Goal: Task Accomplishment & Management: Manage account settings

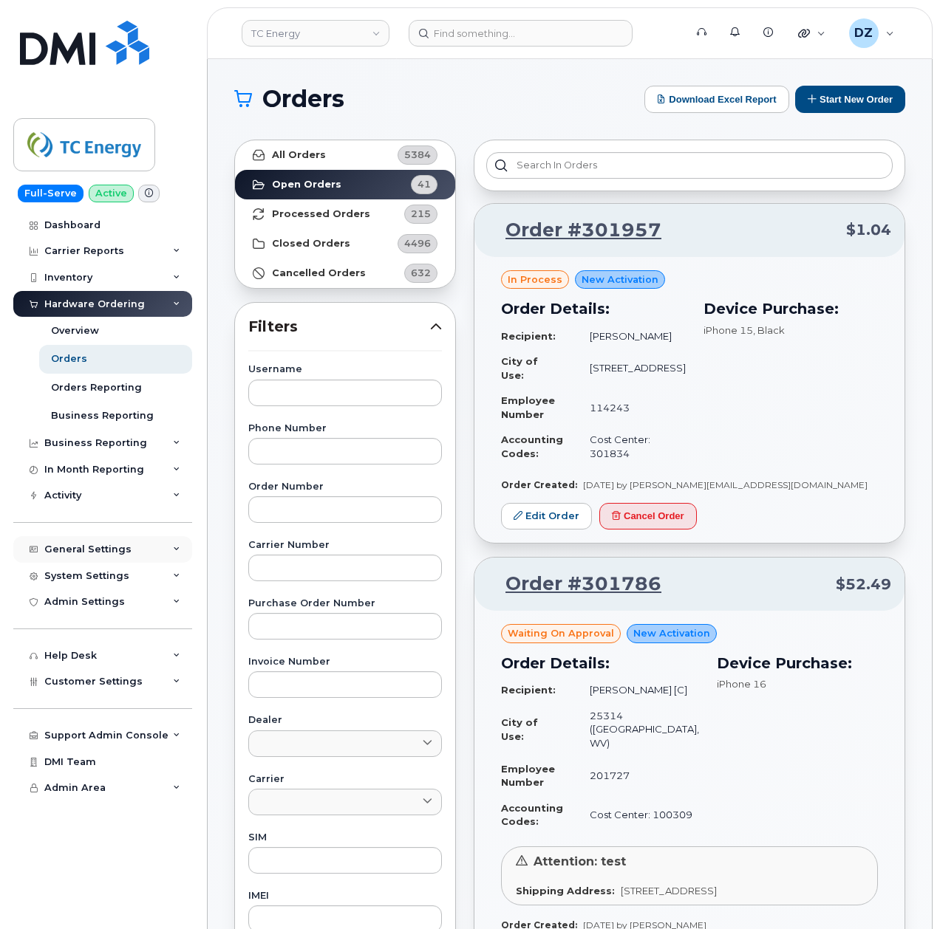
click at [157, 551] on div "General Settings" at bounding box center [102, 549] width 179 height 27
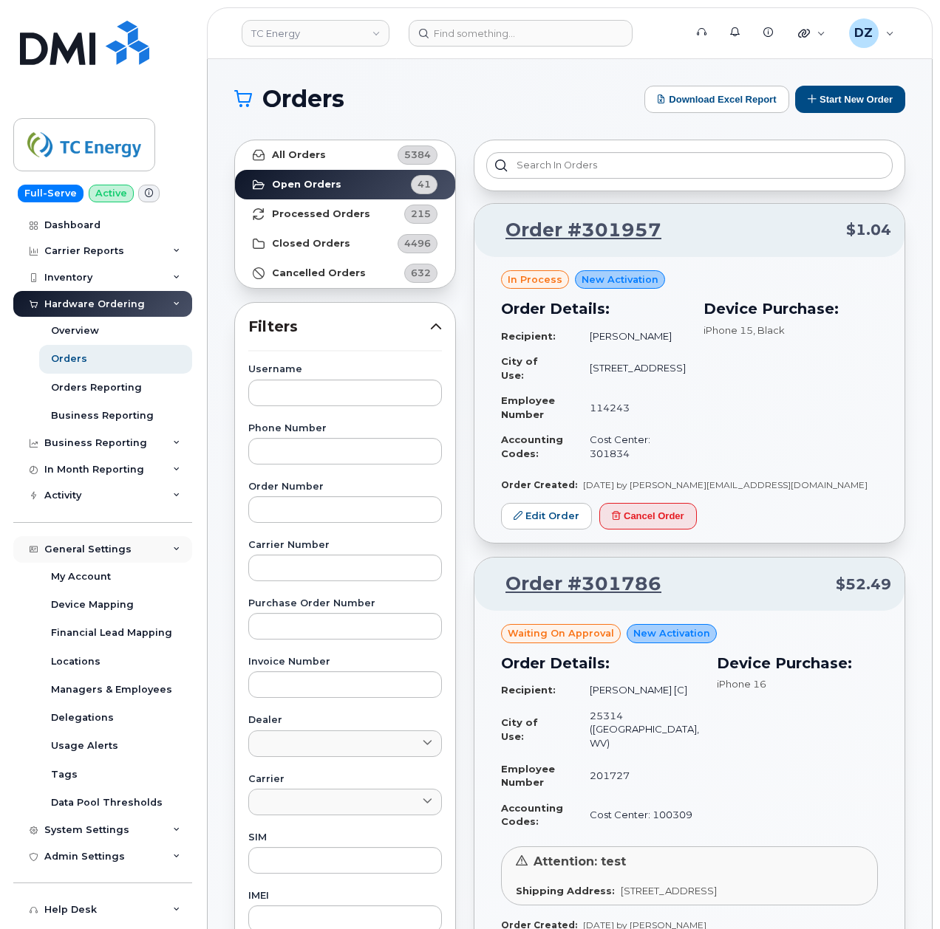
click at [155, 547] on div "General Settings" at bounding box center [102, 549] width 179 height 27
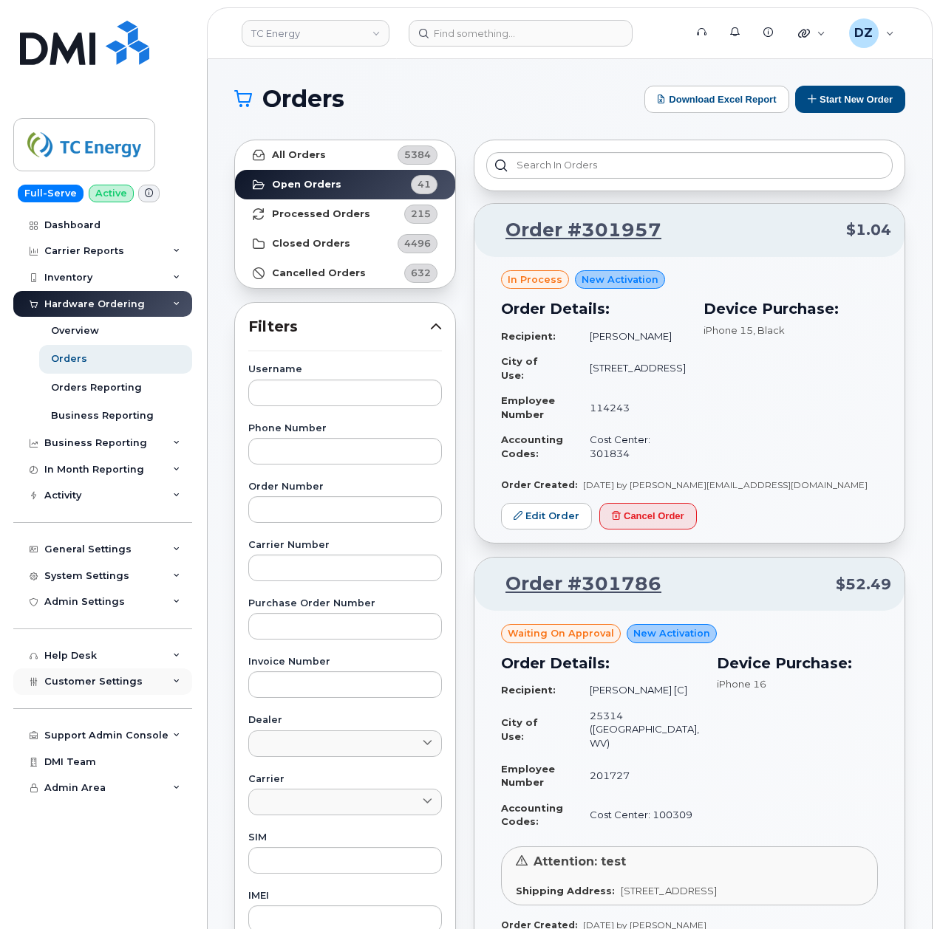
click at [142, 681] on div "Customer Settings" at bounding box center [102, 682] width 179 height 27
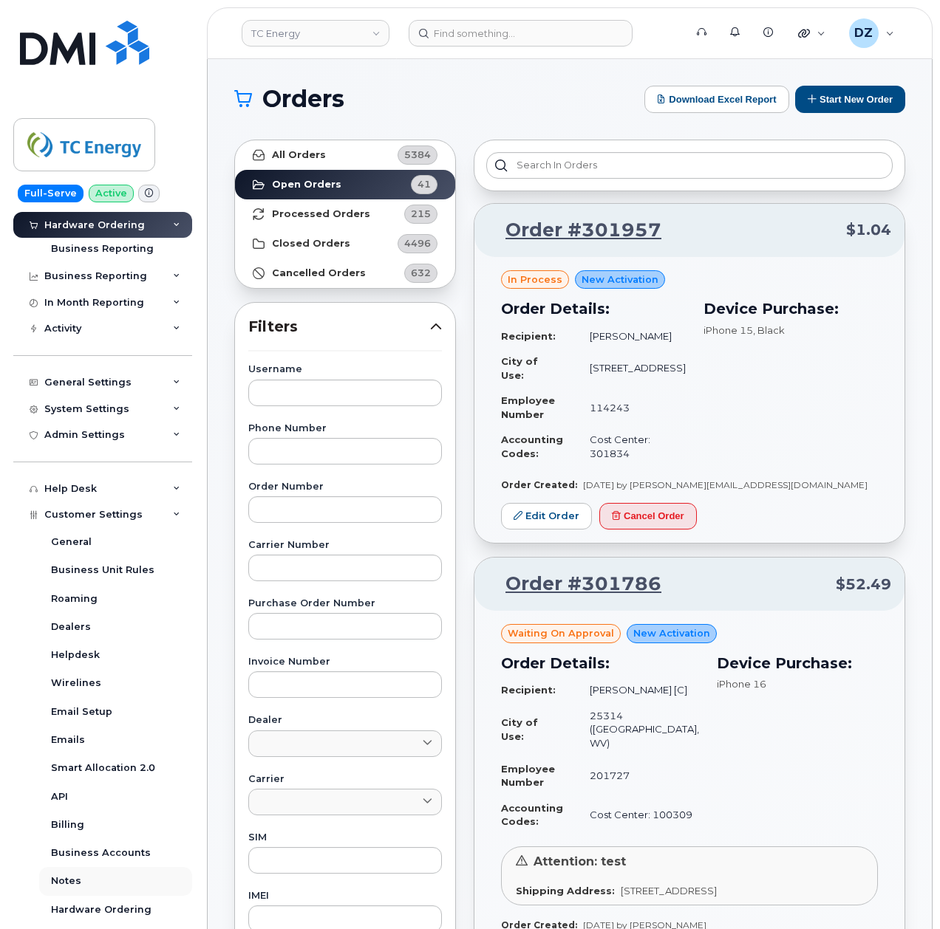
scroll to position [197, 0]
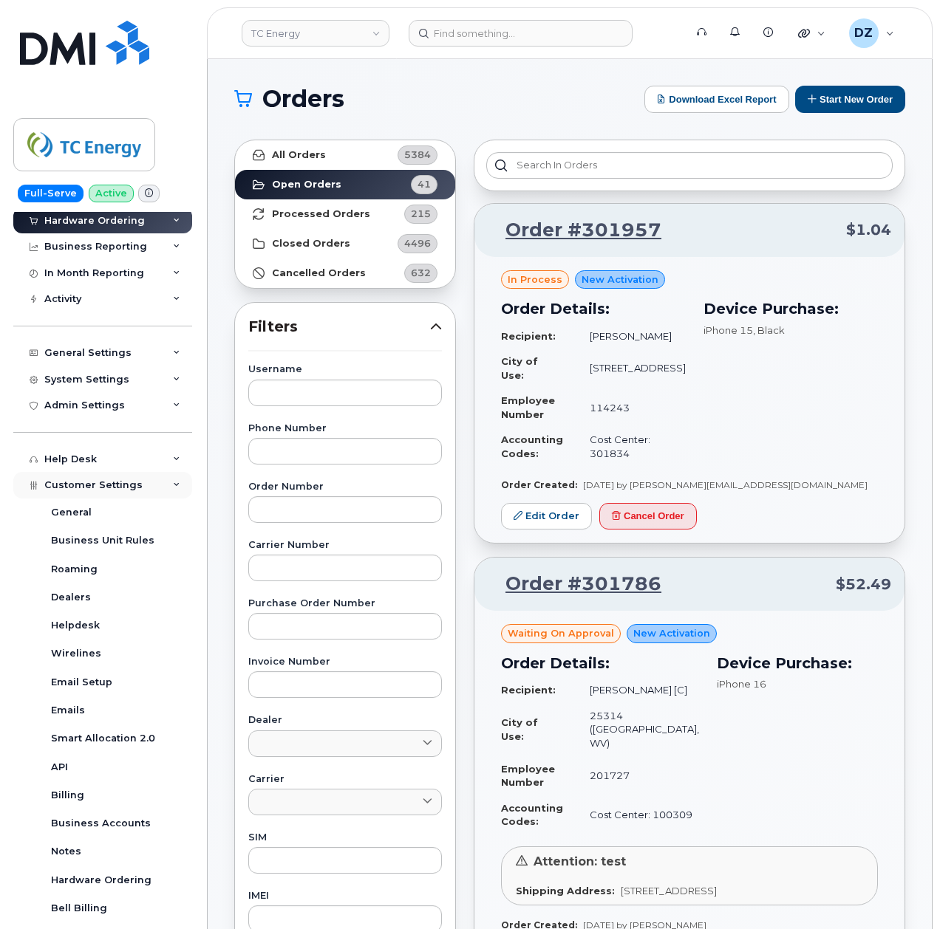
click at [157, 480] on div "Customer Settings" at bounding box center [102, 485] width 179 height 27
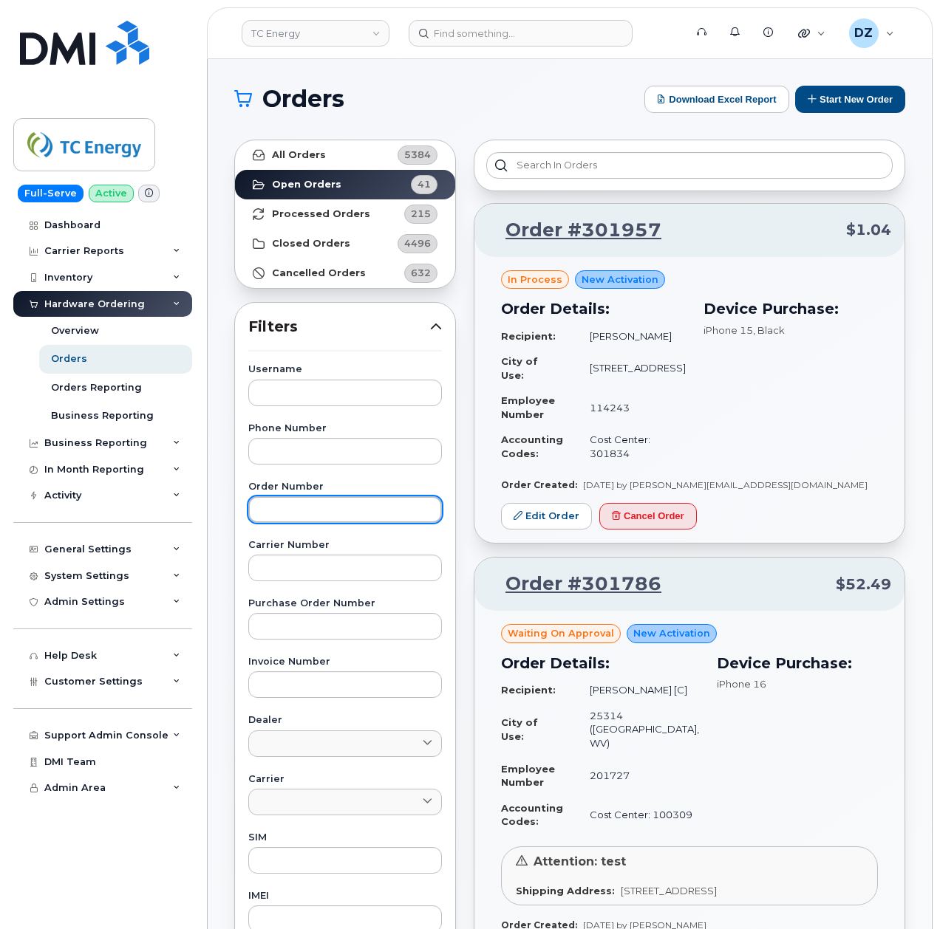
click at [316, 504] on input "text" at bounding box center [345, 510] width 194 height 27
paste input "302030"
click at [318, 151] on strong "All Orders" at bounding box center [299, 155] width 54 height 12
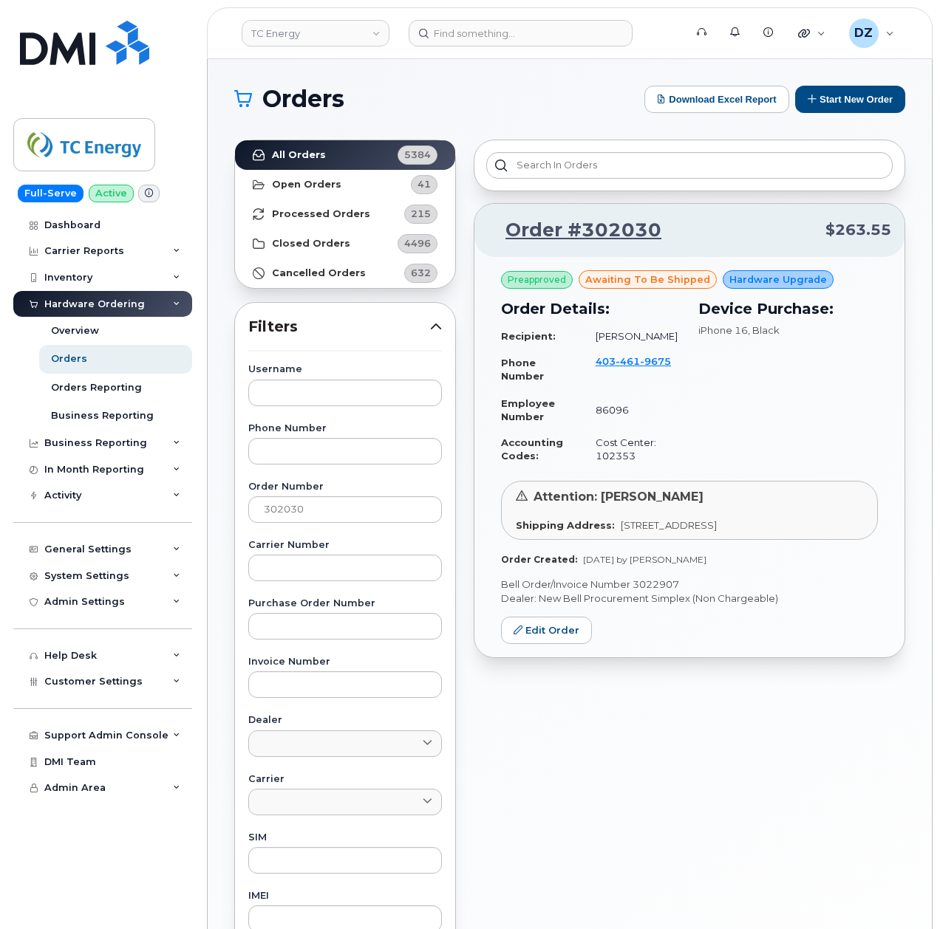
click at [653, 592] on p "Bell Order/Invoice Number 3022907" at bounding box center [689, 585] width 377 height 14
copy p "3022907"
click at [308, 518] on input "302030" at bounding box center [345, 510] width 194 height 27
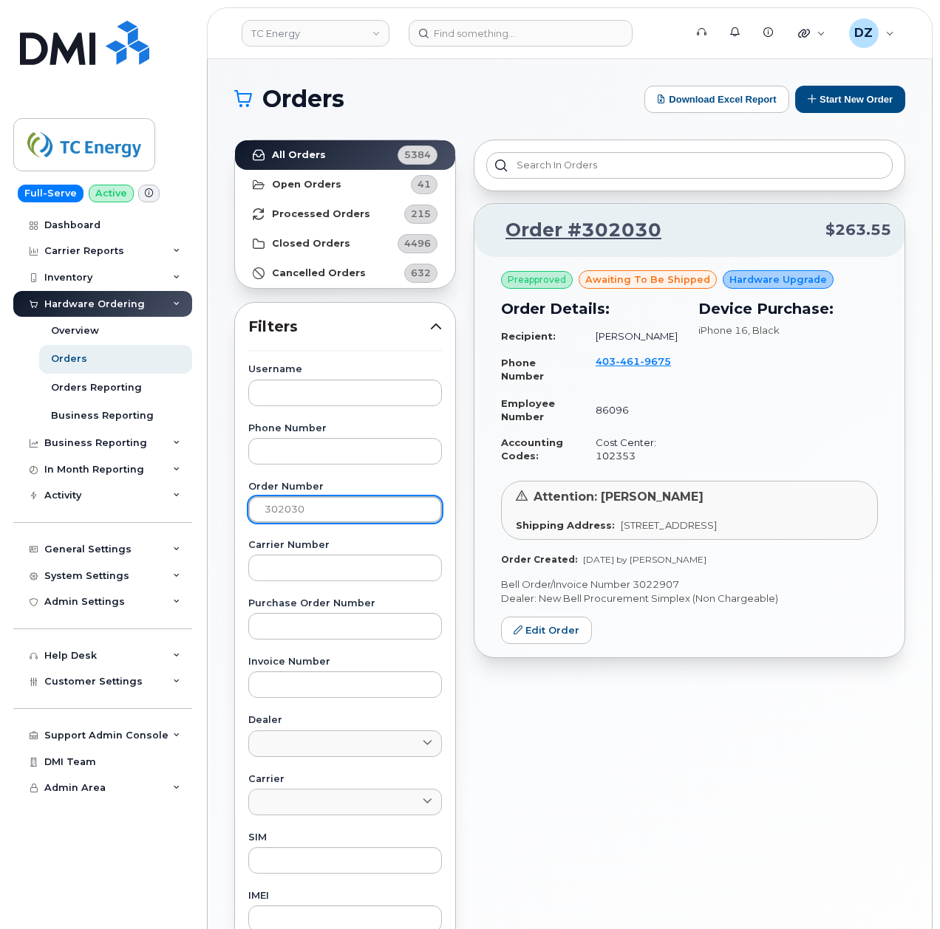
paste input "1"
click at [308, 158] on strong "All Orders" at bounding box center [299, 155] width 54 height 12
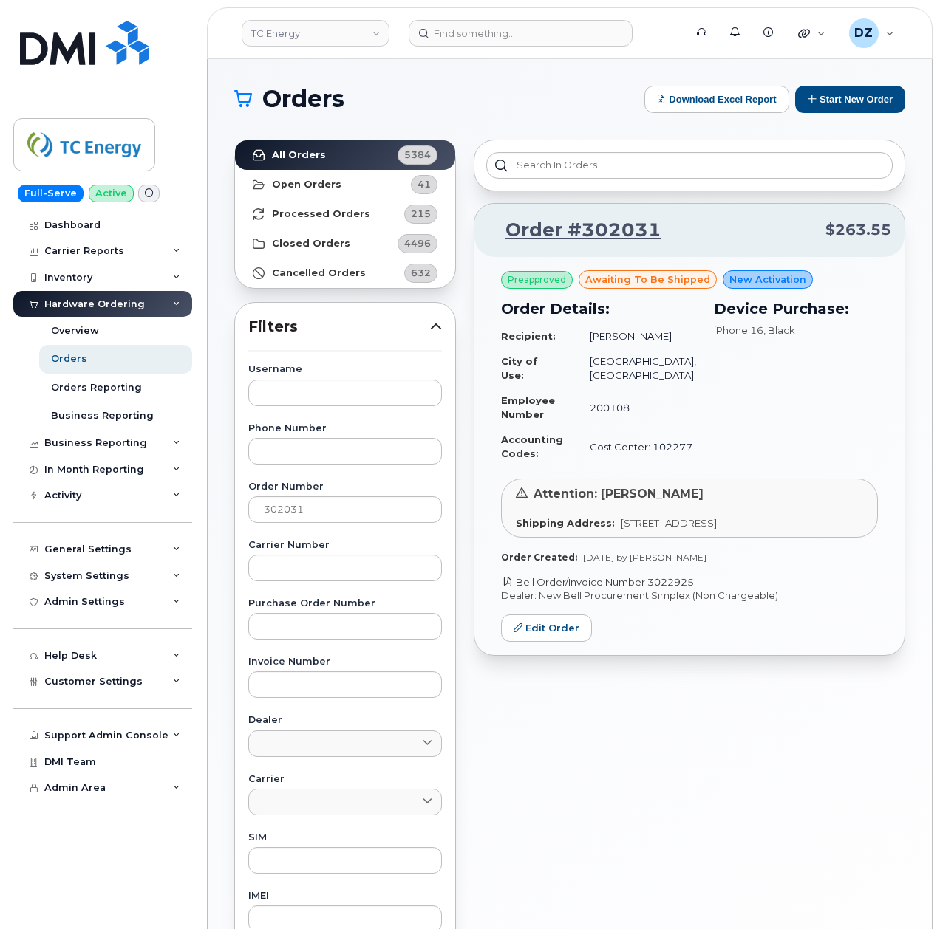
drag, startPoint x: 704, startPoint y: 583, endPoint x: 650, endPoint y: 584, distance: 53.9
click at [650, 584] on p "Bell Order/Invoice Number 3022925" at bounding box center [689, 583] width 377 height 14
copy link "3022925"
click at [279, 512] on input "302031" at bounding box center [345, 510] width 194 height 27
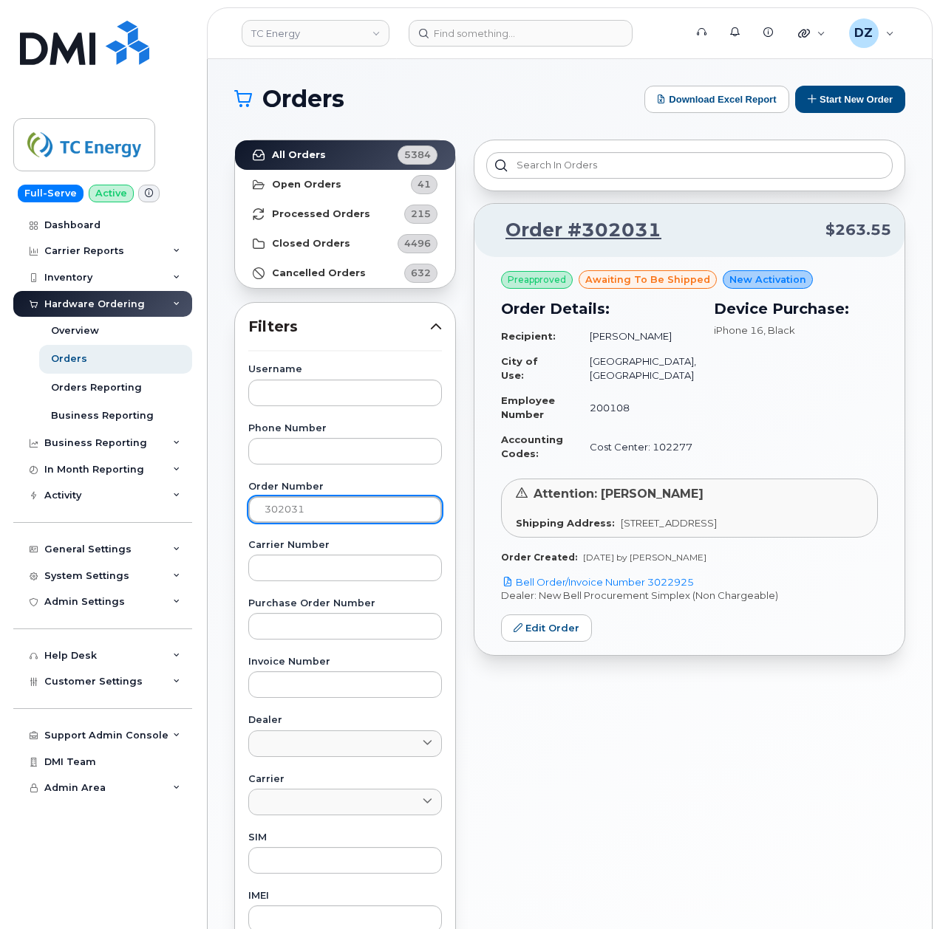
click at [279, 512] on input "302031" at bounding box center [345, 510] width 194 height 27
click at [318, 504] on input "302031" at bounding box center [345, 510] width 194 height 27
paste input "1252"
click at [374, 149] on link "All Orders 5384" at bounding box center [345, 155] width 220 height 30
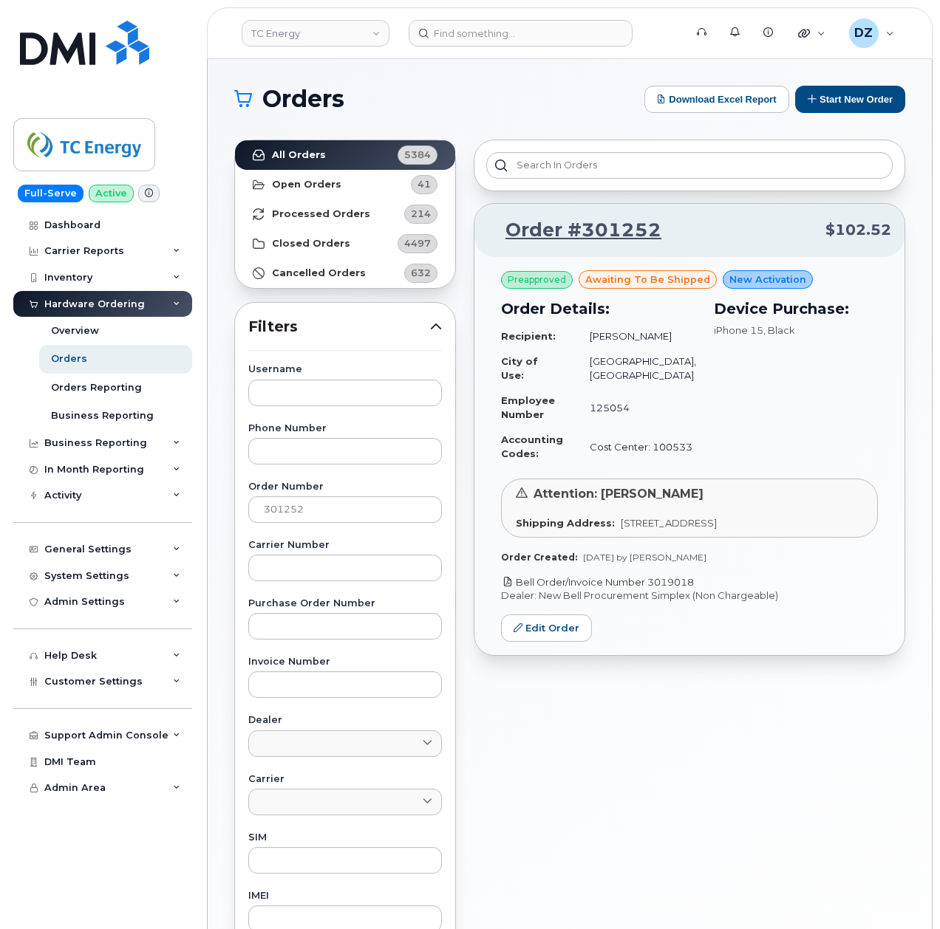
drag, startPoint x: 705, startPoint y: 583, endPoint x: 651, endPoint y: 582, distance: 53.9
click at [651, 582] on p "Bell Order/Invoice Number 3019018" at bounding box center [689, 583] width 377 height 14
copy link "3019018"
click at [291, 504] on input "301252" at bounding box center [345, 510] width 194 height 27
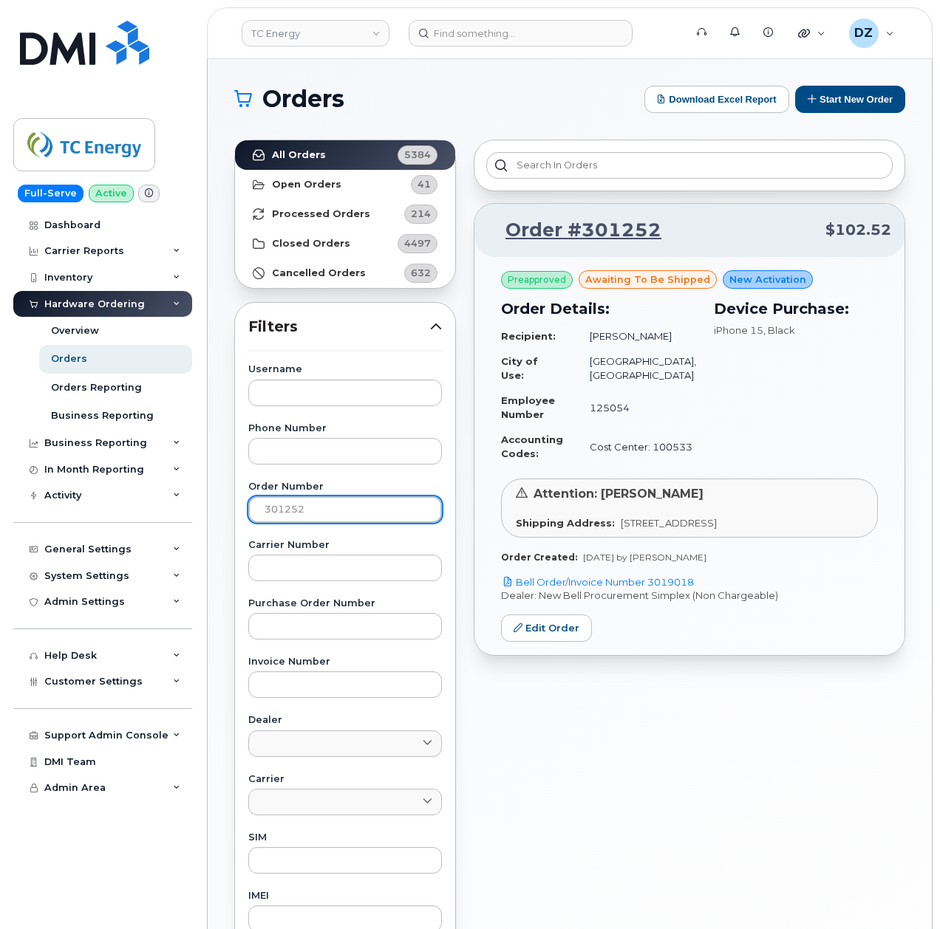
click at [291, 504] on input "301252" at bounding box center [345, 510] width 194 height 27
click at [377, 510] on input "301252" at bounding box center [345, 510] width 194 height 27
paste input "2041"
click at [337, 146] on link "All Orders 5384" at bounding box center [345, 155] width 220 height 30
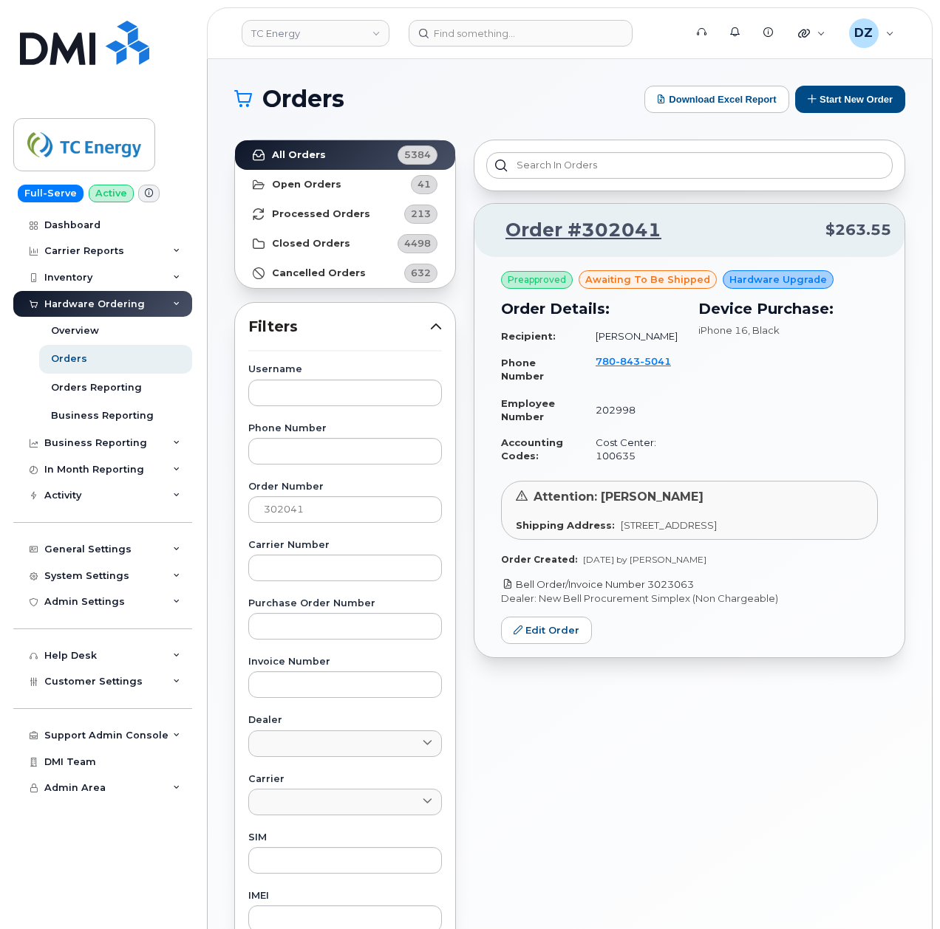
drag, startPoint x: 700, startPoint y: 596, endPoint x: 651, endPoint y: 600, distance: 49.7
click at [651, 592] on p "Bell Order/Invoice Number 3023063" at bounding box center [689, 585] width 377 height 14
copy link "3023063"
click at [313, 511] on input "302041" at bounding box center [345, 510] width 194 height 27
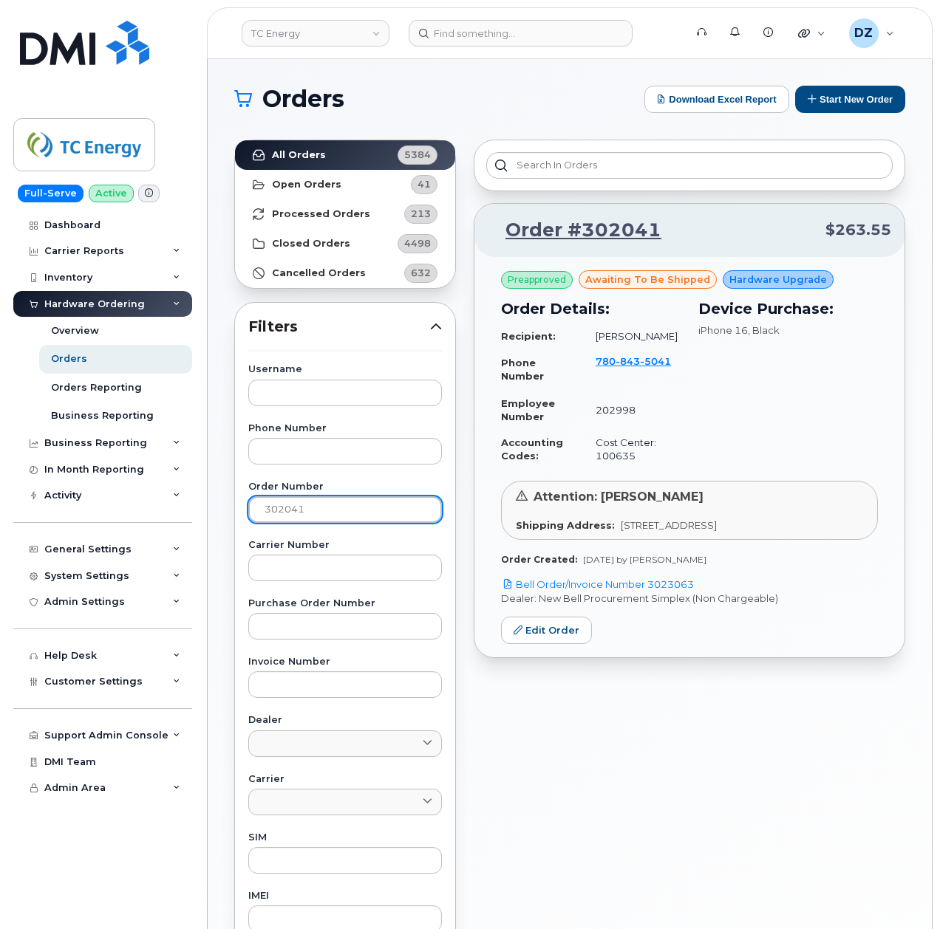
paste input "53"
click at [302, 154] on strong "All Orders" at bounding box center [299, 155] width 54 height 12
drag, startPoint x: 702, startPoint y: 598, endPoint x: 652, endPoint y: 598, distance: 50.2
click at [652, 592] on p "Bell Order/Invoice Number 3023098" at bounding box center [689, 585] width 377 height 14
copy link "3023098"
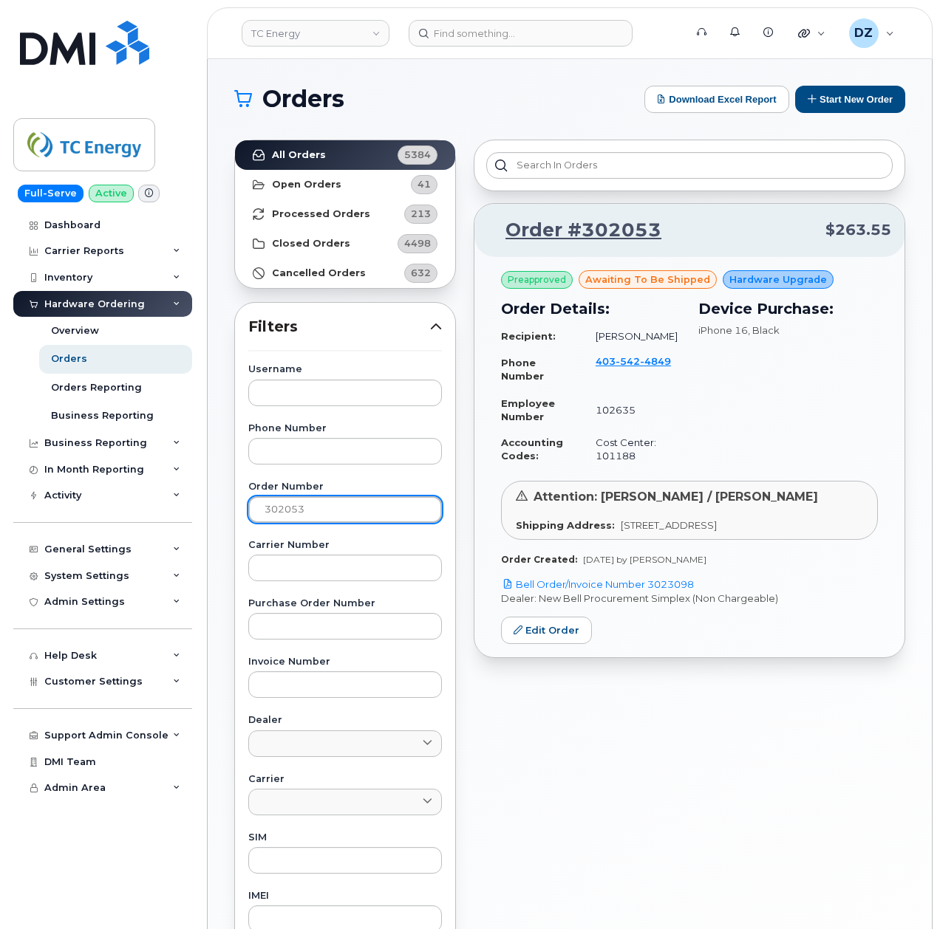
click at [355, 519] on input "302053" at bounding box center [345, 510] width 194 height 27
paste input "6"
click at [317, 151] on strong "All Orders" at bounding box center [299, 155] width 54 height 12
drag, startPoint x: 709, startPoint y: 585, endPoint x: 653, endPoint y: 587, distance: 56.2
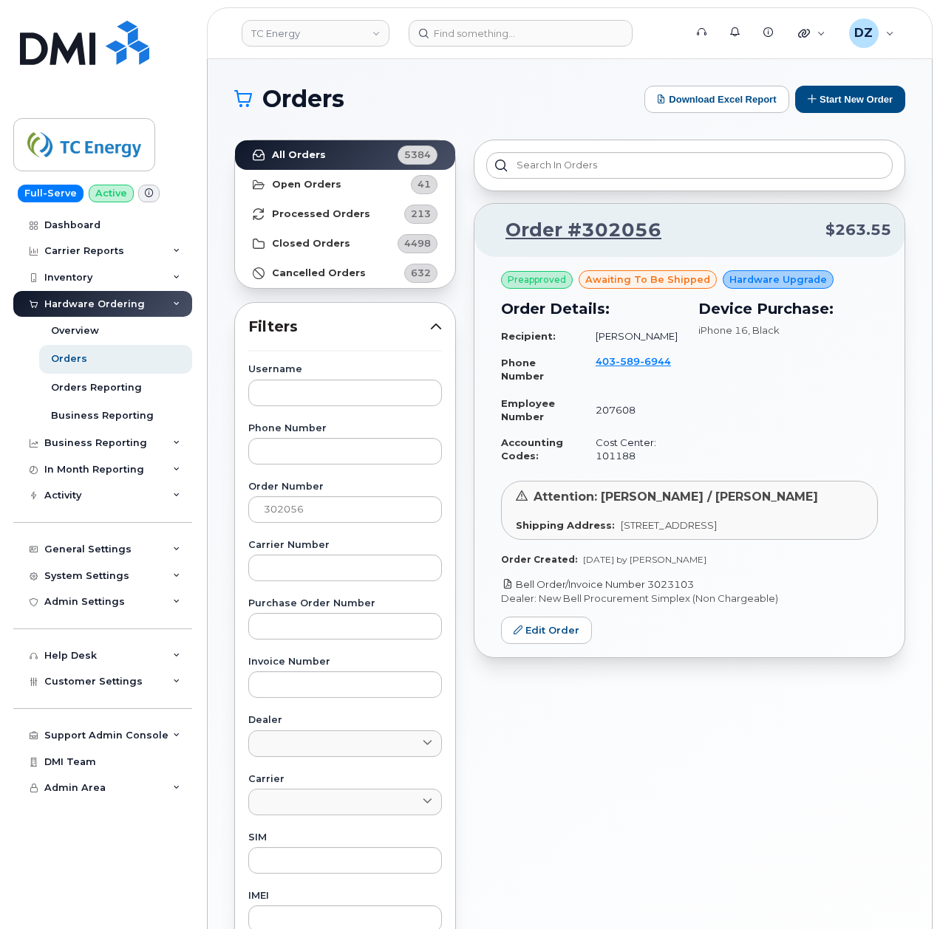
click at [653, 587] on p "Bell Order/Invoice Number 3023103" at bounding box center [689, 585] width 377 height 14
copy link "3023103"
click at [312, 504] on input "302056" at bounding box center [345, 510] width 194 height 27
paste input "63"
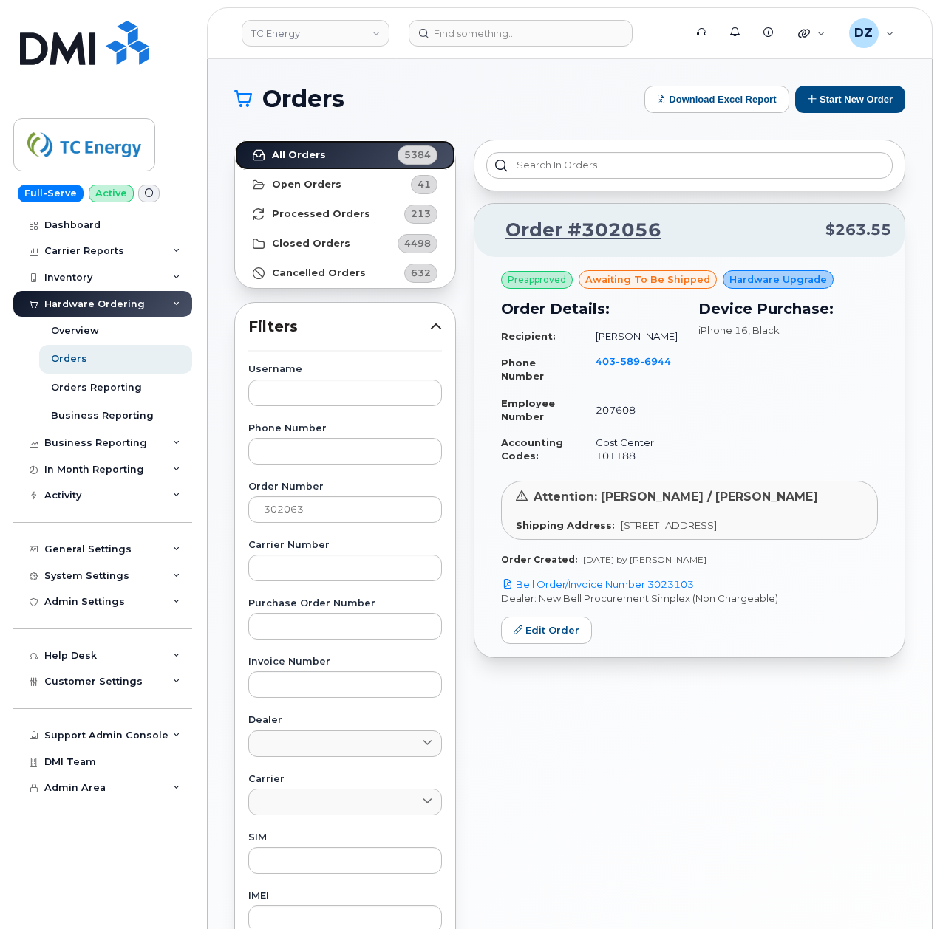
click at [304, 154] on strong "All Orders" at bounding box center [299, 155] width 54 height 12
drag, startPoint x: 703, startPoint y: 585, endPoint x: 653, endPoint y: 585, distance: 50.2
click at [653, 585] on p "Bell Order/Invoice Number 3023142" at bounding box center [689, 585] width 377 height 14
copy link "3023142"
click at [343, 503] on input "302063" at bounding box center [345, 510] width 194 height 27
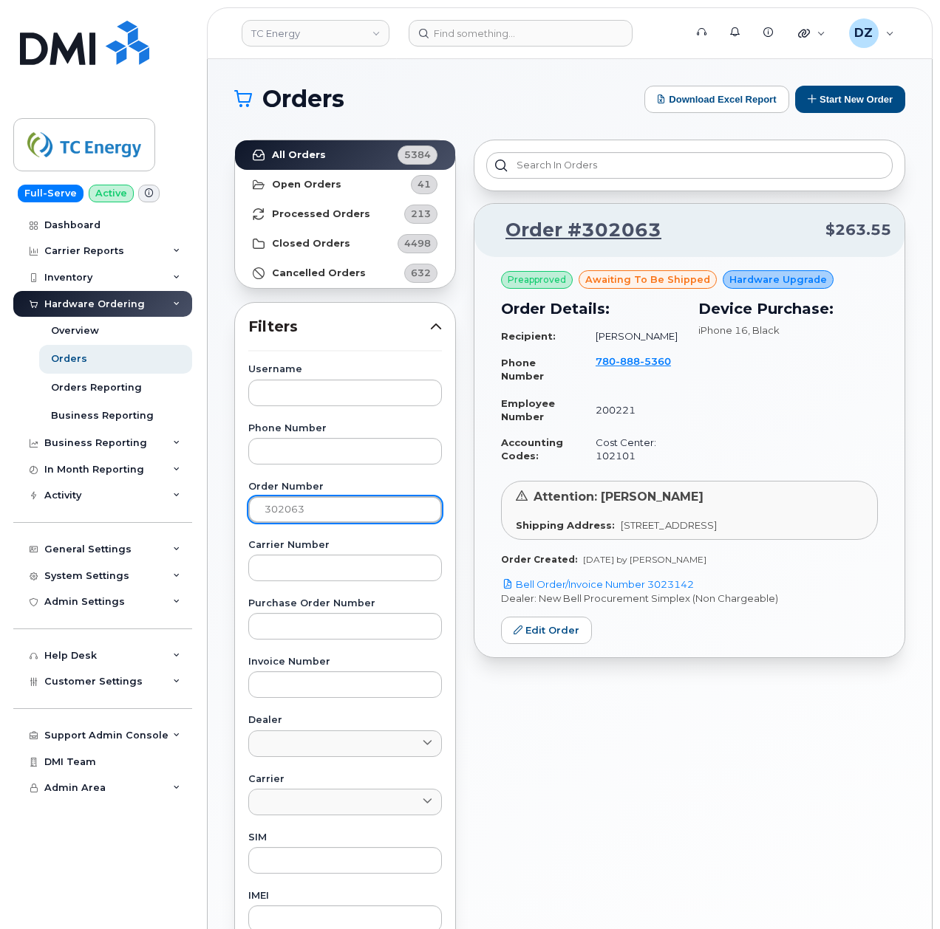
click at [343, 503] on input "302063" at bounding box center [345, 510] width 194 height 27
paste input "130"
type input "302130"
click at [343, 154] on link "All Orders 5384" at bounding box center [345, 155] width 220 height 30
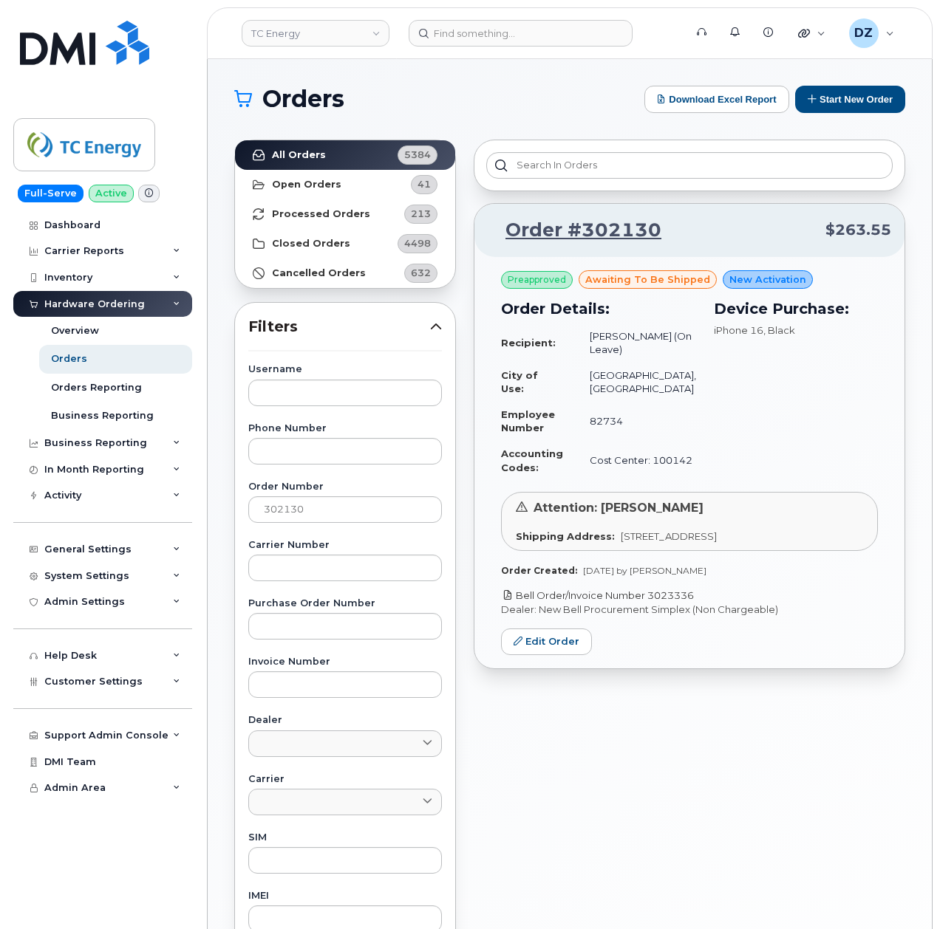
drag, startPoint x: 689, startPoint y: 586, endPoint x: 650, endPoint y: 581, distance: 38.8
click at [650, 589] on p "Bell Order/Invoice Number 3023336" at bounding box center [689, 596] width 377 height 14
copy link "3023336"
click at [296, 509] on input "302130" at bounding box center [345, 510] width 194 height 27
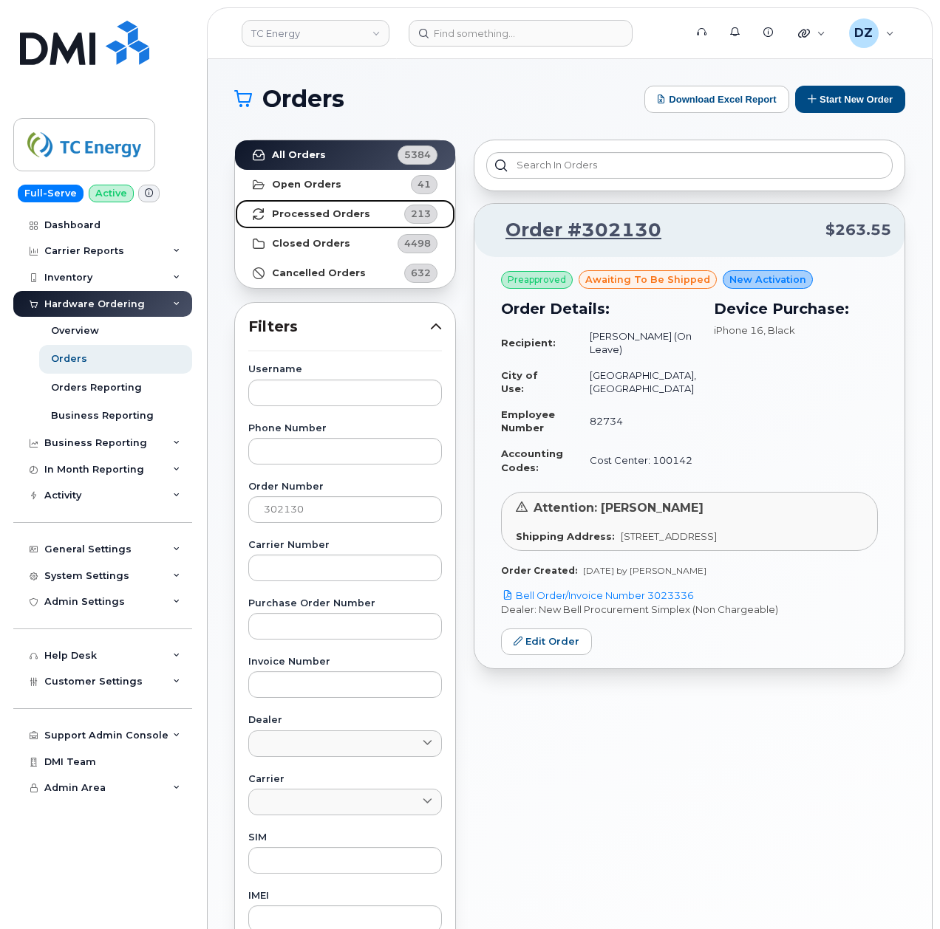
click at [344, 214] on strong "Processed Orders" at bounding box center [321, 214] width 98 height 12
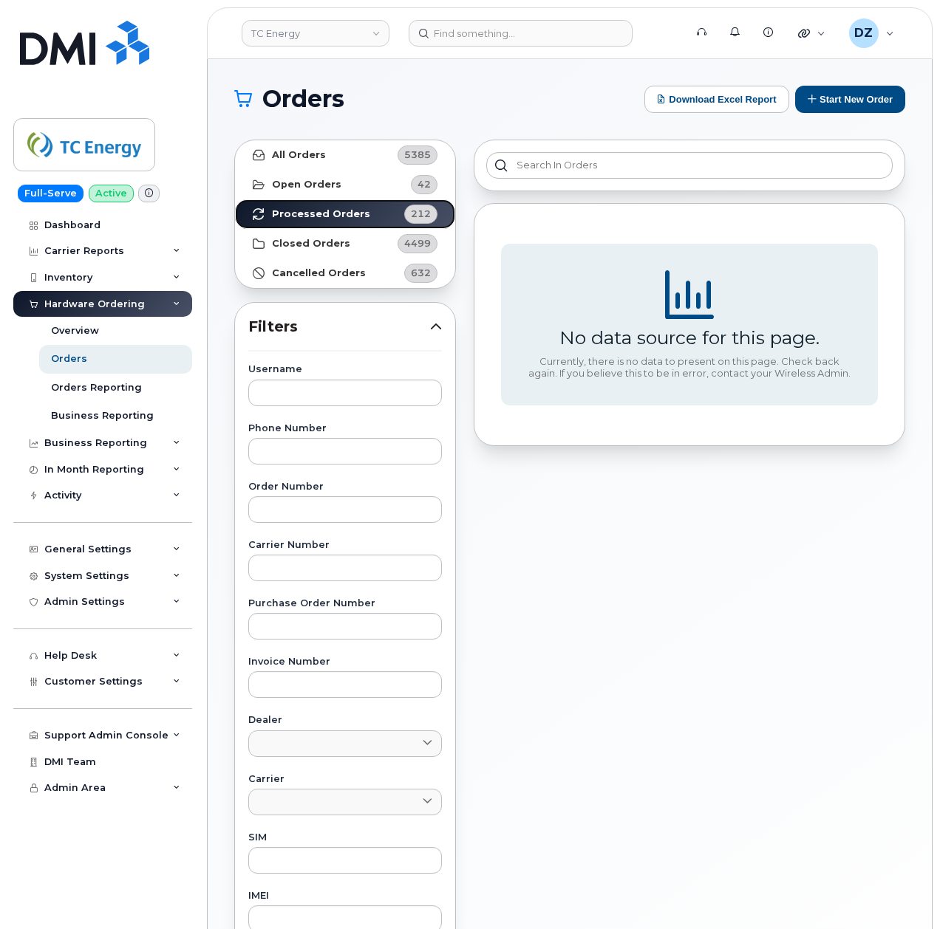
click at [355, 208] on strong "Processed Orders" at bounding box center [321, 214] width 98 height 12
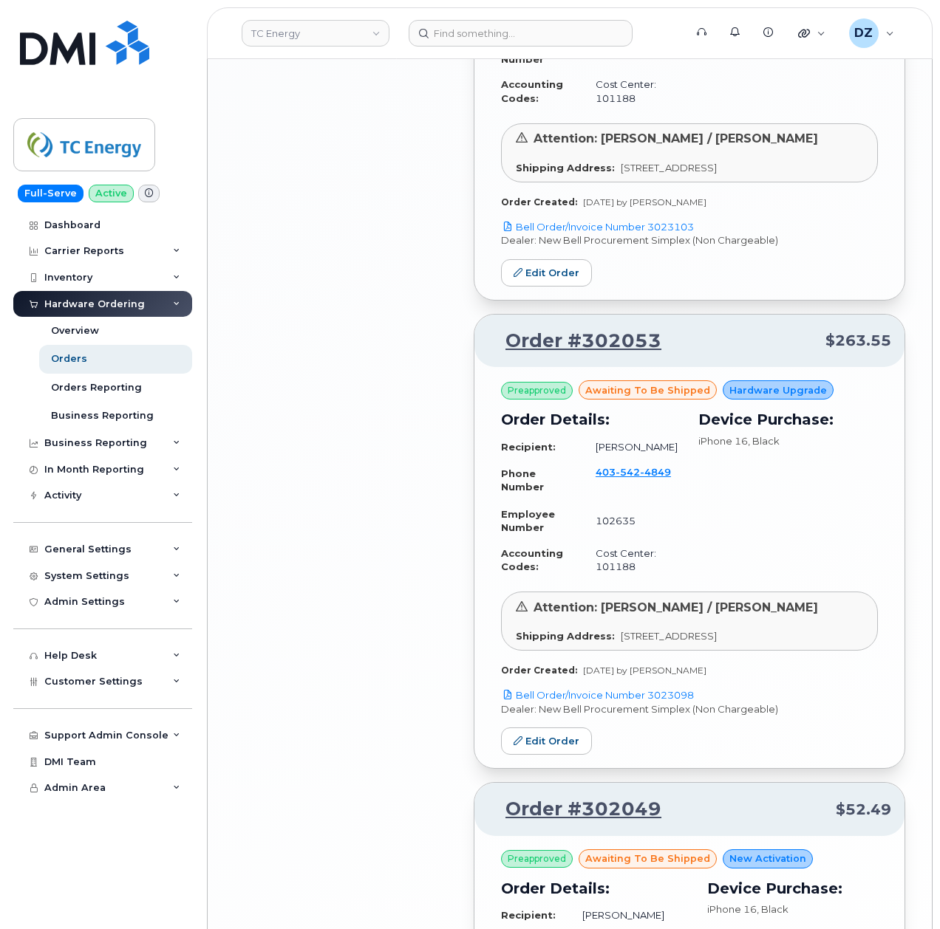
scroll to position [3151, 0]
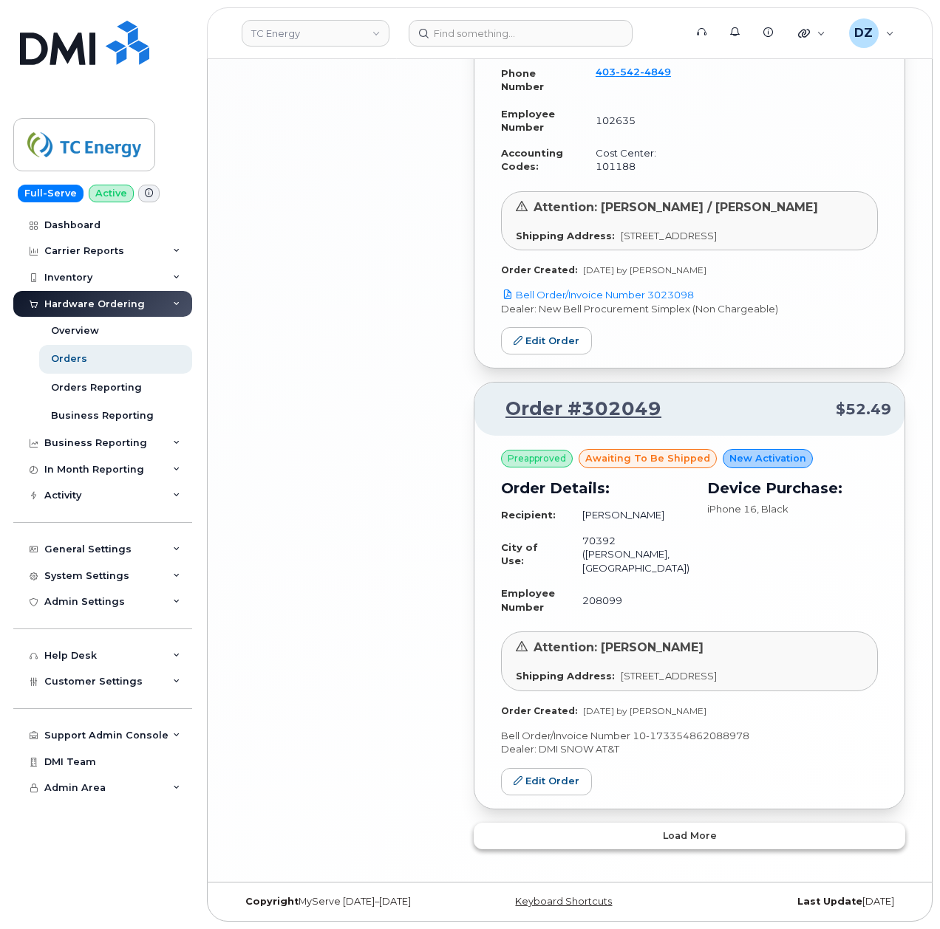
click at [696, 831] on span "Load more" at bounding box center [690, 836] width 54 height 14
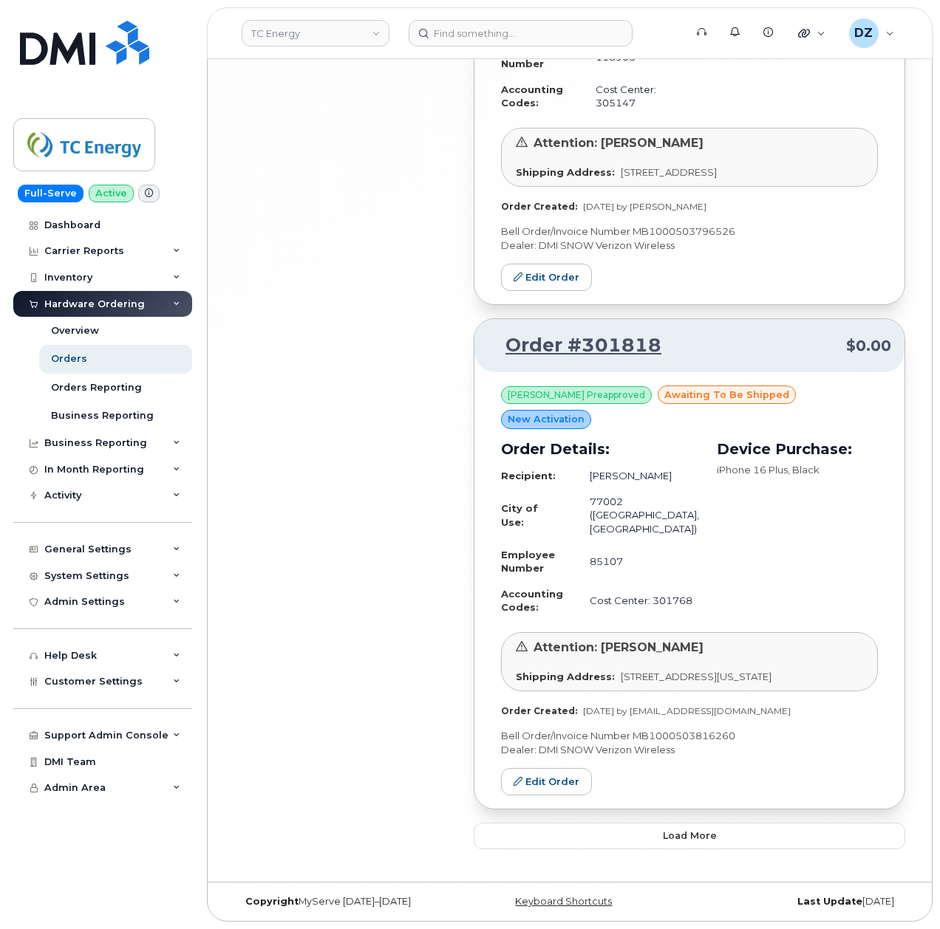
scroll to position [7120, 0]
click at [723, 833] on button "Load more" at bounding box center [689, 836] width 431 height 27
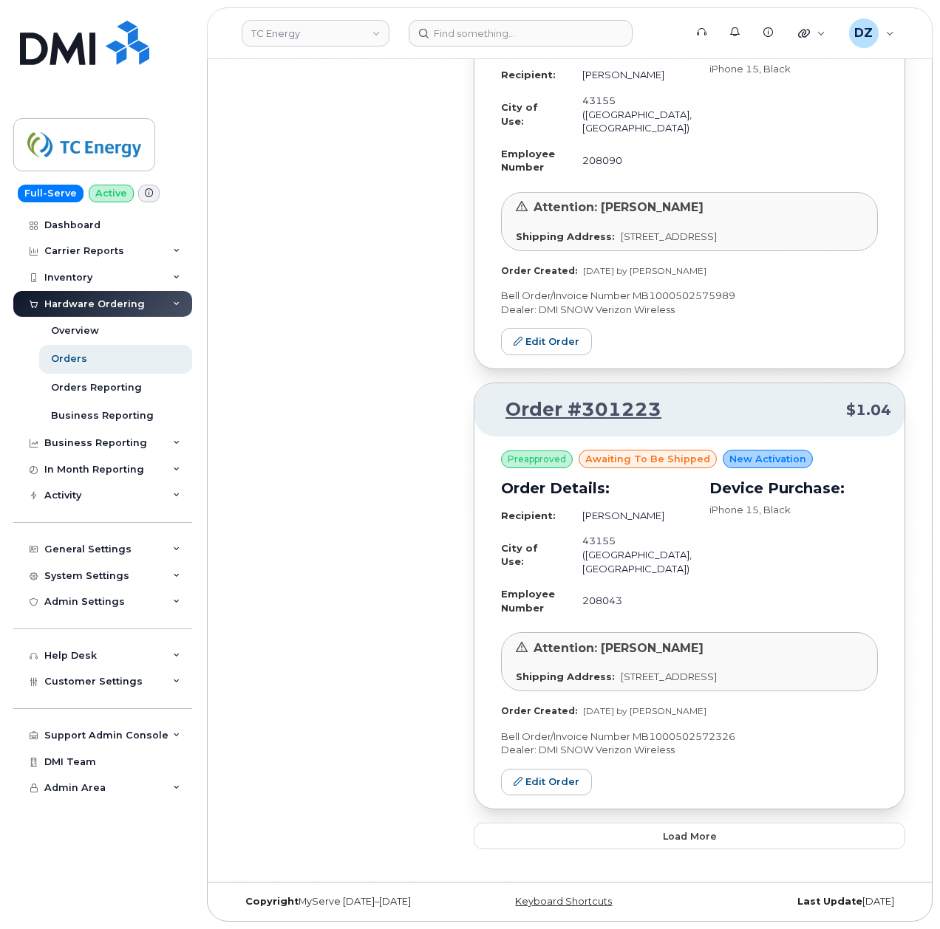
scroll to position [10935, 0]
click at [693, 830] on span "Load more" at bounding box center [690, 837] width 54 height 14
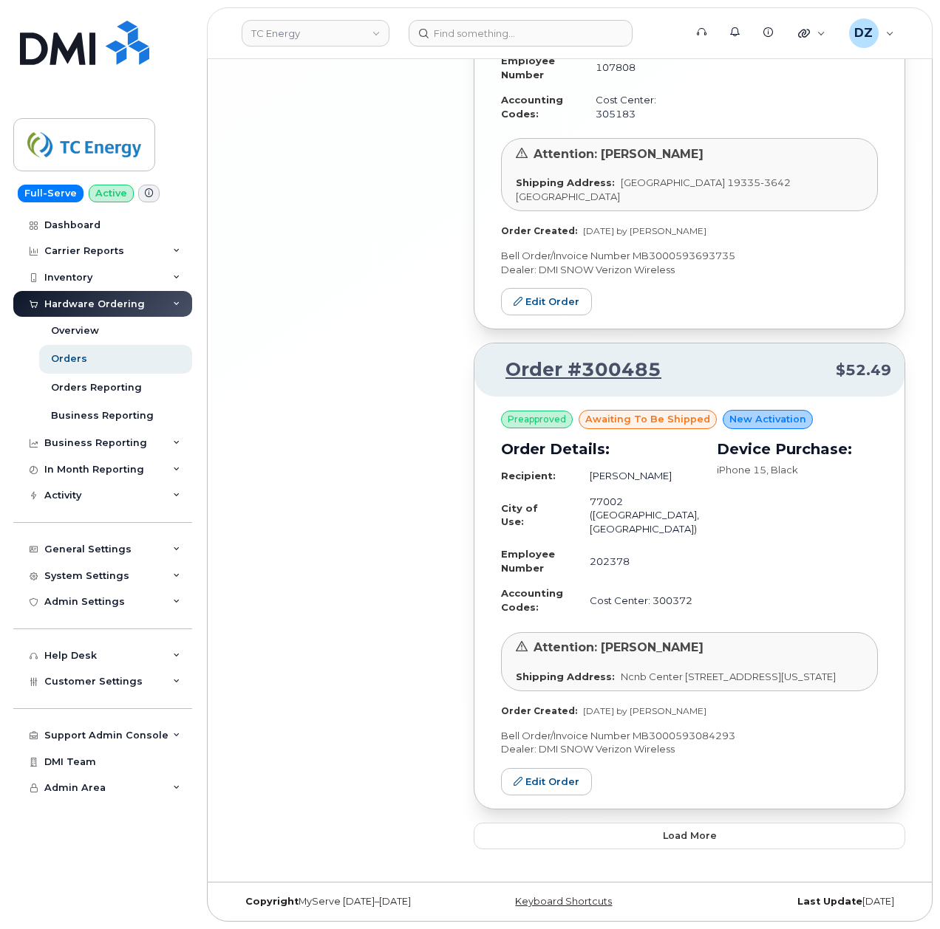
scroll to position [14740, 0]
click at [689, 833] on span "Load more" at bounding box center [690, 836] width 54 height 14
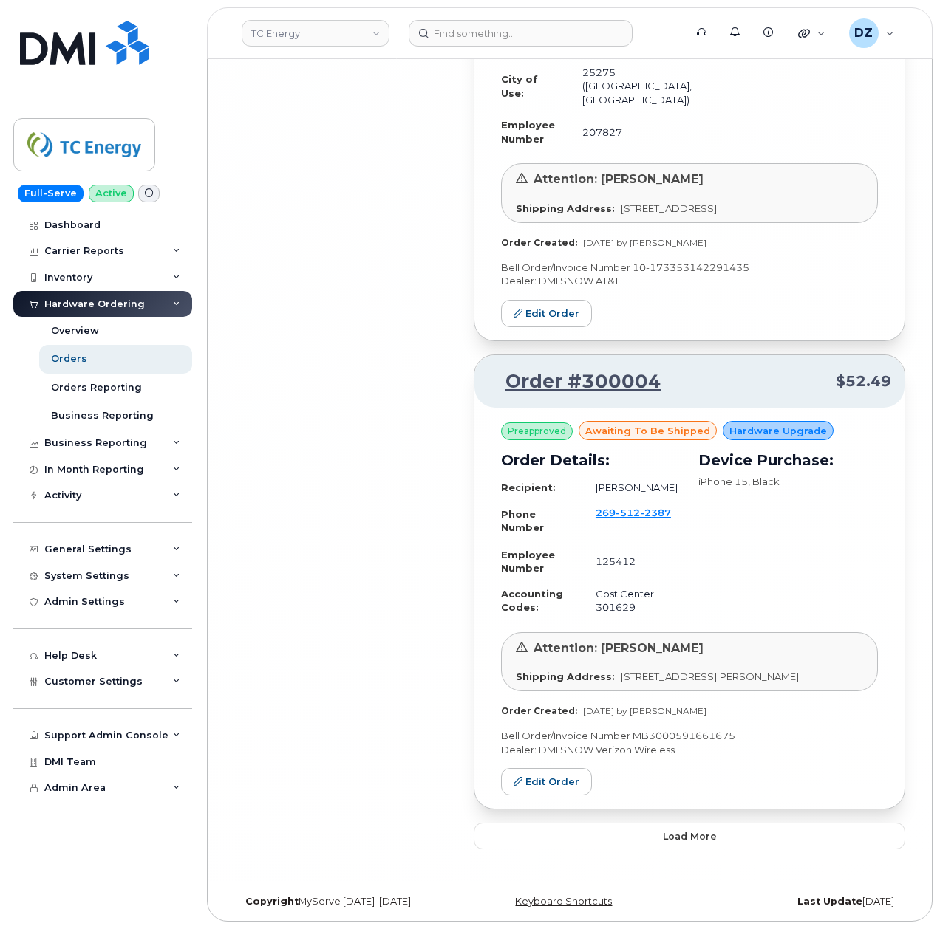
scroll to position [18457, 0]
click at [671, 833] on span "Load more" at bounding box center [690, 837] width 54 height 14
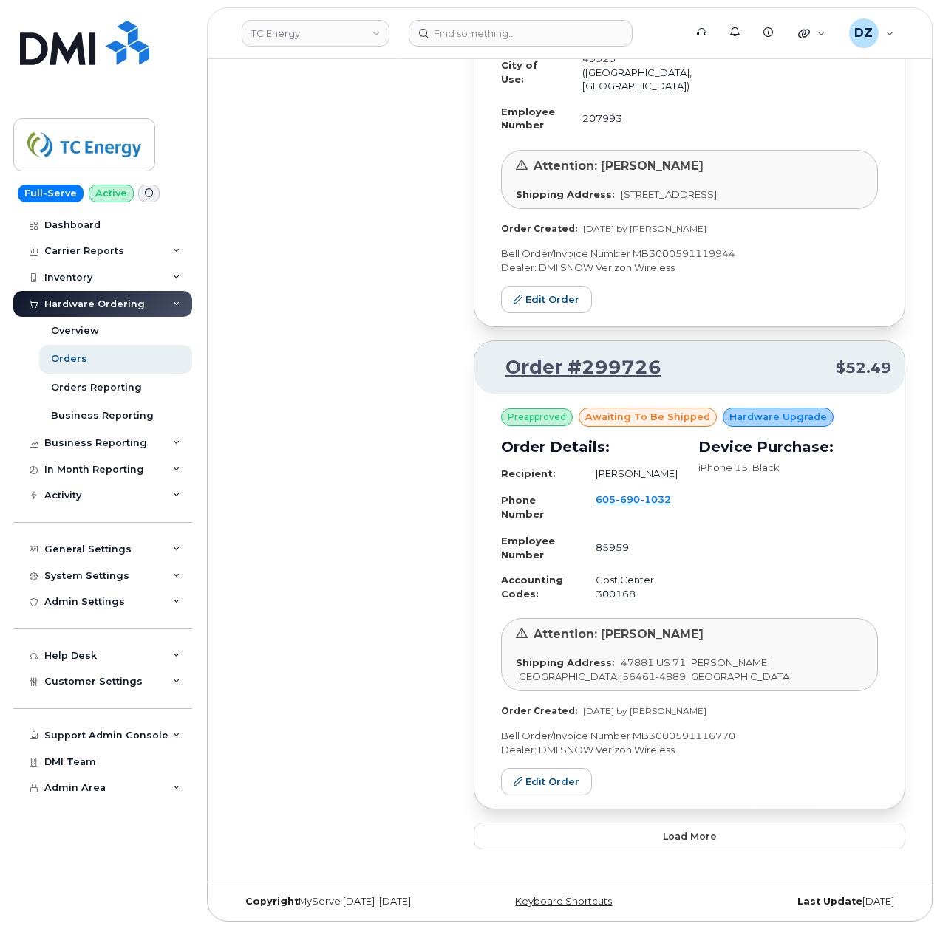
scroll to position [22185, 0]
click at [677, 823] on button "Load more" at bounding box center [689, 836] width 431 height 27
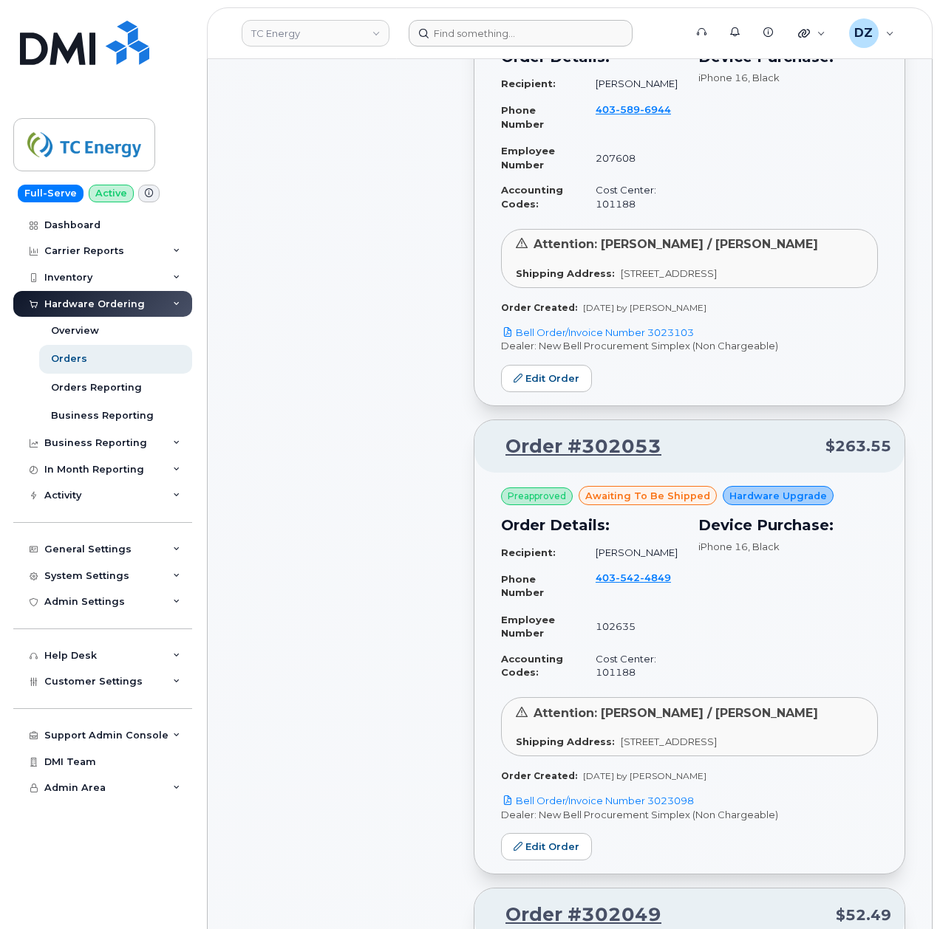
scroll to position [0, 0]
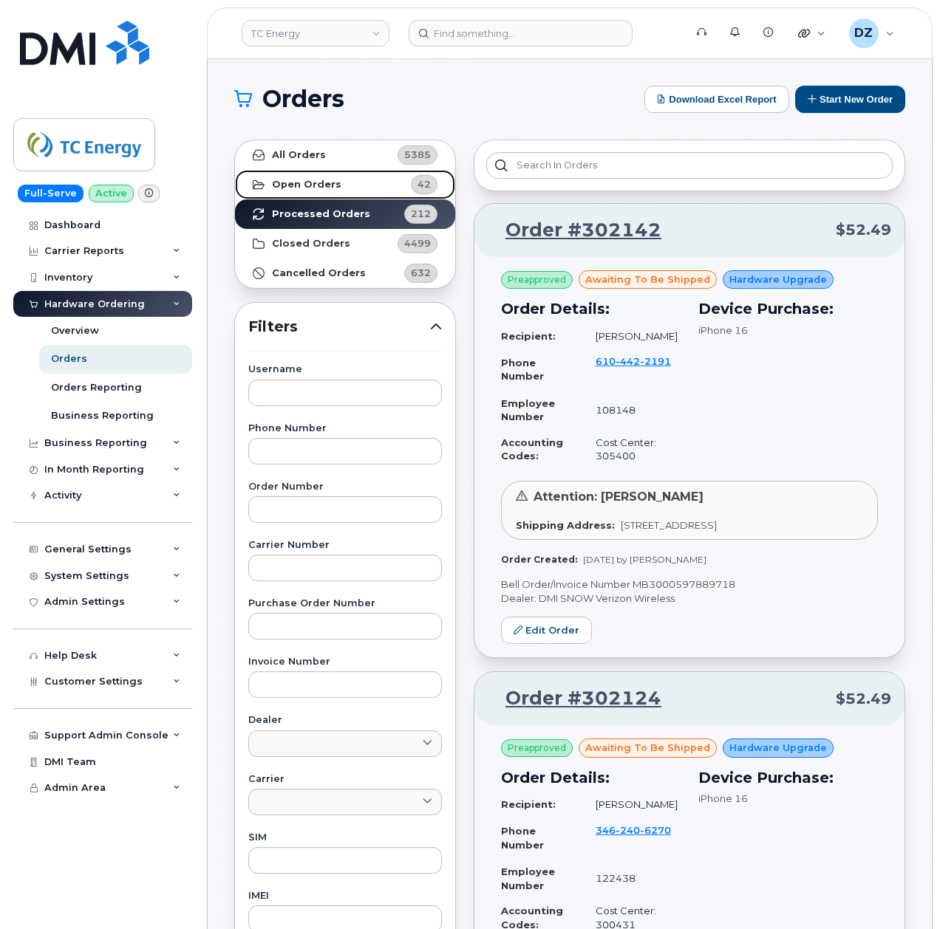
click at [378, 184] on link "Open Orders 42" at bounding box center [345, 185] width 220 height 30
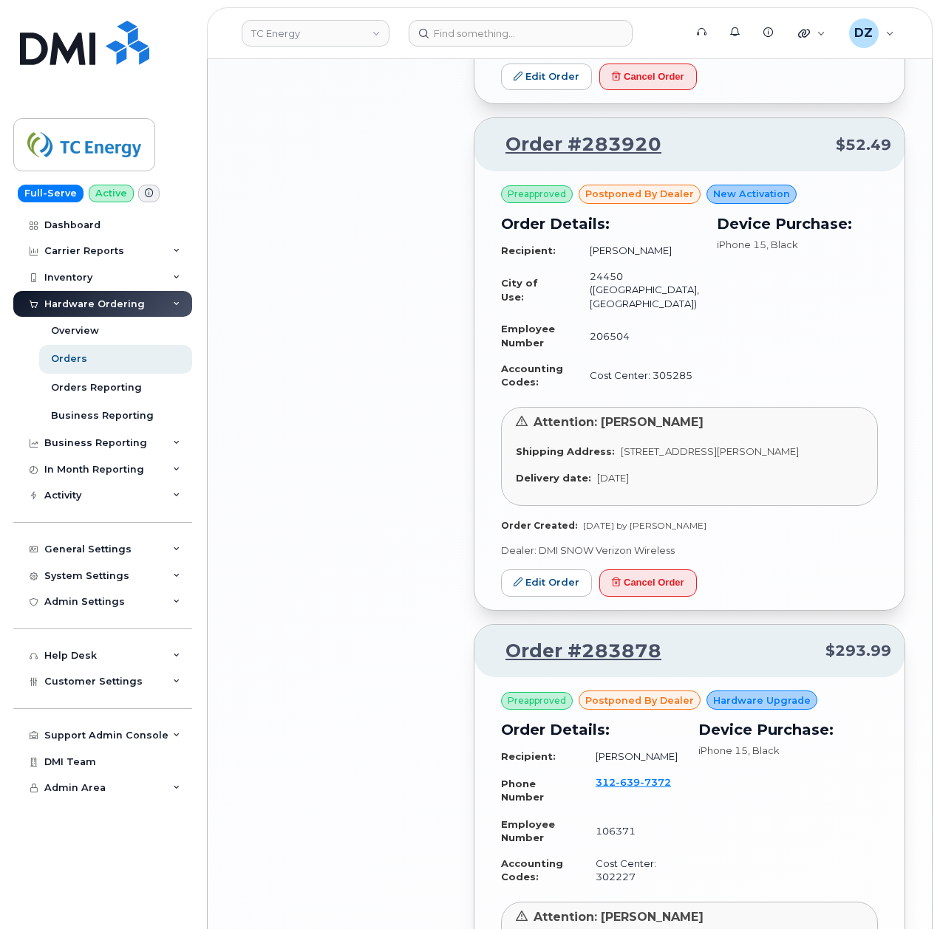
scroll to position [2478, 0]
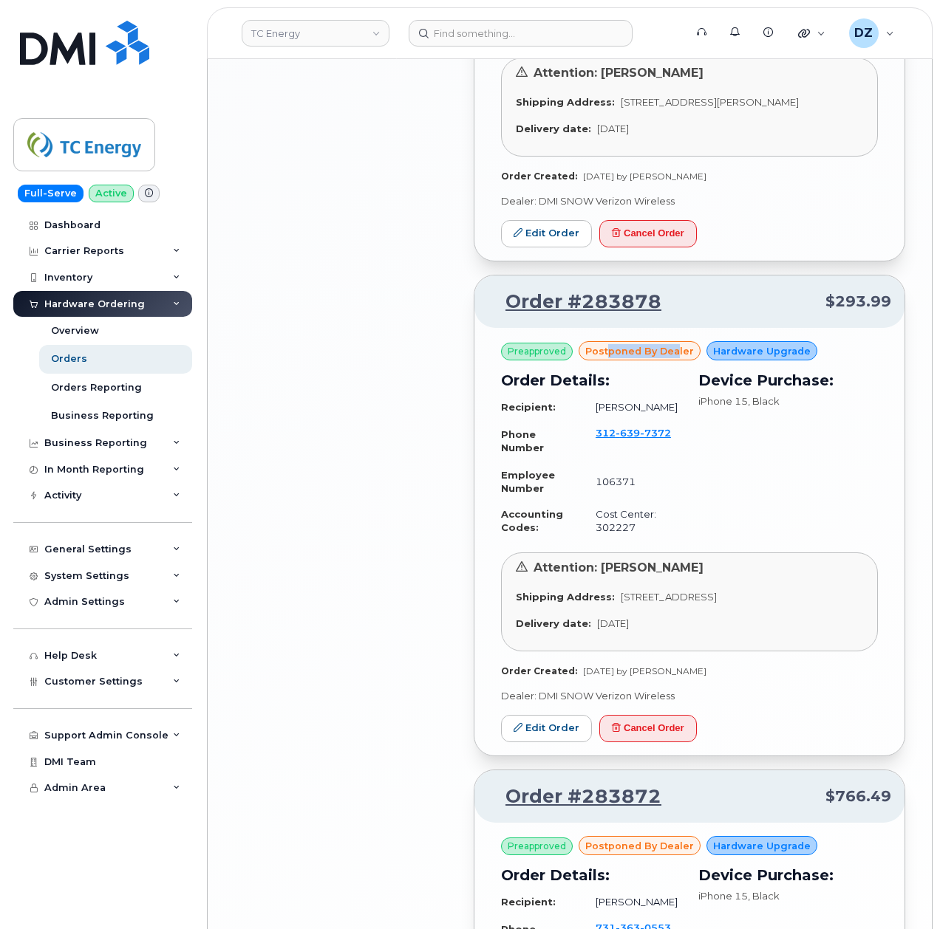
drag, startPoint x: 607, startPoint y: 377, endPoint x: 675, endPoint y: 372, distance: 68.1
click at [675, 358] on span "postponed by Dealer" at bounding box center [639, 351] width 109 height 14
click at [825, 550] on div "Device Purchase: iPhone 15 , Black" at bounding box center [787, 455] width 197 height 189
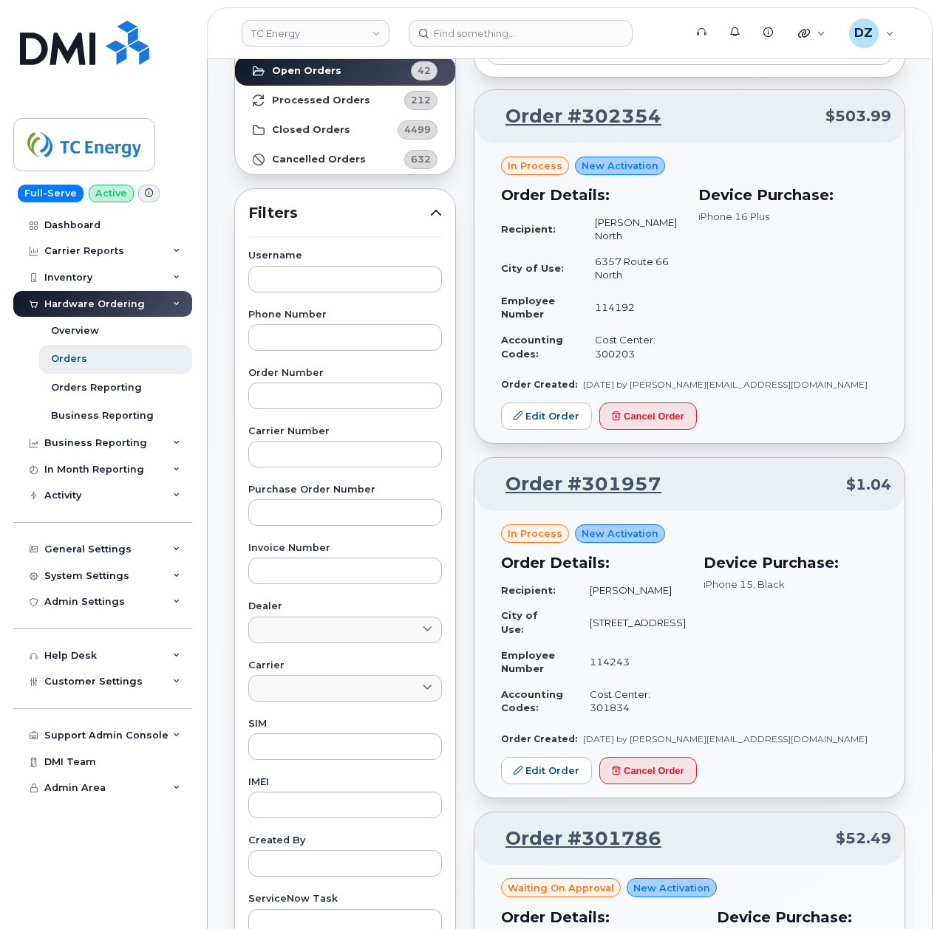
scroll to position [0, 0]
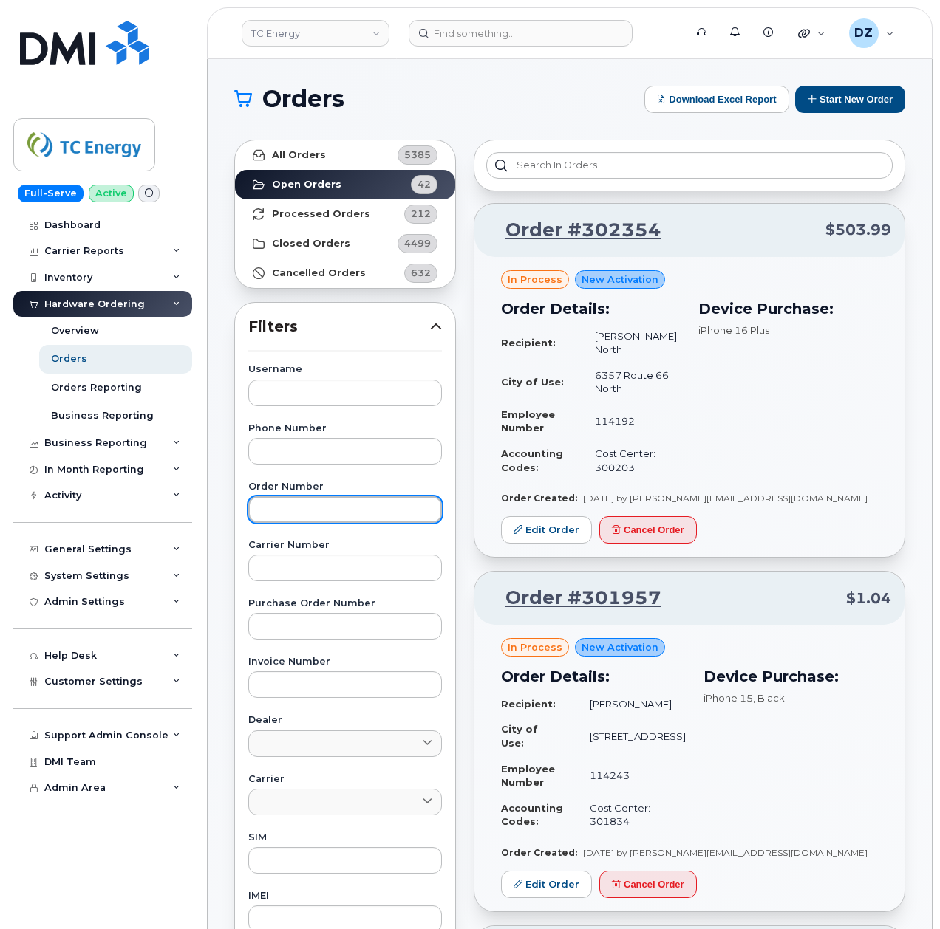
click at [304, 505] on input "text" at bounding box center [345, 510] width 194 height 27
paste input "302354"
type input "302354"
click at [322, 157] on link "All Orders 5385" at bounding box center [345, 155] width 220 height 30
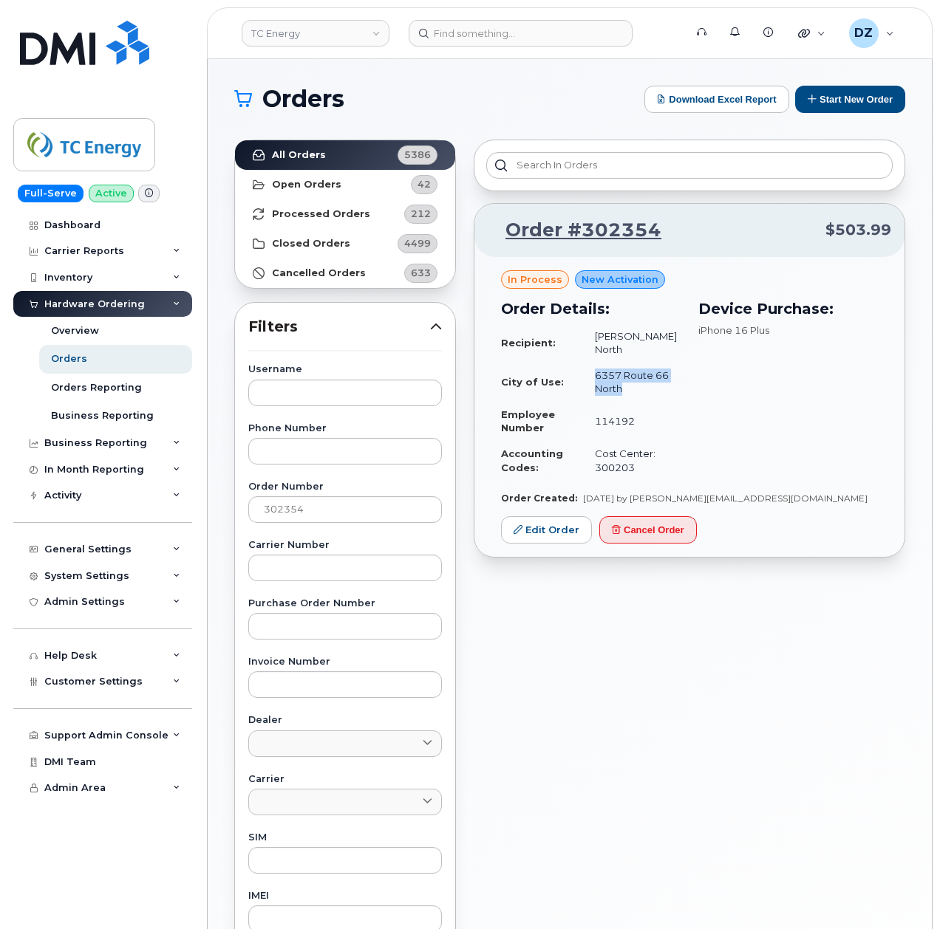
drag, startPoint x: 607, startPoint y: 361, endPoint x: 633, endPoint y: 373, distance: 28.4
click at [633, 373] on td "6357 Route 66 North" at bounding box center [630, 382] width 99 height 39
drag, startPoint x: 659, startPoint y: 338, endPoint x: 607, endPoint y: 340, distance: 52.5
click at [607, 340] on td "Beth North" at bounding box center [630, 343] width 99 height 39
click at [305, 509] on input "302354" at bounding box center [345, 510] width 194 height 27
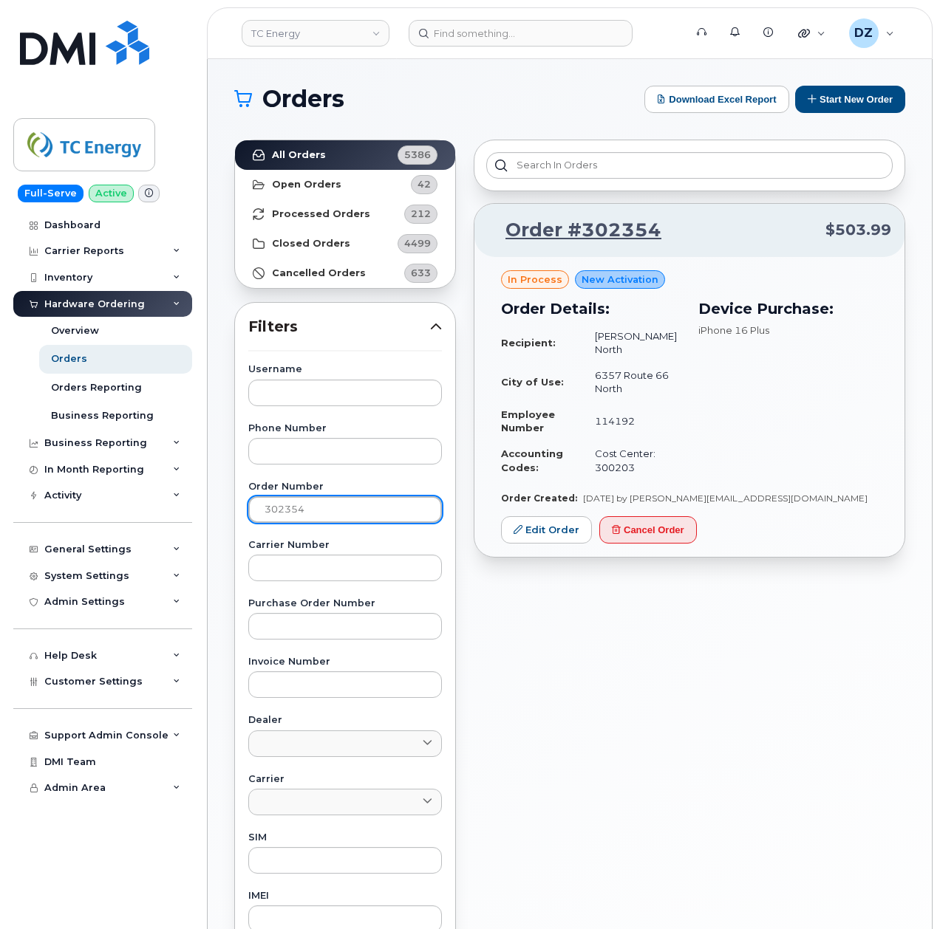
click at [305, 509] on input "302354" at bounding box center [345, 510] width 194 height 27
click at [323, 177] on link "Open Orders 42" at bounding box center [345, 185] width 220 height 30
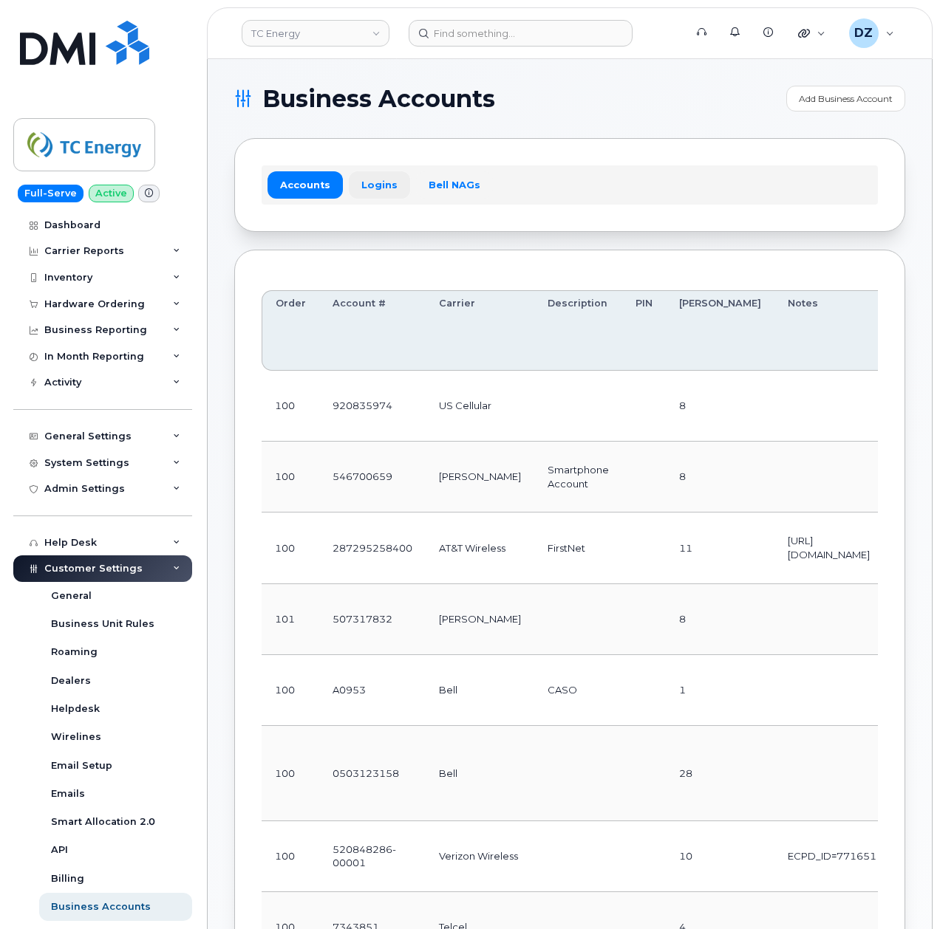
click at [368, 194] on link "Logins" at bounding box center [379, 184] width 61 height 27
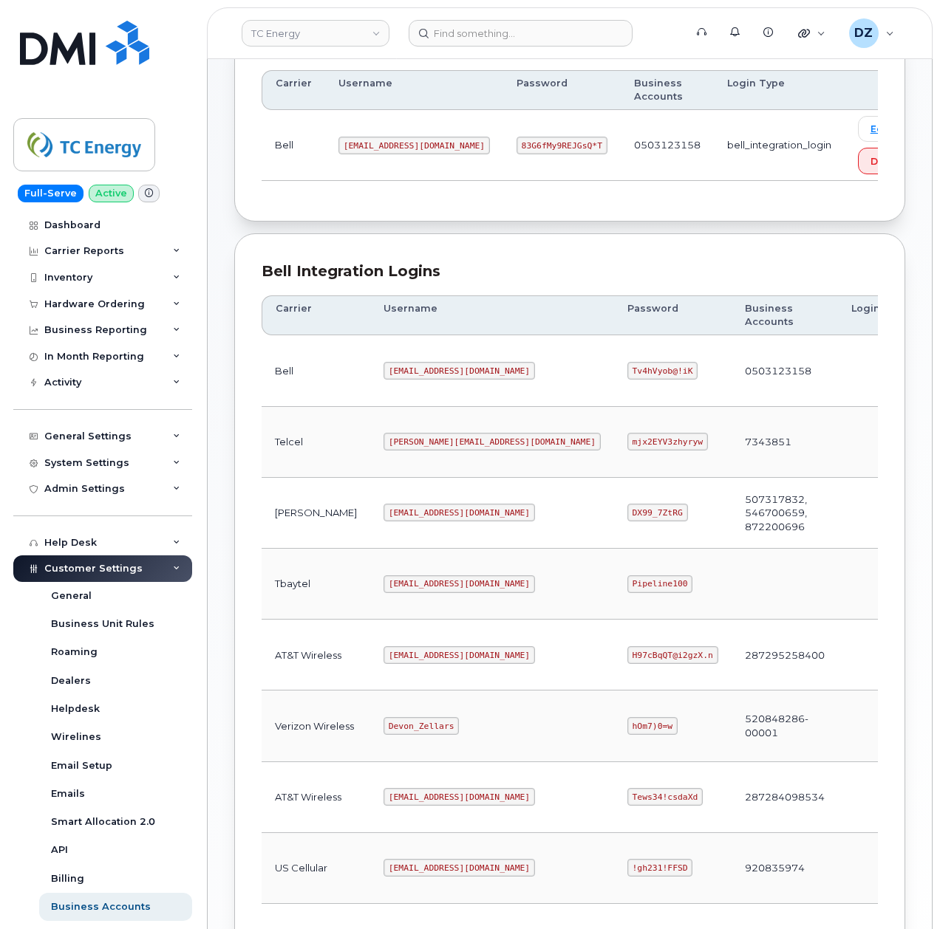
scroll to position [296, 0]
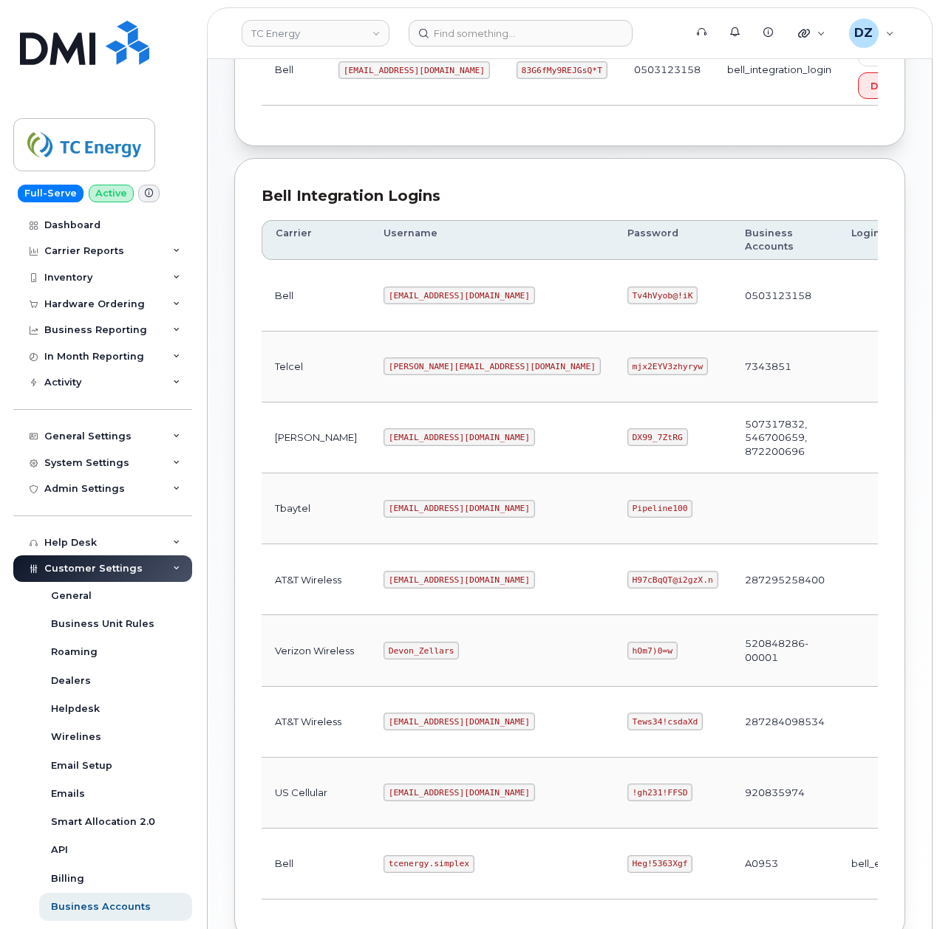
click at [627, 873] on code "Heg!5363Xgf" at bounding box center [660, 865] width 66 height 18
copy code "Heg!5363Xgf"
click at [383, 873] on code "tcenergy.simplex" at bounding box center [428, 865] width 91 height 18
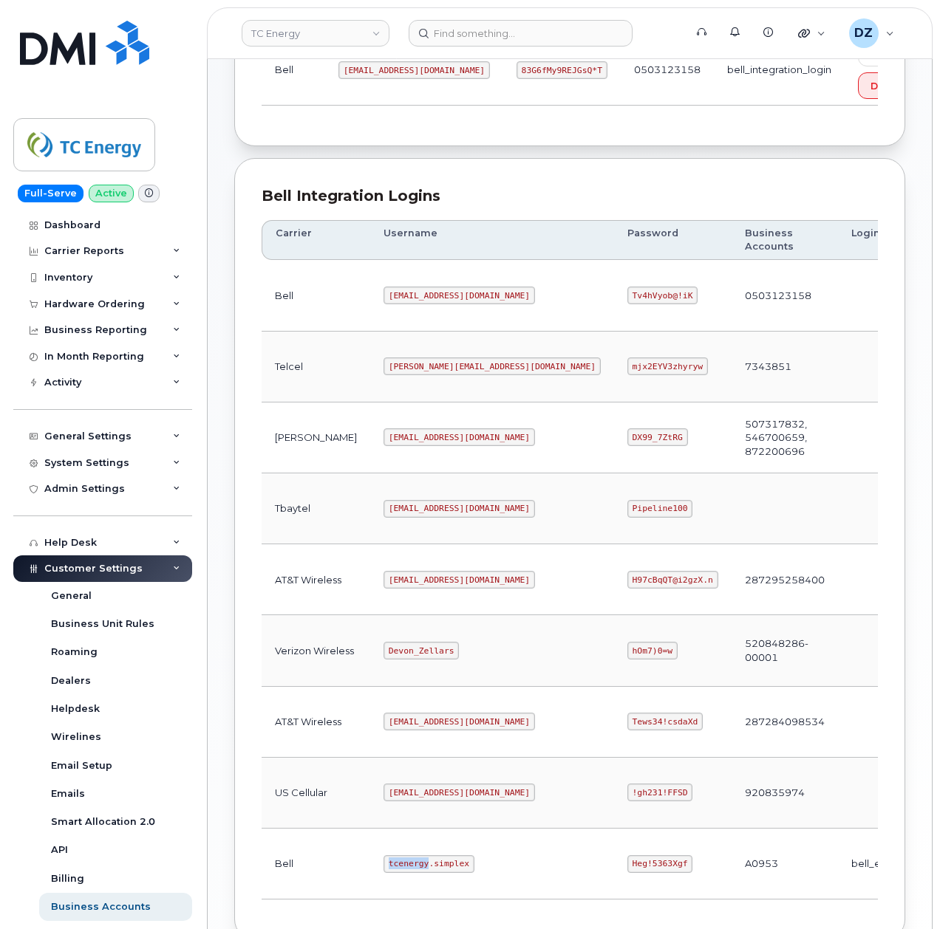
click at [383, 873] on code "tcenergy.simplex" at bounding box center [428, 865] width 91 height 18
click at [399, 872] on code "tcenergy.simplex" at bounding box center [428, 865] width 91 height 18
copy code "tcenergy.simplex"
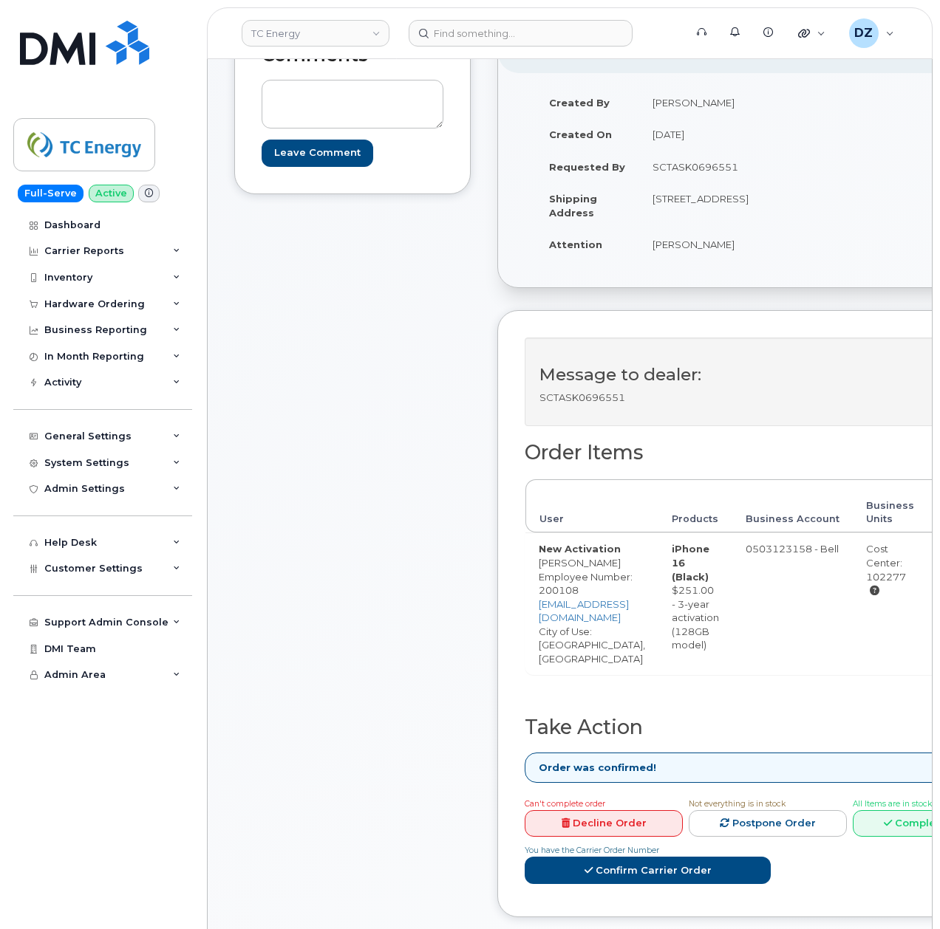
scroll to position [492, 0]
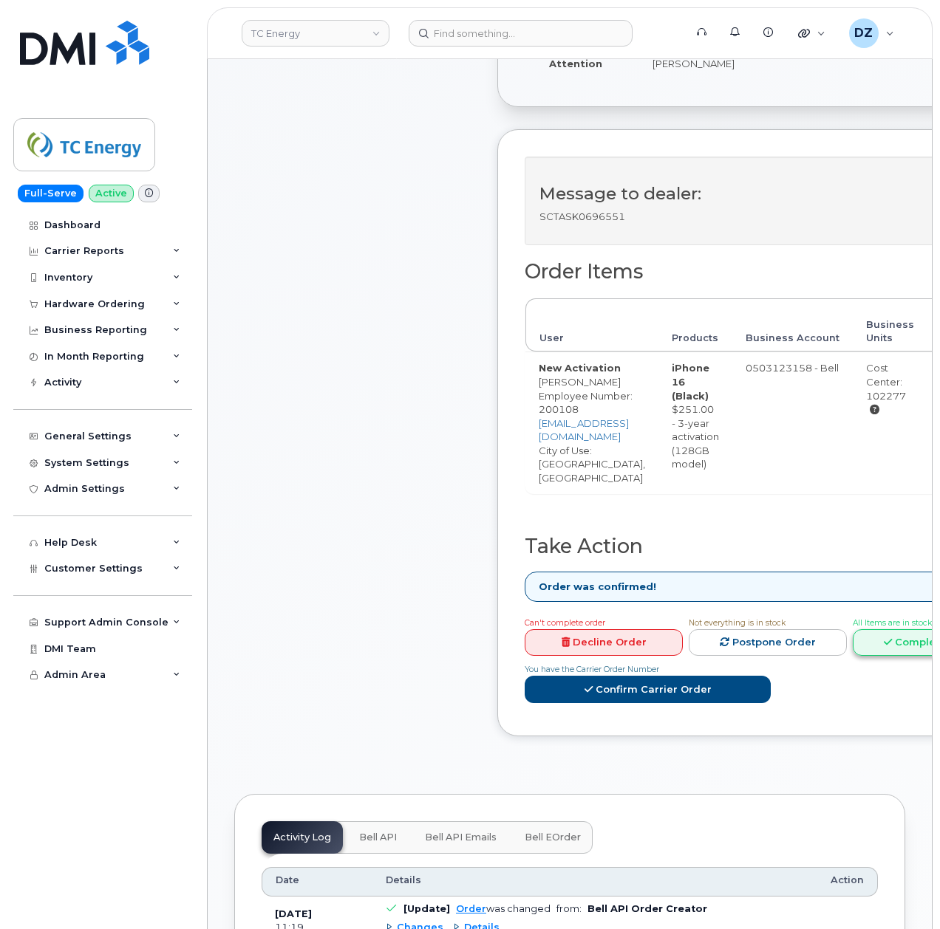
click at [892, 647] on icon at bounding box center [888, 643] width 8 height 10
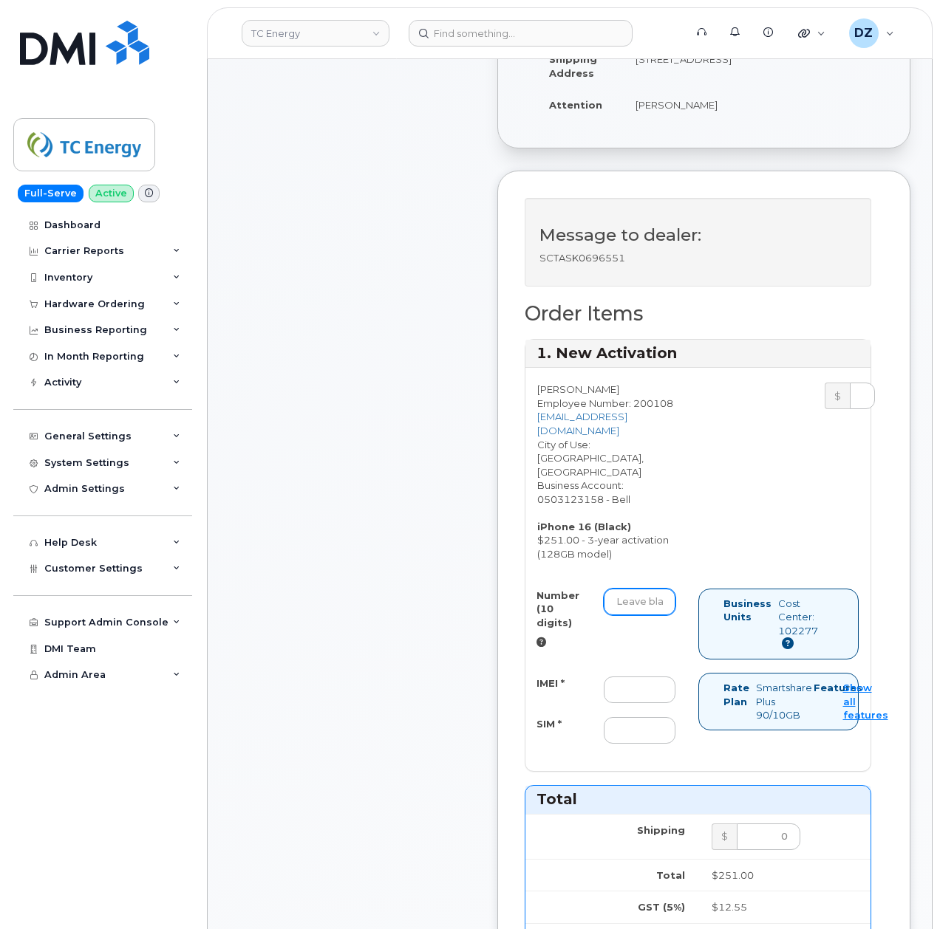
drag, startPoint x: 649, startPoint y: 583, endPoint x: 631, endPoint y: 585, distance: 17.9
click at [649, 589] on input "Number (10 digits)" at bounding box center [640, 602] width 72 height 27
paste input "5874396677"
type input "5874396677"
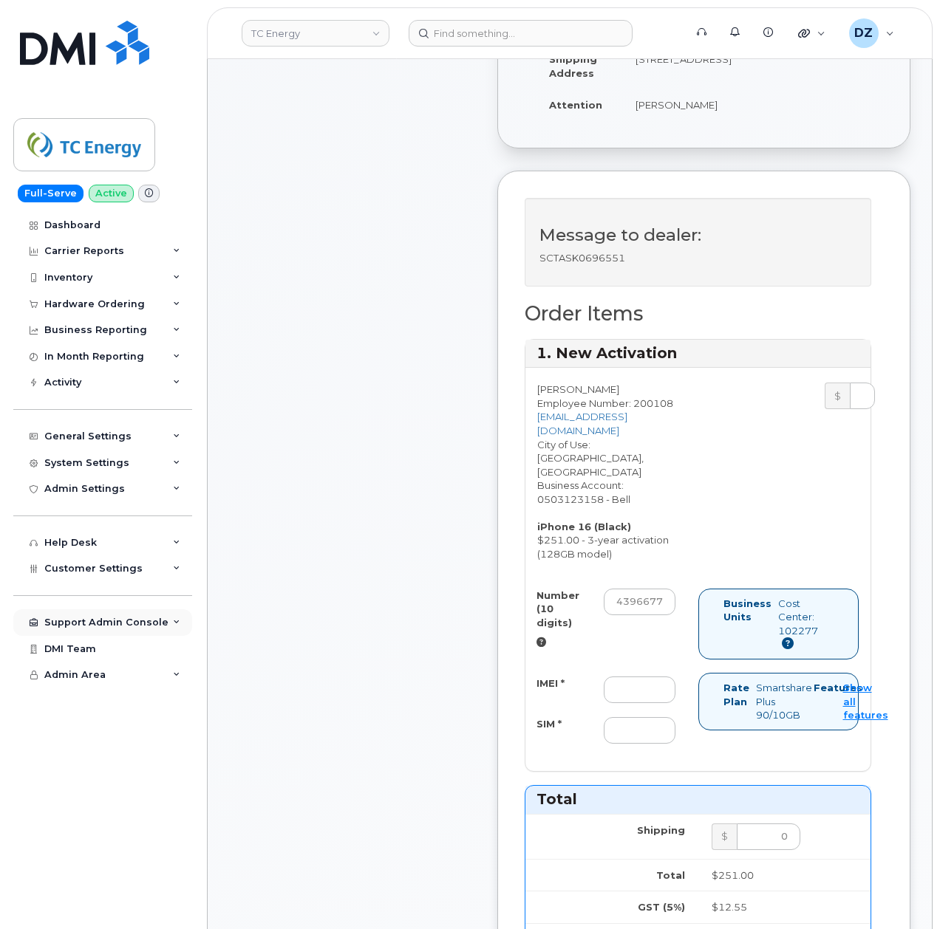
scroll to position [0, 0]
drag, startPoint x: 635, startPoint y: 658, endPoint x: 595, endPoint y: 657, distance: 40.6
click at [635, 677] on input "IMEI *" at bounding box center [640, 690] width 72 height 27
paste input "350707650028638"
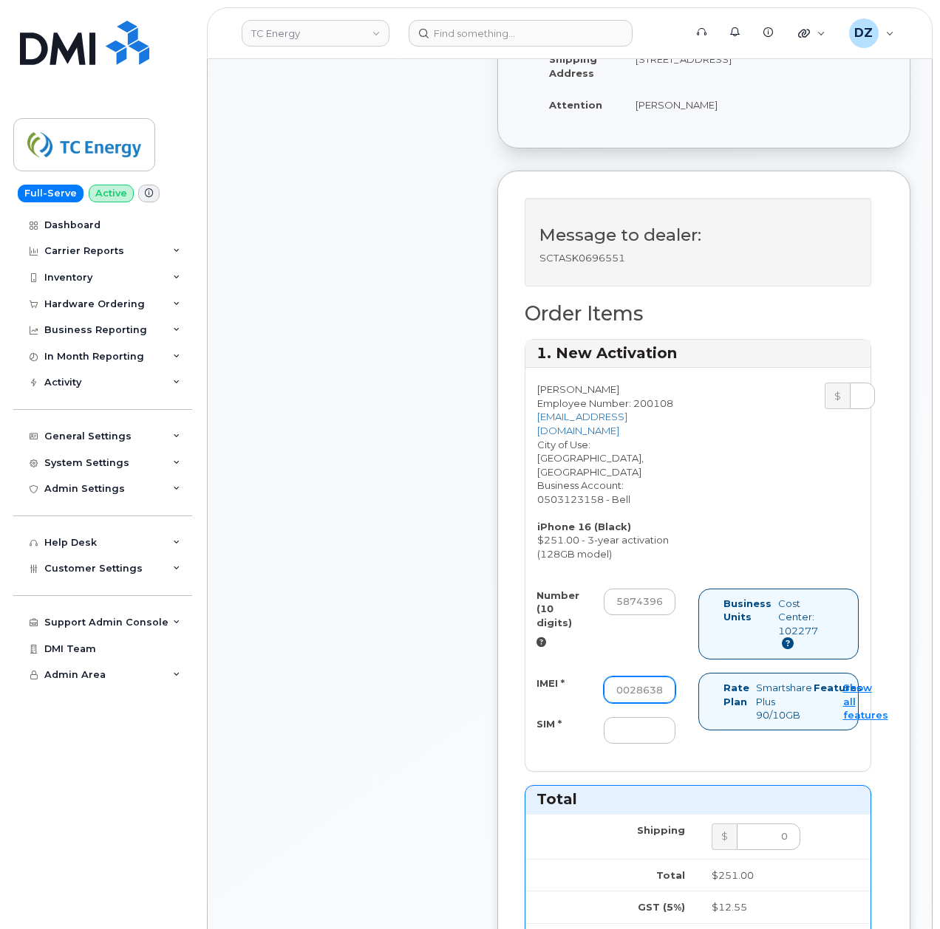
type input "350707650028638"
click at [628, 720] on div "Number (10 digits) 5874396677 IMEI * 350707650028638 SIM *" at bounding box center [611, 673] width 173 height 169
click at [630, 717] on input "SIM *" at bounding box center [640, 730] width 72 height 27
paste input "89302610207734139048"
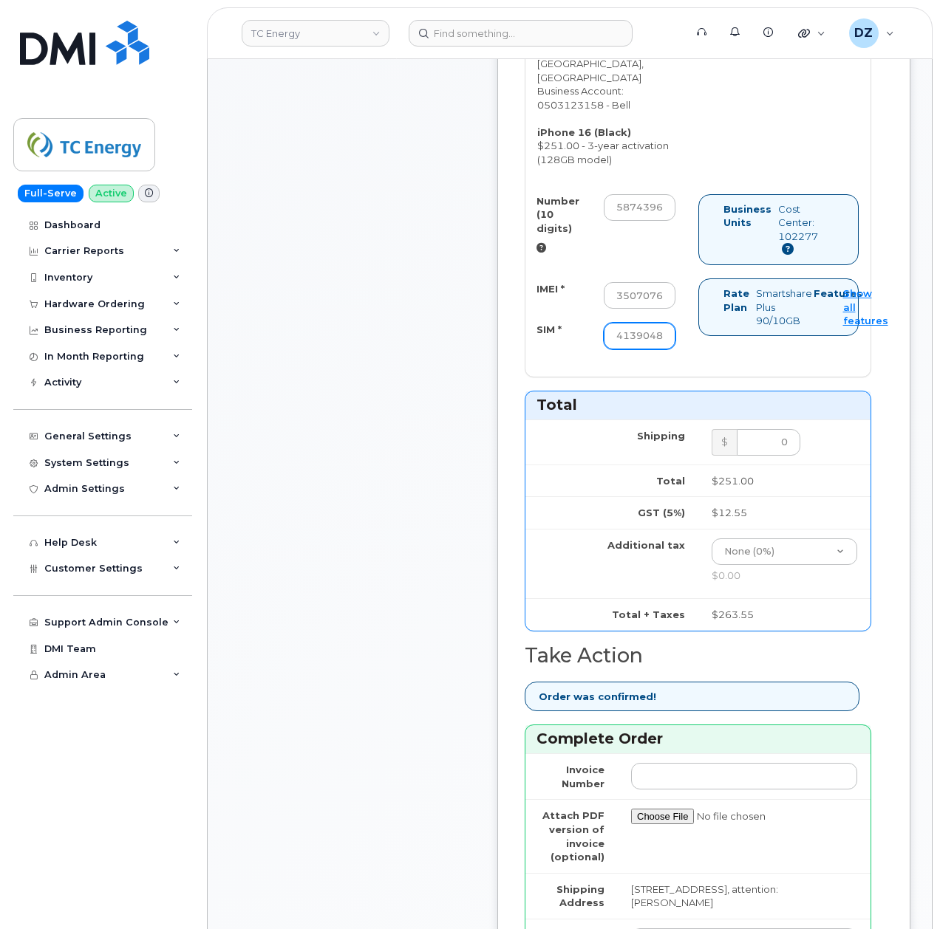
scroll to position [1083, 0]
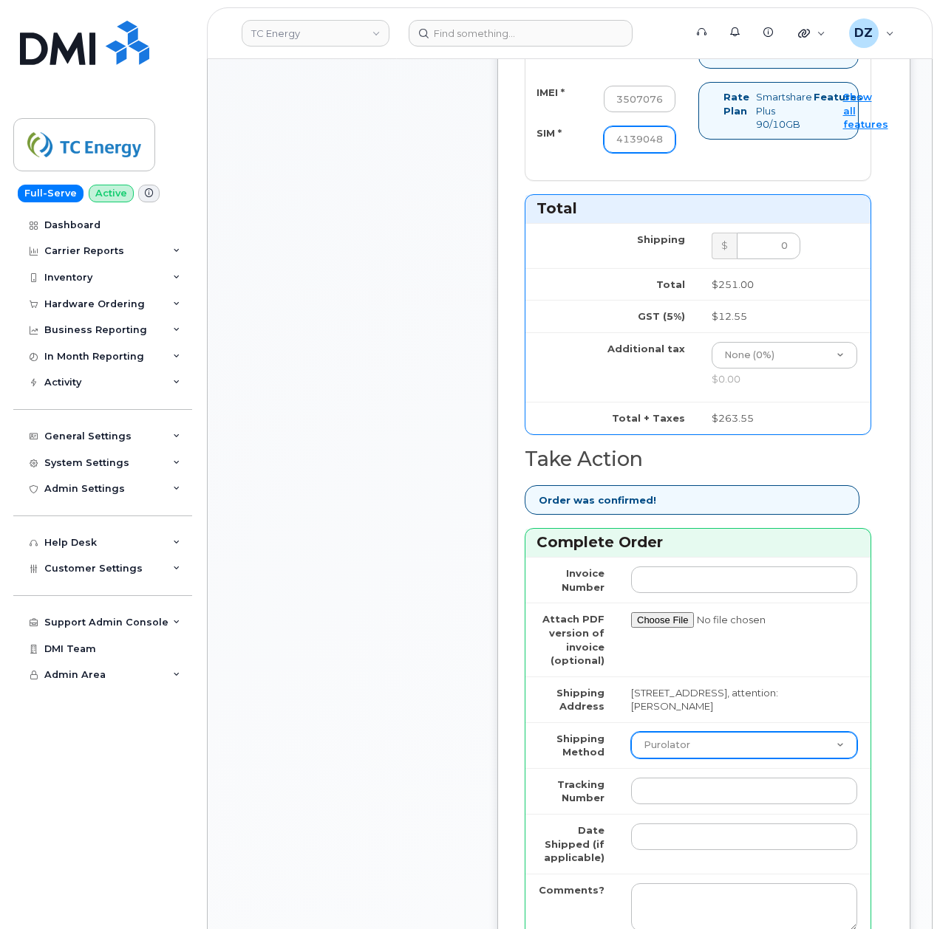
type input "89302610207734139048"
click at [677, 732] on select "Purolator UPS FedEx Canada Post Courier Other Drop Off Pick Up" at bounding box center [744, 745] width 226 height 27
select select "FedEx"
click at [631, 732] on select "Purolator UPS FedEx Canada Post Courier Other Drop Off Pick Up" at bounding box center [744, 745] width 226 height 27
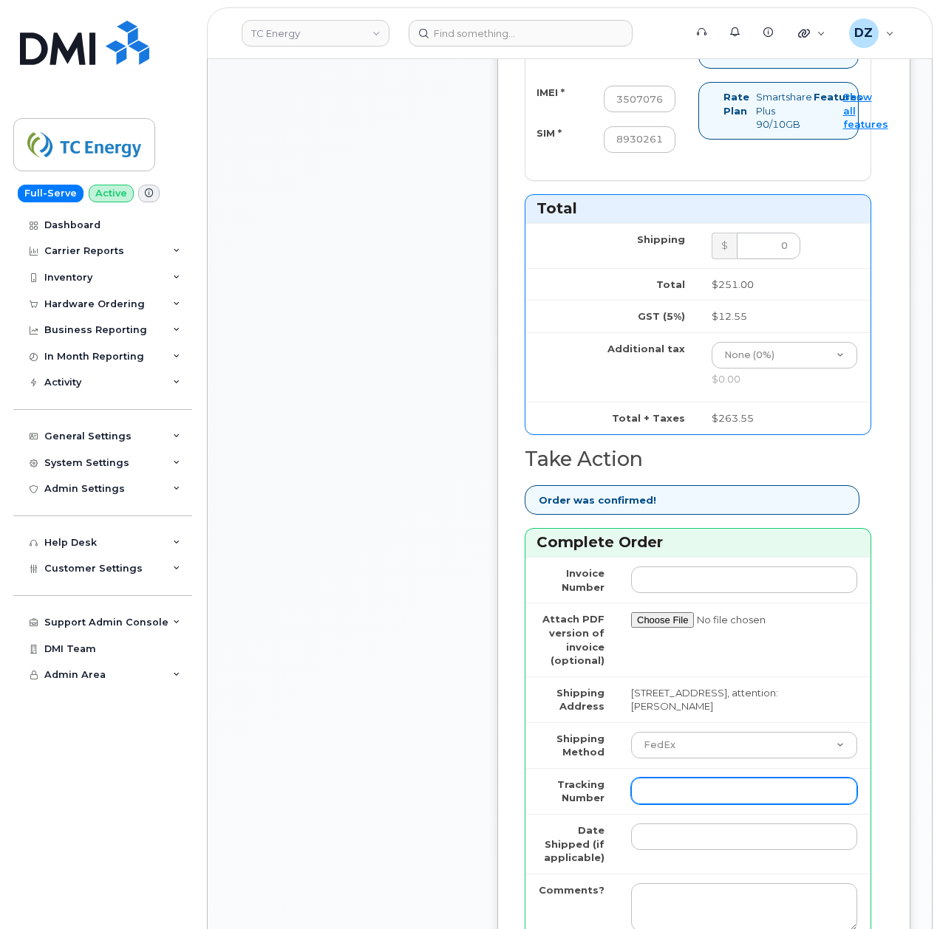
click at [666, 778] on input "Tracking Number" at bounding box center [744, 791] width 226 height 27
paste input "475744967403"
type input "475744967403"
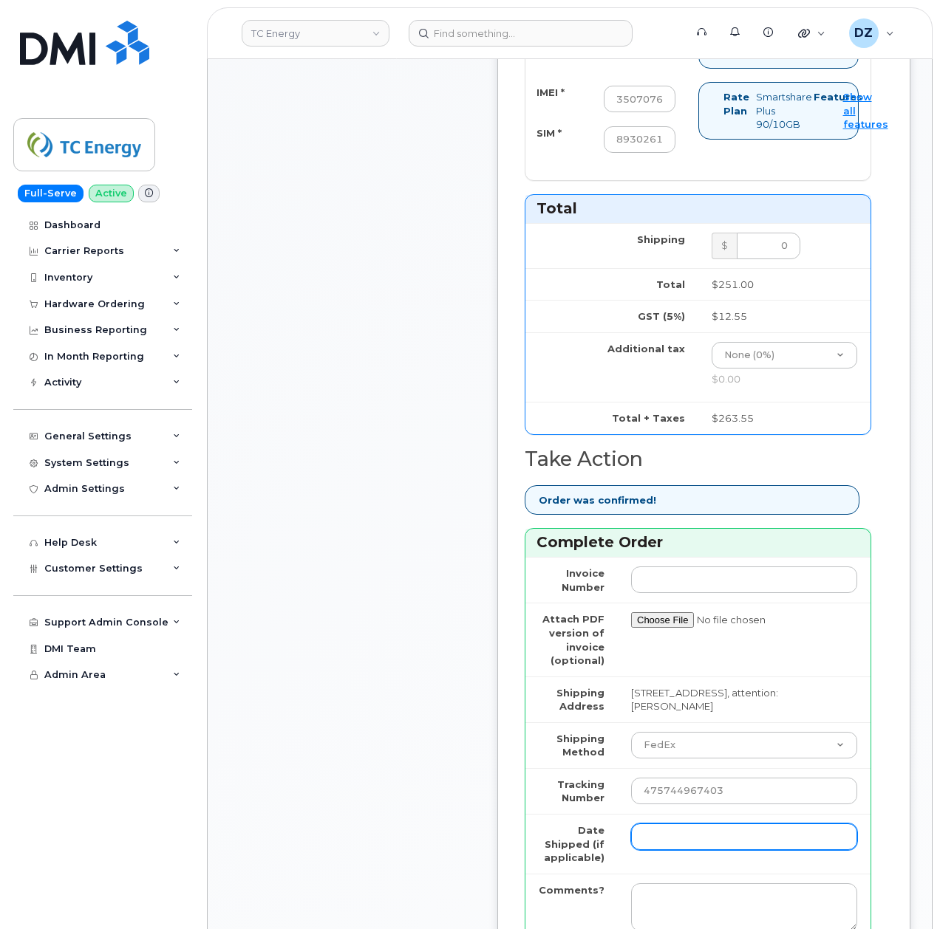
click at [718, 824] on input "Date Shipped (if applicable)" at bounding box center [744, 837] width 226 height 27
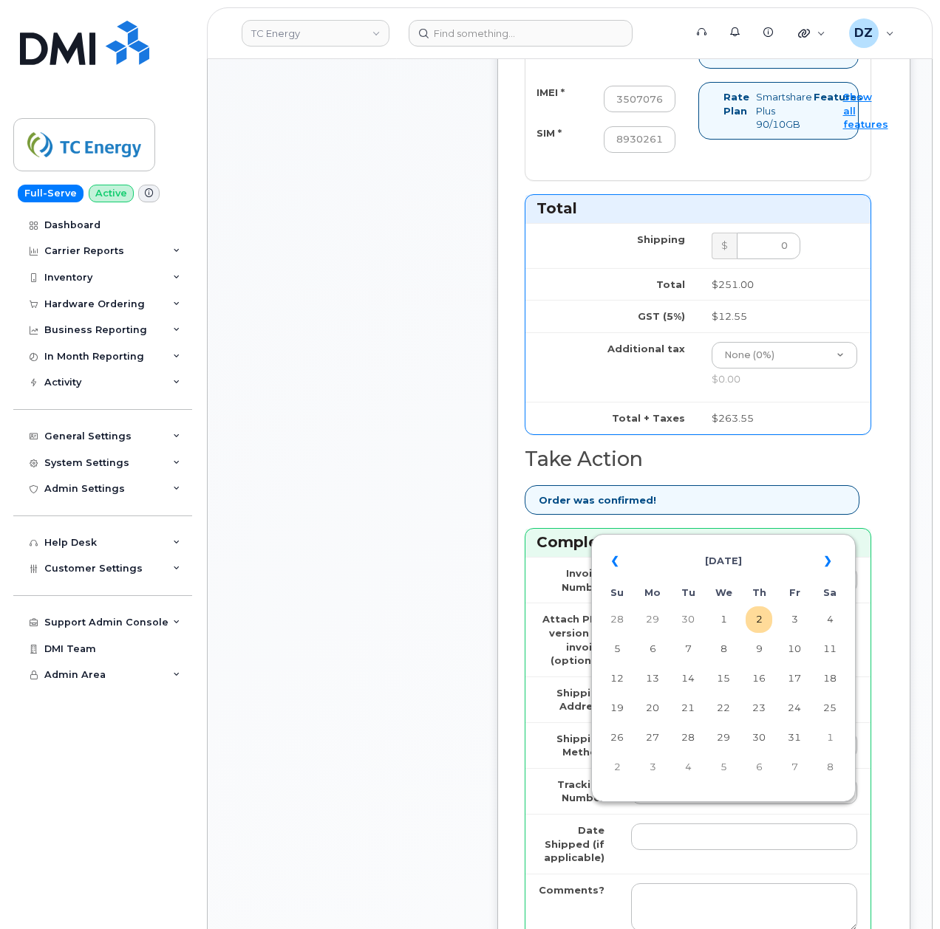
click at [650, 618] on td "29" at bounding box center [652, 620] width 27 height 27
type input "2025-09-29"
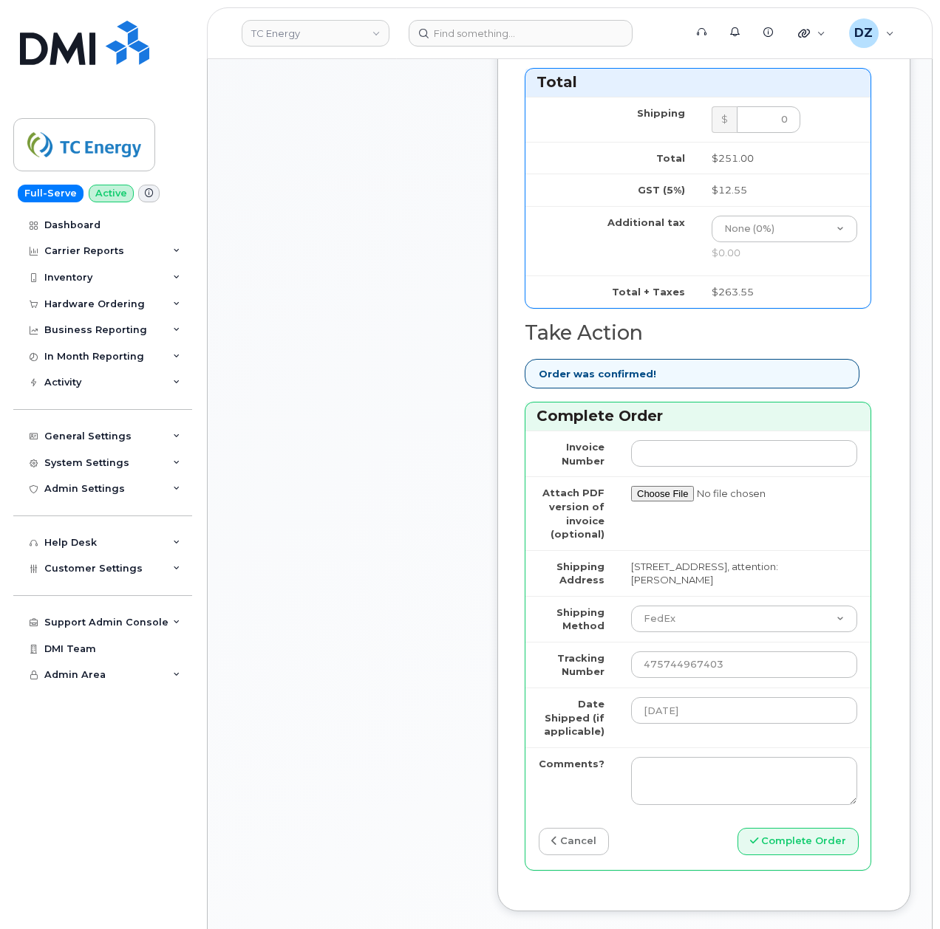
scroll to position [1379, 0]
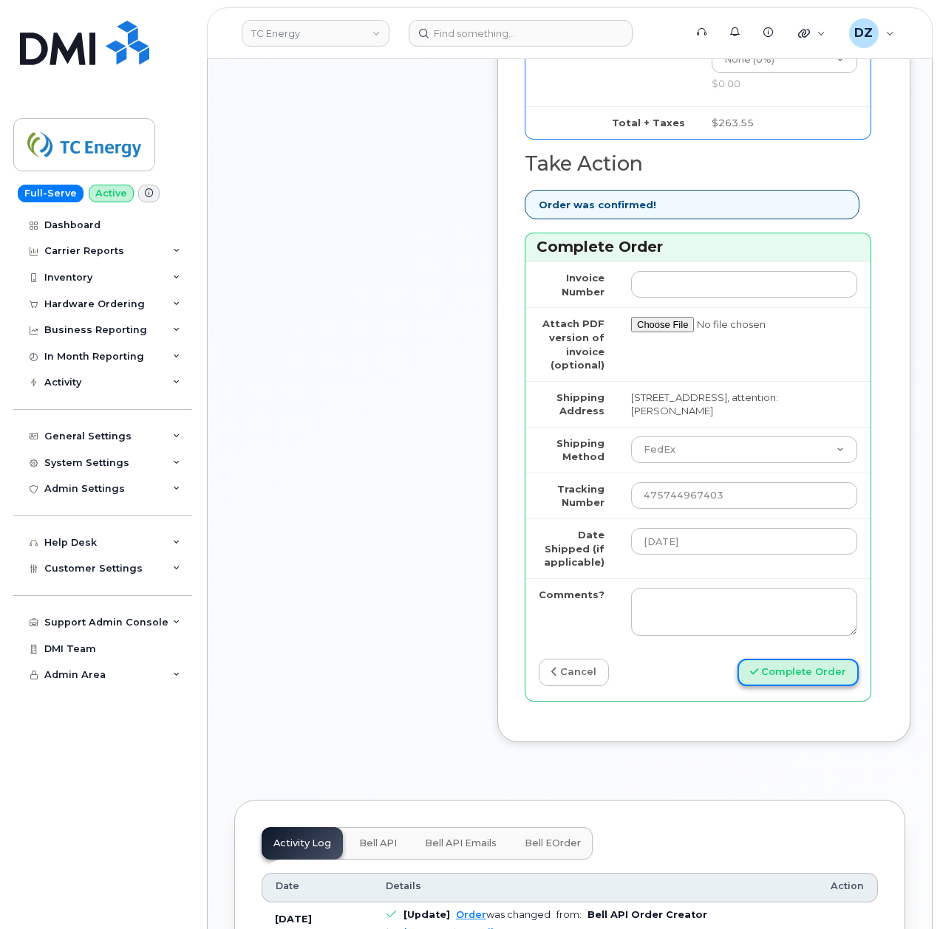
click at [805, 659] on button "Complete Order" at bounding box center [797, 672] width 121 height 27
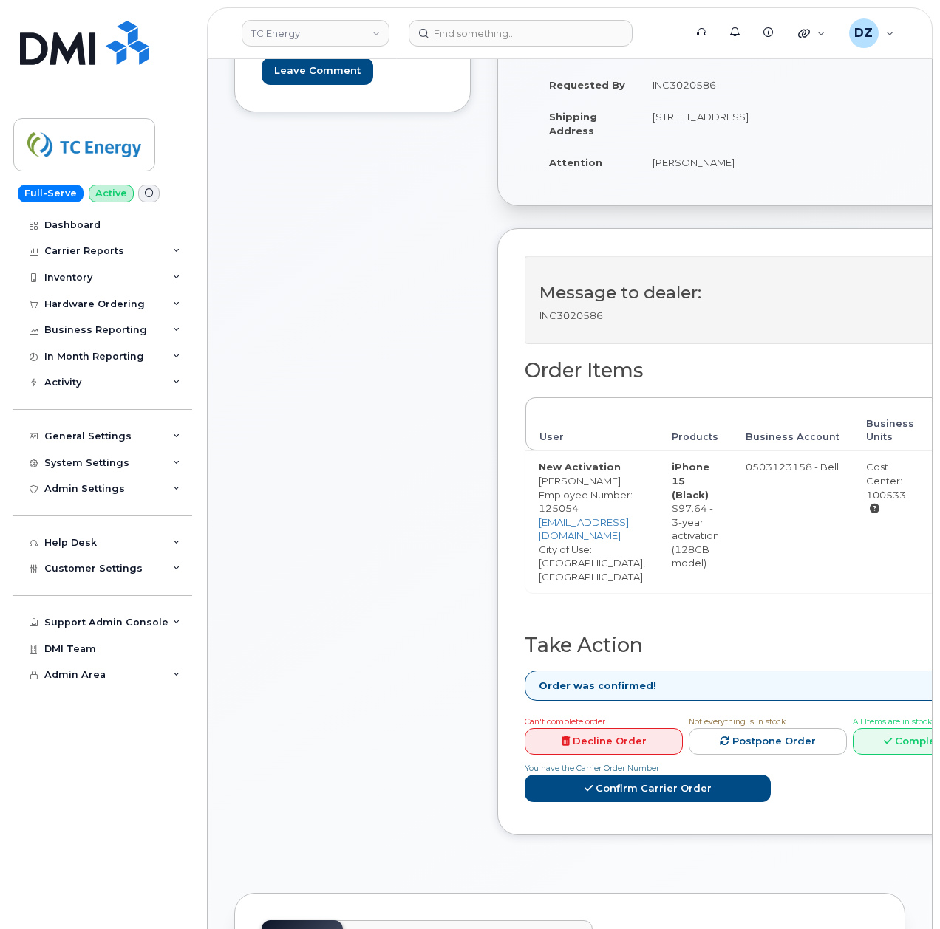
scroll to position [492, 0]
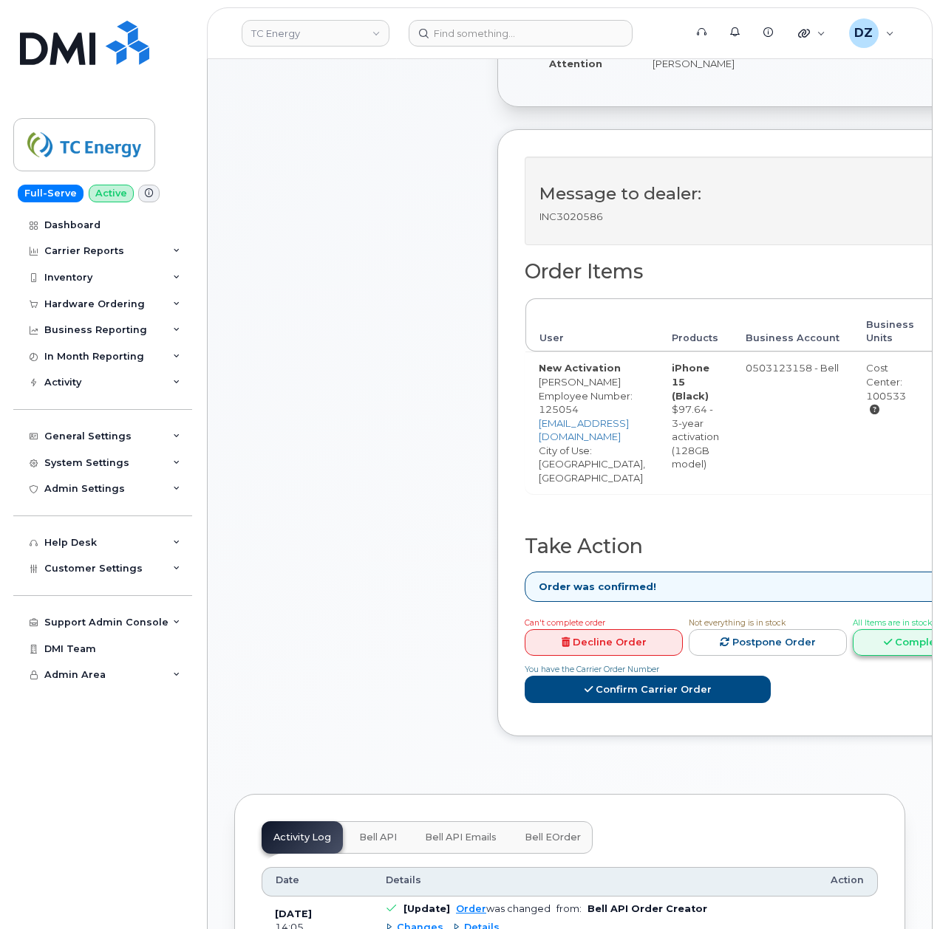
click at [920, 632] on link "Complete Order" at bounding box center [932, 643] width 158 height 27
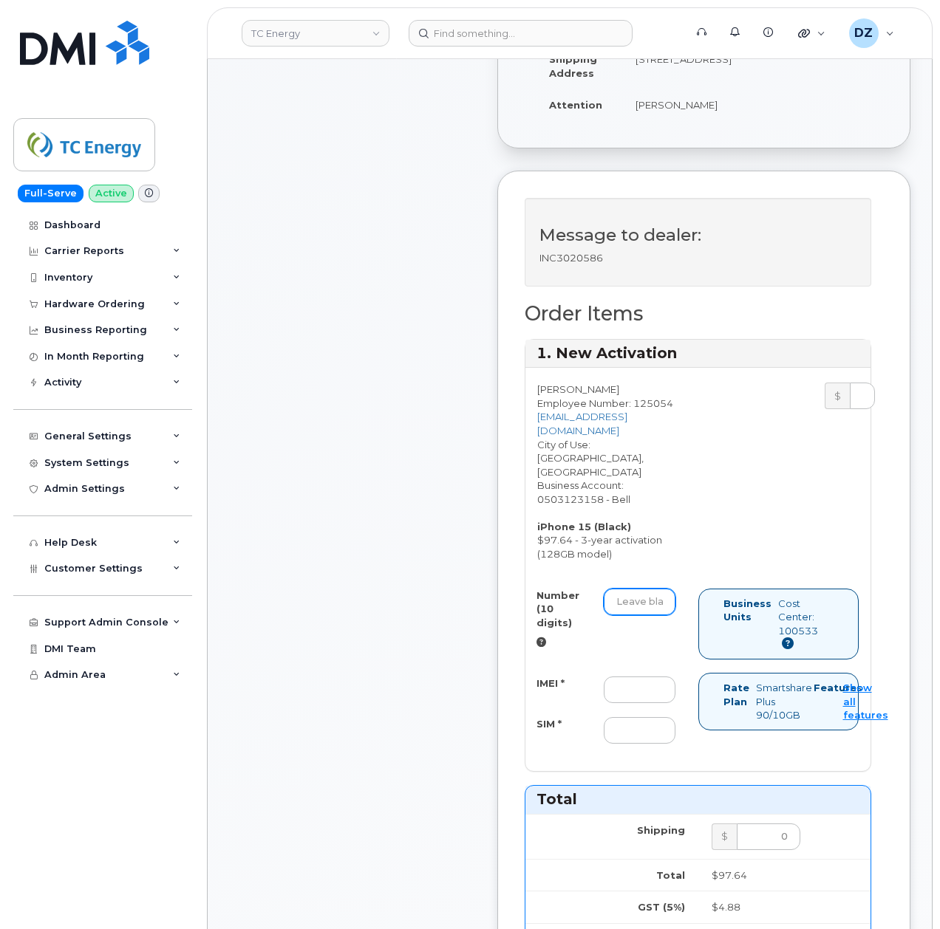
click at [647, 589] on input "Number (10 digits)" at bounding box center [640, 602] width 72 height 27
paste input "4039238842"
type input "4039238842"
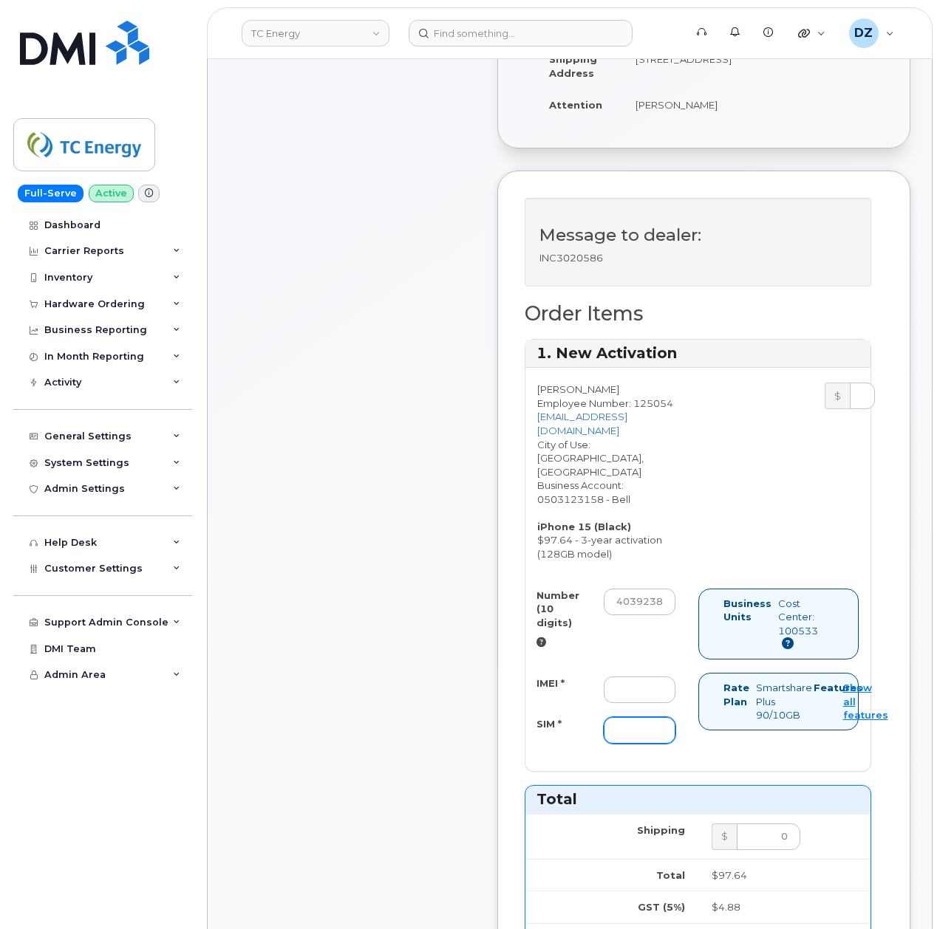
click at [625, 717] on input "SIM *" at bounding box center [640, 730] width 72 height 27
paste input "89302610207734190181"
type input "89302610207734190181"
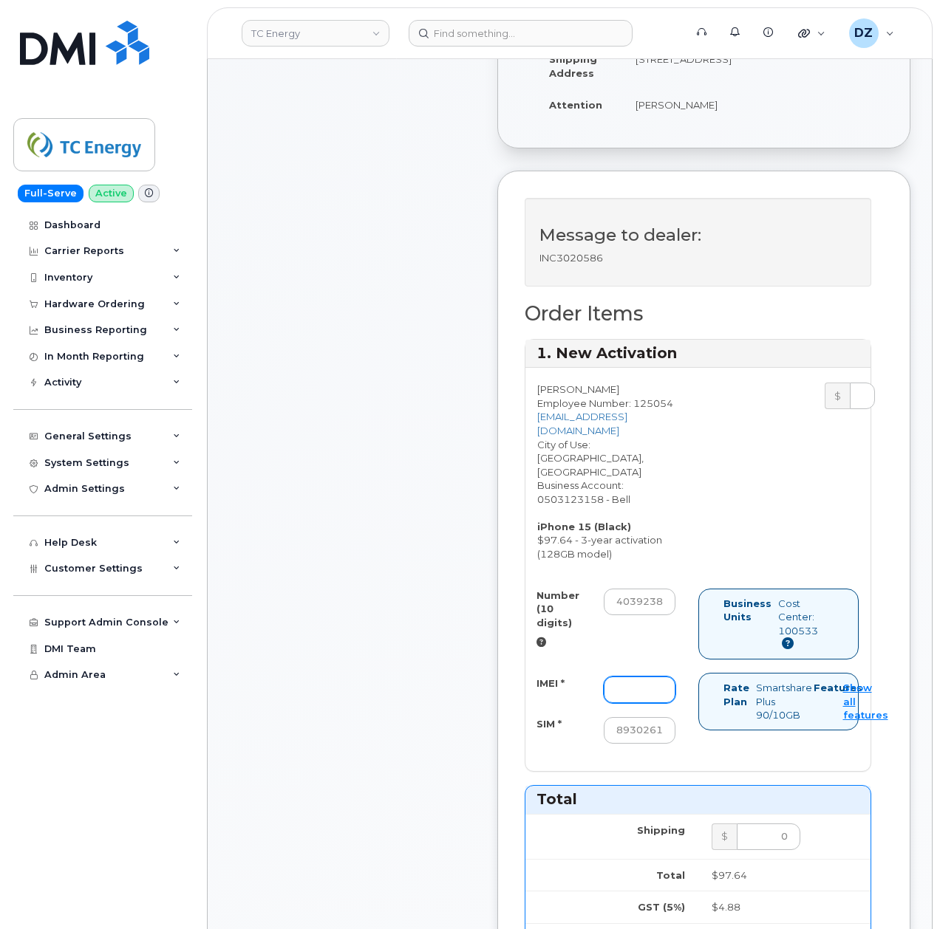
click at [646, 677] on input "IMEI *" at bounding box center [640, 690] width 72 height 27
paste input "359336678512687"
type input "359336678512687"
click at [346, 600] on div "Comments Leave Comment" at bounding box center [352, 744] width 236 height 1815
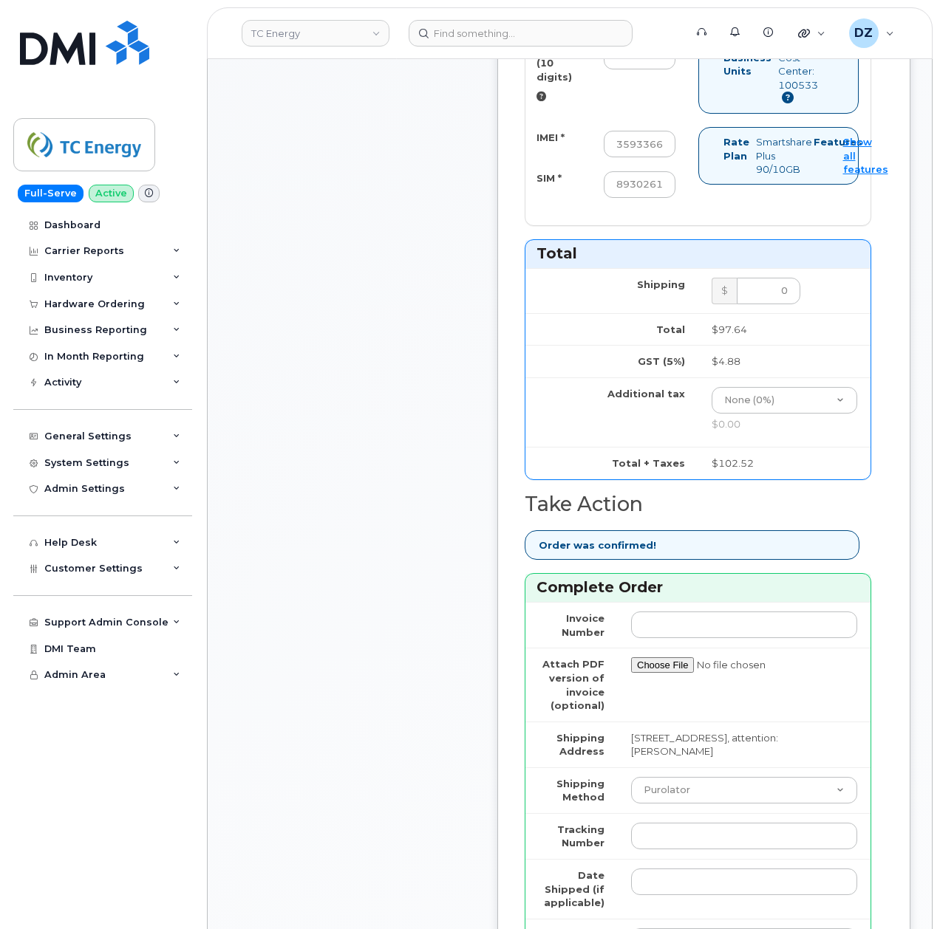
scroll to position [1083, 0]
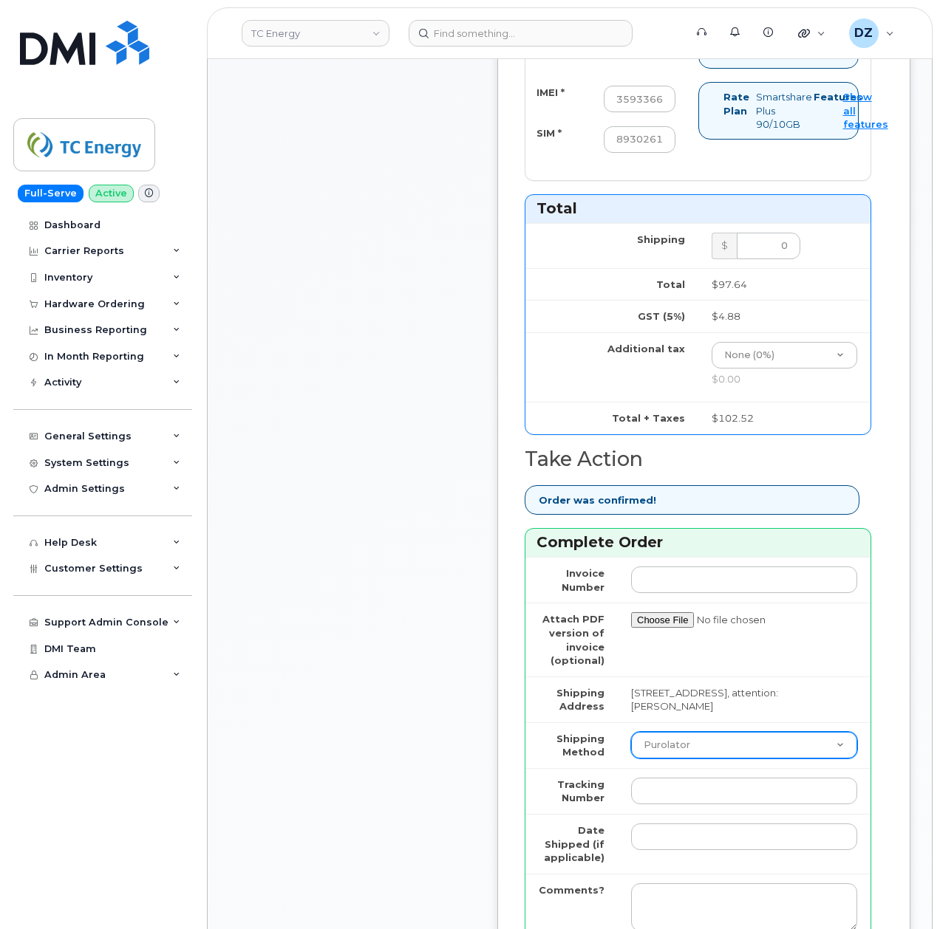
click at [692, 732] on select "Purolator UPS FedEx Canada Post Courier Other Drop Off Pick Up" at bounding box center [744, 745] width 226 height 27
select select "FedEx"
click at [631, 732] on select "Purolator UPS FedEx Canada Post Courier Other Drop Off Pick Up" at bounding box center [744, 745] width 226 height 27
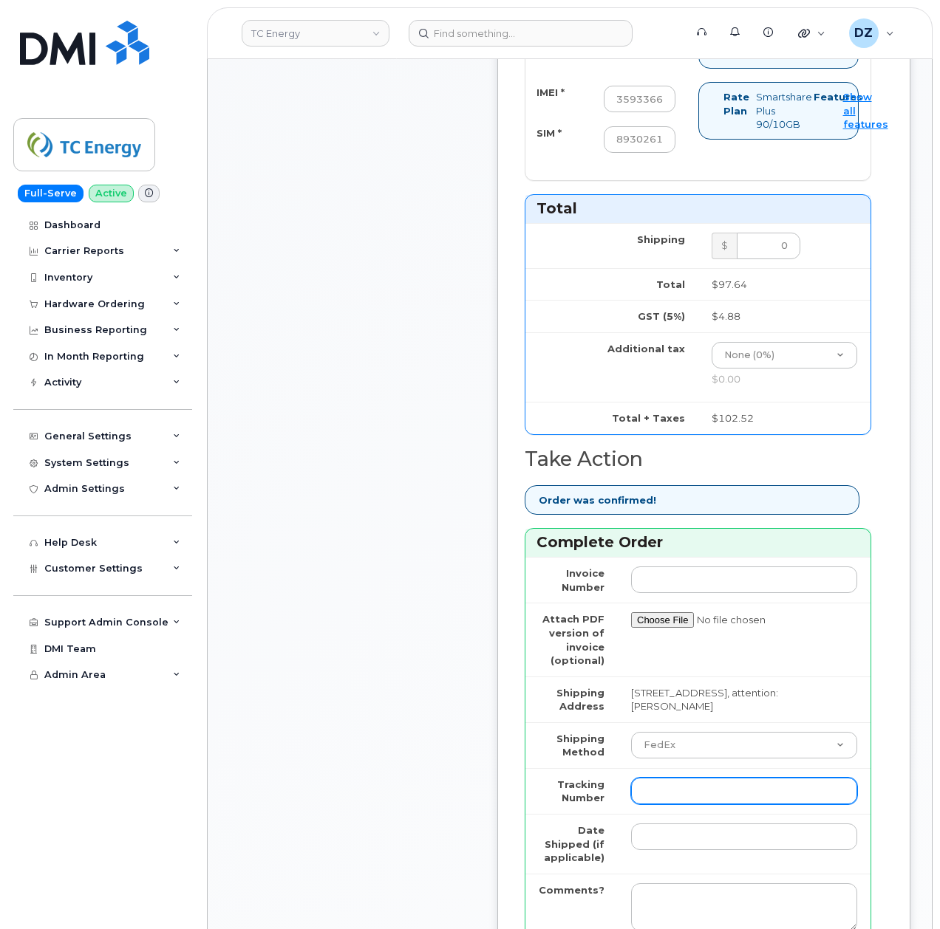
click at [678, 778] on input "Tracking Number" at bounding box center [744, 791] width 226 height 27
paste input "475744966679"
type input "475744966679"
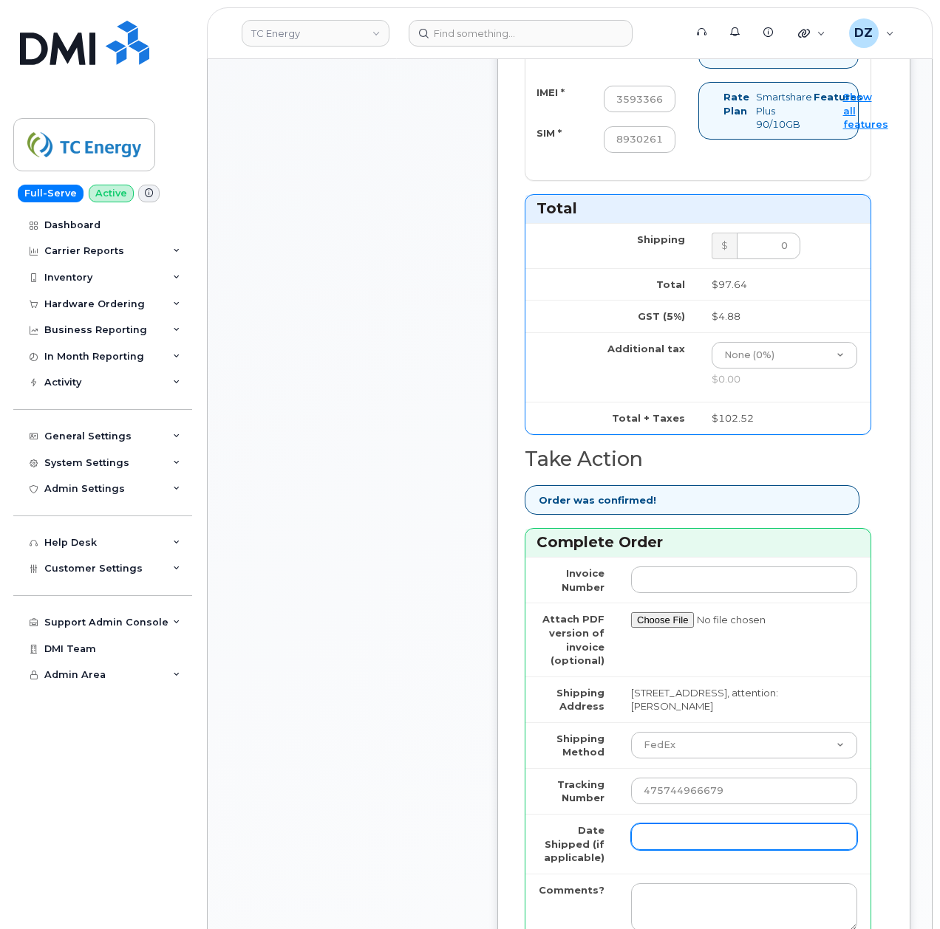
click at [663, 824] on input "Date Shipped (if applicable)" at bounding box center [744, 837] width 226 height 27
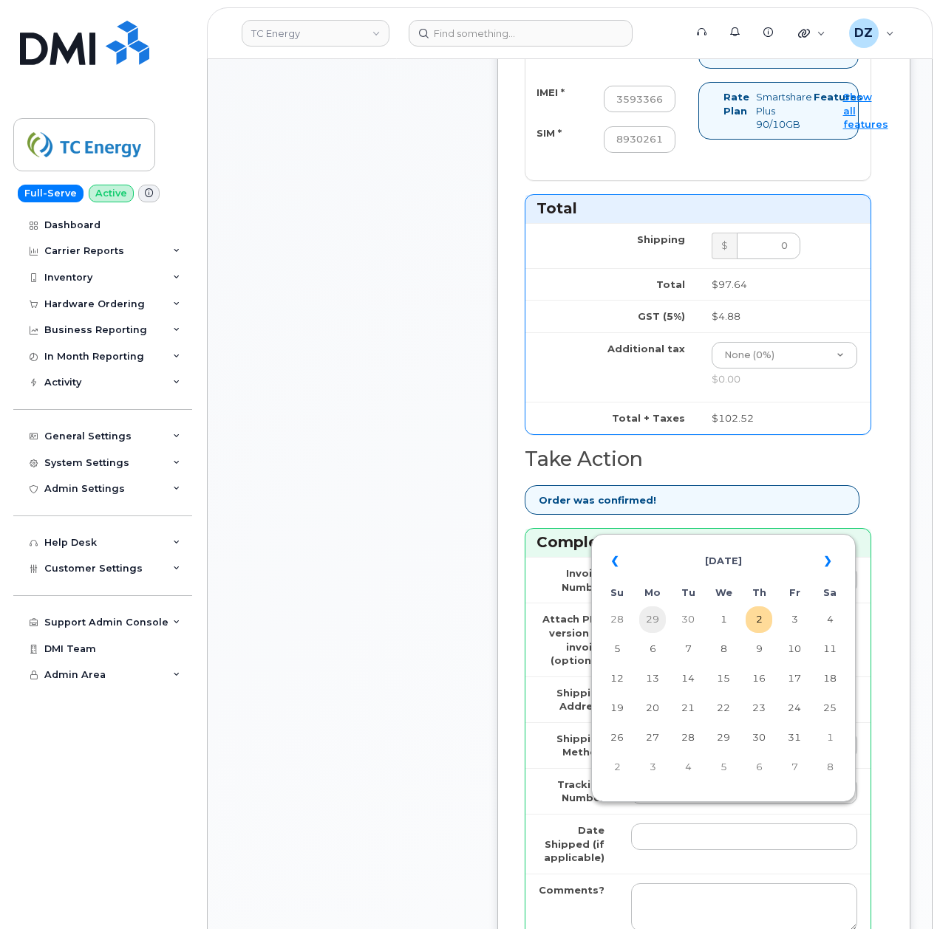
click at [652, 621] on td "29" at bounding box center [652, 620] width 27 height 27
type input "[DATE]"
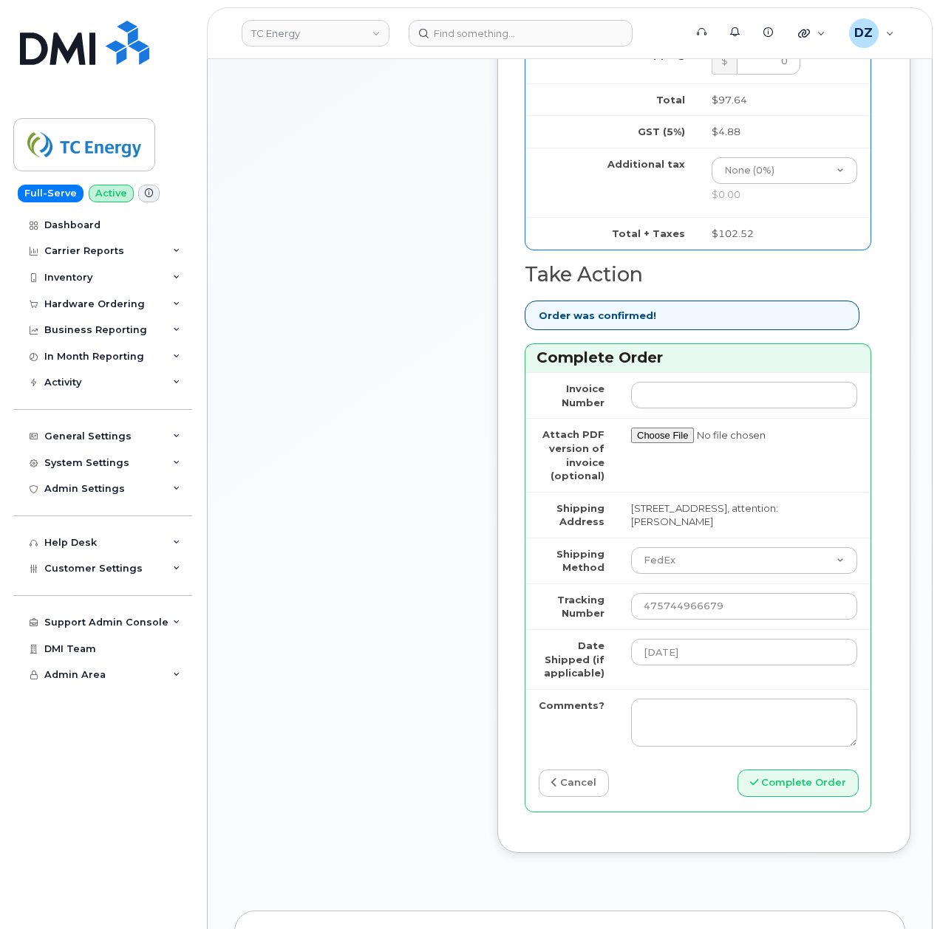
scroll to position [1379, 0]
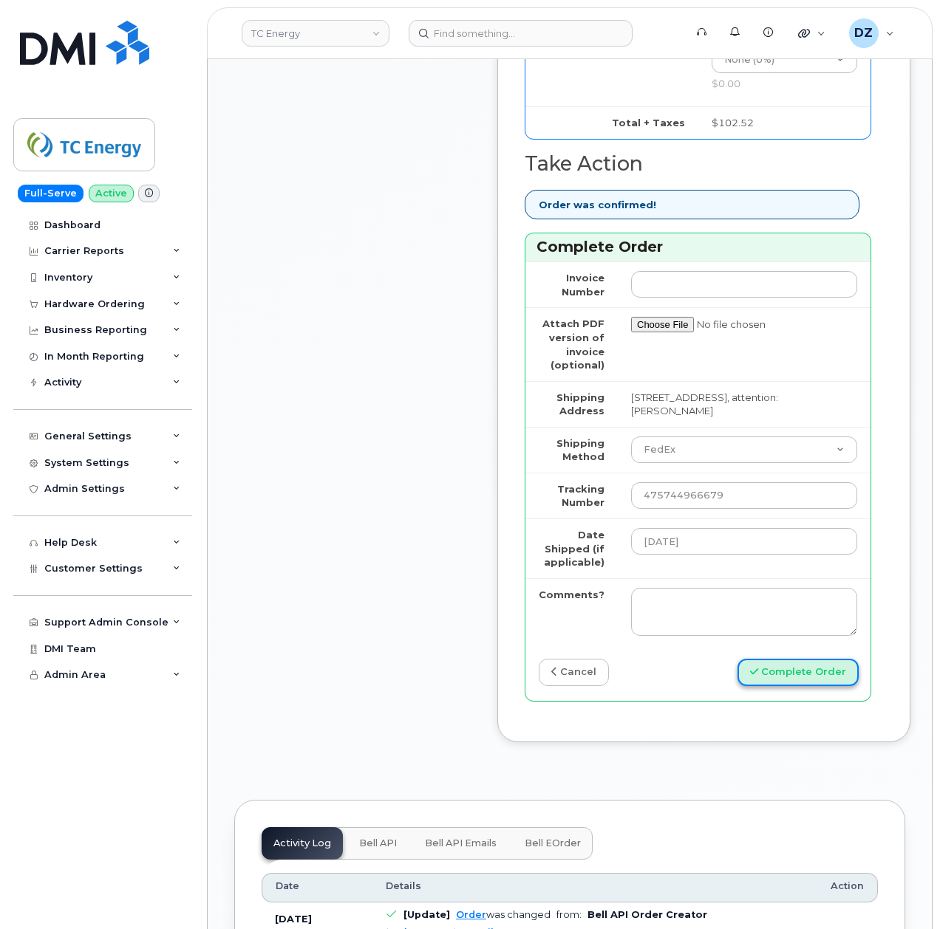
click at [833, 659] on button "Complete Order" at bounding box center [797, 672] width 121 height 27
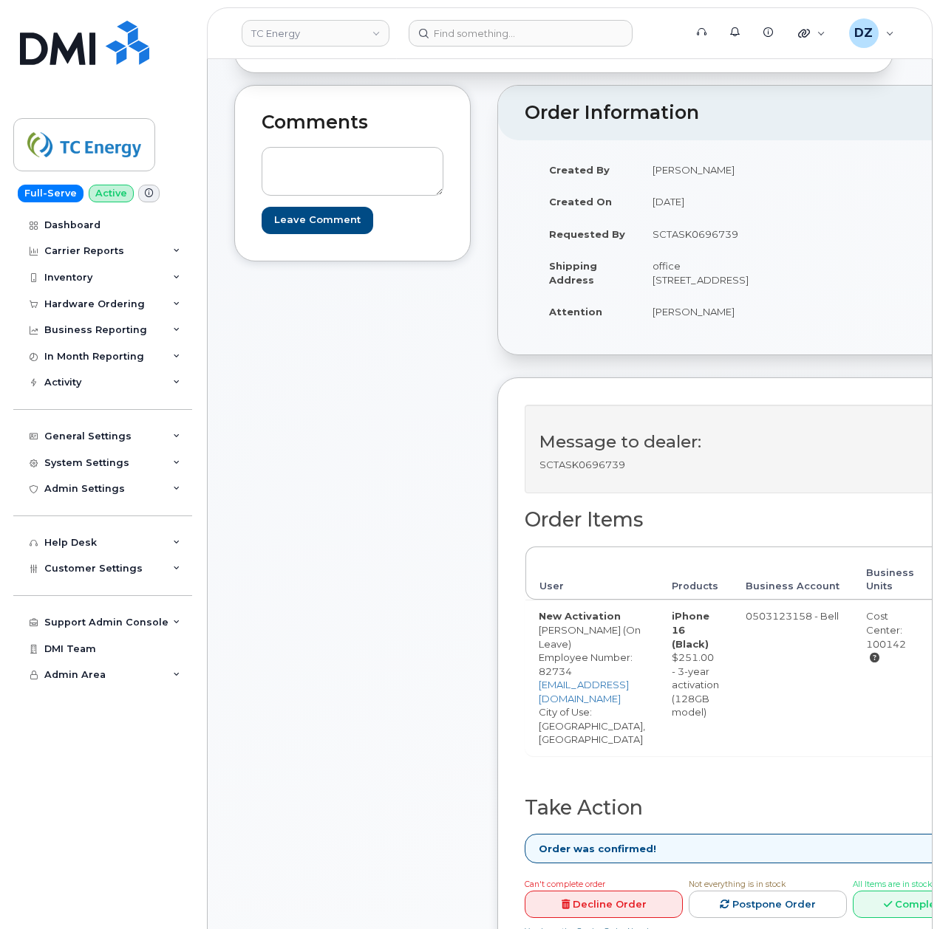
scroll to position [394, 0]
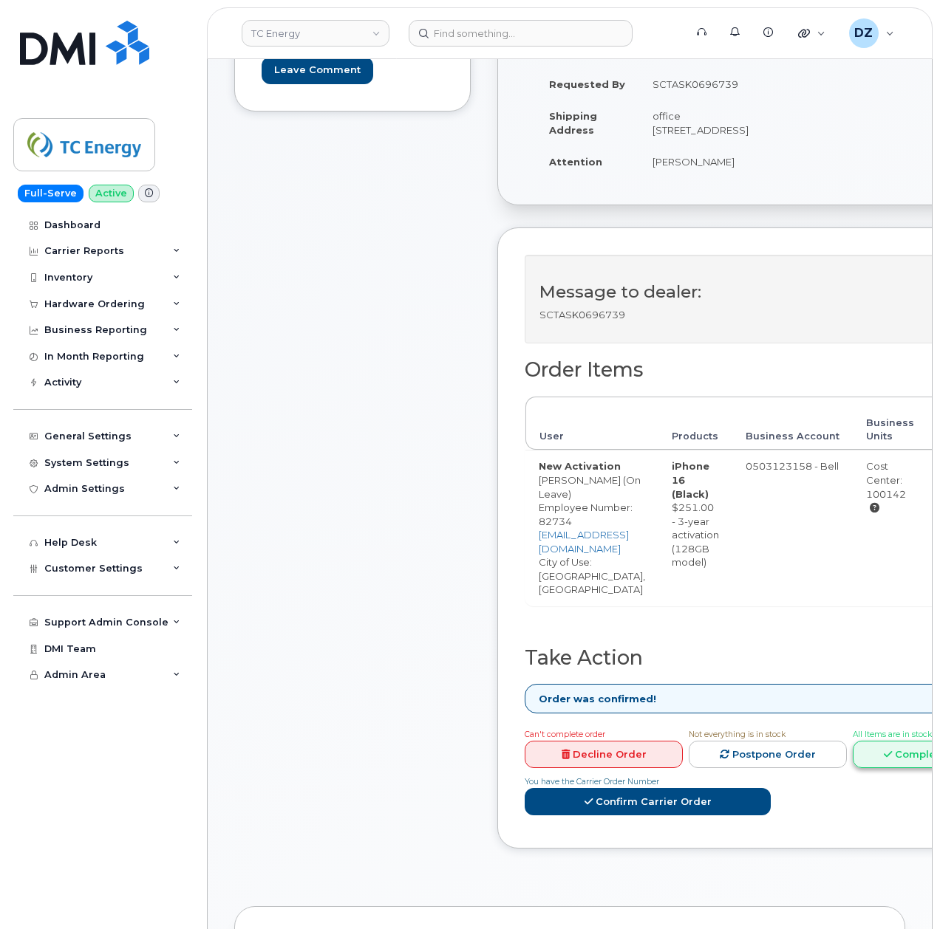
click at [853, 741] on link "Complete Order" at bounding box center [932, 754] width 158 height 27
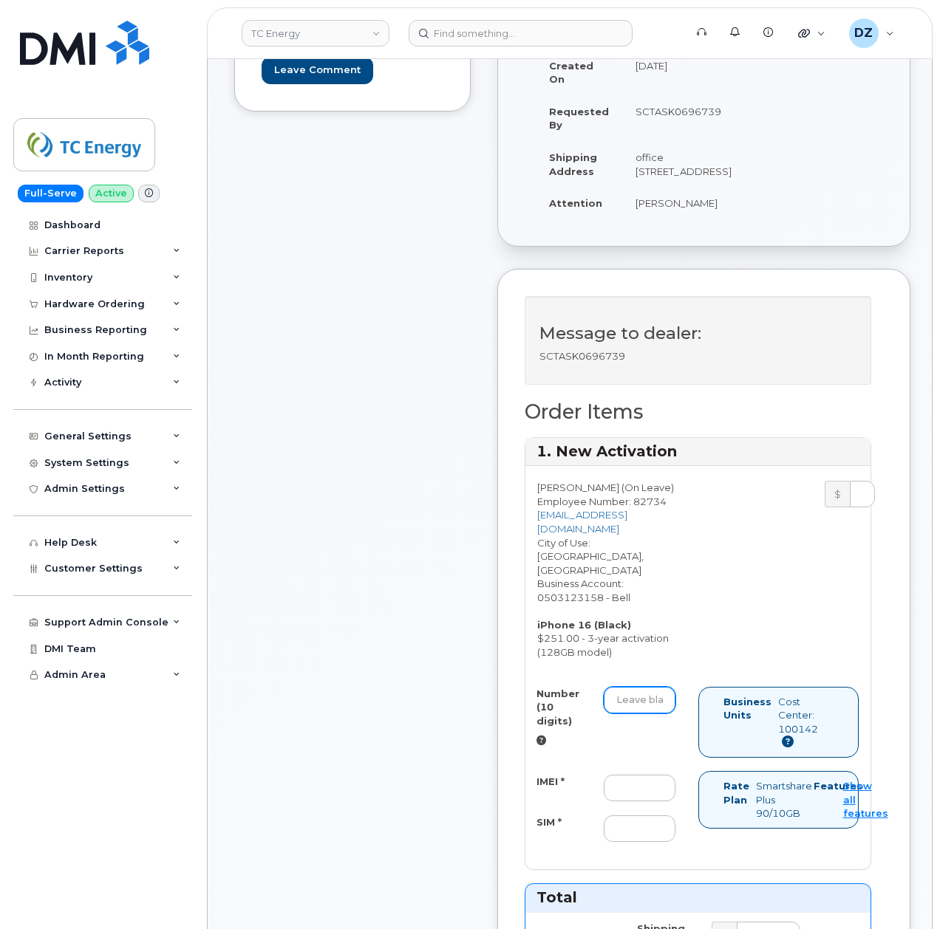
click at [633, 687] on input "Number (10 digits)" at bounding box center [640, 700] width 72 height 27
paste input "4039214299"
type input "4039214299"
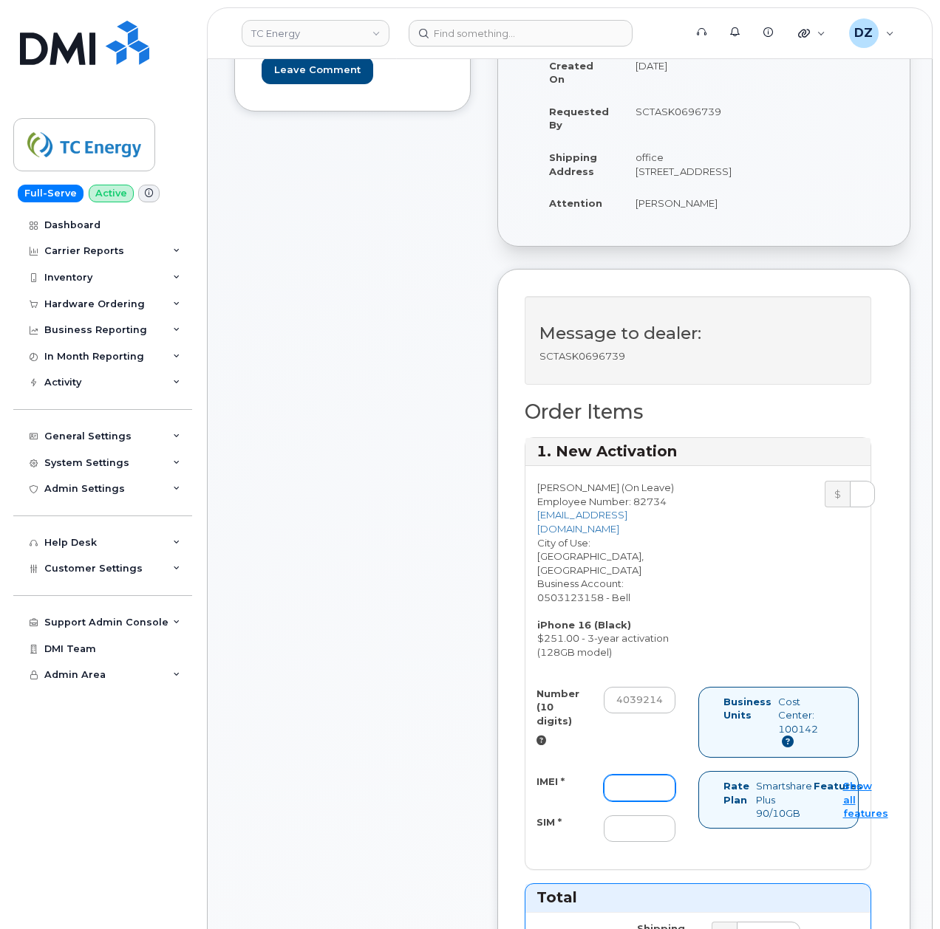
click at [618, 775] on input "IMEI *" at bounding box center [640, 788] width 72 height 27
paste input "351388899293959"
type input "351388899293959"
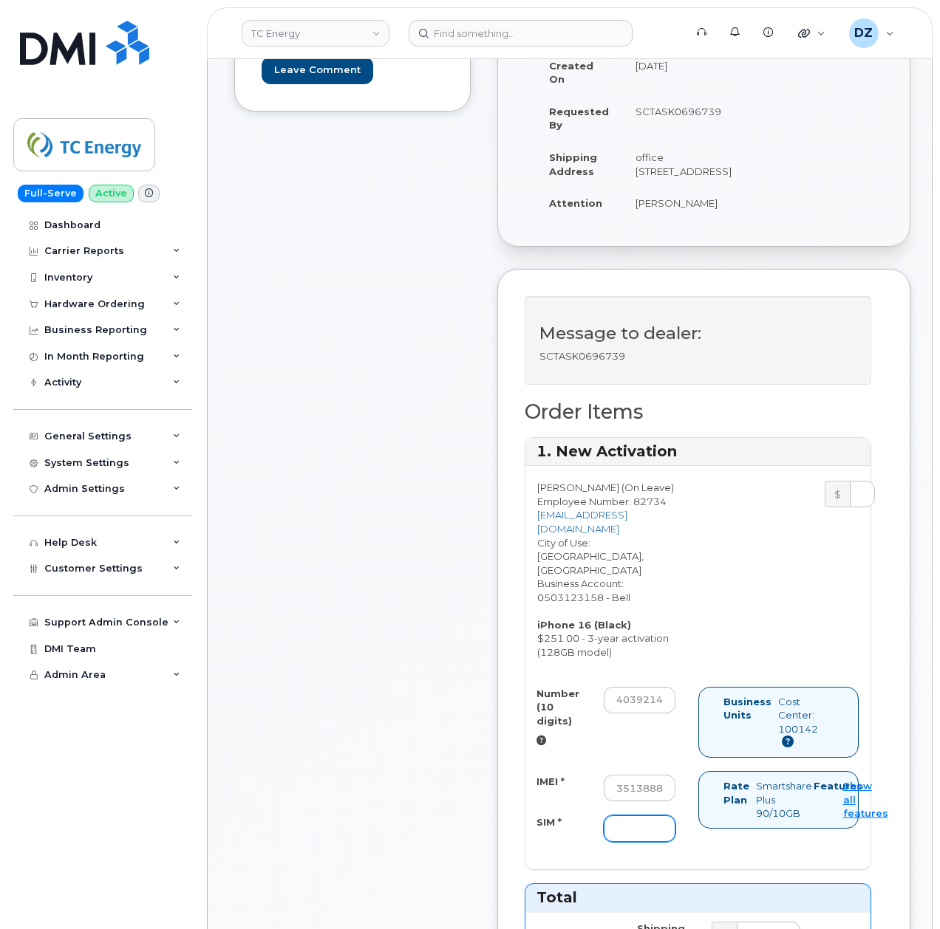
click at [650, 816] on input "SIM *" at bounding box center [640, 829] width 72 height 27
paste input "89302610207732996803"
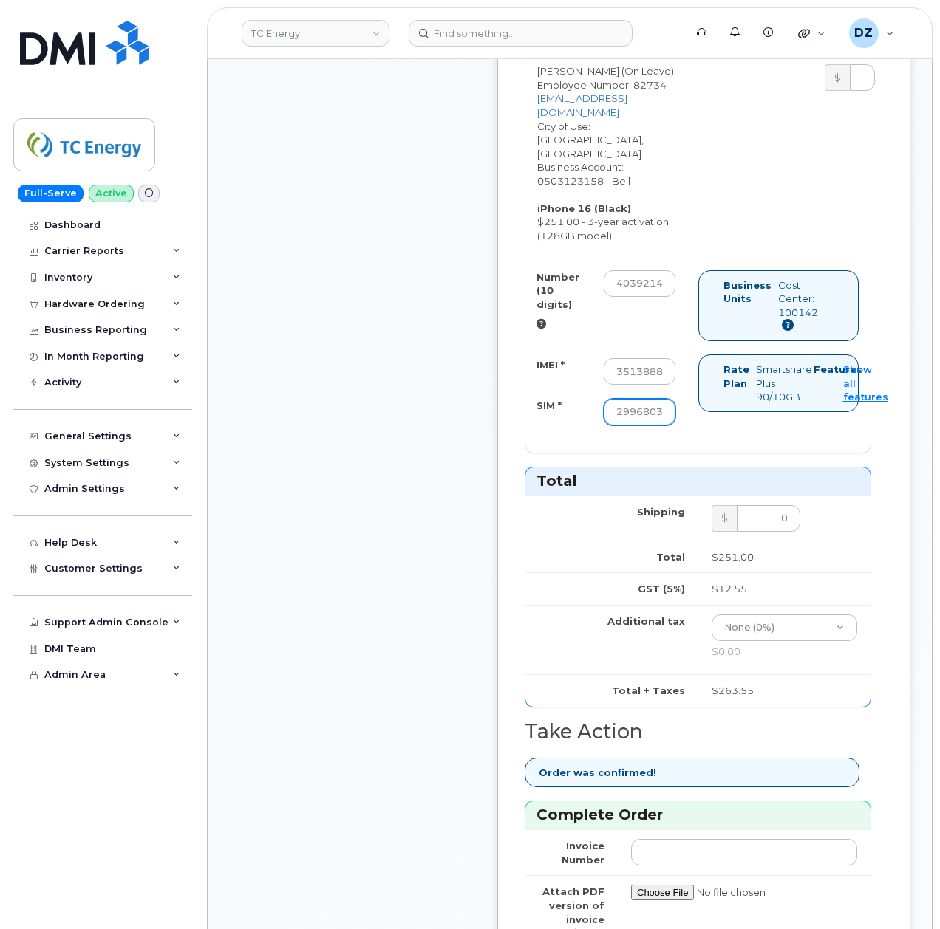
scroll to position [985, 0]
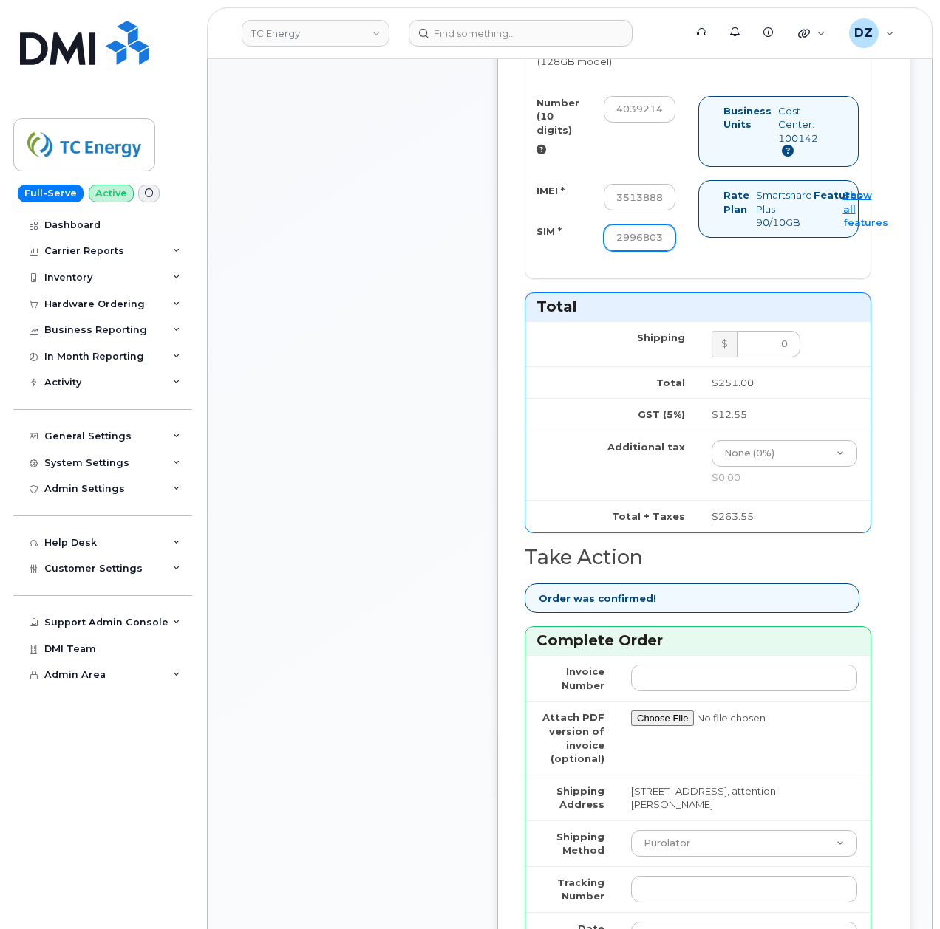
type input "89302610207732996803"
click at [672, 830] on select "Purolator UPS FedEx Canada Post Courier Other Drop Off Pick Up" at bounding box center [744, 843] width 226 height 27
select select "FedEx"
click at [631, 830] on select "Purolator UPS FedEx Canada Post Courier Other Drop Off Pick Up" at bounding box center [744, 843] width 226 height 27
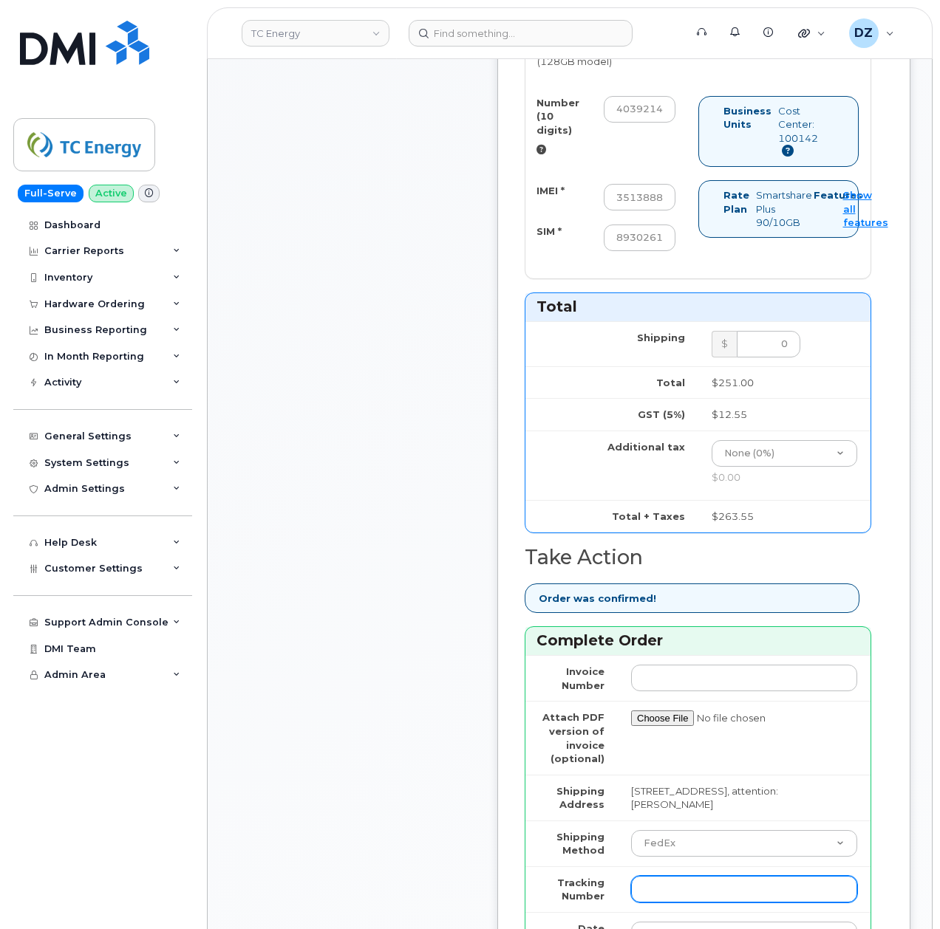
click at [689, 876] on input "Tracking Number" at bounding box center [744, 889] width 226 height 27
paste input "476303111378"
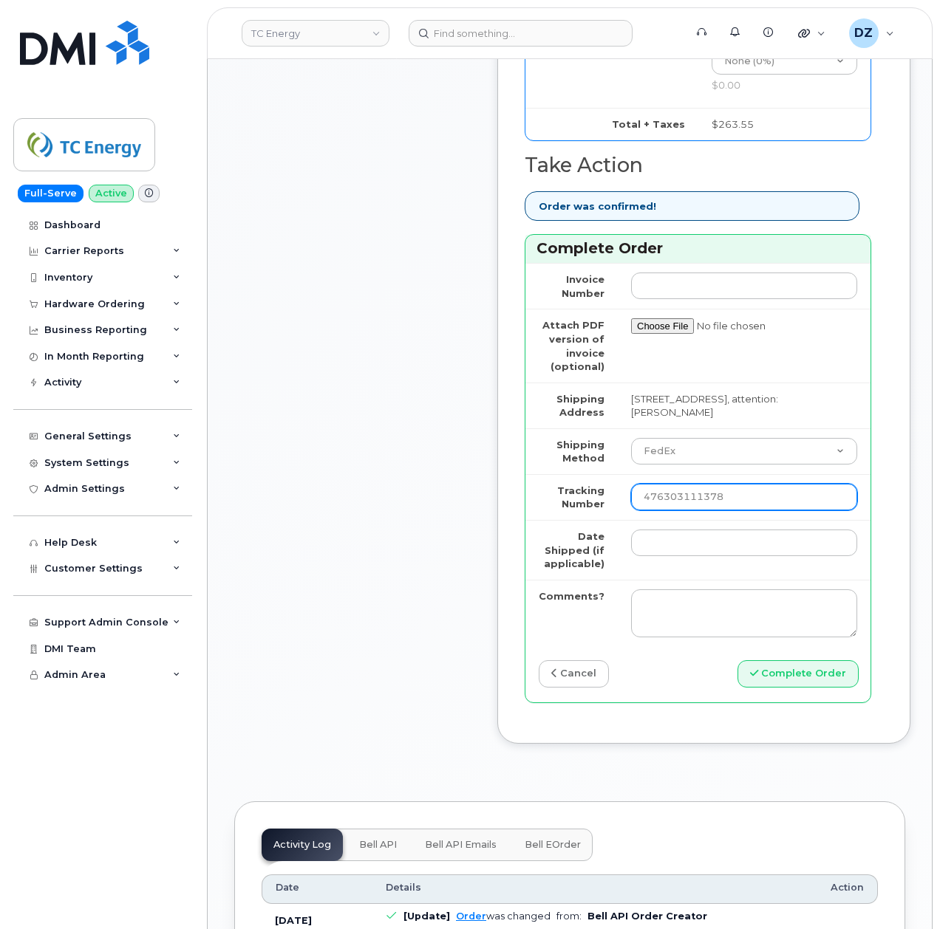
scroll to position [1379, 0]
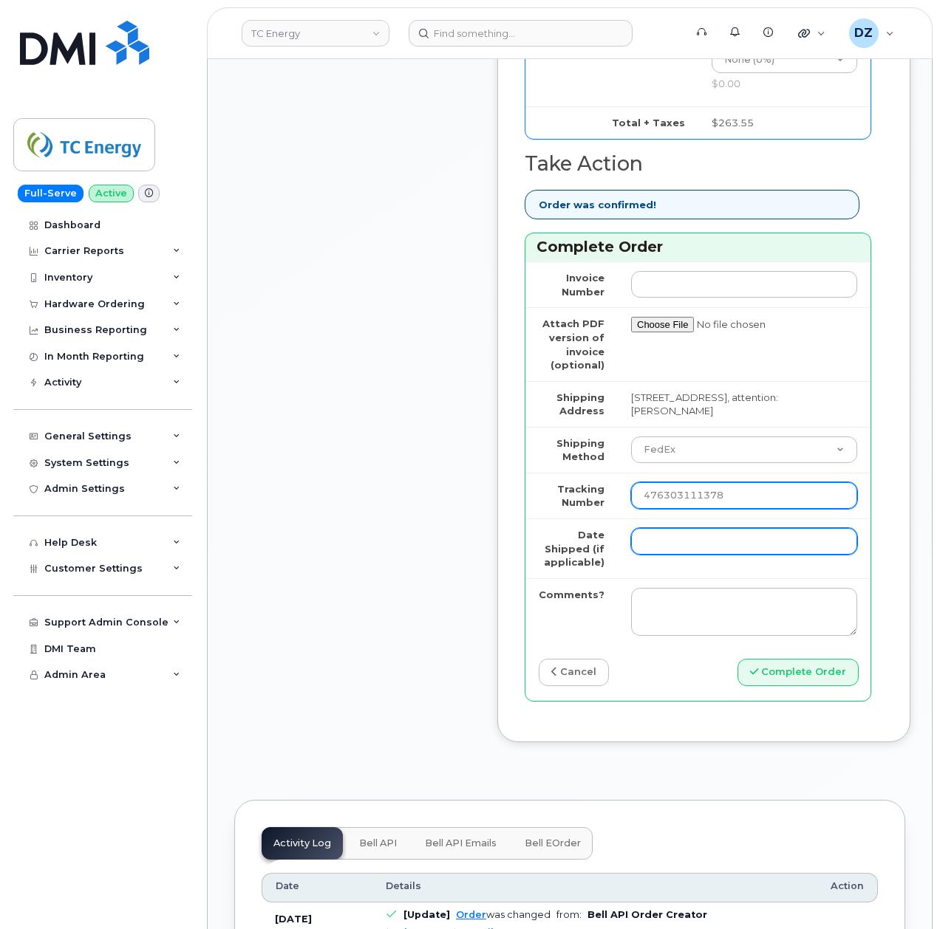
type input "476303111378"
click at [699, 528] on input "Date Shipped (if applicable)" at bounding box center [744, 541] width 226 height 27
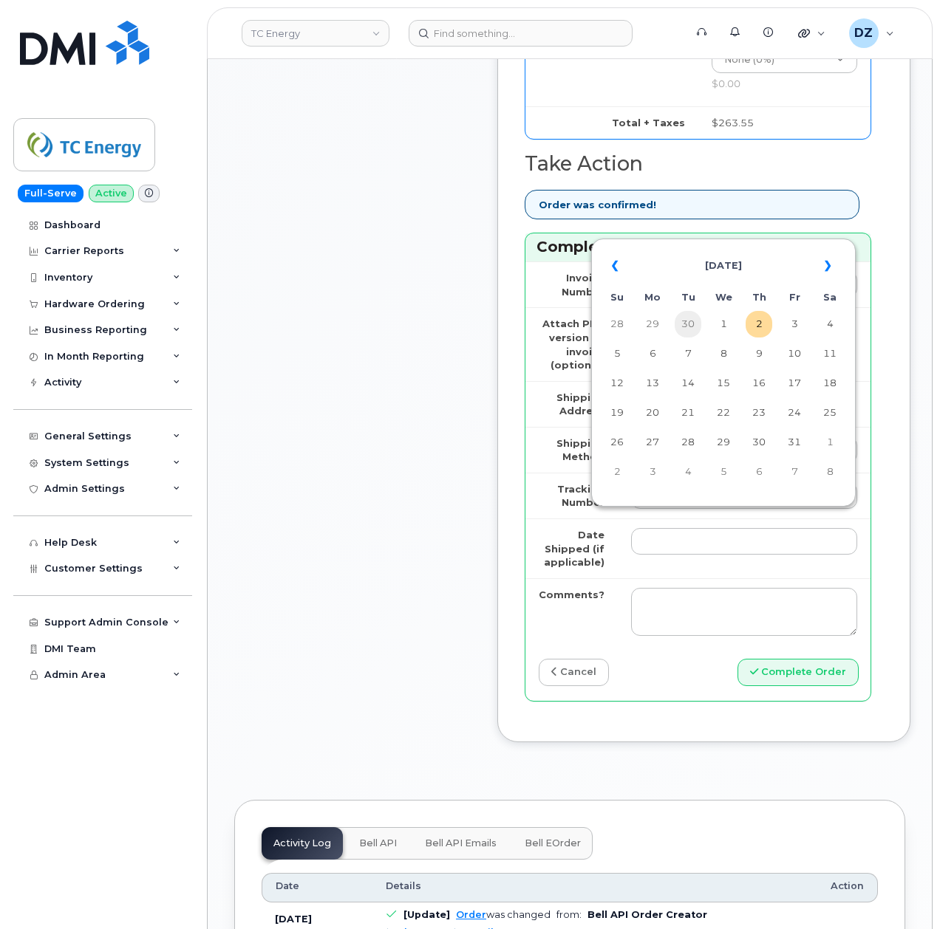
click at [683, 332] on td "30" at bounding box center [688, 324] width 27 height 27
type input "2025-09-30"
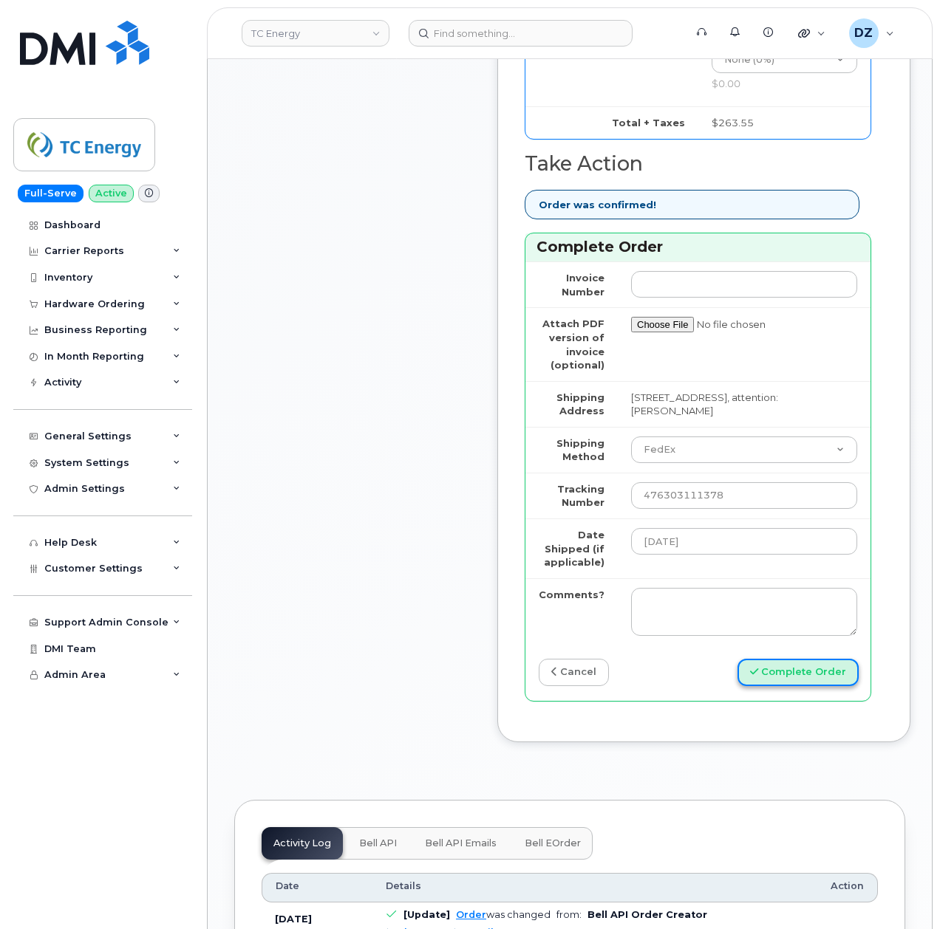
click at [801, 665] on button "Complete Order" at bounding box center [797, 672] width 121 height 27
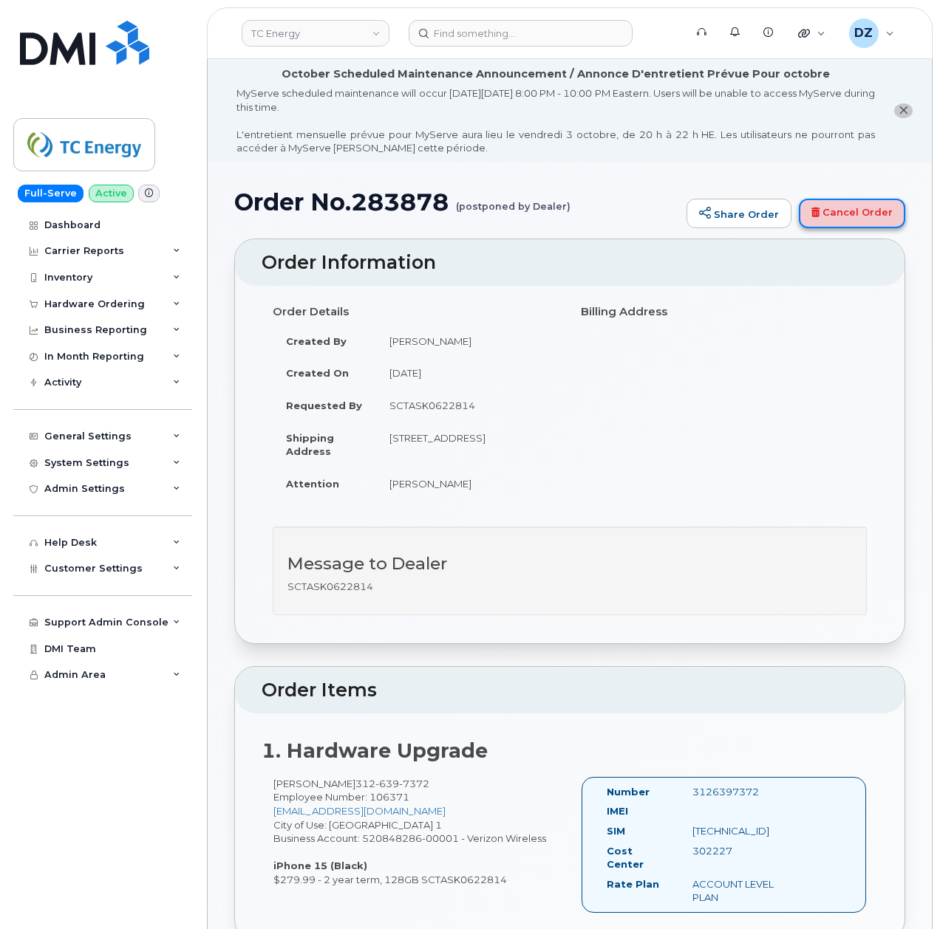
click at [887, 216] on link "Cancel Order" at bounding box center [852, 214] width 106 height 30
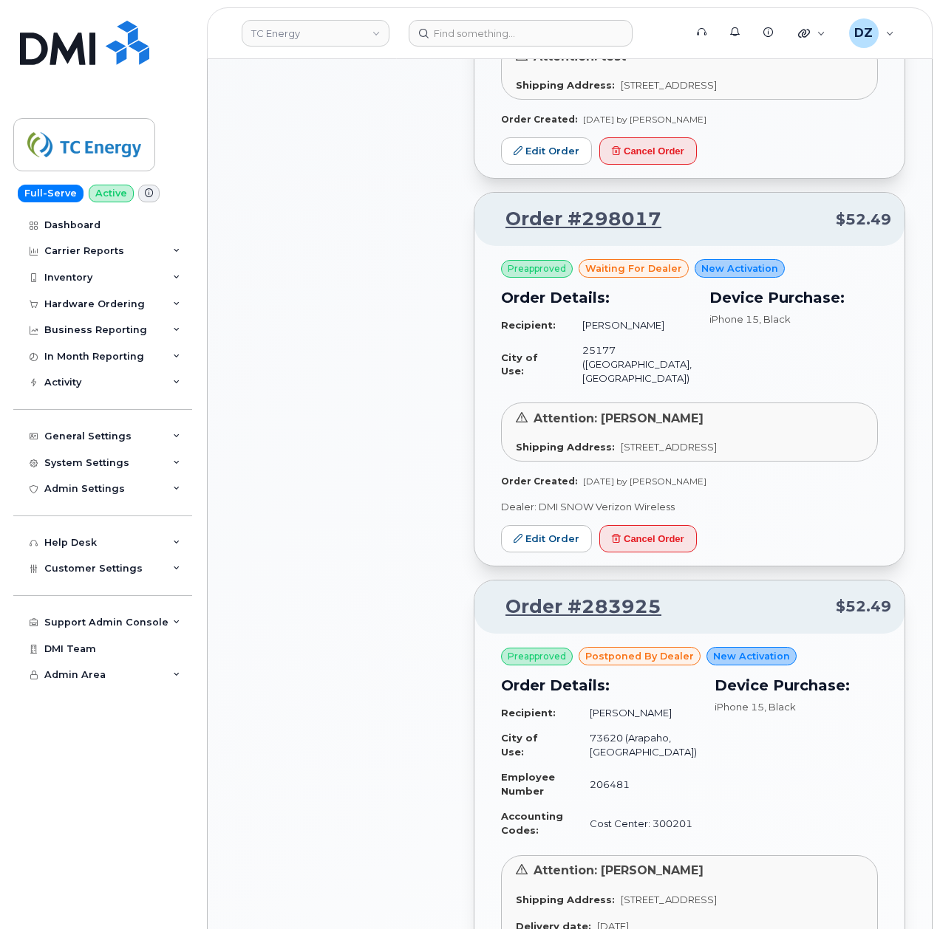
scroll to position [1182, 0]
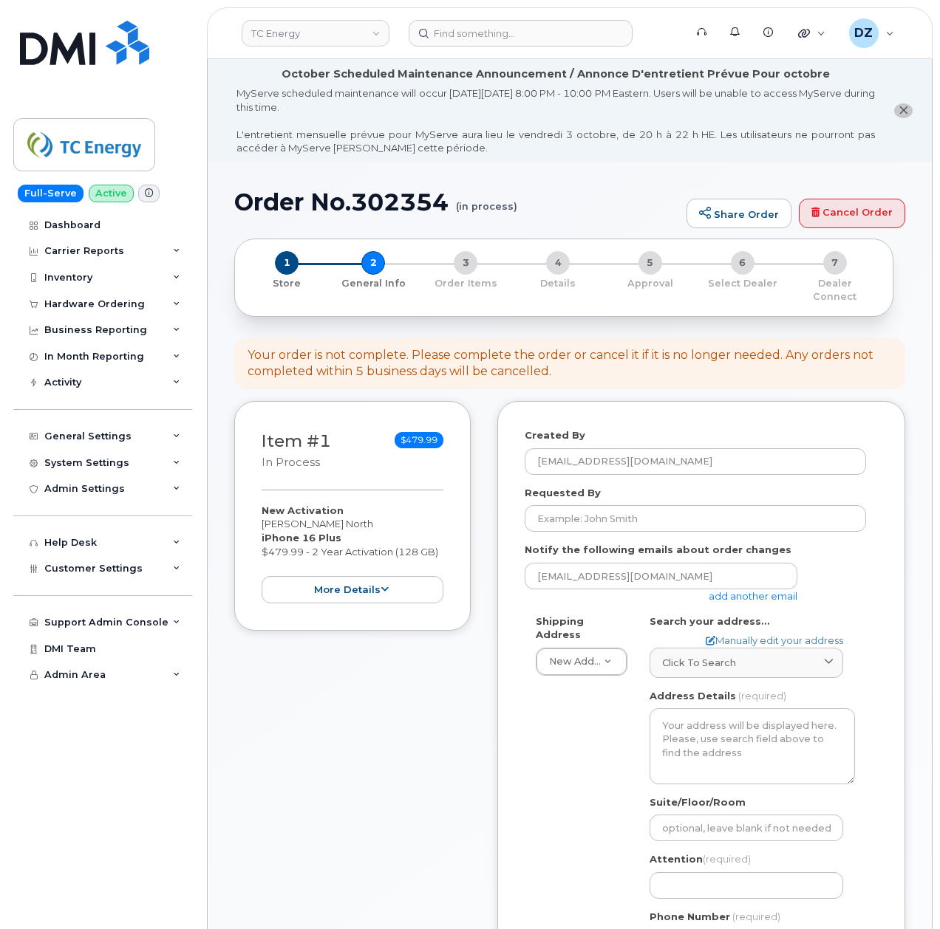
select select
click at [696, 656] on span "Click to search" at bounding box center [699, 663] width 74 height 14
paste input "6357 Route 66 North"
type input "6357 Route 66 North"
click at [774, 726] on div "6357 N State Route 66 Defiance OH 43512-6714" at bounding box center [746, 735] width 186 height 24
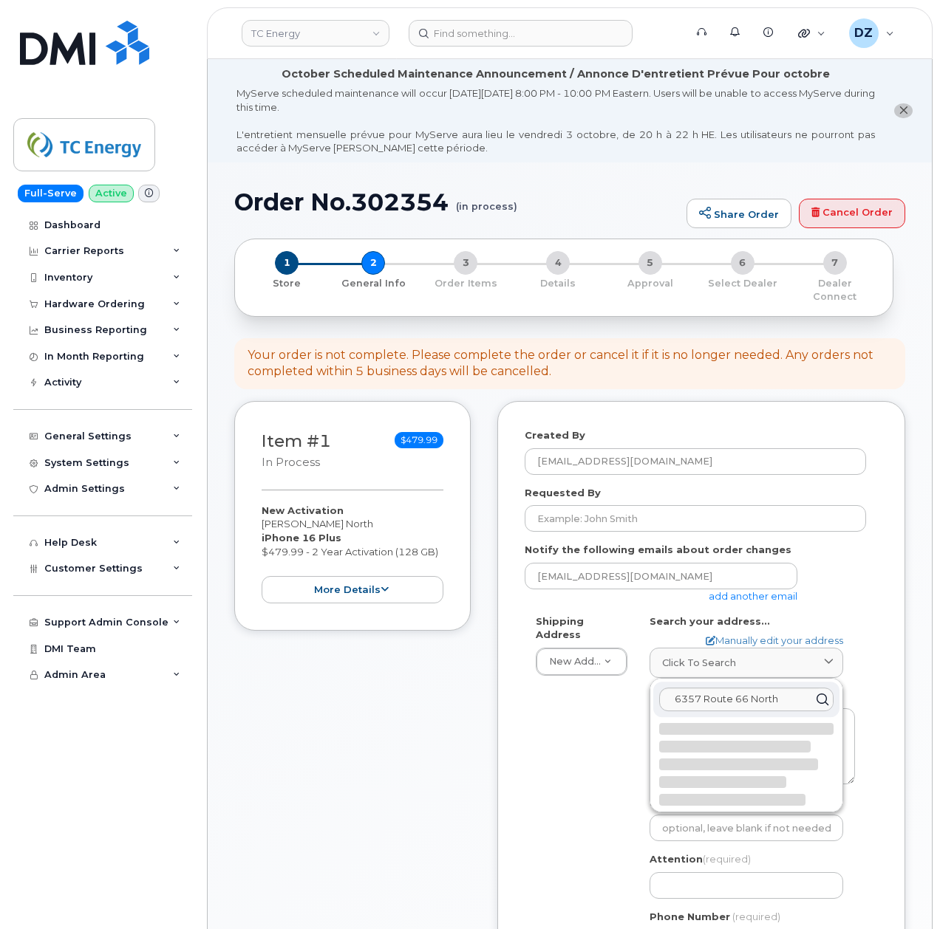
select select
type textarea "6357 N State Route 66 DEFIANCE OH 43512-6714 UNITED STATES"
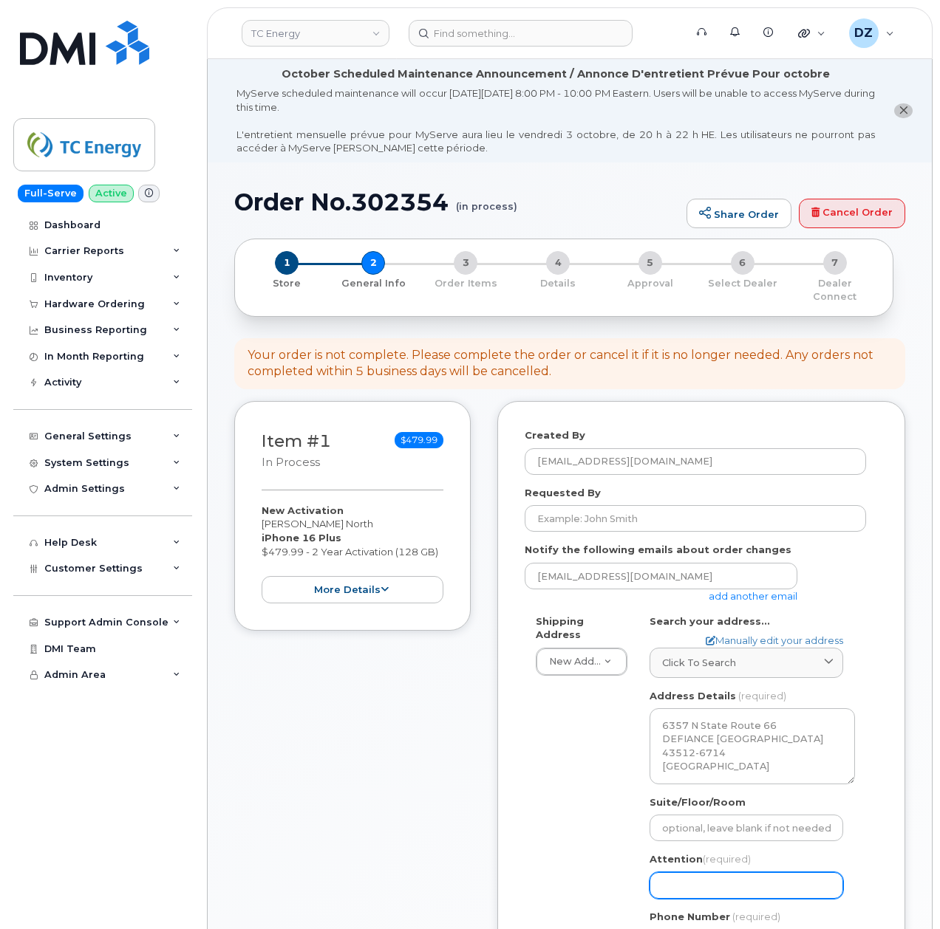
drag, startPoint x: 697, startPoint y: 873, endPoint x: 678, endPoint y: 873, distance: 19.2
click at [697, 873] on input "Attention (required)" at bounding box center [746, 886] width 194 height 27
paste input "[PERSON_NAME]"
type input "[PERSON_NAME]"
select select
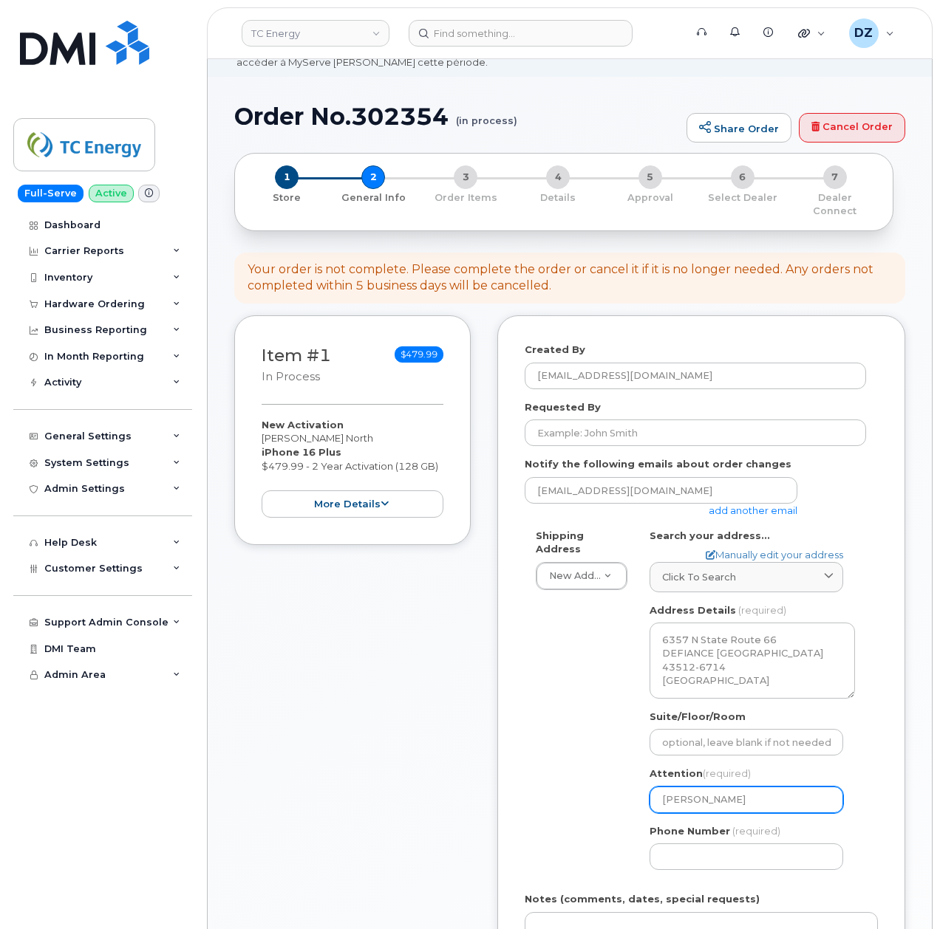
scroll to position [197, 0]
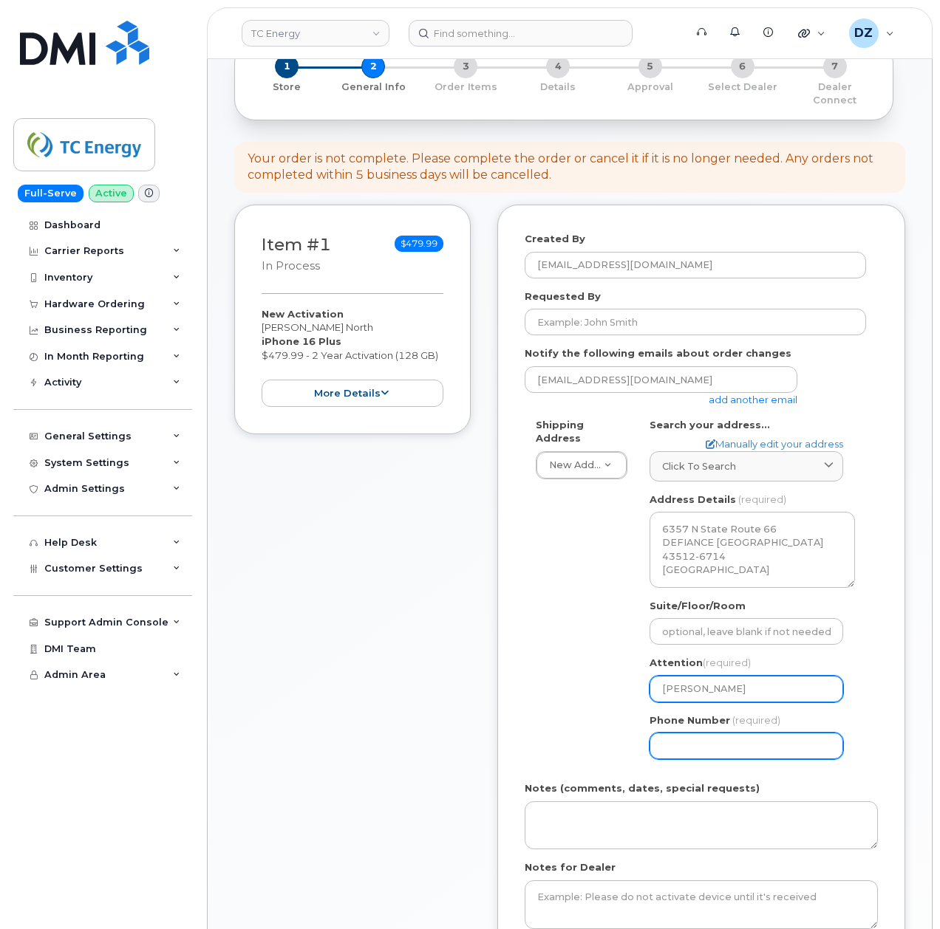
type input "[PERSON_NAME]"
click at [683, 733] on input "Phone Number" at bounding box center [746, 746] width 194 height 27
type input "5133541153"
select select
type input "513354115"
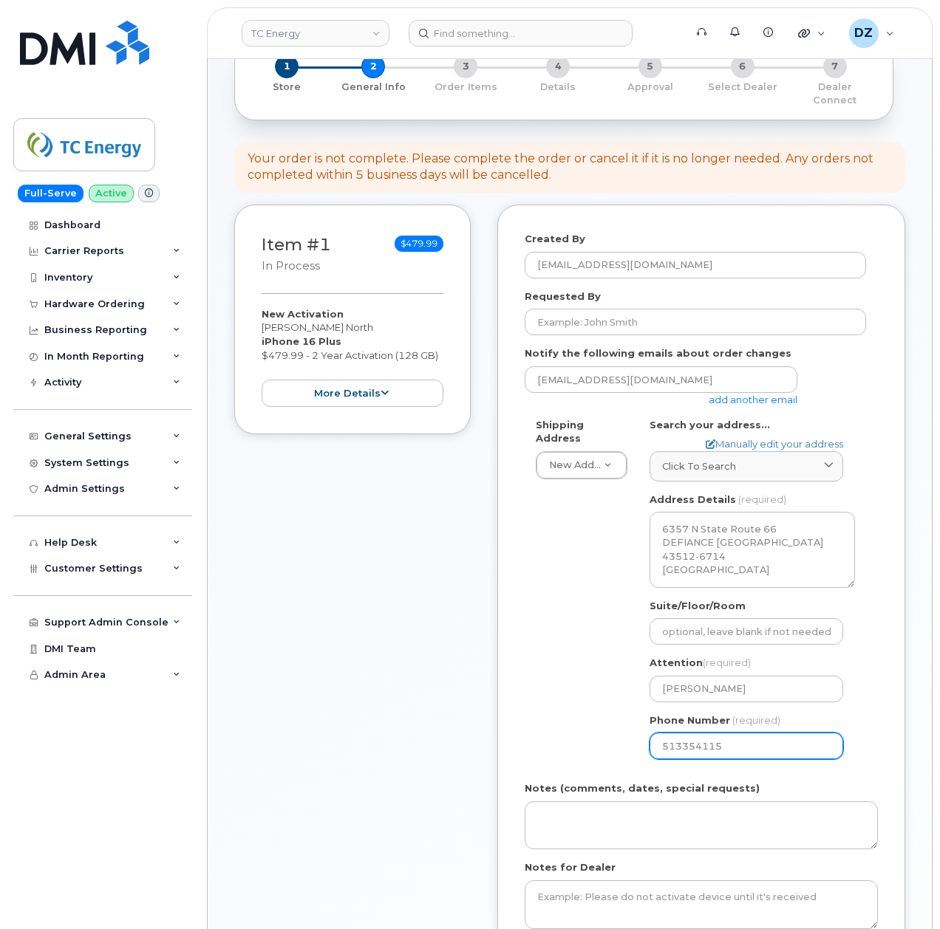
select select
type input "5133541153"
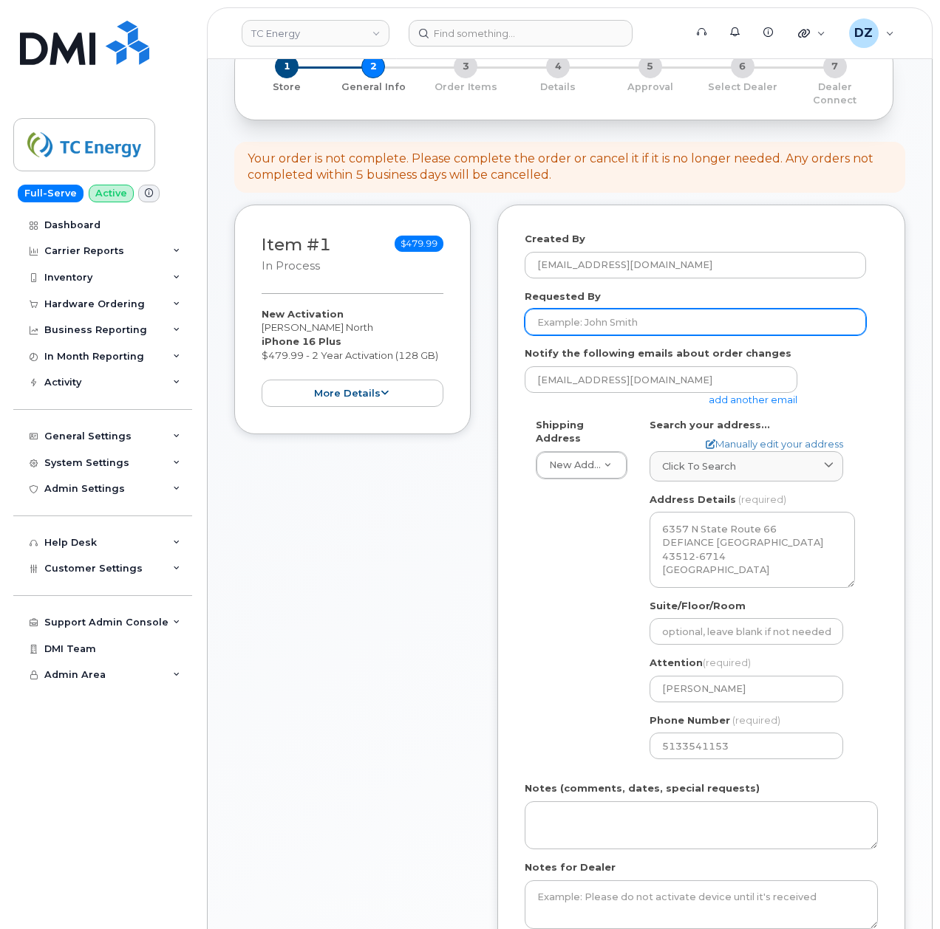
click at [589, 310] on input "Requested By" at bounding box center [695, 322] width 341 height 27
paste input "[PERSON_NAME] North"
type input "[PERSON_NAME] North"
click at [547, 589] on div "Shipping Address New Address New Address 10255 S Washington Ave 117 Kohen Dr 18…" at bounding box center [695, 594] width 341 height 353
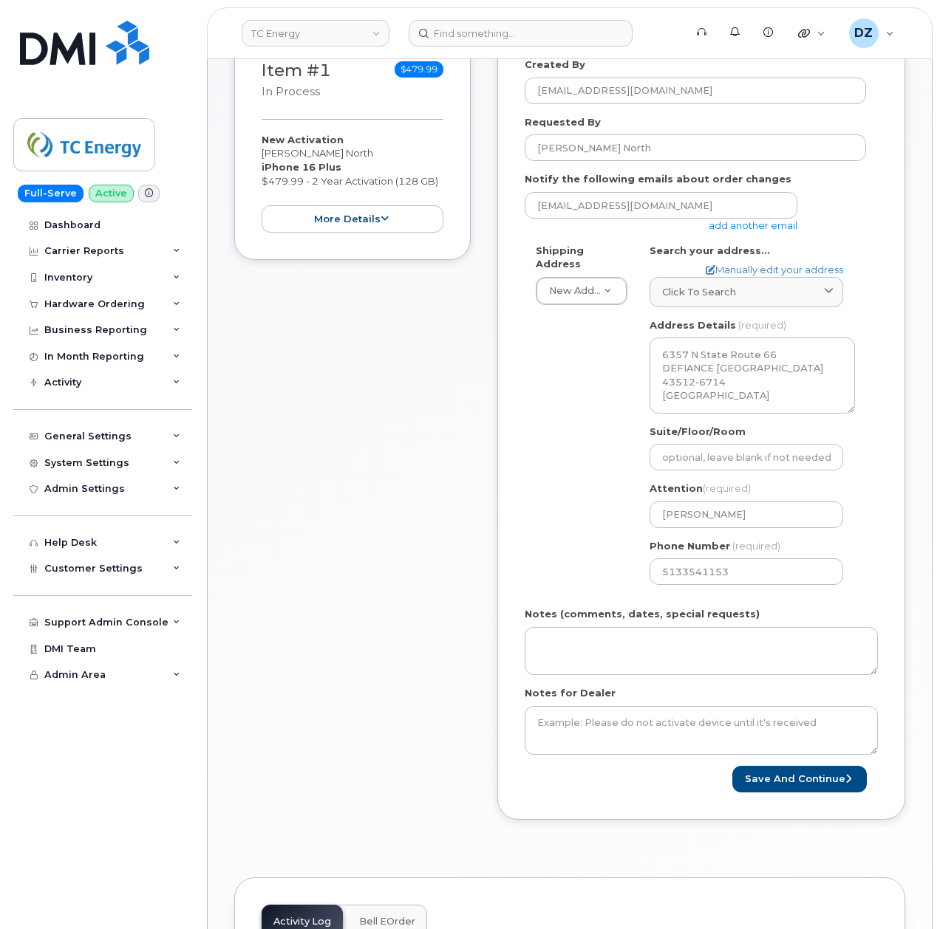
scroll to position [394, 0]
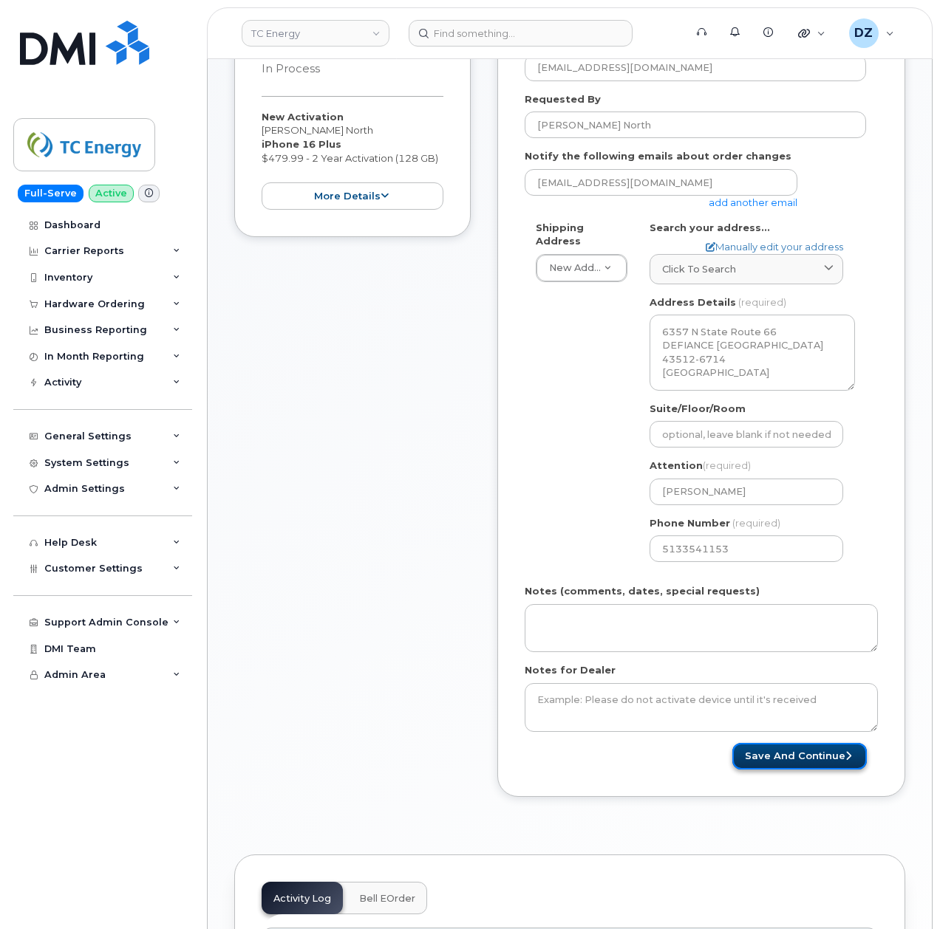
click at [783, 743] on button "Save and Continue" at bounding box center [799, 756] width 134 height 27
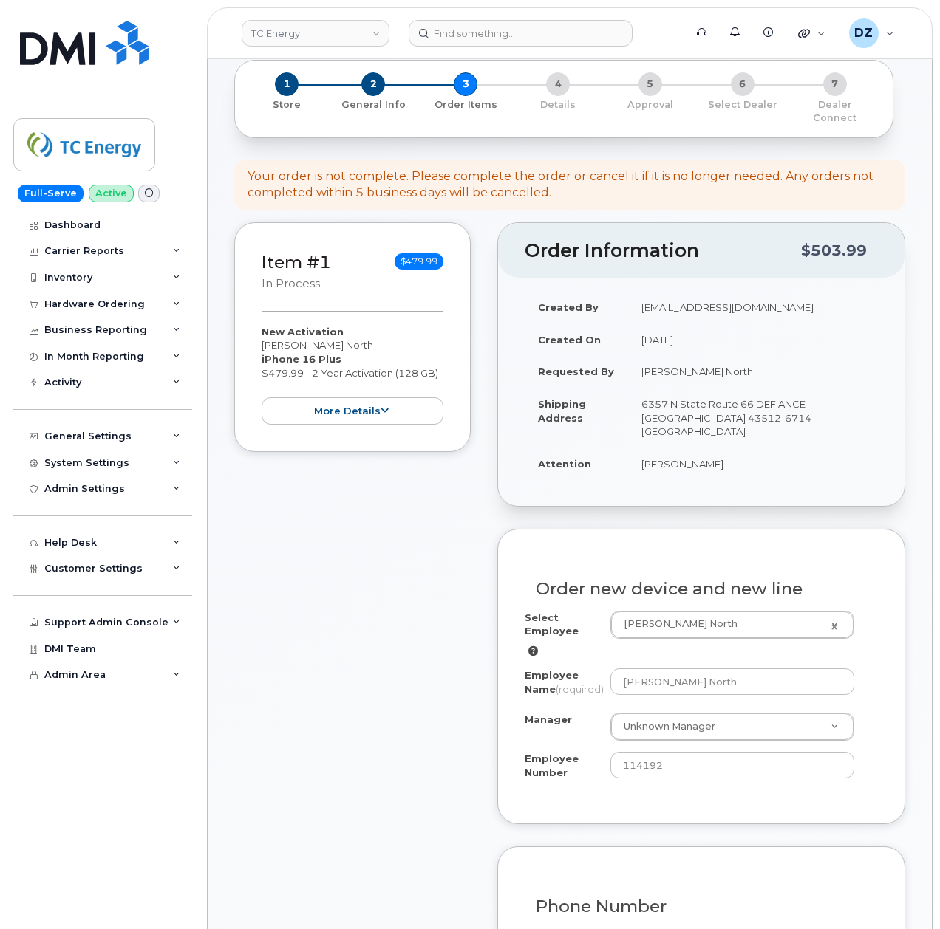
scroll to position [394, 0]
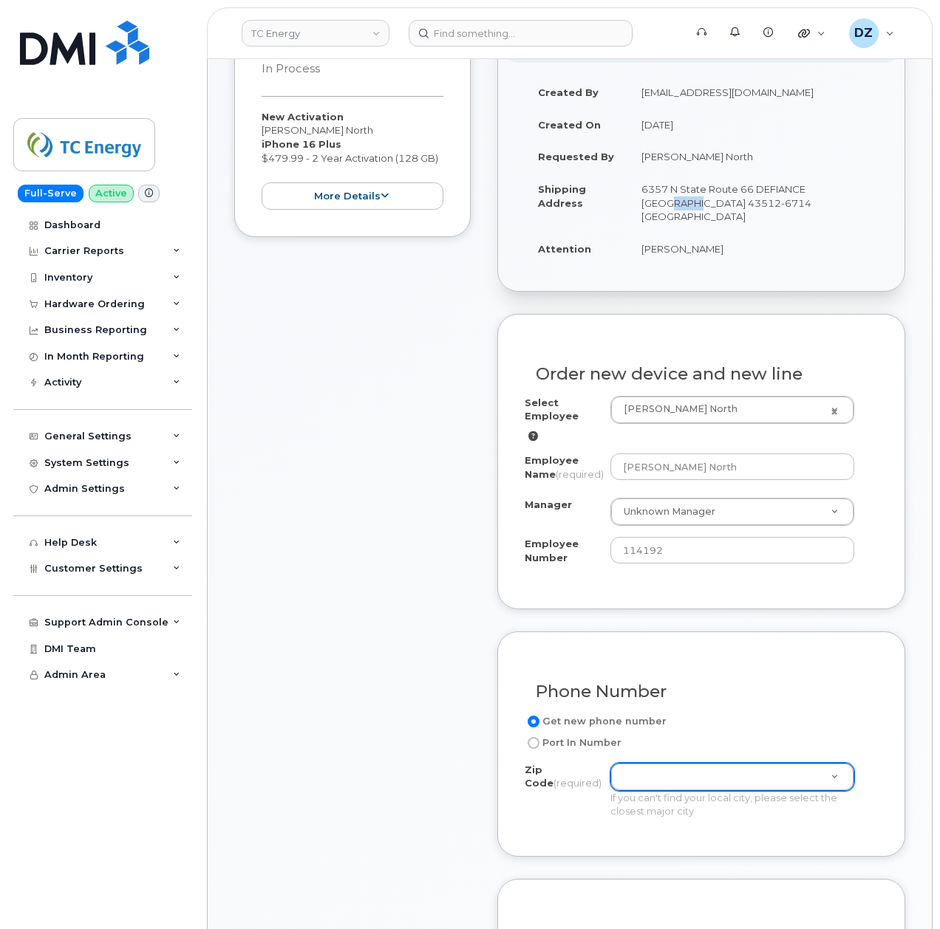
click at [653, 192] on td "6357 N State Route 66 DEFIANCE [GEOGRAPHIC_DATA] 43512-6714 [GEOGRAPHIC_DATA]" at bounding box center [753, 203] width 250 height 60
copy td "43512"
paste input "43512"
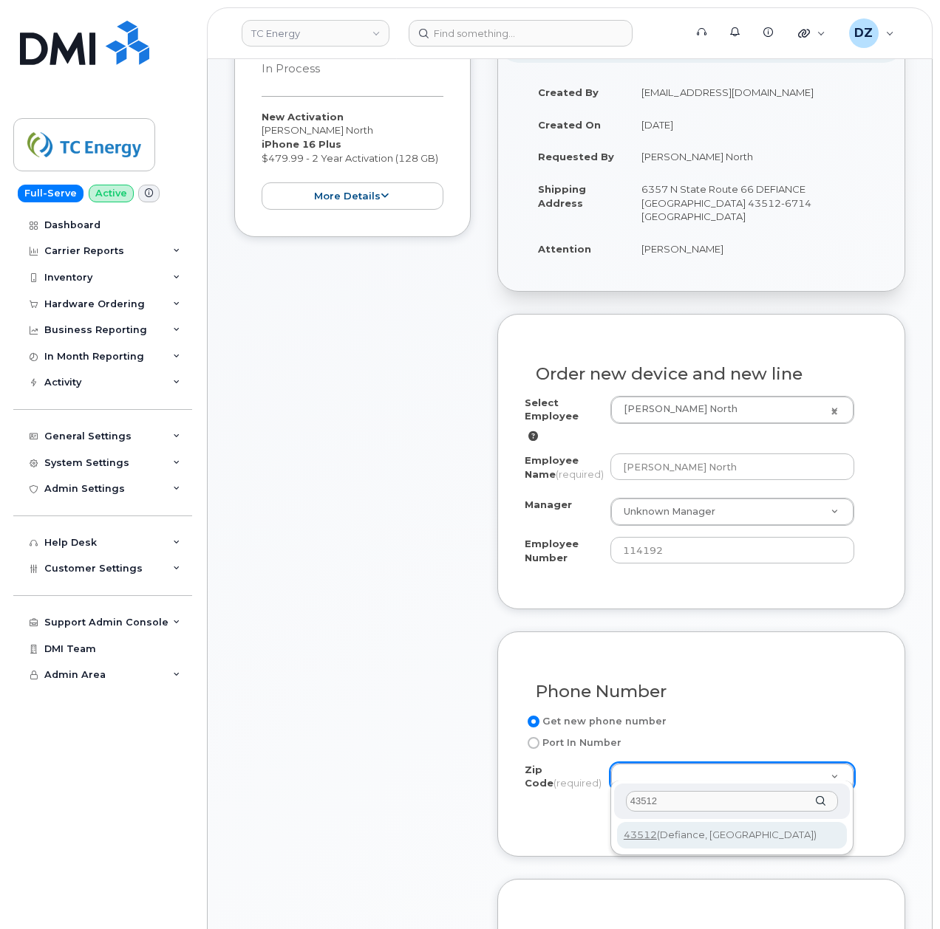
type input "43512"
type input "43512 (Defiance, [GEOGRAPHIC_DATA])"
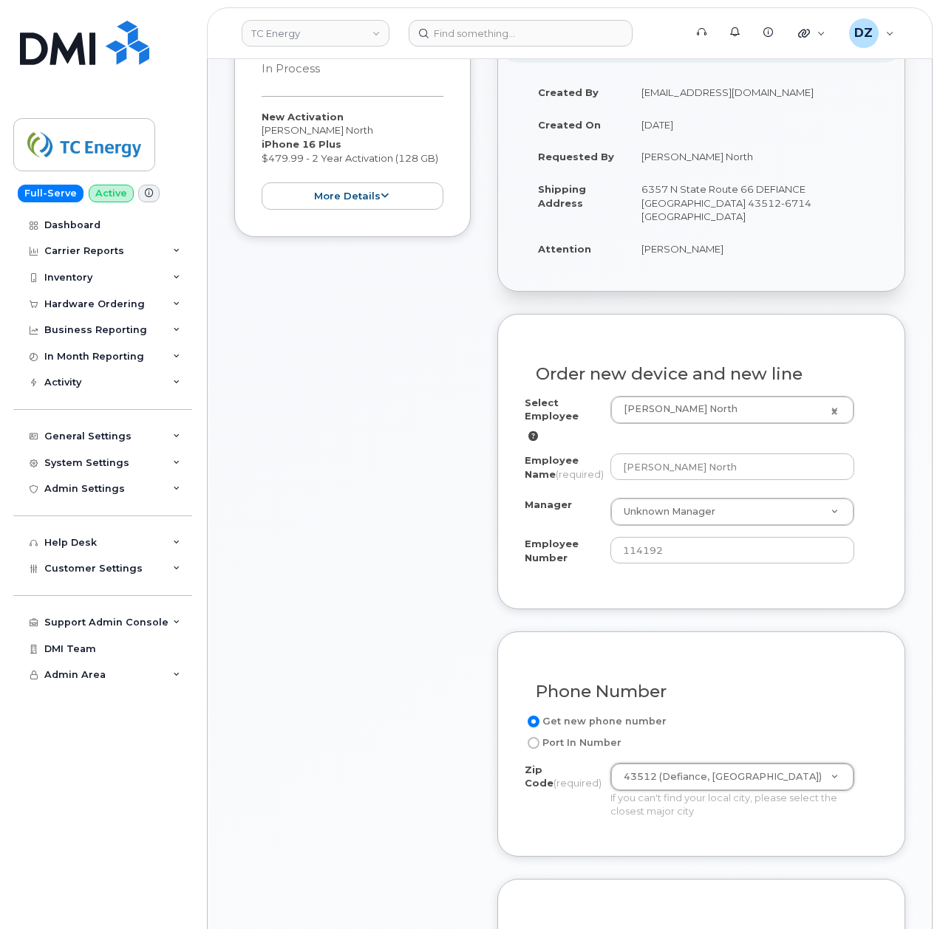
scroll to position [887, 0]
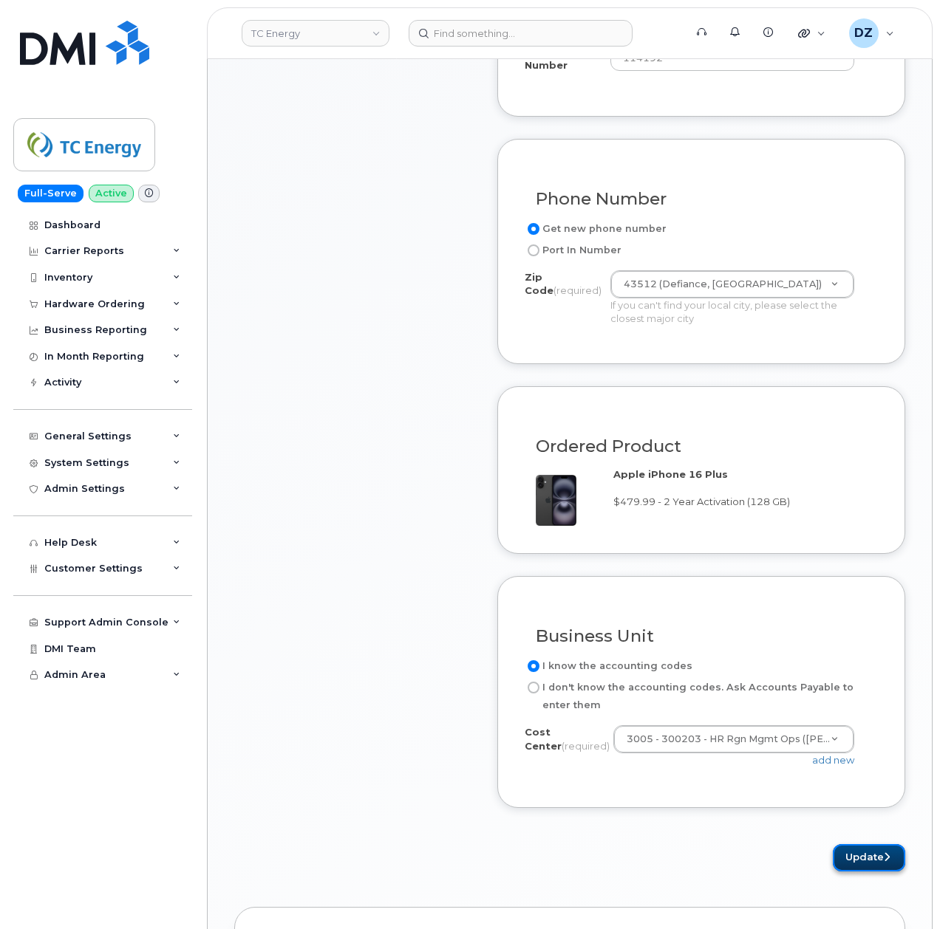
click at [861, 851] on button "Update" at bounding box center [869, 858] width 72 height 27
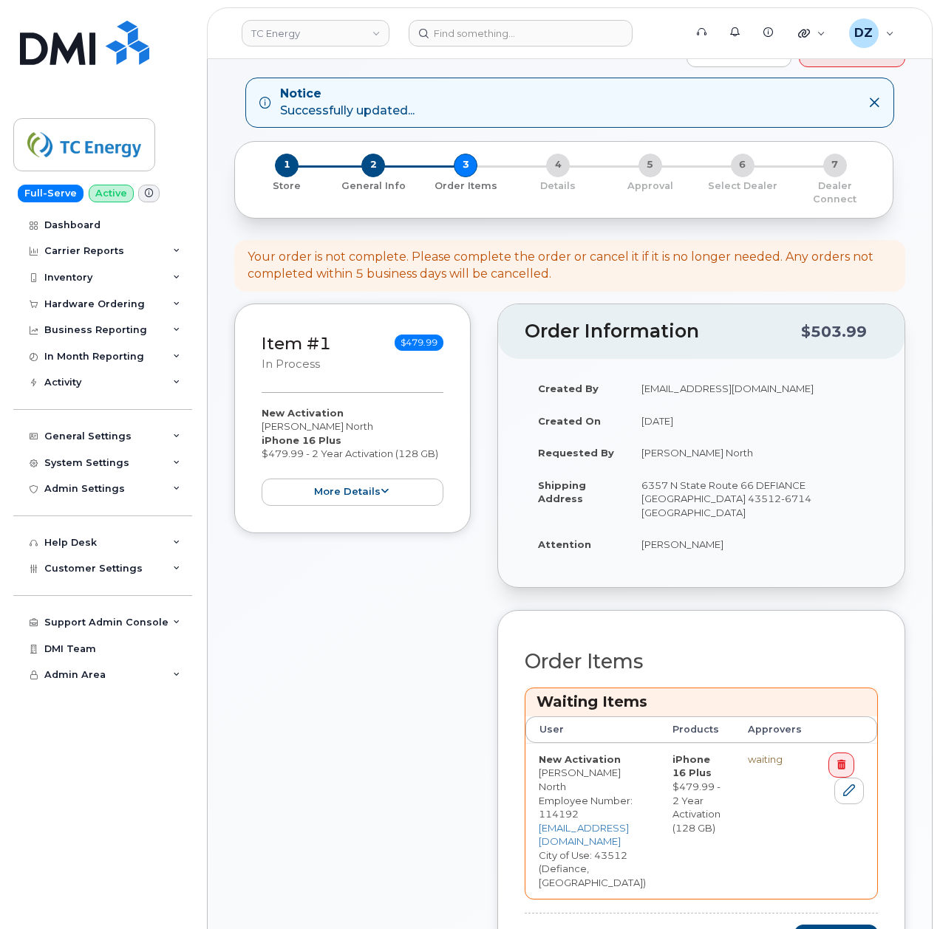
scroll to position [296, 0]
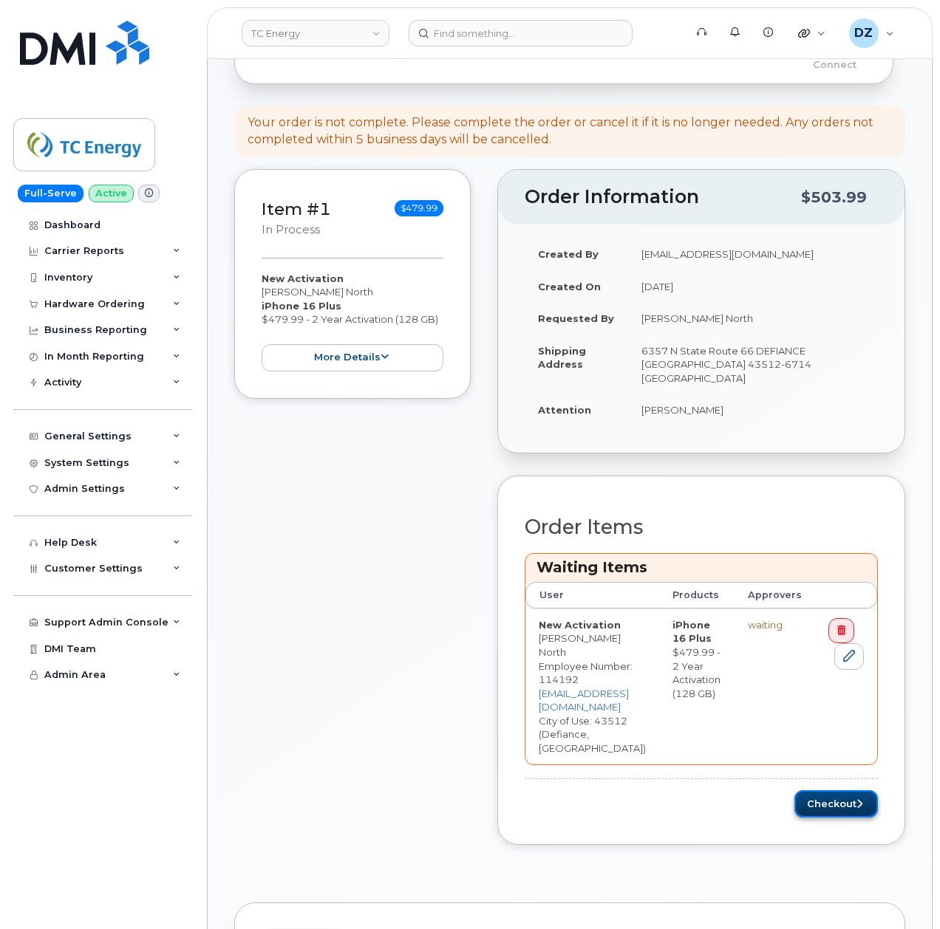
click at [852, 791] on button "Checkout" at bounding box center [835, 804] width 83 height 27
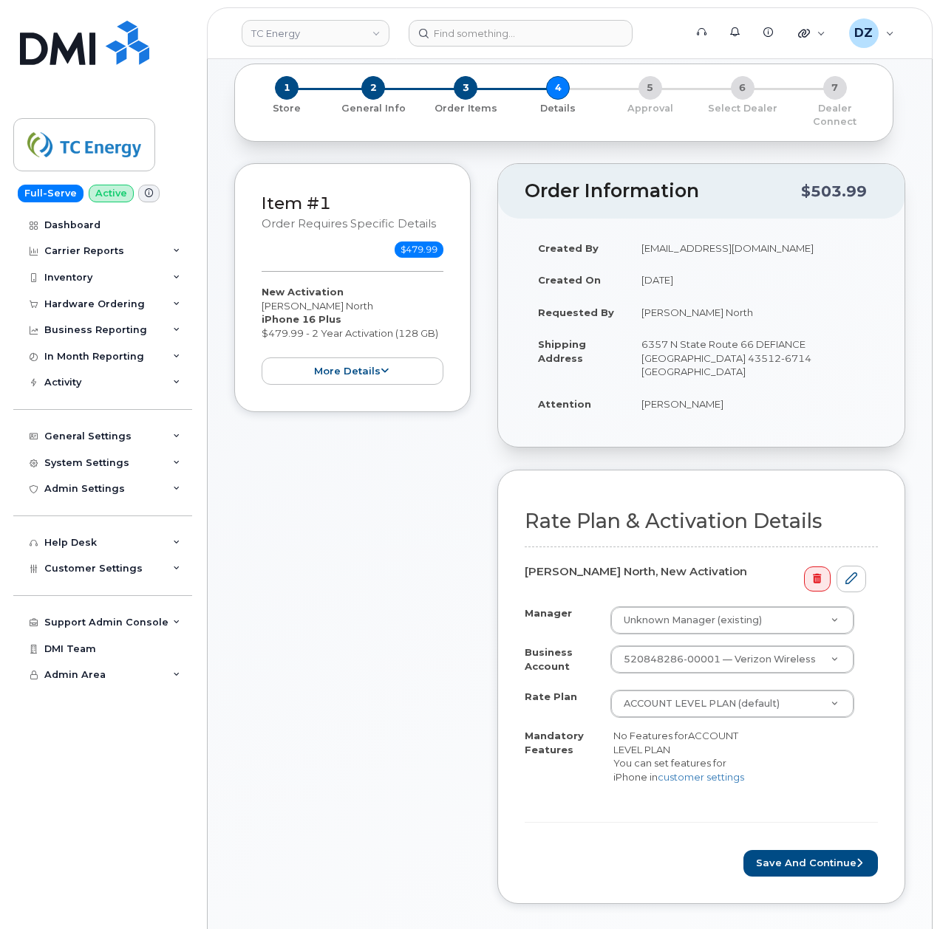
scroll to position [394, 0]
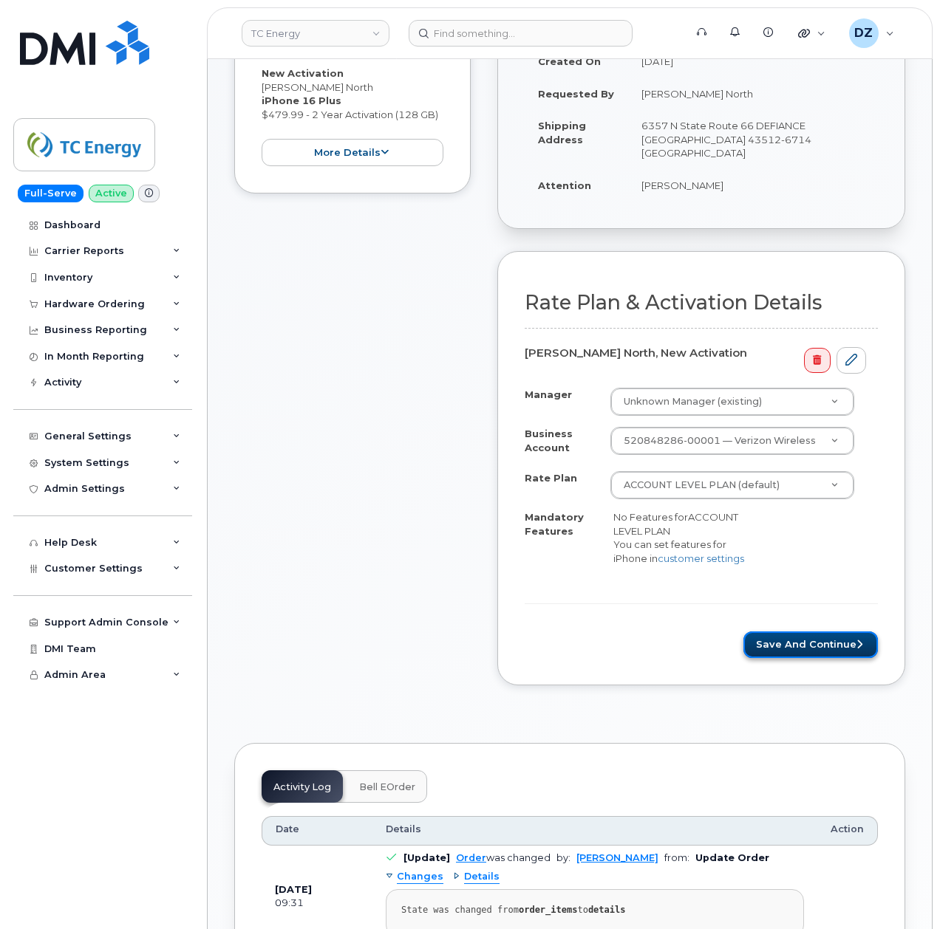
click at [802, 632] on button "Save and Continue" at bounding box center [810, 645] width 134 height 27
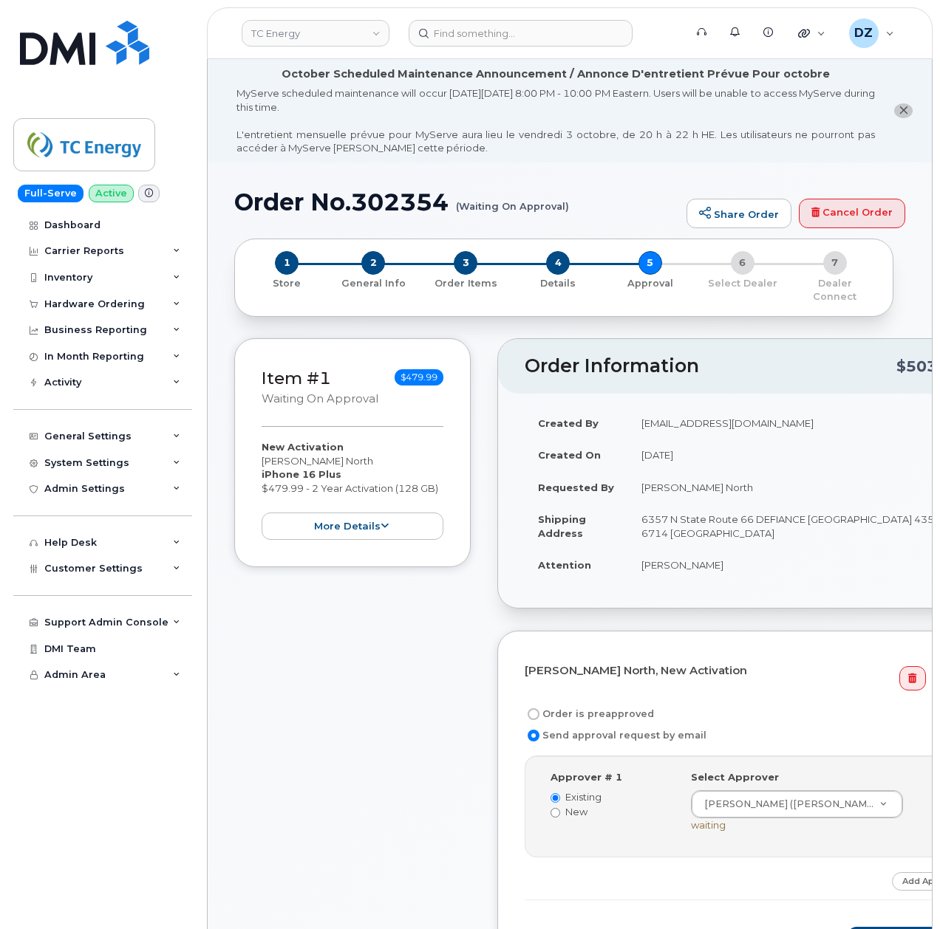
click at [610, 706] on label "Order is preapproved" at bounding box center [589, 715] width 129 height 18
click at [539, 709] on input "Order is preapproved" at bounding box center [534, 715] width 12 height 12
radio input "true"
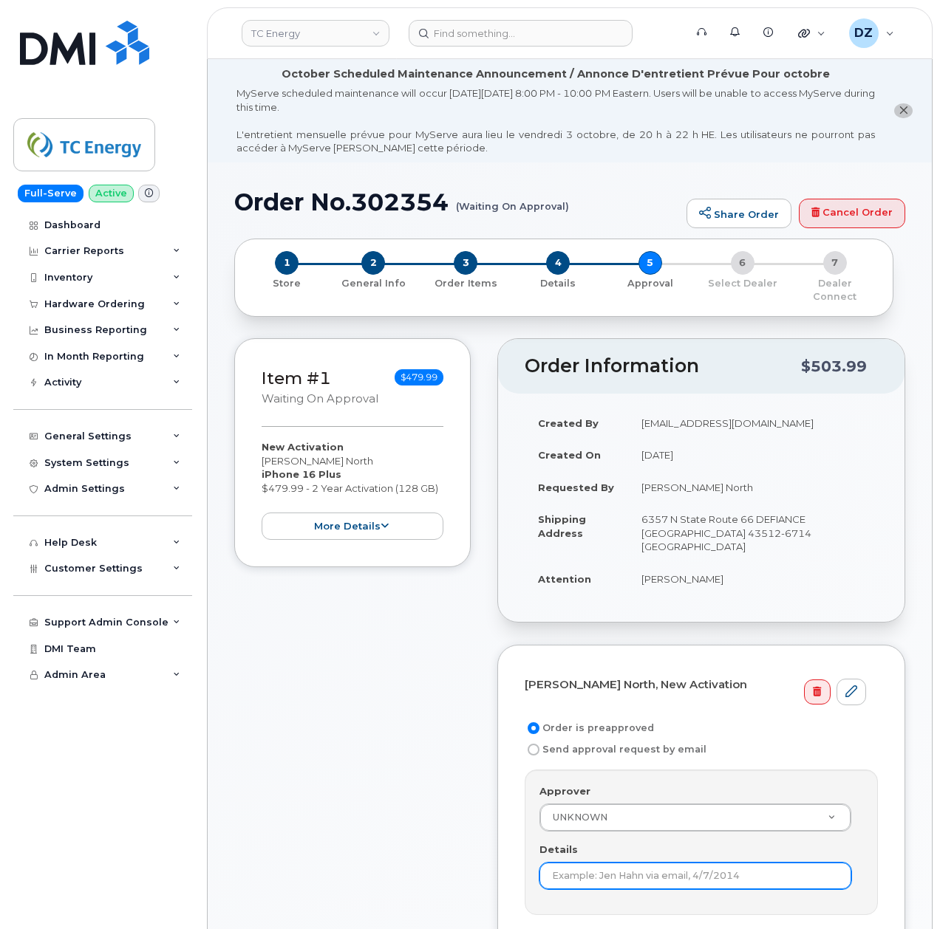
click at [634, 863] on input "Details" at bounding box center [695, 876] width 312 height 27
type input "Preapproved"
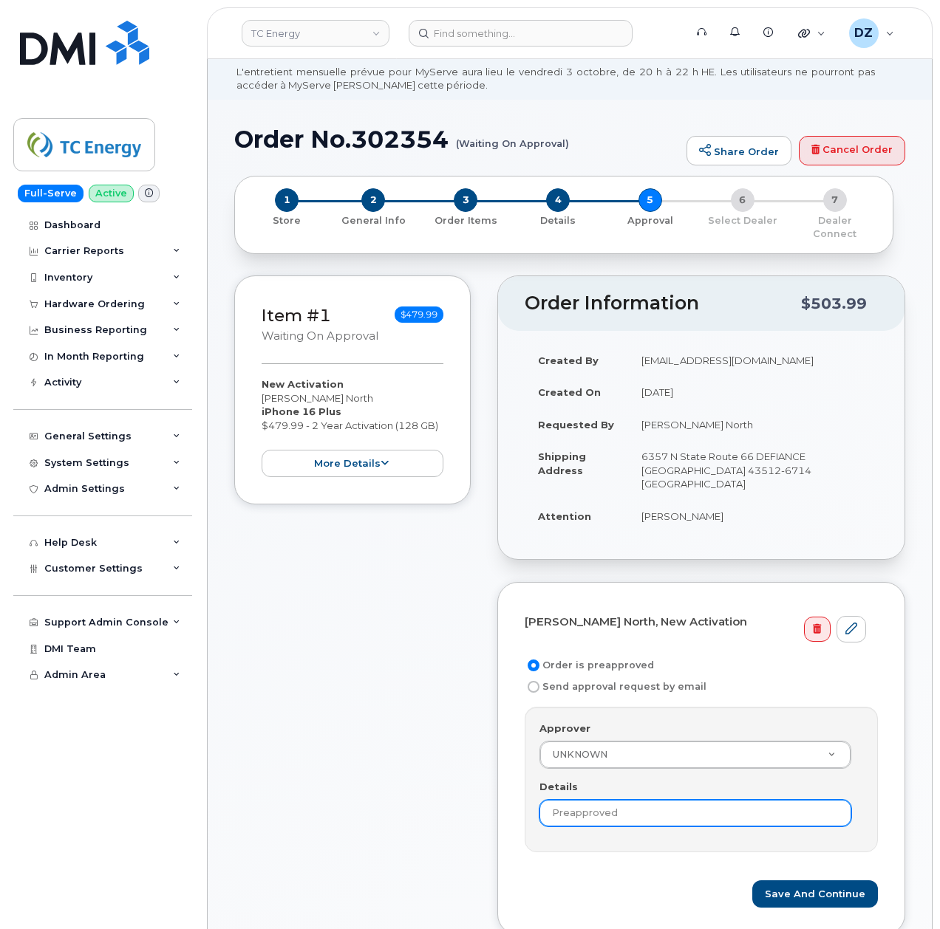
scroll to position [98, 0]
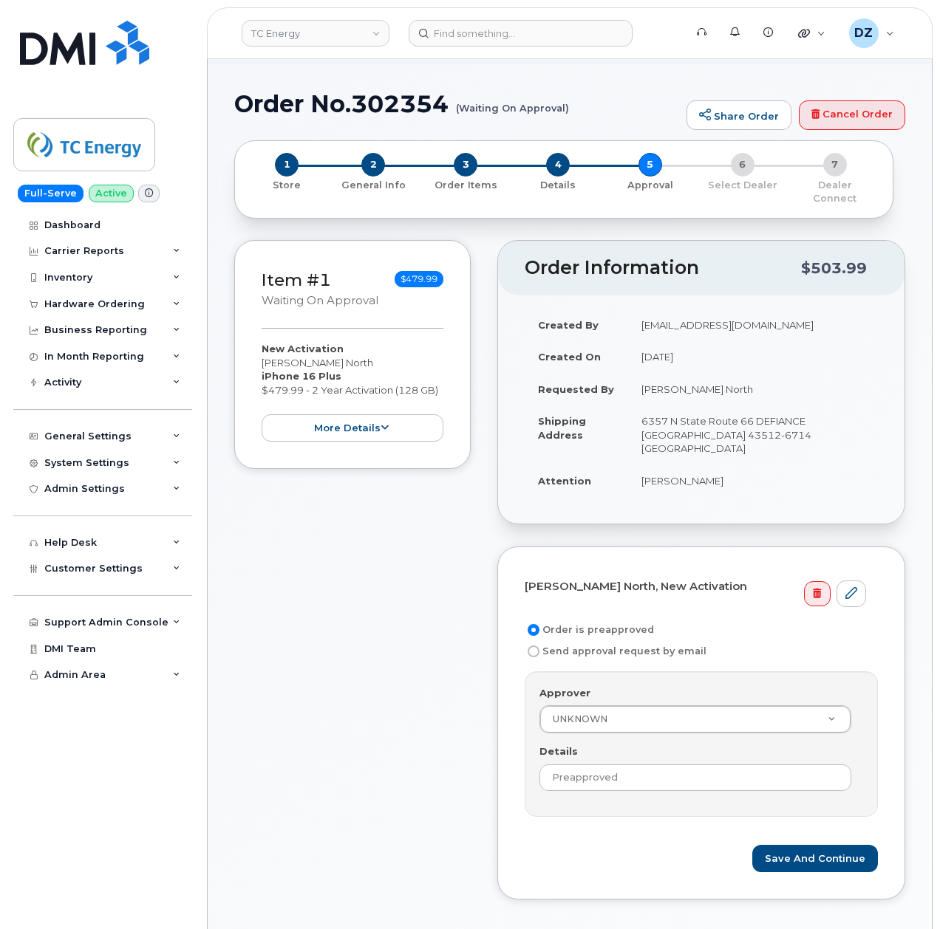
click at [610, 643] on label "Send approval request by email" at bounding box center [616, 652] width 182 height 18
click at [539, 646] on input "Send approval request by email" at bounding box center [534, 652] width 12 height 12
radio input "true"
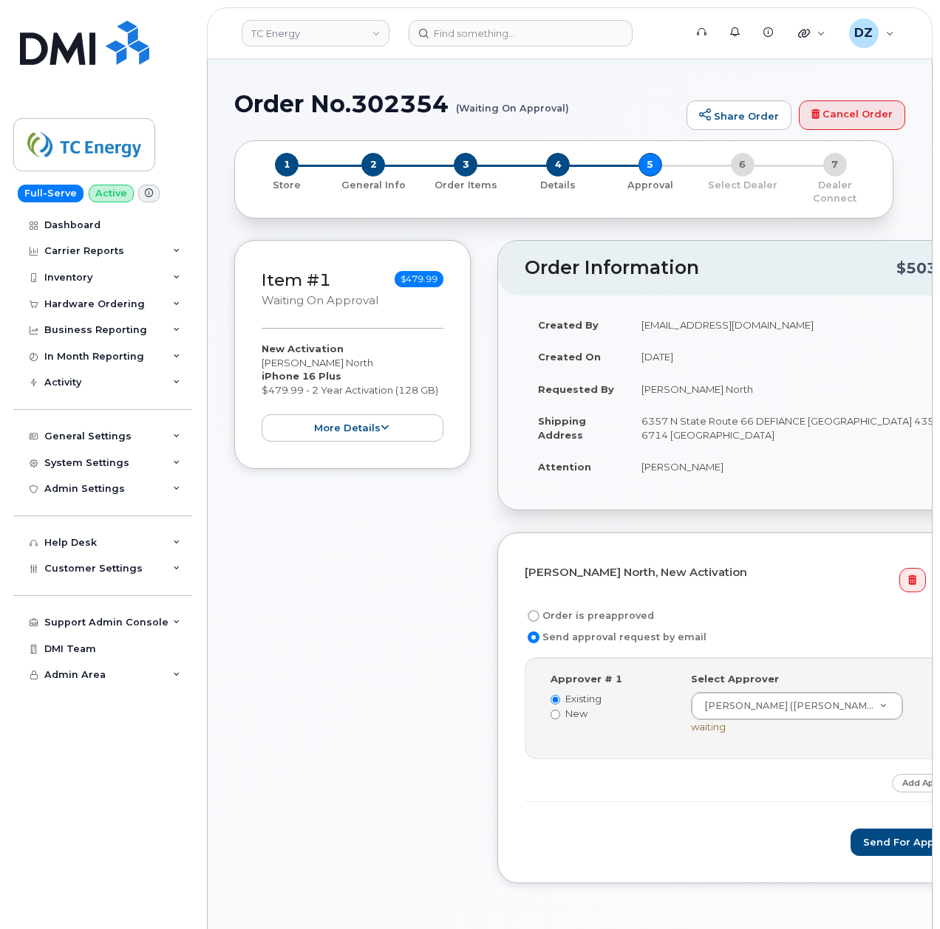
click at [610, 607] on label "Order is preapproved" at bounding box center [589, 616] width 129 height 18
click at [539, 610] on input "Order is preapproved" at bounding box center [534, 616] width 12 height 12
radio input "true"
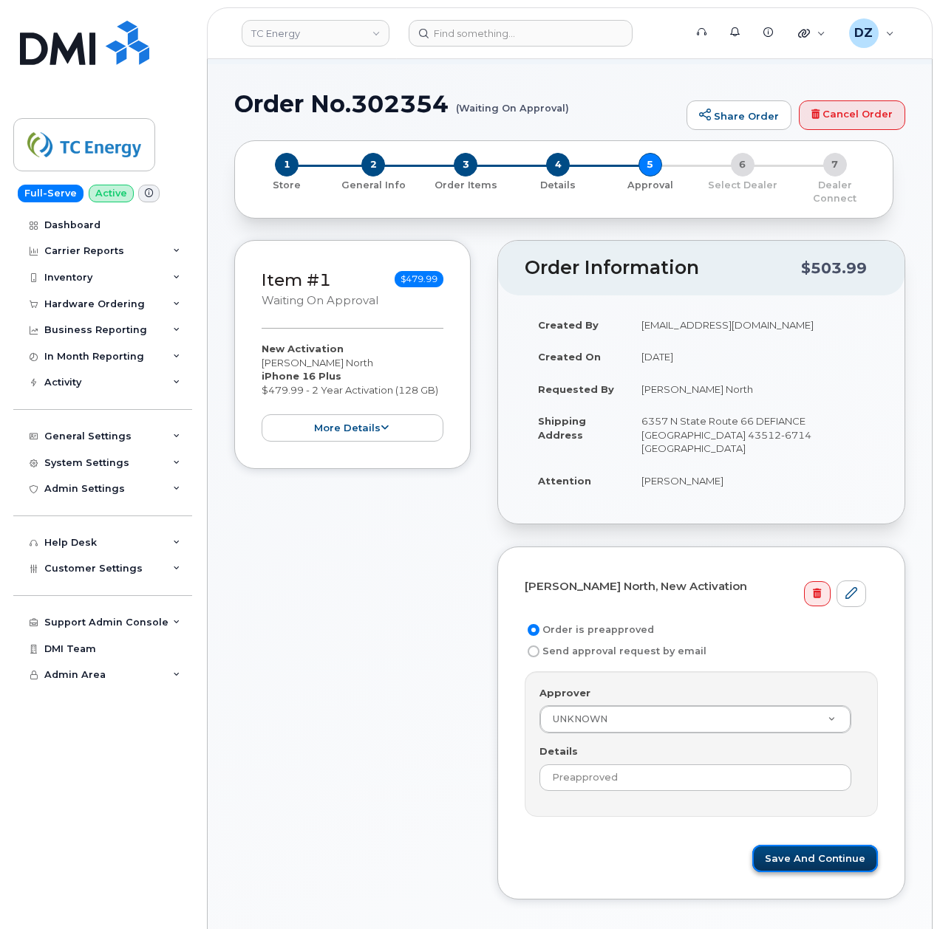
click at [822, 845] on button "Save and Continue" at bounding box center [815, 858] width 126 height 27
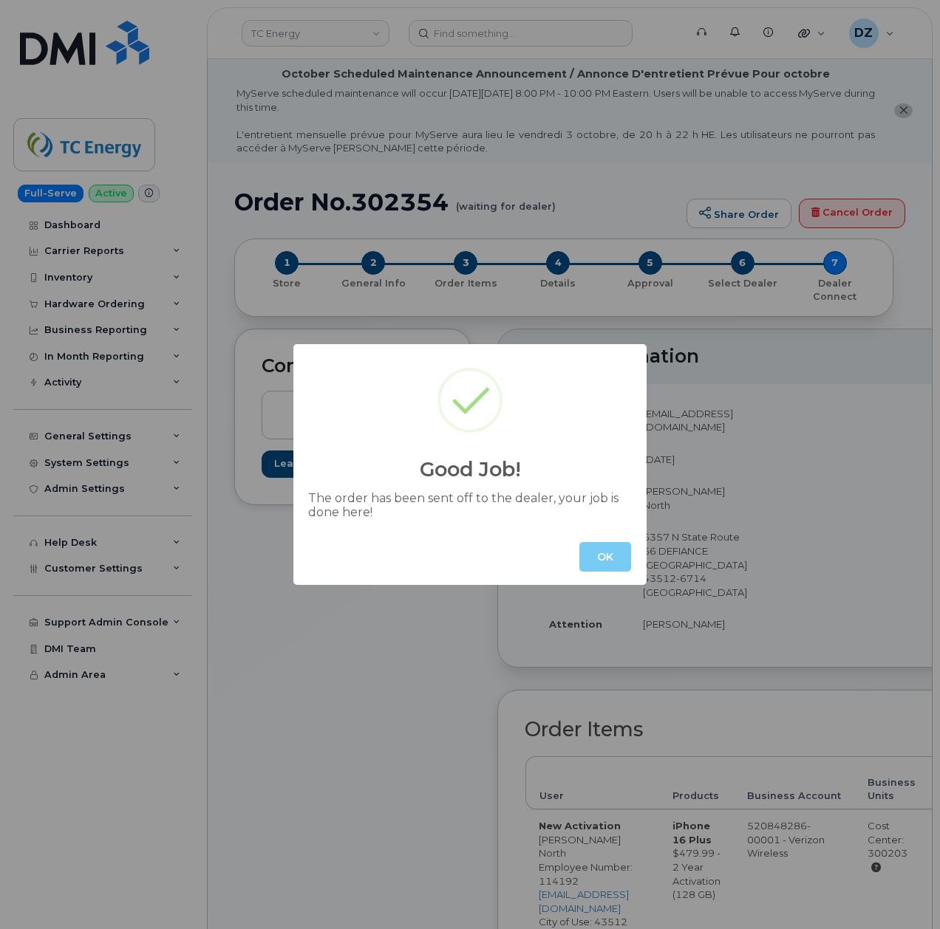
click at [603, 551] on button "OK" at bounding box center [605, 557] width 52 height 30
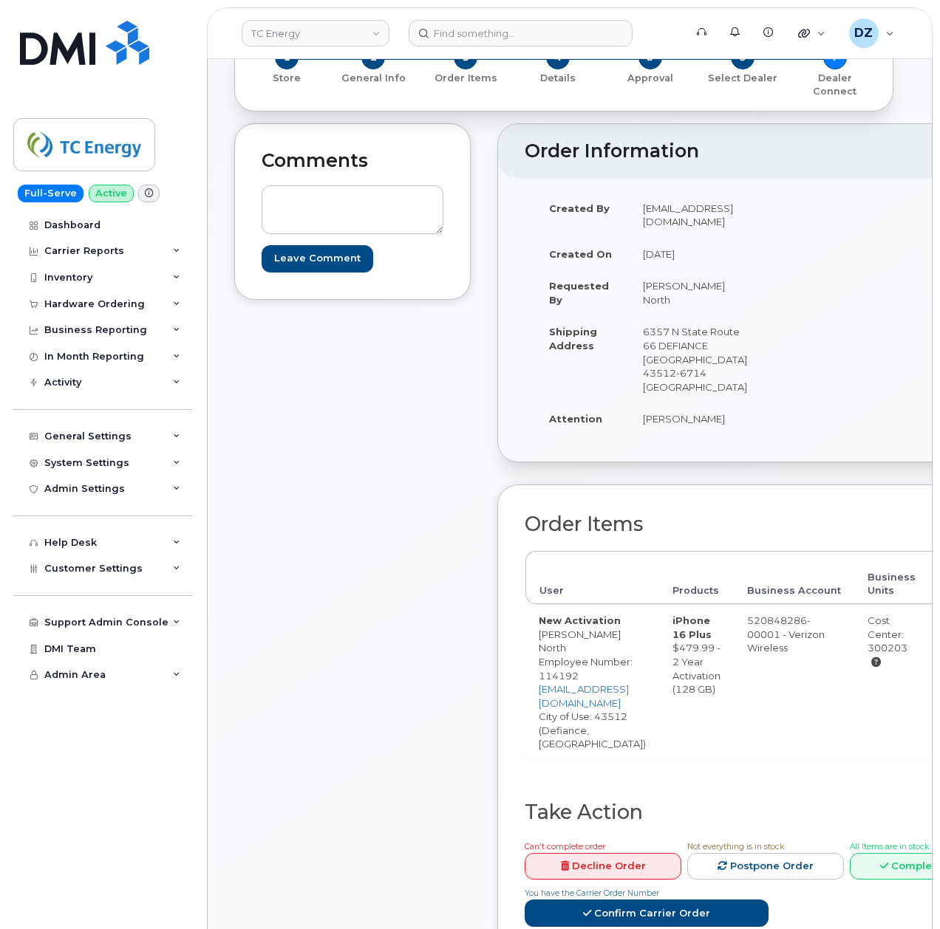
scroll to position [197, 0]
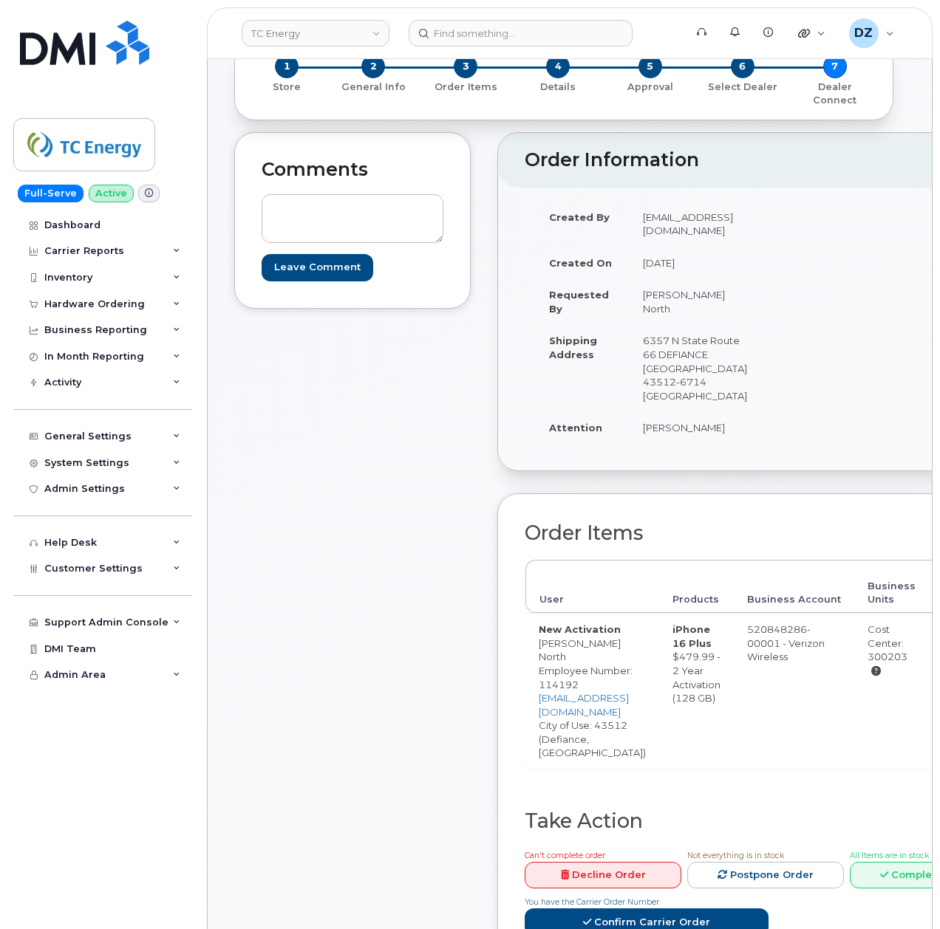
click at [714, 352] on td "6357 N State Route 66 DEFIANCE OH 43512-6714 UNITED STATES" at bounding box center [695, 367] width 131 height 87
copy td "43512"
click at [651, 412] on td "Joseph Rose" at bounding box center [695, 428] width 131 height 33
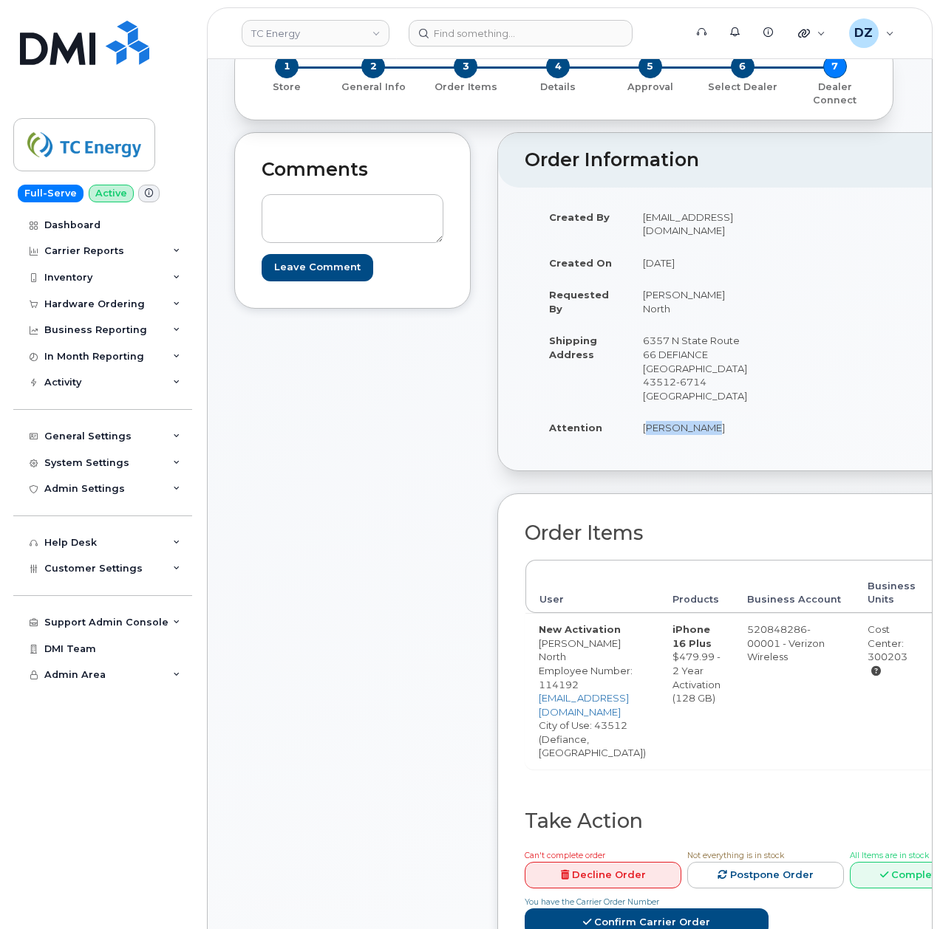
click at [678, 412] on td "Joseph Rose" at bounding box center [695, 428] width 131 height 33
copy td "Joseph Rose"
click at [644, 338] on td "6357 N State Route 66 DEFIANCE [GEOGRAPHIC_DATA] 43512-6714 [GEOGRAPHIC_DATA]" at bounding box center [695, 367] width 131 height 87
click at [710, 352] on td "6357 N State Route 66 DEFIANCE [GEOGRAPHIC_DATA] 43512-6714 [GEOGRAPHIC_DATA]" at bounding box center [695, 367] width 131 height 87
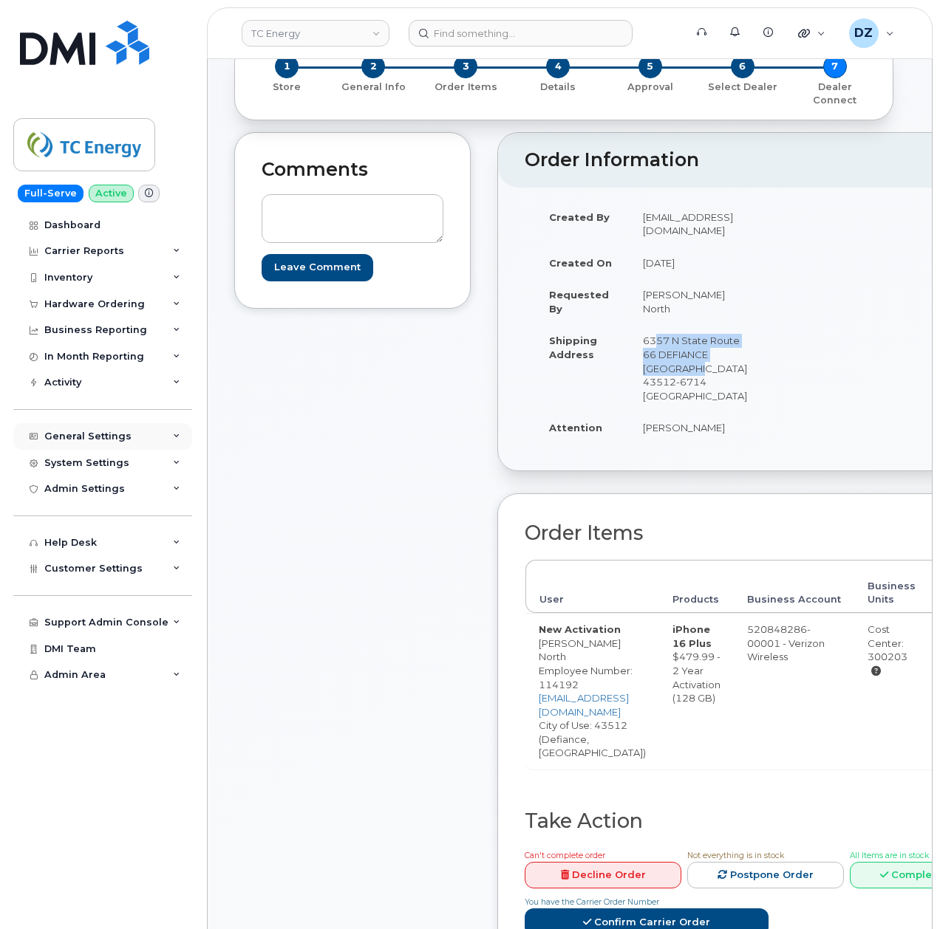
copy td "6357 N State Route 66 DEFIANCE OH 43512"
click at [636, 412] on td "[PERSON_NAME]" at bounding box center [695, 428] width 131 height 33
drag, startPoint x: 636, startPoint y: 396, endPoint x: 677, endPoint y: 397, distance: 40.6
click at [636, 412] on td "[PERSON_NAME]" at bounding box center [695, 428] width 131 height 33
click at [678, 412] on td "[PERSON_NAME]" at bounding box center [695, 428] width 131 height 33
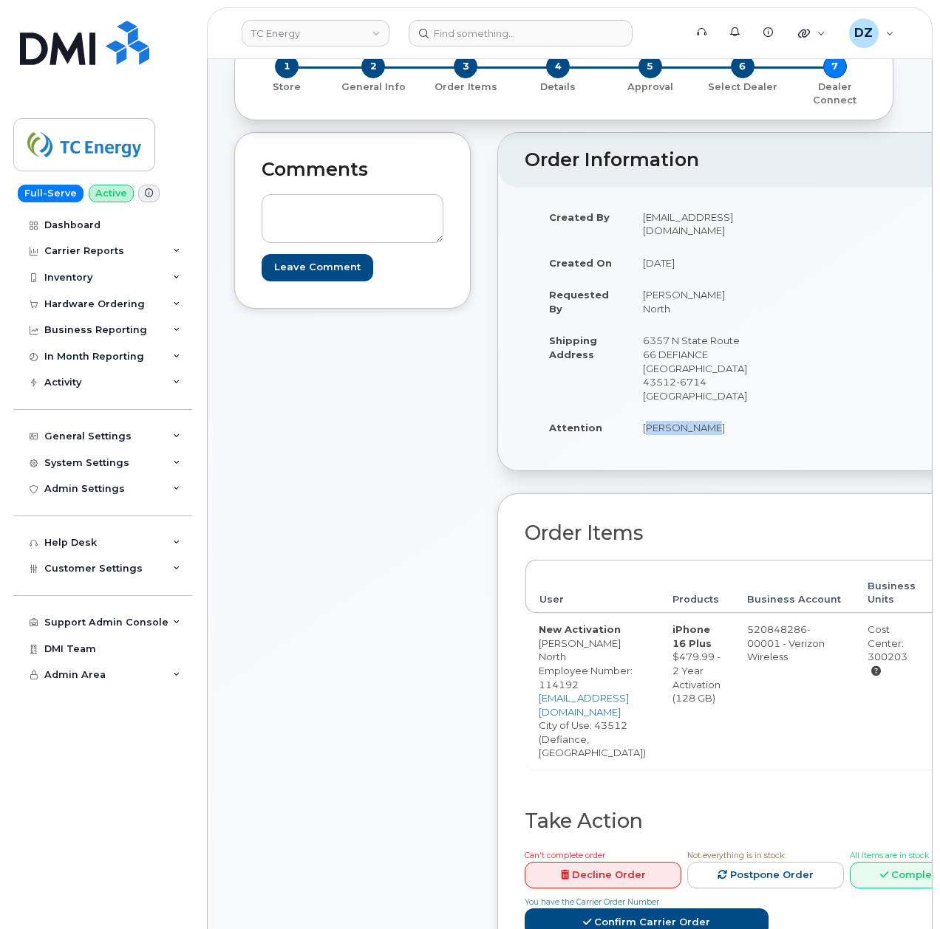
copy td "[PERSON_NAME]"
click at [640, 338] on td "6357 N State Route 66 DEFIANCE [GEOGRAPHIC_DATA] 43512-6714 [GEOGRAPHIC_DATA]" at bounding box center [695, 367] width 131 height 87
click at [724, 352] on td "6357 N State Route 66 DEFIANCE [GEOGRAPHIC_DATA] 43512-6714 [GEOGRAPHIC_DATA]" at bounding box center [695, 367] width 131 height 87
copy td "6357 N State Route 66 DEFIANCE OH 43512"
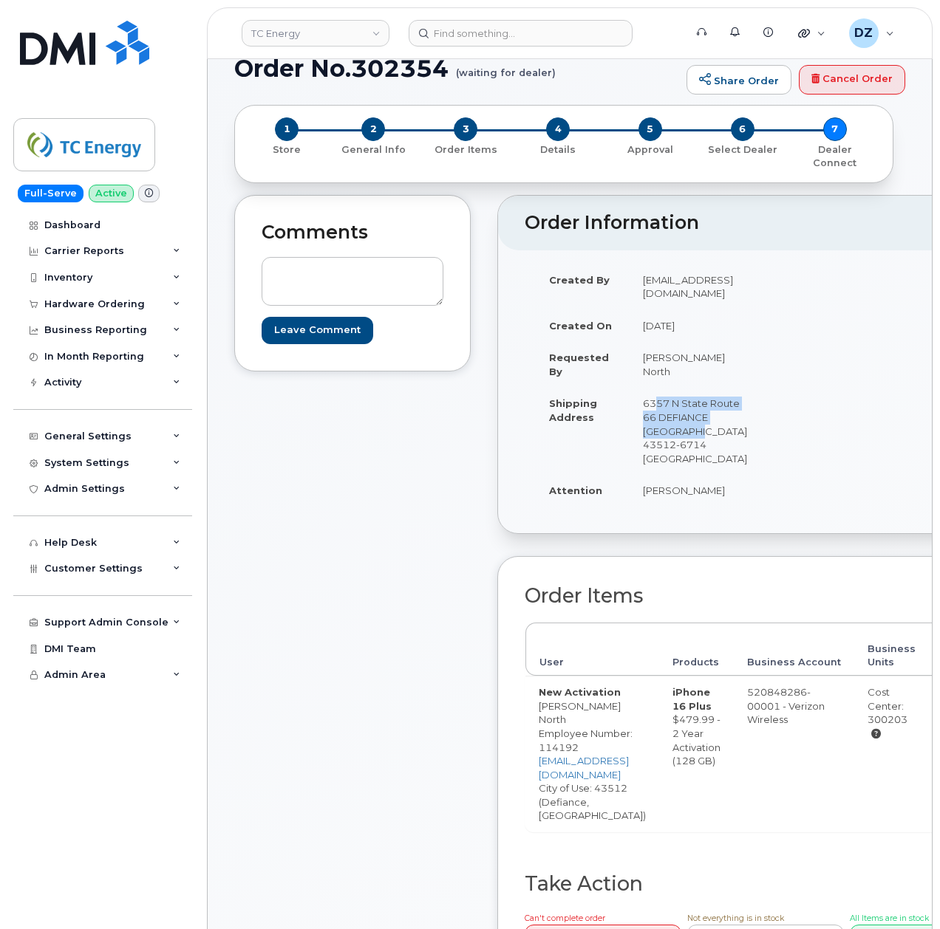
scroll to position [98, 0]
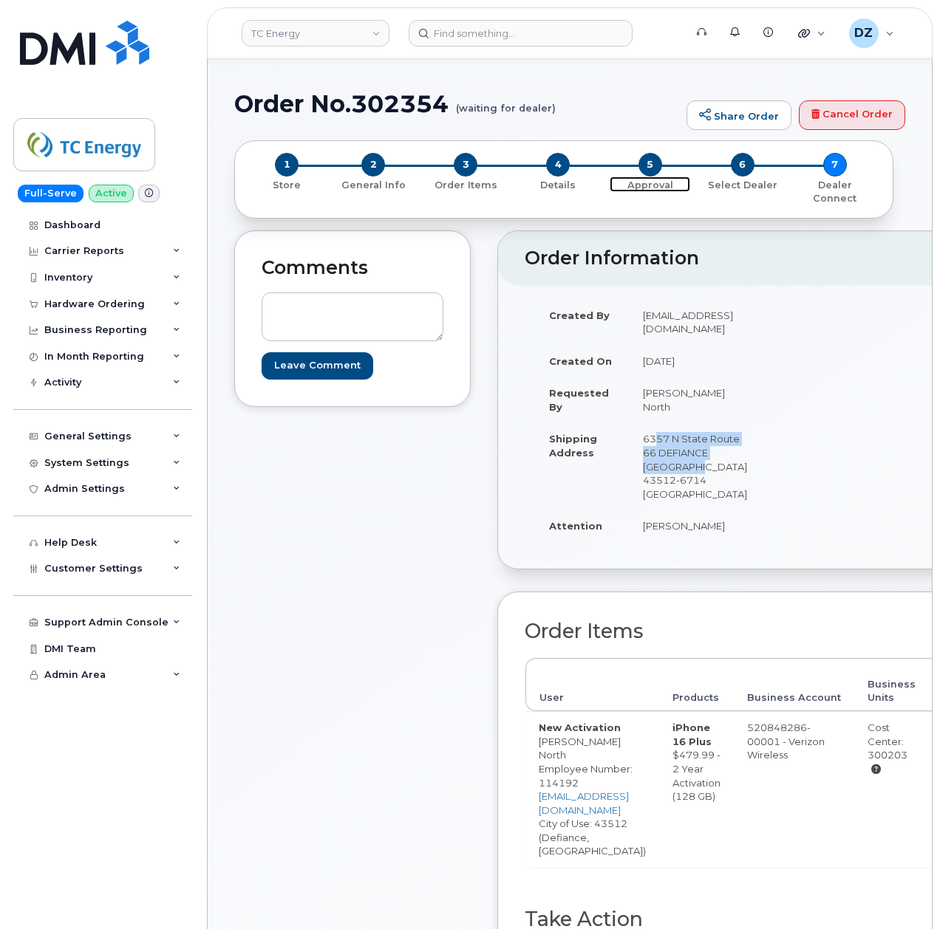
click at [646, 166] on span "5" at bounding box center [650, 165] width 24 height 24
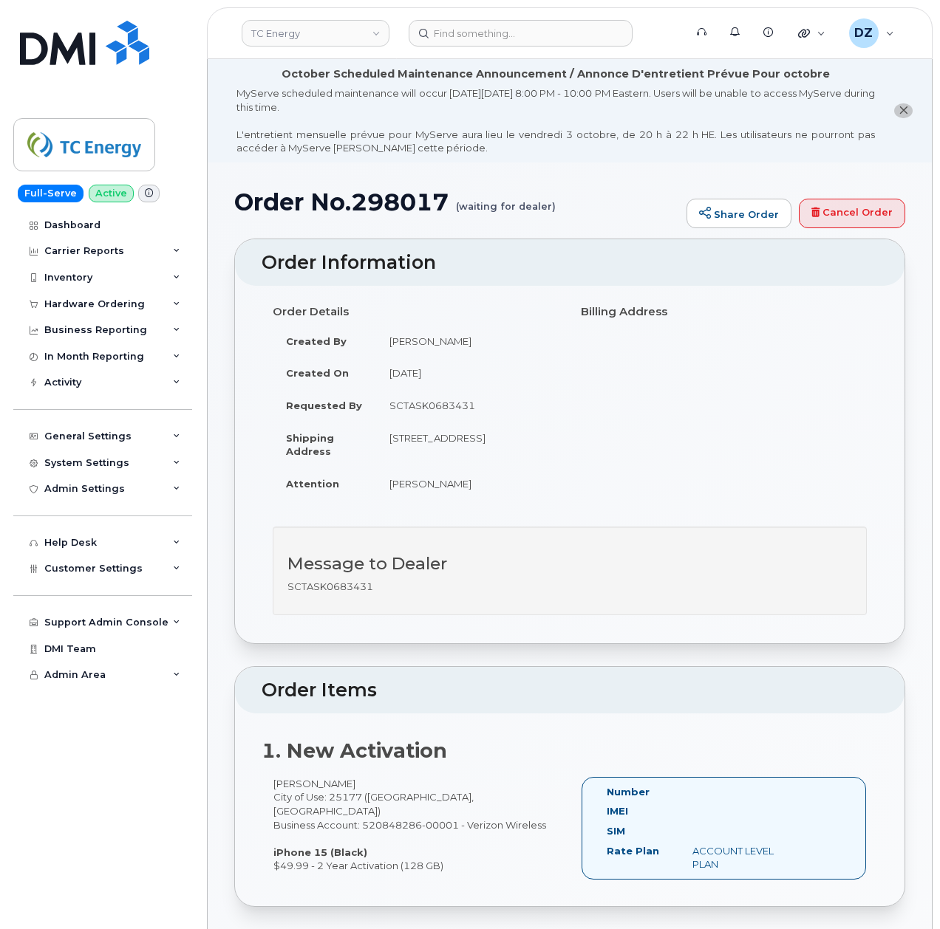
drag, startPoint x: 273, startPoint y: 854, endPoint x: 395, endPoint y: 856, distance: 121.2
click at [395, 856] on div "[PERSON_NAME] City of Use: 25177 ([GEOGRAPHIC_DATA], [GEOGRAPHIC_DATA]) Busines…" at bounding box center [416, 825] width 308 height 96
click at [406, 879] on div "[PERSON_NAME] City of Use: 25177 ([GEOGRAPHIC_DATA], [GEOGRAPHIC_DATA]) Busines…" at bounding box center [570, 835] width 616 height 116
drag, startPoint x: 273, startPoint y: 853, endPoint x: 367, endPoint y: 853, distance: 94.6
click at [367, 853] on div "[PERSON_NAME] City of Use: 25177 ([GEOGRAPHIC_DATA], [GEOGRAPHIC_DATA]) Busines…" at bounding box center [416, 825] width 308 height 96
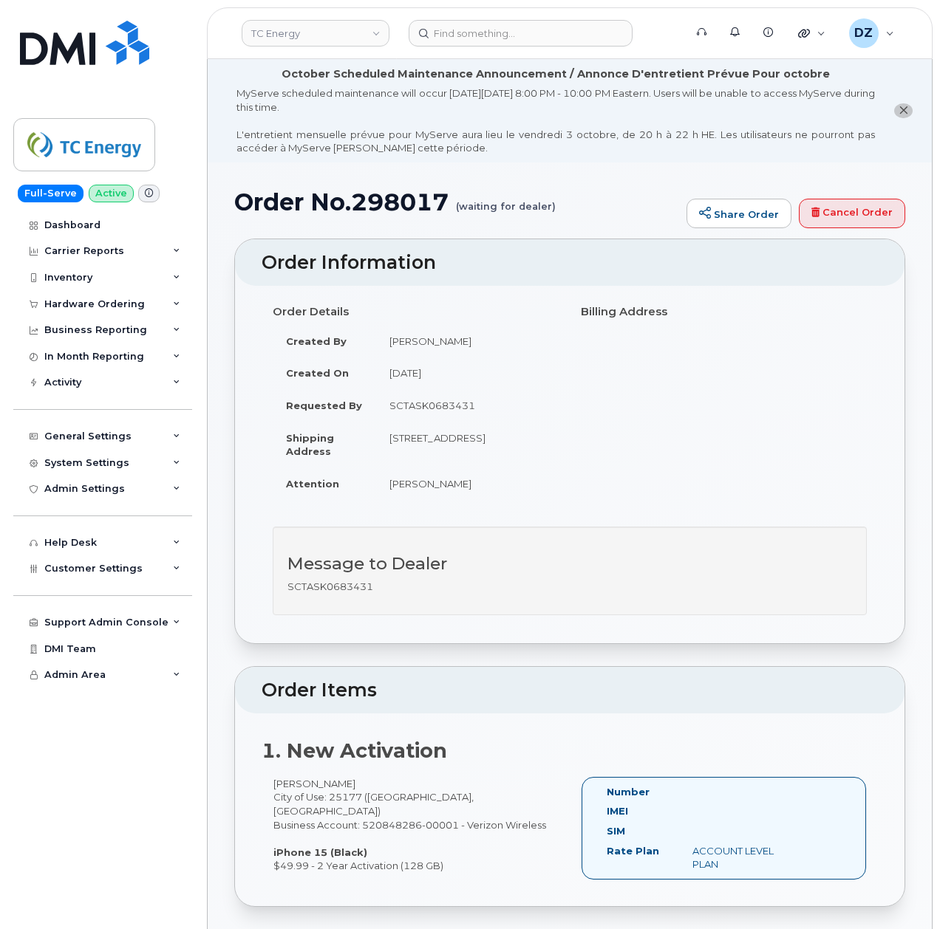
drag, startPoint x: 309, startPoint y: 856, endPoint x: 258, endPoint y: 857, distance: 51.0
click at [306, 856] on strong "iPhone 15 (Black)" at bounding box center [320, 853] width 94 height 12
click at [310, 864] on div "[PERSON_NAME] City of Use: 25177 ([GEOGRAPHIC_DATA], [GEOGRAPHIC_DATA]) Busines…" at bounding box center [416, 825] width 308 height 96
click at [294, 864] on div "[PERSON_NAME] City of Use: 25177 ([GEOGRAPHIC_DATA], [GEOGRAPHIC_DATA]) Busines…" at bounding box center [416, 825] width 308 height 96
click at [304, 863] on div "[PERSON_NAME] City of Use: 25177 ([GEOGRAPHIC_DATA], [GEOGRAPHIC_DATA]) Busines…" at bounding box center [416, 825] width 308 height 96
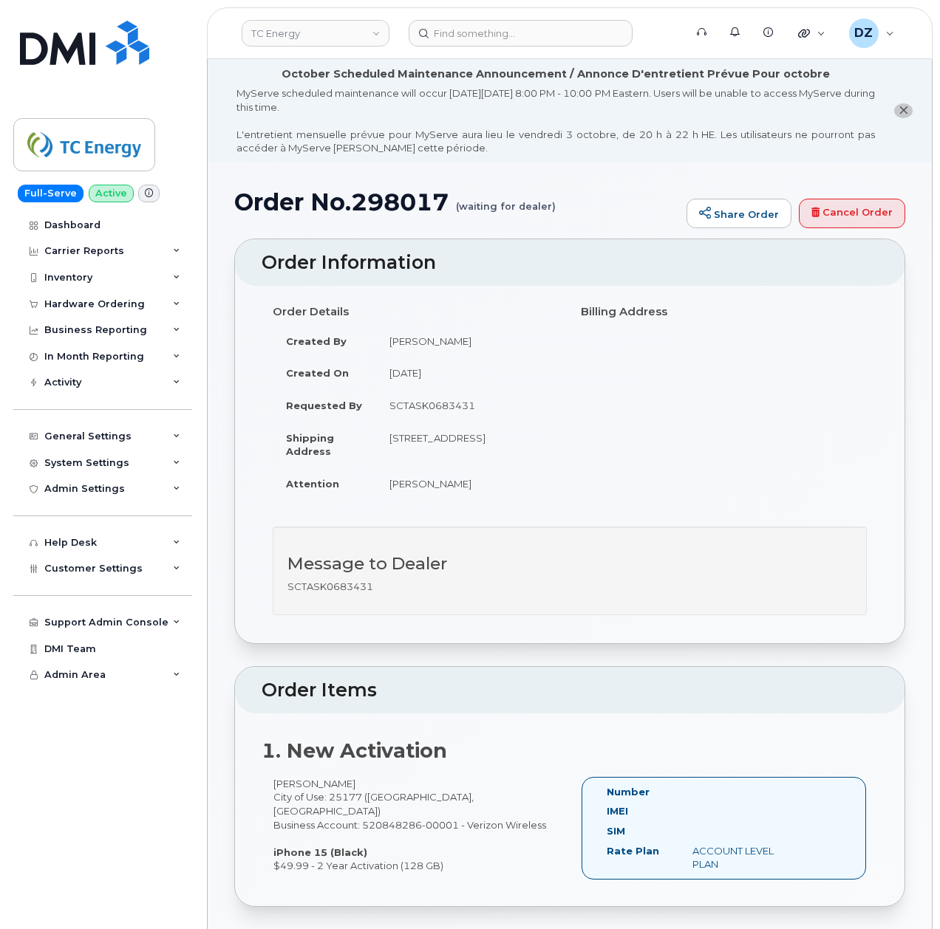
click at [405, 498] on td "[PERSON_NAME]" at bounding box center [467, 484] width 182 height 33
click at [435, 500] on td "[PERSON_NAME]" at bounding box center [467, 484] width 182 height 33
copy td "[PERSON_NAME]"
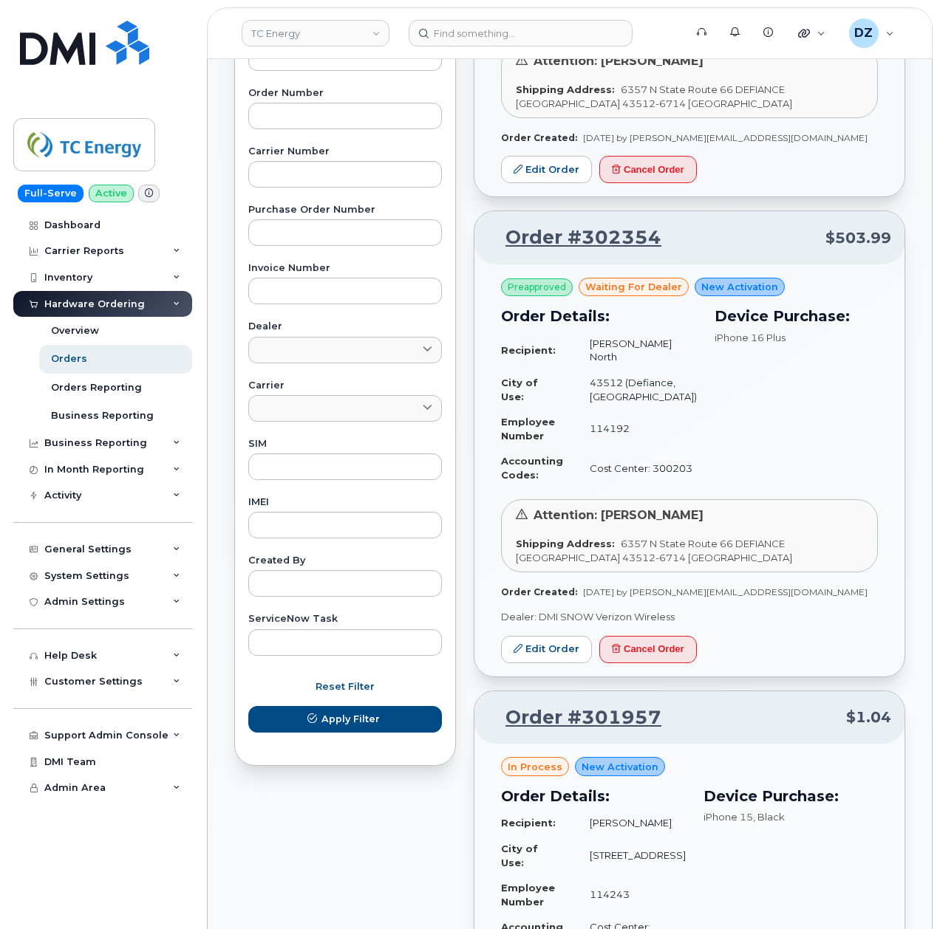
scroll to position [492, 0]
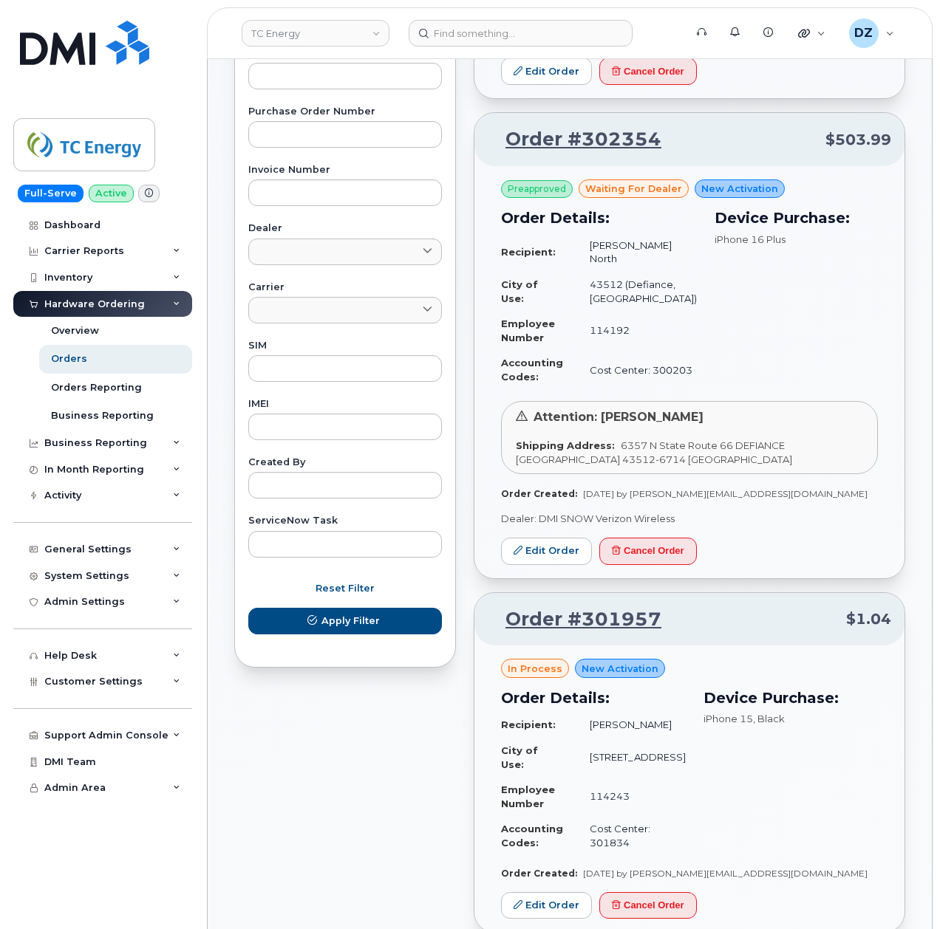
click at [672, 488] on span "[DATE] by [PERSON_NAME][EMAIL_ADDRESS][DOMAIN_NAME]" at bounding box center [725, 493] width 284 height 11
click at [785, 488] on span "Oct 02, 2025 by bethany_north@tcenergy.com" at bounding box center [725, 493] width 284 height 11
copy span "[EMAIL_ADDRESS][DOMAIN_NAME]"
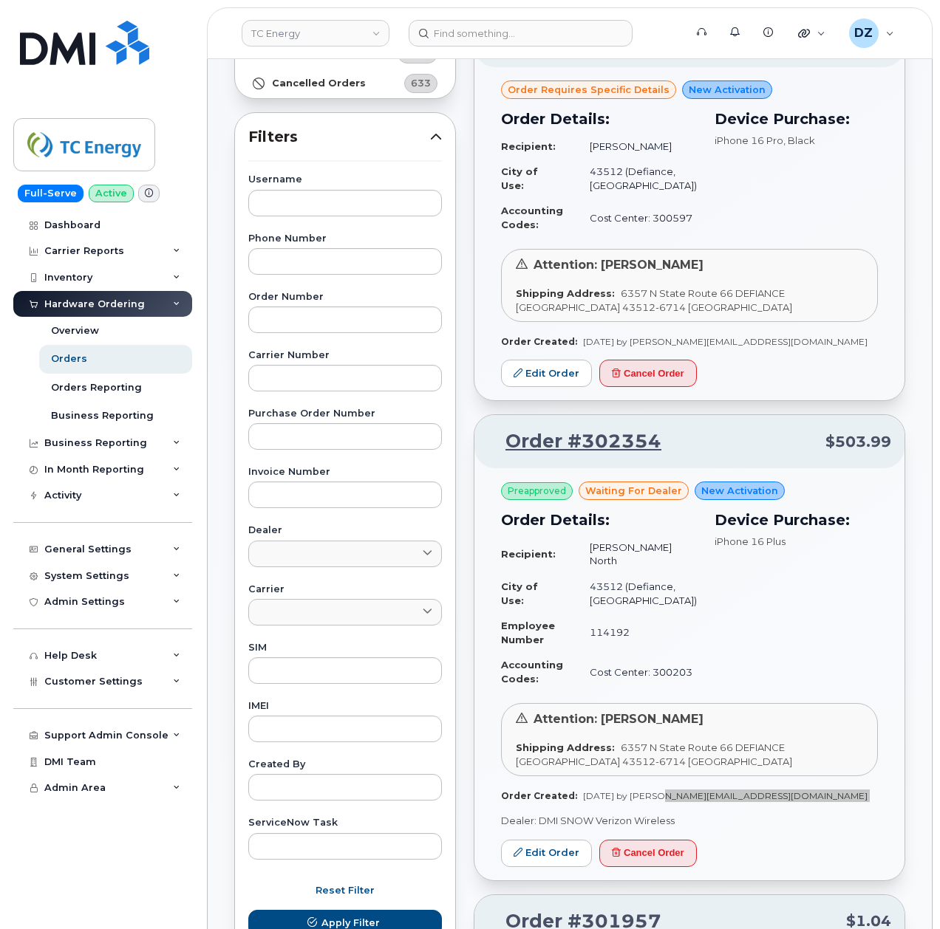
scroll to position [197, 0]
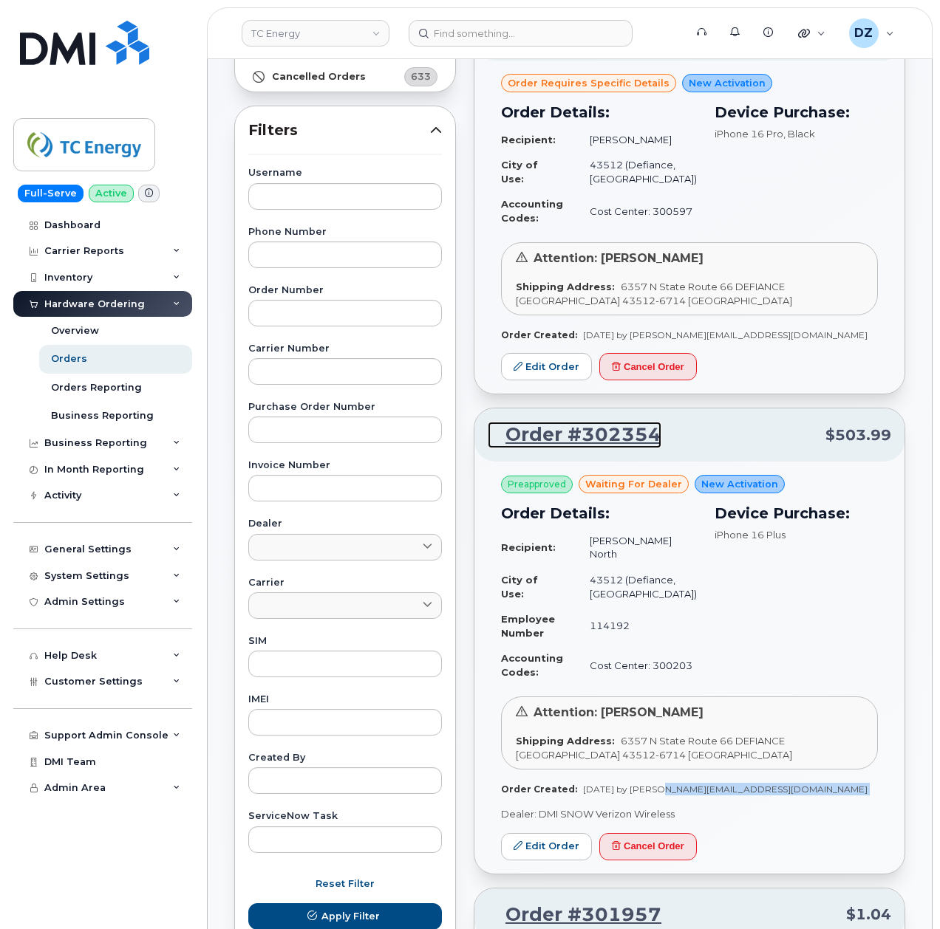
click at [621, 440] on link "Order #302354" at bounding box center [575, 435] width 174 height 27
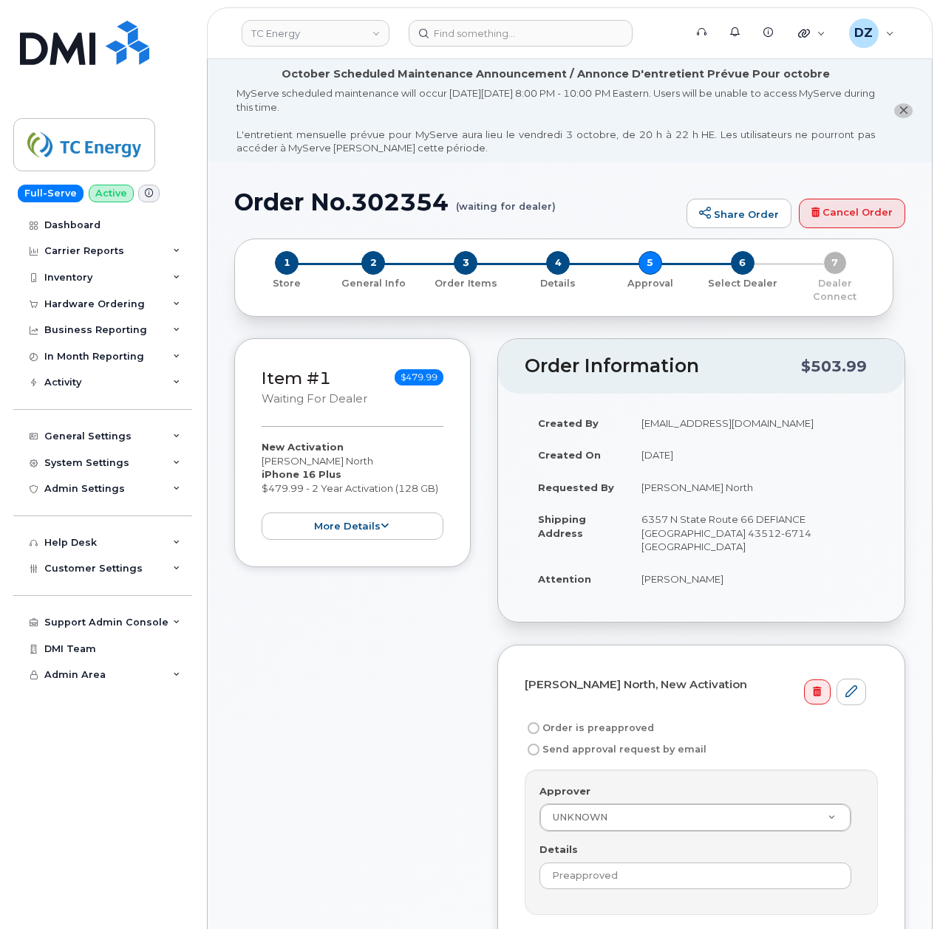
click at [538, 744] on input "Send approval request by email" at bounding box center [534, 750] width 12 height 12
radio input "true"
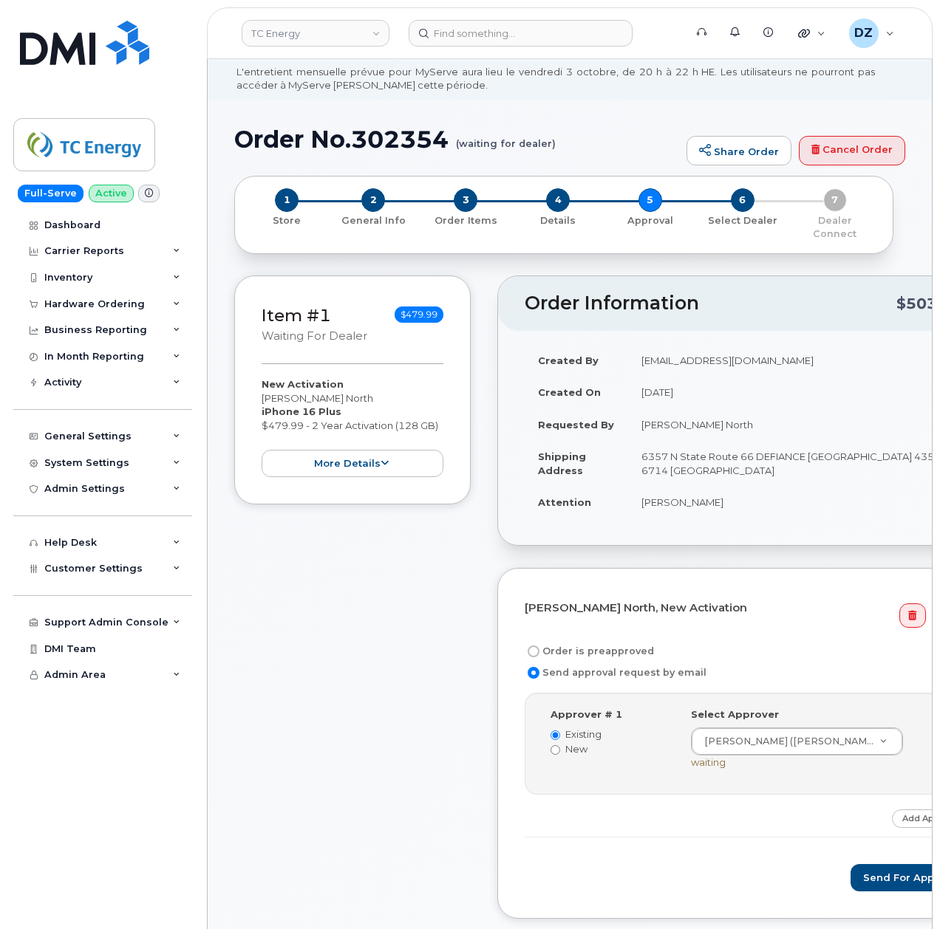
scroll to position [98, 0]
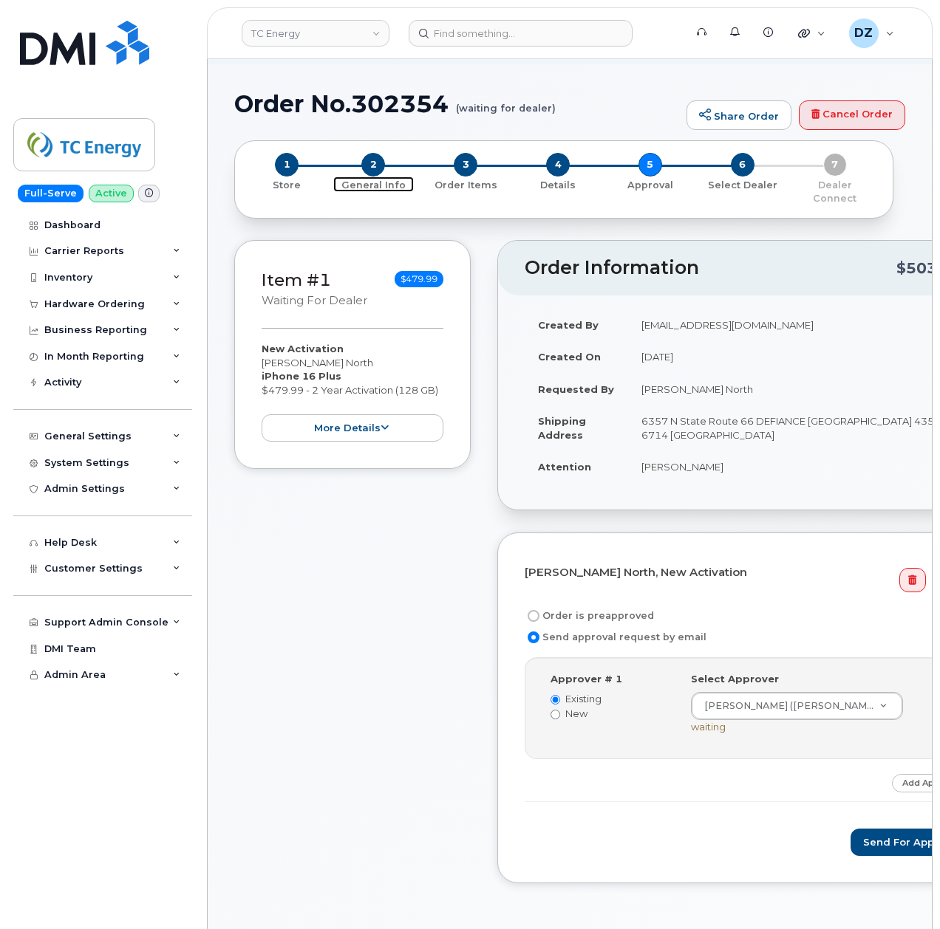
click at [375, 166] on span "2" at bounding box center [373, 165] width 24 height 24
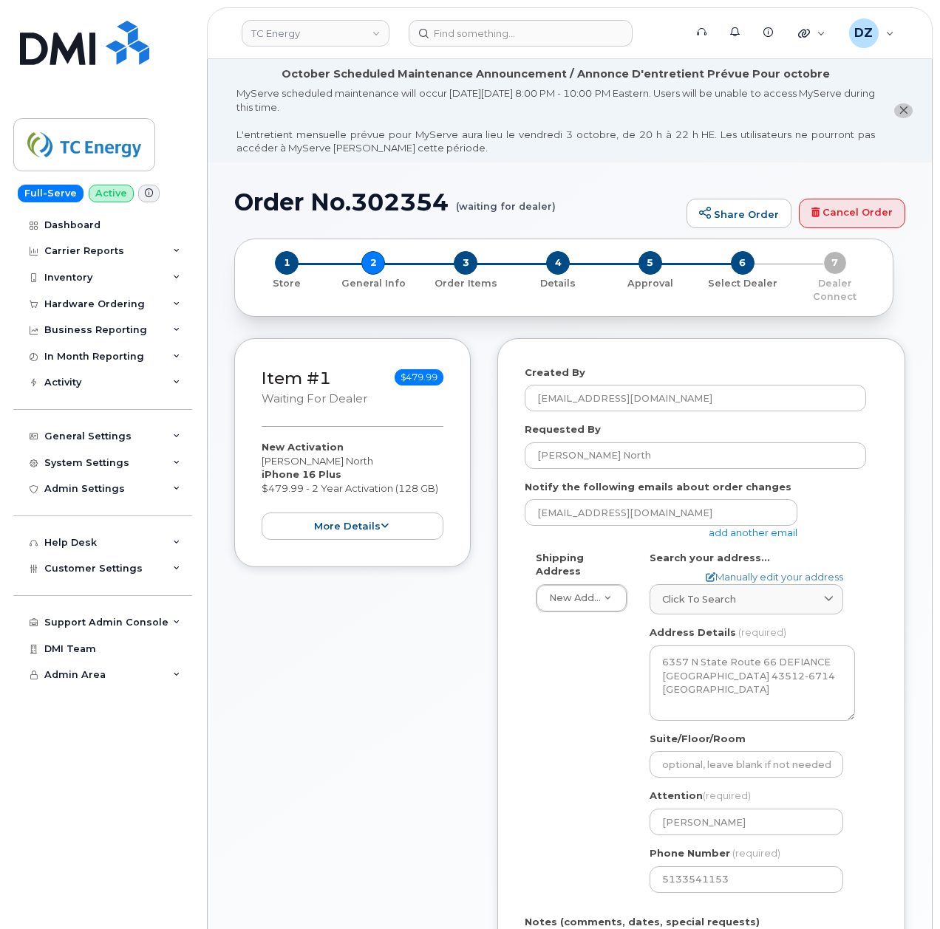
select select
click at [465, 261] on span "3" at bounding box center [466, 263] width 24 height 24
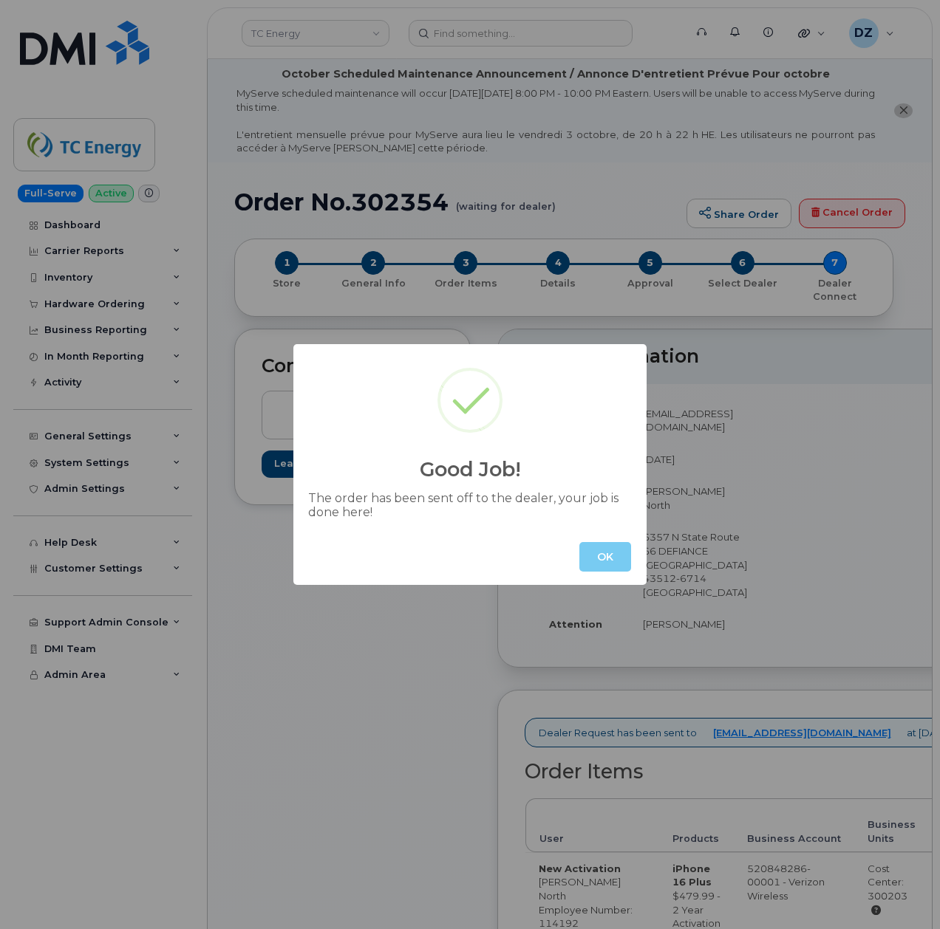
click at [604, 556] on button "OK" at bounding box center [605, 557] width 52 height 30
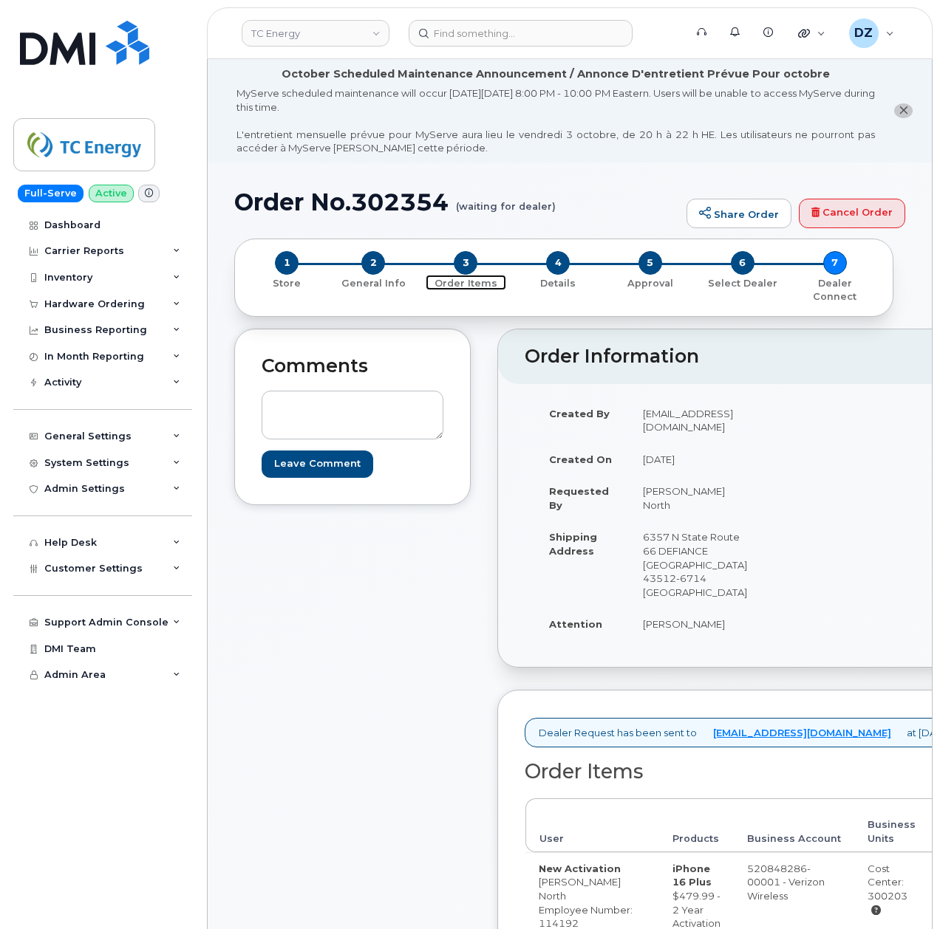
click at [476, 265] on span "3" at bounding box center [466, 263] width 24 height 24
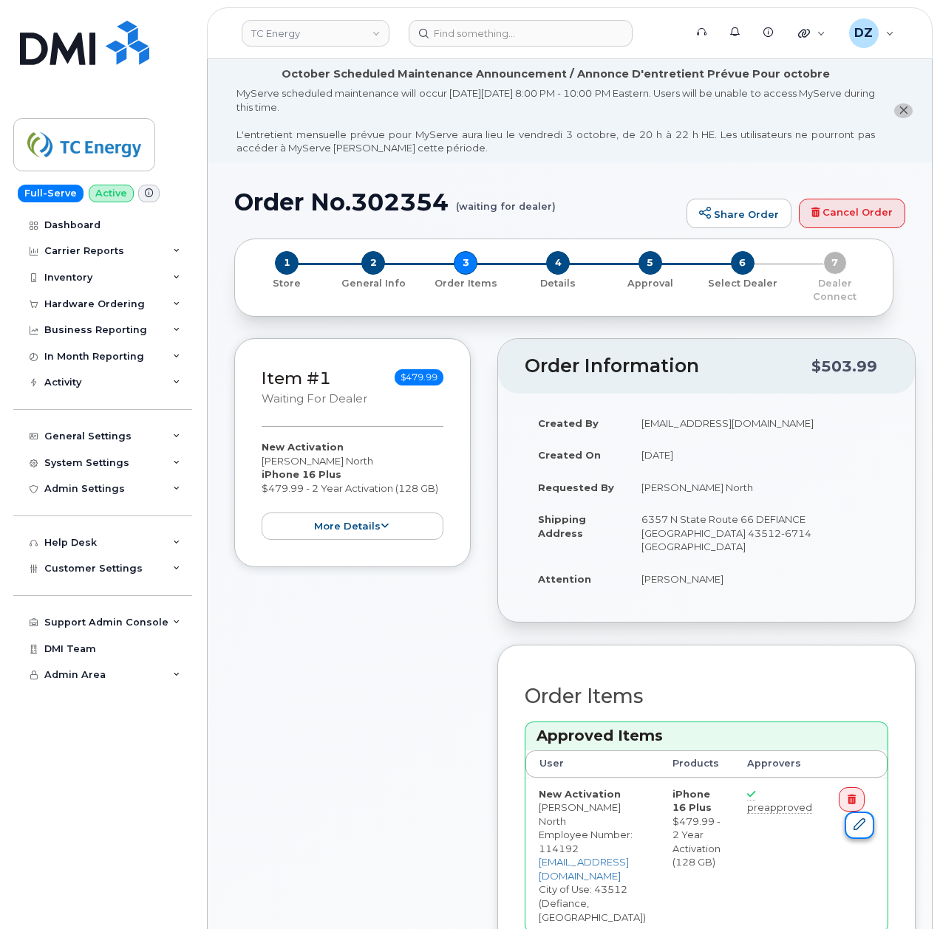
click at [865, 819] on icon at bounding box center [859, 825] width 12 height 12
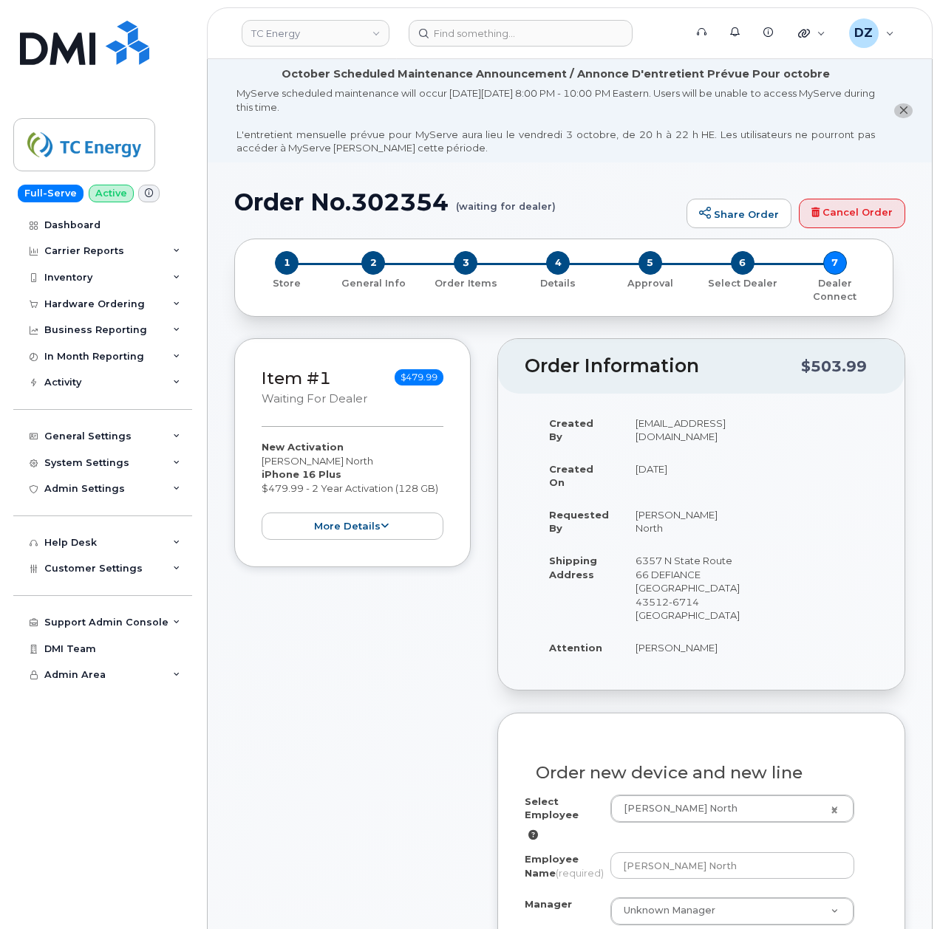
scroll to position [197, 0]
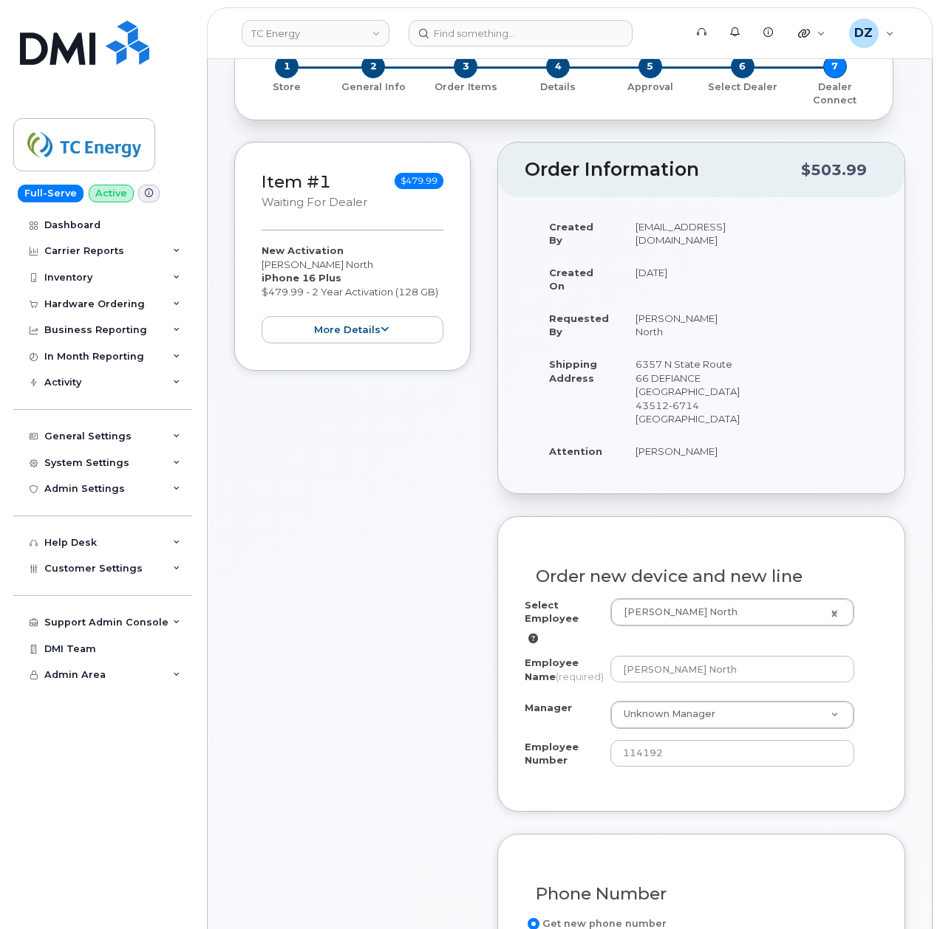
click at [652, 435] on td "[PERSON_NAME]" at bounding box center [687, 451] width 131 height 33
click at [672, 435] on td "[PERSON_NAME]" at bounding box center [687, 451] width 131 height 33
copy td "[PERSON_NAME]"
click at [697, 656] on input "[PERSON_NAME] North" at bounding box center [732, 669] width 245 height 27
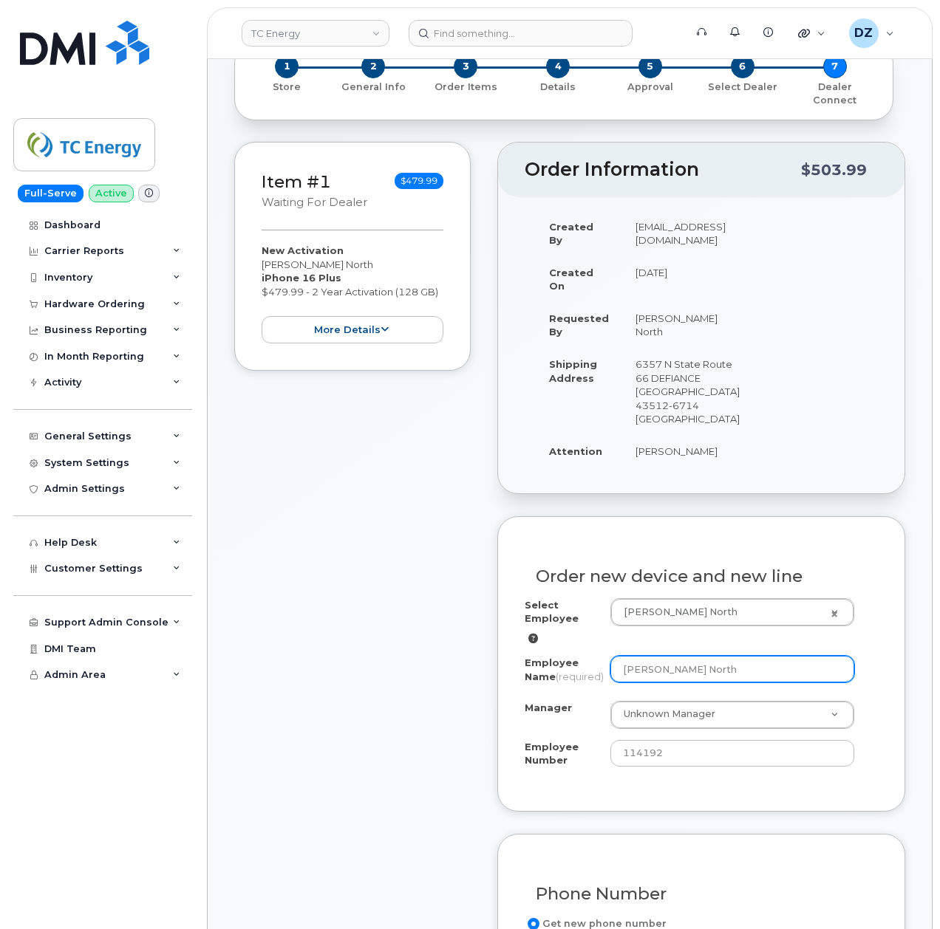
click at [697, 656] on input "[PERSON_NAME] North" at bounding box center [732, 669] width 245 height 27
click at [697, 656] on input "Beth North" at bounding box center [732, 669] width 245 height 27
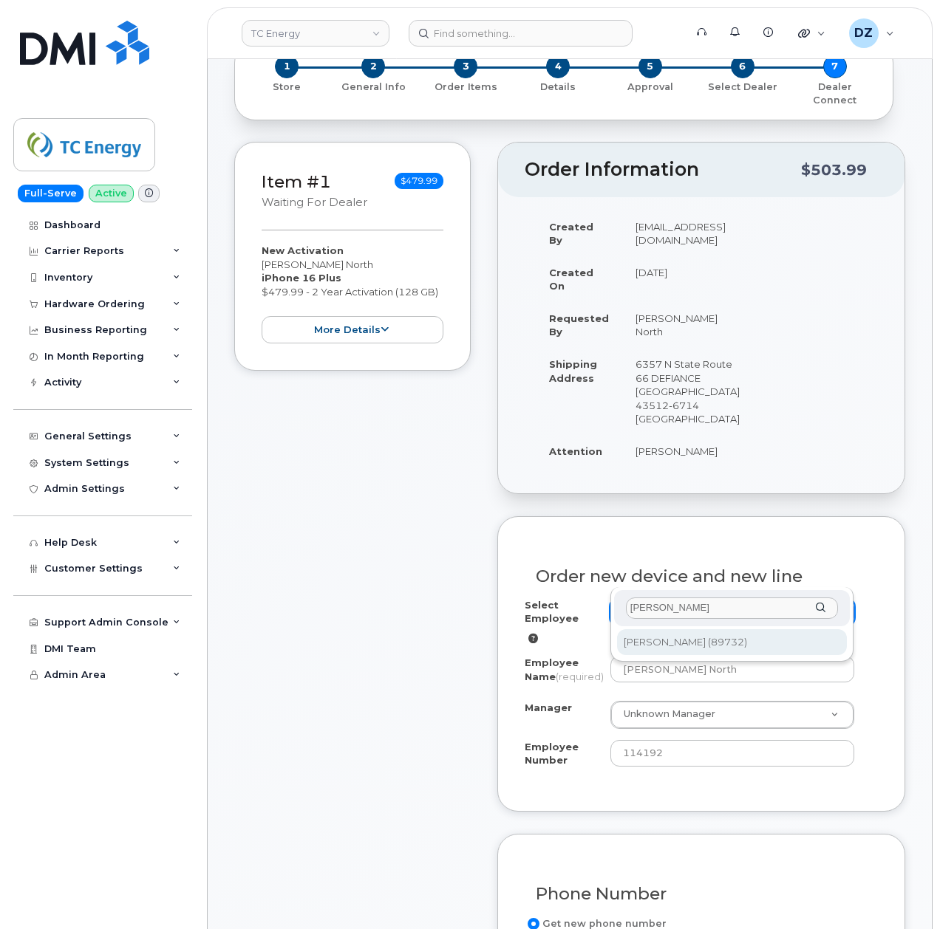
type input "Joseph Rose"
type input "1372047"
type input "Joseph Rose"
type input "89732"
type input "6357 Route 66 North"
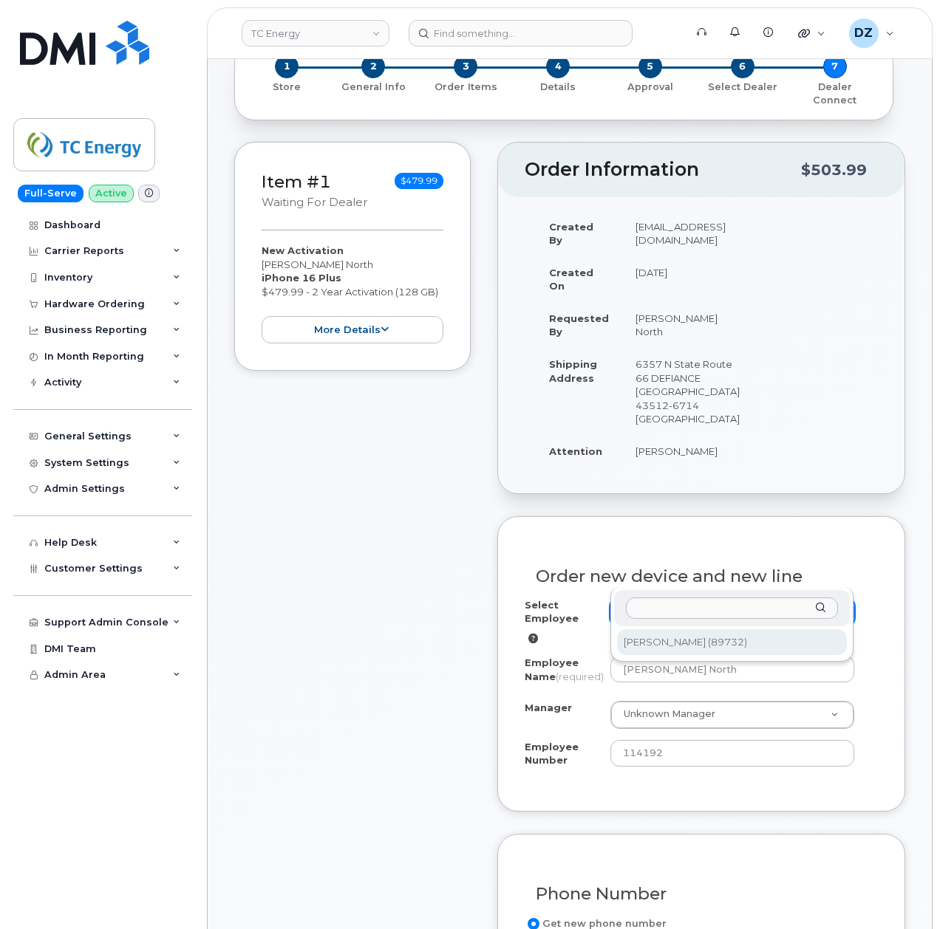
type input "300597"
select select "1395427"
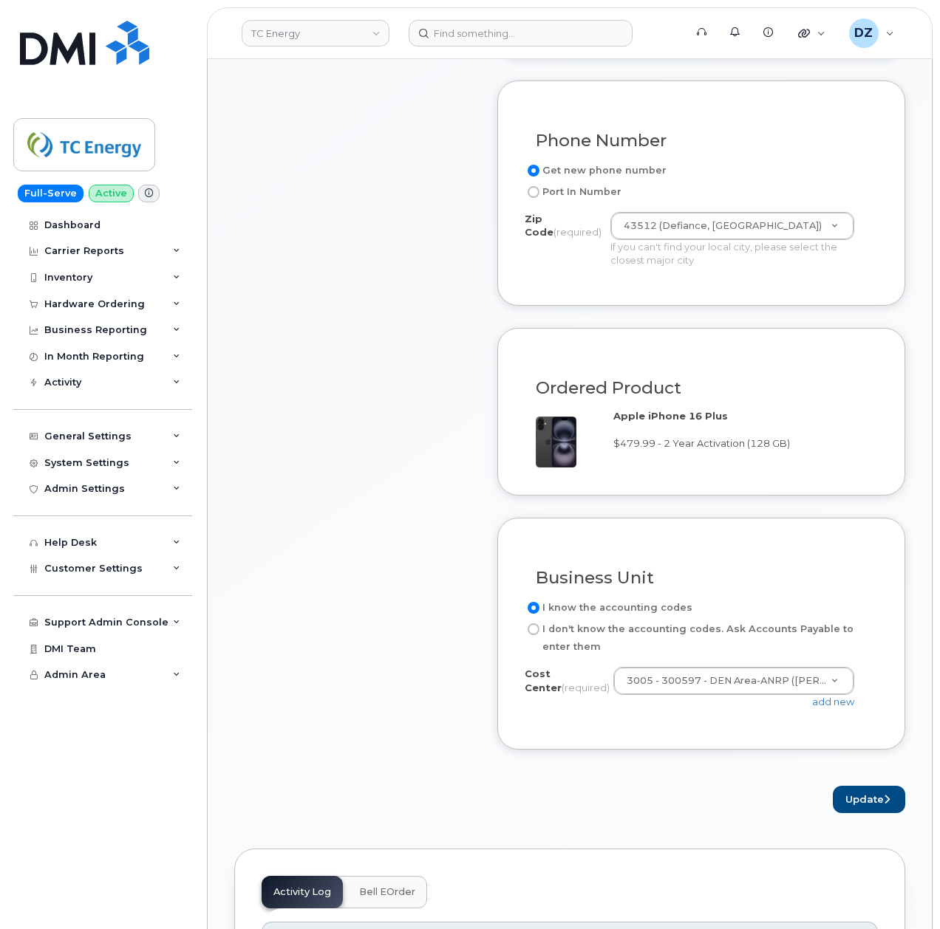
scroll to position [985, 0]
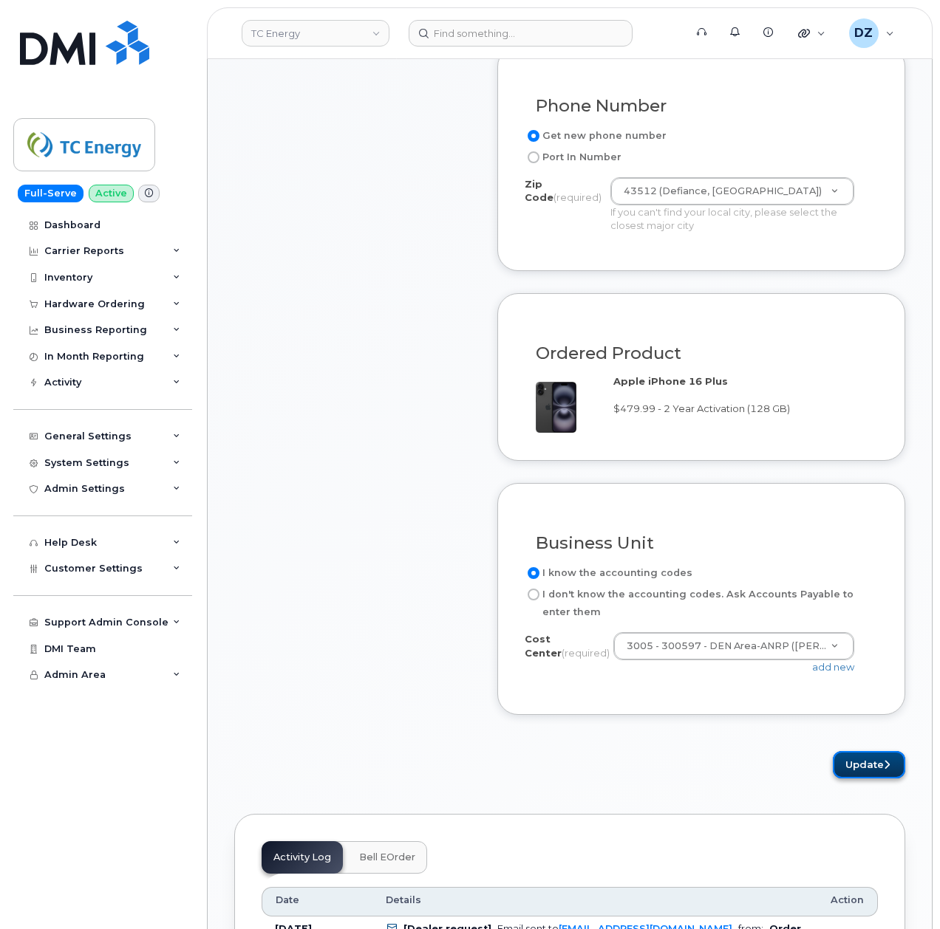
click at [862, 751] on button "Update" at bounding box center [869, 764] width 72 height 27
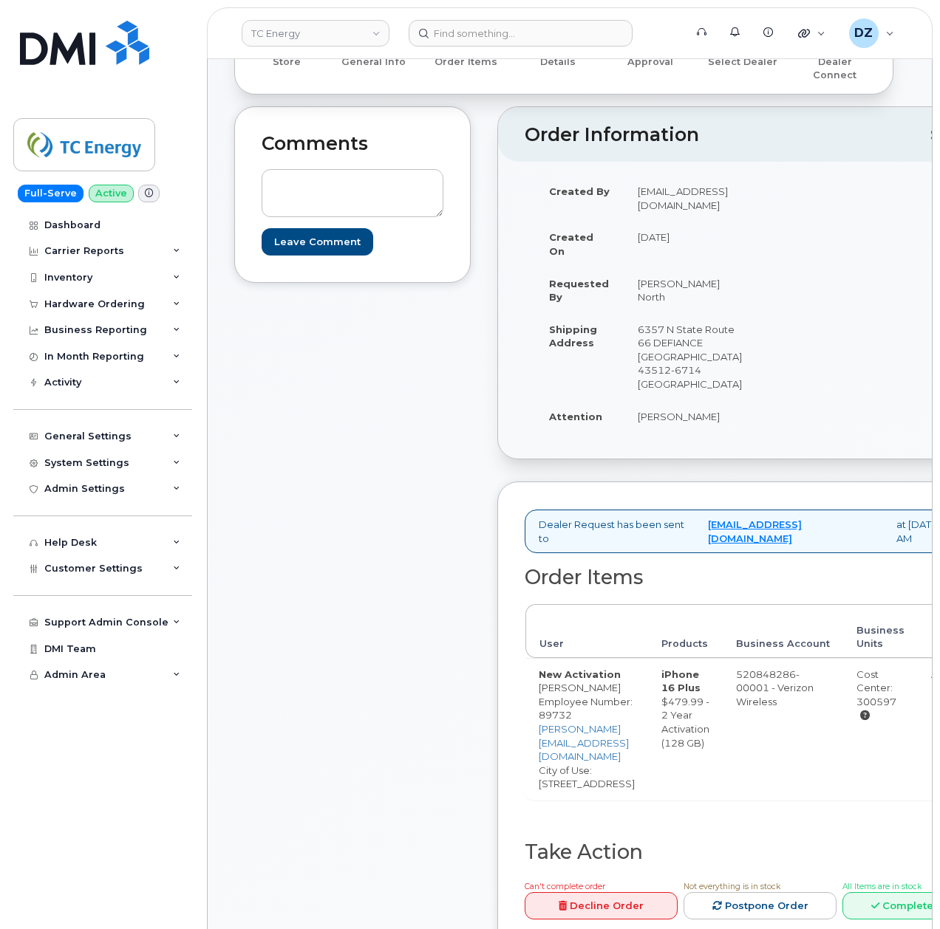
scroll to position [296, 0]
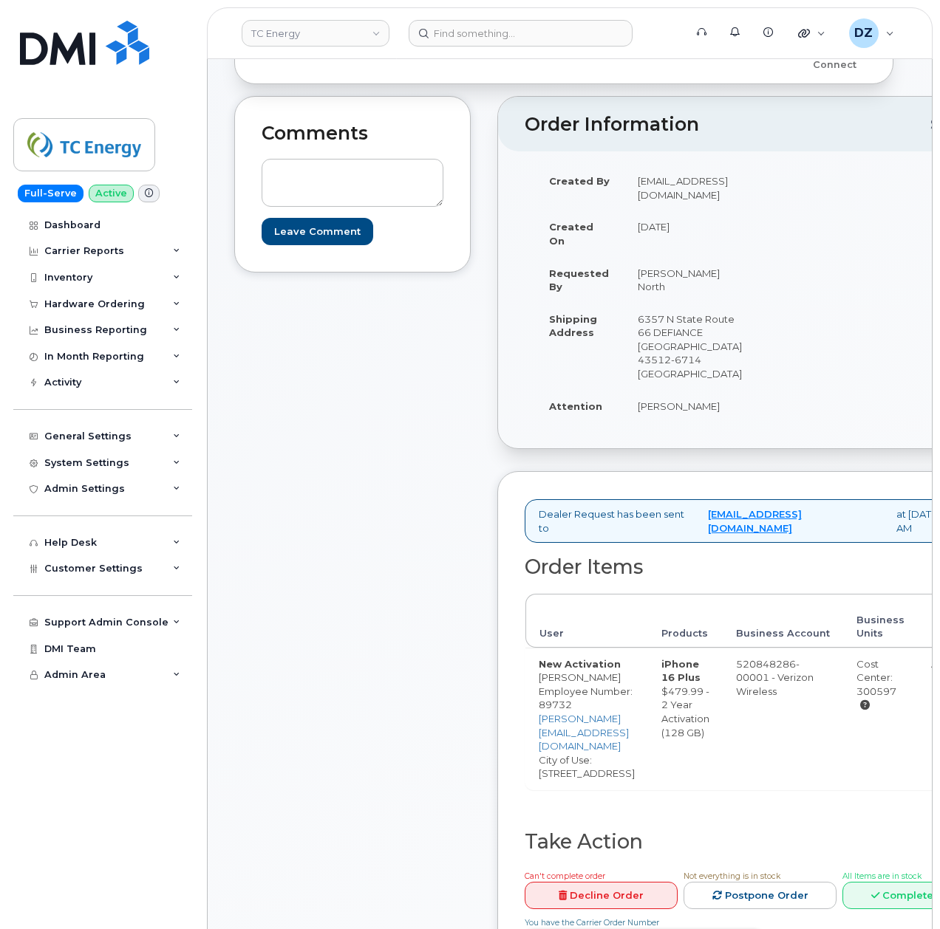
click at [681, 929] on link "Confirm Carrier Order" at bounding box center [644, 942] width 239 height 27
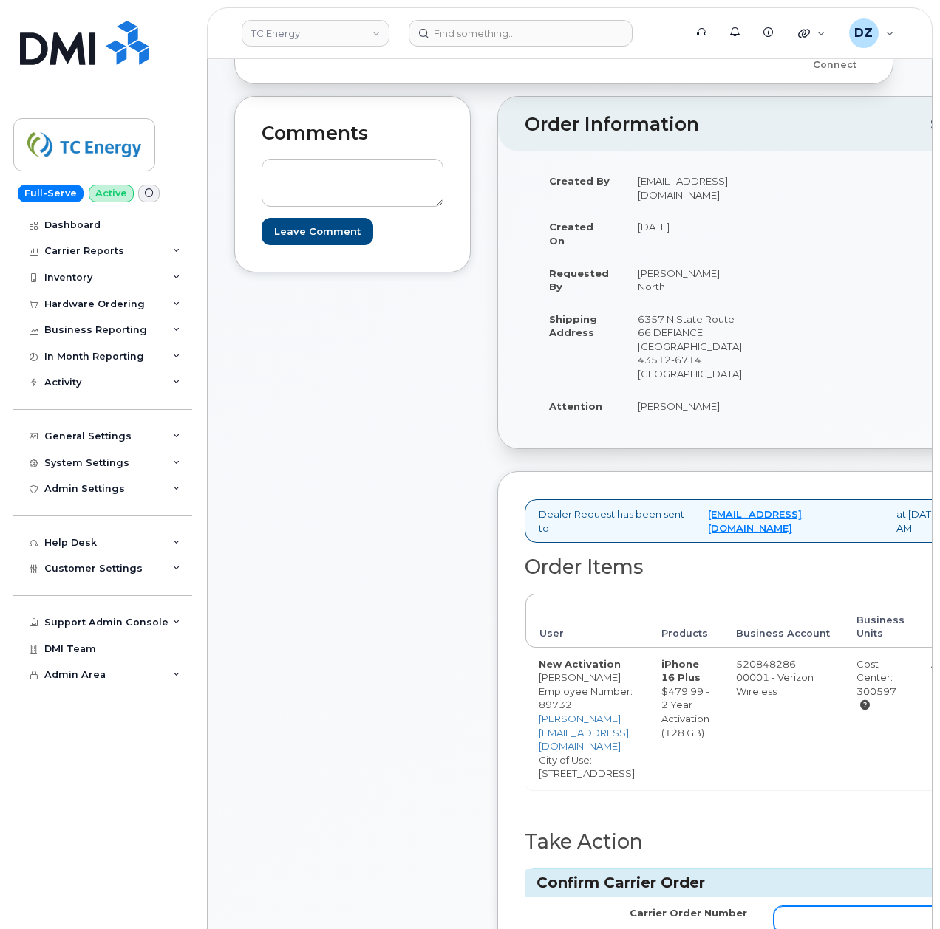
click at [816, 907] on input "Carrier Order Number" at bounding box center [878, 920] width 208 height 27
paste input "MB3000598425073"
type input "MB3000598425073"
click at [461, 767] on div "Comments Leave Comment" at bounding box center [352, 578] width 236 height 965
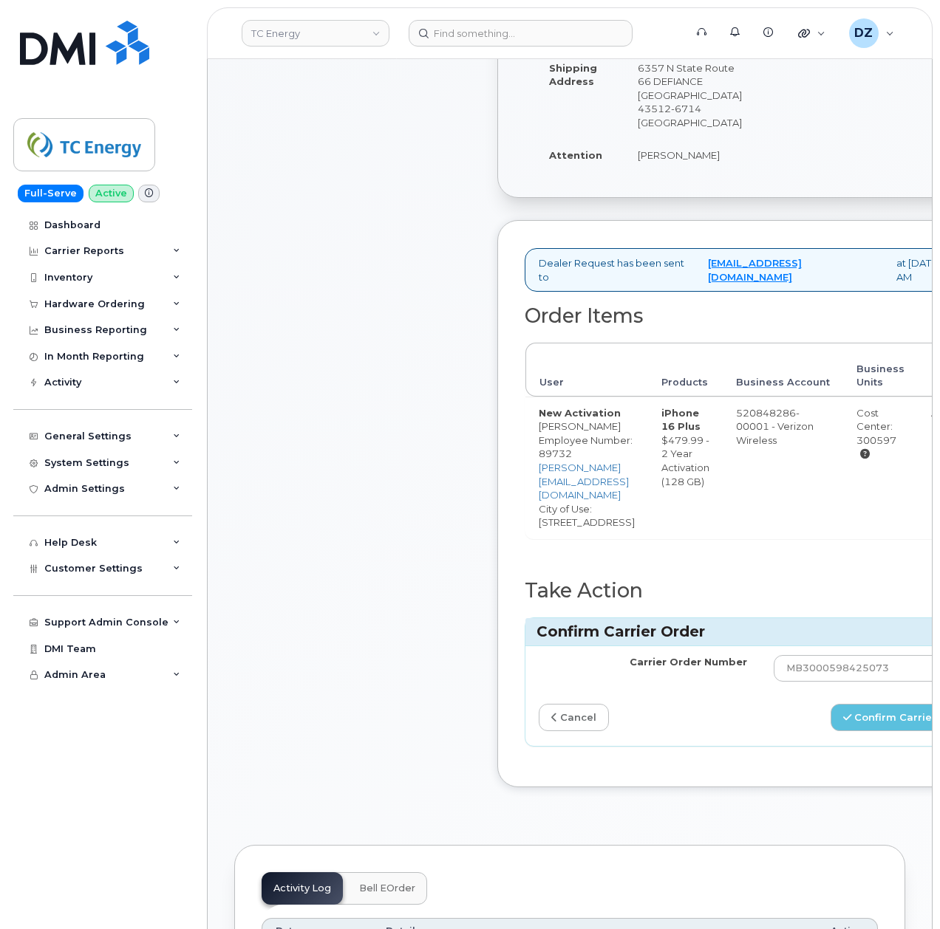
scroll to position [591, 0]
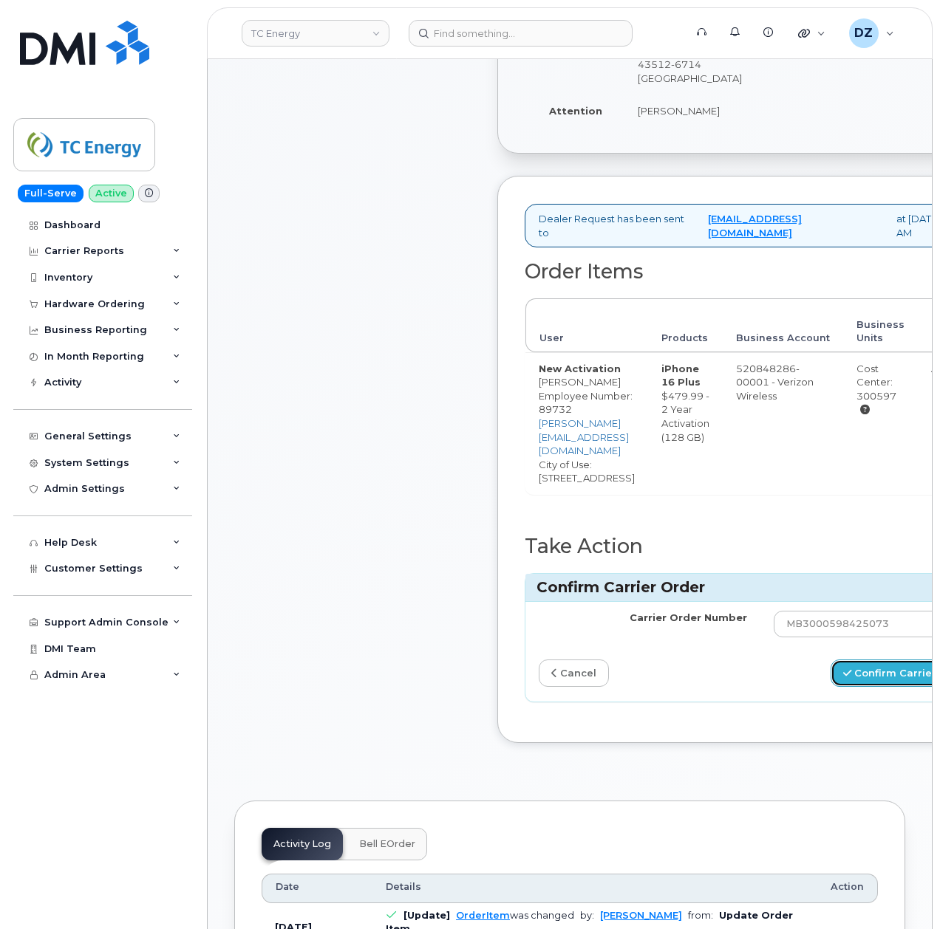
click at [913, 660] on button "Confirm Carrier Order" at bounding box center [906, 673] width 152 height 27
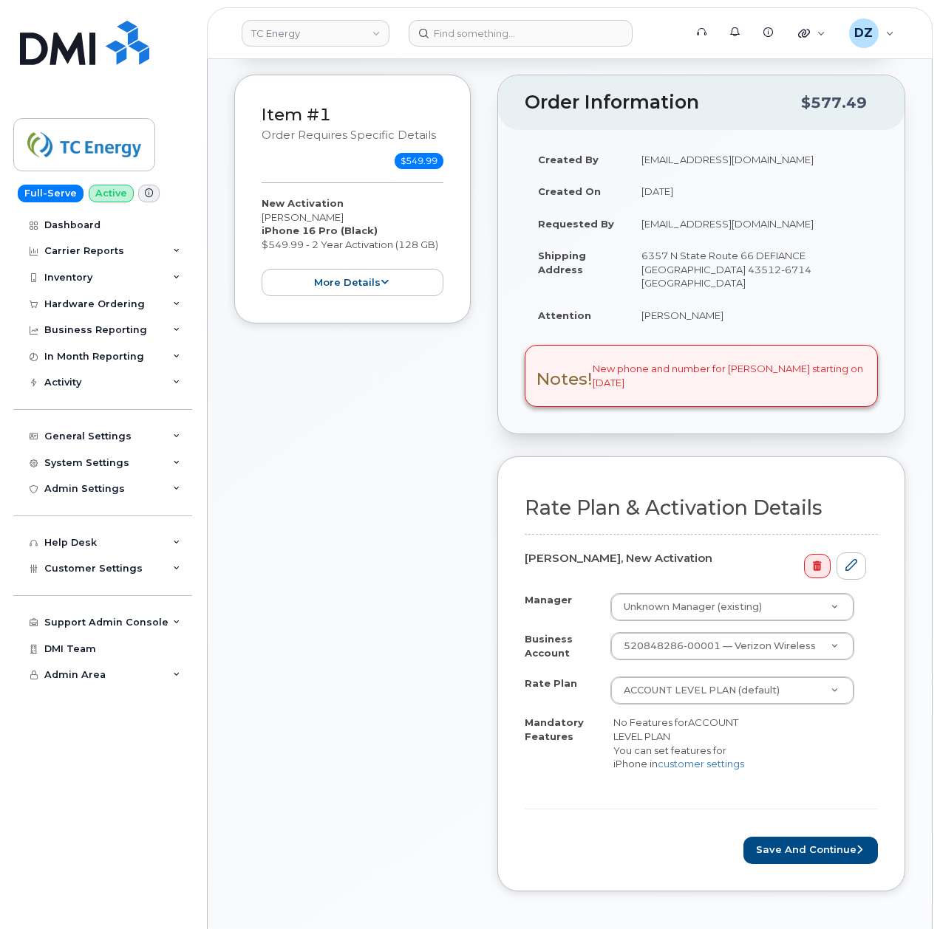
scroll to position [296, 0]
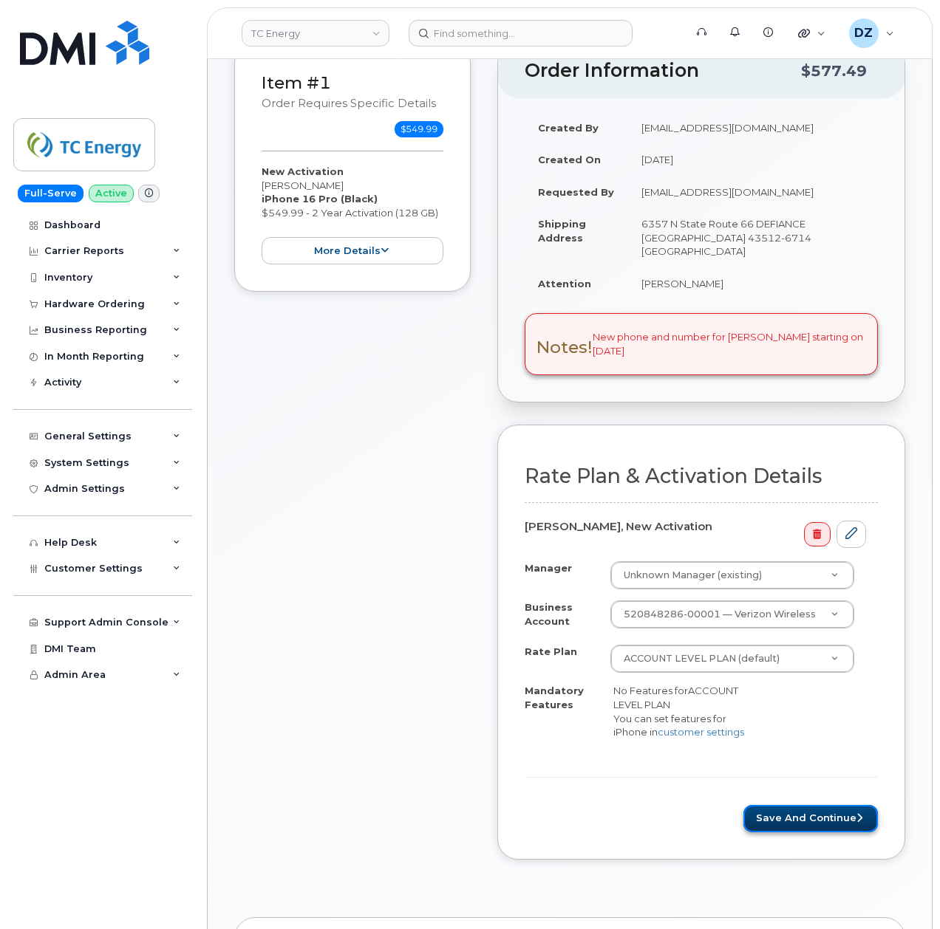
click at [833, 805] on button "Save and Continue" at bounding box center [810, 818] width 134 height 27
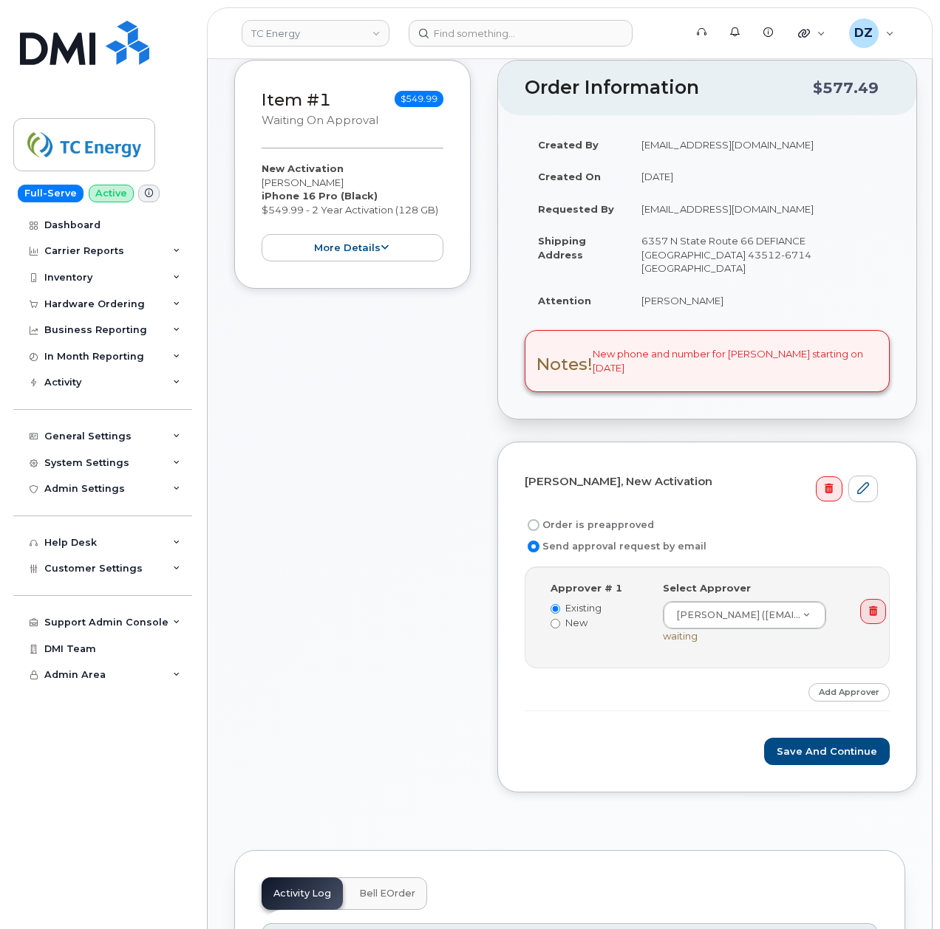
scroll to position [296, 0]
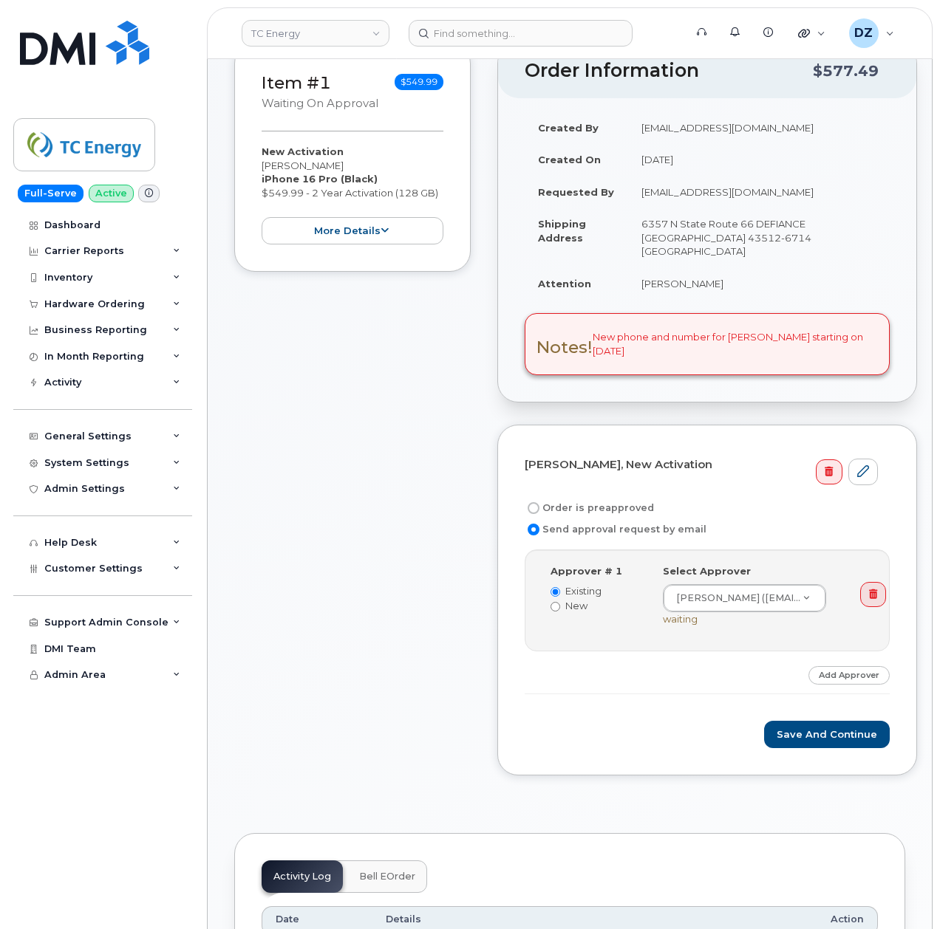
click at [580, 499] on label "Order is preapproved" at bounding box center [589, 508] width 129 height 18
click at [539, 502] on input "Order is preapproved" at bounding box center [534, 508] width 12 height 12
radio input "true"
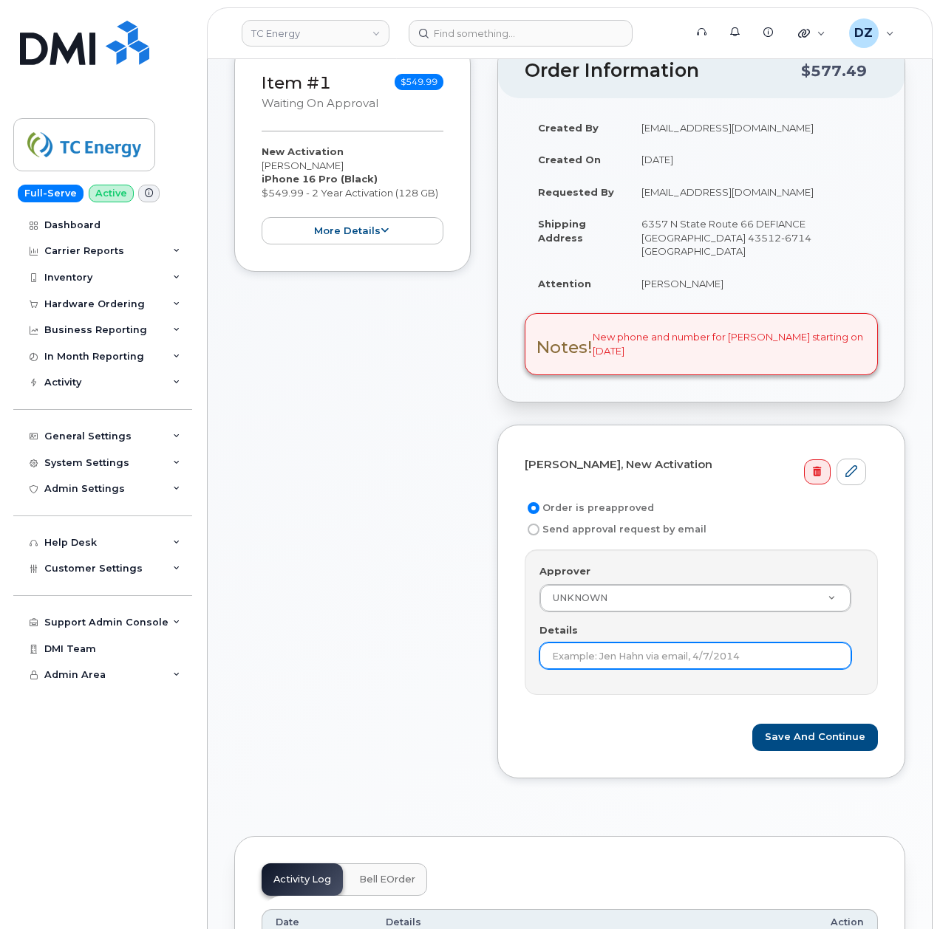
click at [666, 643] on input "Details" at bounding box center [695, 656] width 312 height 27
type input "Preapproved"
click at [808, 724] on button "Save and Continue" at bounding box center [815, 737] width 126 height 27
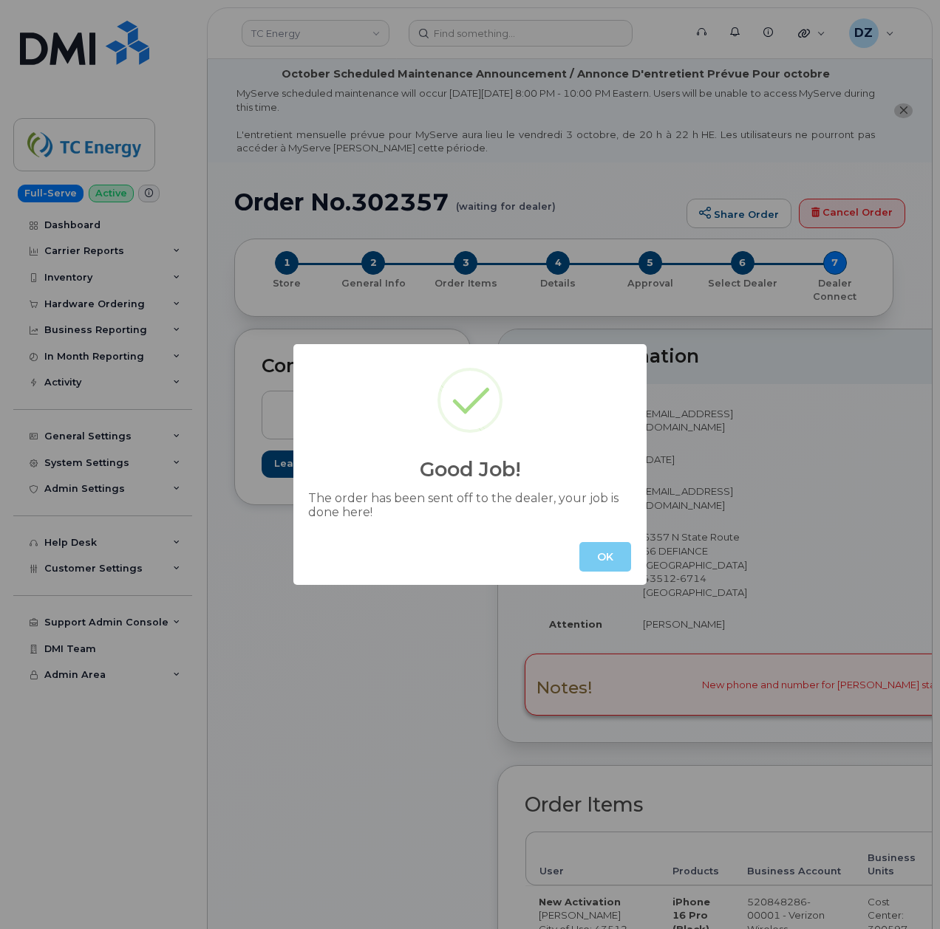
click at [600, 556] on button "OK" at bounding box center [605, 557] width 52 height 30
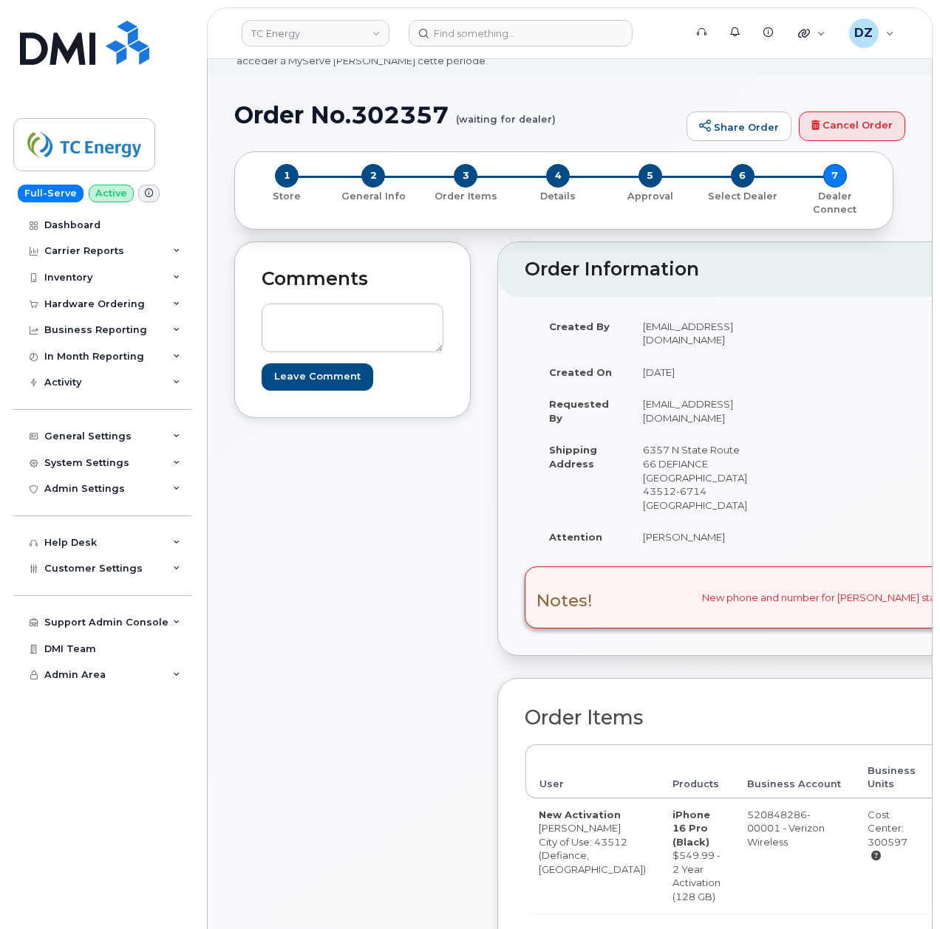
scroll to position [197, 0]
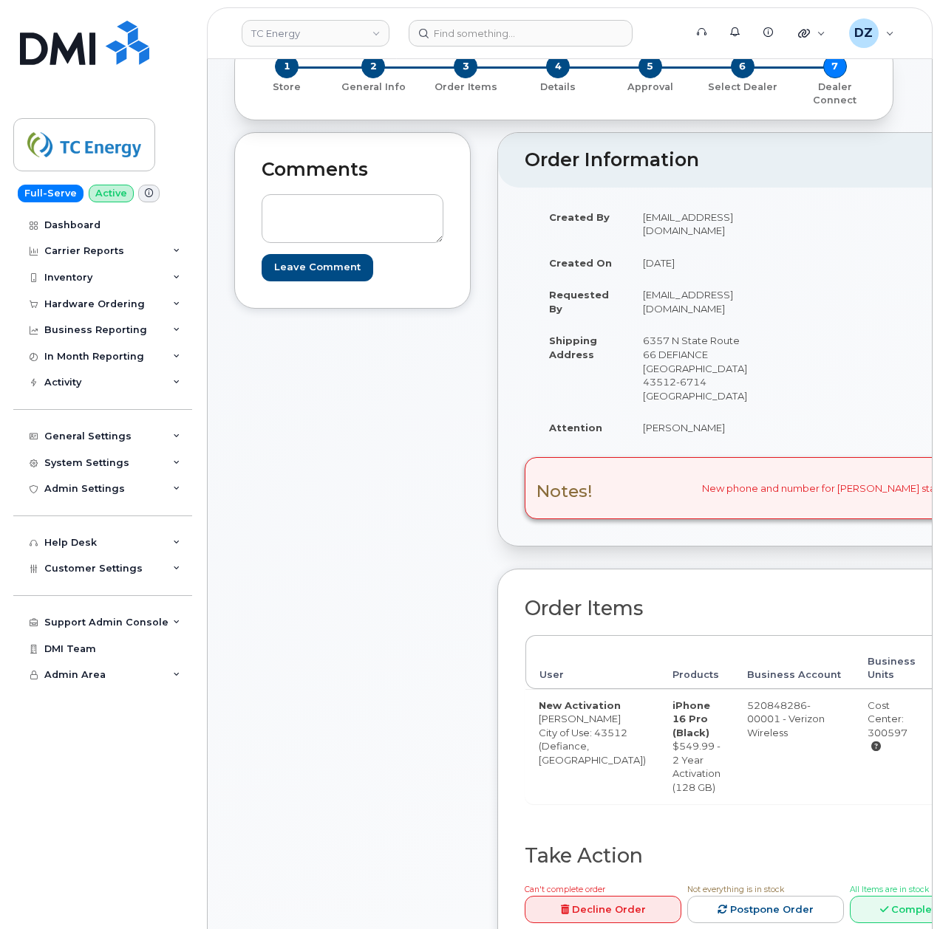
click at [714, 355] on td "6357 N State Route 66 DEFIANCE [GEOGRAPHIC_DATA] 43512-6714 [GEOGRAPHIC_DATA]" at bounding box center [695, 367] width 131 height 87
copy td "43512"
click at [645, 412] on td "[PERSON_NAME]" at bounding box center [695, 428] width 131 height 33
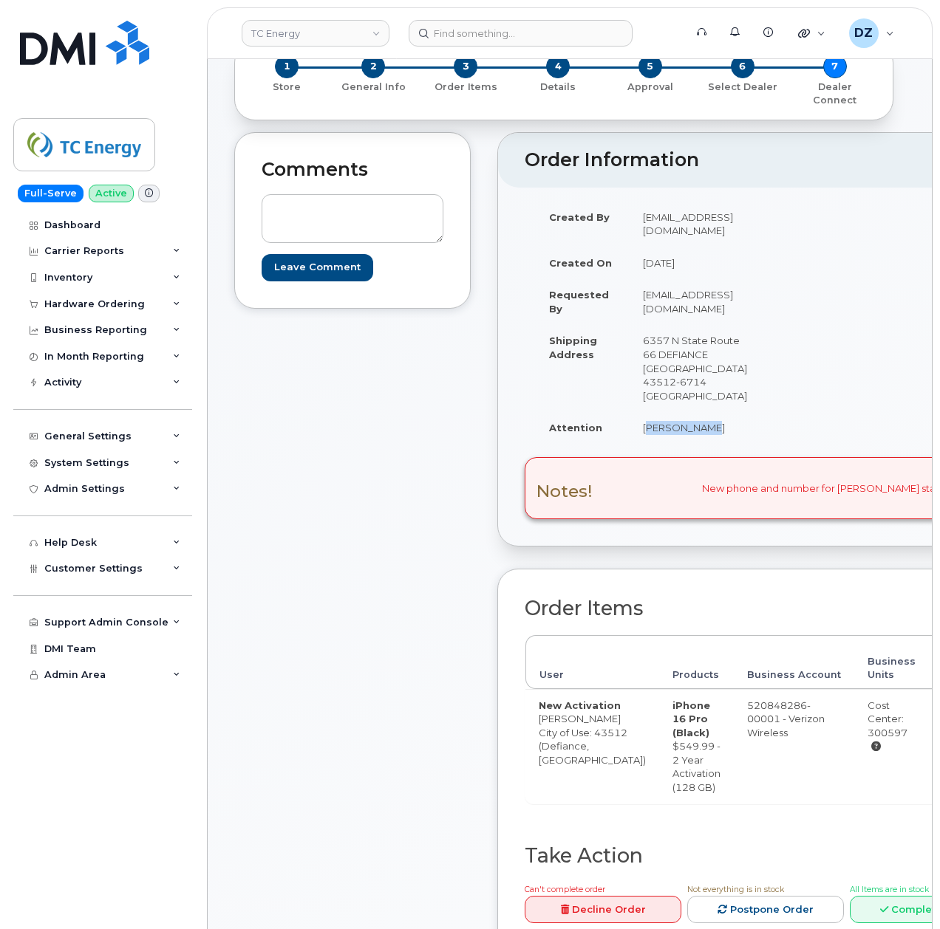
click at [686, 412] on td "Bryce Baden" at bounding box center [695, 428] width 131 height 33
copy td "Bryce Baden"
click at [641, 344] on td "6357 N State Route 66 DEFIANCE OH 43512-6714 UNITED STATES" at bounding box center [695, 367] width 131 height 87
click at [703, 355] on td "6357 N State Route 66 DEFIANCE OH 43512-6714 UNITED STATES" at bounding box center [695, 367] width 131 height 87
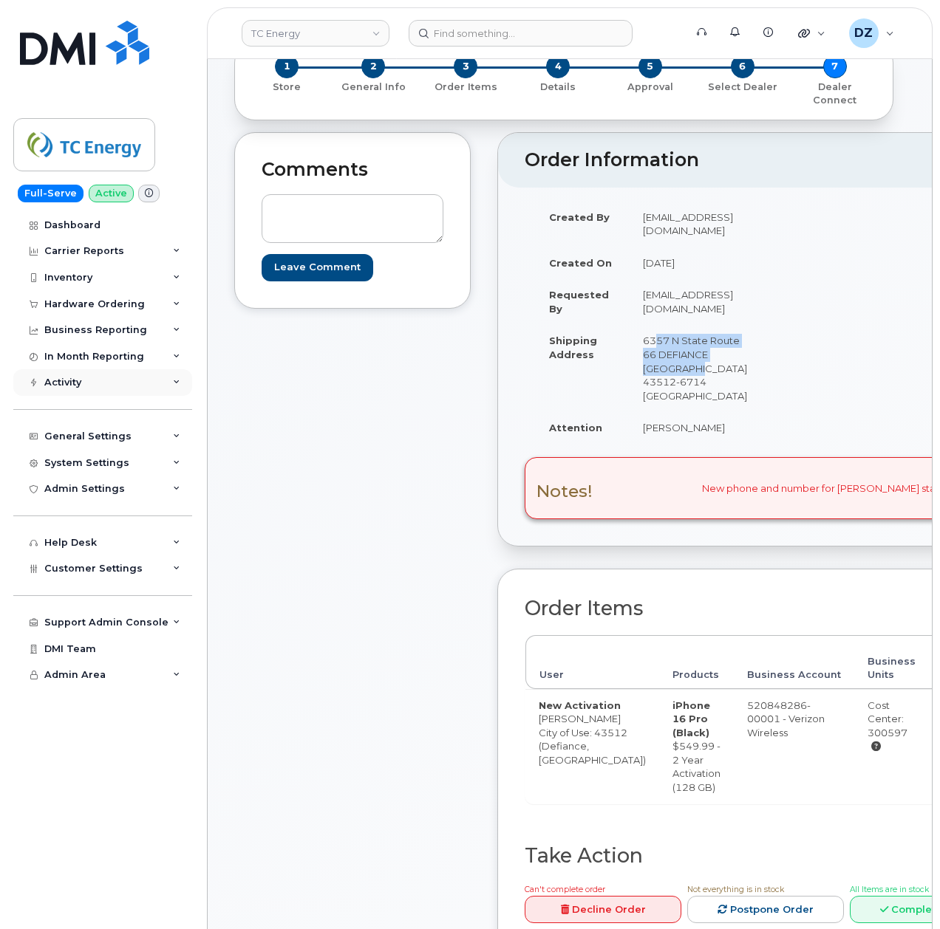
copy td "6357 N State Route 66 DEFIANCE OH 43512"
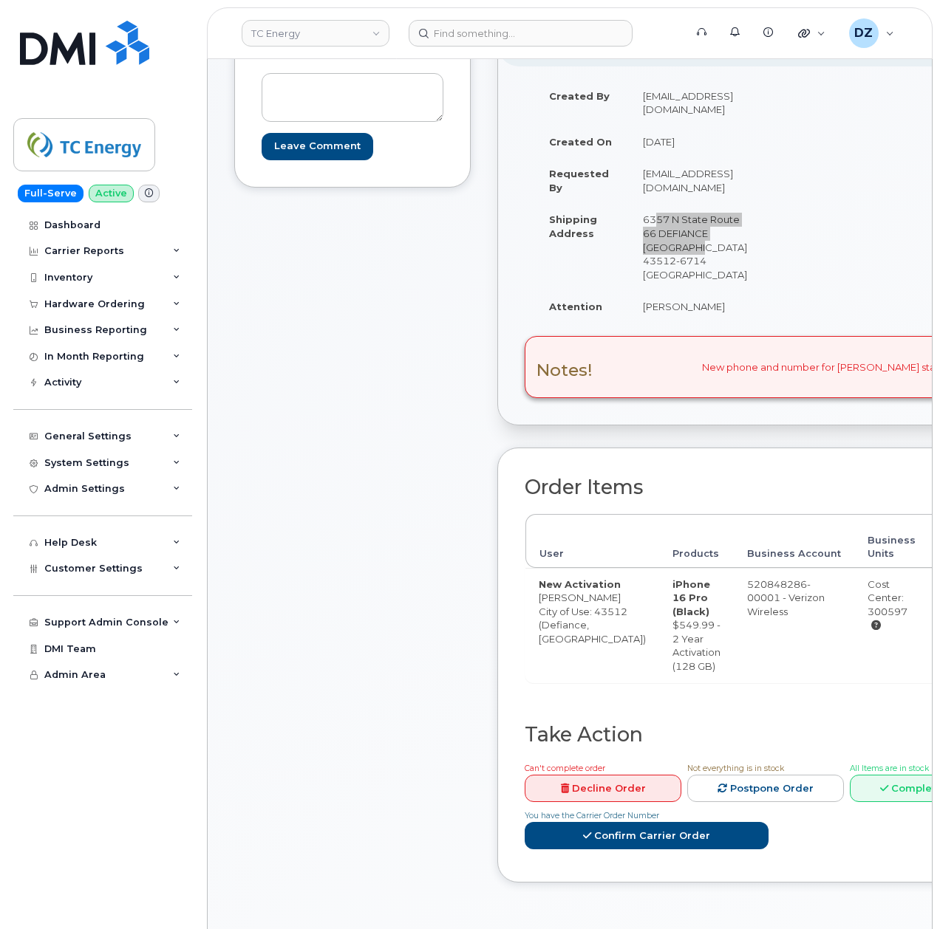
scroll to position [296, 0]
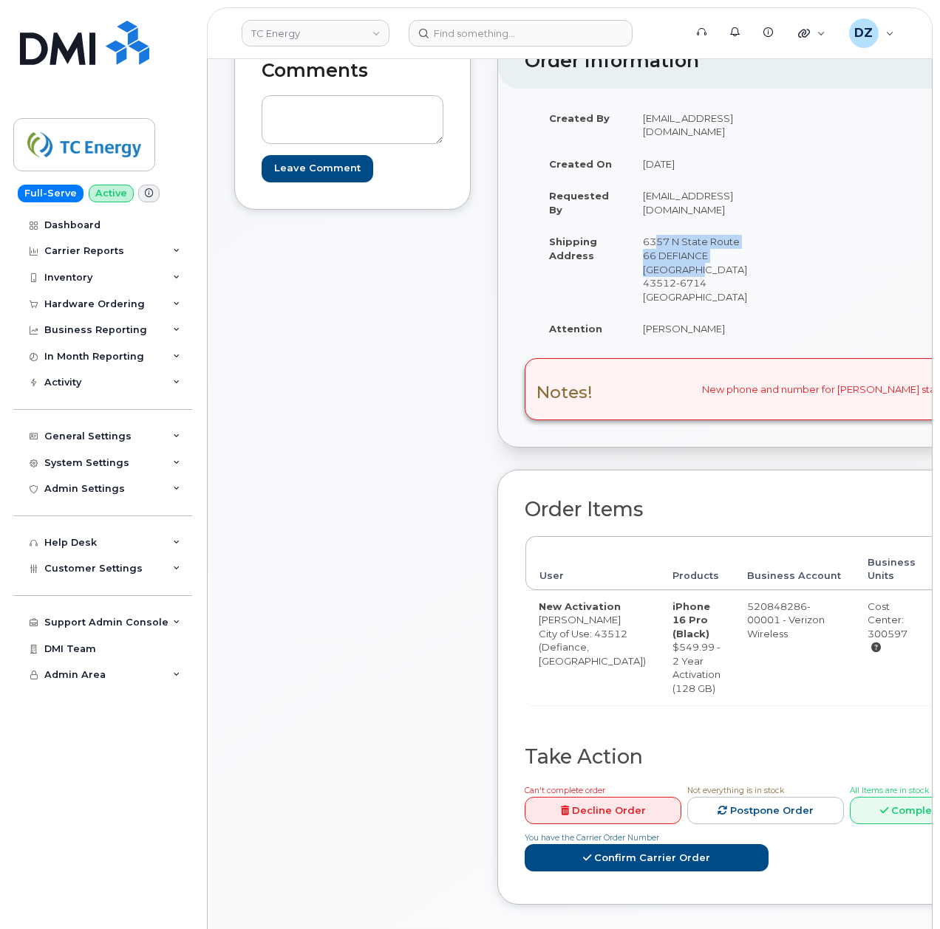
click at [643, 313] on td "Bryce Baden" at bounding box center [695, 329] width 131 height 33
click at [671, 313] on td "Bryce Baden" at bounding box center [695, 329] width 131 height 33
copy td "Bryce Baden"
click at [637, 245] on td "6357 N State Route 66 DEFIANCE OH 43512-6714 UNITED STATES" at bounding box center [695, 268] width 131 height 87
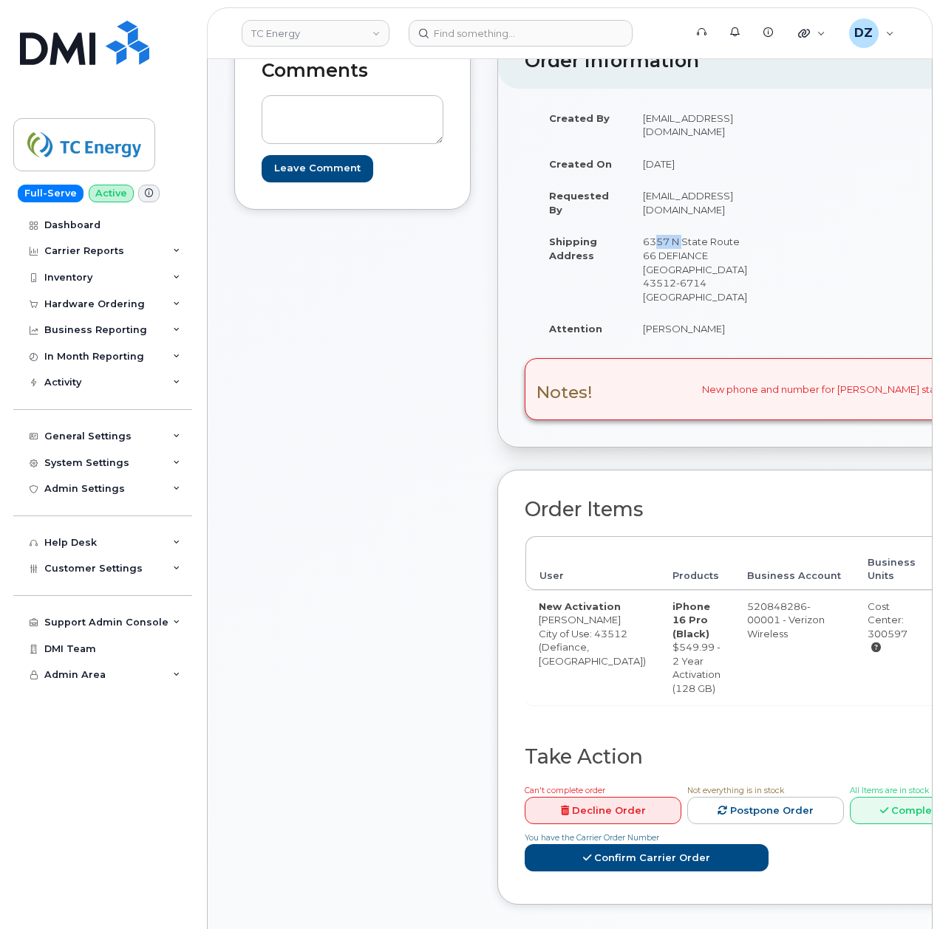
click at [637, 245] on td "6357 N State Route 66 DEFIANCE OH 43512-6714 UNITED STATES" at bounding box center [695, 268] width 131 height 87
click at [707, 256] on td "6357 N State Route 66 DEFIANCE OH 43512-6714 UNITED STATES" at bounding box center [695, 268] width 131 height 87
copy td "6357 N State Route 66 DEFIANCE OH 43512"
click at [669, 862] on link "Confirm Carrier Order" at bounding box center [647, 858] width 244 height 27
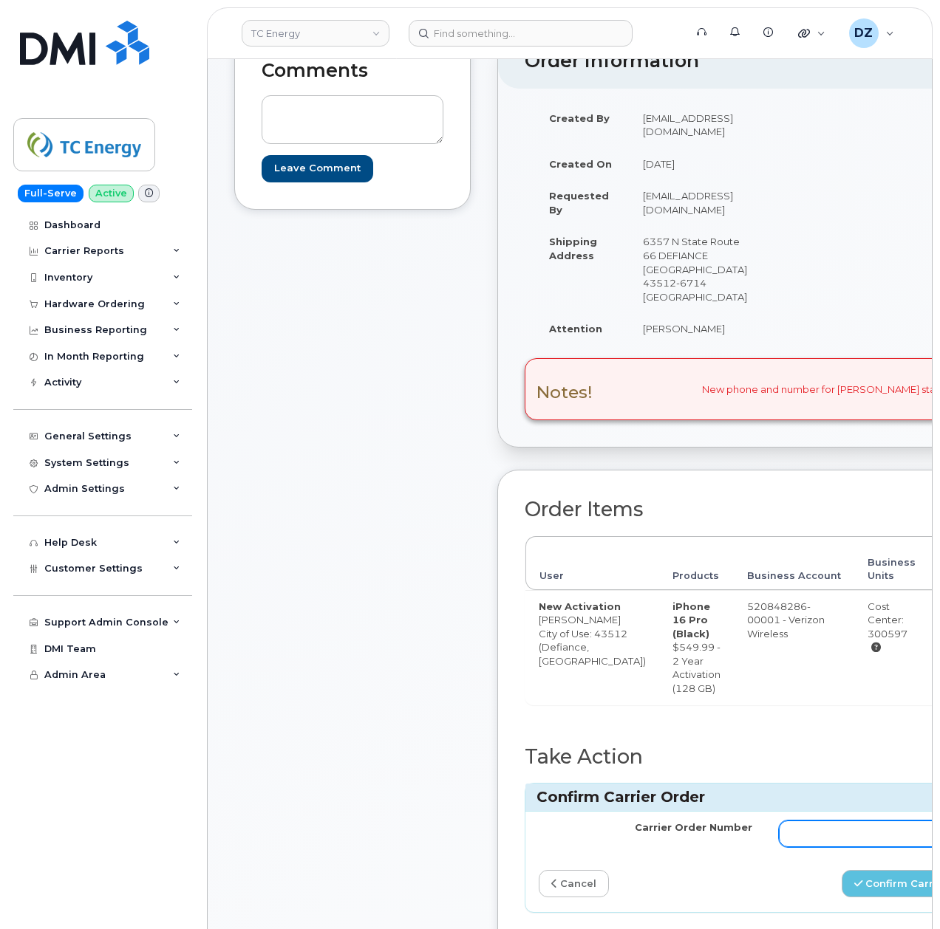
click at [785, 828] on input "Carrier Order Number" at bounding box center [886, 834] width 214 height 27
paste input "MB3000598419833"
type input "MB3000598419833"
click at [842, 887] on button "Confirm Carrier Order" at bounding box center [918, 883] width 152 height 27
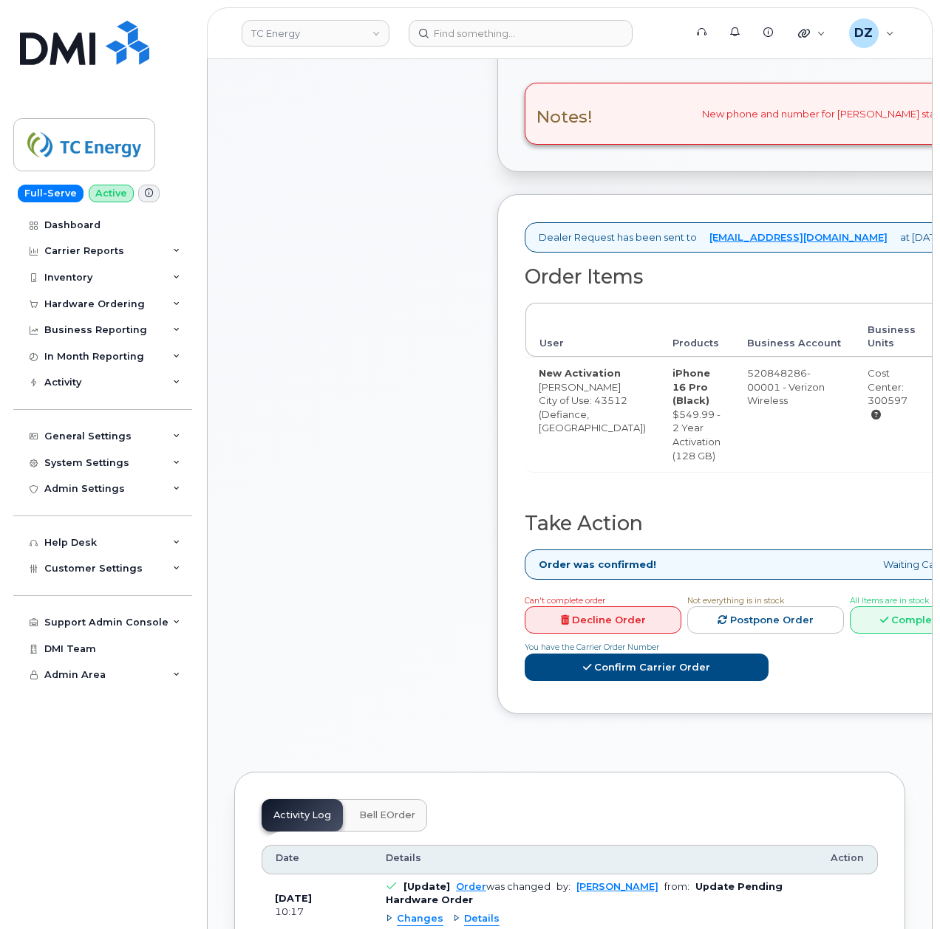
scroll to position [689, 0]
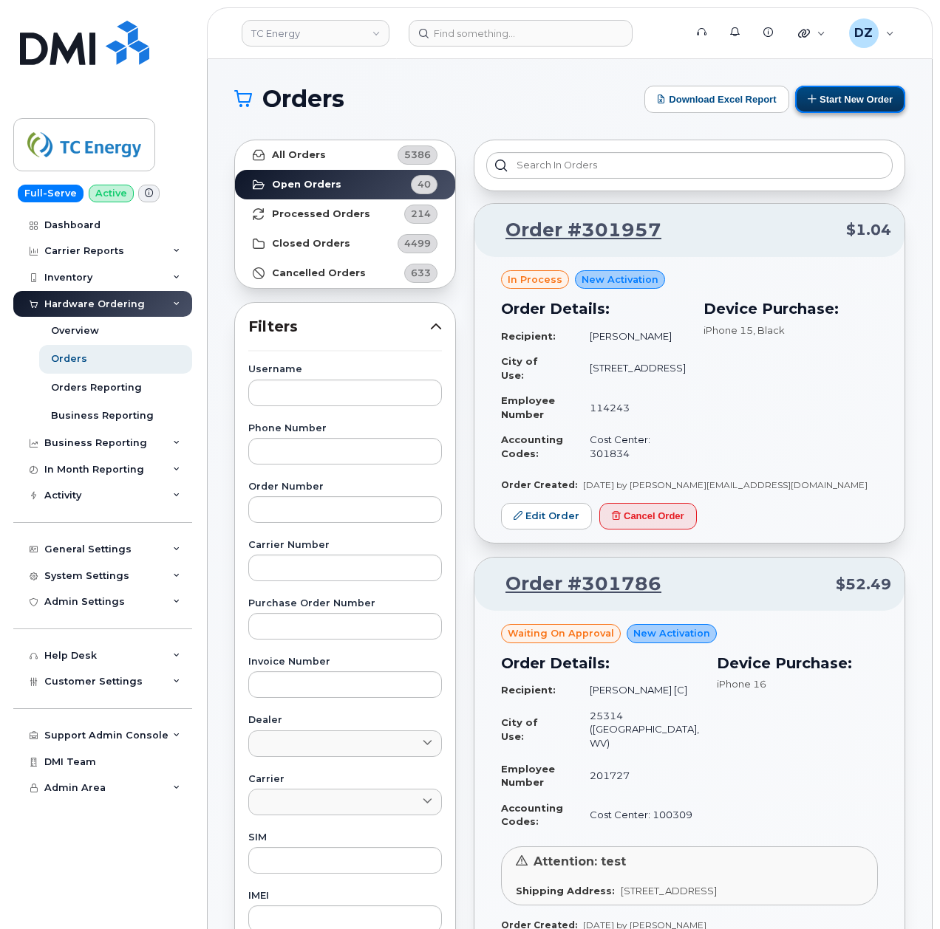
click at [841, 104] on button "Start New Order" at bounding box center [850, 99] width 110 height 27
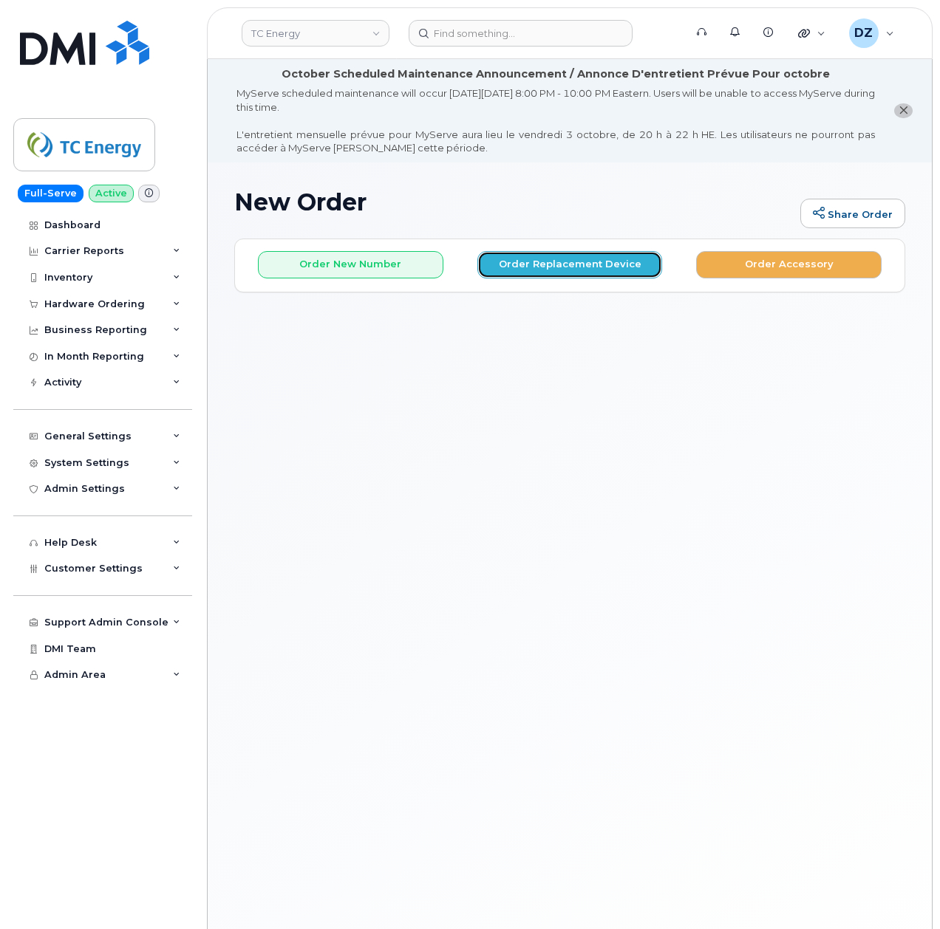
click at [560, 258] on button "Order Replacement Device" at bounding box center [569, 264] width 185 height 27
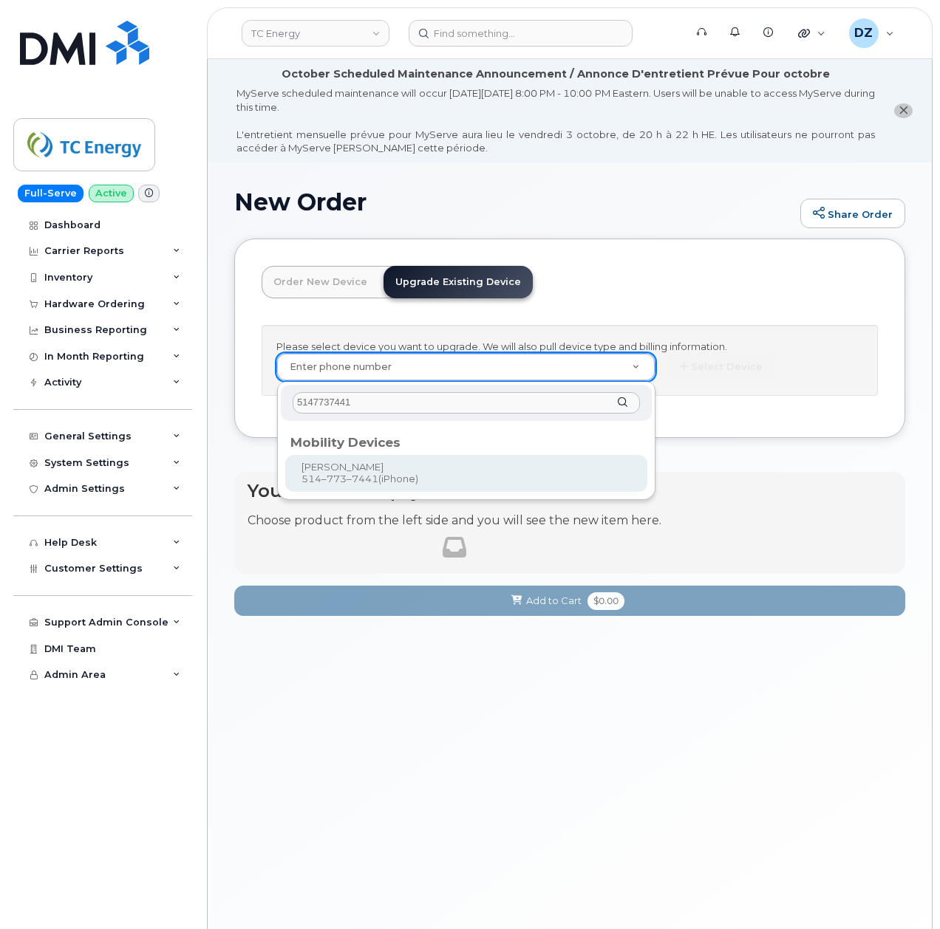
type input "5147737441"
type input "557968"
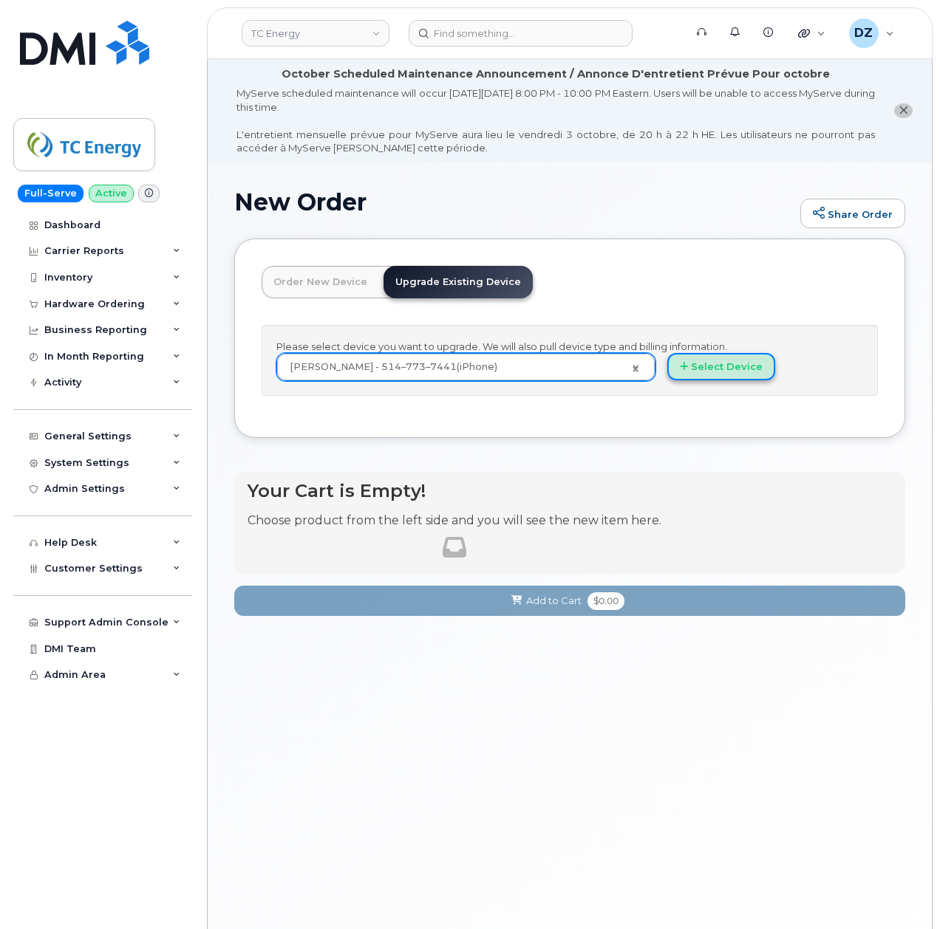
click at [712, 366] on button "Select Device" at bounding box center [721, 366] width 108 height 27
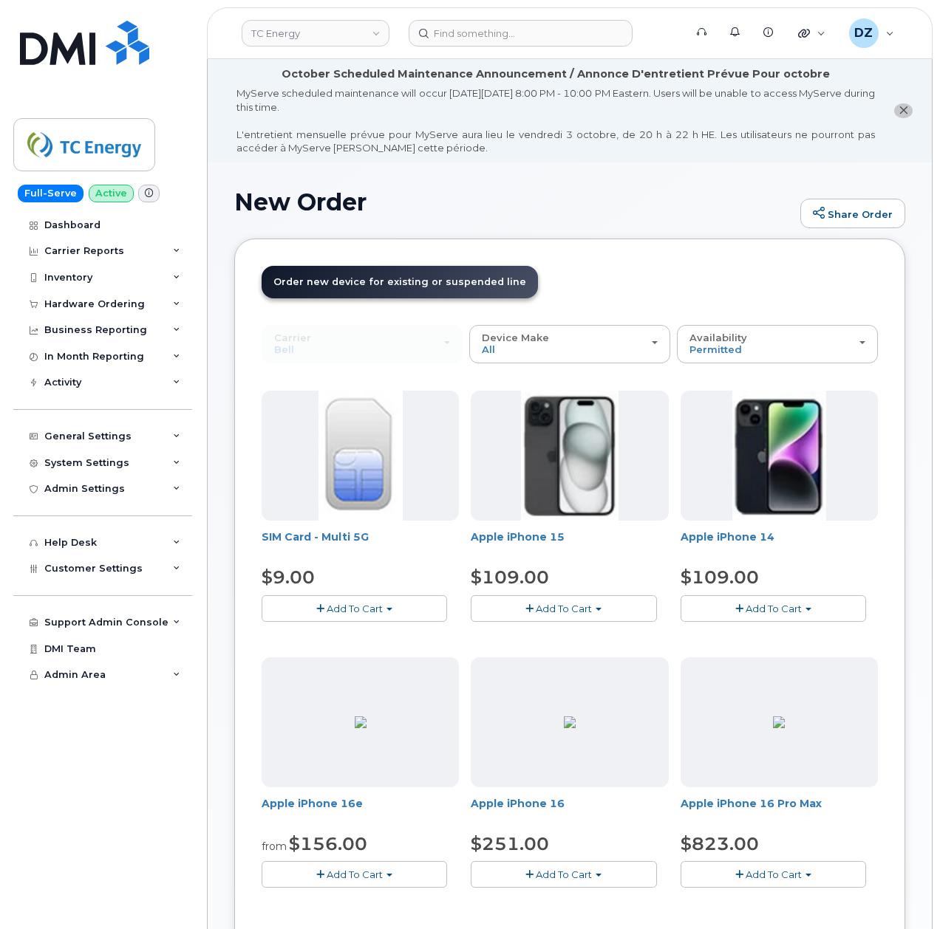
click at [580, 876] on span "Add To Cart" at bounding box center [564, 875] width 56 height 12
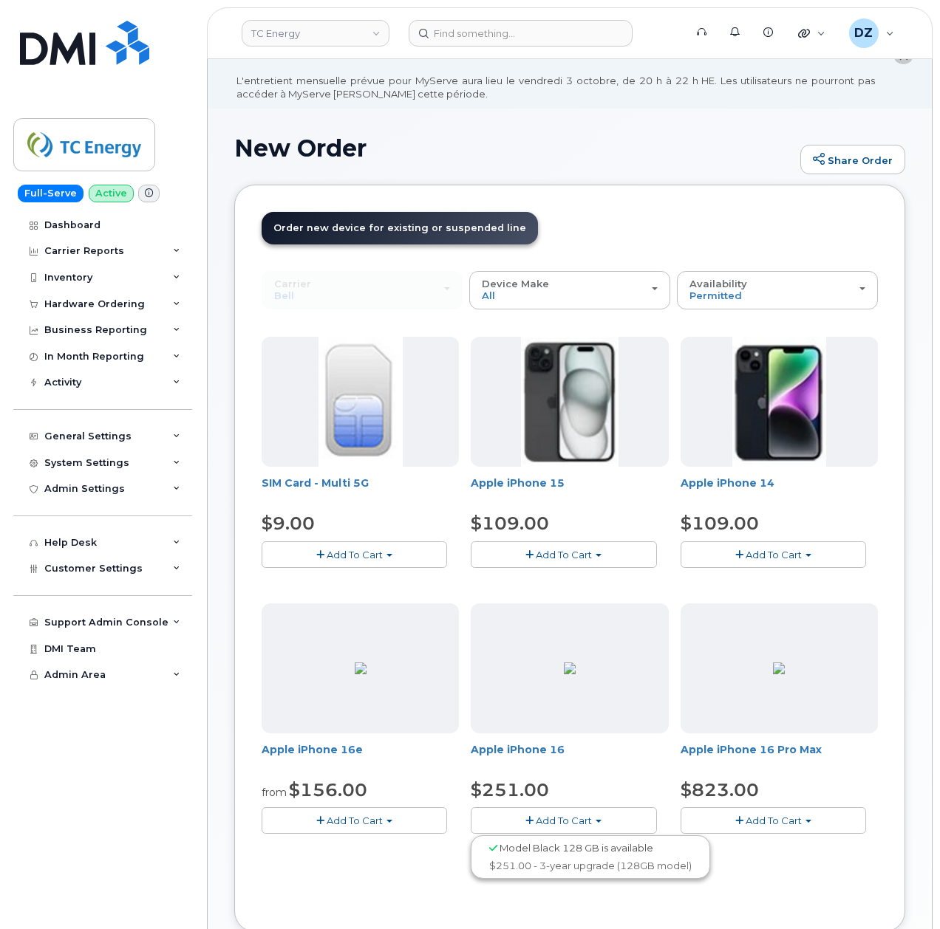
scroll to position [98, 0]
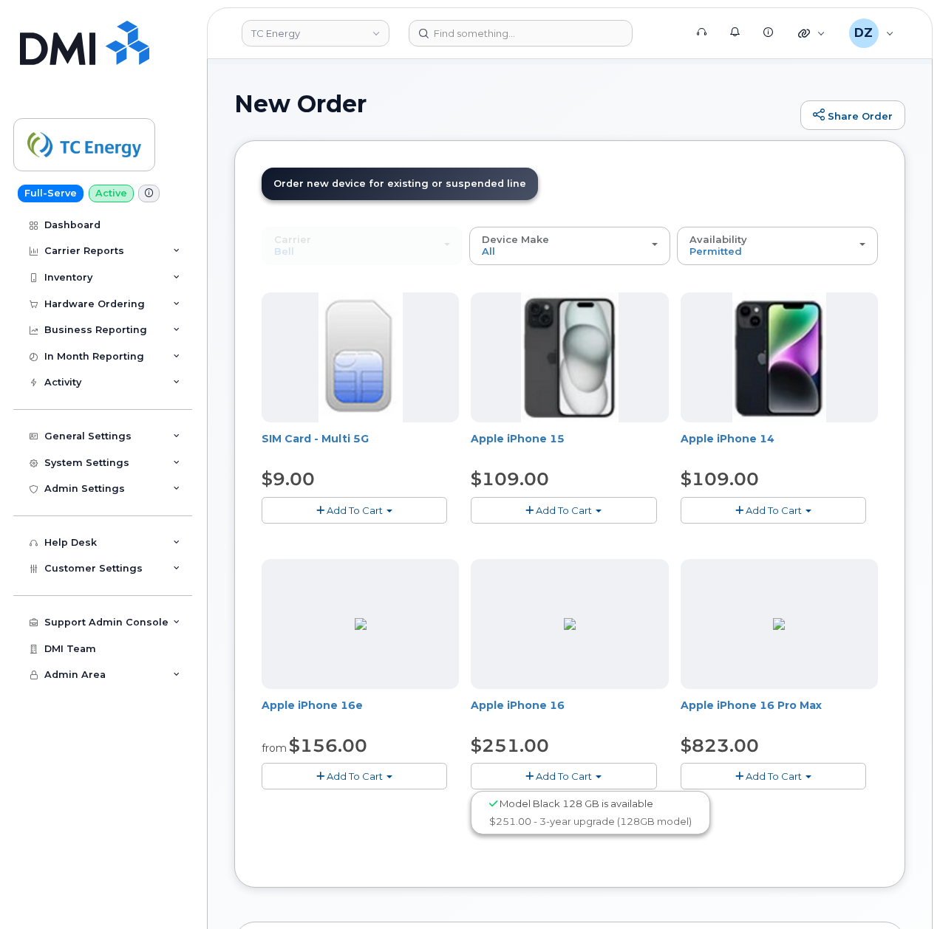
click at [548, 833] on ul "Model Black 128 GB is available $251.00 - 3-year upgrade (128GB model)" at bounding box center [590, 813] width 239 height 44
click at [590, 779] on span "Add To Cart" at bounding box center [564, 777] width 56 height 12
click at [566, 822] on link "$251.00 - 3-year upgrade (128GB model)" at bounding box center [590, 822] width 232 height 18
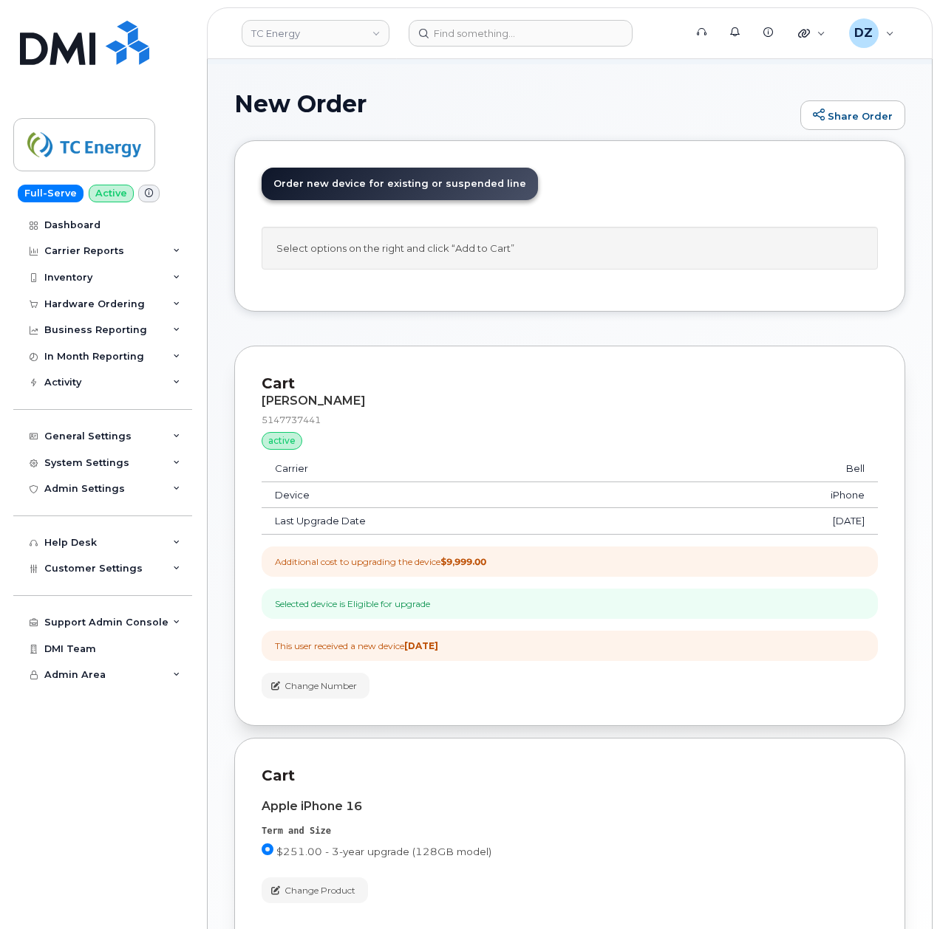
scroll to position [197, 0]
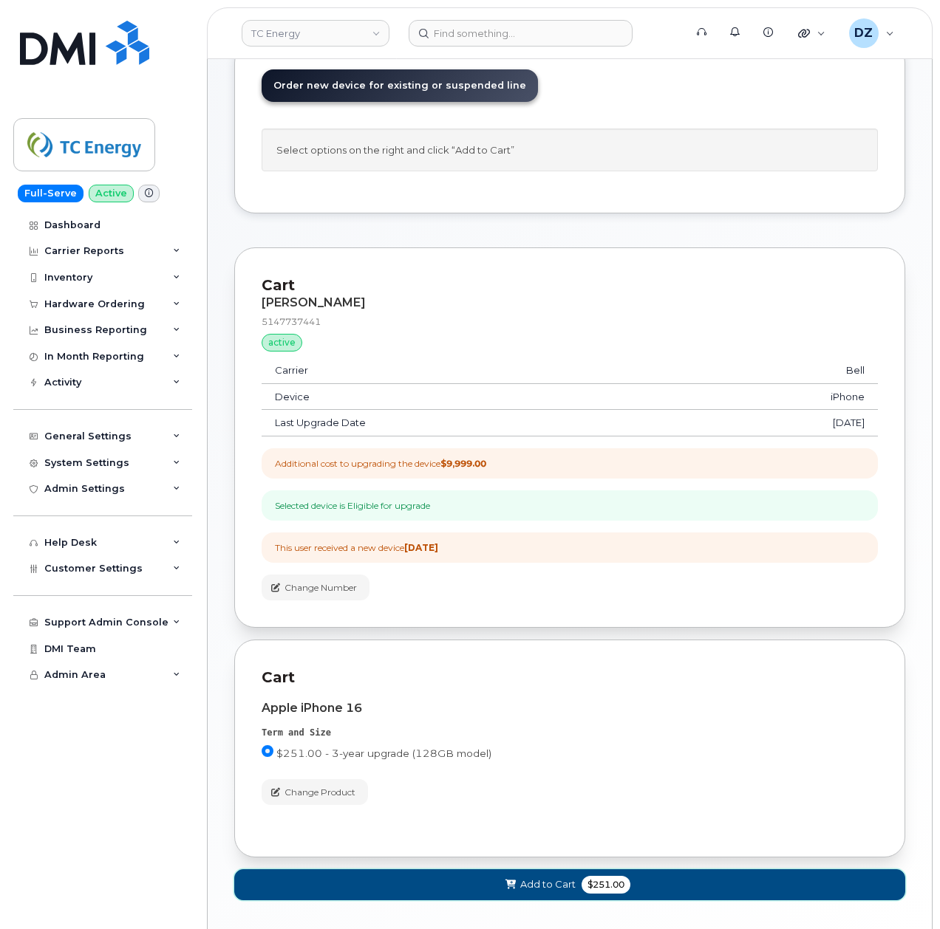
click at [553, 887] on span "Add to Cart" at bounding box center [547, 885] width 55 height 14
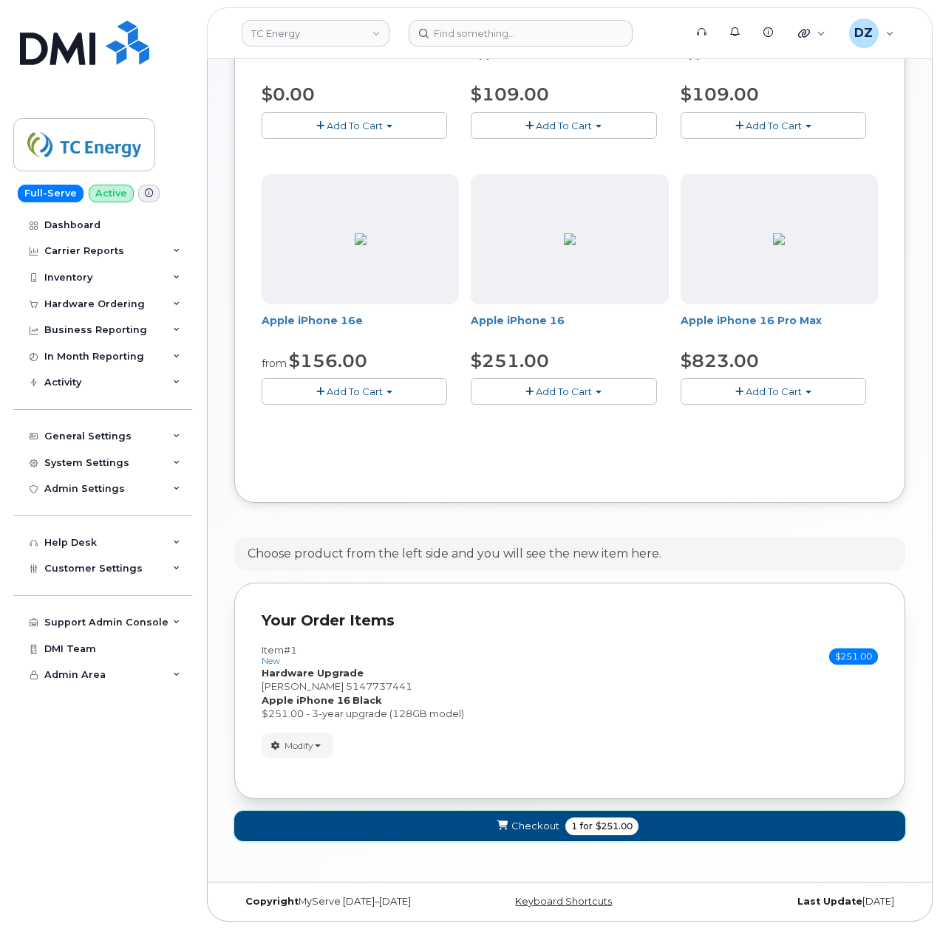
click at [579, 825] on span "for" at bounding box center [586, 826] width 18 height 13
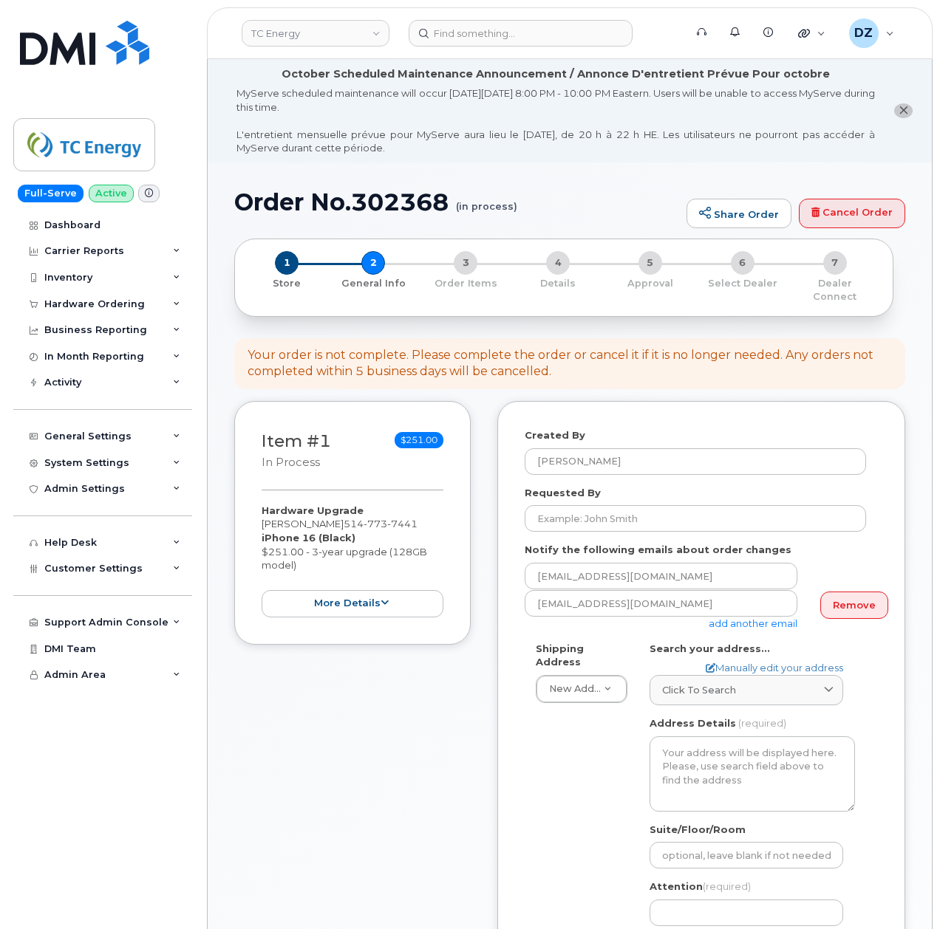
select select
drag, startPoint x: 576, startPoint y: 499, endPoint x: 588, endPoint y: 539, distance: 41.6
click at [576, 505] on input "Requested By" at bounding box center [695, 518] width 341 height 27
paste input "SCTASK0697058"
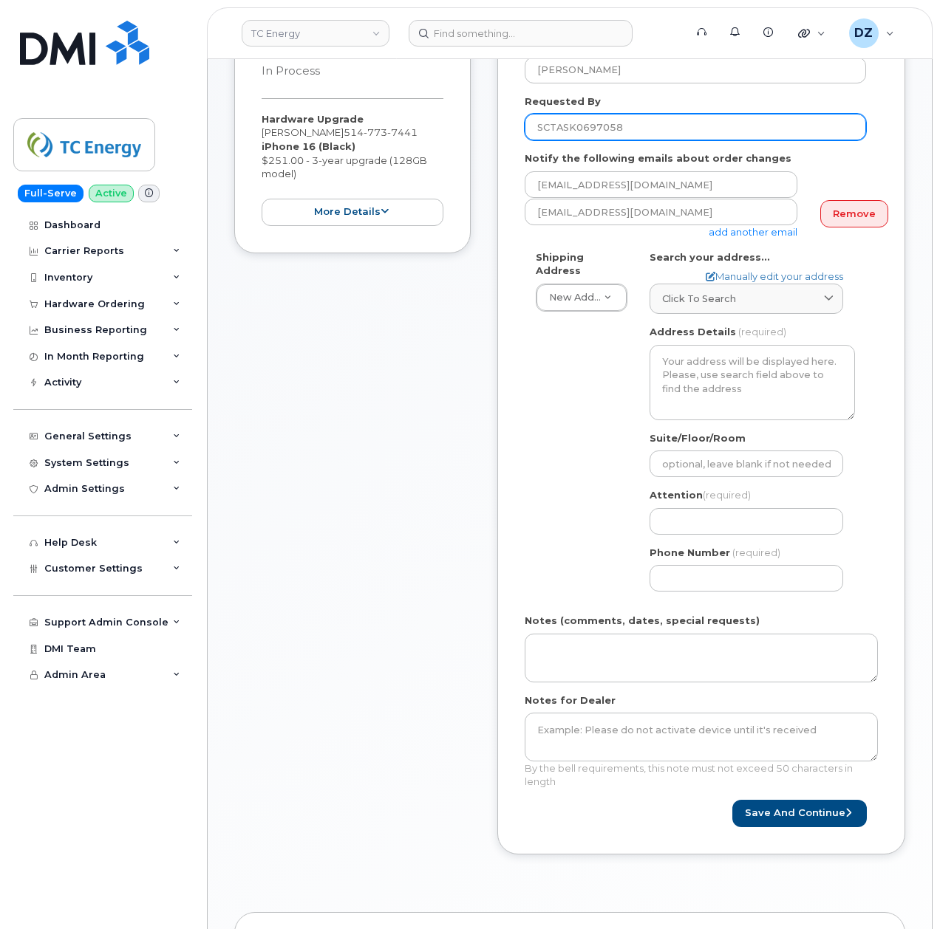
scroll to position [394, 0]
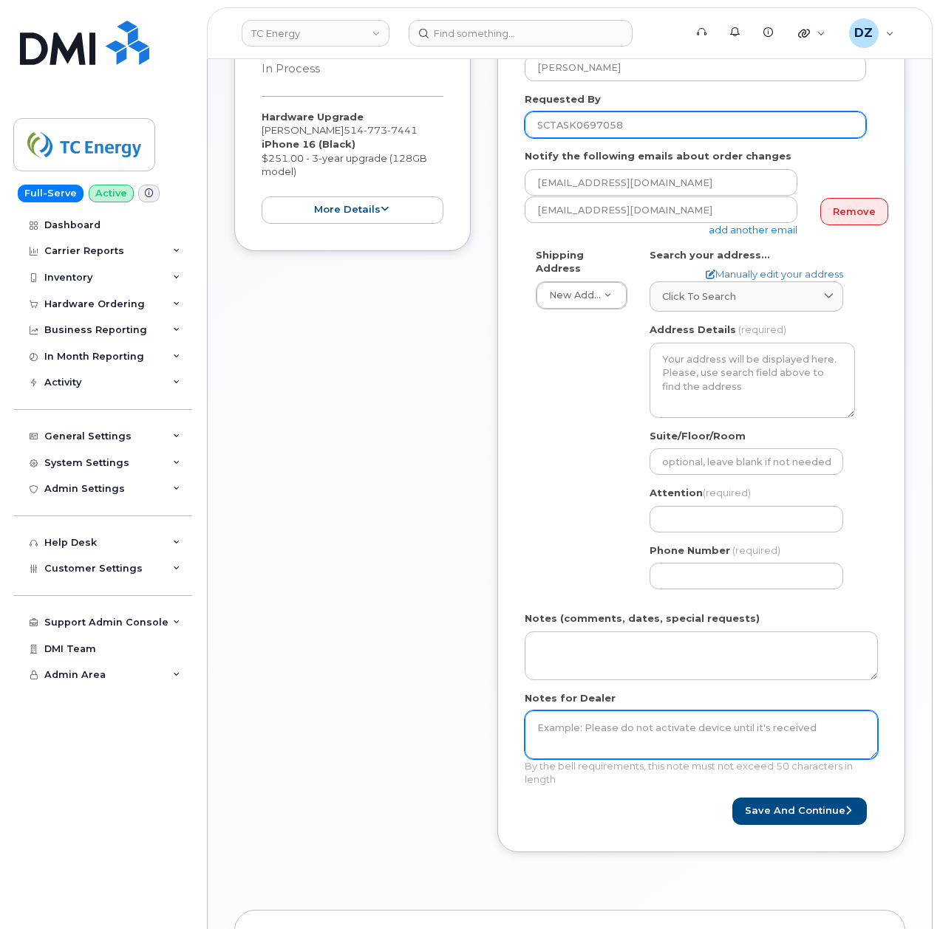
type input "SCTASK0697058"
click at [618, 727] on textarea "Notes for Dealer" at bounding box center [701, 735] width 353 height 49
paste textarea "SCTASK0697058"
type textarea "SCTASK0697058"
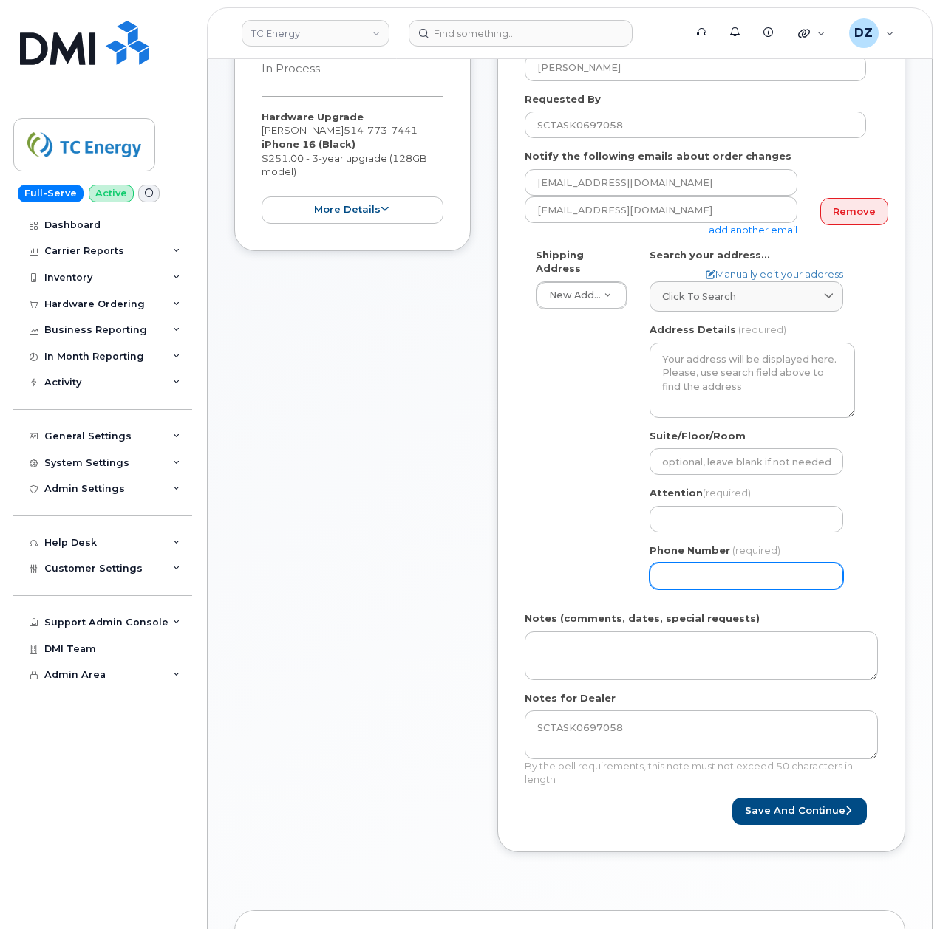
click at [713, 563] on input "Phone Number" at bounding box center [746, 576] width 194 height 27
paste input "5147737441"
type input "5147737441"
select select
type input "5147737441"
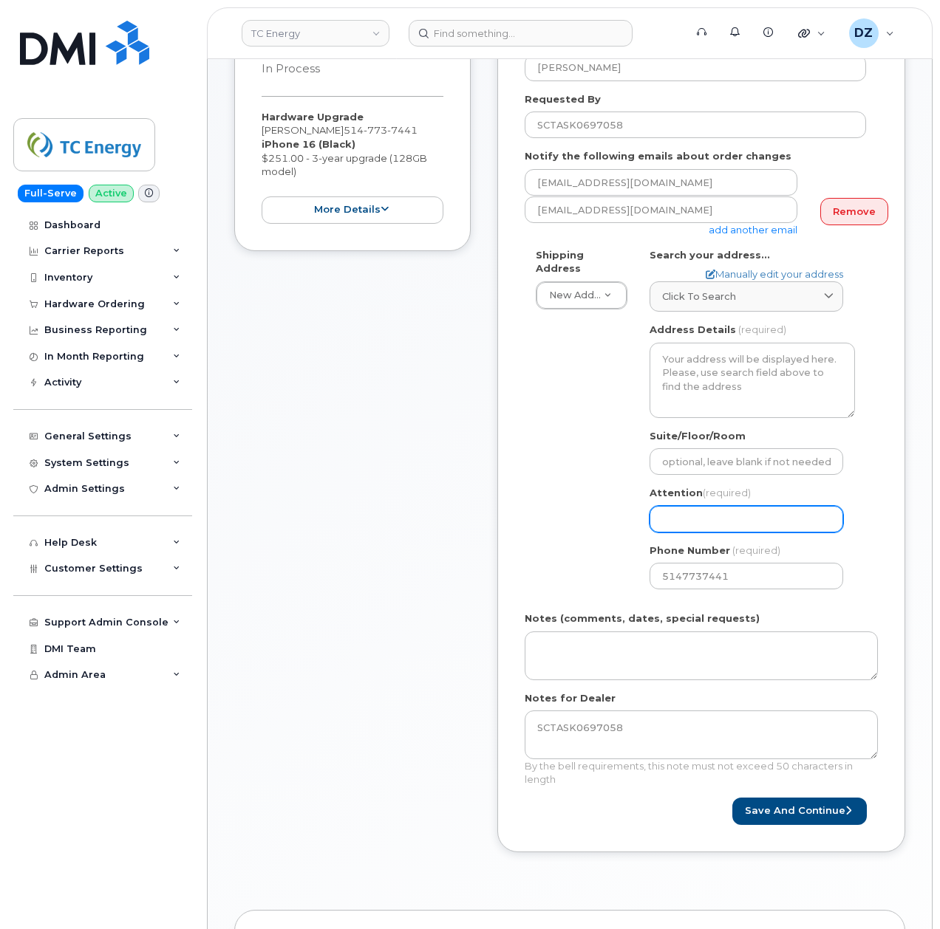
click at [730, 517] on input "Attention (required)" at bounding box center [746, 519] width 194 height 27
paste input "[PERSON_NAME]"
select select
type input "[PERSON_NAME]"
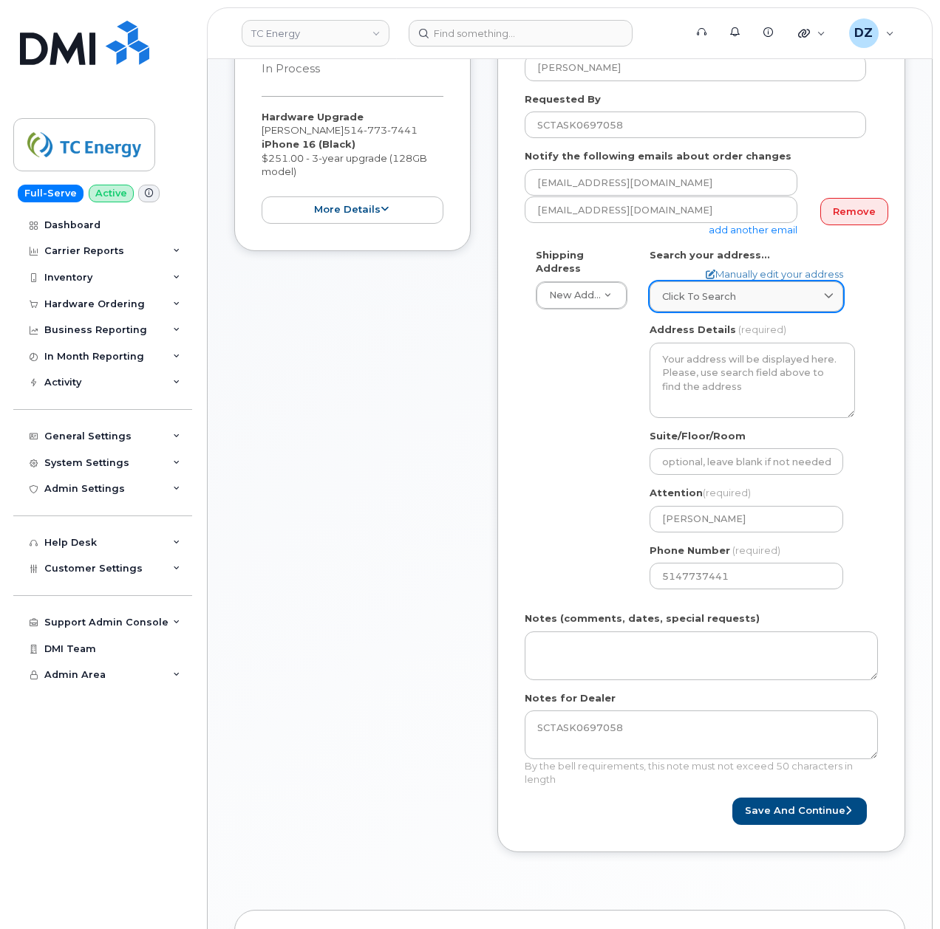
click at [726, 291] on link "Click to search" at bounding box center [746, 297] width 194 height 30
paste input "140 Rang Saint-Andre"
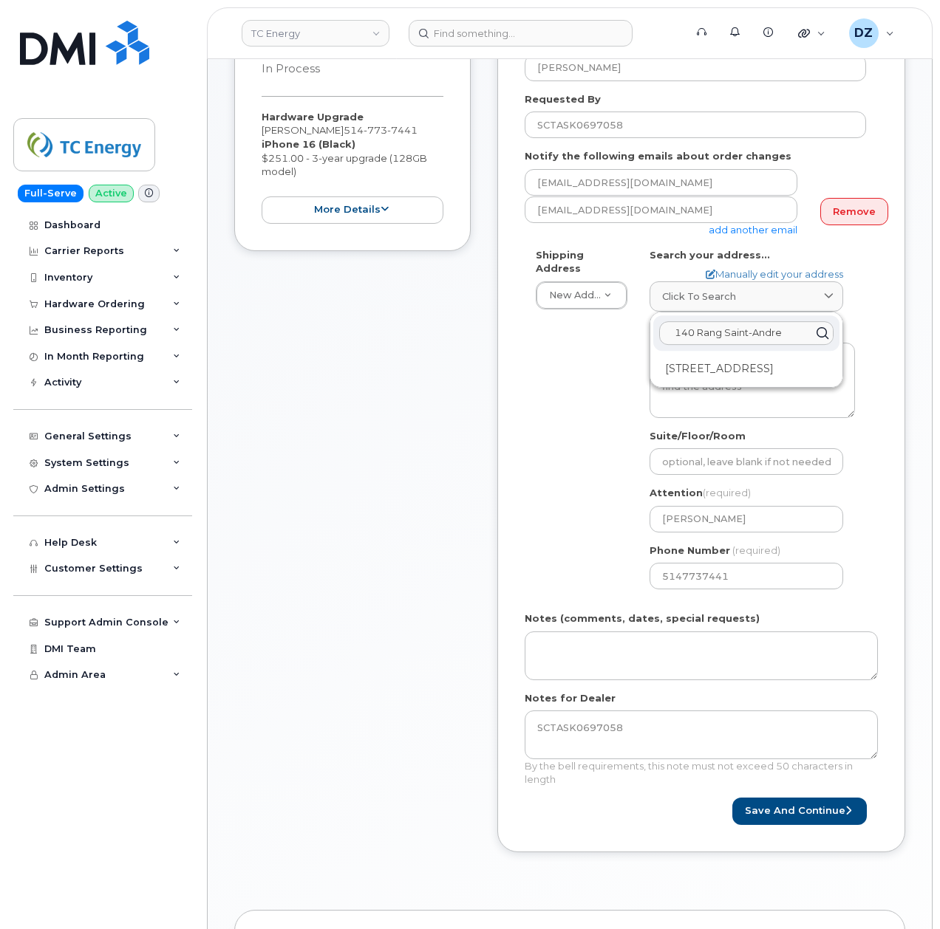
type input "140 Rang Saint-Andre"
click at [565, 429] on div "Shipping Address New Address New Address 10255 S Washington Ave 117 Kohen Dr 18…" at bounding box center [695, 424] width 341 height 353
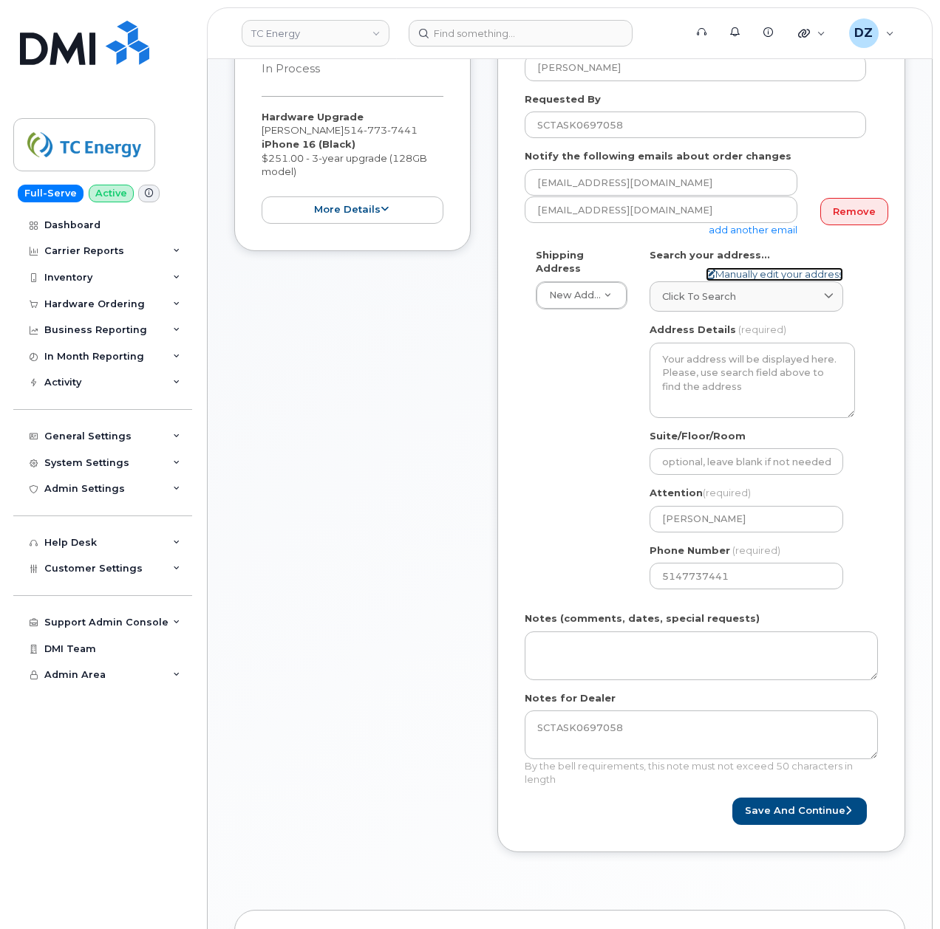
click at [784, 267] on link "Manually edit your address" at bounding box center [774, 274] width 137 height 14
select select
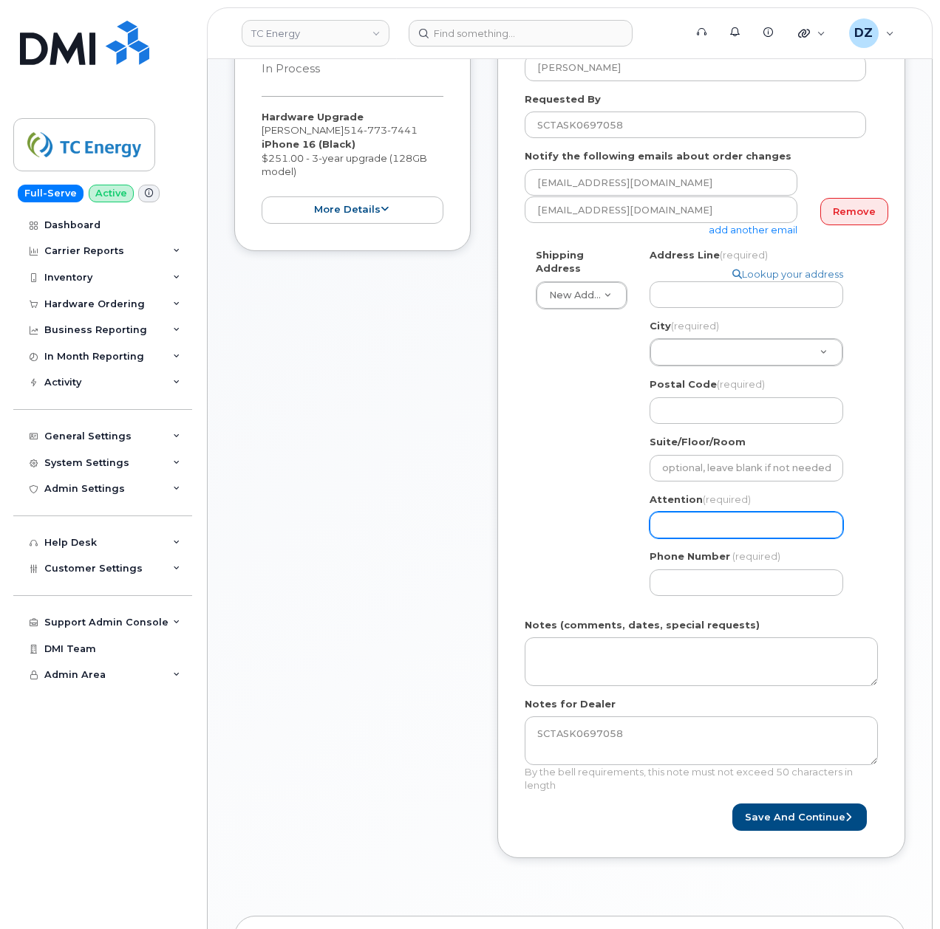
click at [689, 512] on input "Attention (required)" at bounding box center [746, 525] width 194 height 27
paste input "140 Rang Saint-Andre"
type input "140 Rang Saint-Andre"
select select
click at [701, 282] on input "Address Line (required)" at bounding box center [746, 295] width 194 height 27
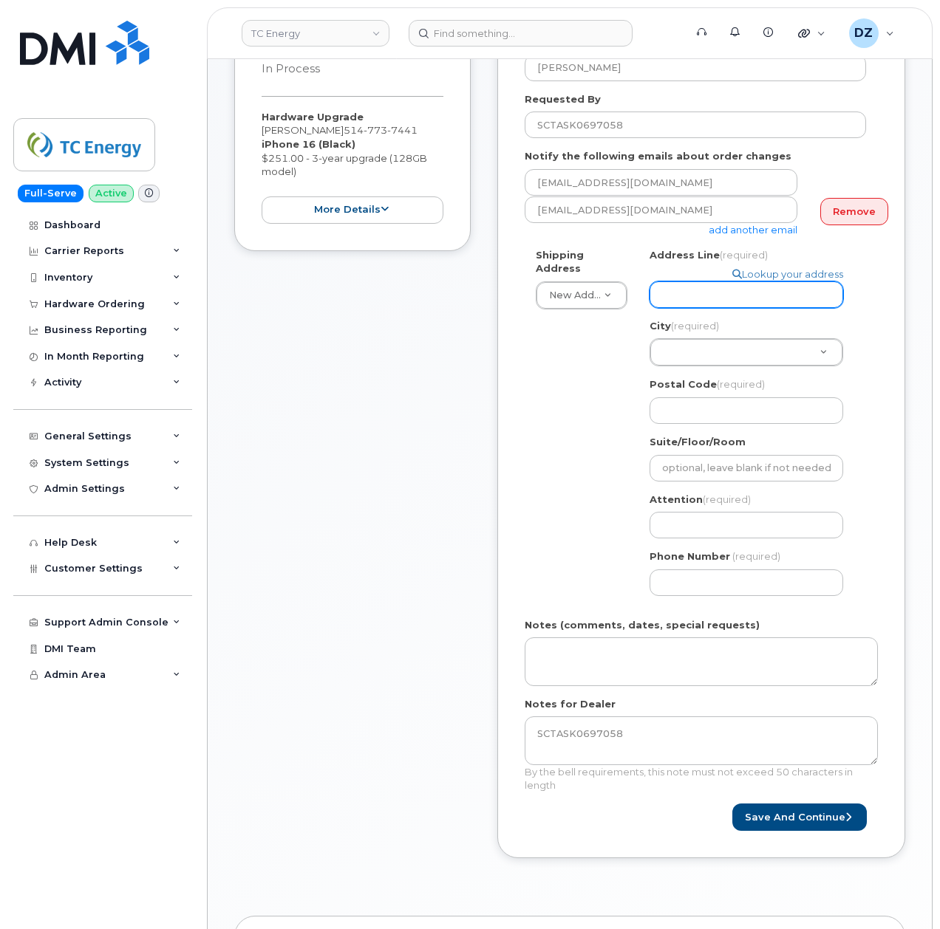
paste input "140 Rang Saint-Andre"
select select
type input "140 Rang Saint-Andre"
click at [781, 267] on link "Lookup your address" at bounding box center [787, 274] width 111 height 14
select select
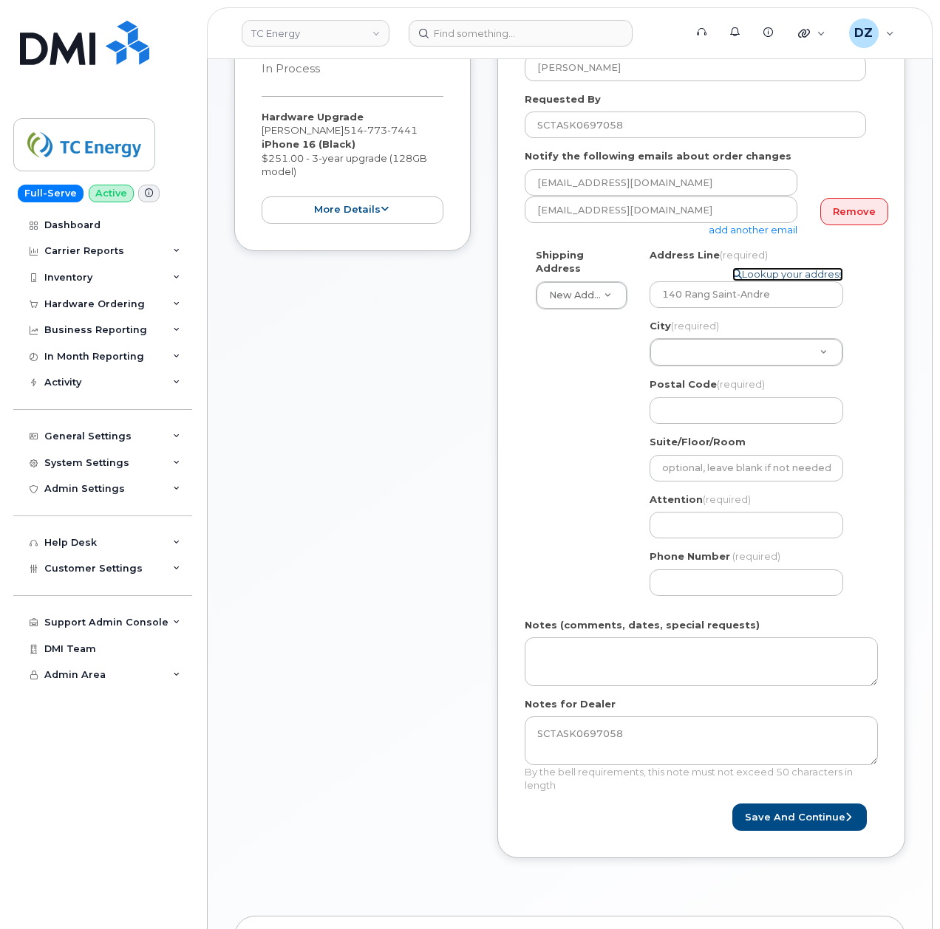
type input "[PERSON_NAME]"
type input "5147737441"
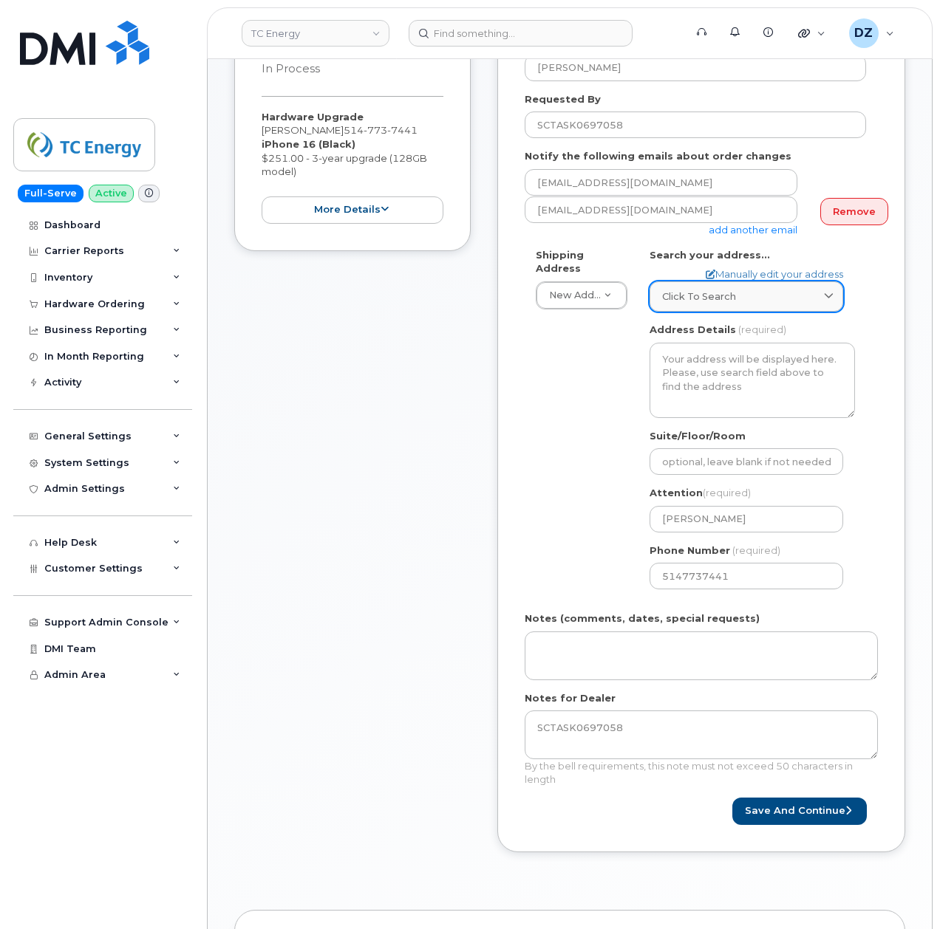
click at [755, 290] on div "Click to search" at bounding box center [746, 297] width 168 height 14
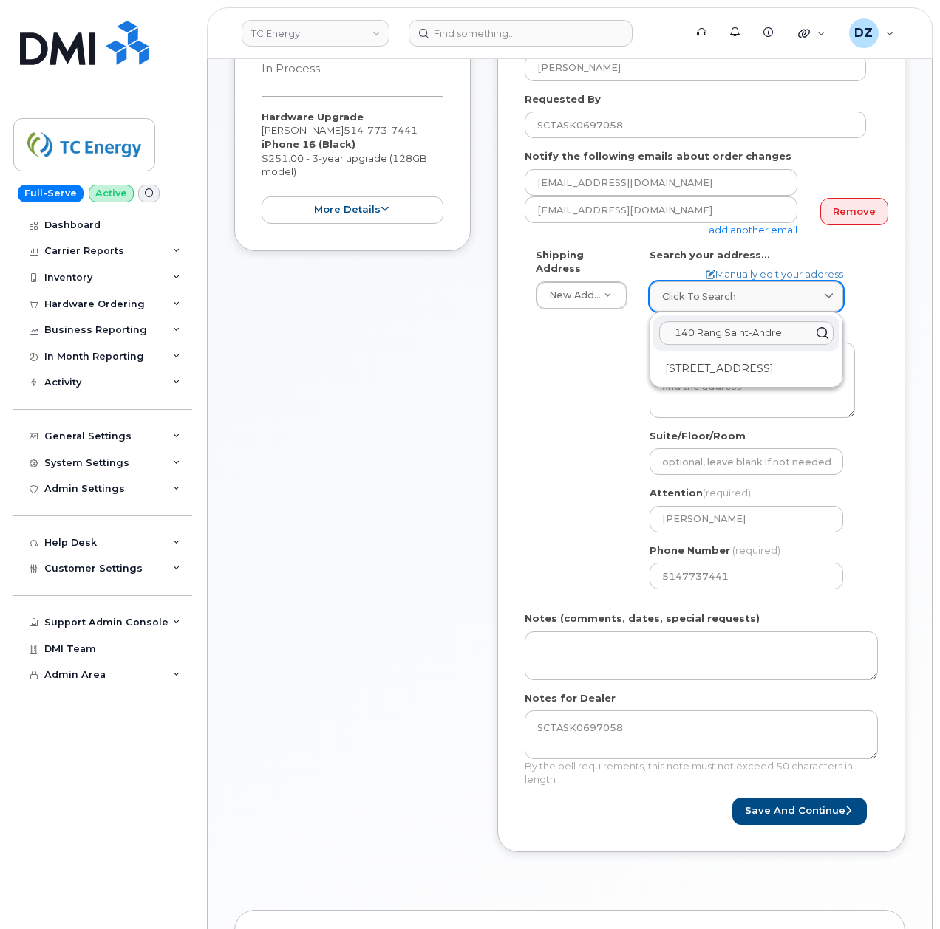
paste input "140 Rang Saint-André Saint-Philippe, QC J0L 2K0"
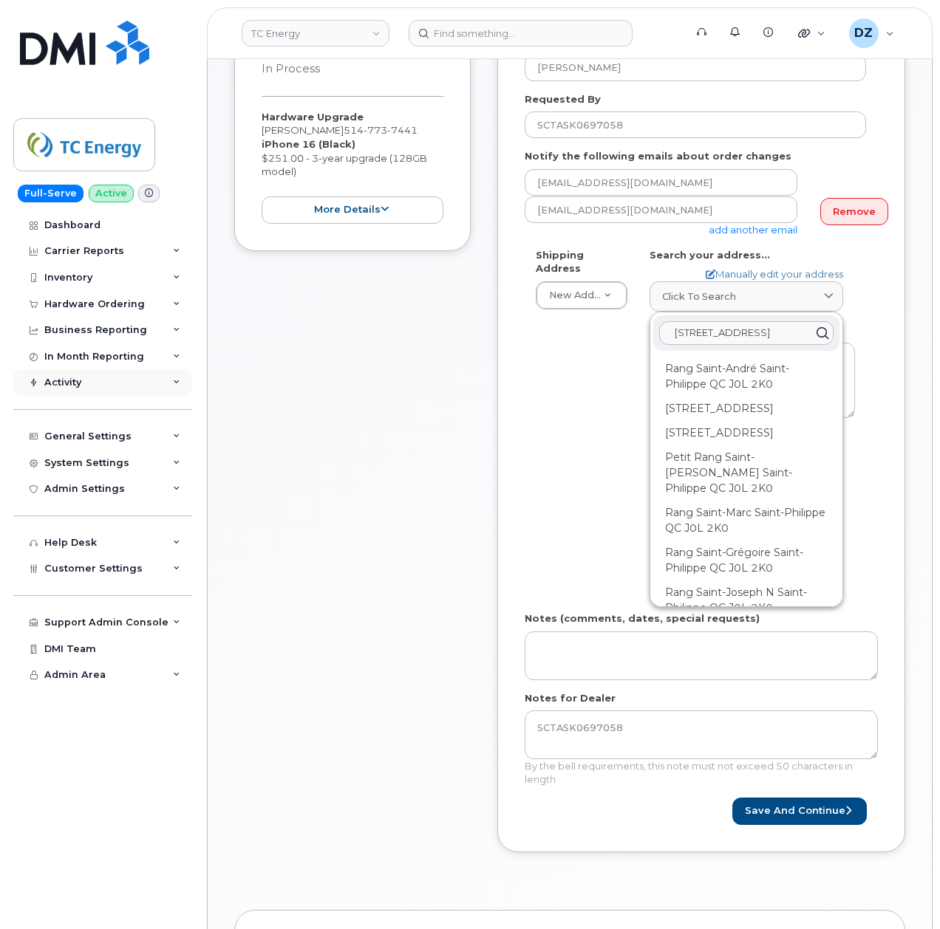
type input "140 Rang Saint-Andre140 Rang Saint-André Saint-Philippe, QC J0L 2K0"
click at [526, 482] on div "Shipping Address New Address New Address 10255 S Washington Ave 117 Kohen Dr 18…" at bounding box center [695, 424] width 341 height 353
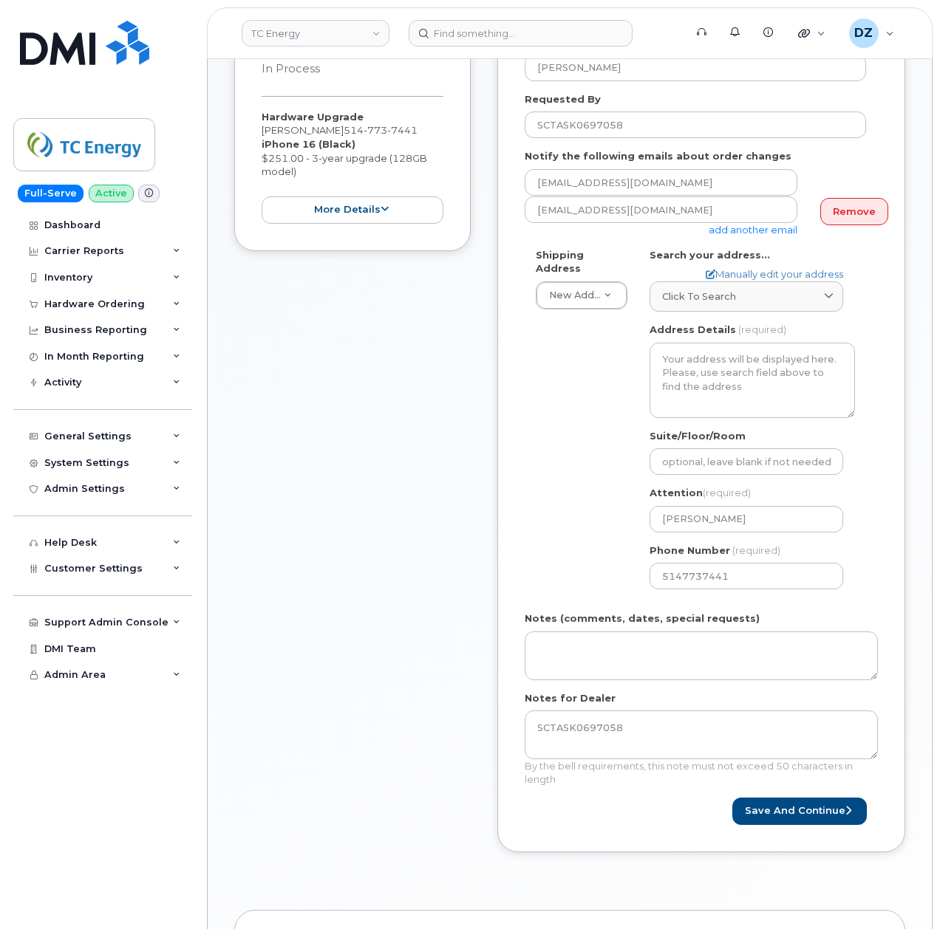
scroll to position [296, 0]
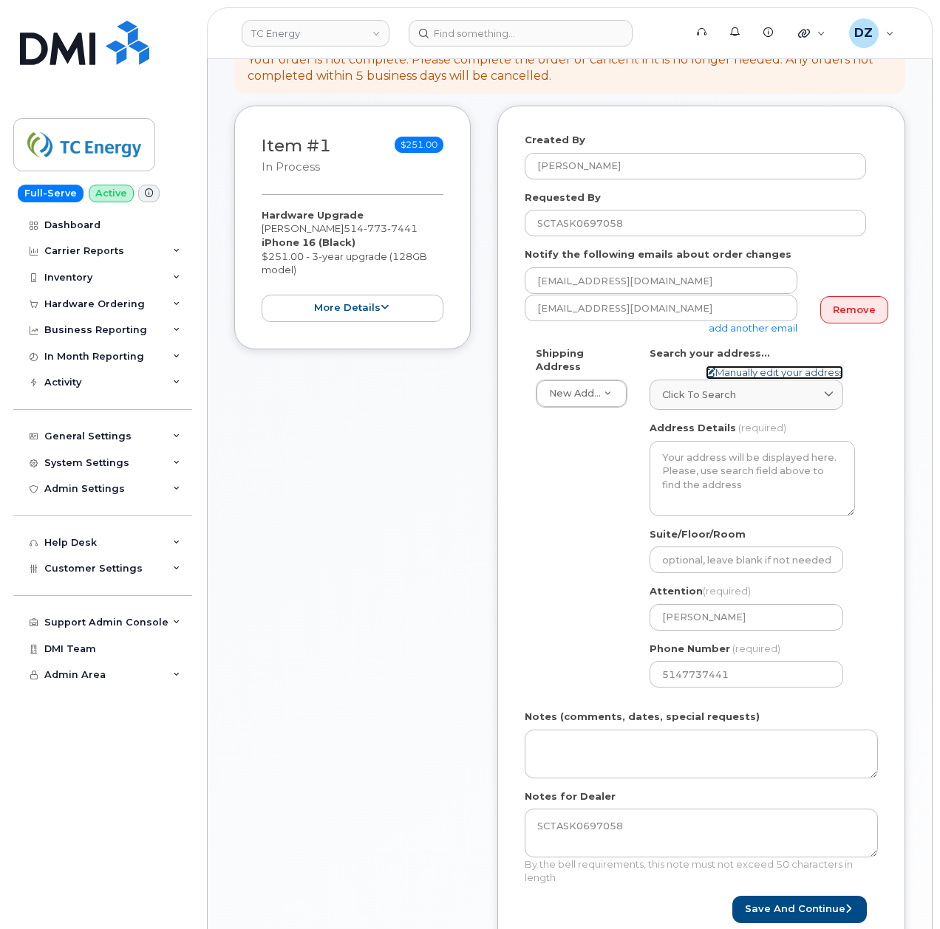
click at [748, 366] on link "Manually edit your address" at bounding box center [774, 373] width 137 height 14
select select
type input "140 Rang Saint-Andre"
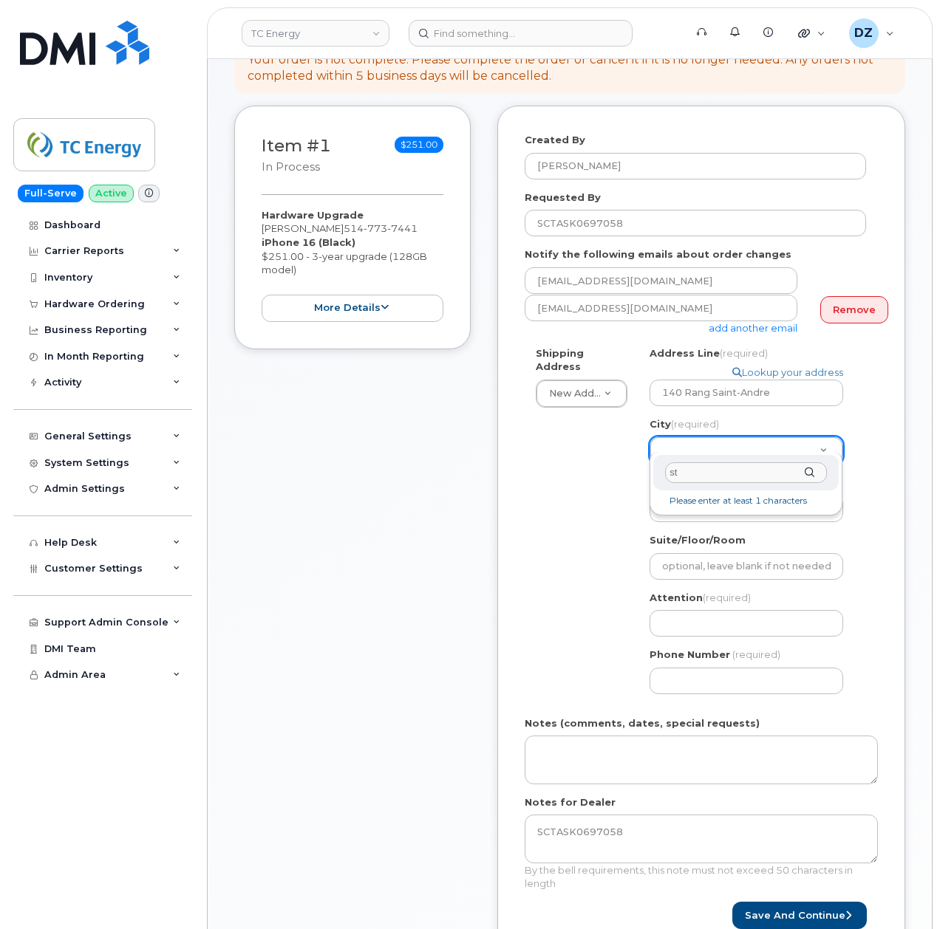
type input "s"
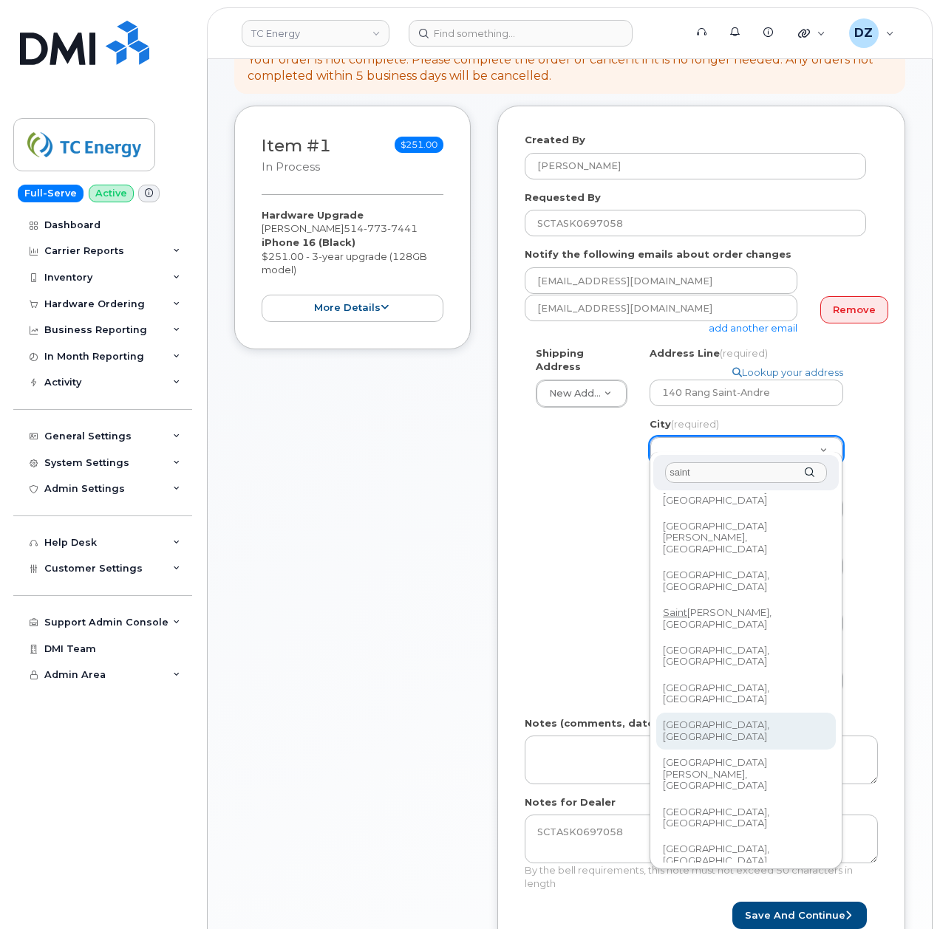
scroll to position [394, 0]
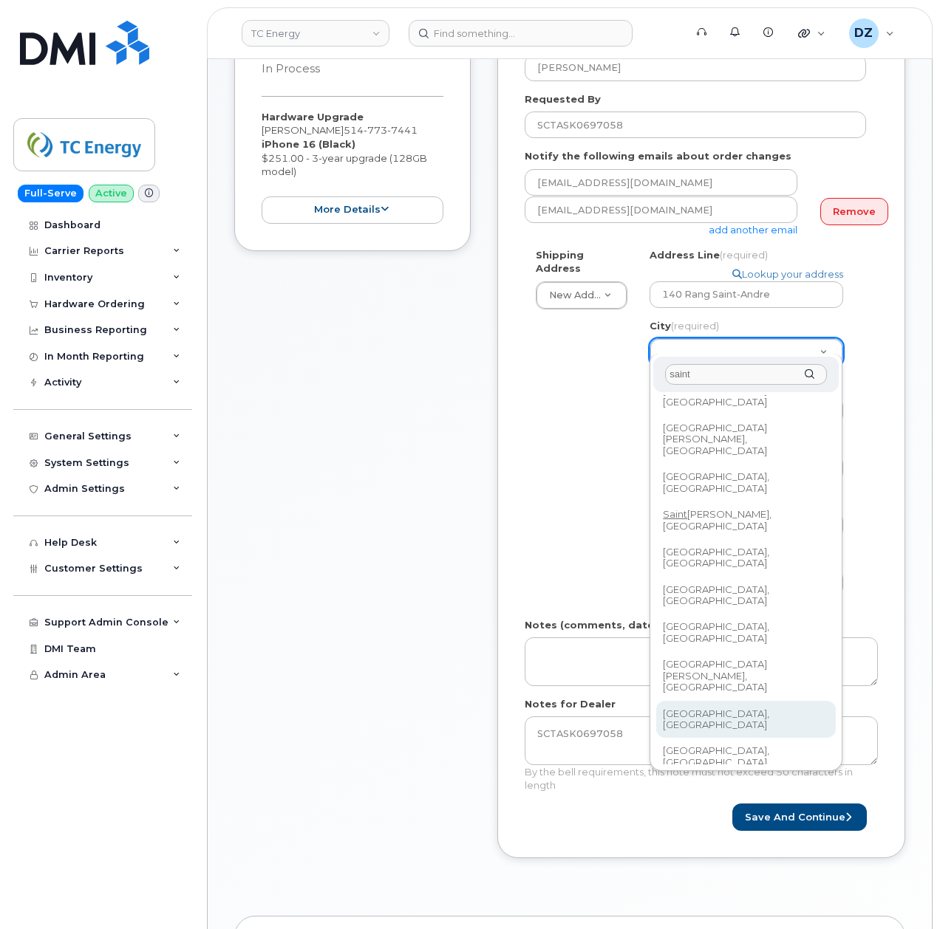
click at [717, 378] on input "saint" at bounding box center [746, 374] width 162 height 21
paste input "Saint-Philippe"
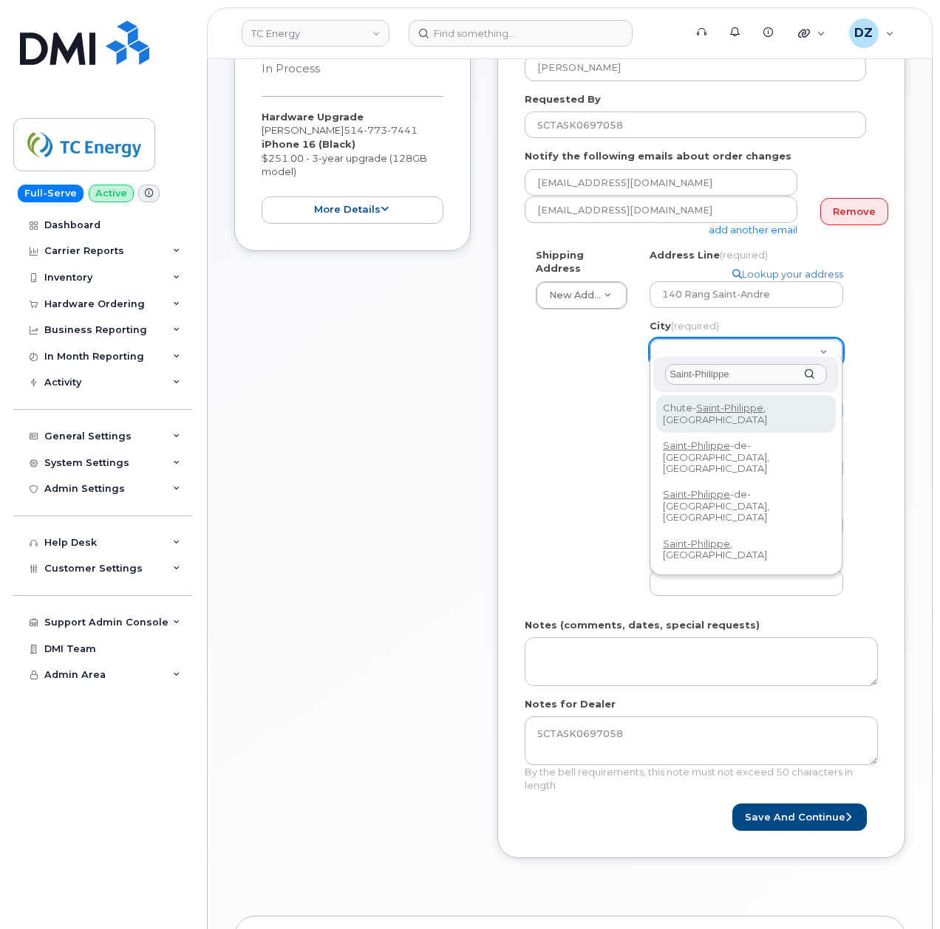
scroll to position [0, 0]
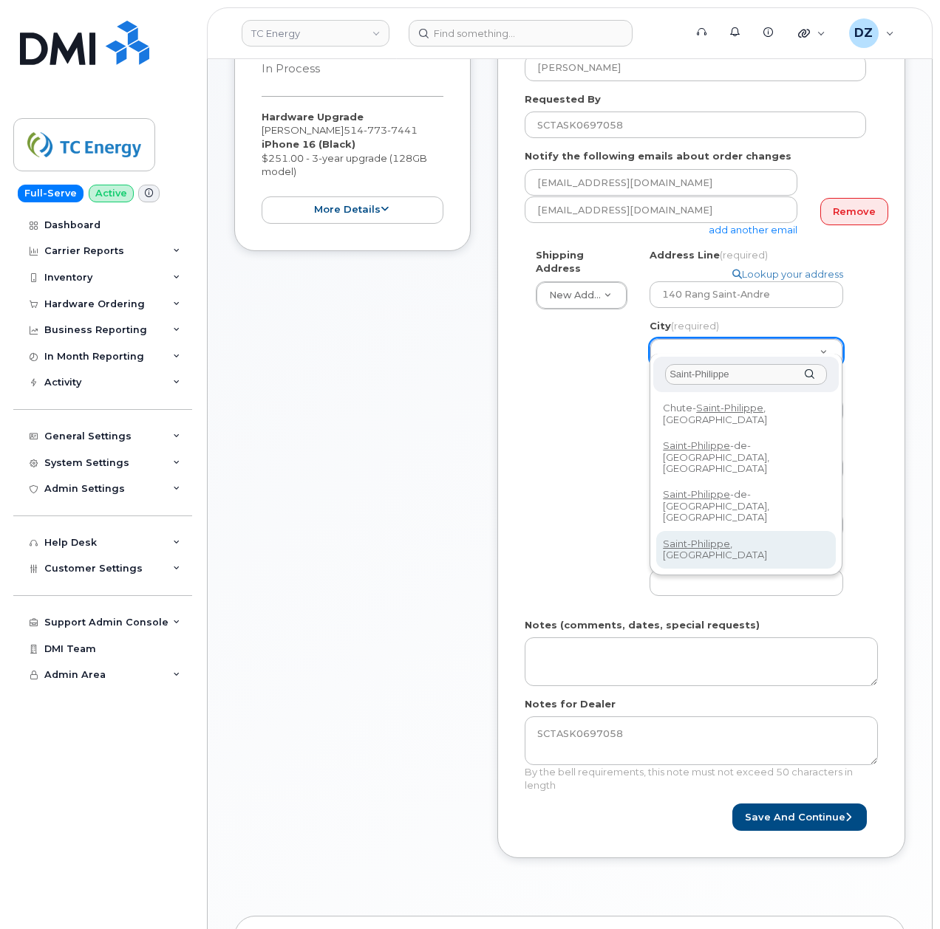
type input "Saint-Philippe"
select select
type input "6407"
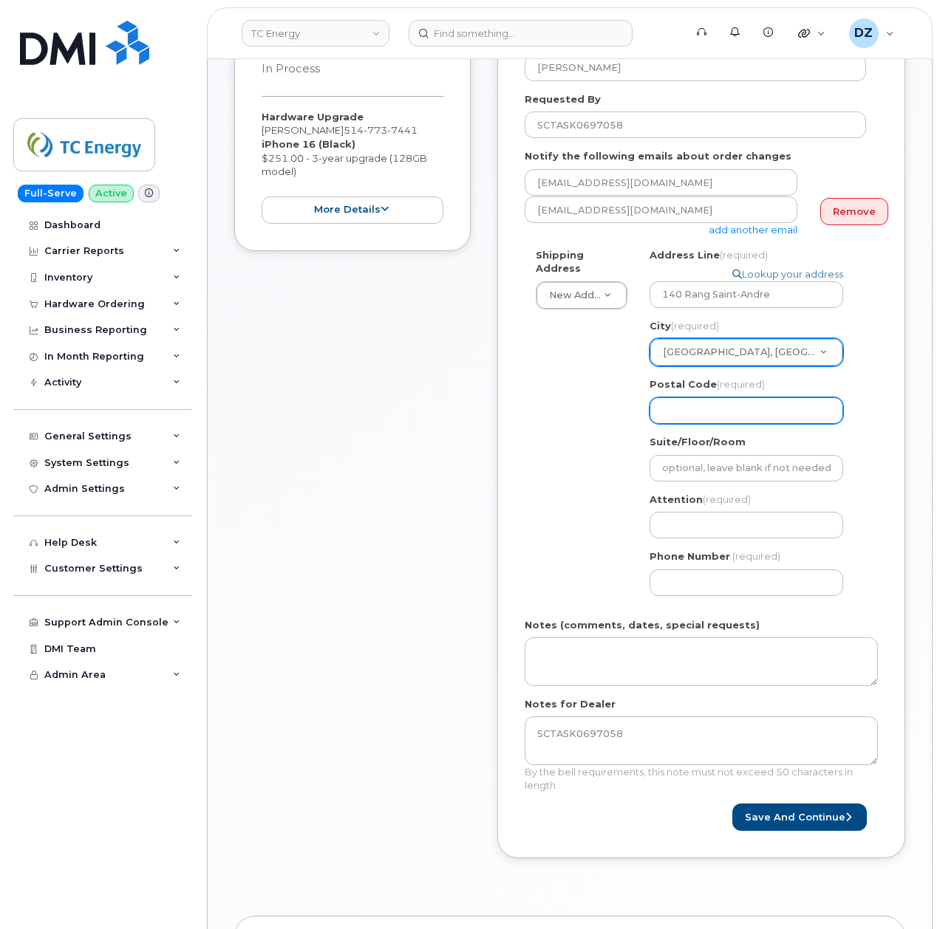
click at [731, 398] on input "Postal Code (required)" at bounding box center [746, 411] width 194 height 27
paste input "J0L 2K0"
type input "J0L 2K0"
select select
type input "J0L 2K0"
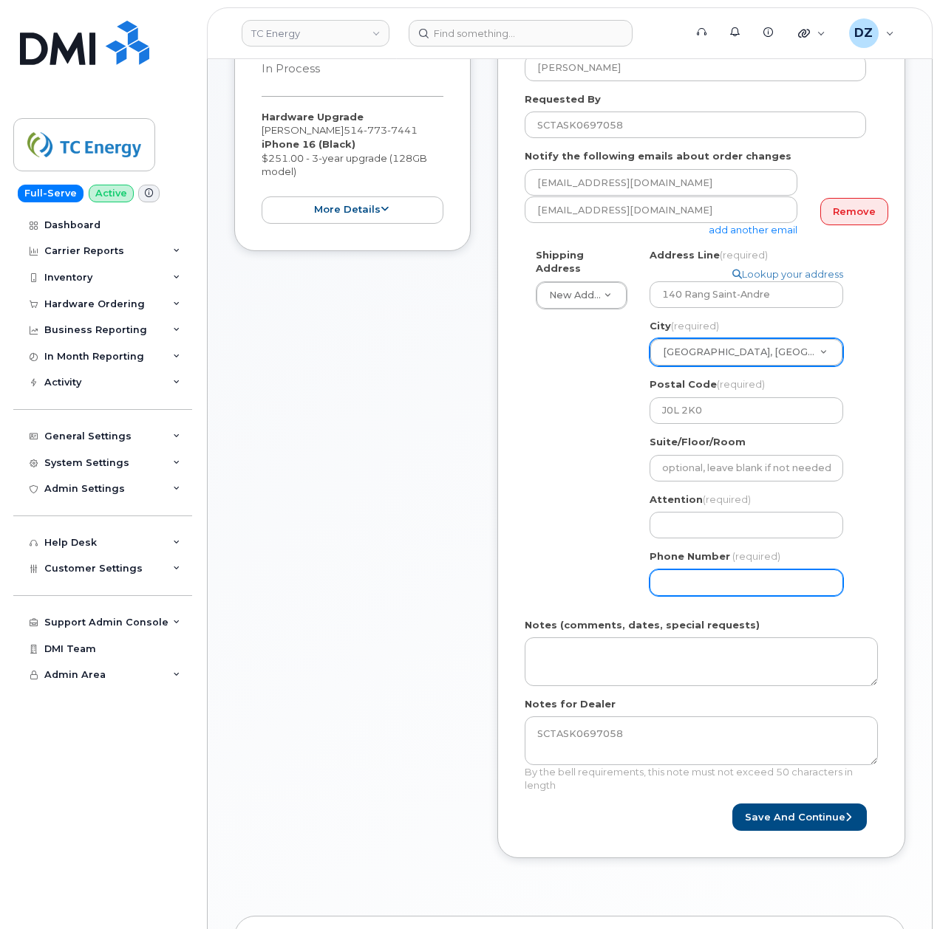
click at [508, 473] on div "Created By Devon Zellars Requested By SCTASK0697058 Notify the following emails…" at bounding box center [701, 432] width 408 height 850
click at [730, 577] on input "Phone Number" at bounding box center [746, 583] width 194 height 27
paste input "5147737441"
select select
type input "5147737441"
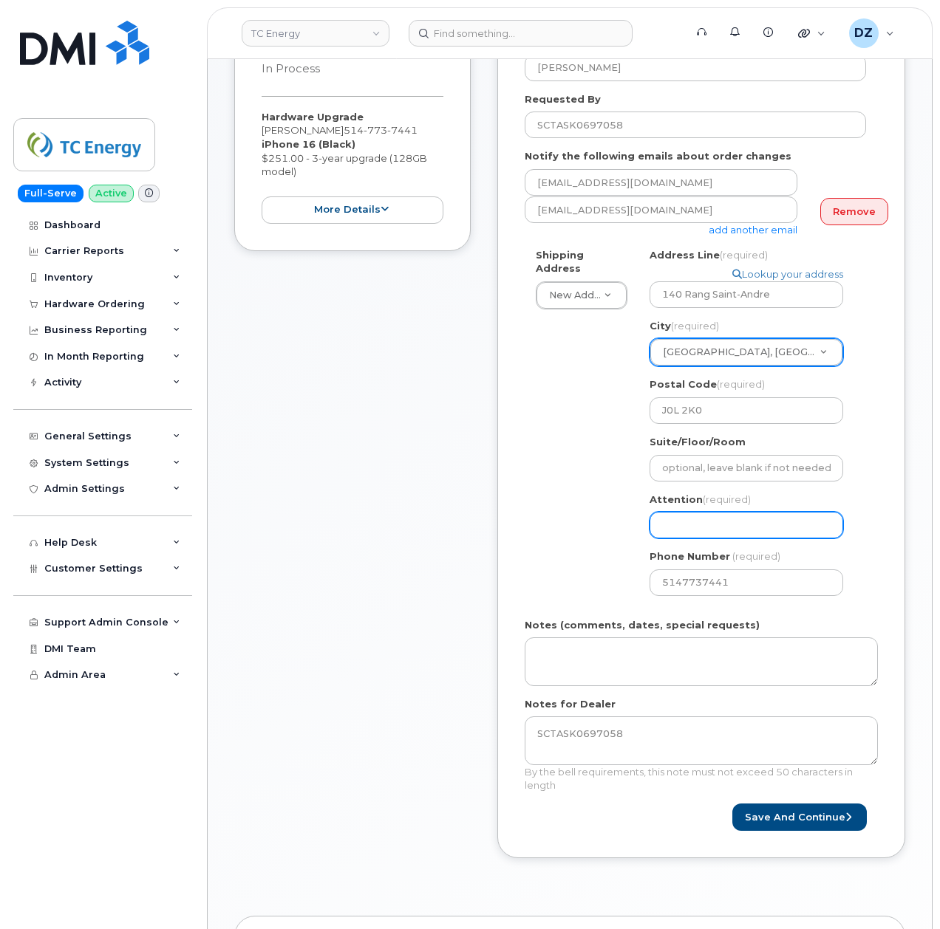
click at [754, 513] on input "Attention (required)" at bounding box center [746, 525] width 194 height 27
paste input "[PERSON_NAME]"
type input "[PERSON_NAME]"
select select
type input "[PERSON_NAME]"
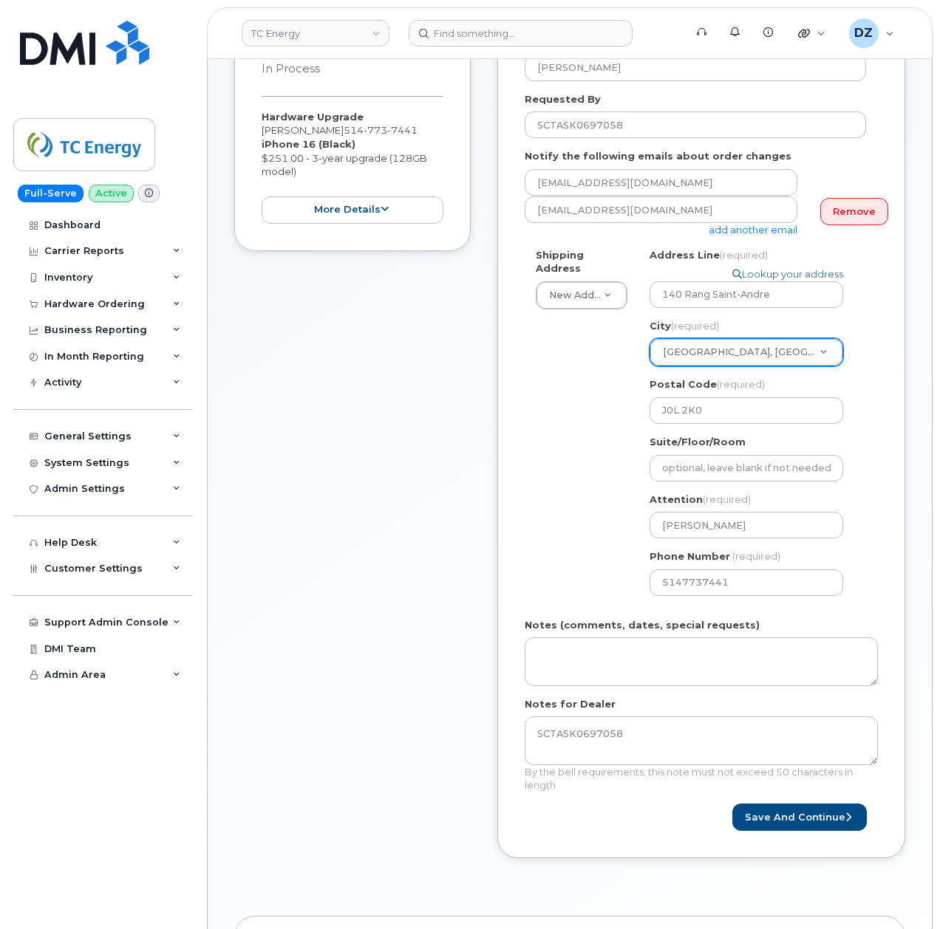
click at [604, 517] on div "Shipping Address New Address New Address 10255 S Washington Ave 117 Kohen Dr 18…" at bounding box center [695, 427] width 341 height 359
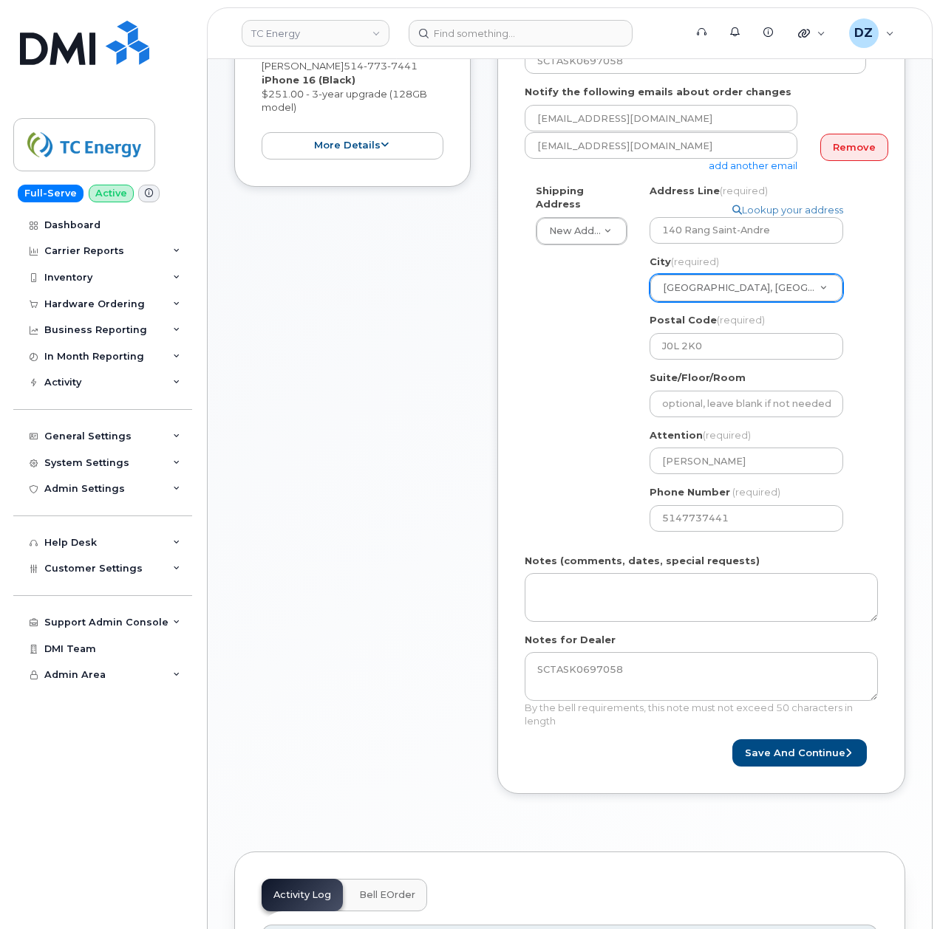
scroll to position [492, 0]
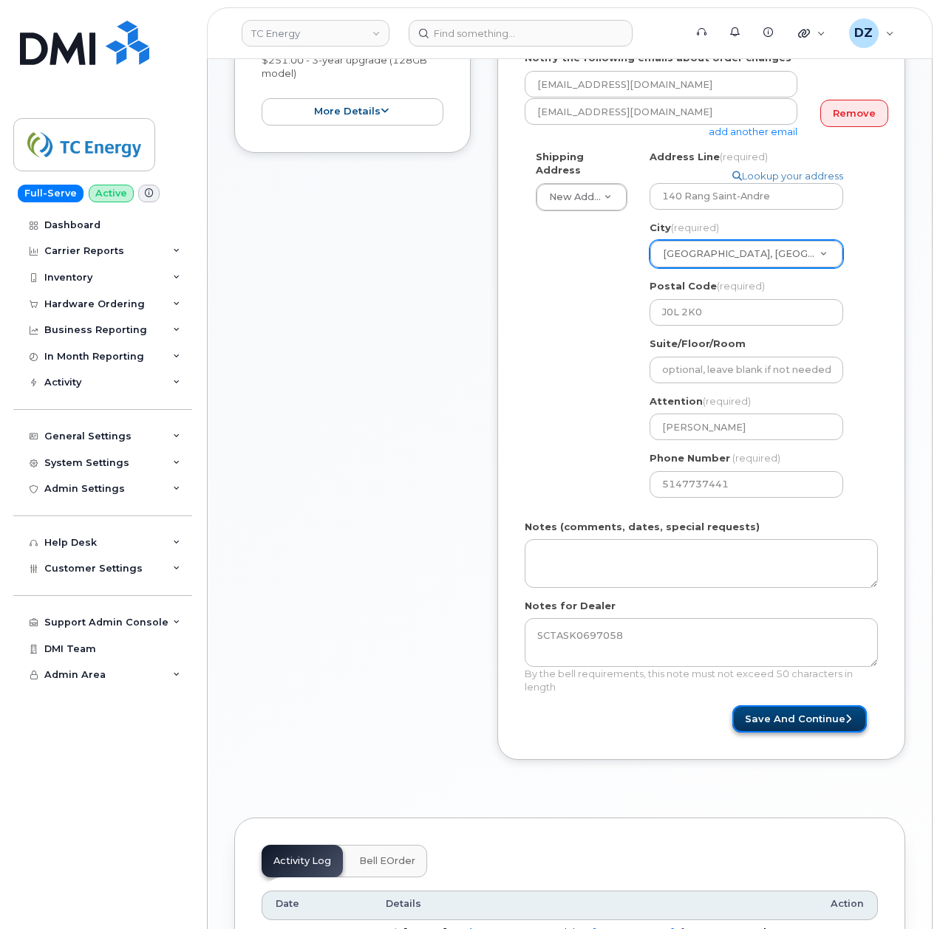
click at [819, 707] on button "Save and Continue" at bounding box center [799, 719] width 134 height 27
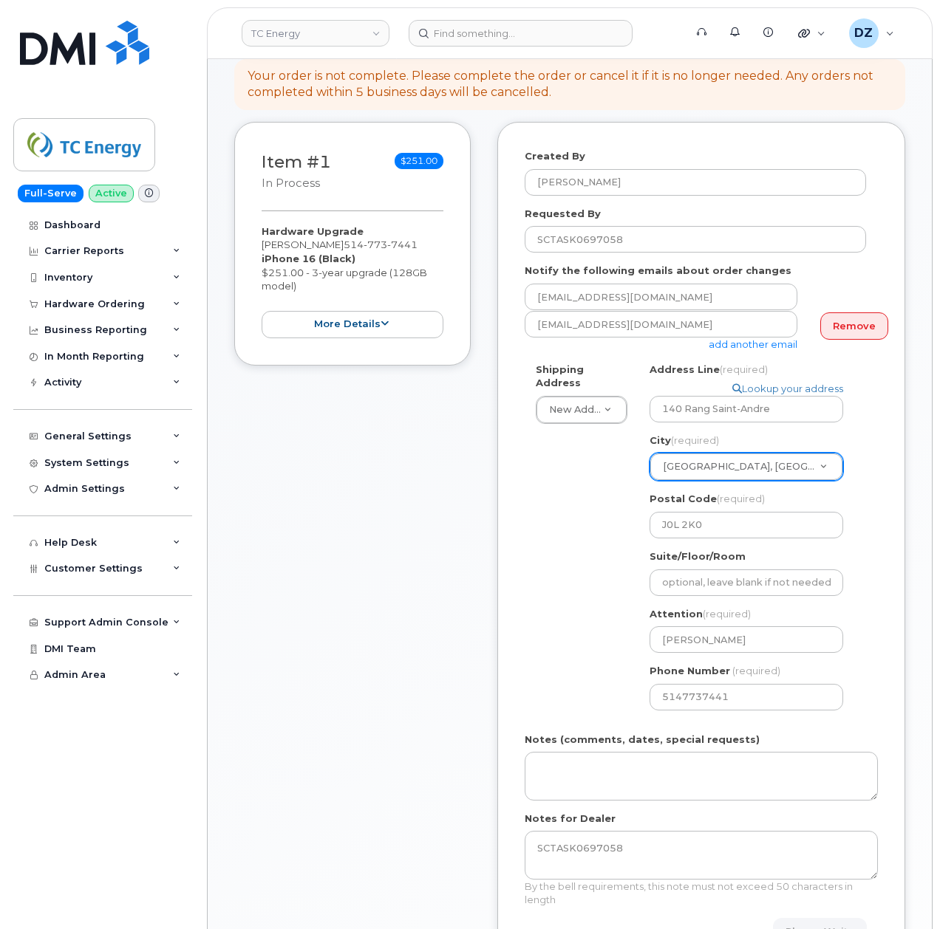
scroll to position [98, 0]
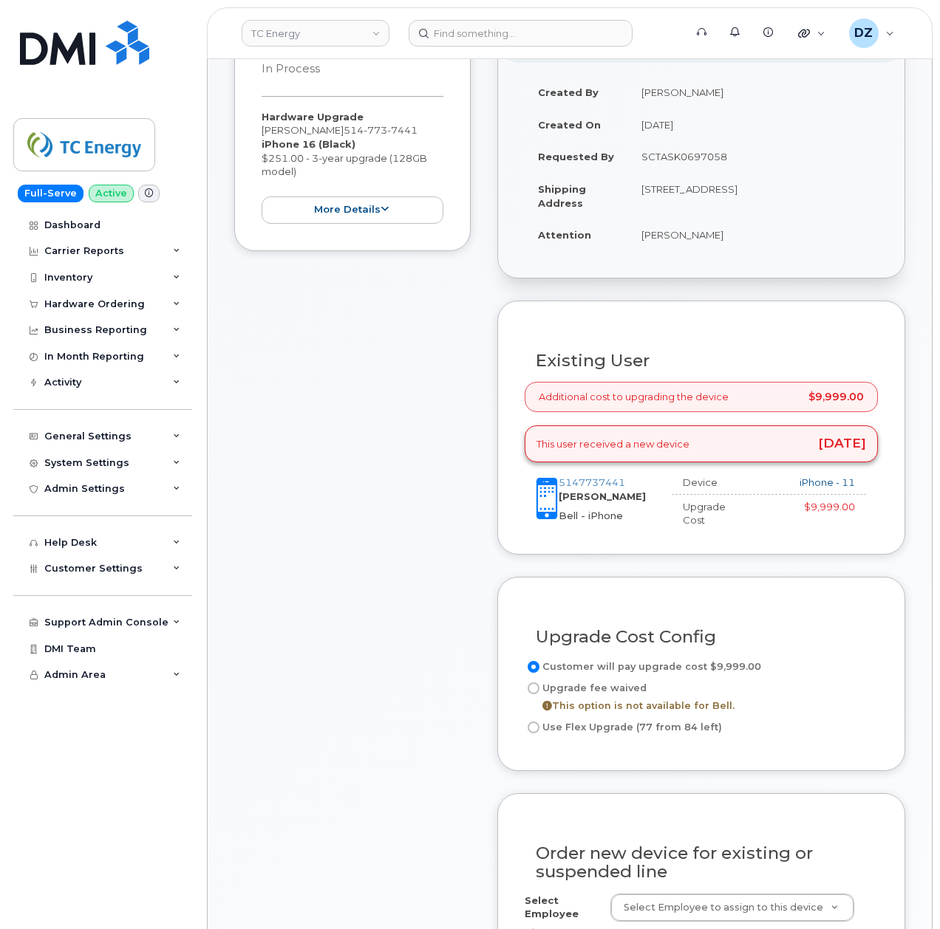
scroll to position [591, 0]
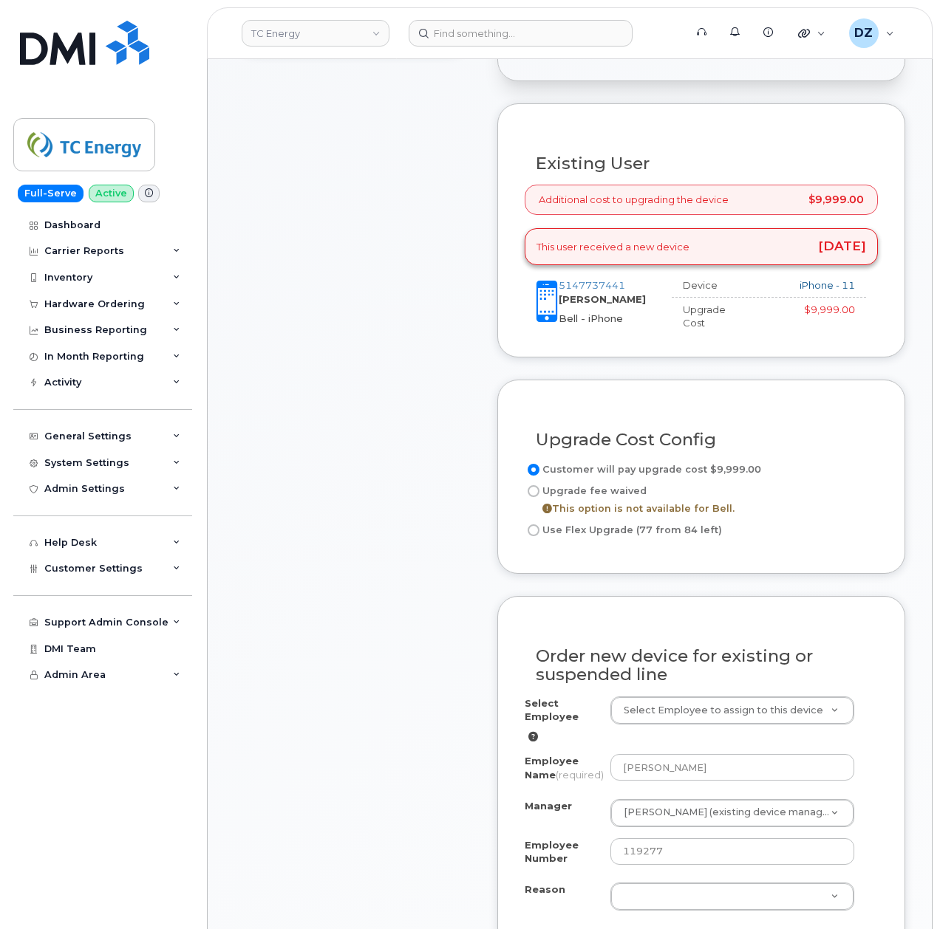
click at [530, 525] on input "Use Flex Upgrade (77 from 84 left)" at bounding box center [534, 531] width 12 height 12
radio input "true"
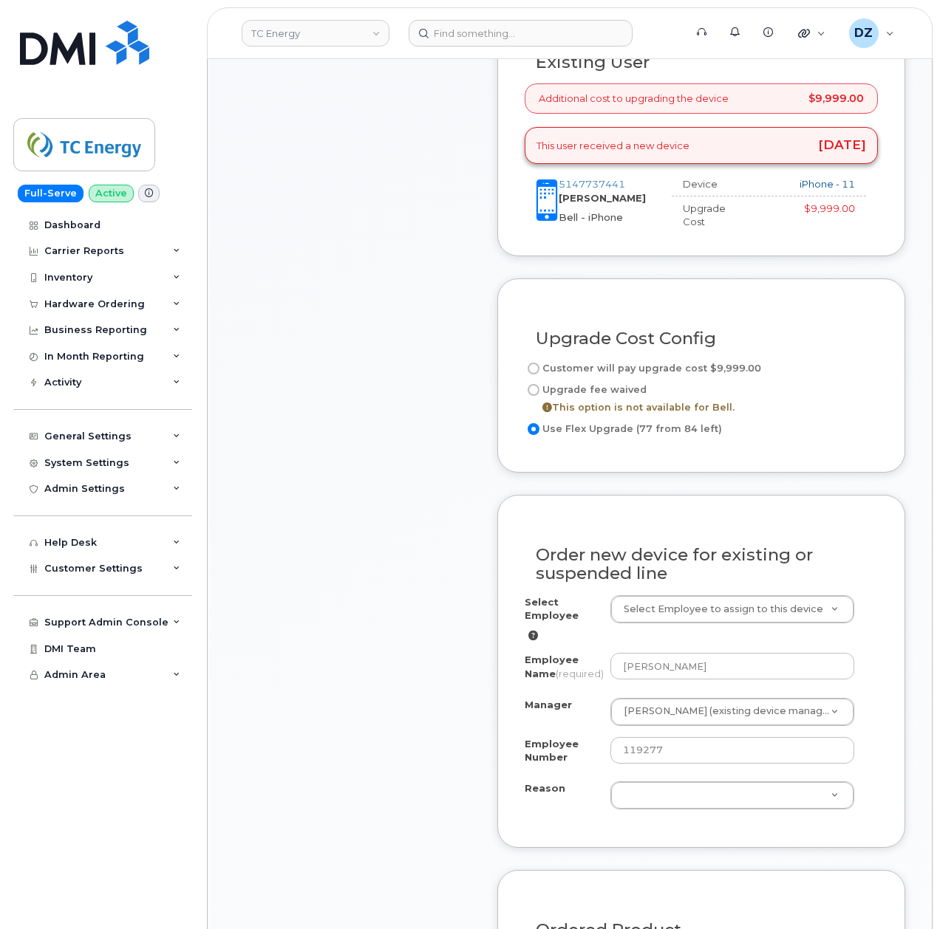
scroll to position [887, 0]
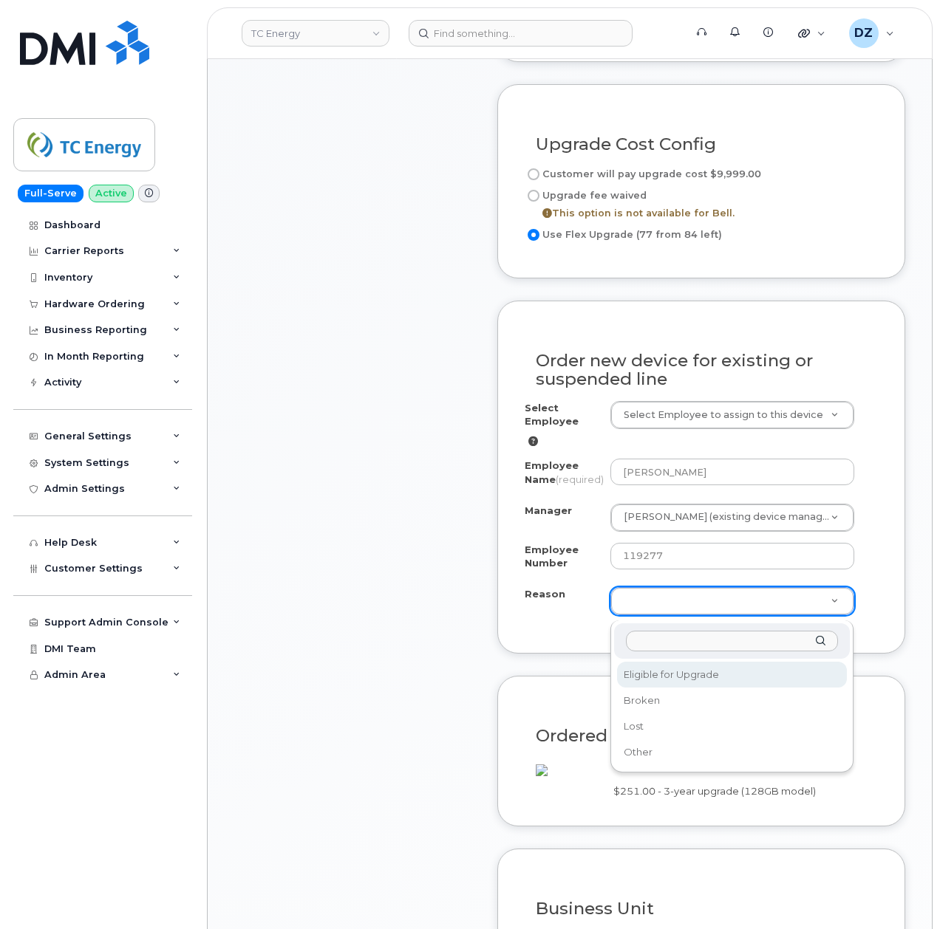
drag, startPoint x: 678, startPoint y: 672, endPoint x: 675, endPoint y: 680, distance: 8.9
select select "eligible_for_upgrade"
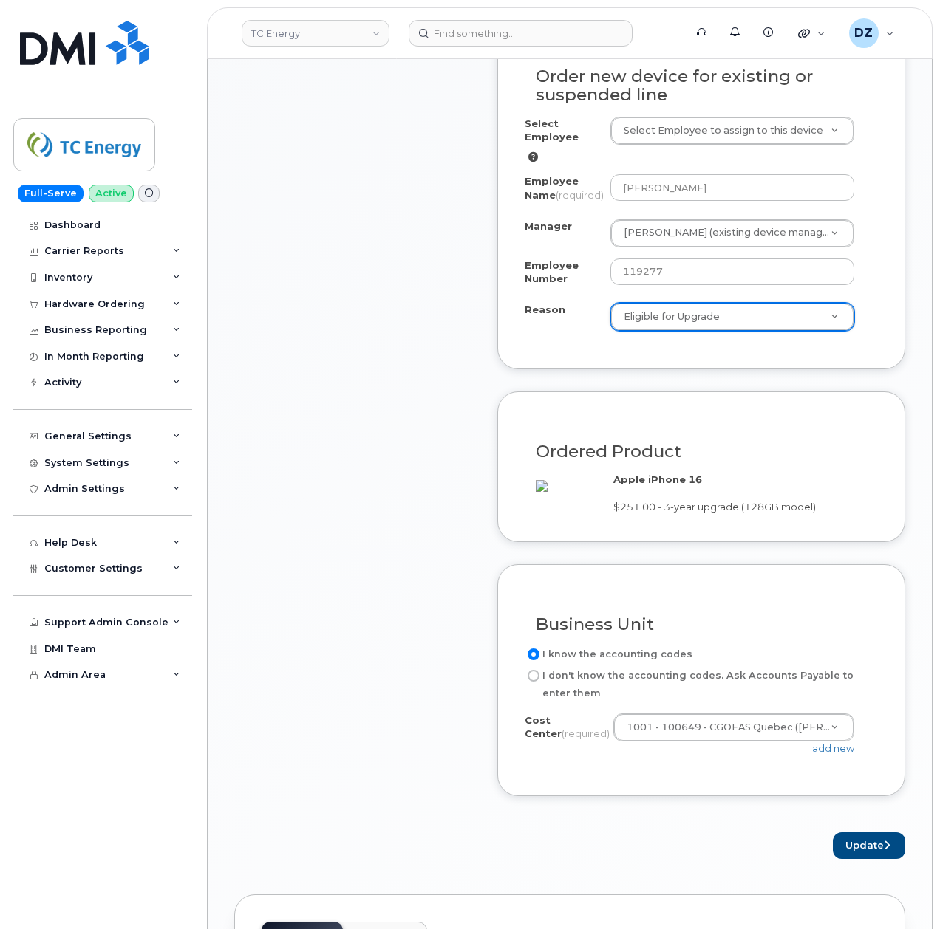
scroll to position [1280, 0]
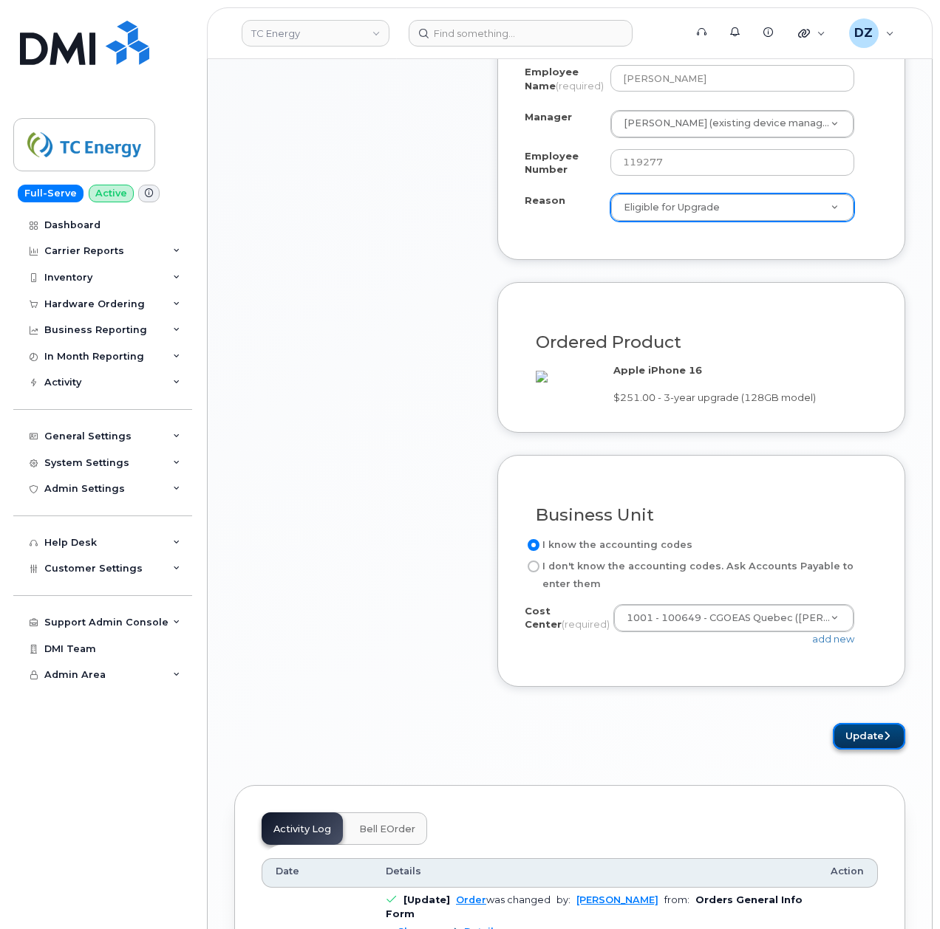
click at [867, 751] on button "Update" at bounding box center [869, 736] width 72 height 27
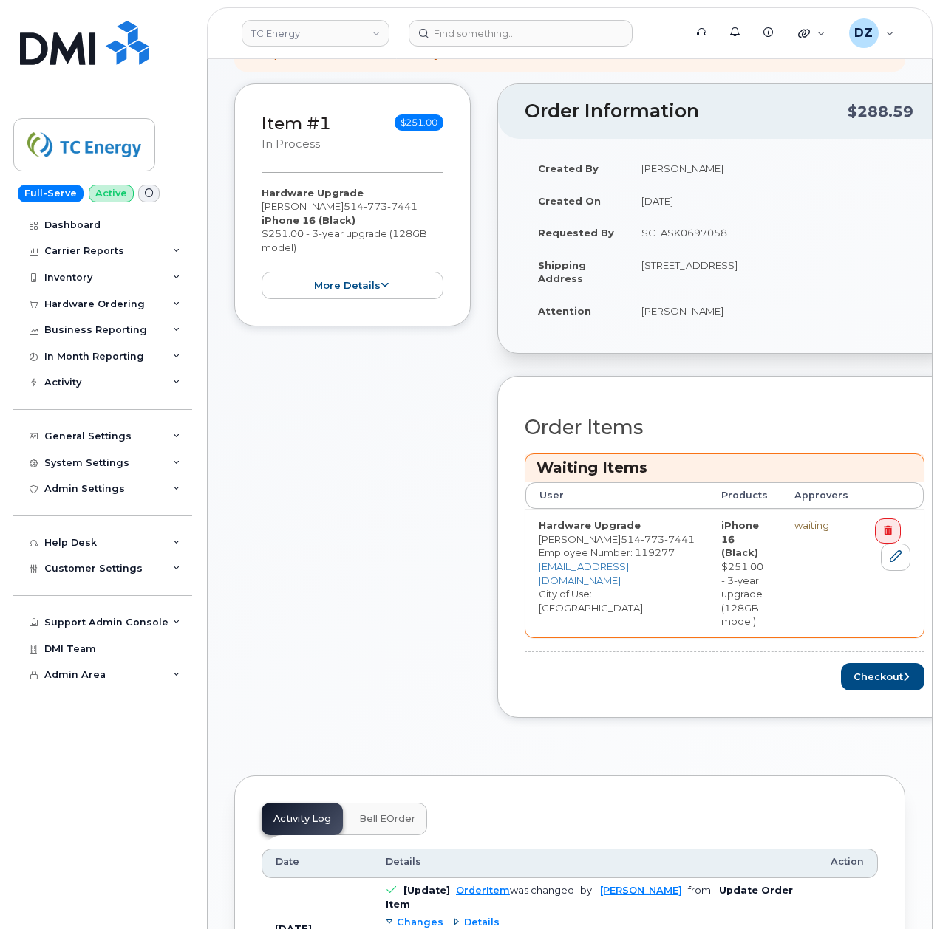
scroll to position [394, 0]
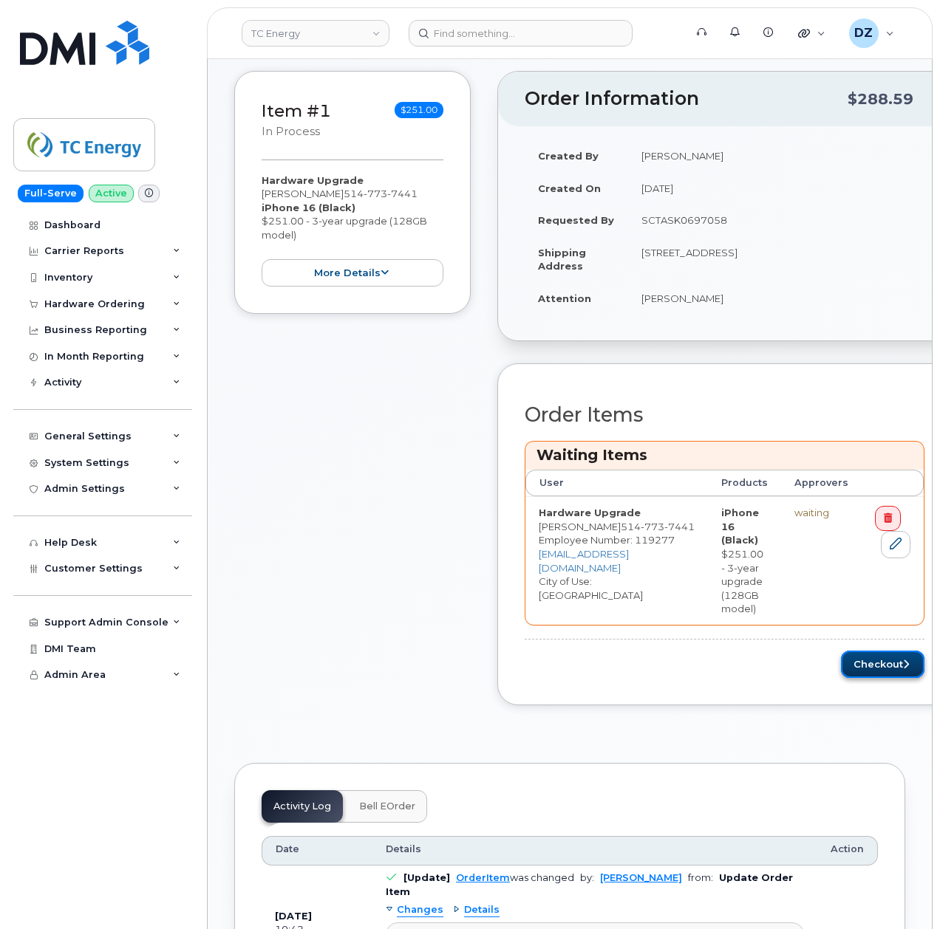
click at [848, 651] on button "Checkout" at bounding box center [882, 664] width 83 height 27
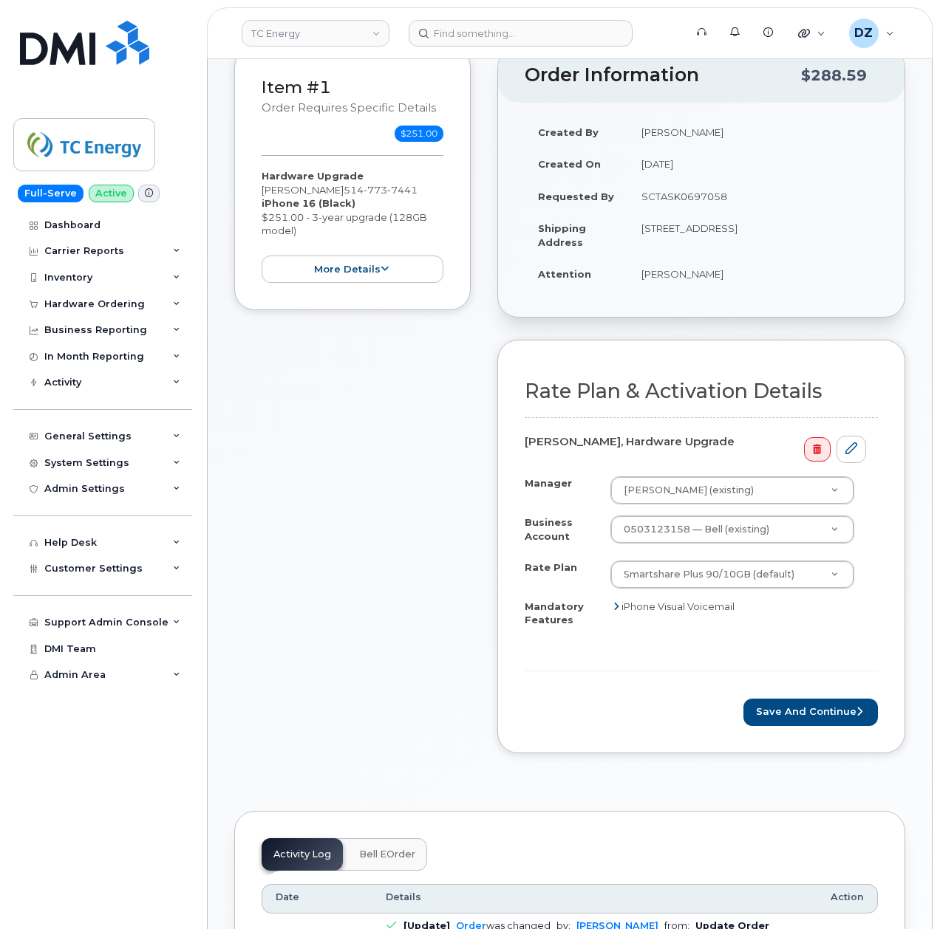
scroll to position [296, 0]
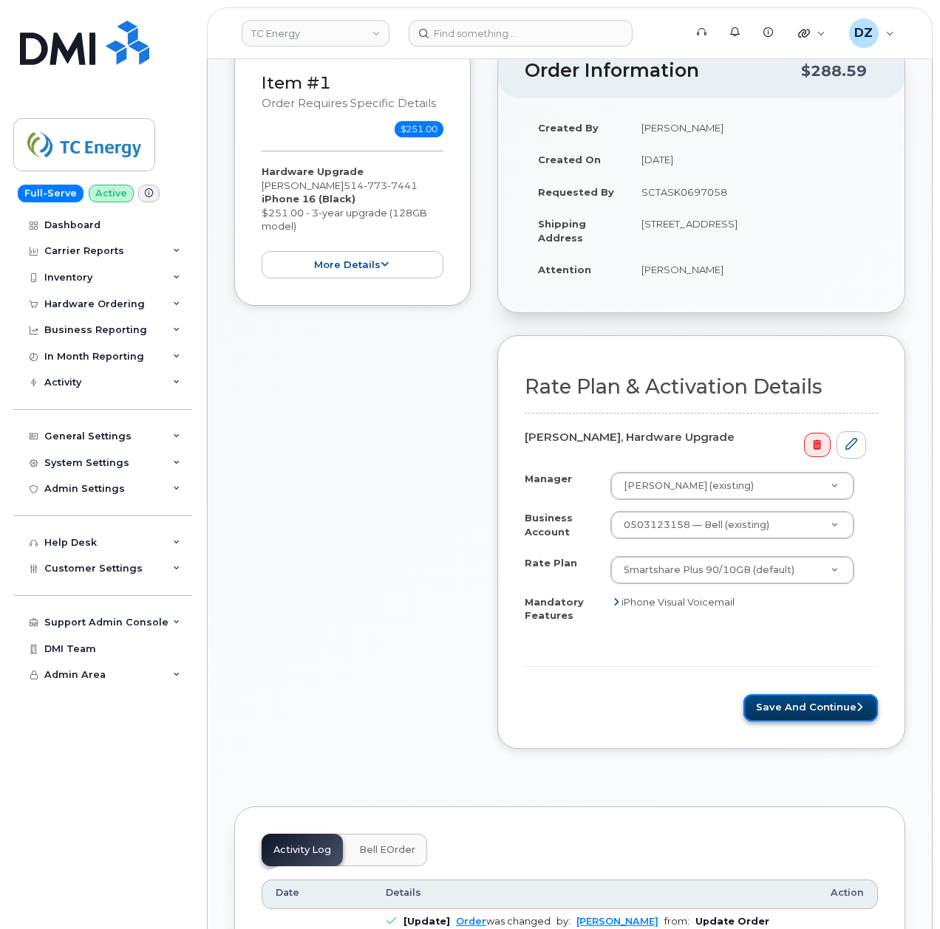
click at [820, 695] on button "Save and Continue" at bounding box center [810, 708] width 134 height 27
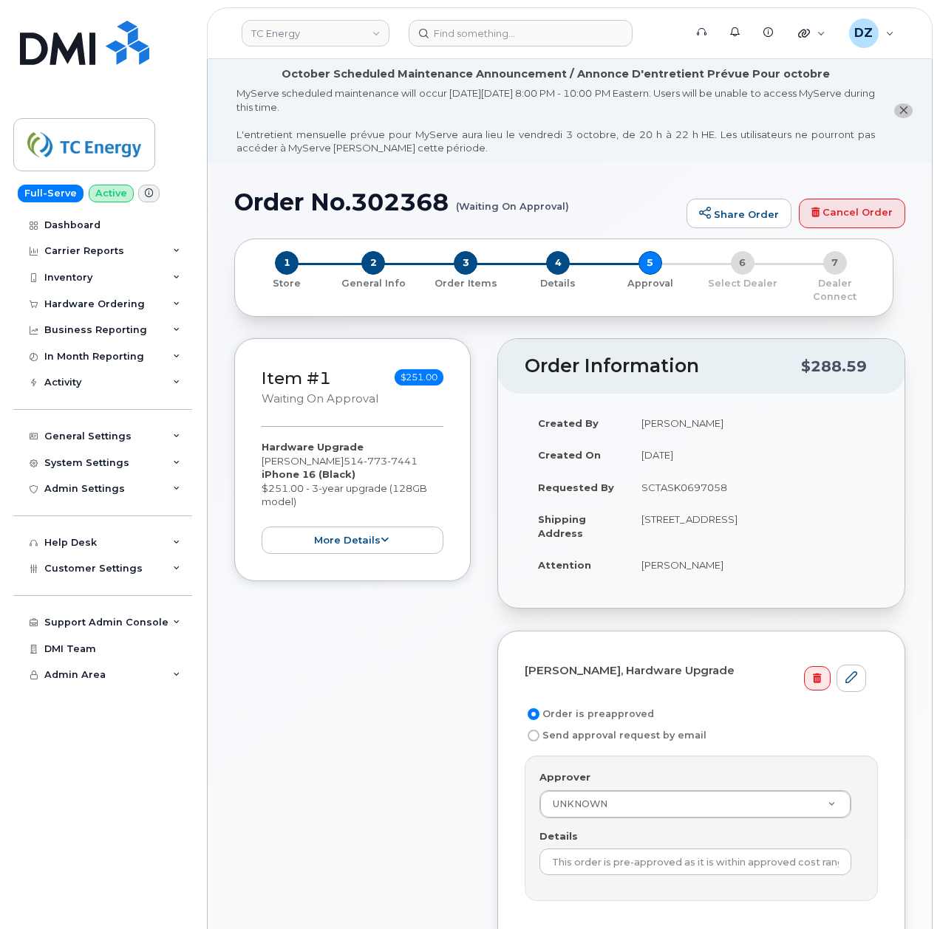
click at [681, 485] on td "SCTASK0697058" at bounding box center [753, 487] width 250 height 33
click at [689, 471] on td "SCTASK0697058" at bounding box center [753, 487] width 250 height 33
copy td "SCTASK0697058"
click at [663, 858] on input "This order is pre-approved as it is within approved cost range." at bounding box center [695, 862] width 312 height 27
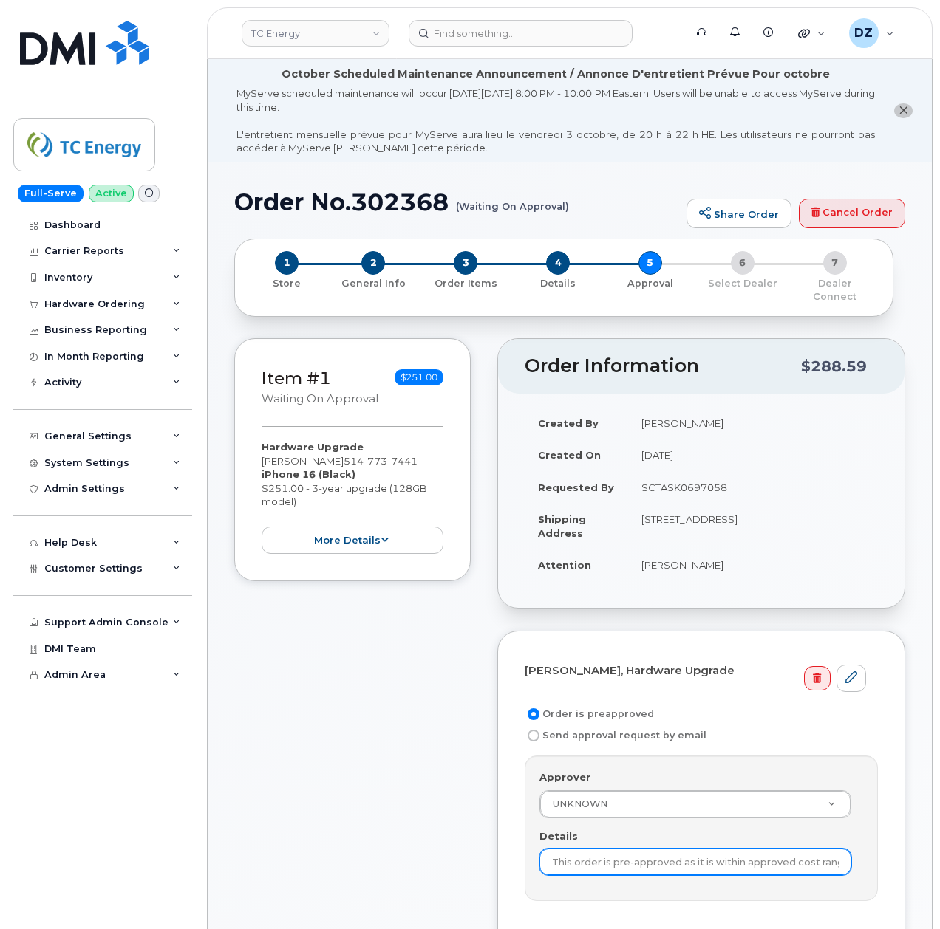
click at [663, 858] on input "This order is pre-approved as it is within approved cost range." at bounding box center [695, 862] width 312 height 27
paste input "SCTASK0697058"
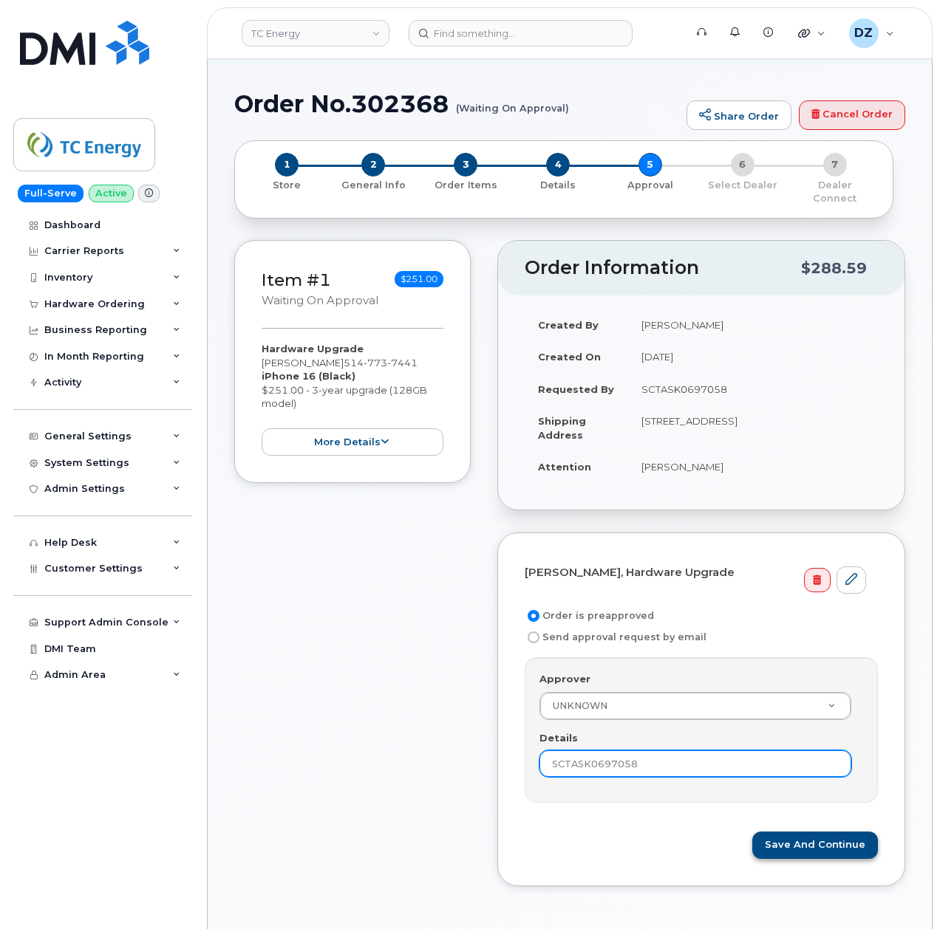
type input "SCTASK0697058"
click at [813, 834] on button "Save and Continue" at bounding box center [815, 845] width 126 height 27
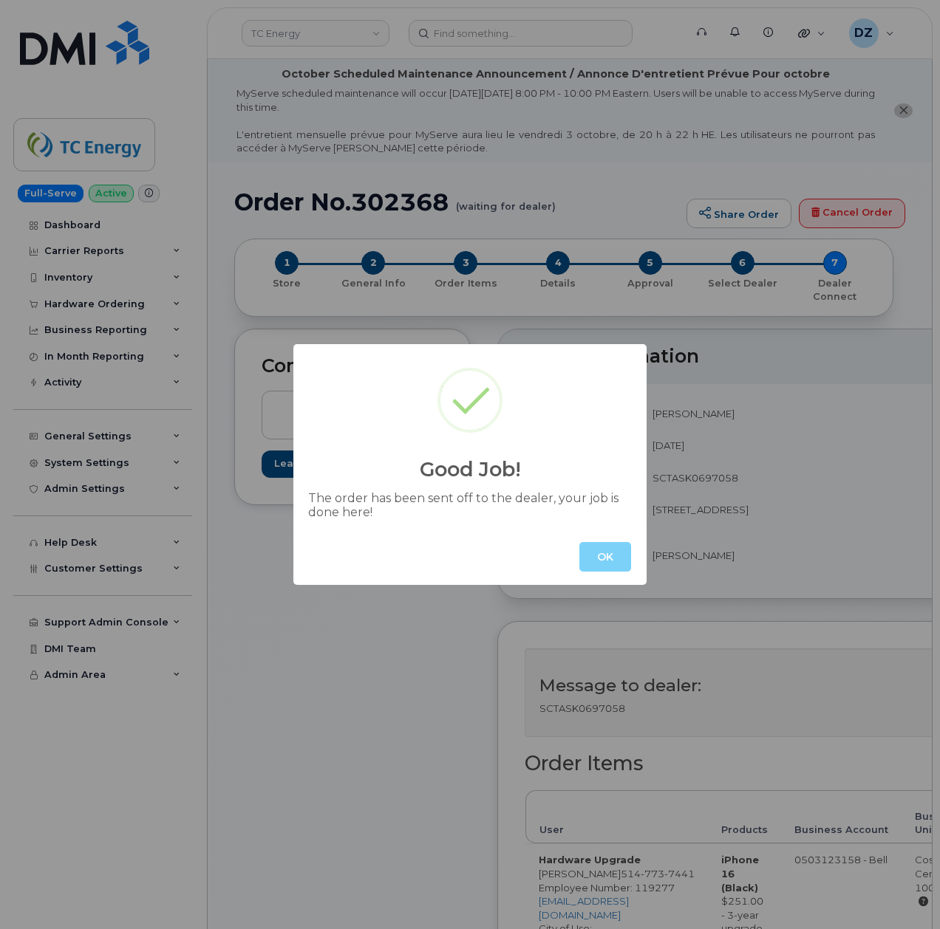
click at [607, 559] on button "OK" at bounding box center [605, 557] width 52 height 30
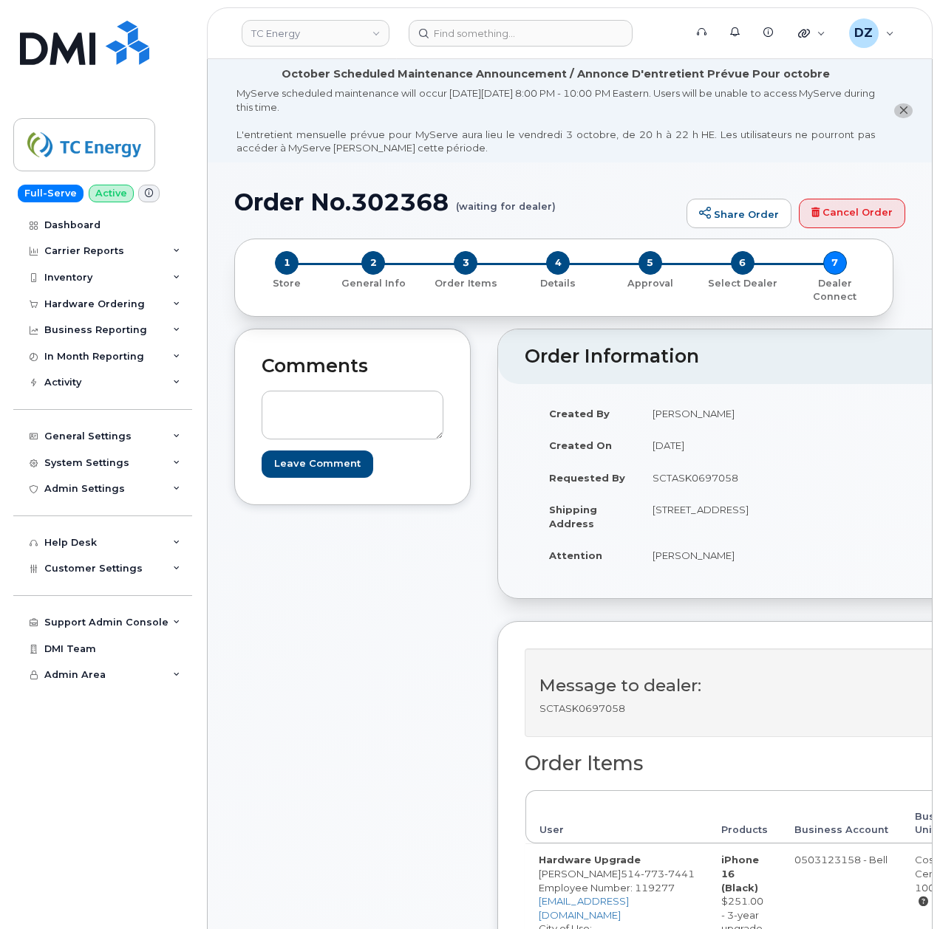
click at [276, 198] on h1 "Order No.302368 (waiting for dealer)" at bounding box center [456, 202] width 445 height 26
click at [417, 195] on h1 "Order No.302368 (waiting for dealer)" at bounding box center [456, 202] width 445 height 26
copy h1 "Order No.302368"
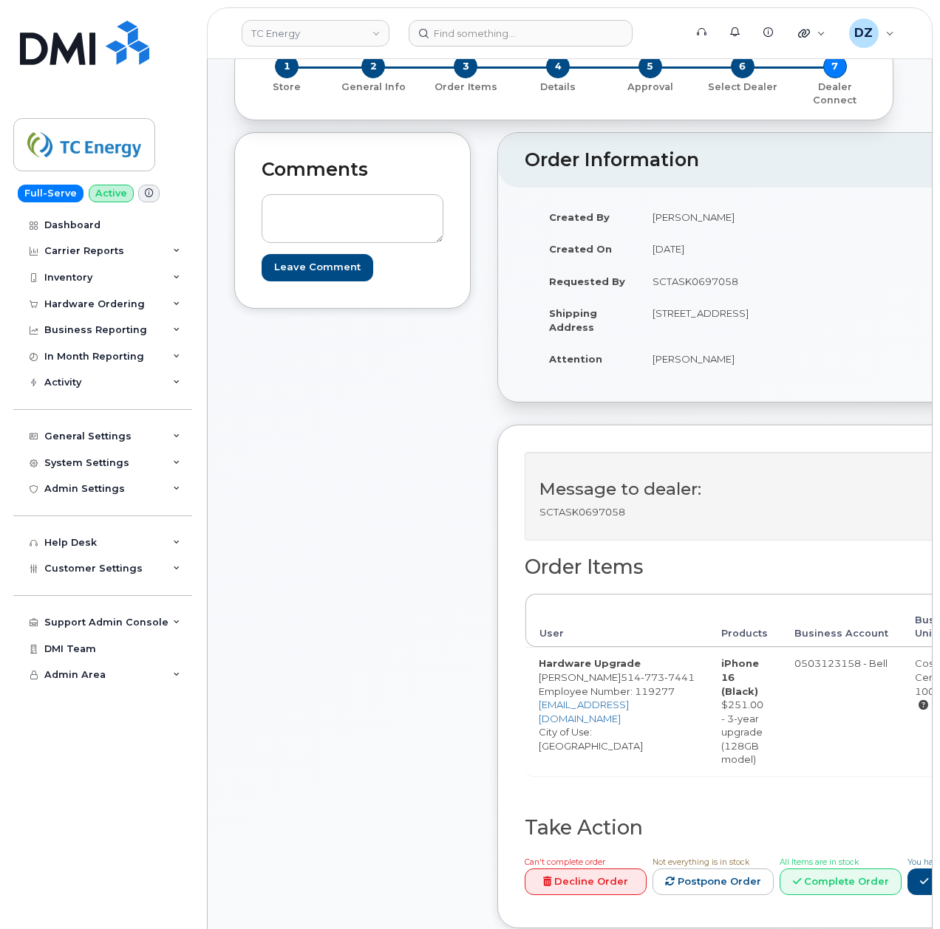
scroll to position [492, 0]
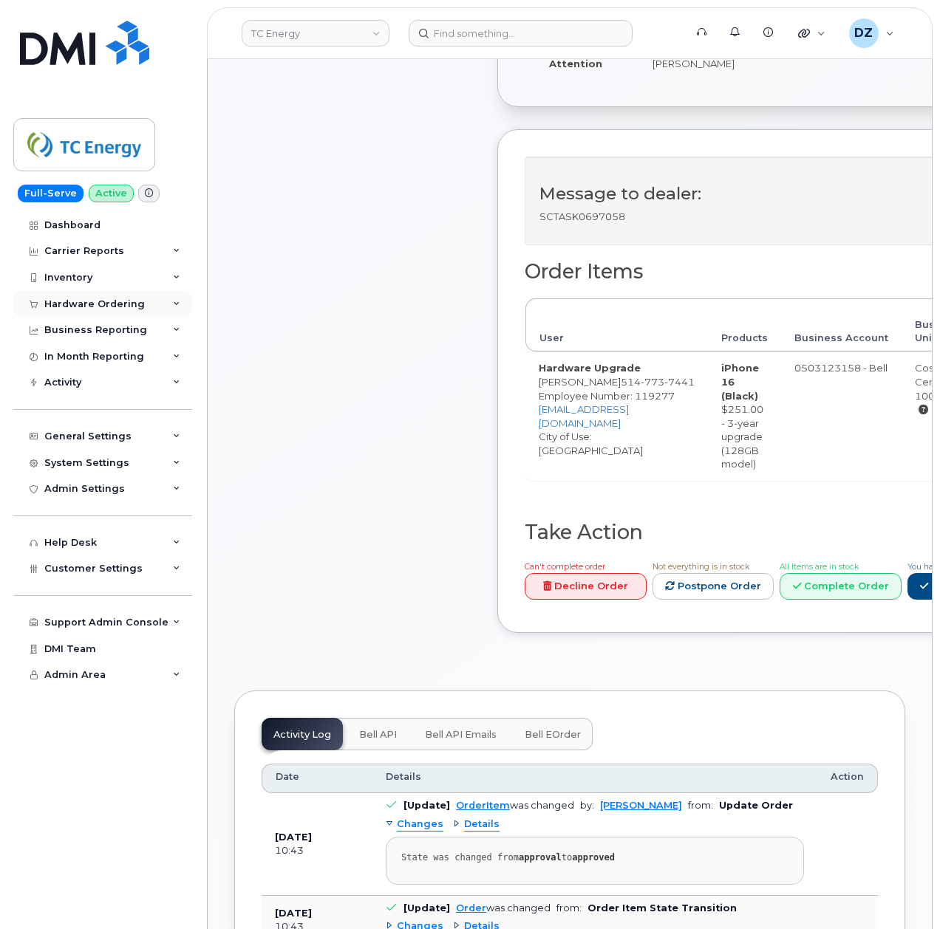
click at [136, 300] on div "Hardware Ordering" at bounding box center [94, 304] width 100 height 12
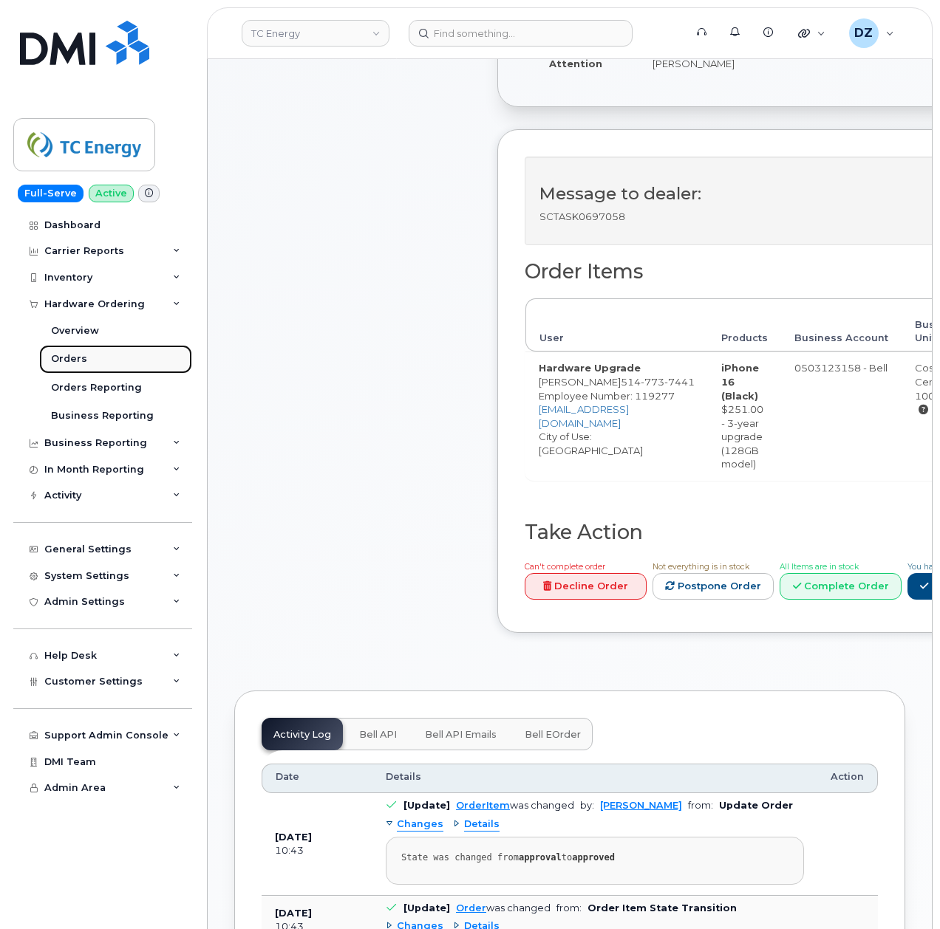
click at [83, 356] on div "Orders" at bounding box center [69, 358] width 36 height 13
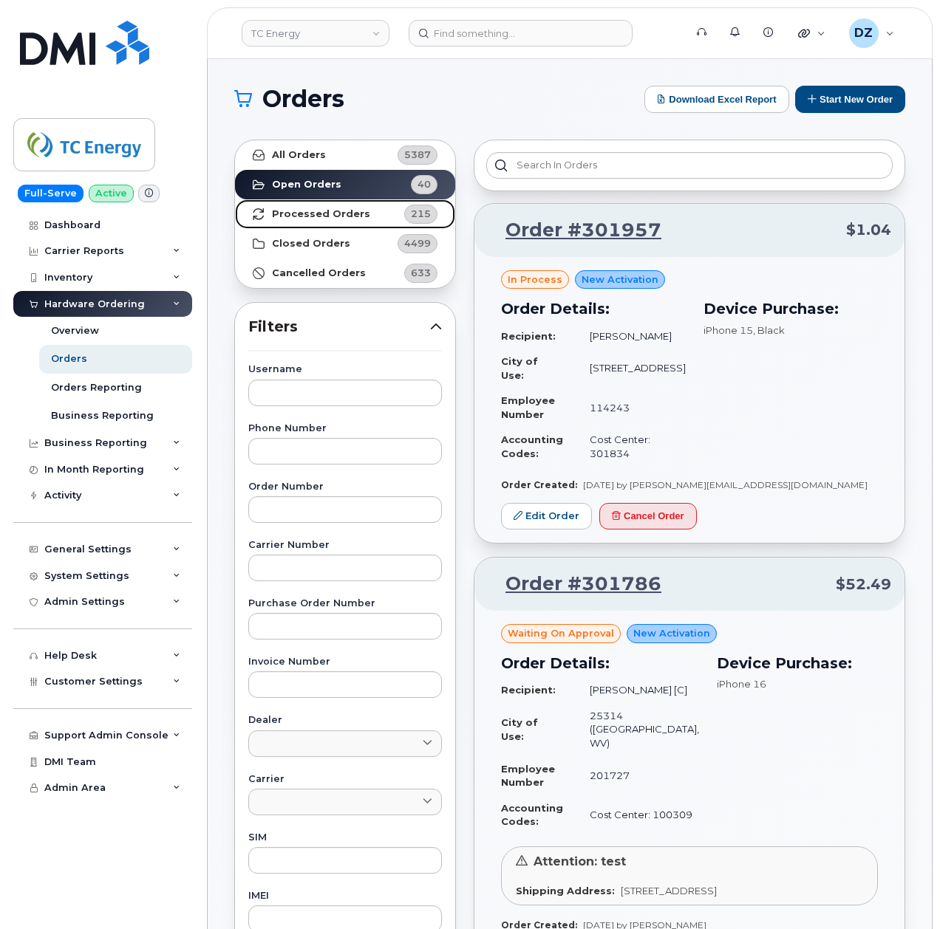
click at [334, 214] on strong "Processed Orders" at bounding box center [321, 214] width 98 height 12
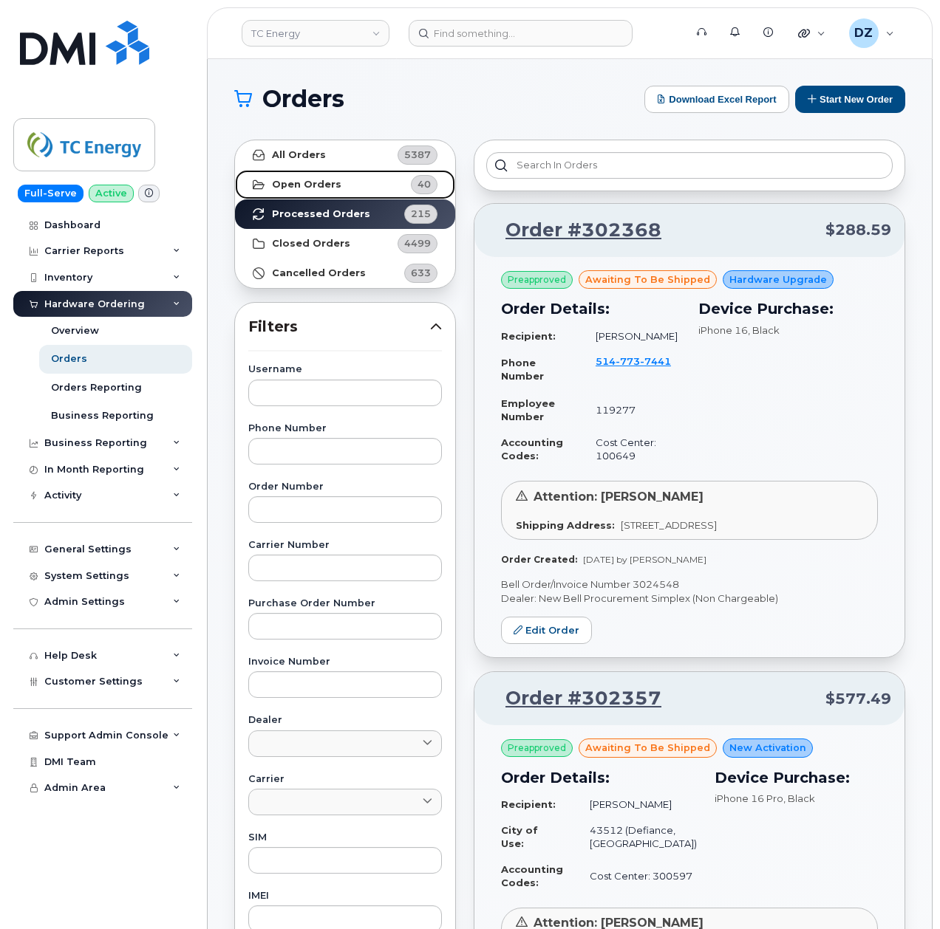
click at [352, 180] on link "Open Orders 40" at bounding box center [345, 185] width 220 height 30
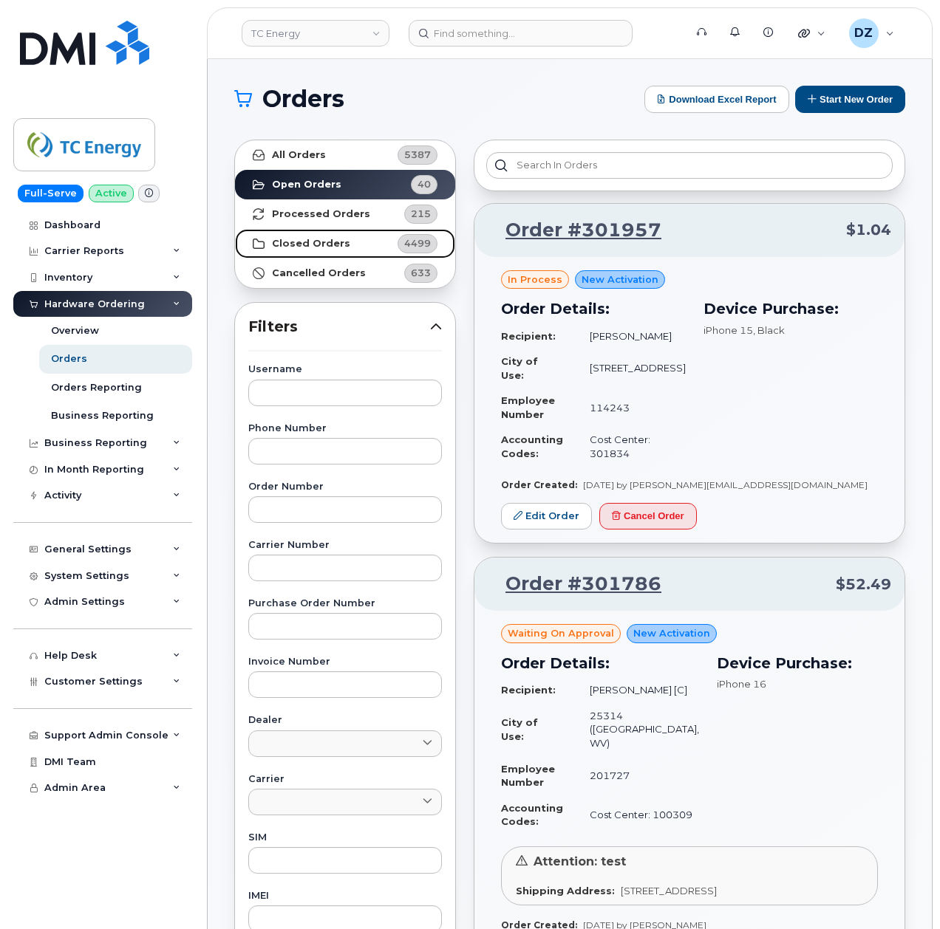
click at [332, 239] on strong "Closed Orders" at bounding box center [311, 244] width 78 height 12
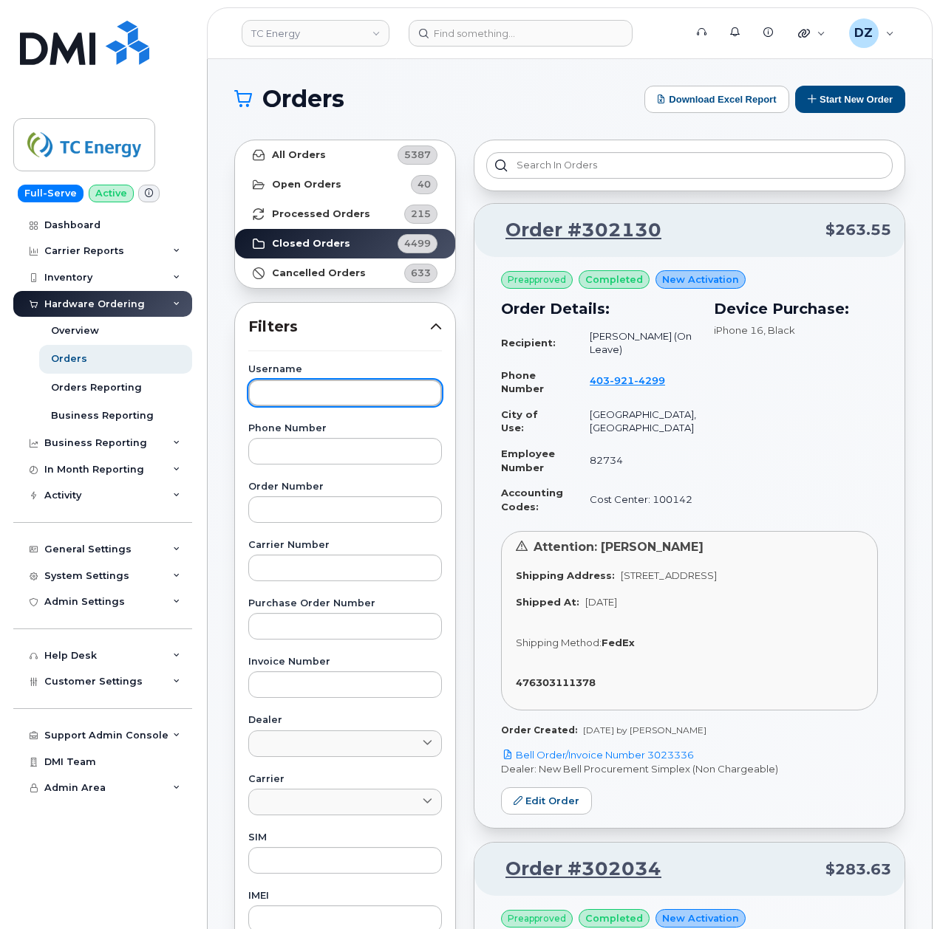
click at [293, 396] on input "text" at bounding box center [345, 393] width 194 height 27
paste input "Heather Campbell"
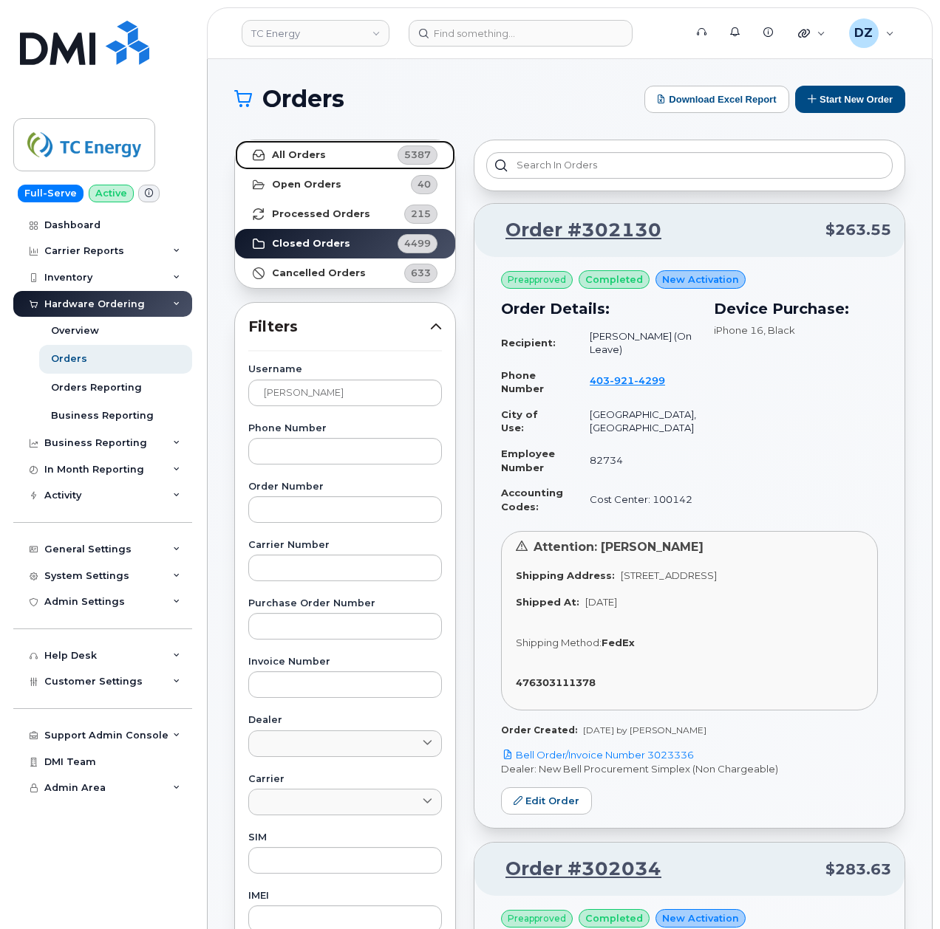
click at [338, 155] on link "All Orders 5387" at bounding box center [345, 155] width 220 height 30
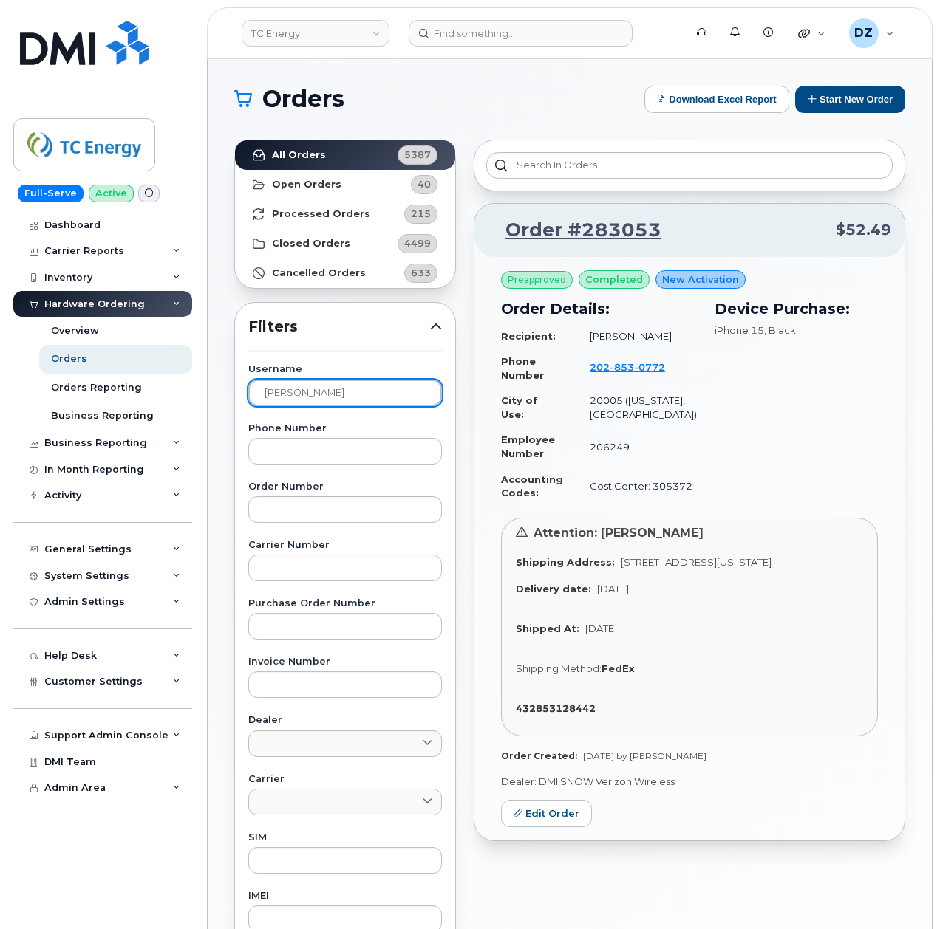
click at [337, 398] on input "Heather Campbell" at bounding box center [345, 393] width 194 height 27
paste input "Alex Oehler"
click at [326, 152] on link "All Orders 5387" at bounding box center [345, 155] width 220 height 30
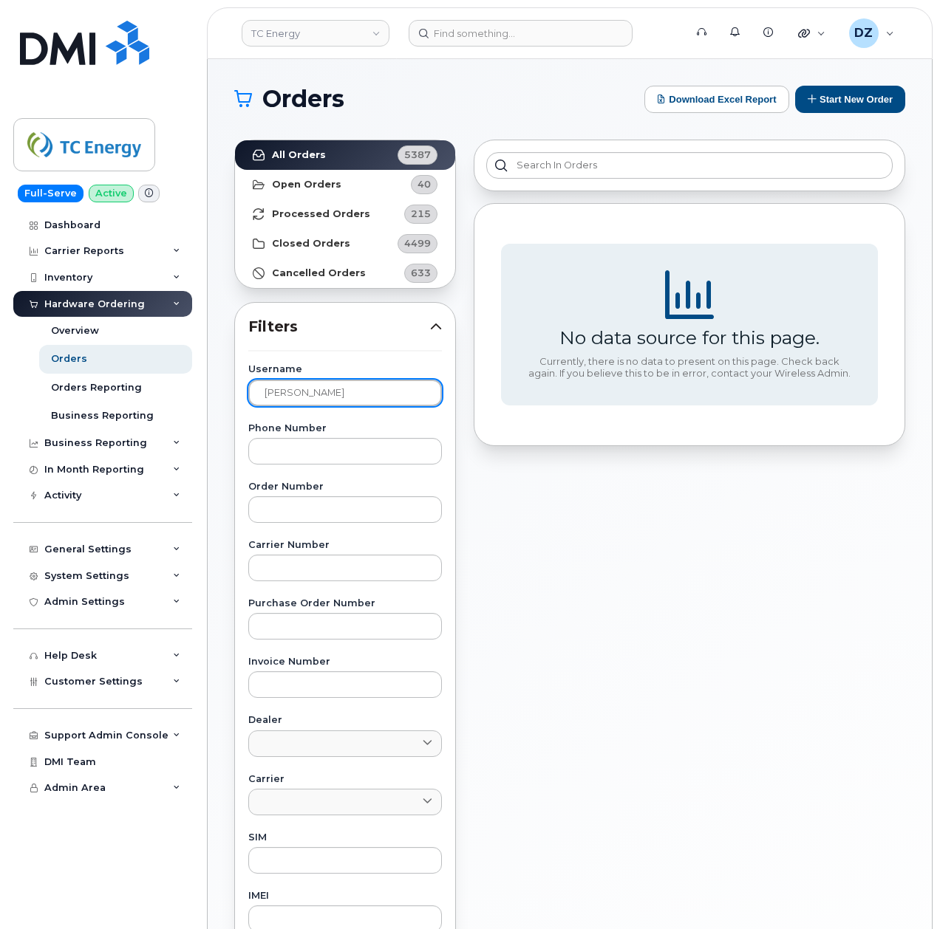
click at [332, 390] on input "Alex Oehler" at bounding box center [345, 393] width 194 height 27
paste input "LEXANDER OEHLER"
type input "ALEXANDER OEHLER"
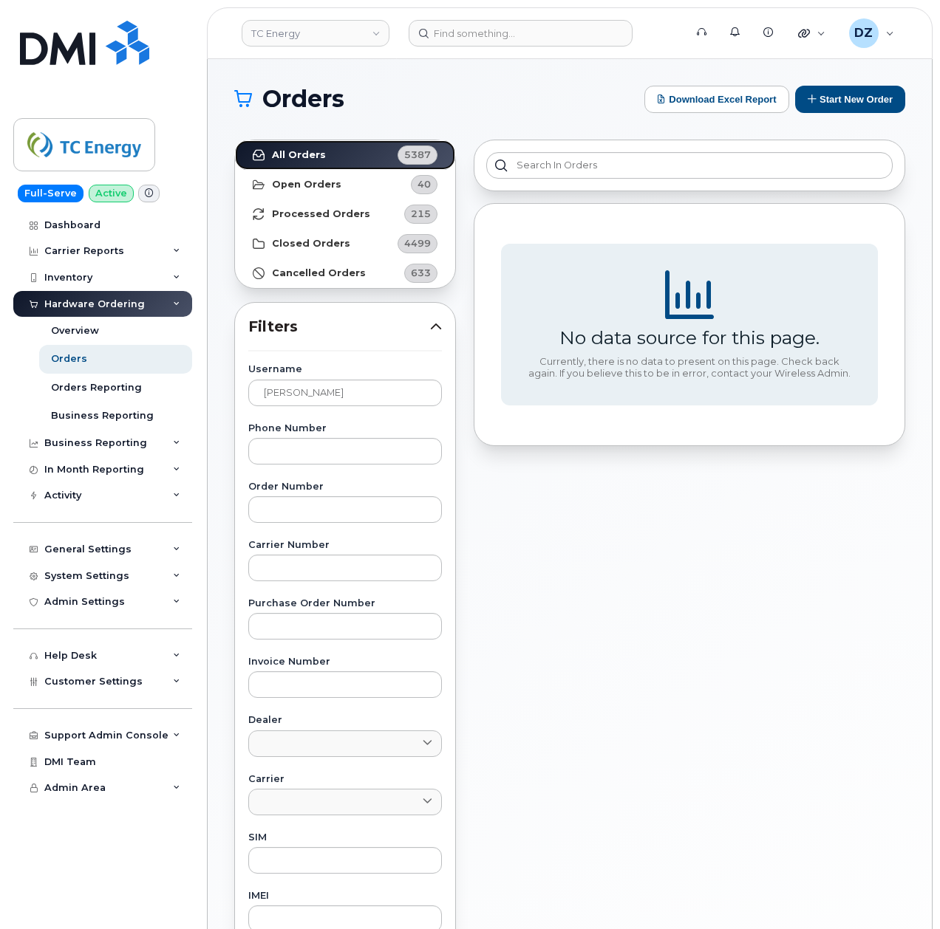
click at [316, 157] on strong "All Orders" at bounding box center [299, 155] width 54 height 12
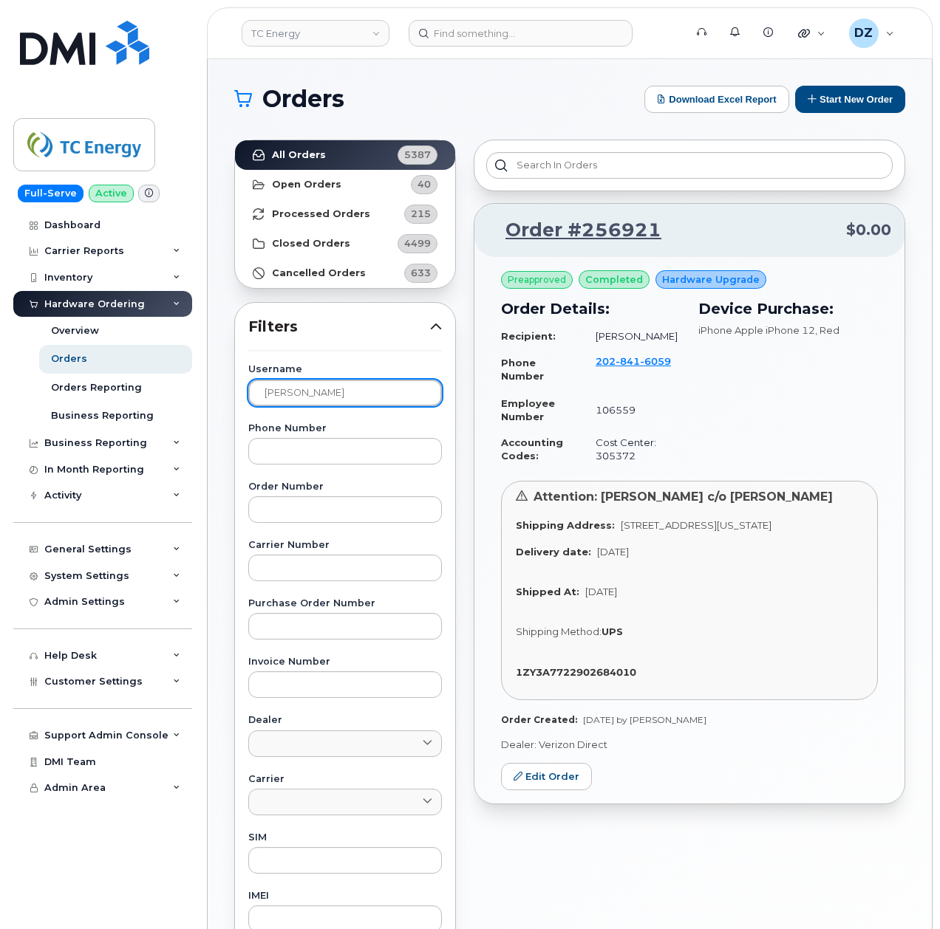
click at [386, 396] on input "ALEXANDER OEHLER" at bounding box center [345, 393] width 194 height 27
paste input "Diana Garcia"
type input "Diana Garcia"
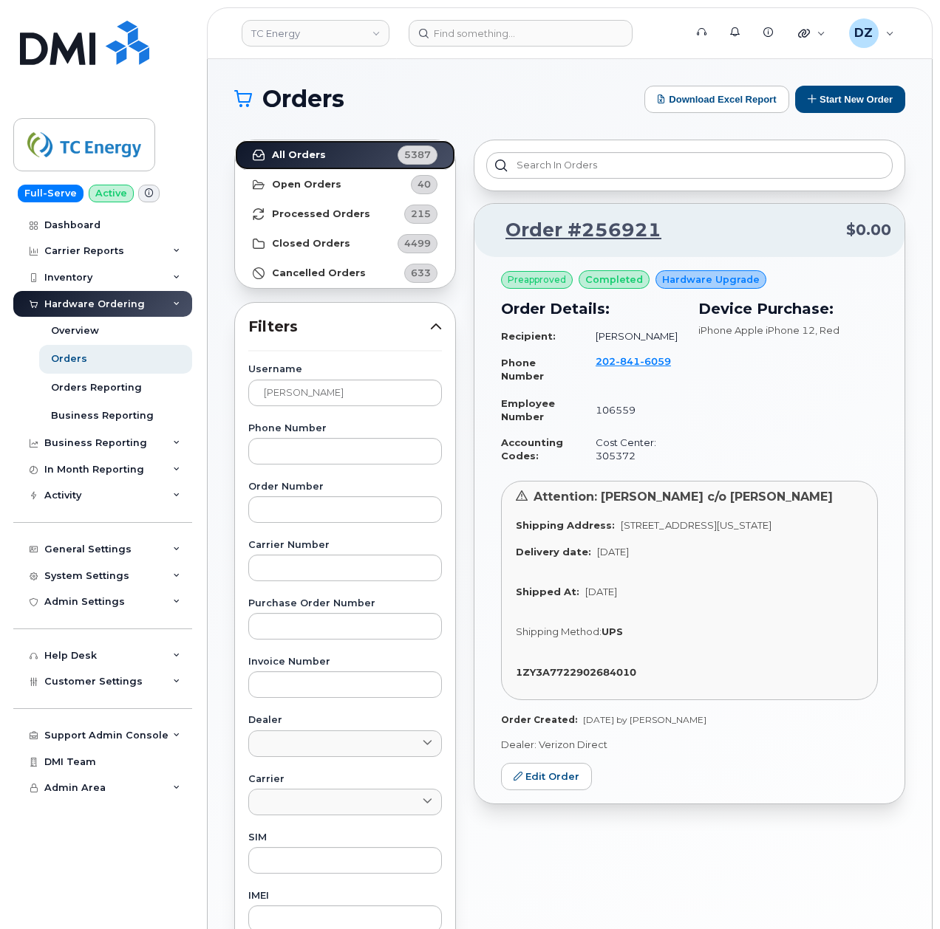
click at [290, 143] on link "All Orders 5387" at bounding box center [345, 155] width 220 height 30
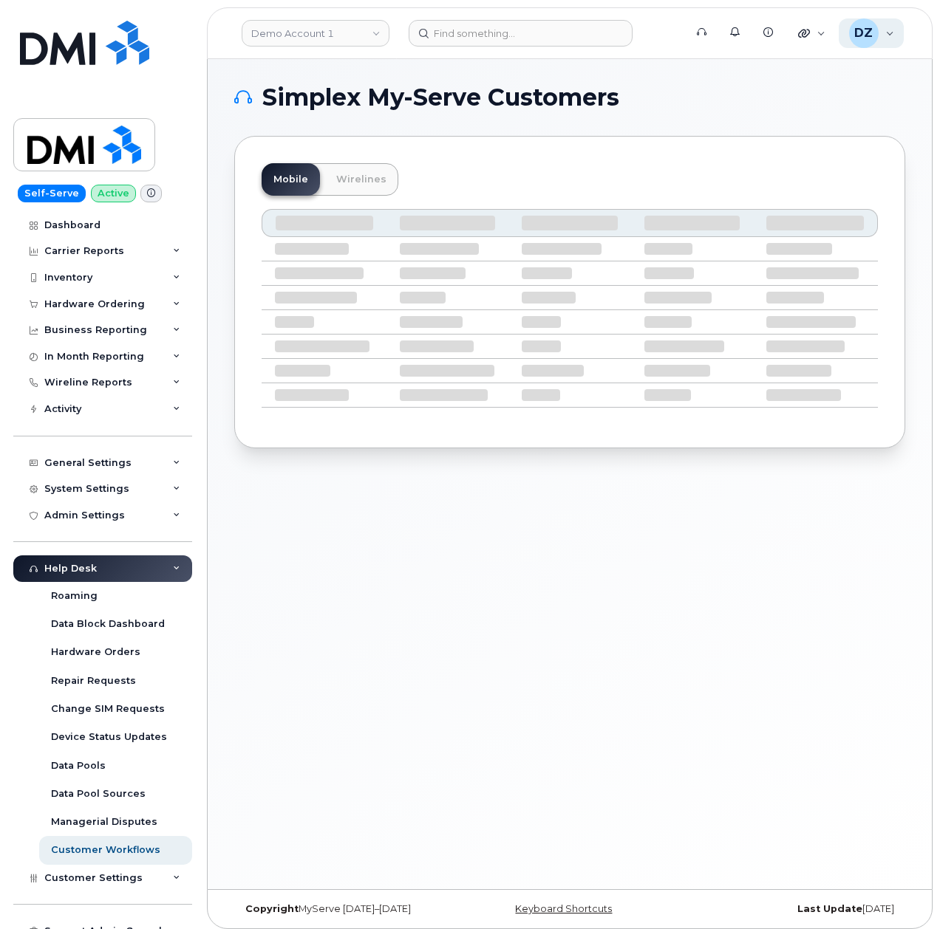
click at [882, 35] on div "DZ [PERSON_NAME] Super Admin" at bounding box center [872, 33] width 66 height 30
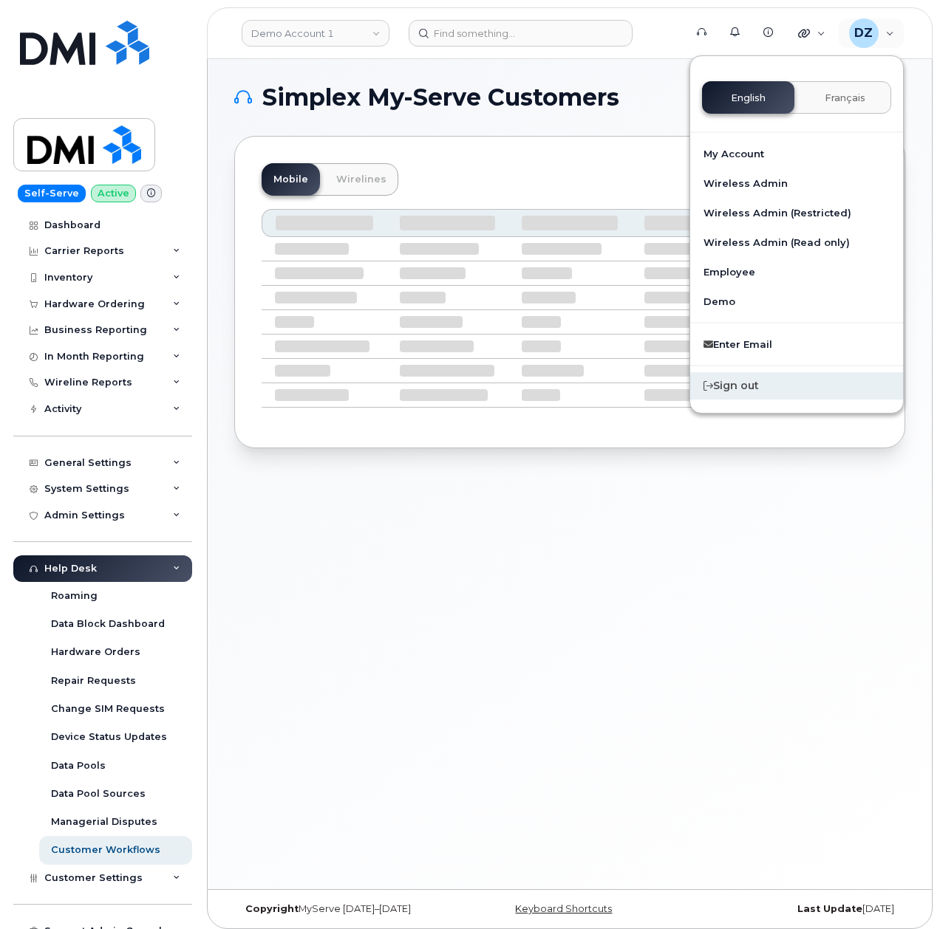
click at [760, 390] on div "Sign out" at bounding box center [796, 385] width 213 height 27
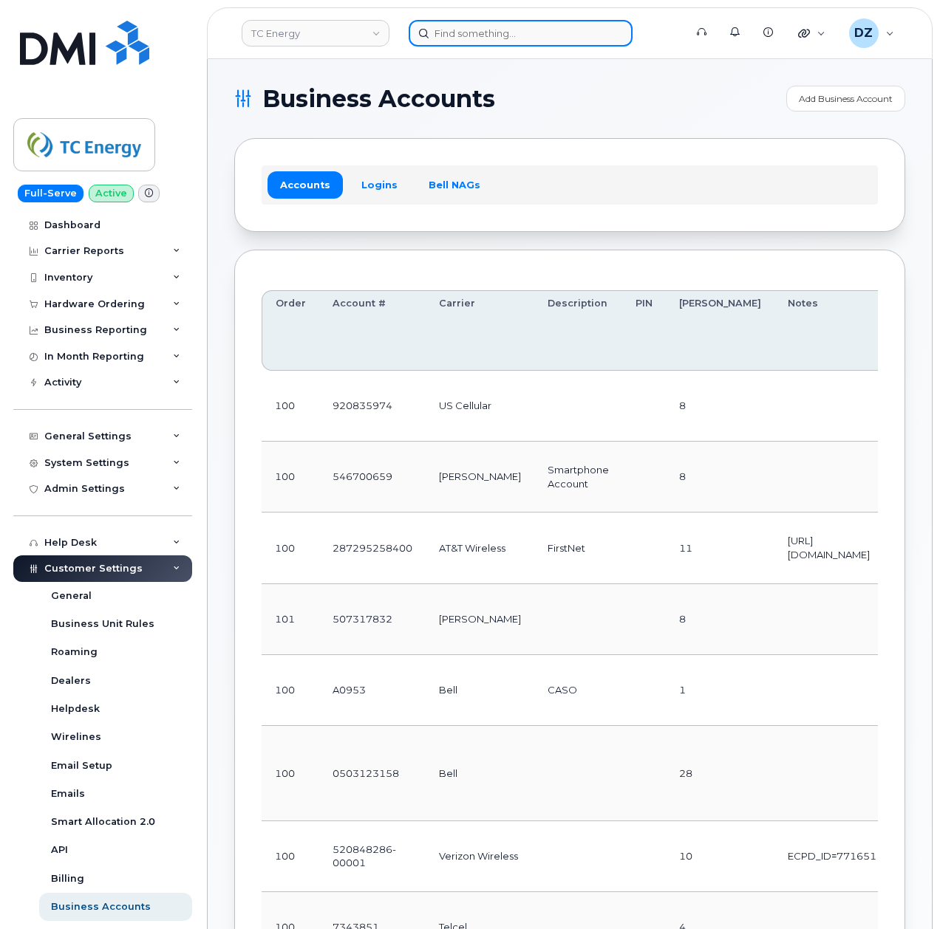
click at [465, 27] on input at bounding box center [521, 33] width 224 height 27
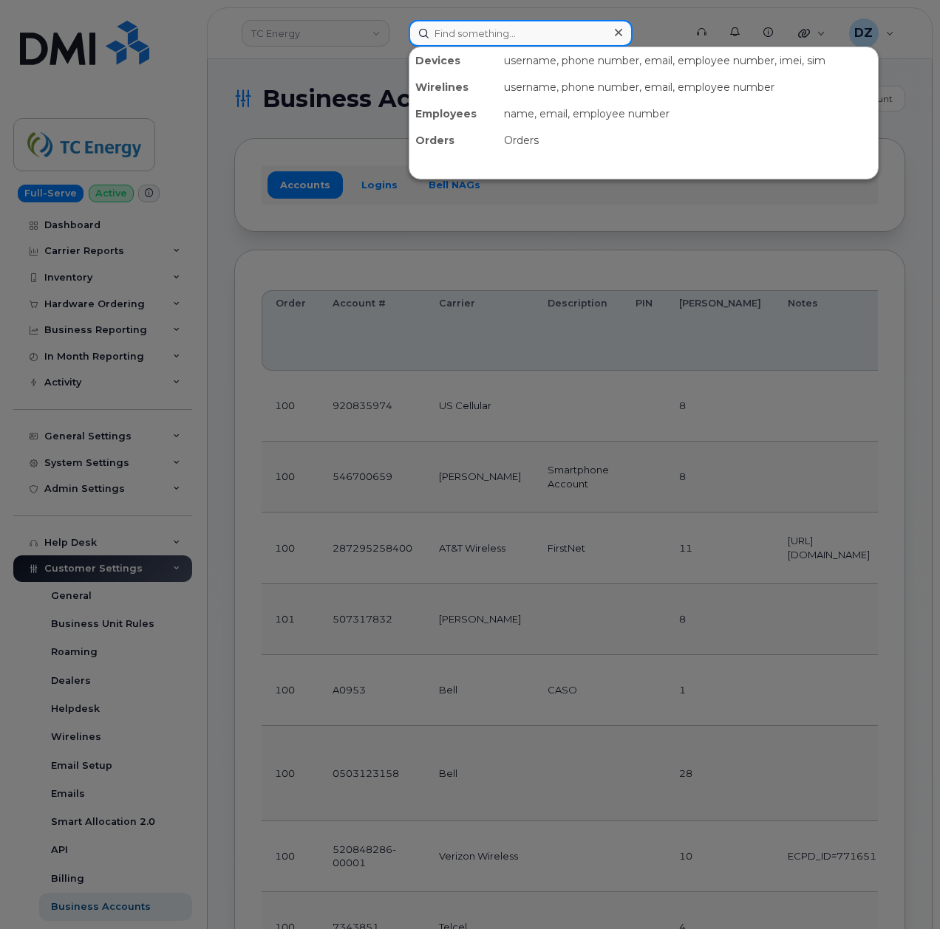
paste input "[PERSON_NAME]"
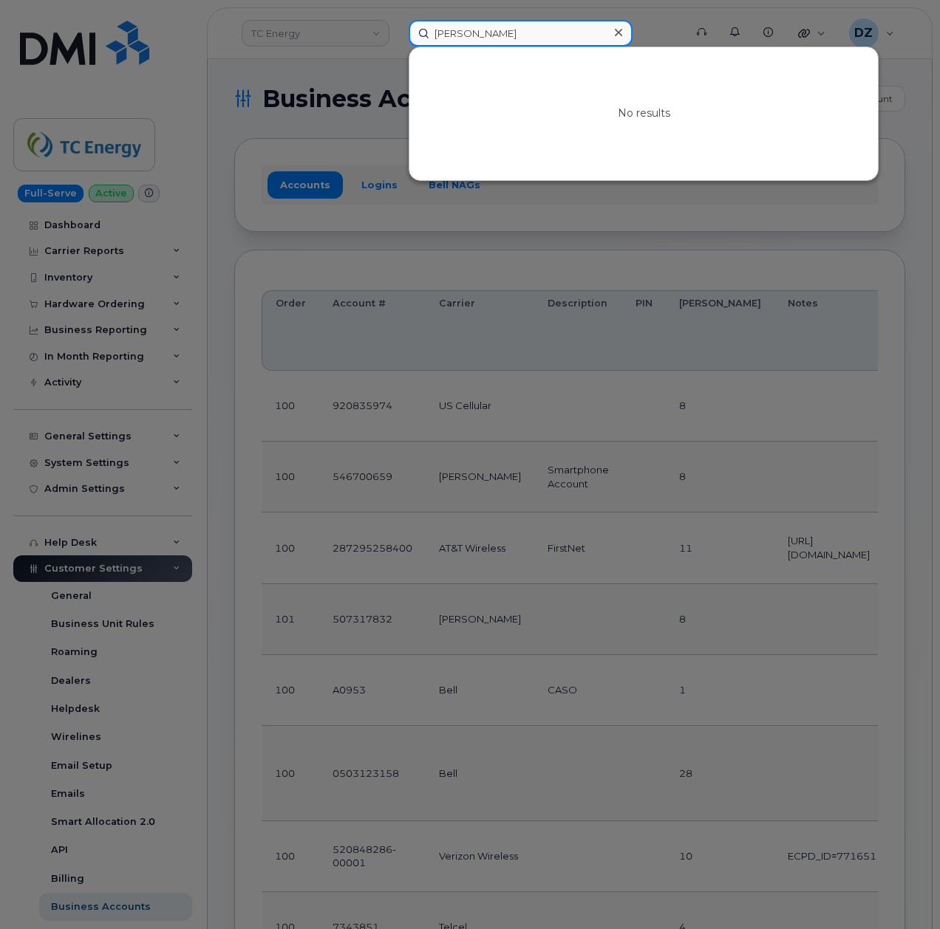
type input "[PERSON_NAME]"
click at [222, 63] on div at bounding box center [470, 464] width 940 height 929
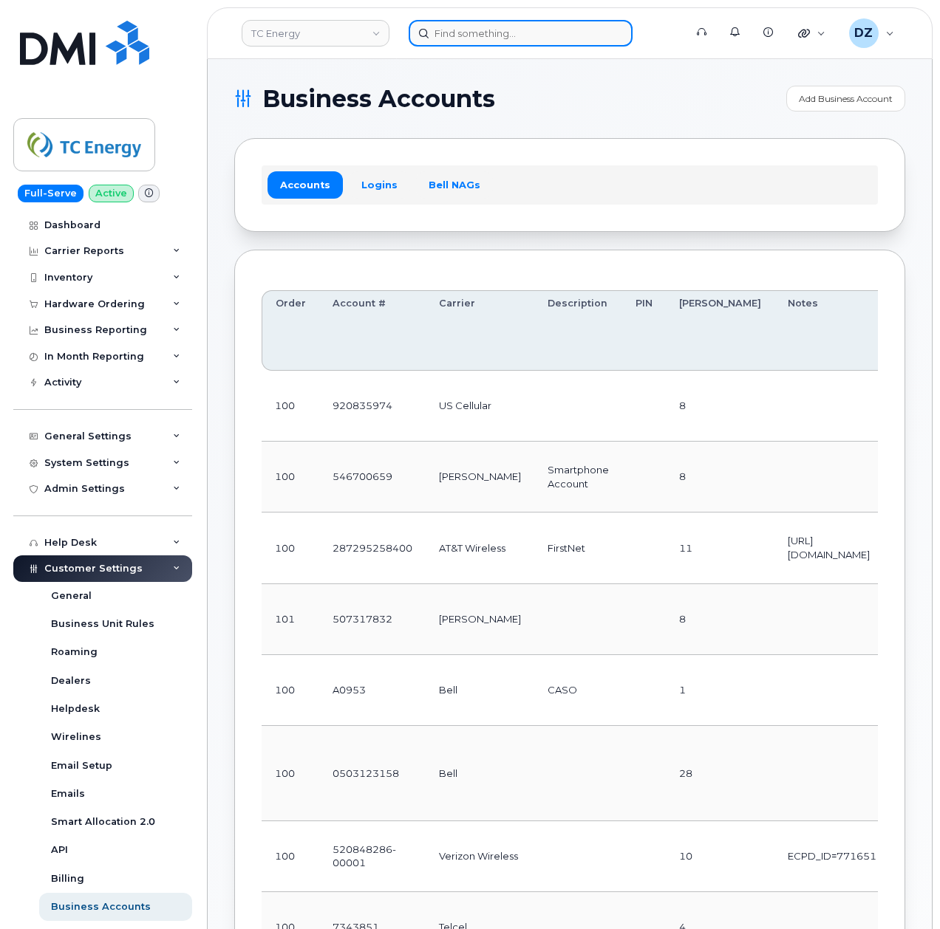
click at [489, 33] on input at bounding box center [521, 33] width 224 height 27
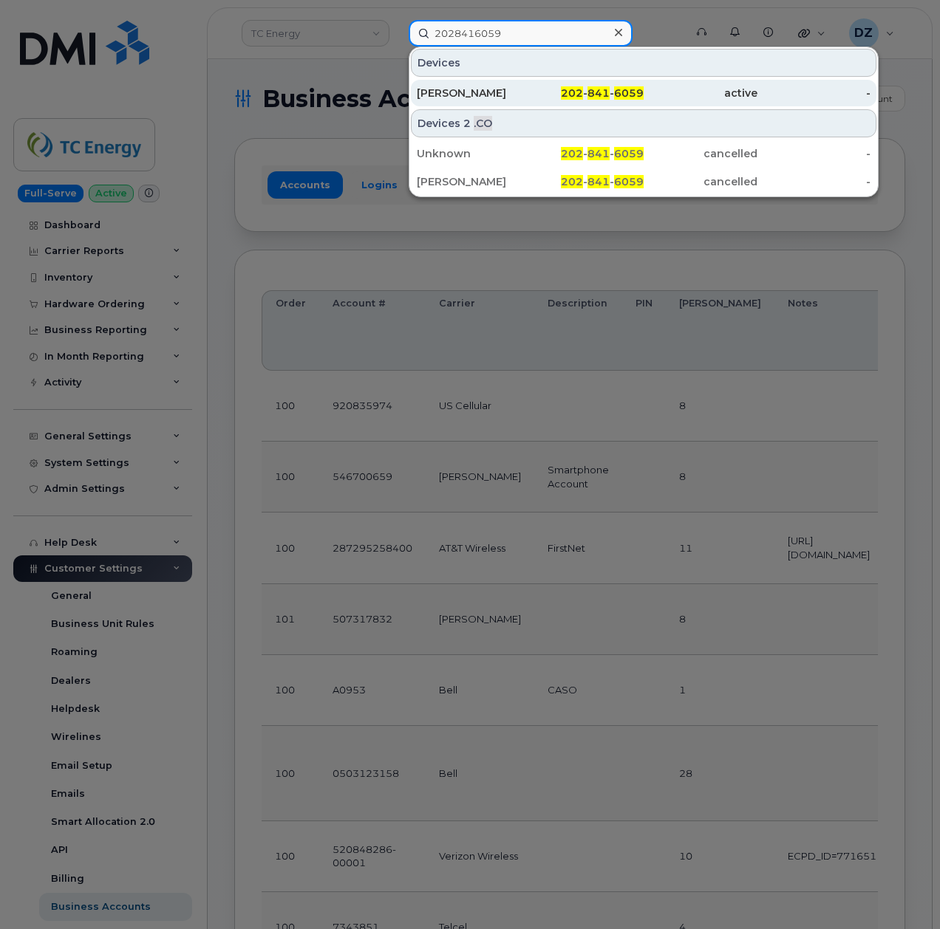
type input "2028416059"
click at [530, 96] on div "ALEXANDER OEHLER" at bounding box center [474, 93] width 114 height 15
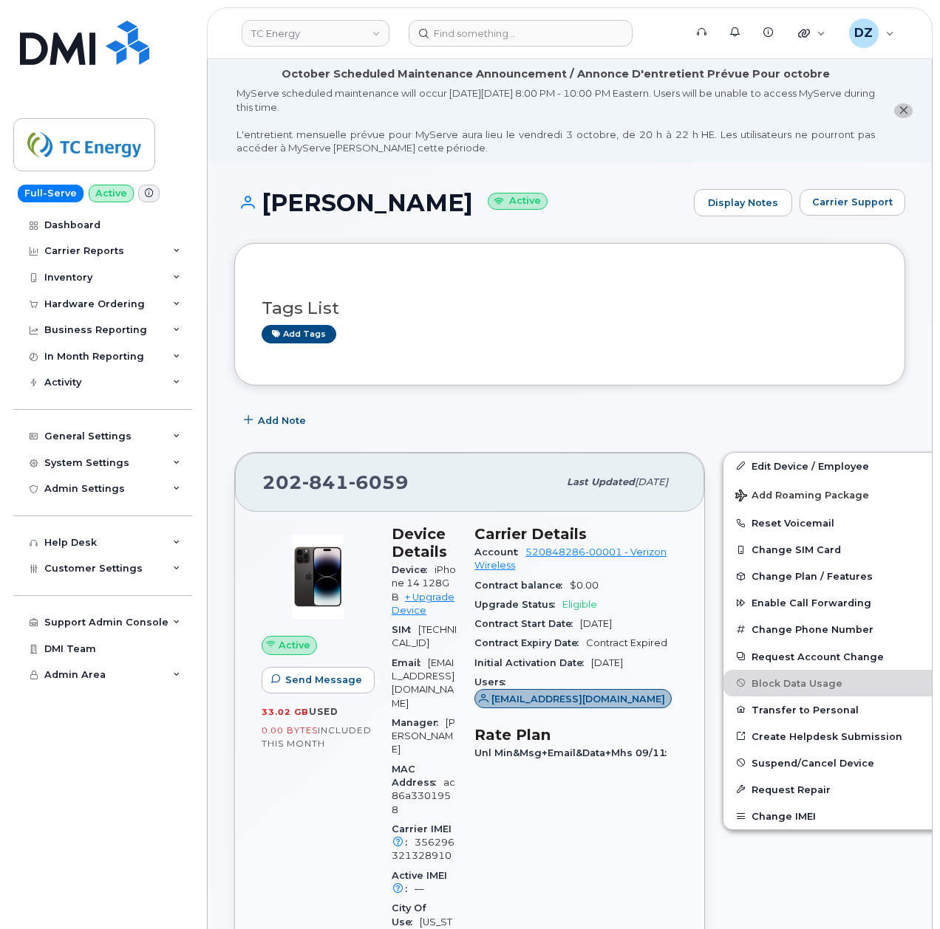
click at [307, 199] on h1 "ALEXANDER OEHLER Active" at bounding box center [460, 203] width 452 height 26
click at [486, 199] on h1 "ALEXANDER OEHLER Active" at bounding box center [460, 203] width 452 height 26
copy h1 "[PERSON_NAME]"
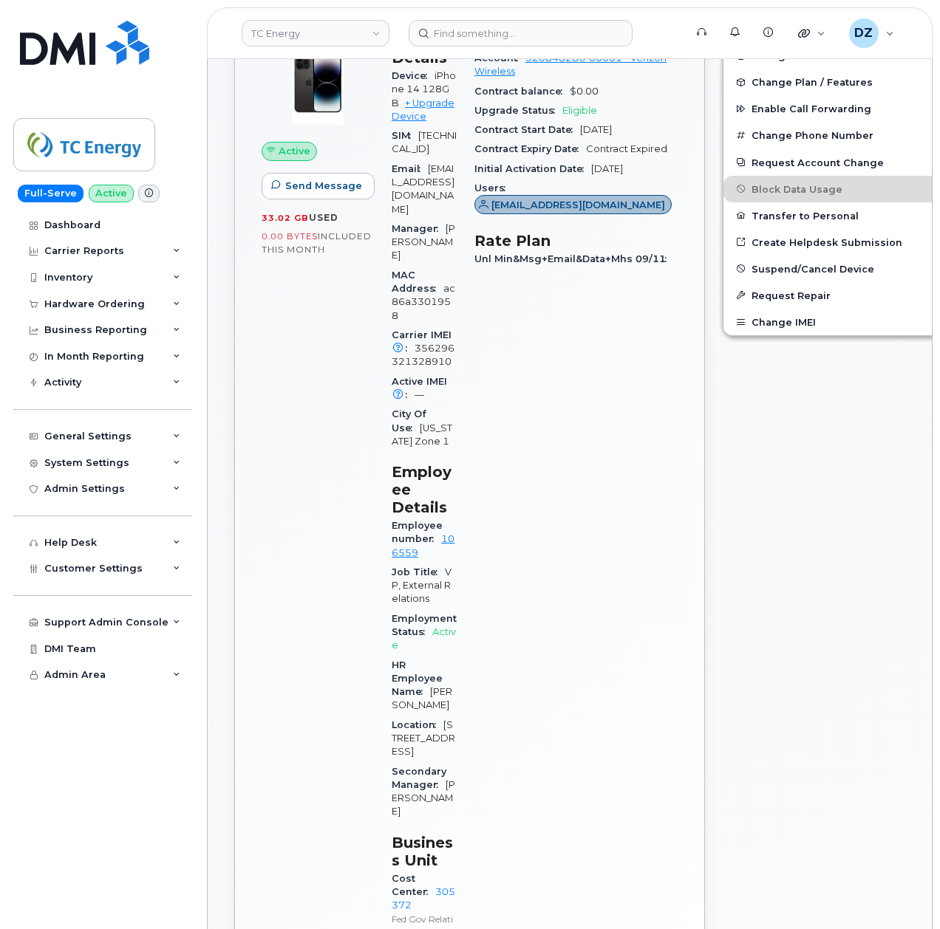
scroll to position [492, 0]
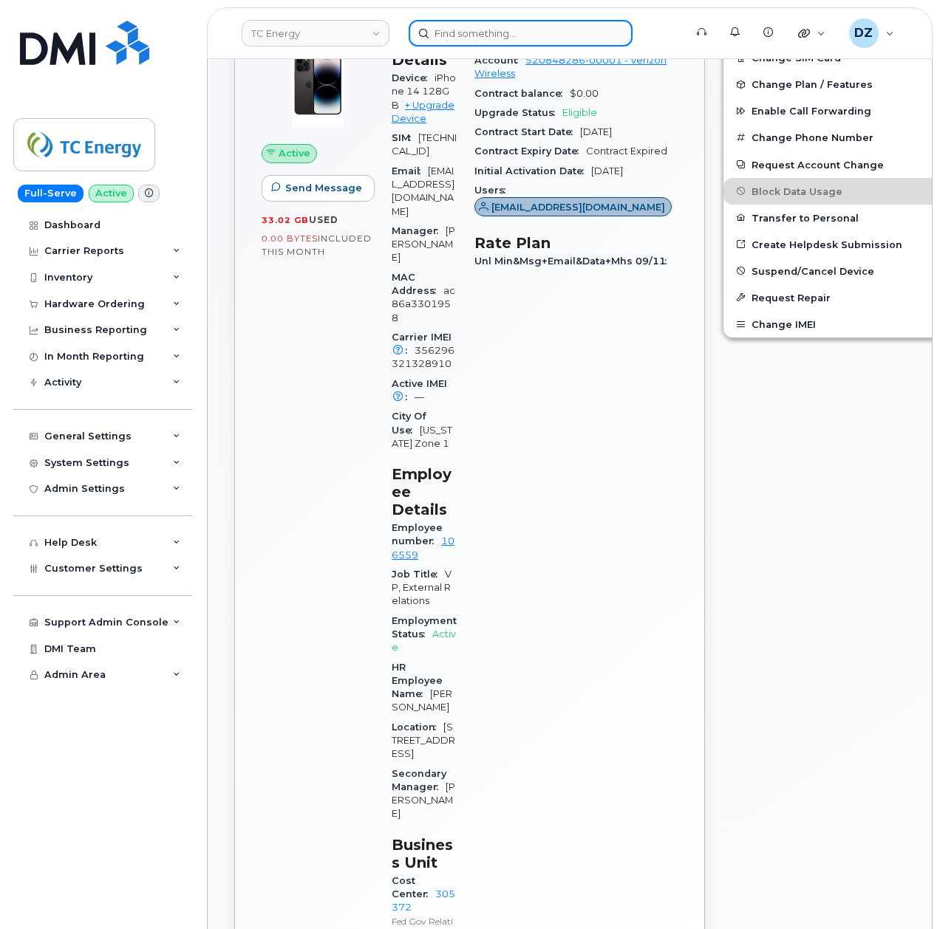
click at [471, 33] on input at bounding box center [521, 33] width 224 height 27
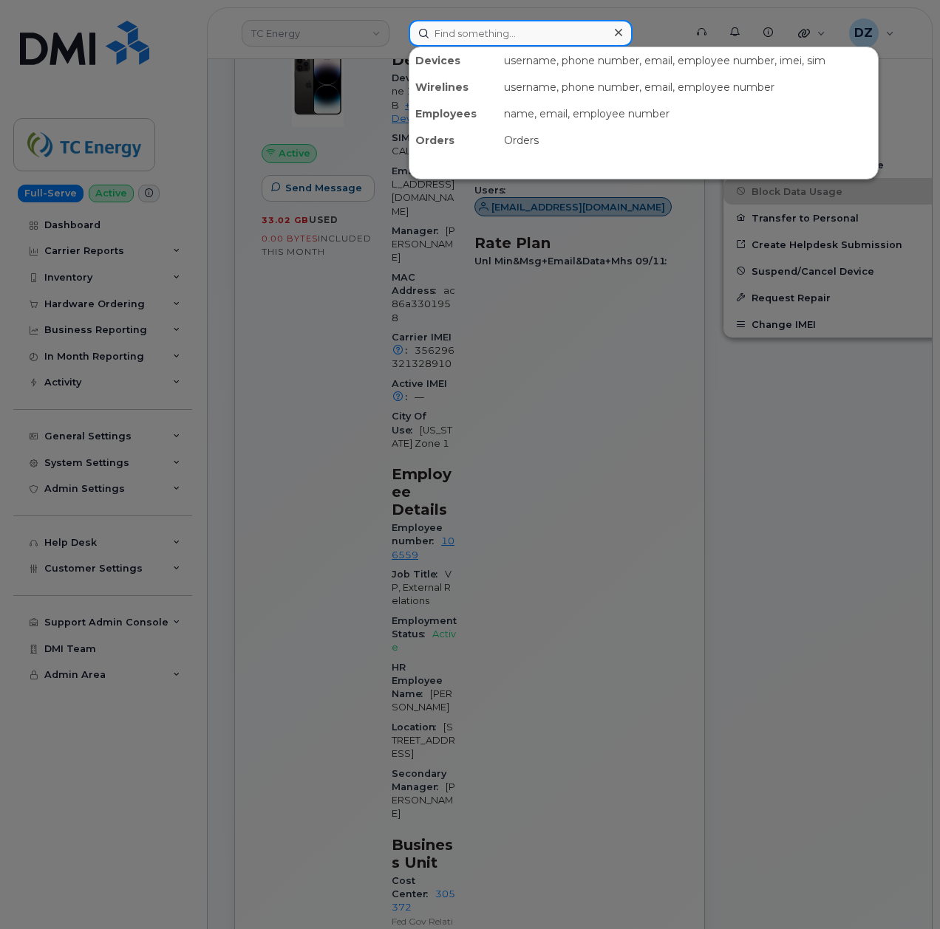
paste input "Anthony Acord"
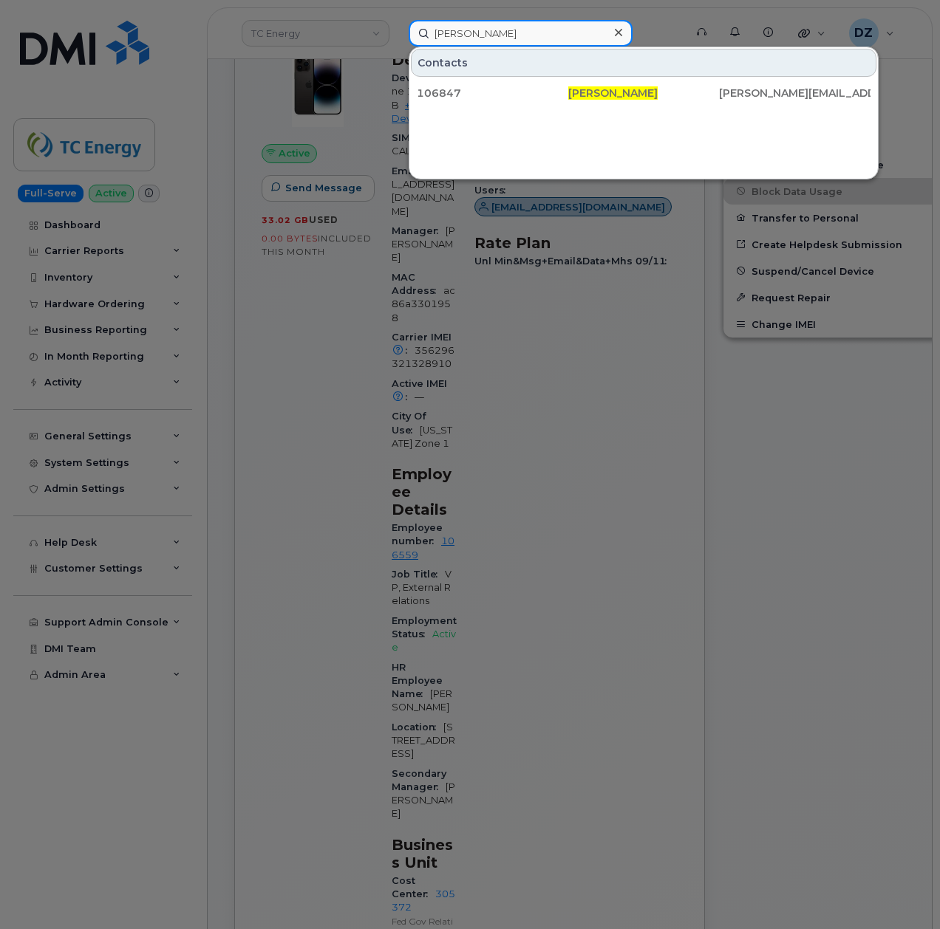
type input "Anthony Acord"
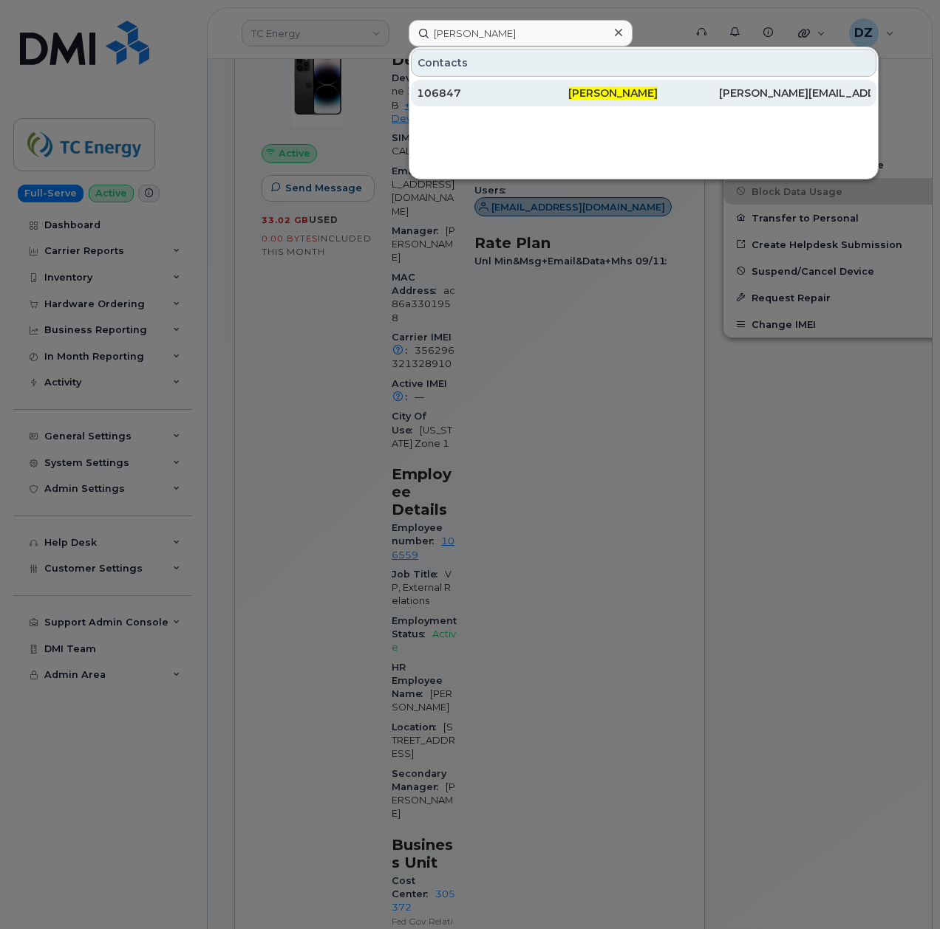
click at [565, 89] on div "106847" at bounding box center [492, 93] width 151 height 15
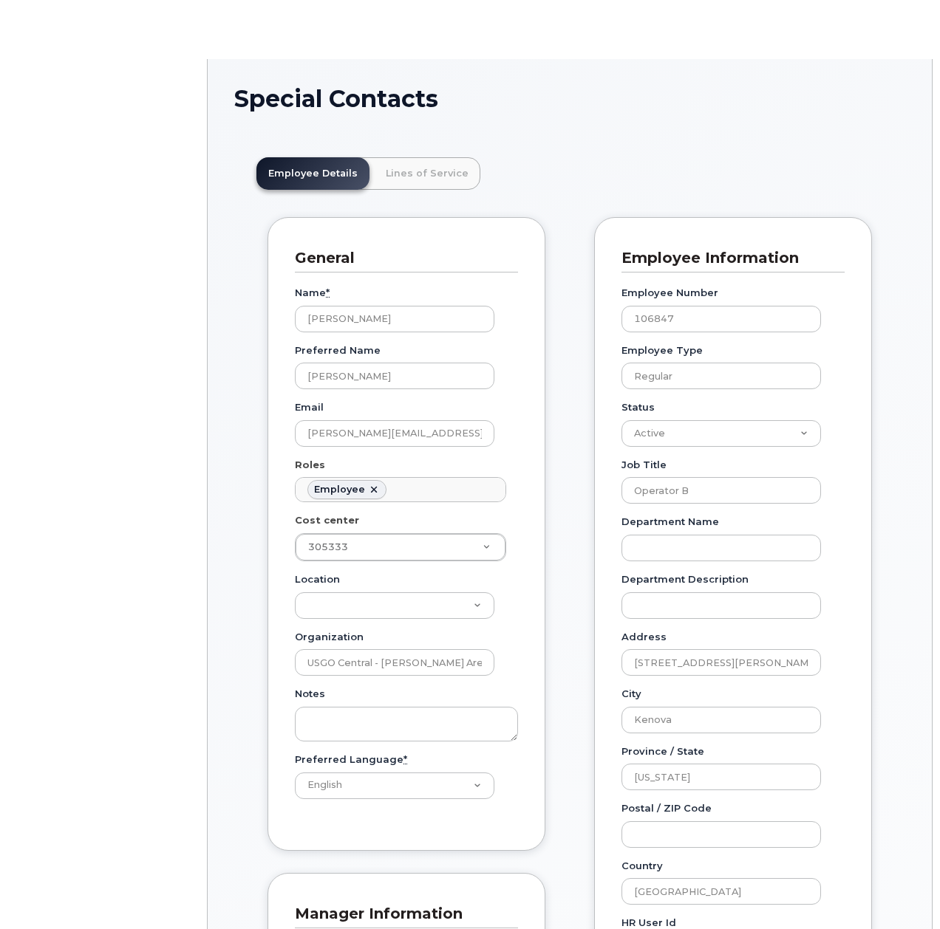
scroll to position [43, 0]
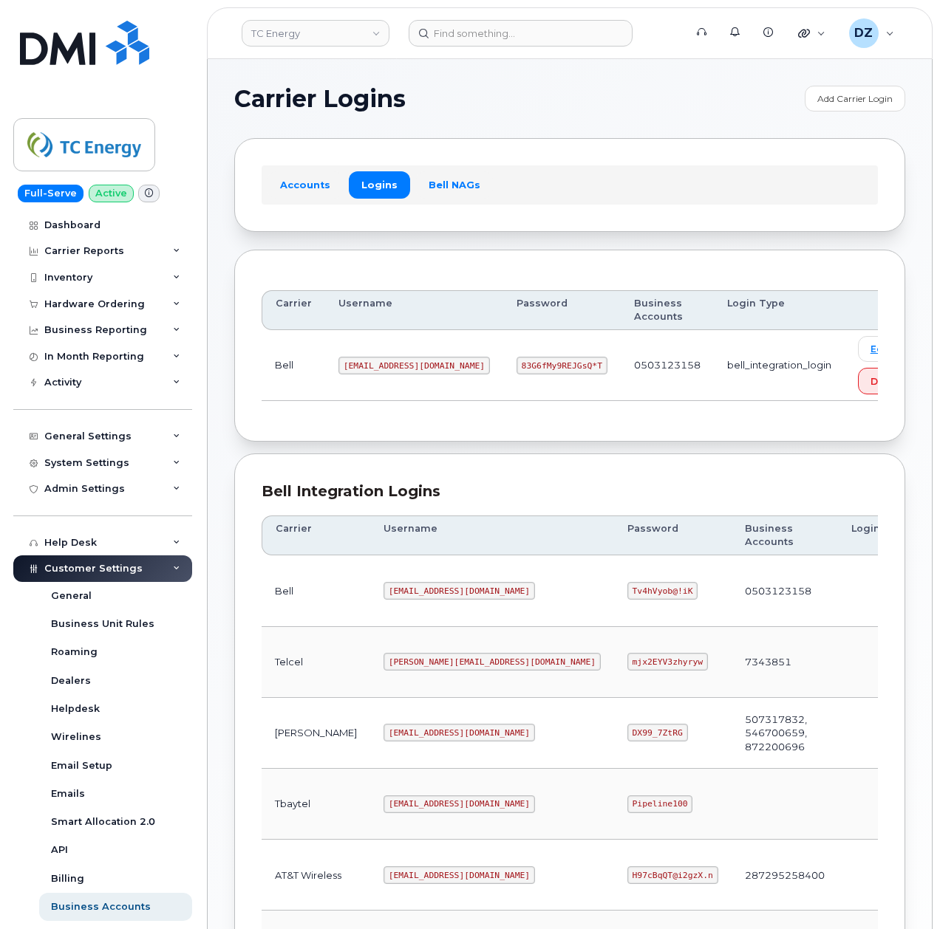
scroll to position [296, 0]
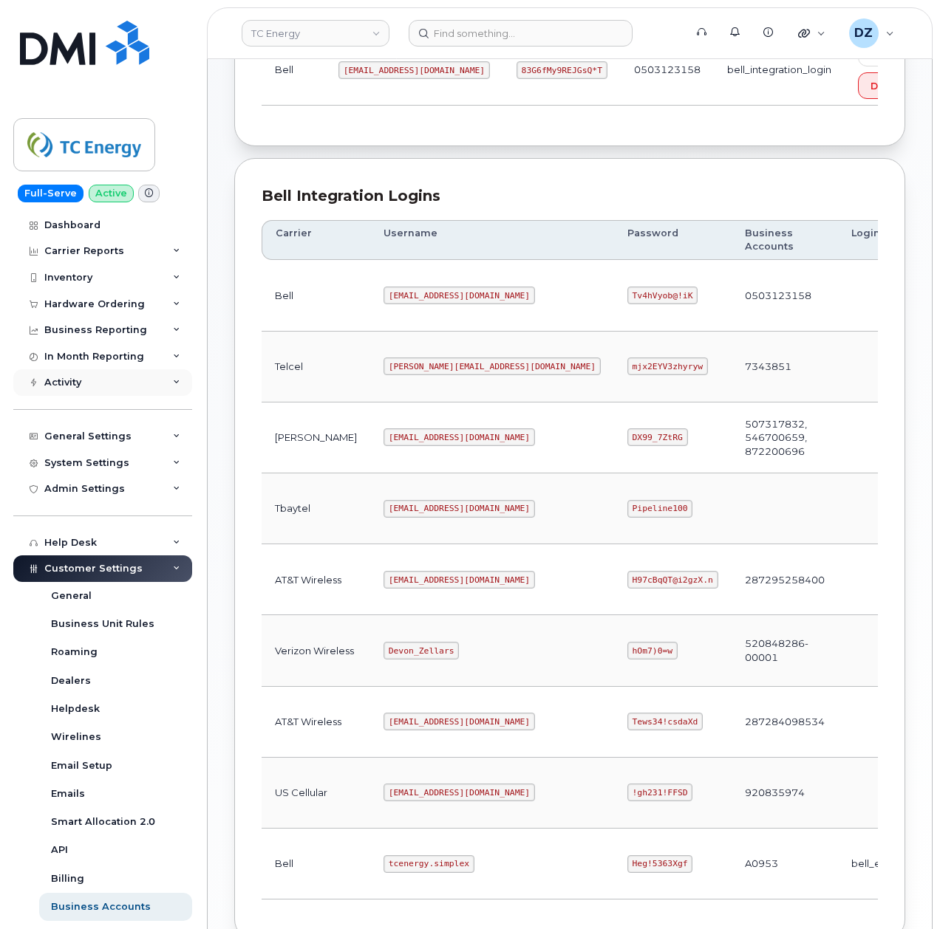
click at [142, 379] on div "Activity" at bounding box center [102, 382] width 179 height 27
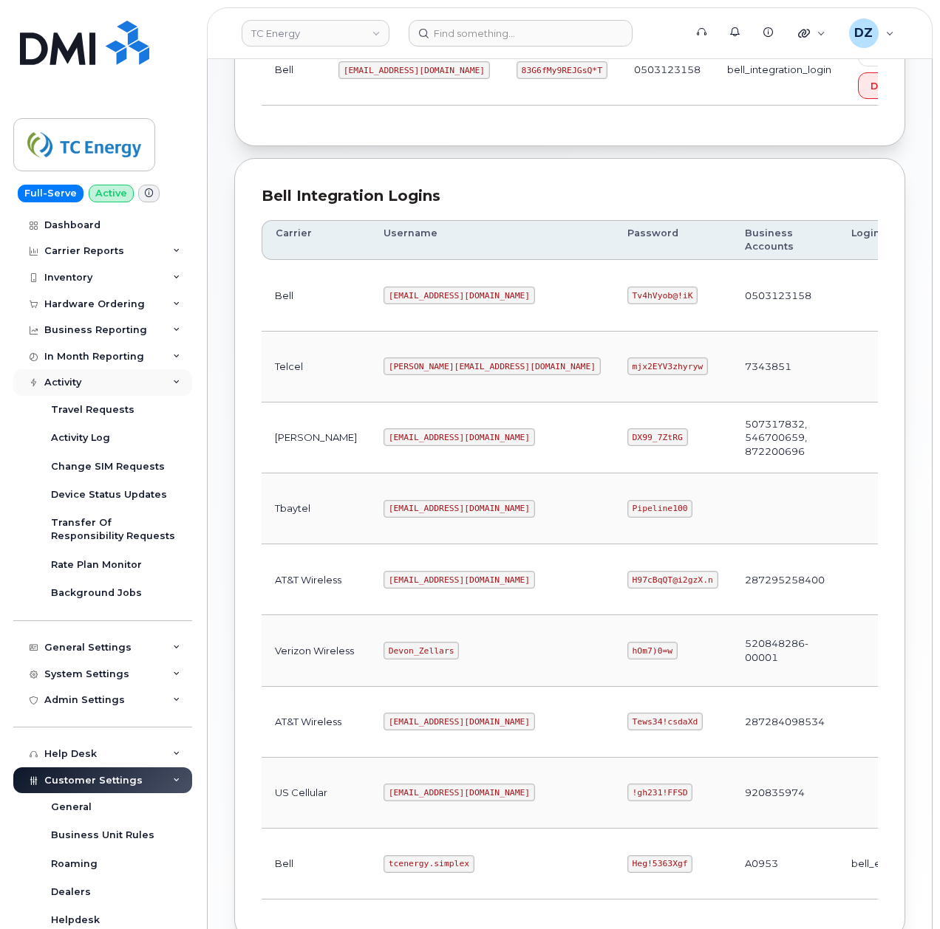
click at [142, 379] on div "Activity" at bounding box center [102, 382] width 179 height 27
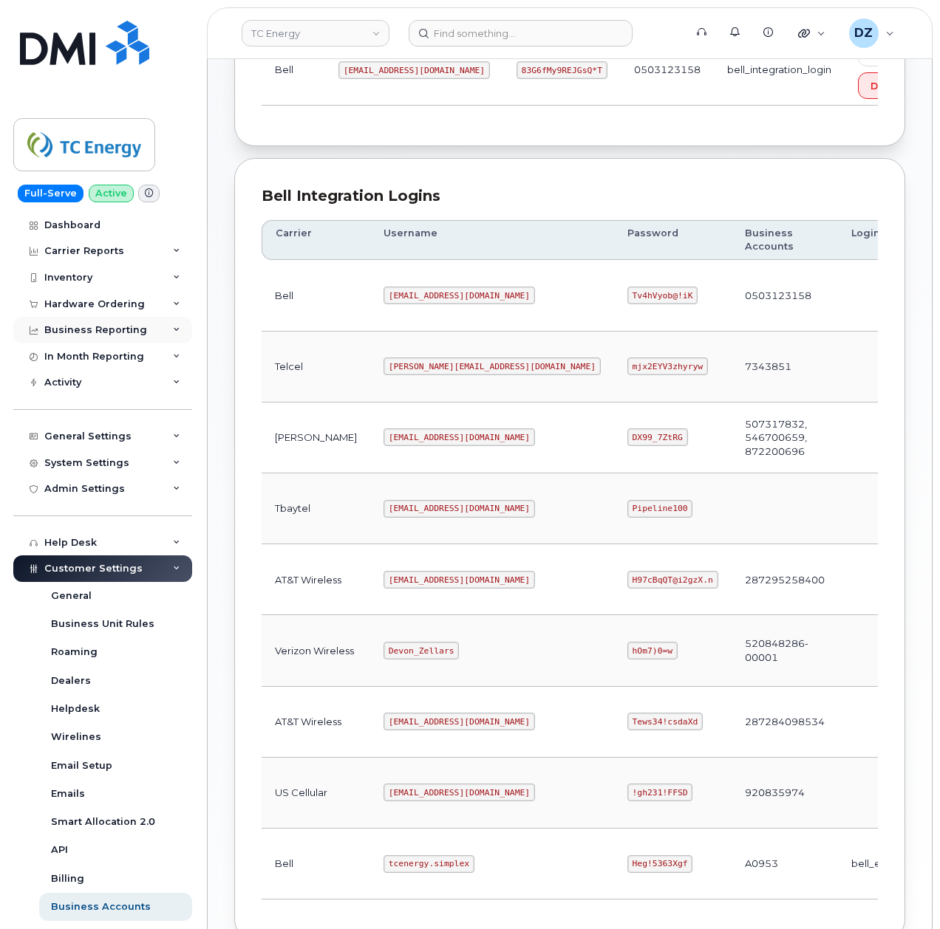
click at [152, 325] on div "Business Reporting" at bounding box center [102, 330] width 179 height 27
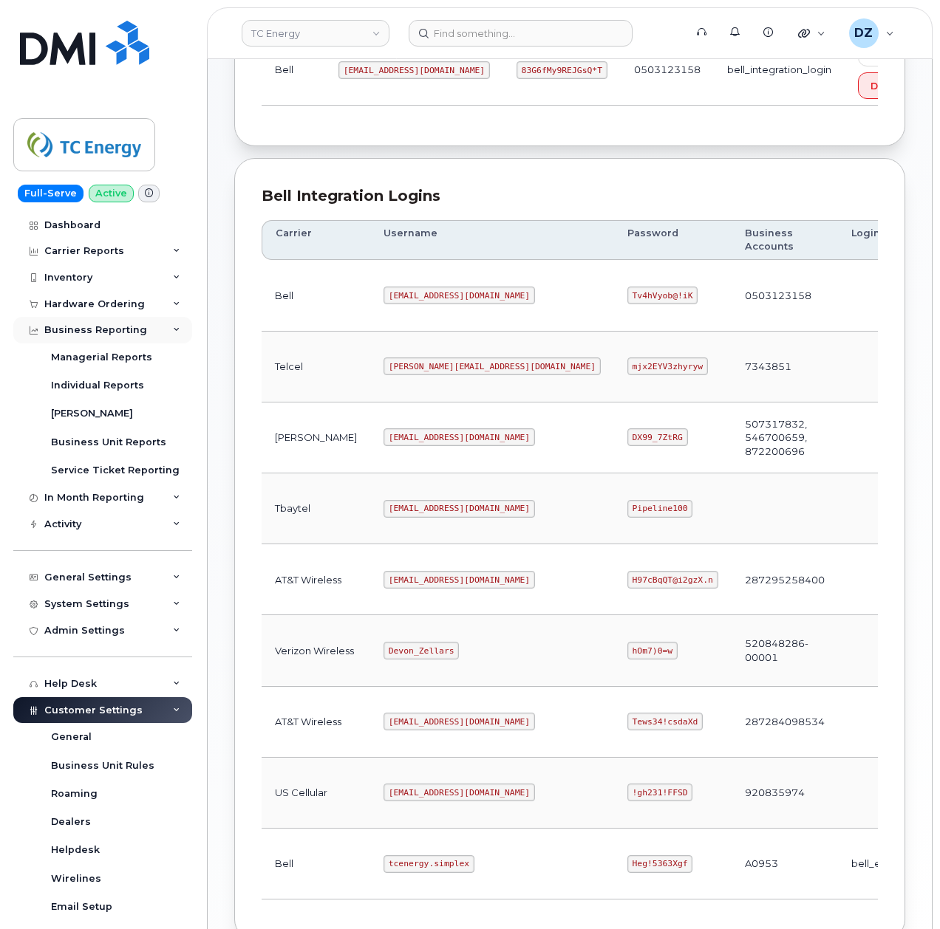
click at [152, 327] on div "Business Reporting" at bounding box center [102, 330] width 179 height 27
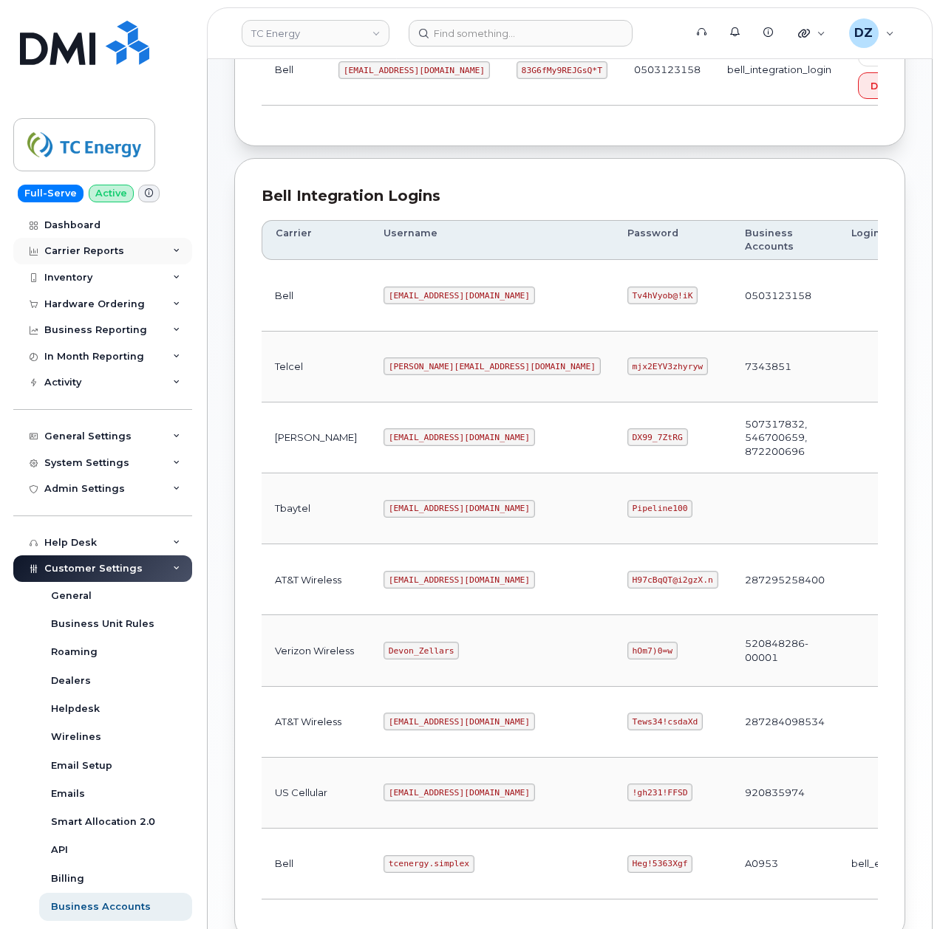
click at [151, 251] on div "Carrier Reports" at bounding box center [102, 251] width 179 height 27
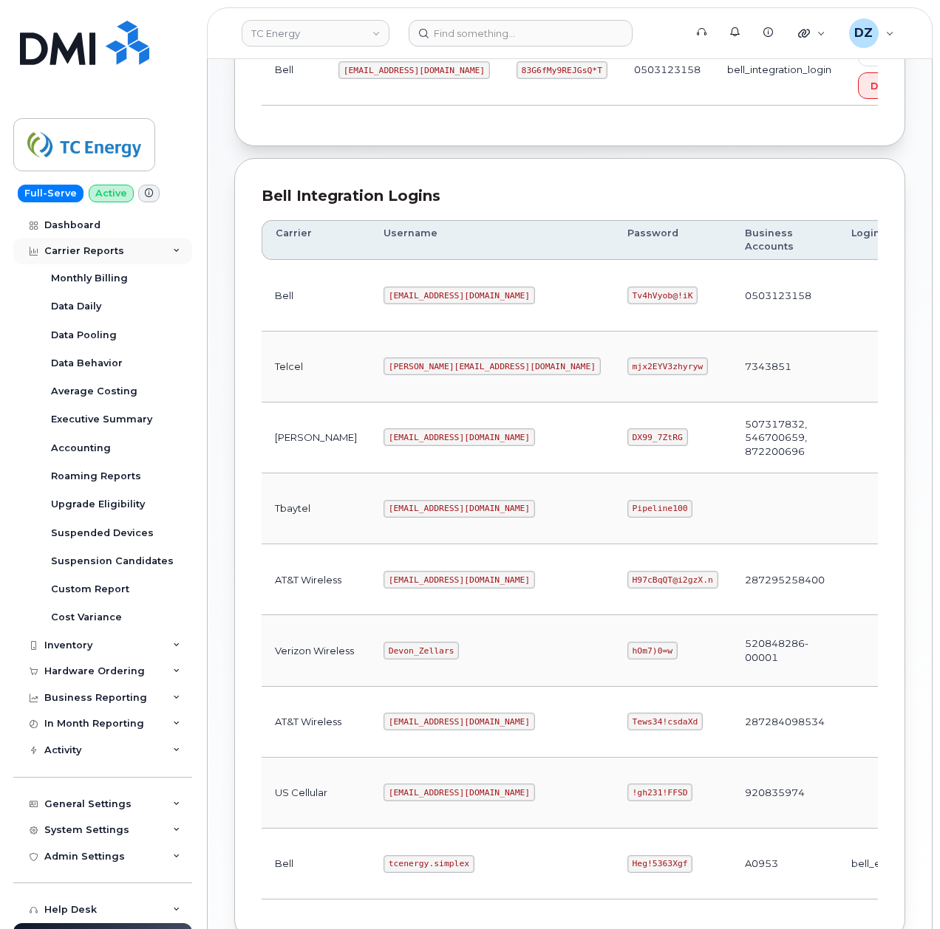
click at [136, 256] on div "Carrier Reports" at bounding box center [102, 251] width 179 height 27
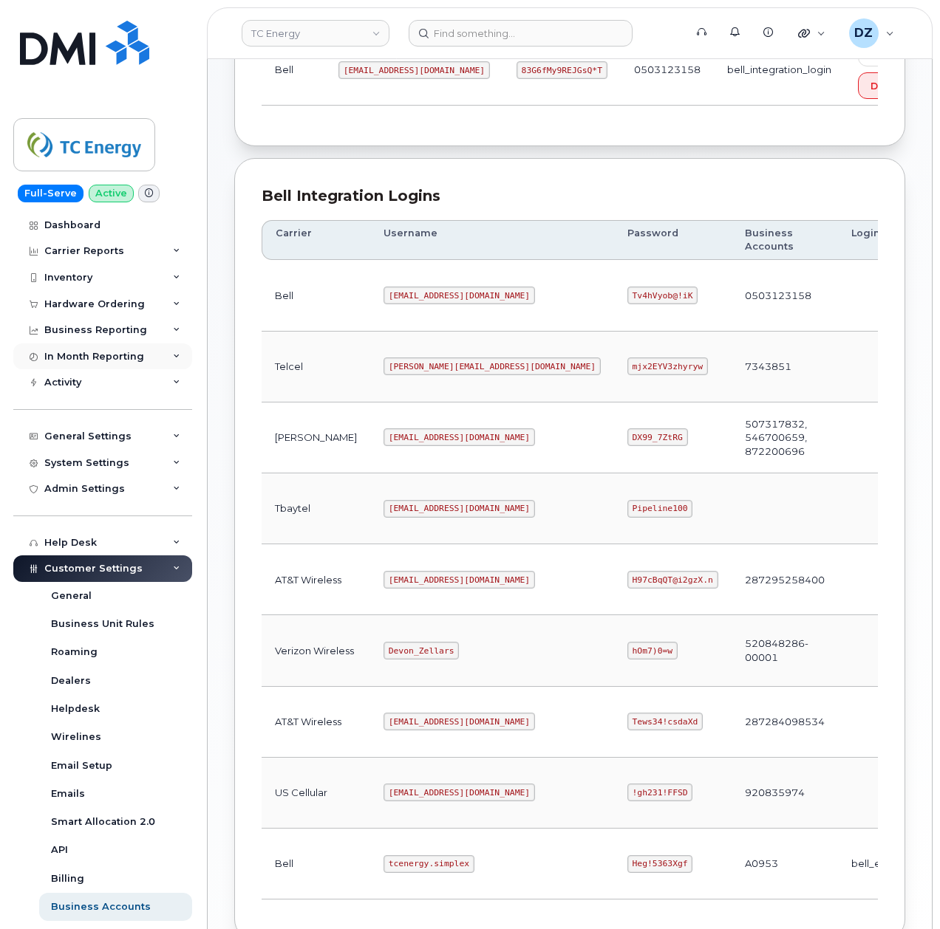
click at [140, 355] on div "In Month Reporting" at bounding box center [102, 357] width 179 height 27
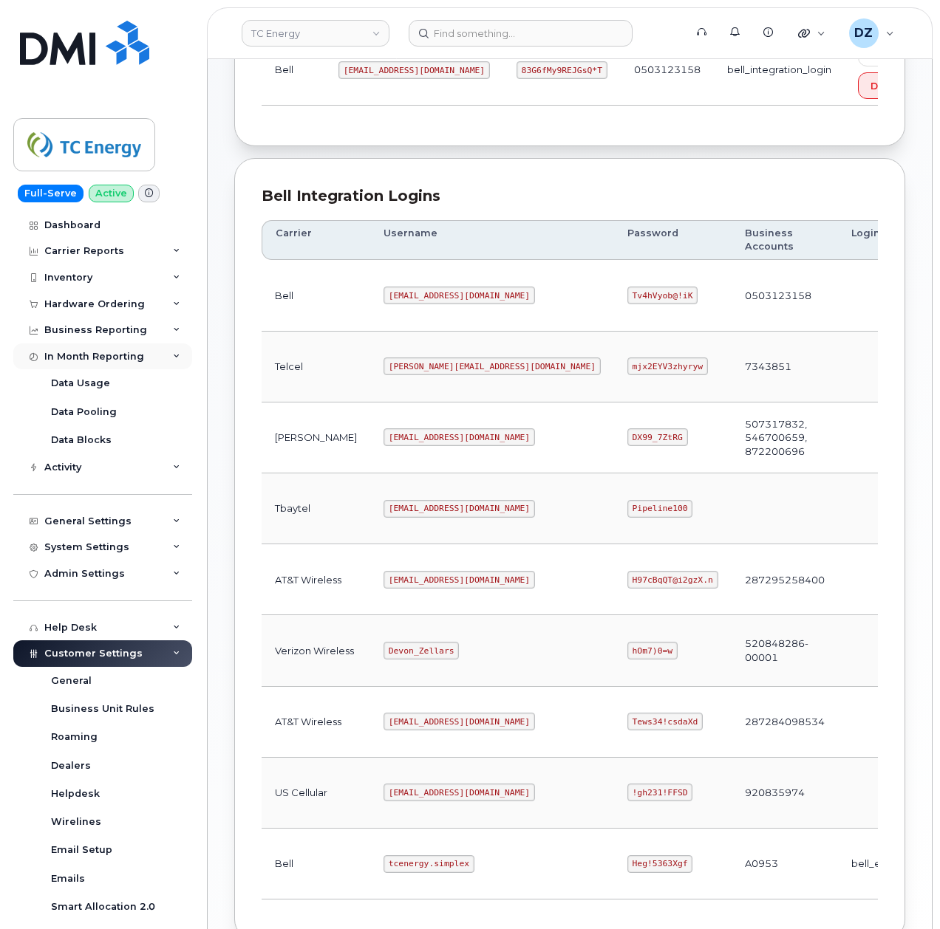
click at [142, 355] on div "In Month Reporting" at bounding box center [102, 357] width 179 height 27
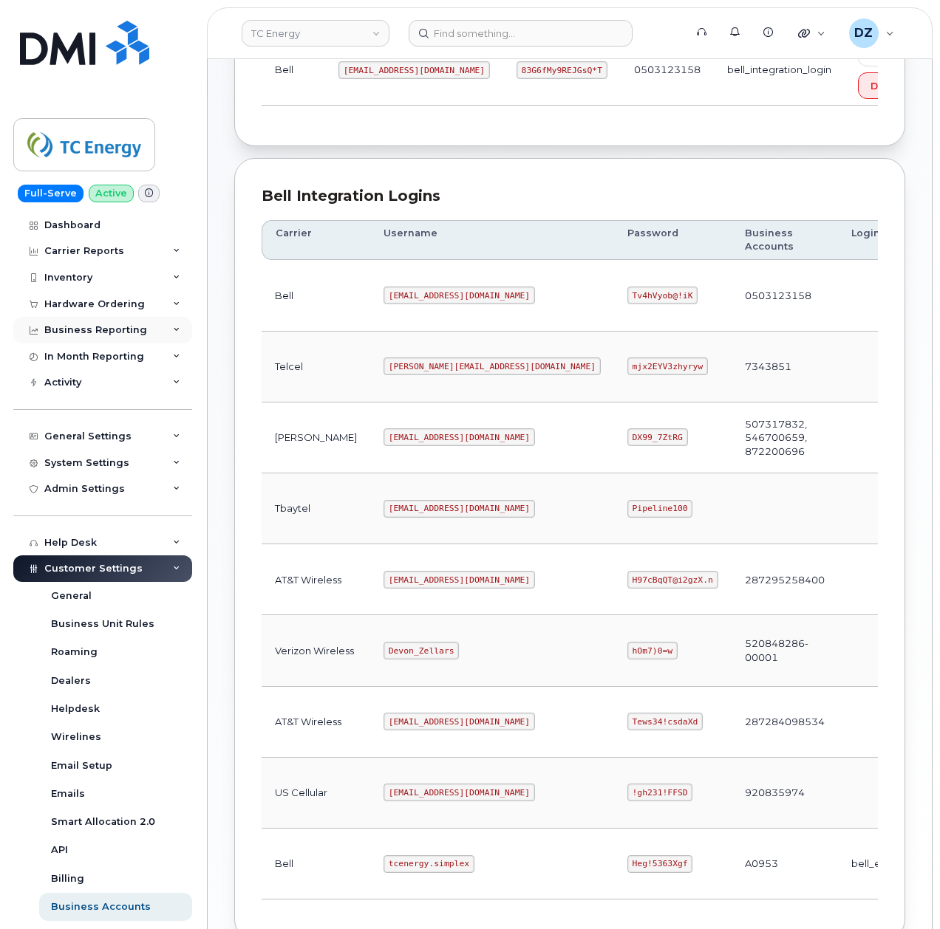
click at [143, 325] on div "Business Reporting" at bounding box center [102, 330] width 179 height 27
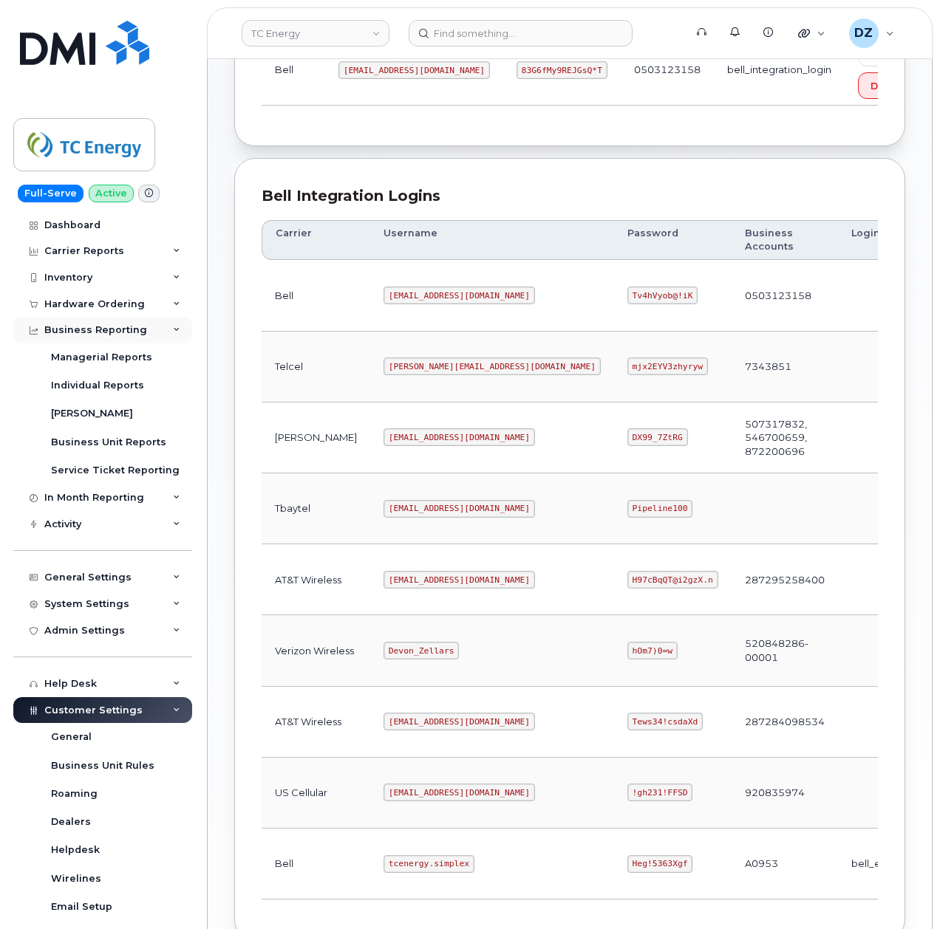
click at [143, 325] on div "Business Reporting" at bounding box center [102, 330] width 179 height 27
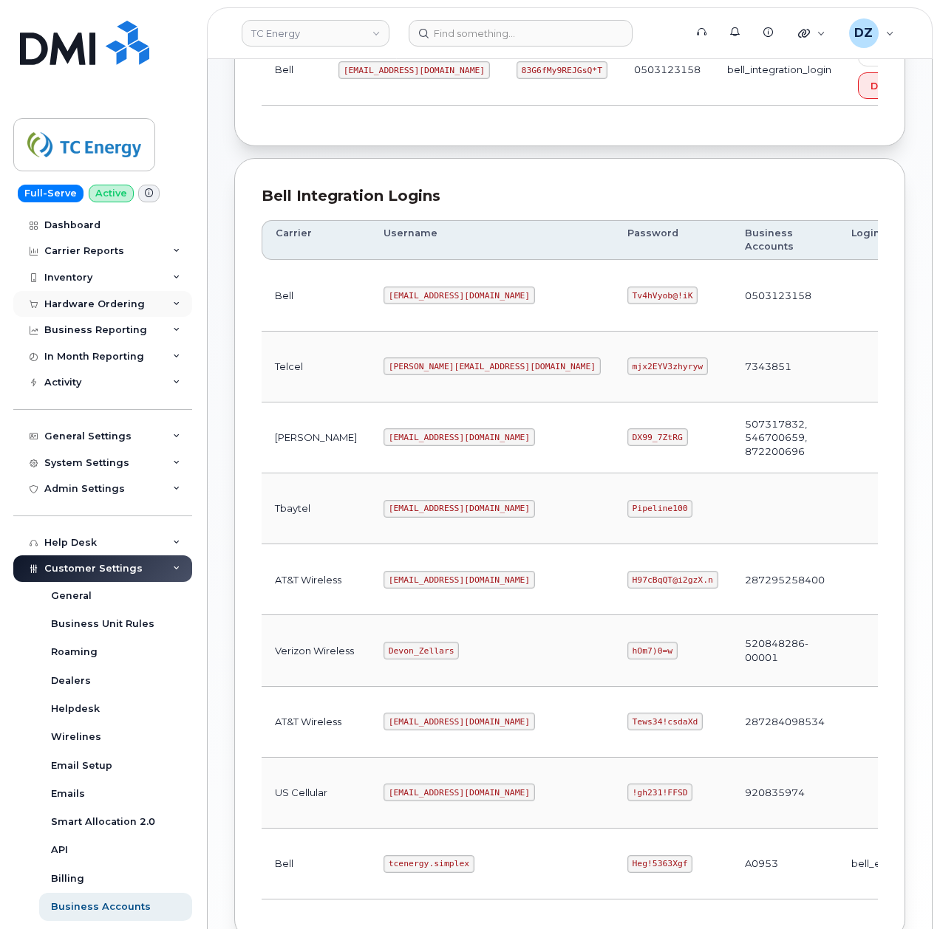
click at [173, 305] on icon at bounding box center [176, 304] width 7 height 7
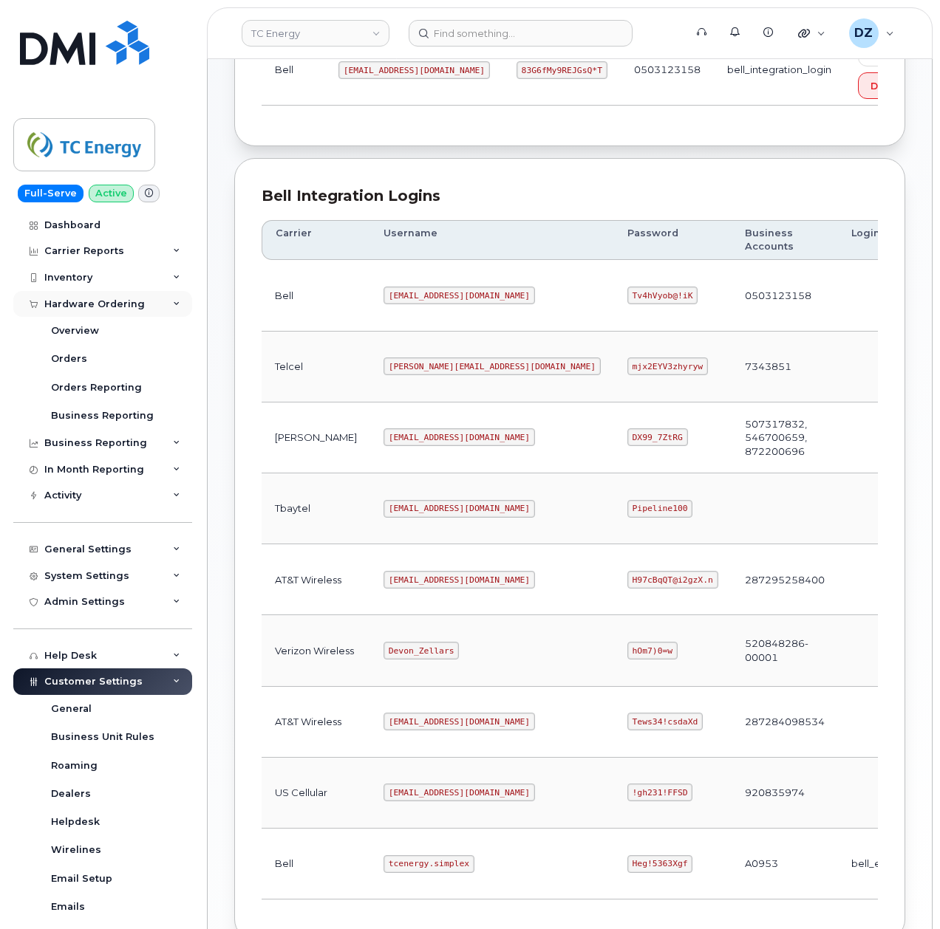
click at [173, 307] on icon at bounding box center [176, 304] width 7 height 7
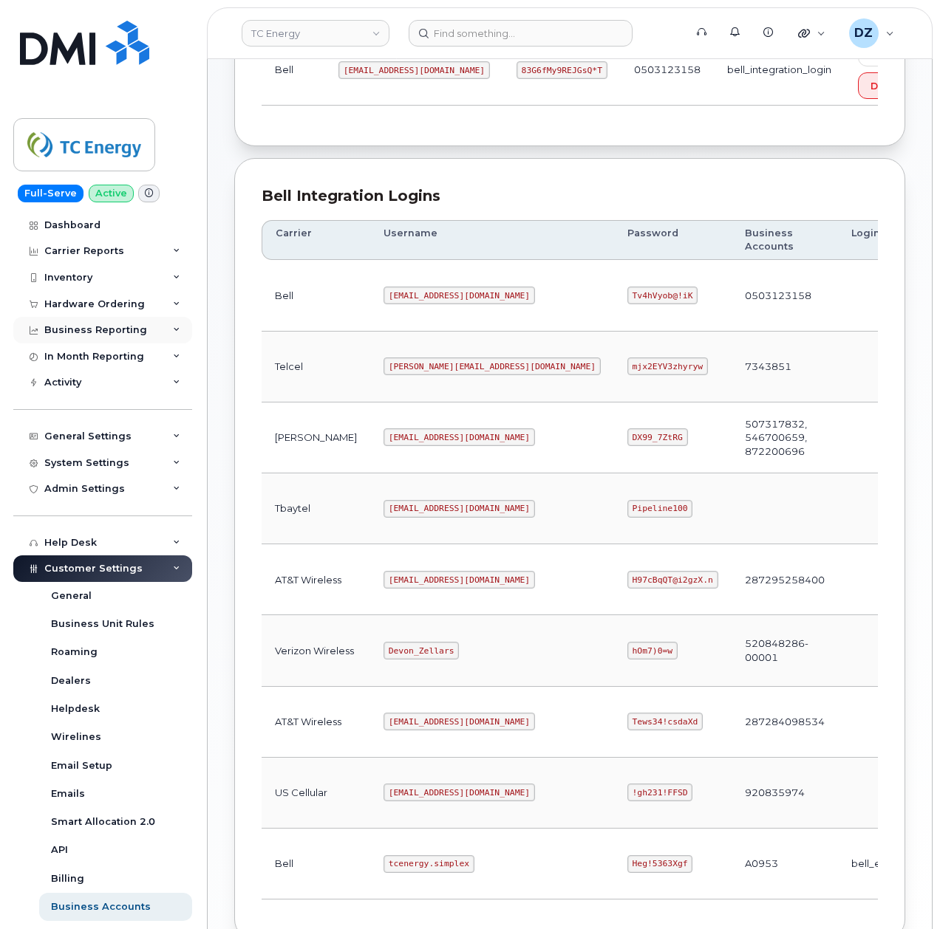
click at [171, 326] on div "Business Reporting" at bounding box center [102, 330] width 179 height 27
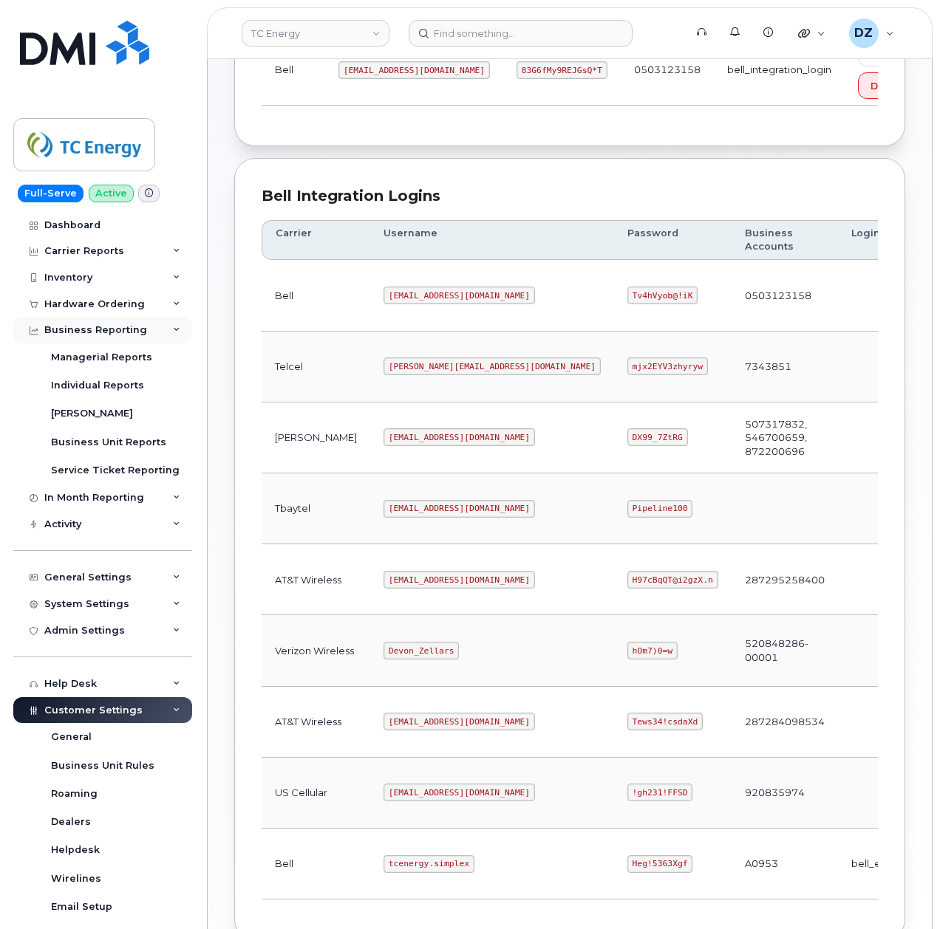
click at [163, 337] on div "Business Reporting" at bounding box center [102, 330] width 179 height 27
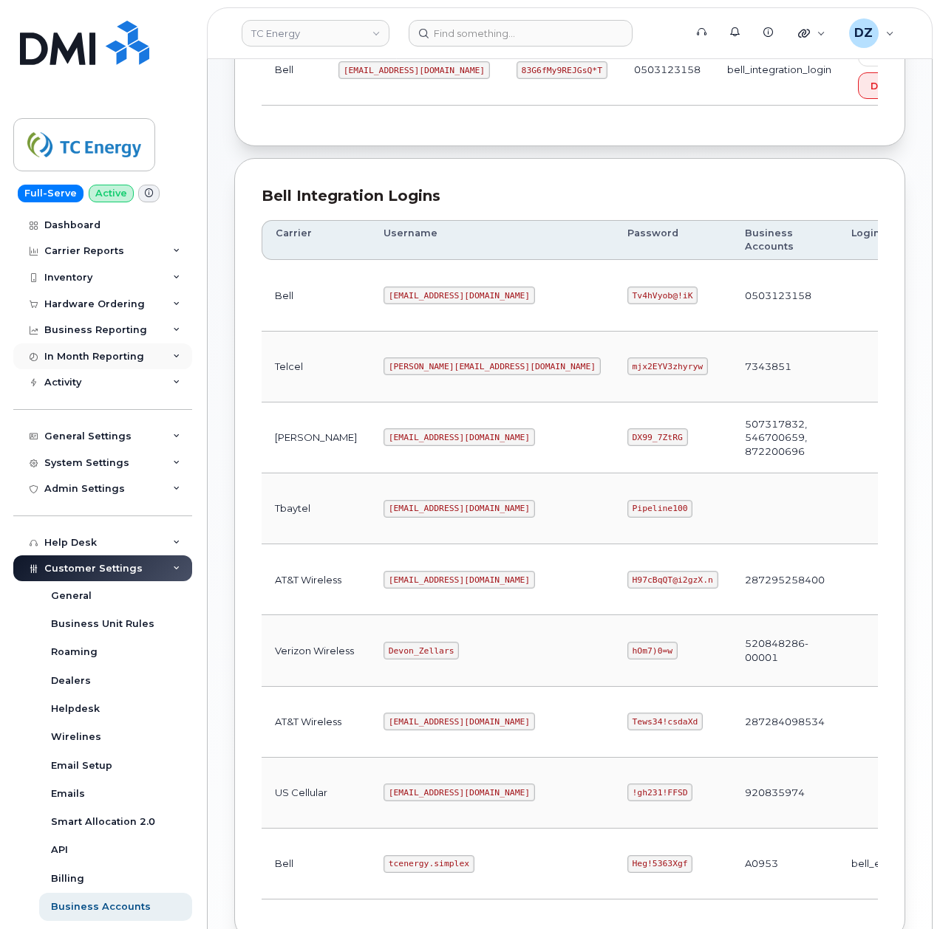
click at [163, 358] on div "In Month Reporting" at bounding box center [102, 357] width 179 height 27
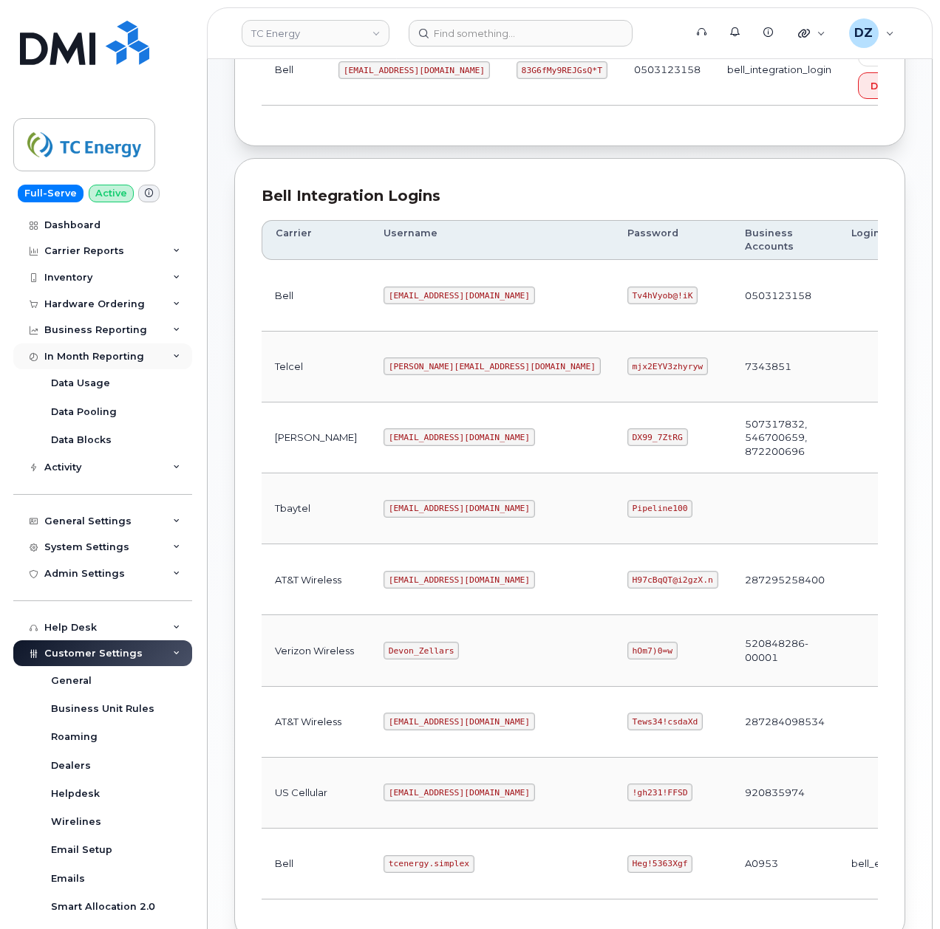
click at [163, 358] on div "In Month Reporting" at bounding box center [102, 357] width 179 height 27
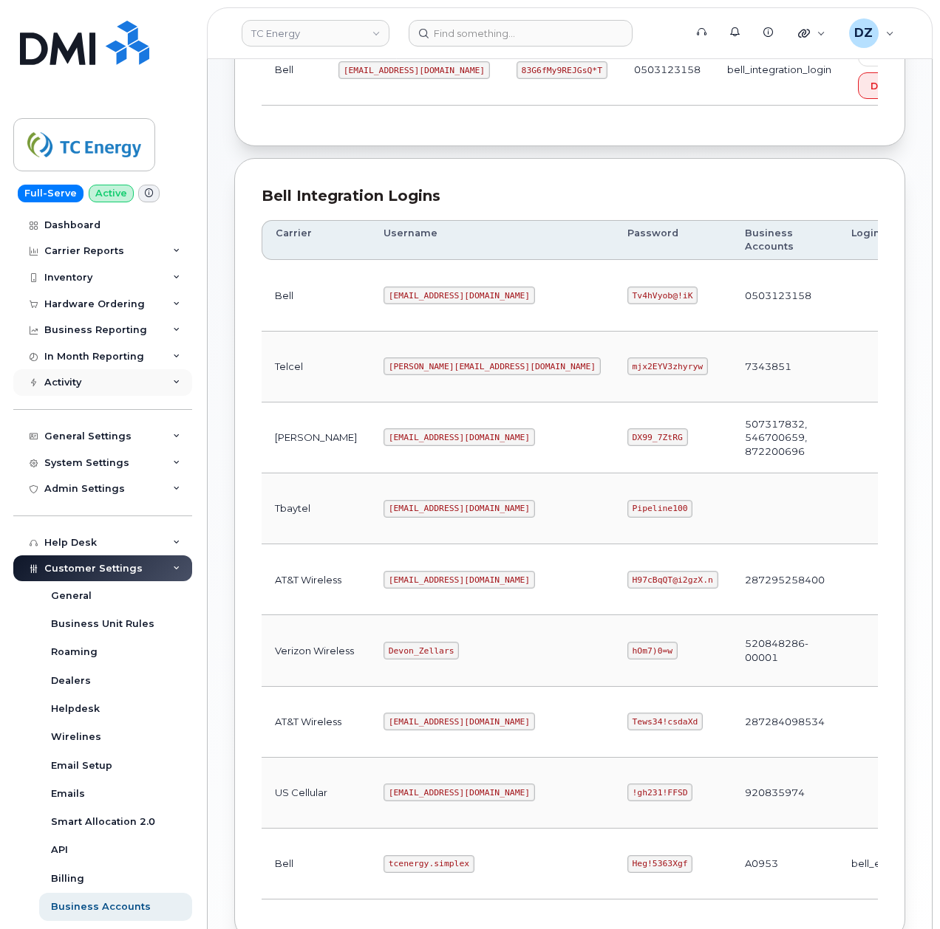
click at [160, 381] on div "Activity" at bounding box center [102, 382] width 179 height 27
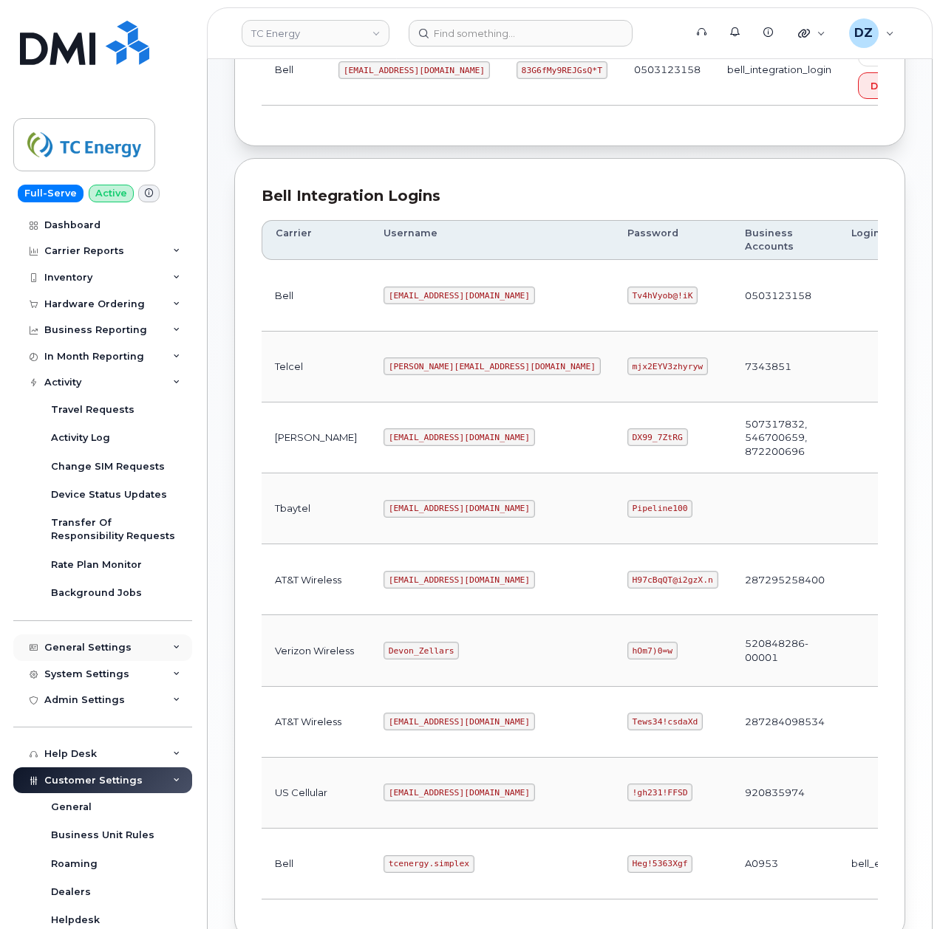
click at [143, 644] on div "General Settings" at bounding box center [102, 648] width 179 height 27
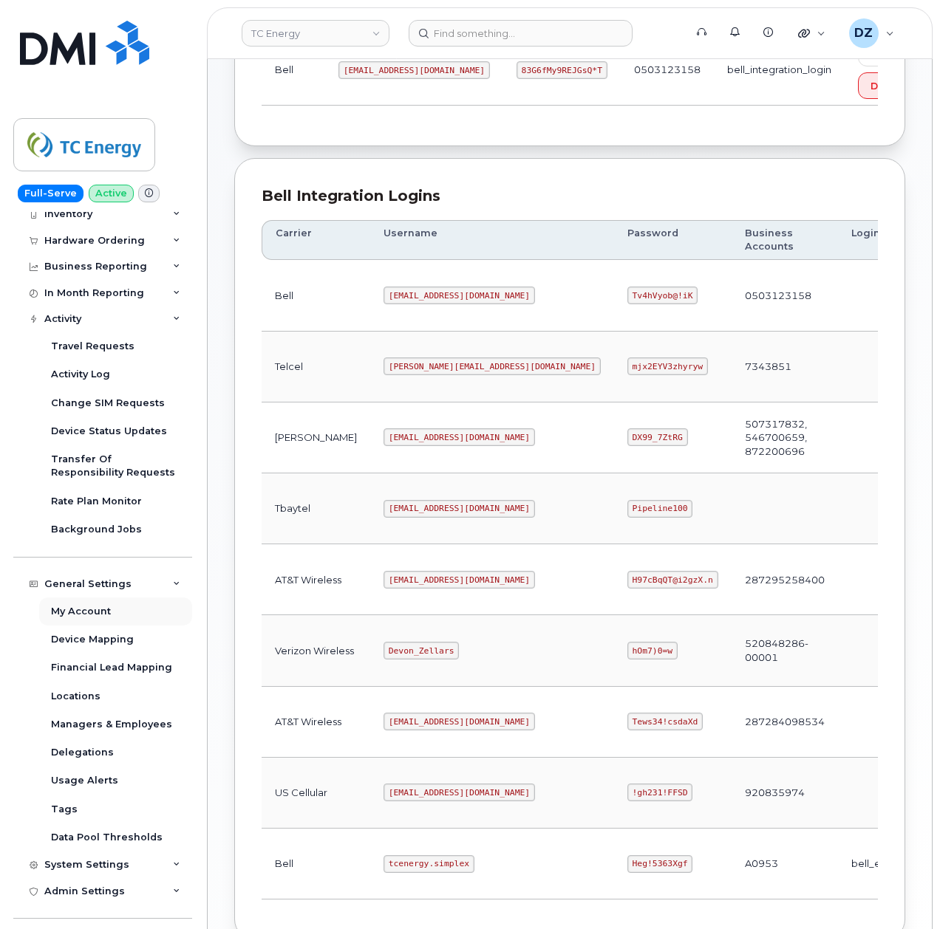
scroll to position [98, 0]
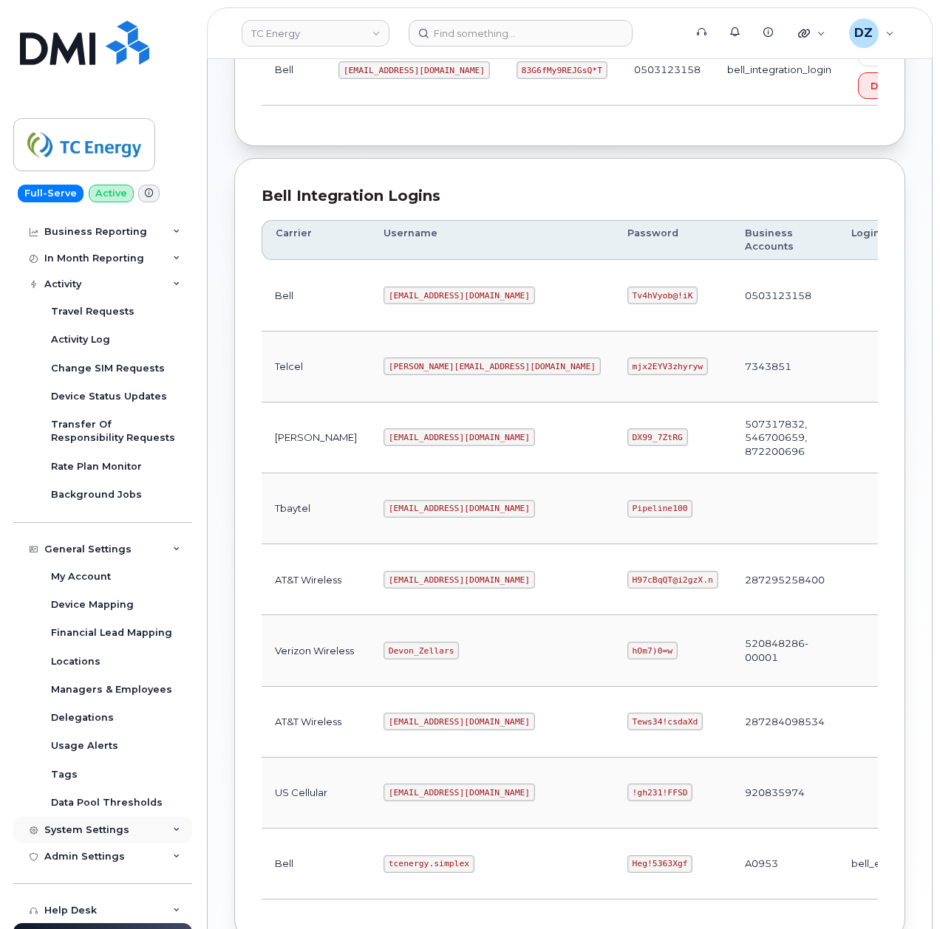
click at [154, 829] on div "System Settings" at bounding box center [102, 830] width 179 height 27
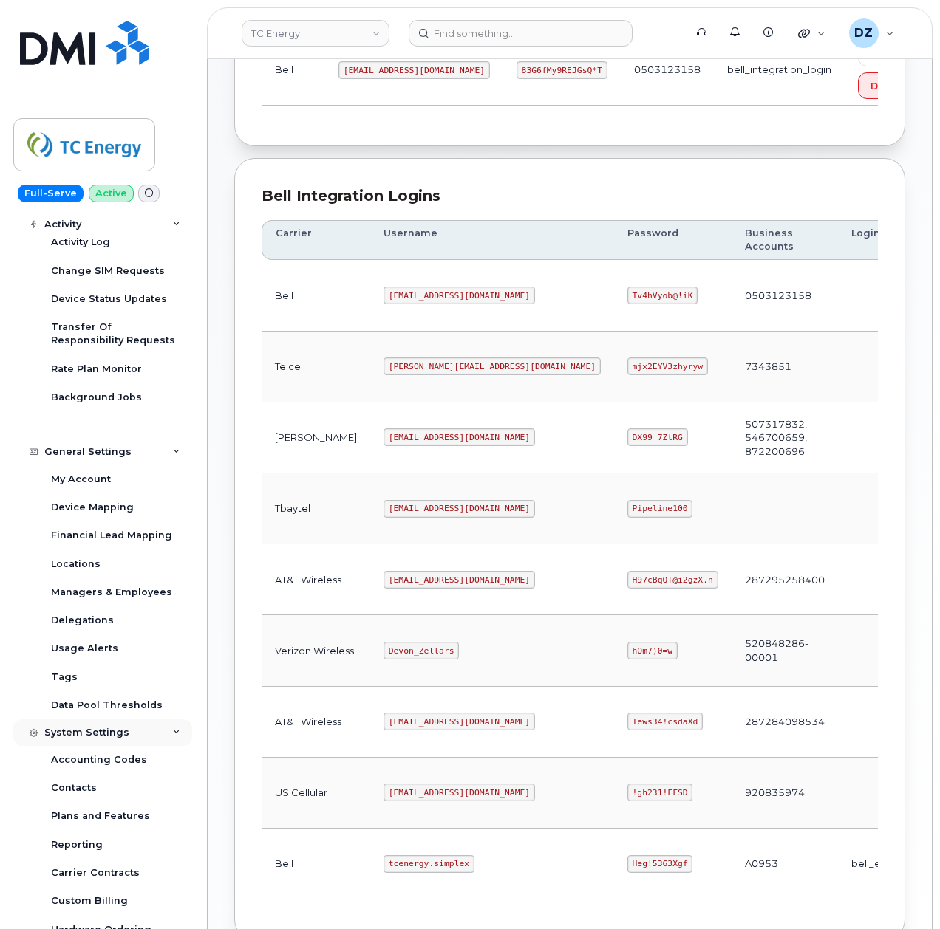
scroll to position [197, 0]
click at [133, 760] on div "Accounting Codes" at bounding box center [99, 759] width 96 height 13
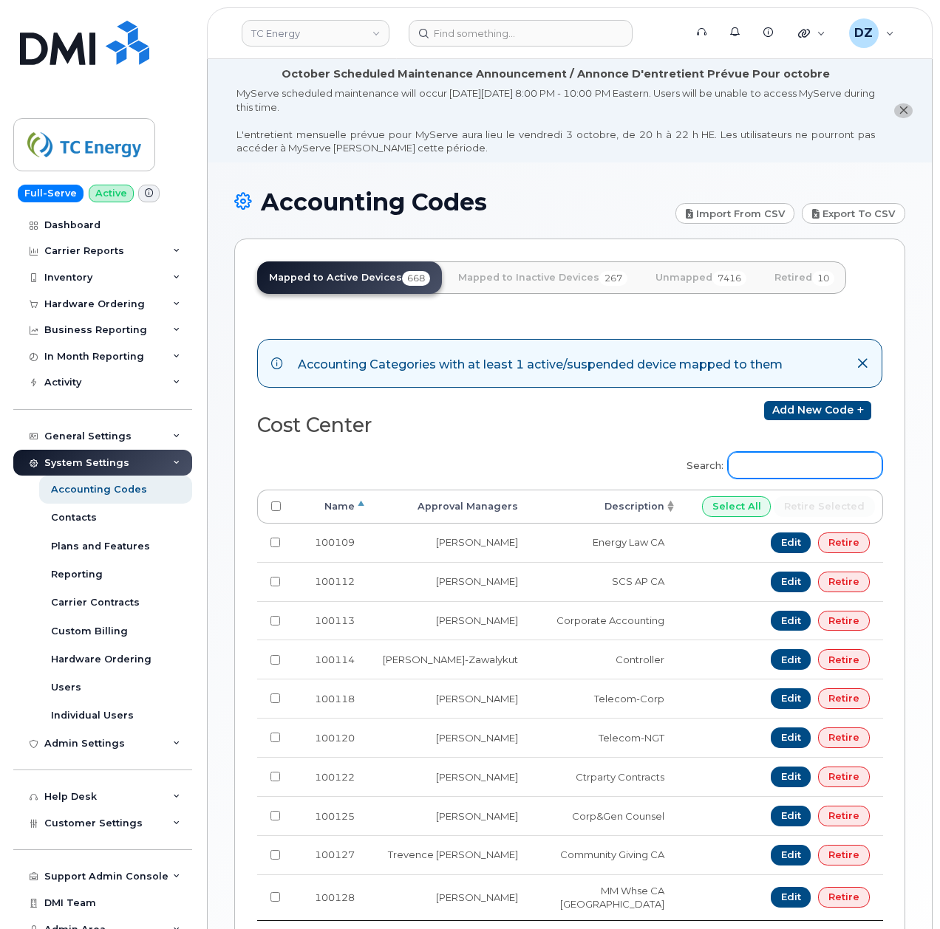
click at [799, 465] on input "Search:" at bounding box center [805, 465] width 154 height 27
paste input "102048"
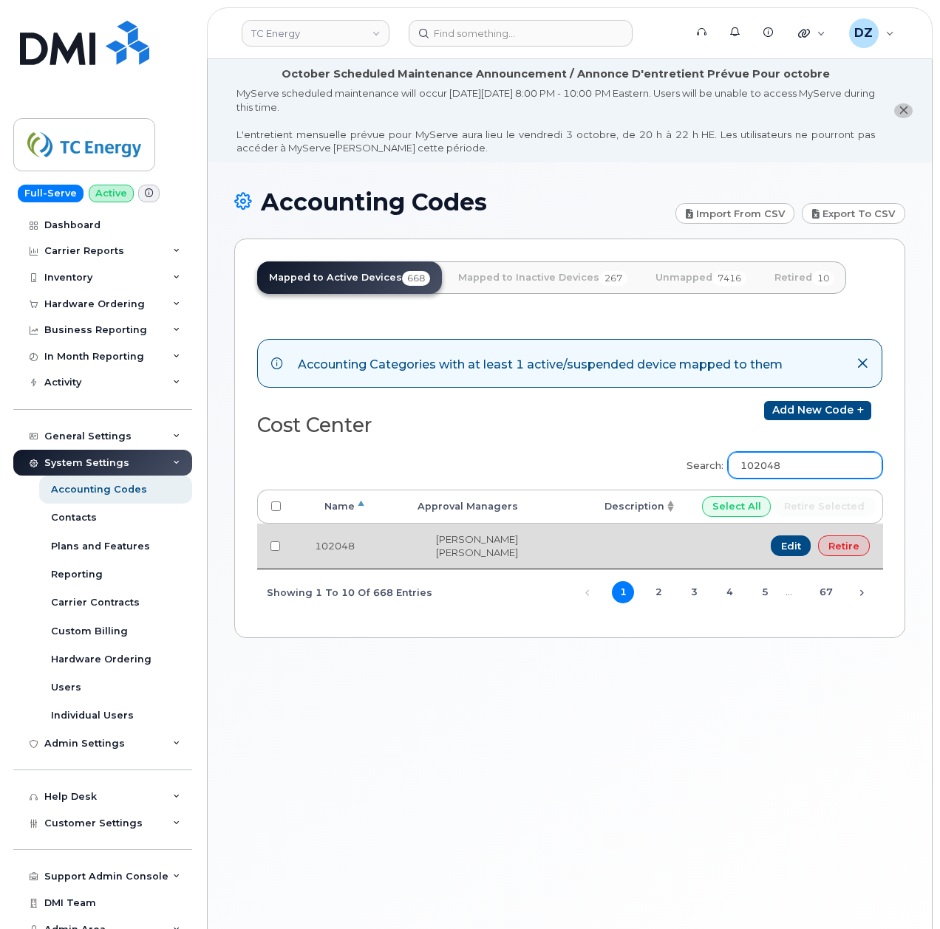
type input "102048"
click at [272, 545] on input "checkbox" at bounding box center [275, 547] width 10 height 10
click at [273, 545] on input "checkbox" at bounding box center [275, 547] width 10 height 10
checkbox input "false"
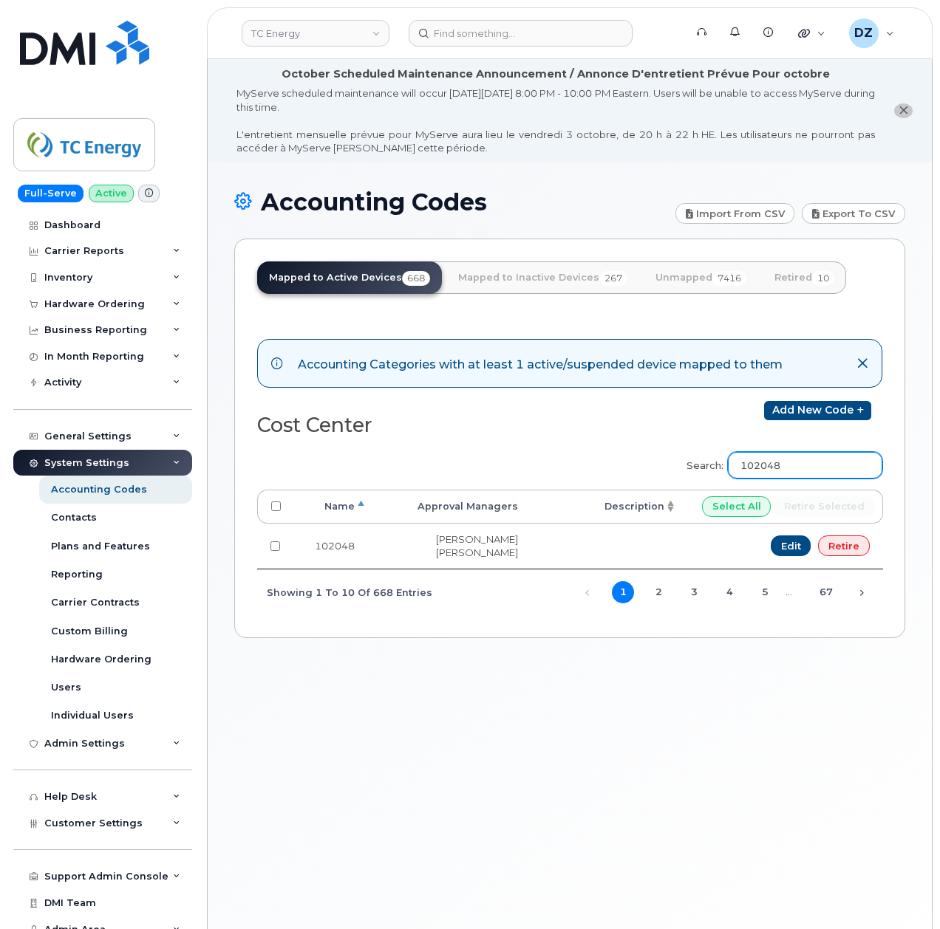
click at [810, 468] on input "102048" at bounding box center [805, 465] width 154 height 27
paste input "301882"
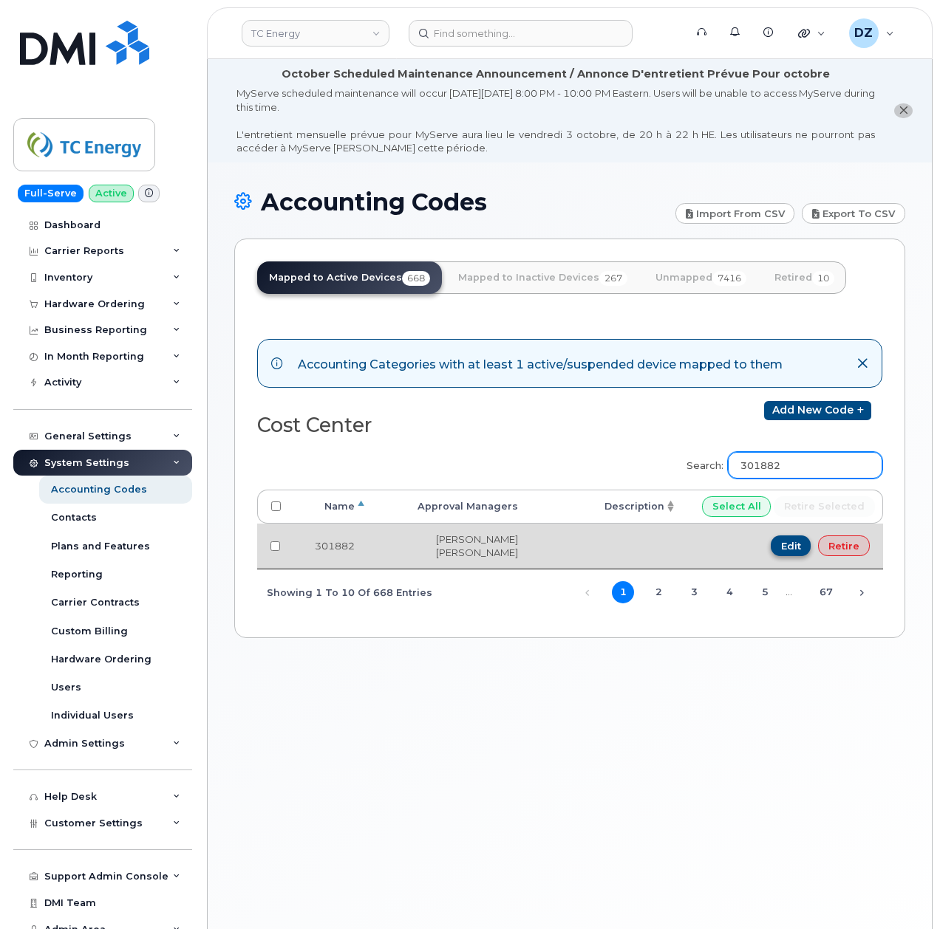
type input "301882"
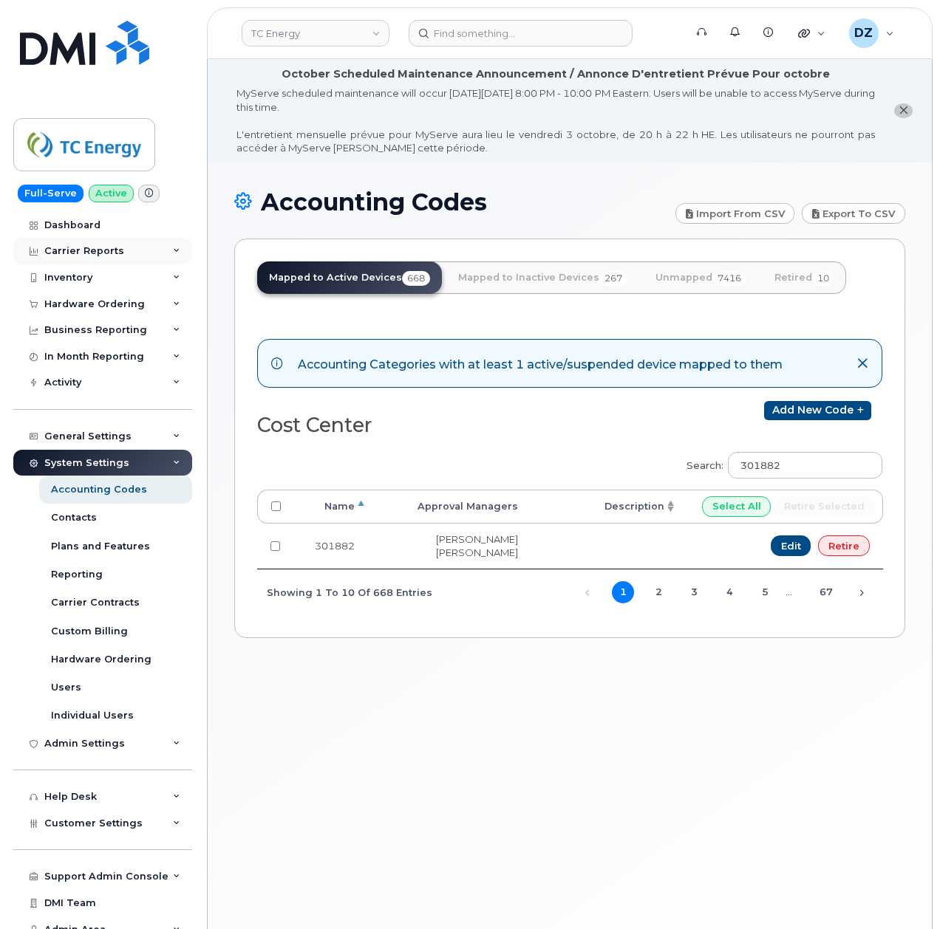
click at [164, 247] on div "Carrier Reports" at bounding box center [102, 251] width 179 height 27
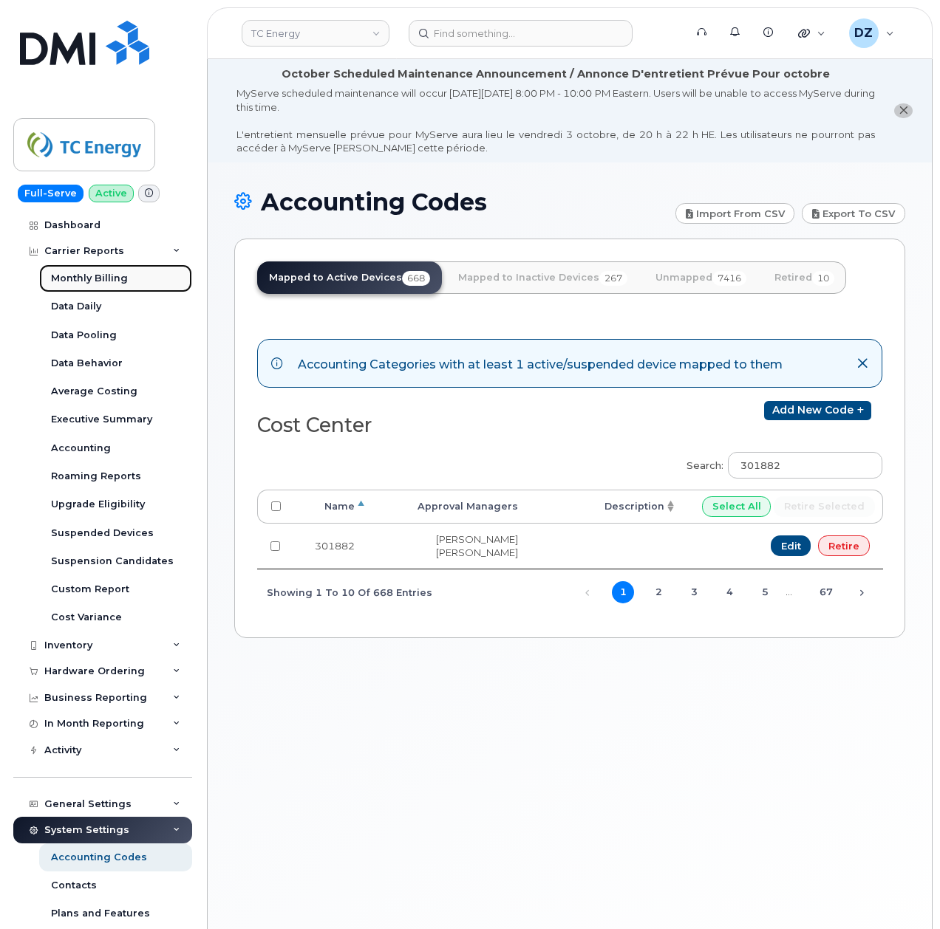
click at [140, 276] on link "Monthly Billing" at bounding box center [115, 279] width 153 height 28
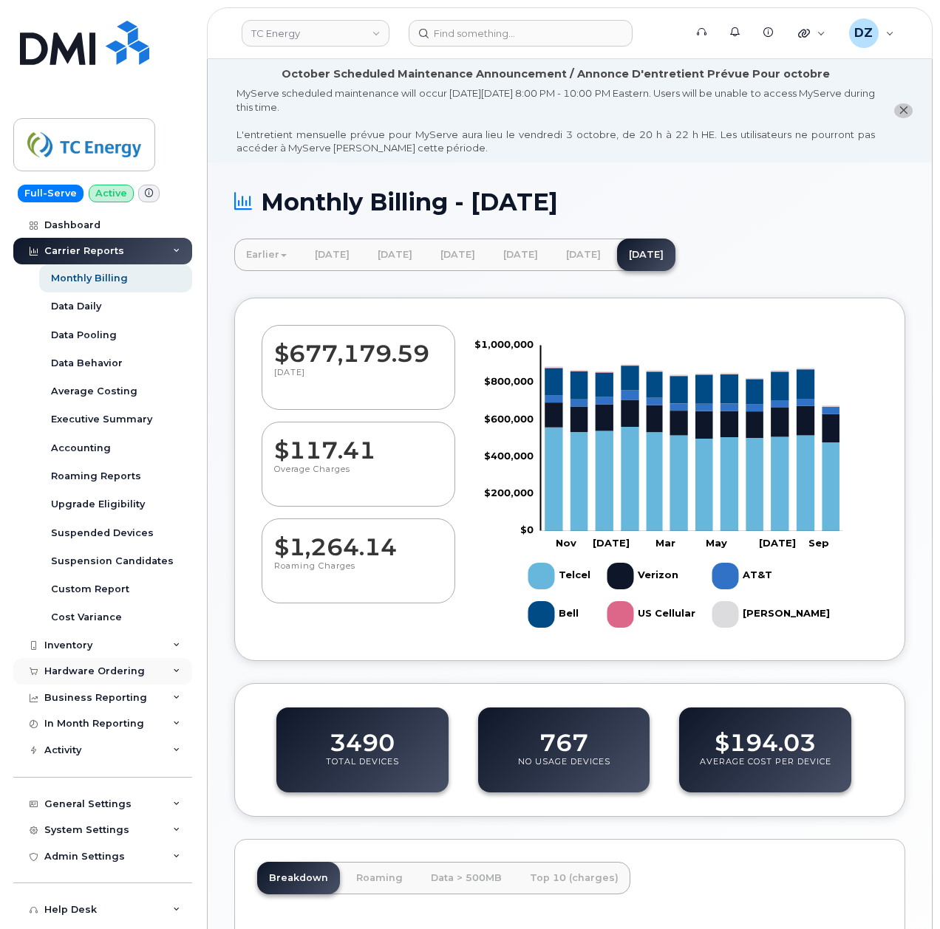
click at [158, 675] on div "Hardware Ordering" at bounding box center [102, 671] width 179 height 27
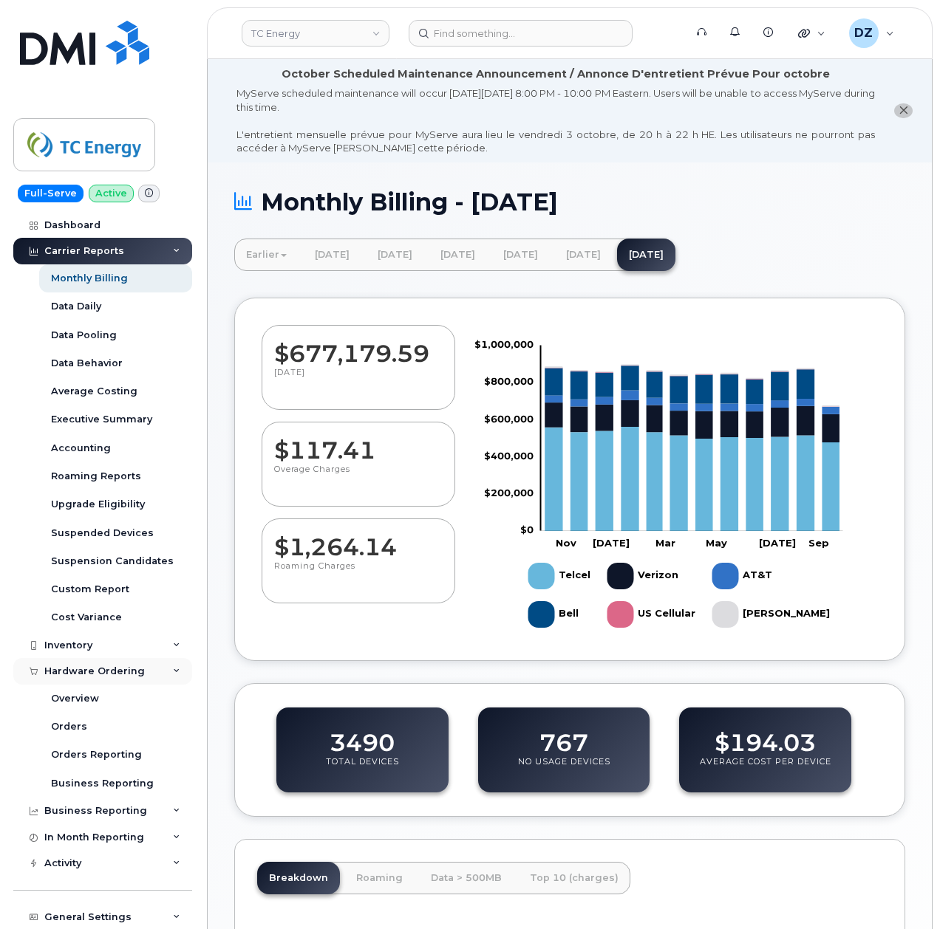
click at [158, 674] on div "Hardware Ordering" at bounding box center [102, 671] width 179 height 27
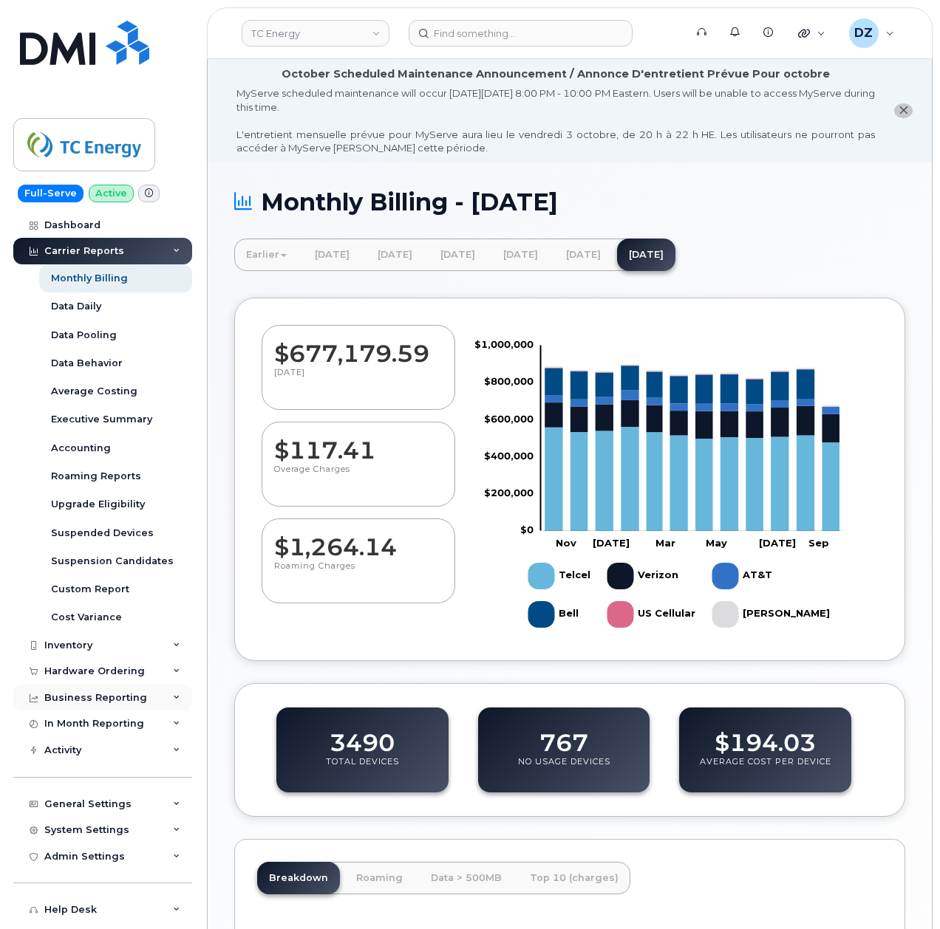
click at [163, 699] on div "Business Reporting" at bounding box center [102, 698] width 179 height 27
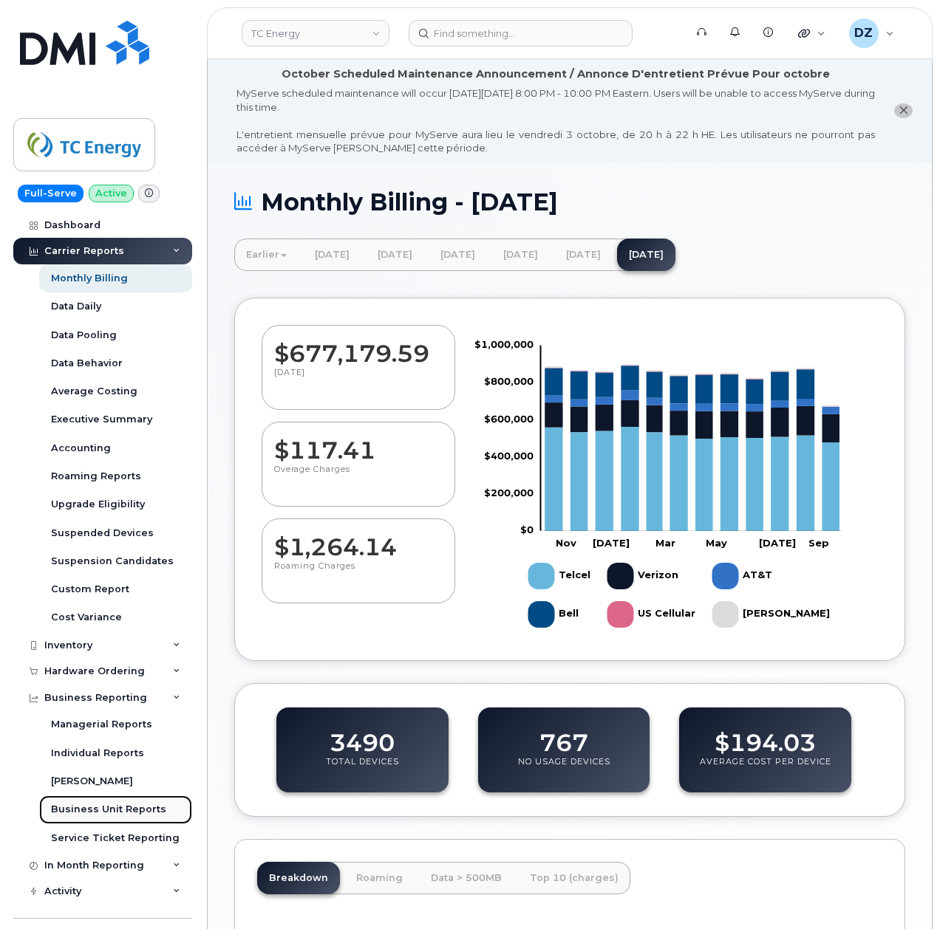
click at [137, 813] on div "Business Unit Reports" at bounding box center [108, 809] width 115 height 13
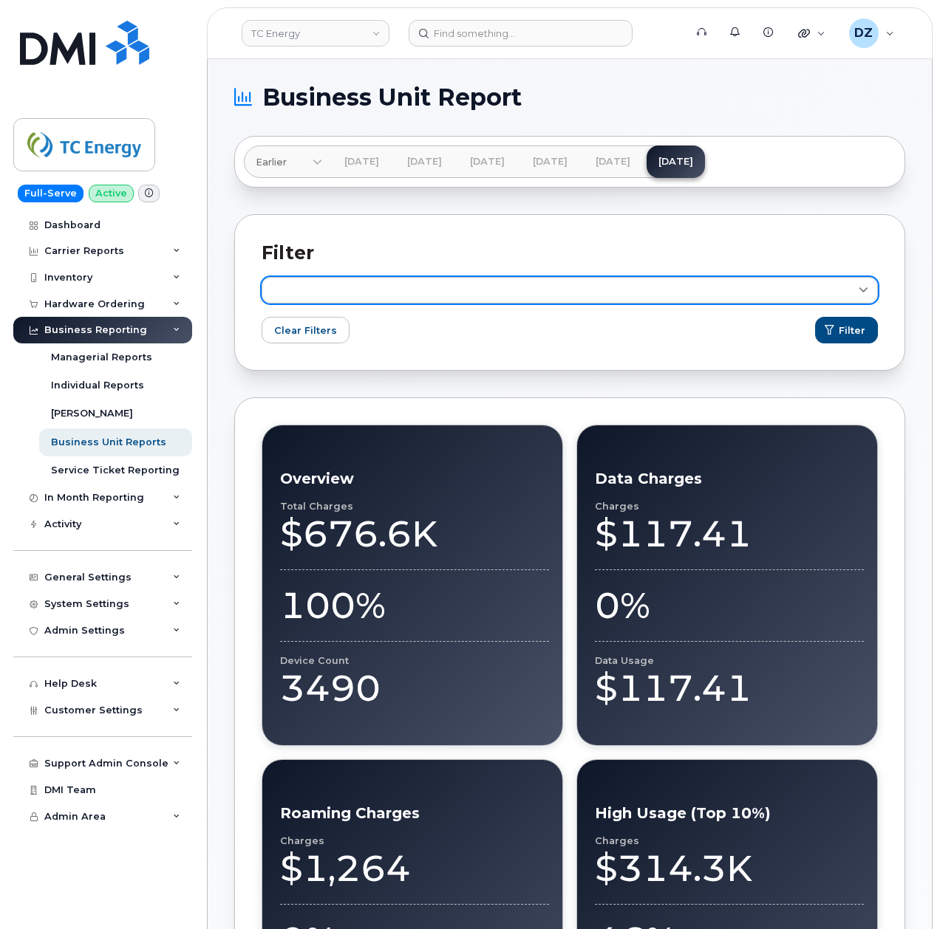
click at [862, 296] on icon at bounding box center [864, 291] width 10 height 10
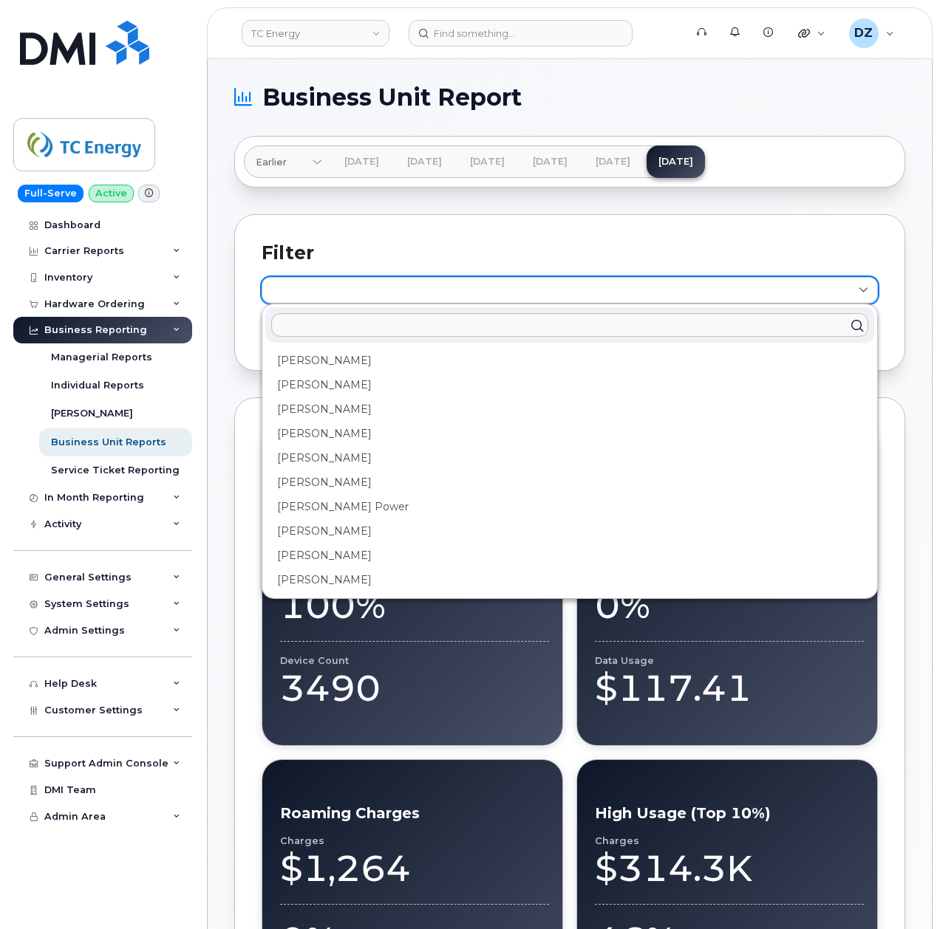
click at [863, 293] on icon at bounding box center [864, 291] width 10 height 10
click at [843, 282] on link at bounding box center [570, 290] width 616 height 27
click at [896, 252] on div "Filter Abelardo Eijesser Abelardo Melesio Rivera Adam Douglas Adam Romano Adria…" at bounding box center [569, 292] width 671 height 157
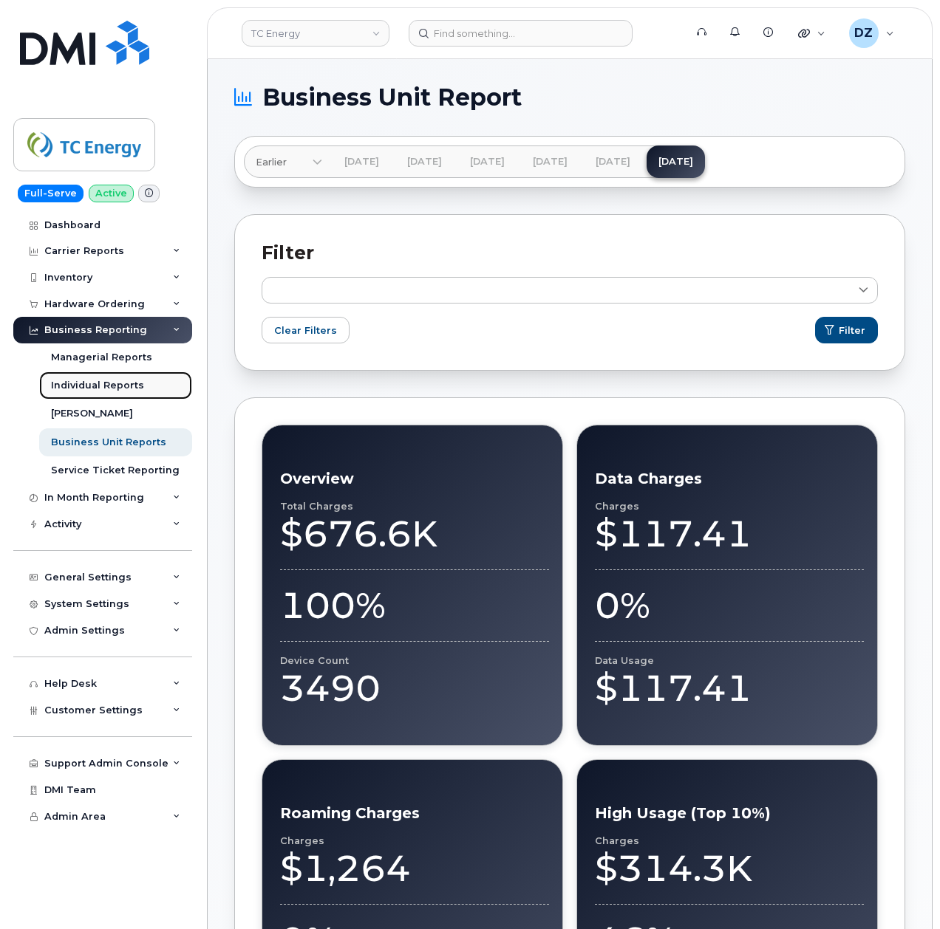
click at [140, 385] on link "Individual Reports" at bounding box center [115, 386] width 153 height 28
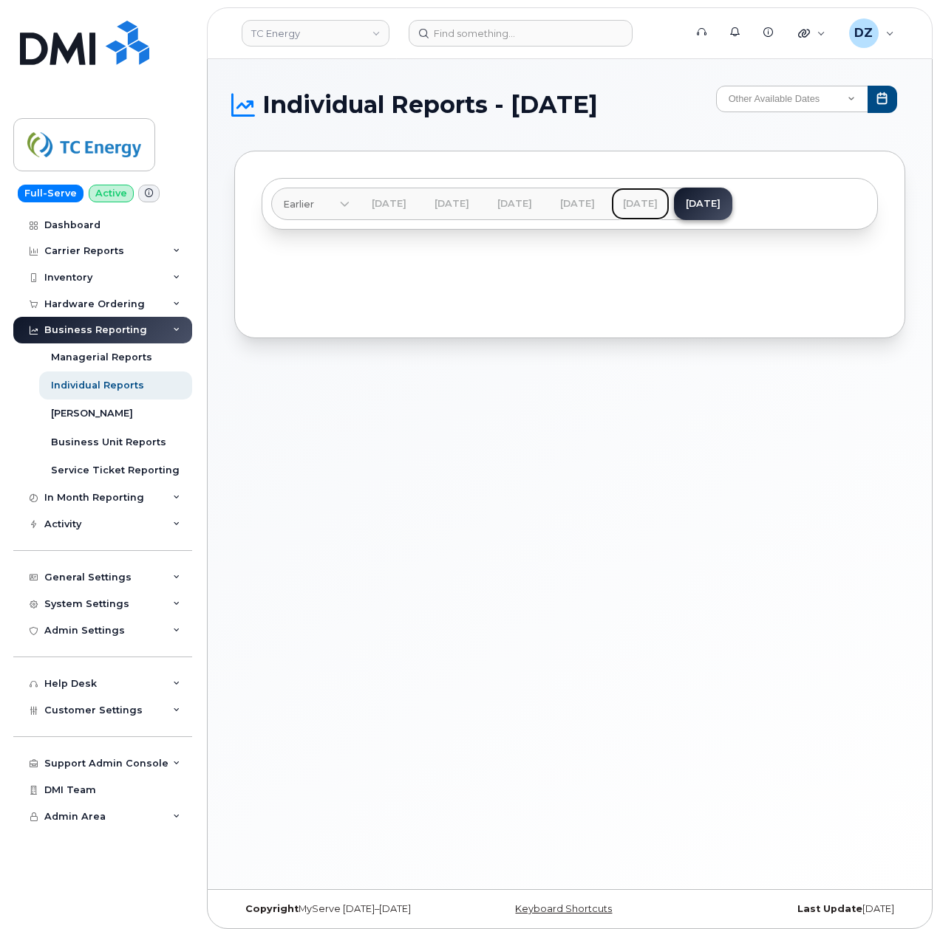
click at [669, 214] on link "[DATE]" at bounding box center [640, 204] width 58 height 33
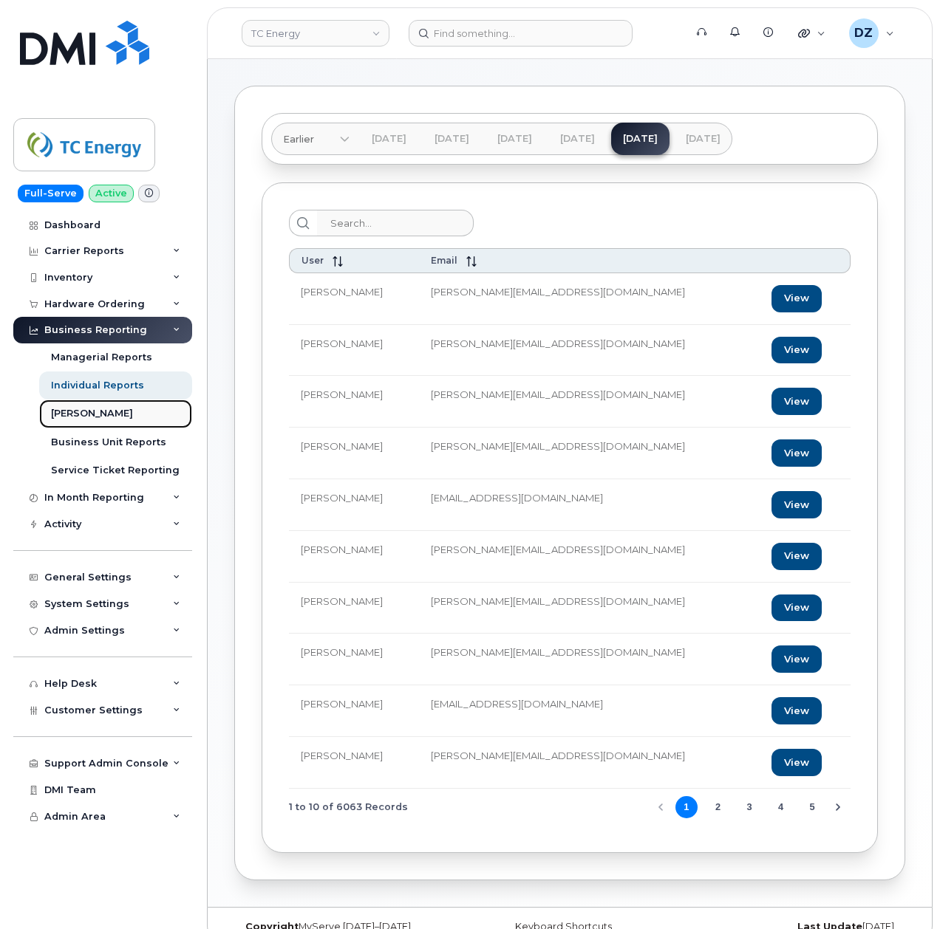
click at [116, 414] on link "[PERSON_NAME]" at bounding box center [115, 414] width 153 height 28
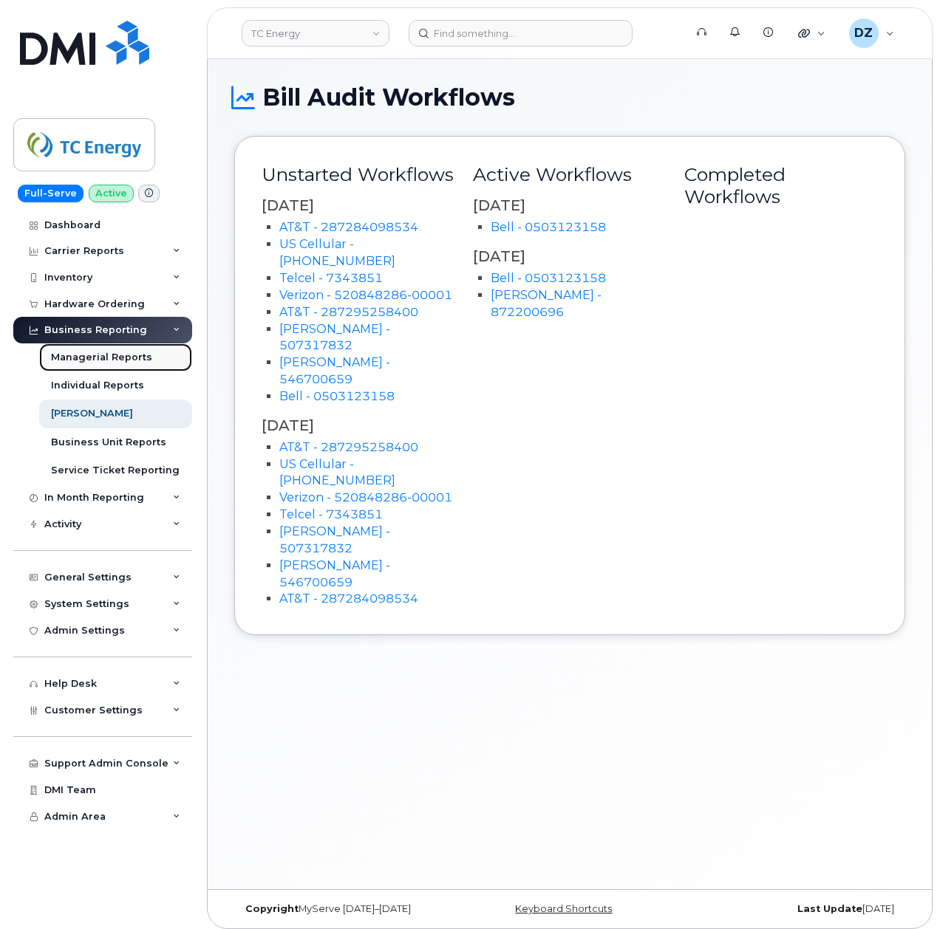
click at [126, 358] on div "Managerial Reports" at bounding box center [101, 357] width 101 height 13
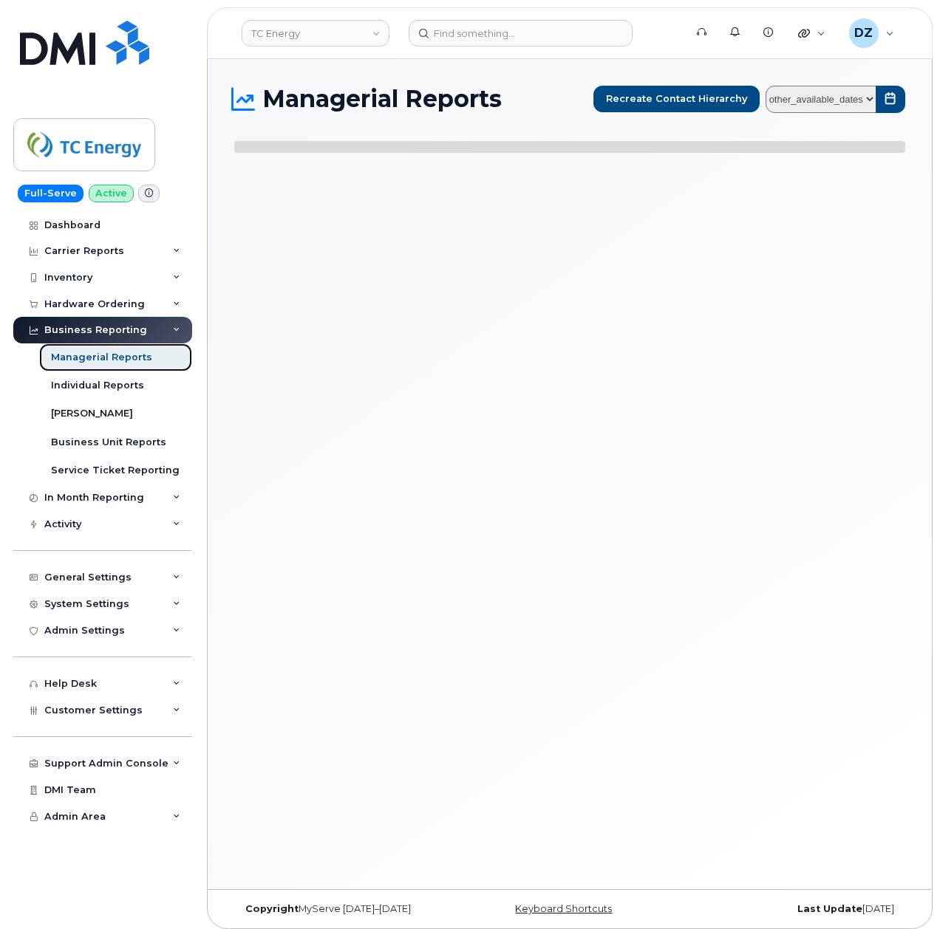
select select
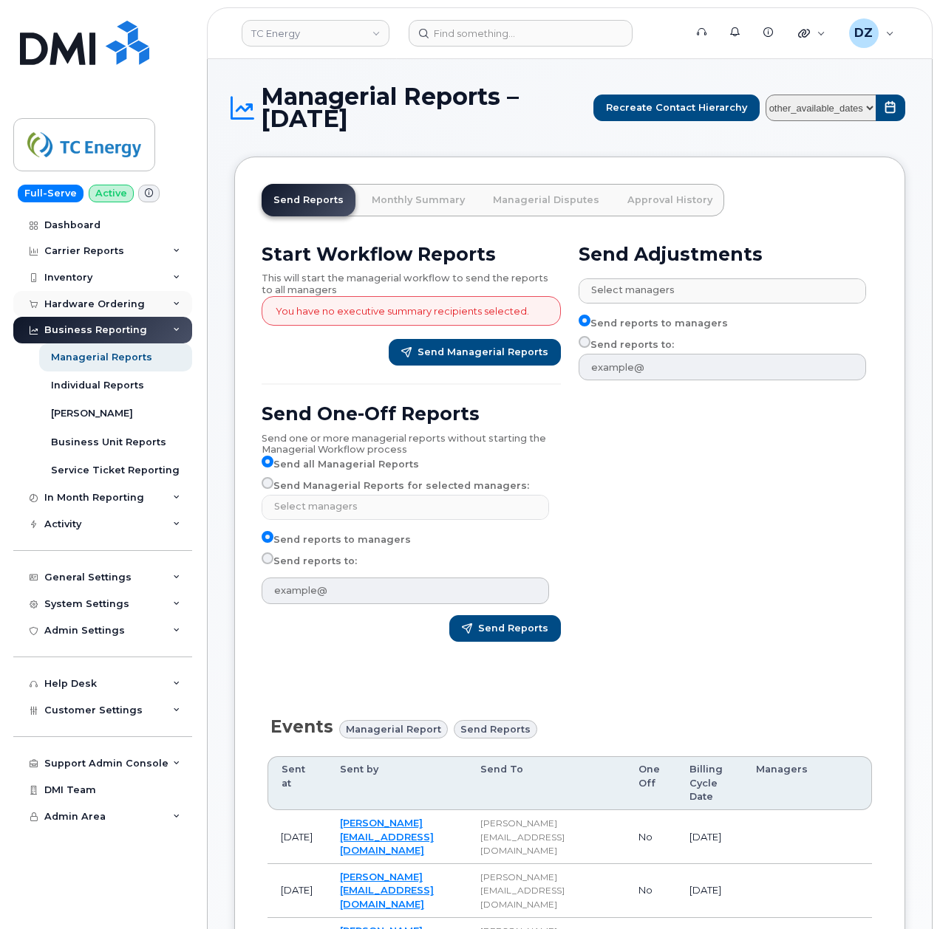
click at [182, 303] on div "Hardware Ordering" at bounding box center [102, 304] width 179 height 27
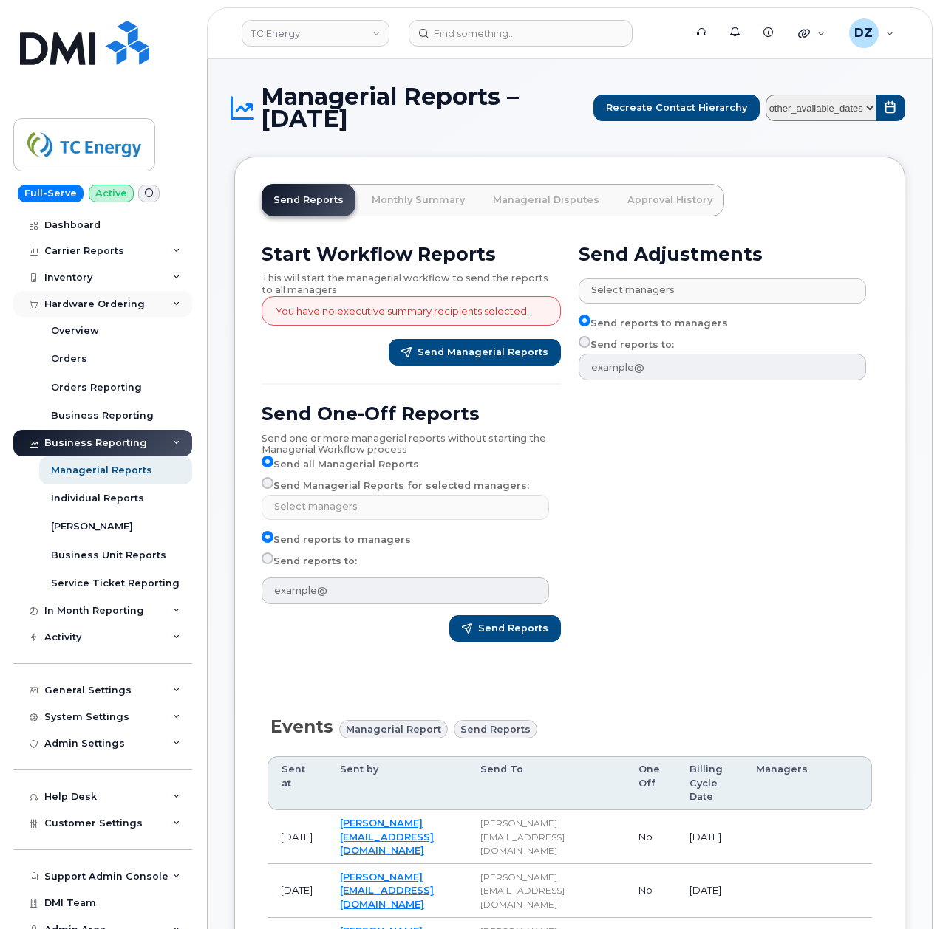
click at [182, 303] on div "Hardware Ordering" at bounding box center [102, 304] width 179 height 27
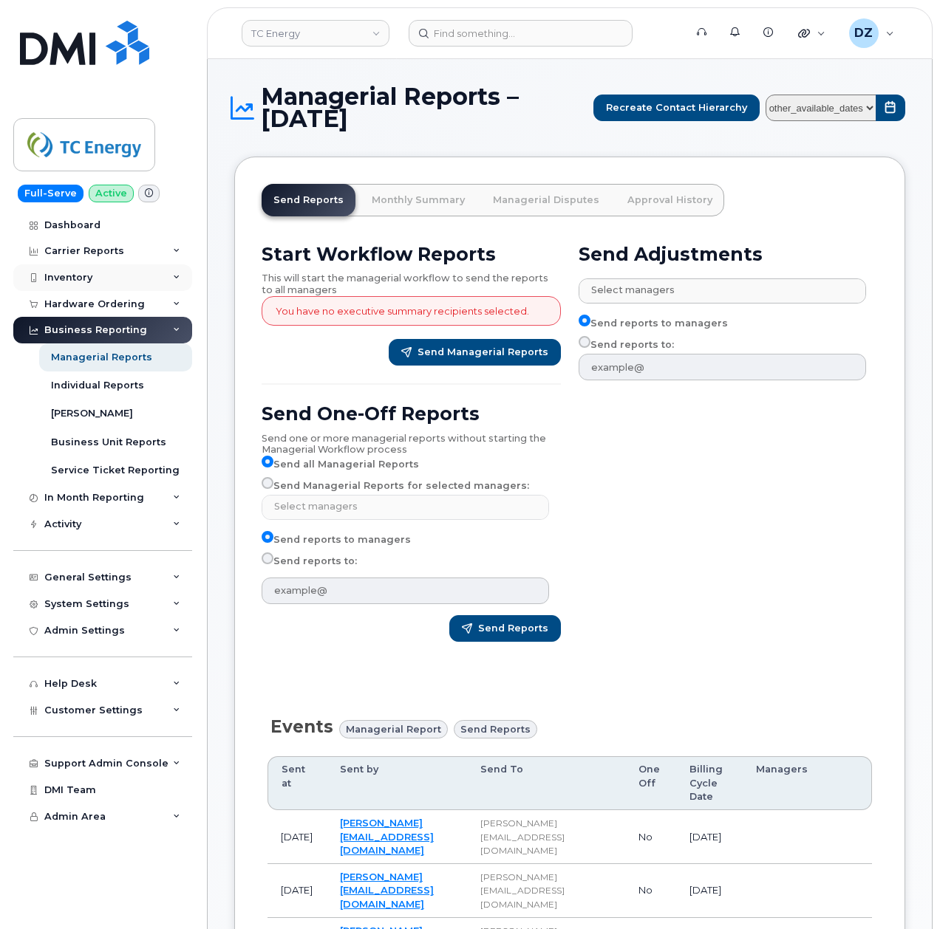
click at [169, 284] on div "Inventory" at bounding box center [102, 278] width 179 height 27
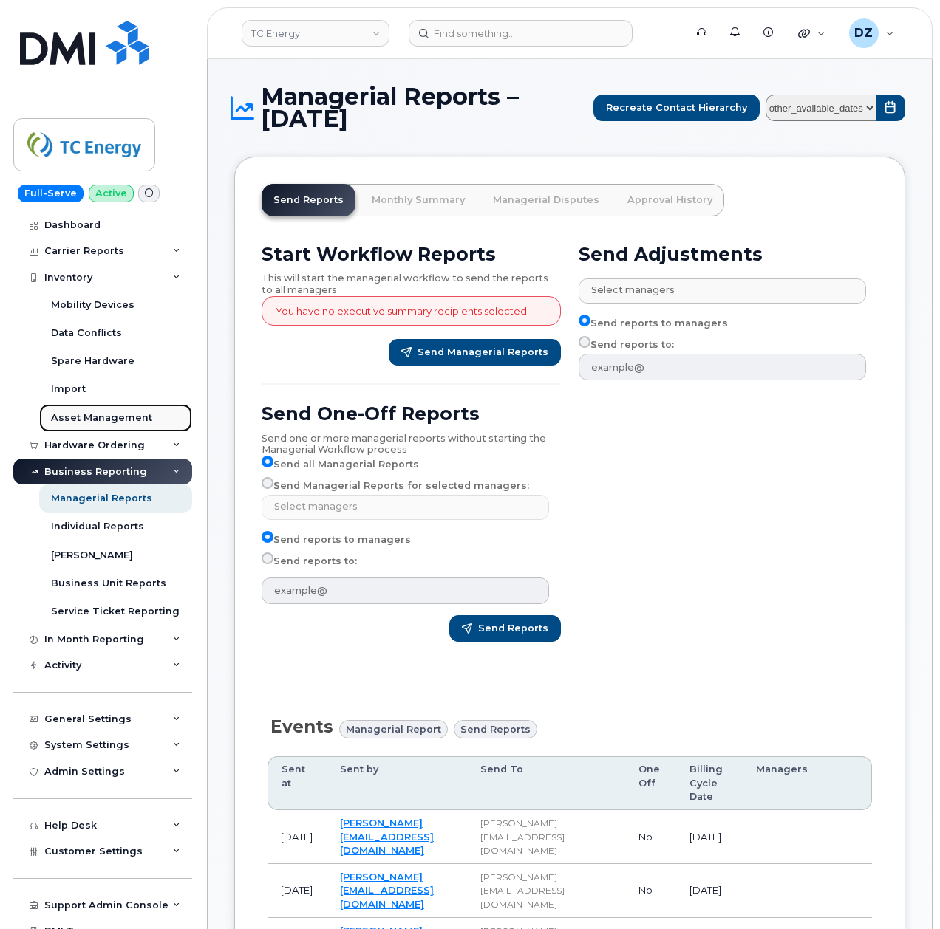
click at [132, 417] on div "Asset Management" at bounding box center [101, 418] width 101 height 13
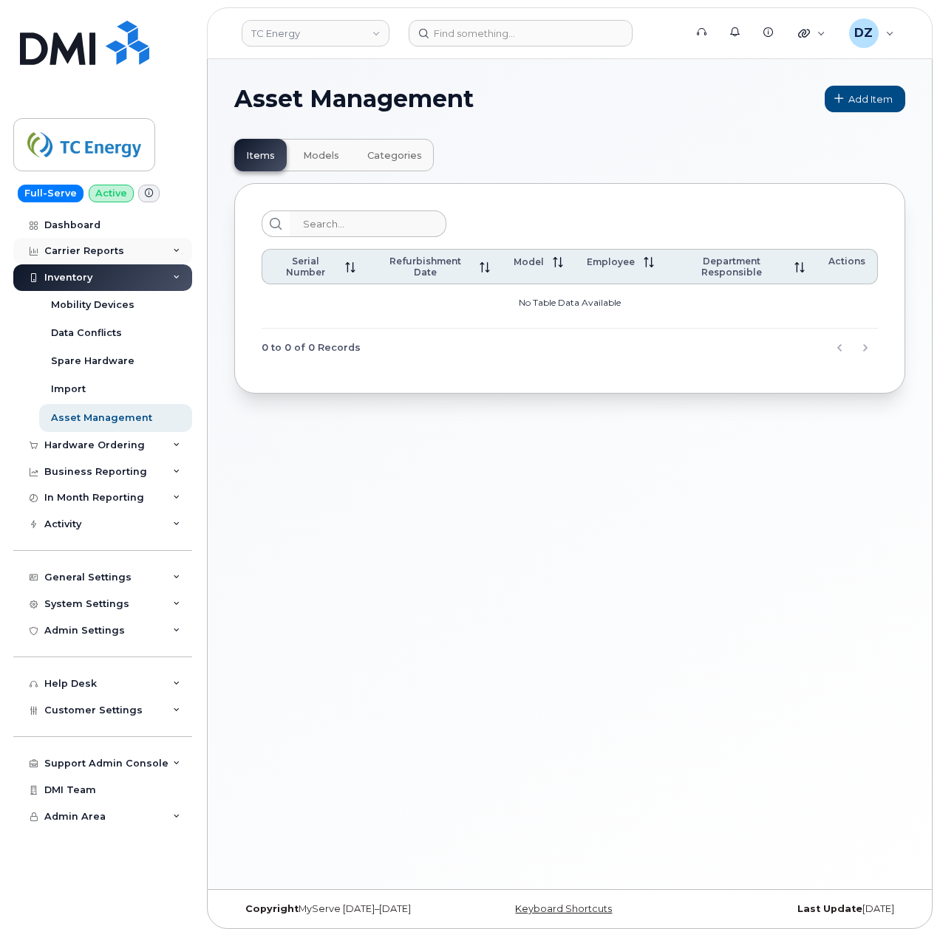
click at [152, 251] on div "Carrier Reports" at bounding box center [102, 251] width 179 height 27
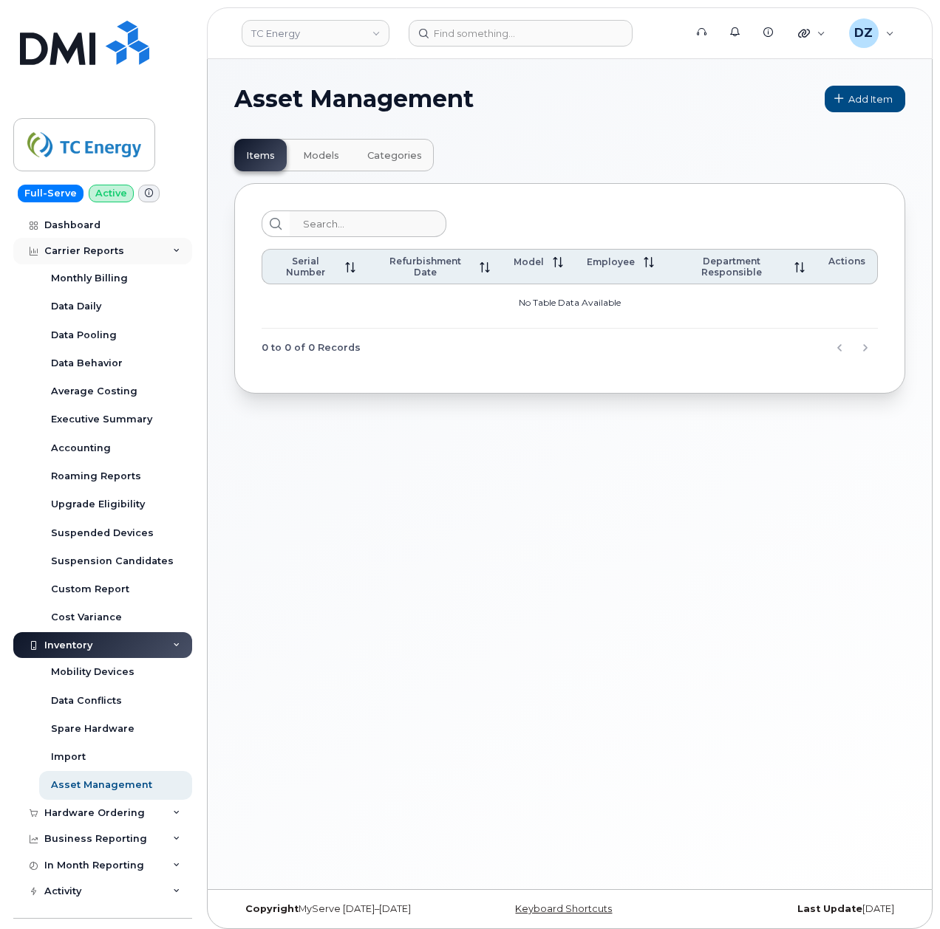
click at [152, 251] on div "Carrier Reports" at bounding box center [102, 251] width 179 height 27
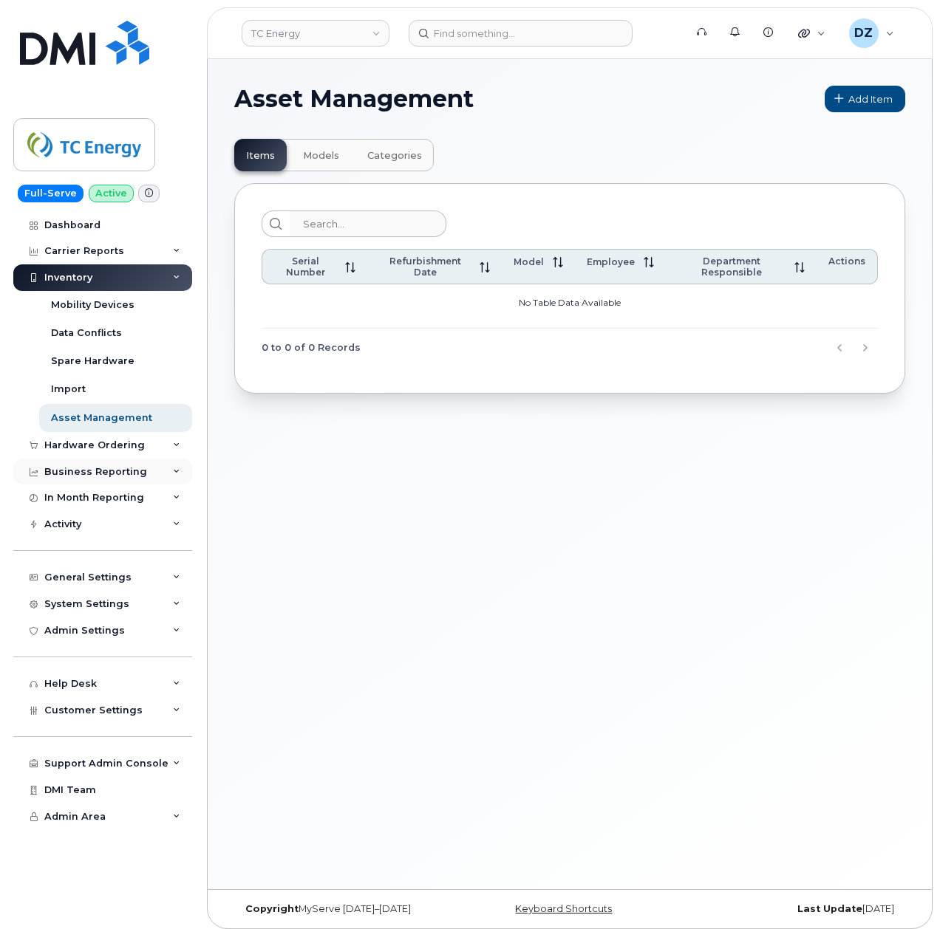
click at [166, 470] on div "Business Reporting" at bounding box center [102, 472] width 179 height 27
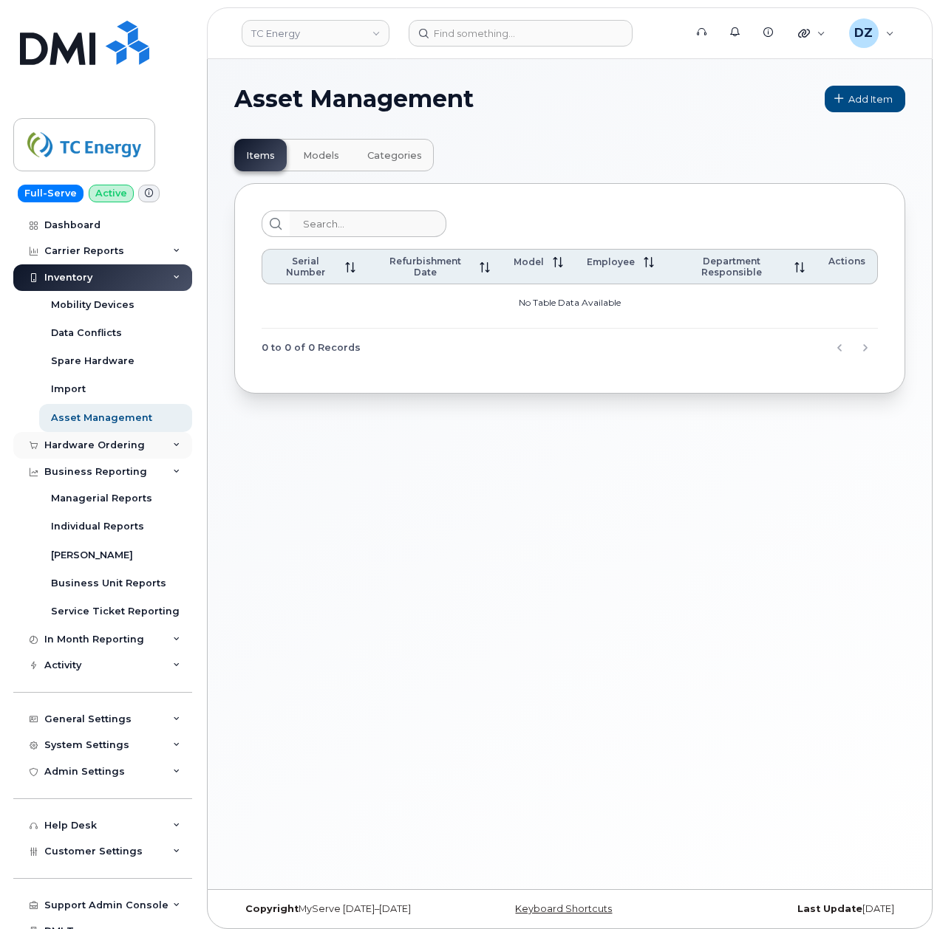
click at [166, 445] on div "Hardware Ordering" at bounding box center [102, 445] width 179 height 27
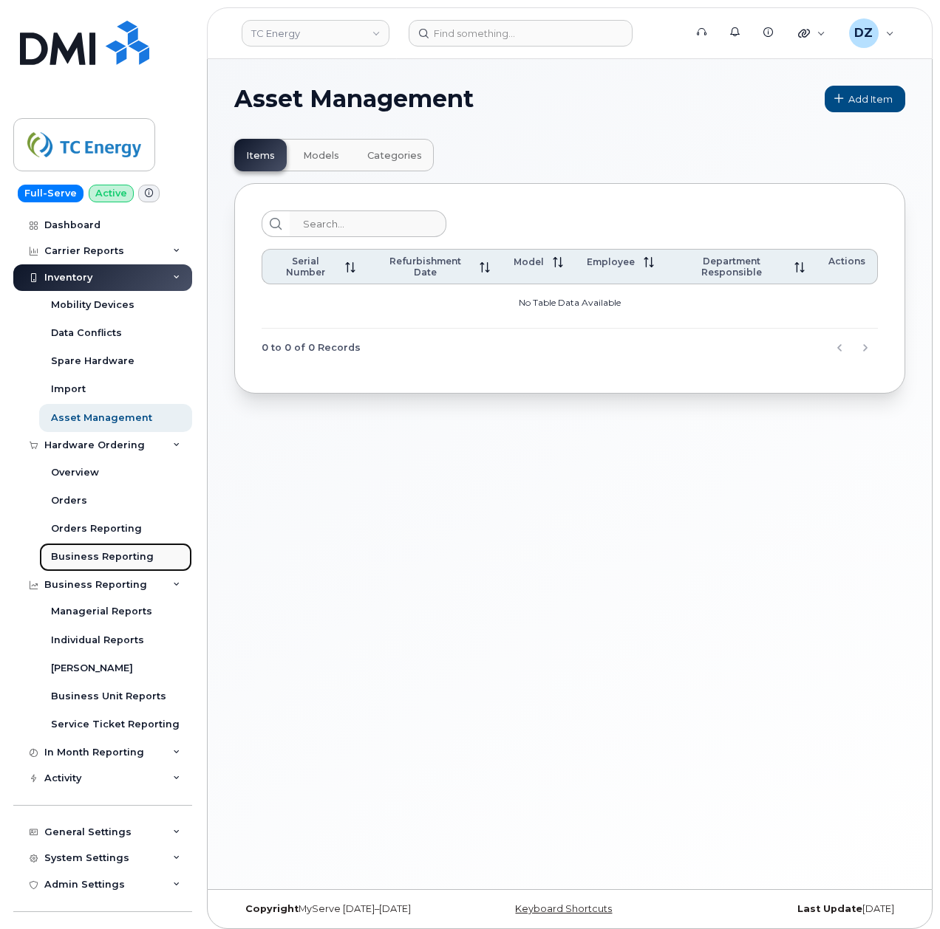
click at [107, 559] on div "Business Reporting" at bounding box center [102, 556] width 103 height 13
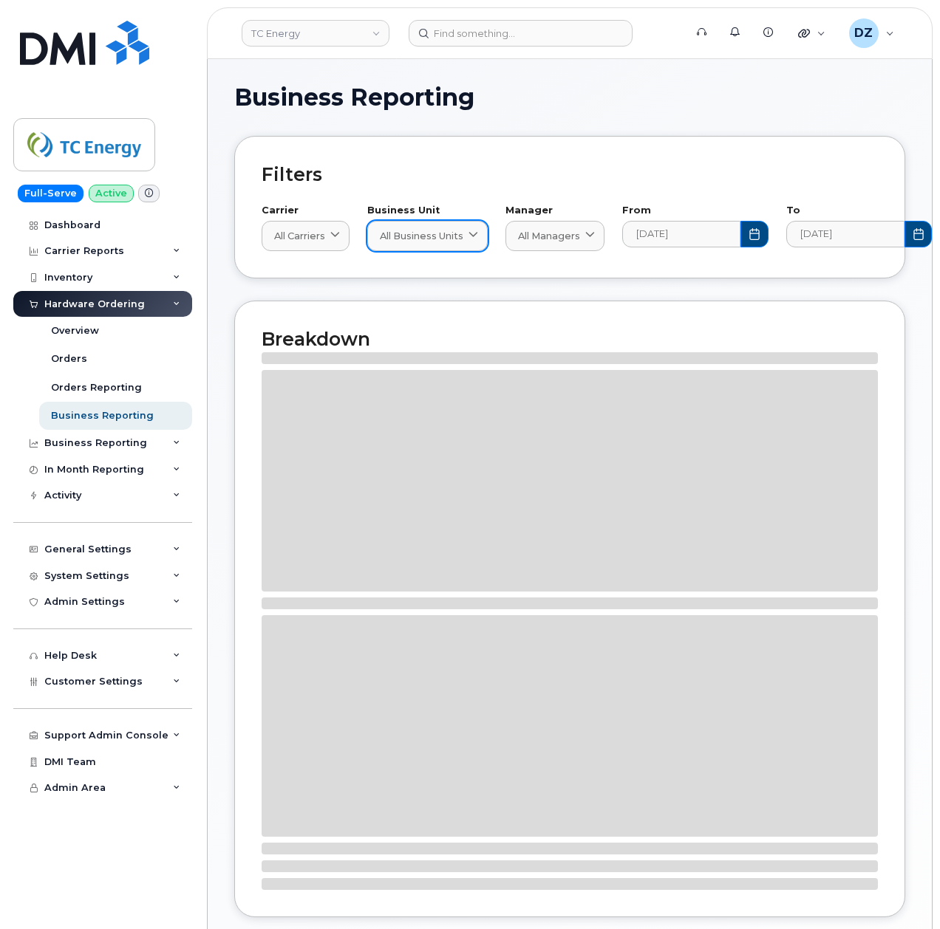
click at [468, 232] on div "All Business Units" at bounding box center [427, 236] width 95 height 14
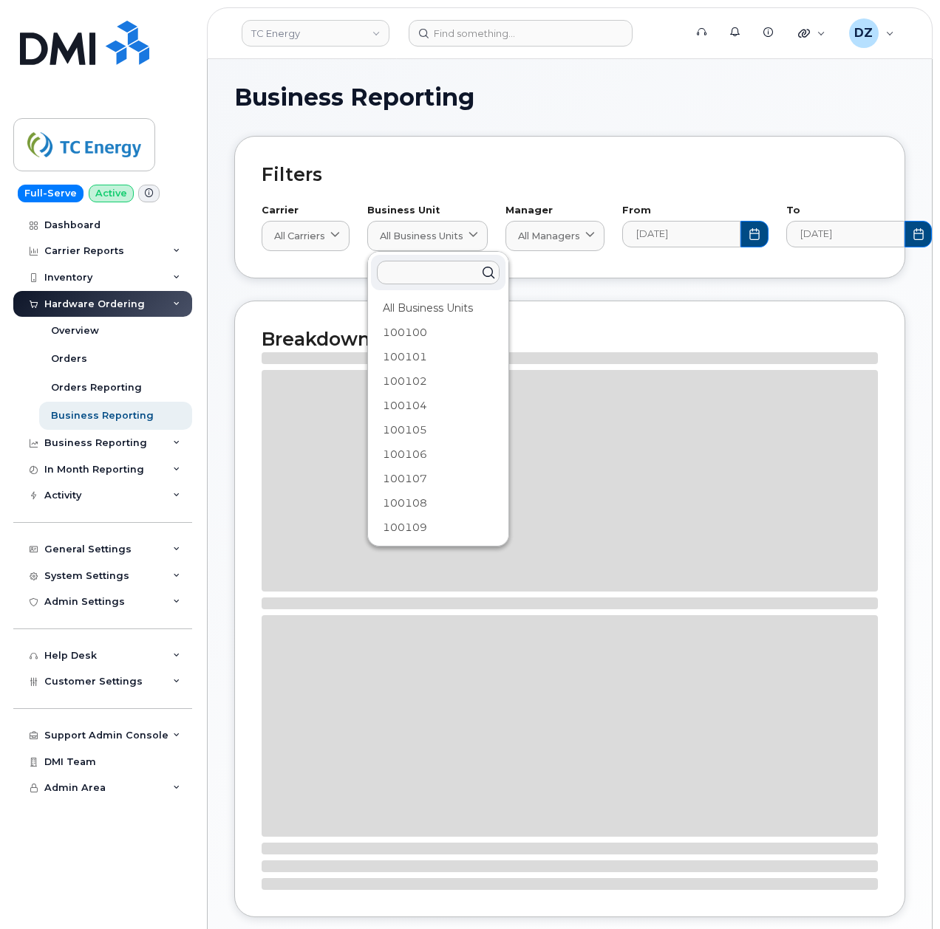
click at [421, 273] on input "text" at bounding box center [438, 273] width 123 height 24
paste input "301882"
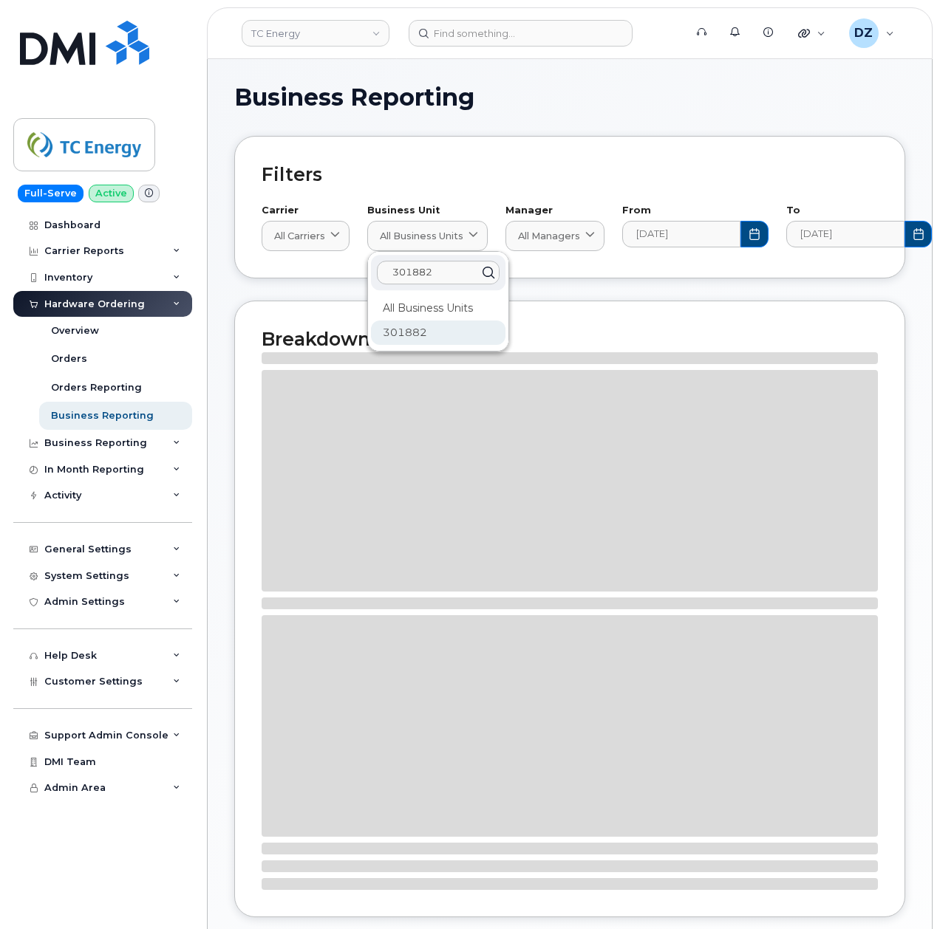
type input "301882"
click at [426, 335] on div "301882" at bounding box center [438, 333] width 134 height 24
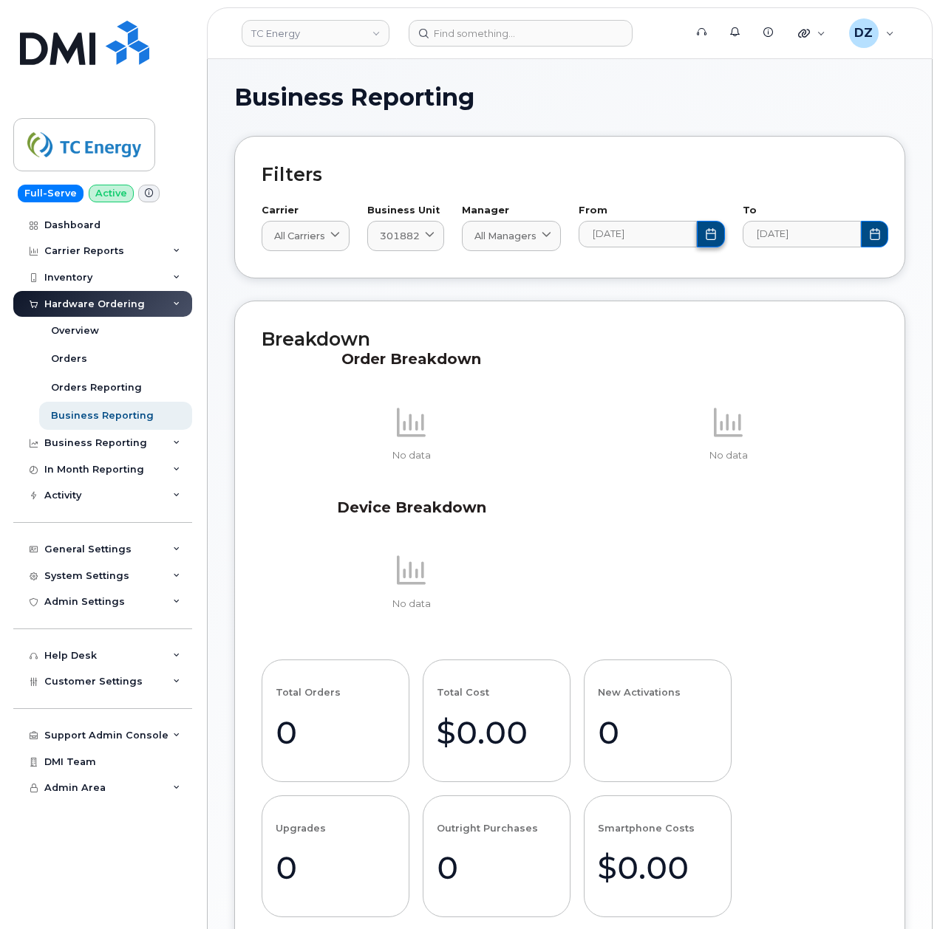
click at [707, 237] on icon "Choose Date" at bounding box center [711, 234] width 12 height 12
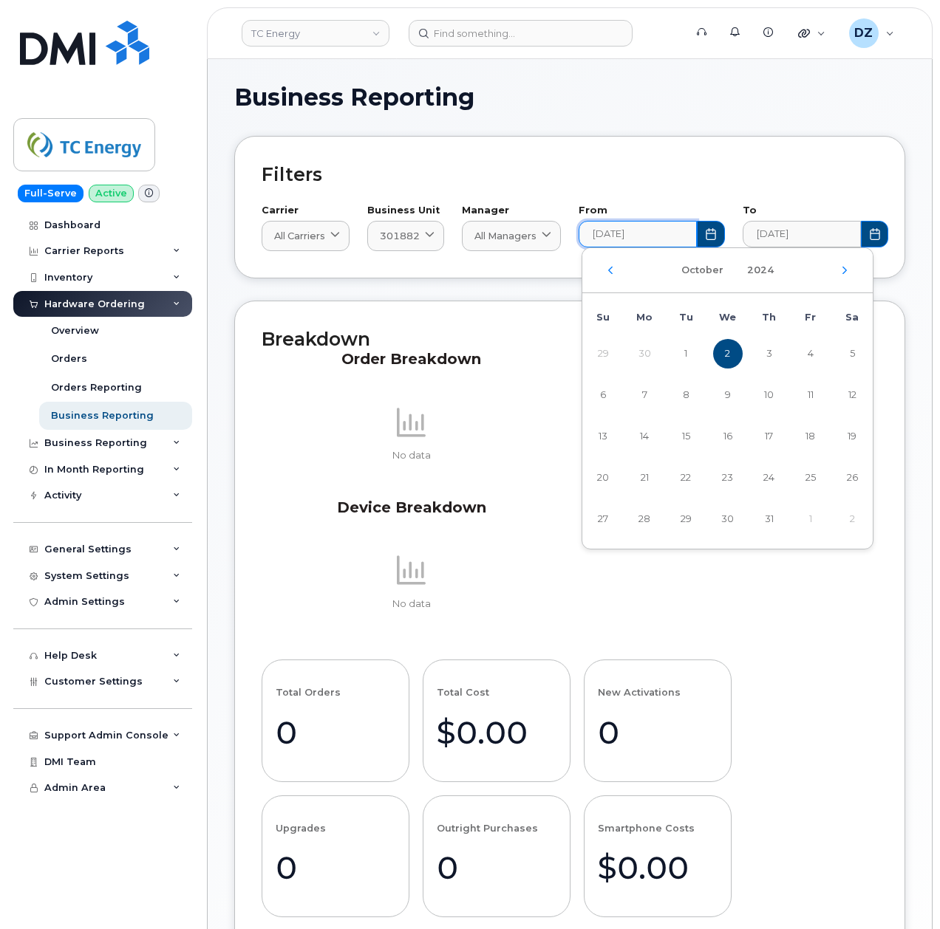
click at [604, 273] on div "October 2024" at bounding box center [727, 270] width 290 height 45
click at [609, 273] on icon "Previous Month" at bounding box center [610, 271] width 9 height 12
click at [642, 352] on span "2" at bounding box center [645, 354] width 30 height 30
type input "2024-09-02"
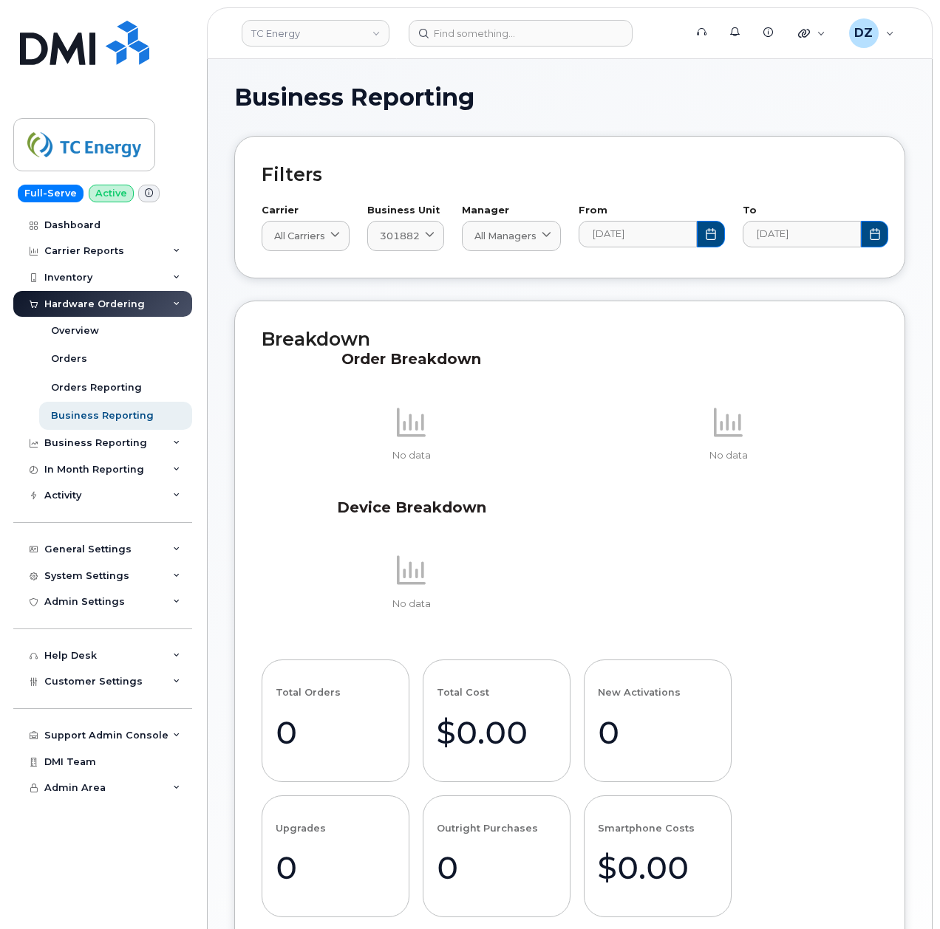
click at [893, 166] on div "Filters Carrier All carriers All carriers Bell Rogers AT&T Wireless Verizon Wir…" at bounding box center [569, 207] width 671 height 143
click at [399, 237] on span "301882" at bounding box center [400, 236] width 40 height 14
click at [436, 269] on input "301882" at bounding box center [438, 273] width 123 height 24
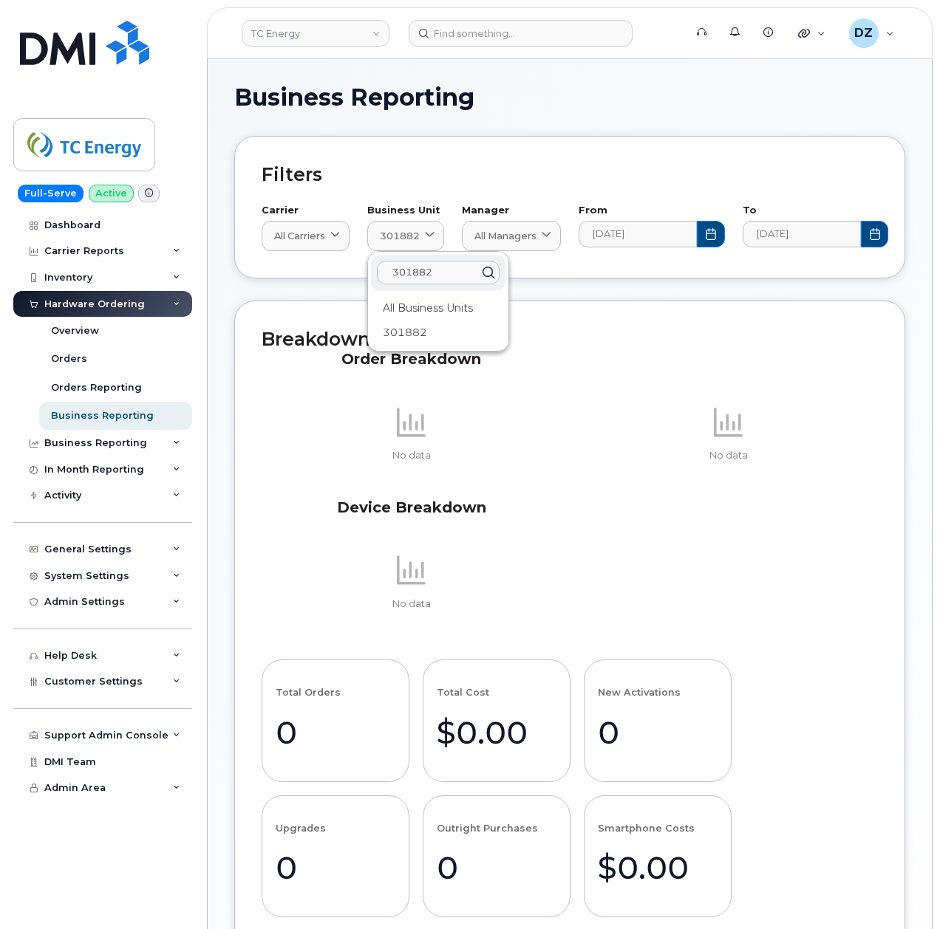
paste input "102048"
click at [417, 330] on div "102048" at bounding box center [438, 333] width 134 height 24
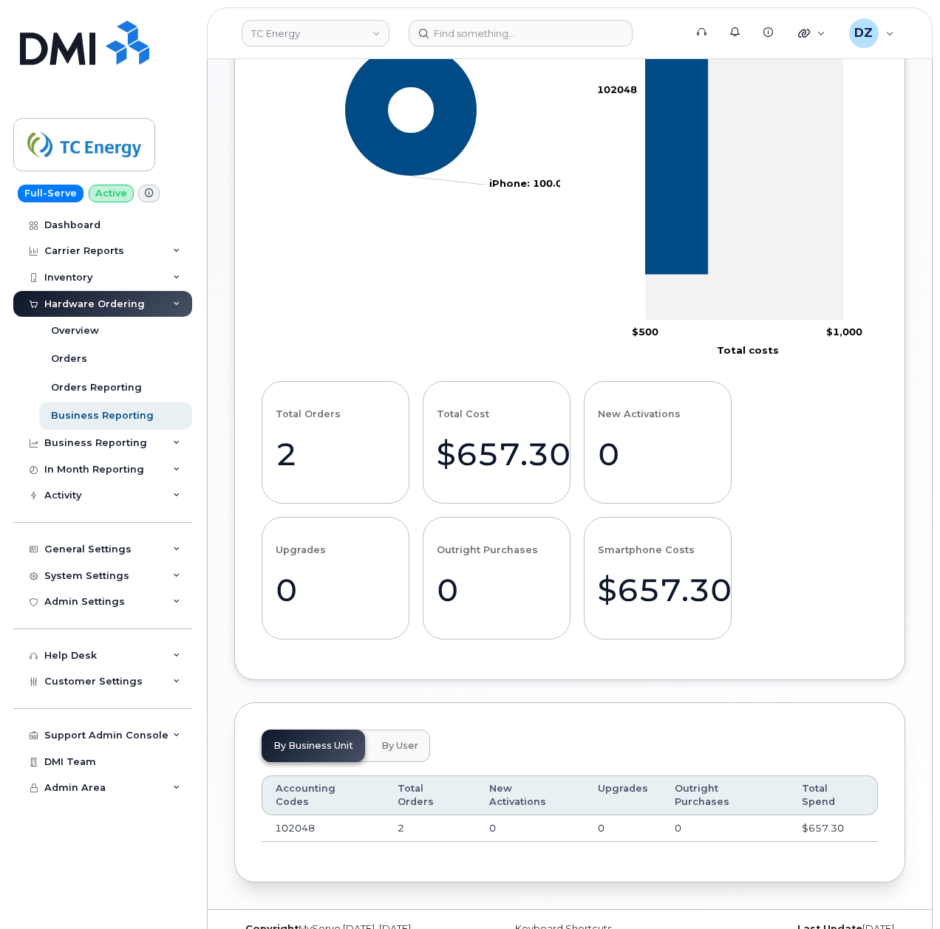
scroll to position [547, 0]
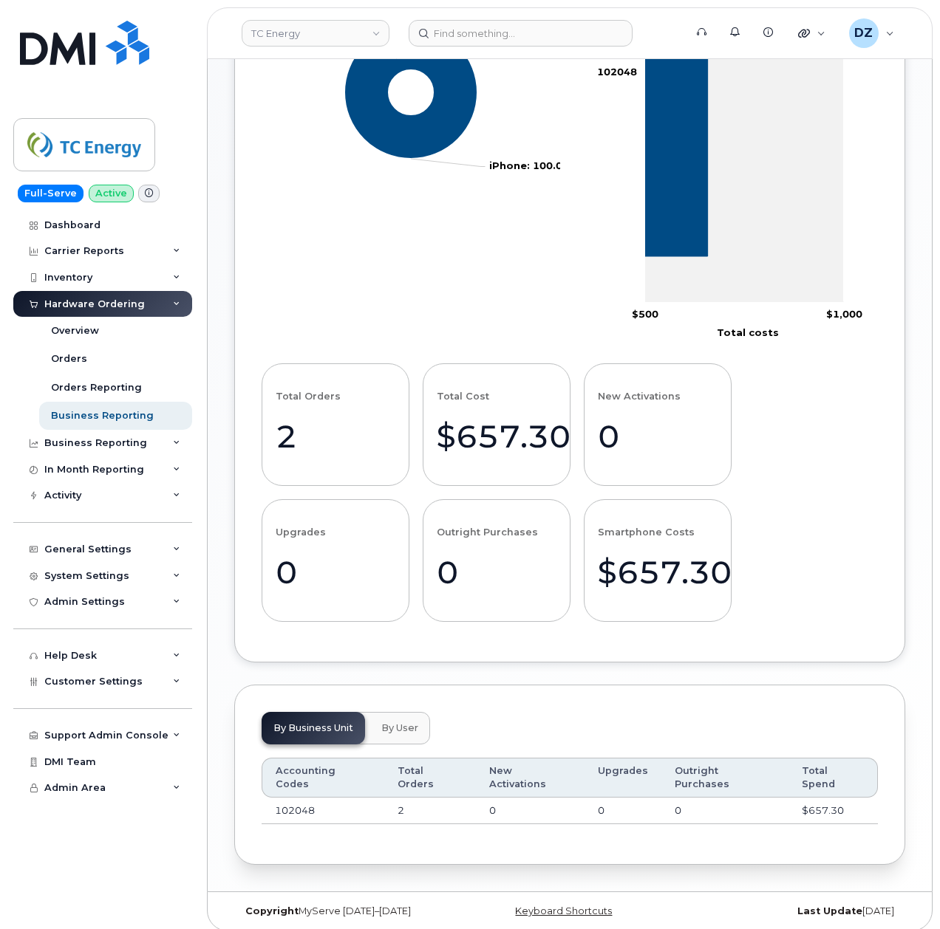
click at [291, 798] on td "102048" at bounding box center [323, 811] width 123 height 27
click at [400, 731] on span "By User" at bounding box center [399, 729] width 37 height 12
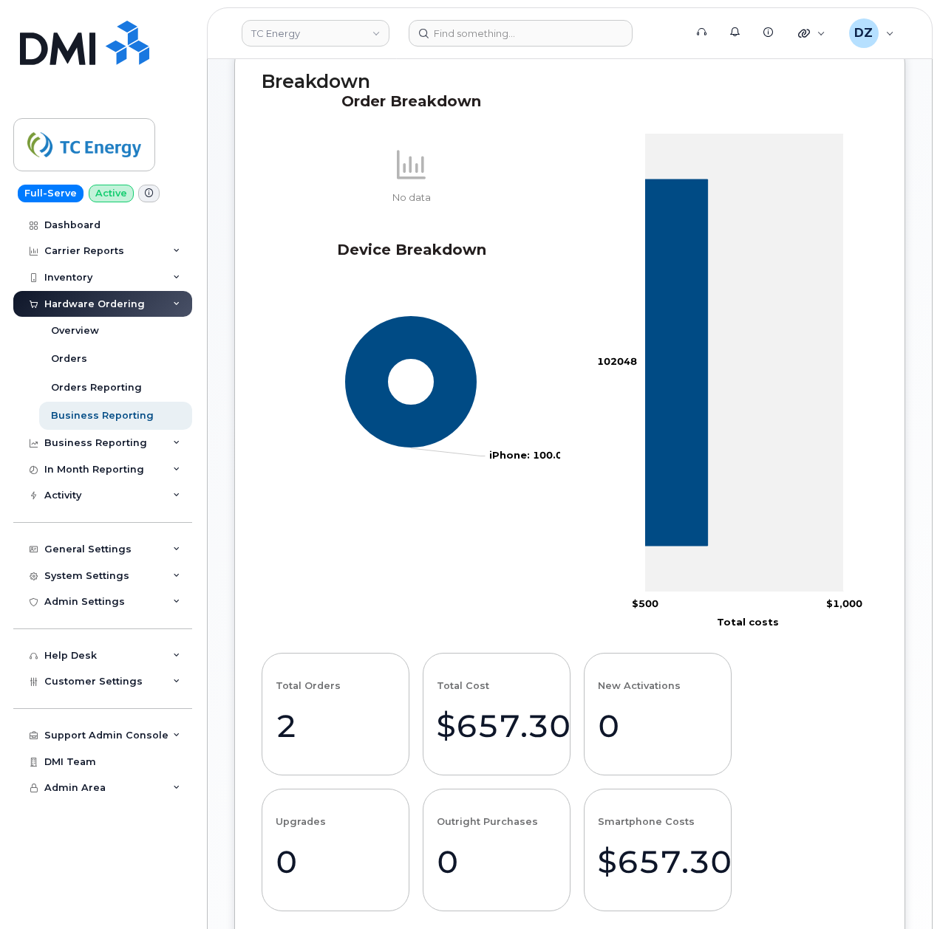
scroll to position [55, 0]
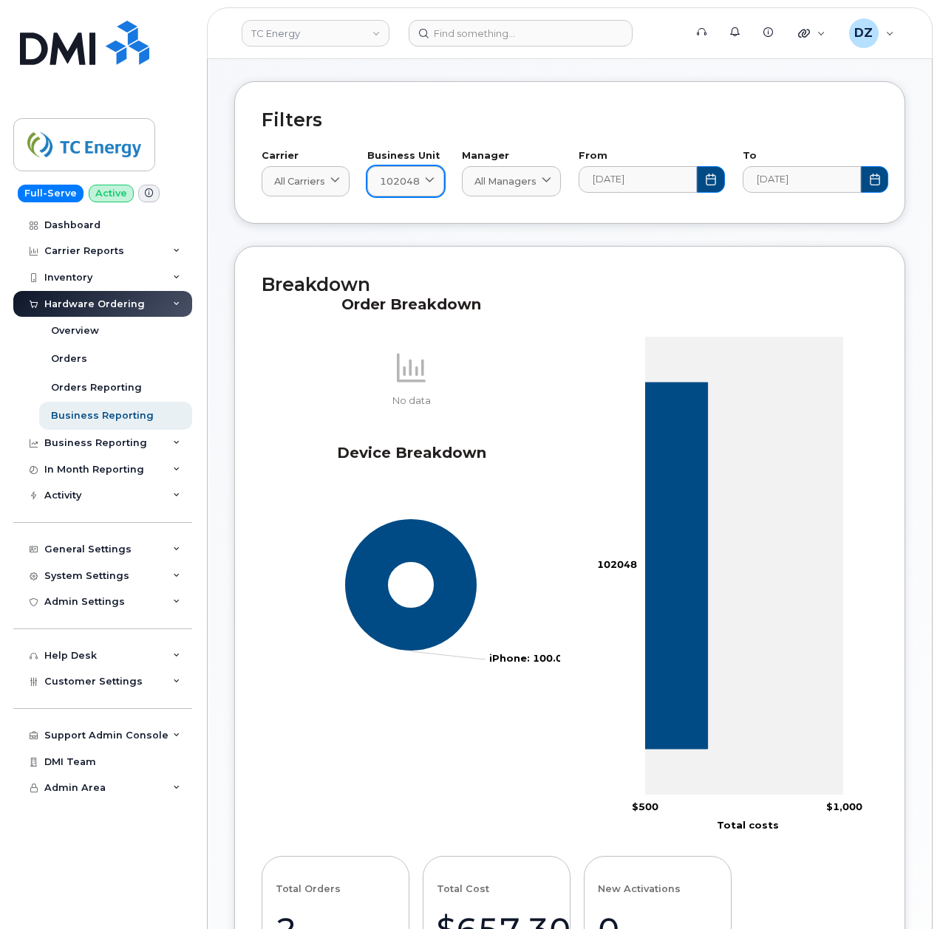
click at [417, 180] on span "102048" at bounding box center [400, 181] width 40 height 14
drag, startPoint x: 444, startPoint y: 223, endPoint x: 393, endPoint y: 219, distance: 51.1
click at [393, 219] on input "102048" at bounding box center [438, 218] width 123 height 24
paste input "301882"
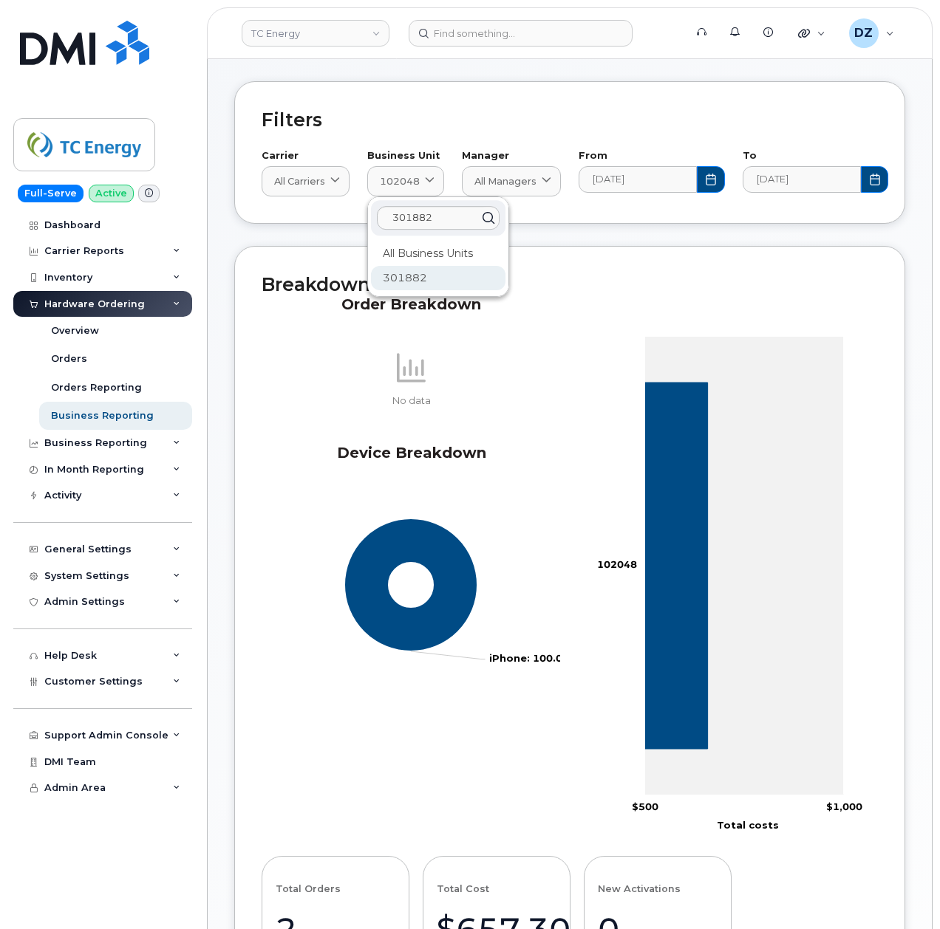
click at [415, 276] on div "301882" at bounding box center [438, 278] width 134 height 24
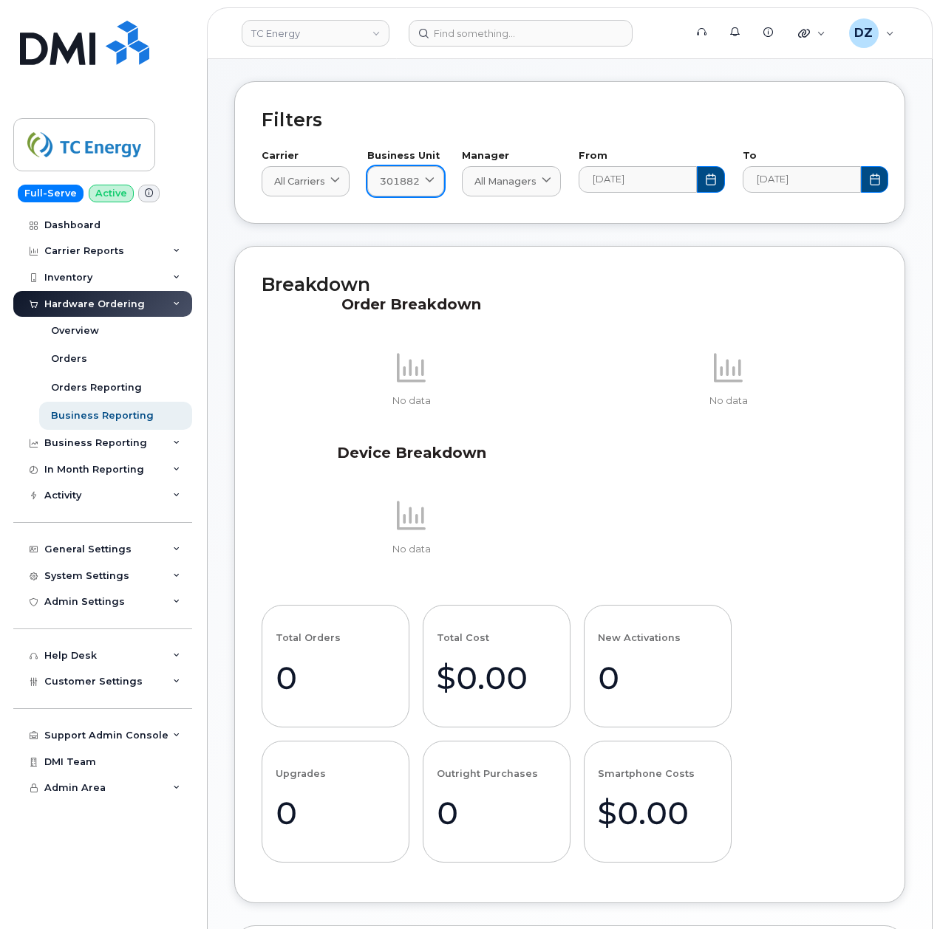
click at [430, 187] on span at bounding box center [430, 181] width 14 height 14
drag, startPoint x: 456, startPoint y: 214, endPoint x: 340, endPoint y: 211, distance: 116.1
click at [340, 211] on div "Filters Carrier All carriers All carriers Bell Rogers AT&T Wireless Verizon Wir…" at bounding box center [569, 152] width 671 height 143
click at [429, 189] on link "301882" at bounding box center [405, 181] width 77 height 30
paste input "102048"
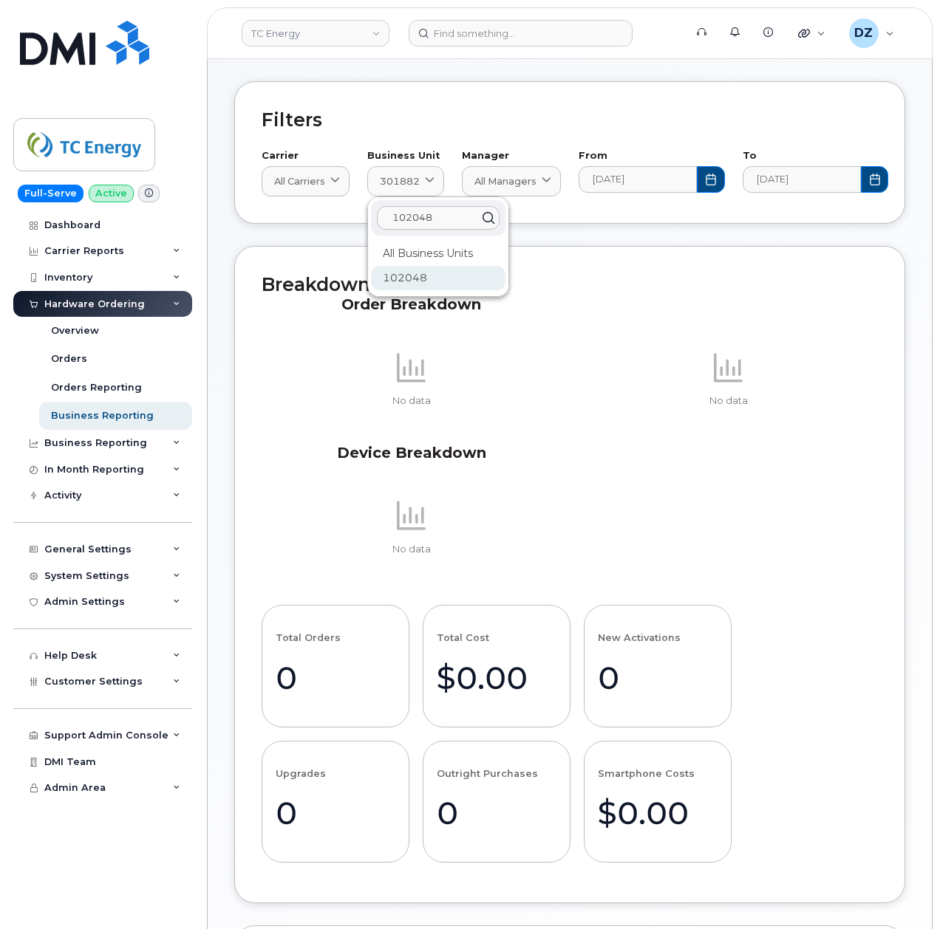
type input "102048"
click at [423, 273] on div "102048" at bounding box center [438, 278] width 134 height 24
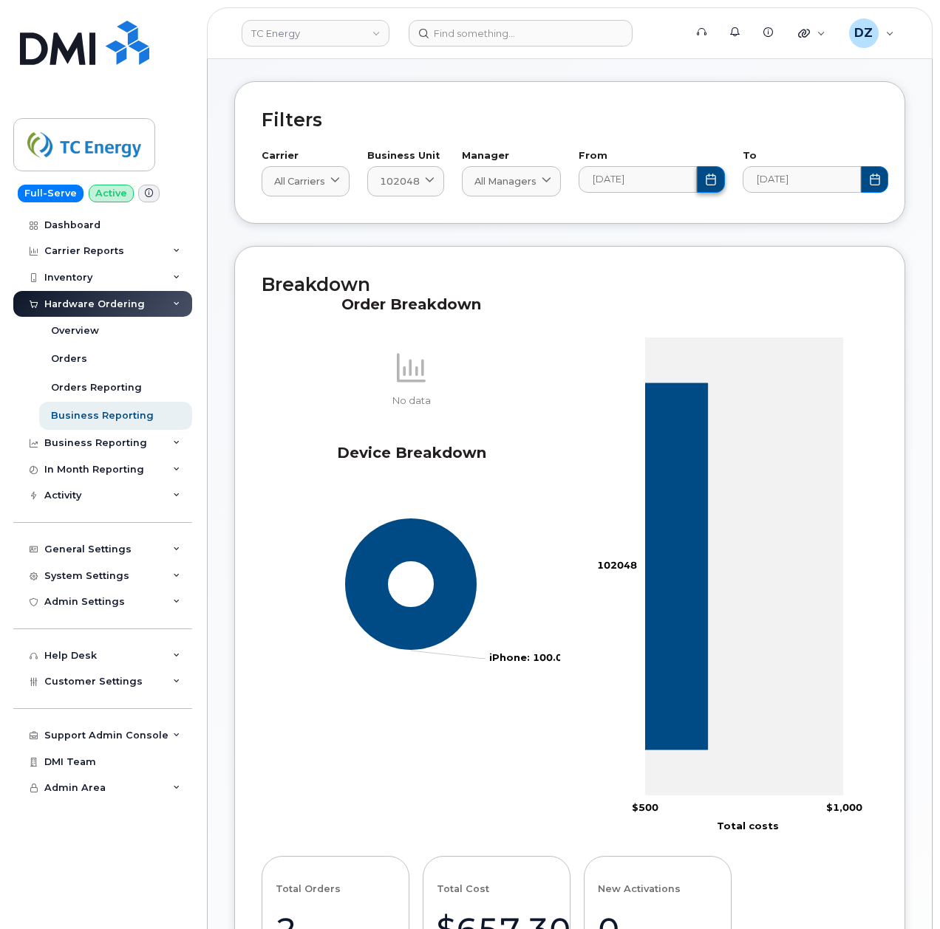
click at [721, 179] on button "Choose Date" at bounding box center [711, 179] width 28 height 27
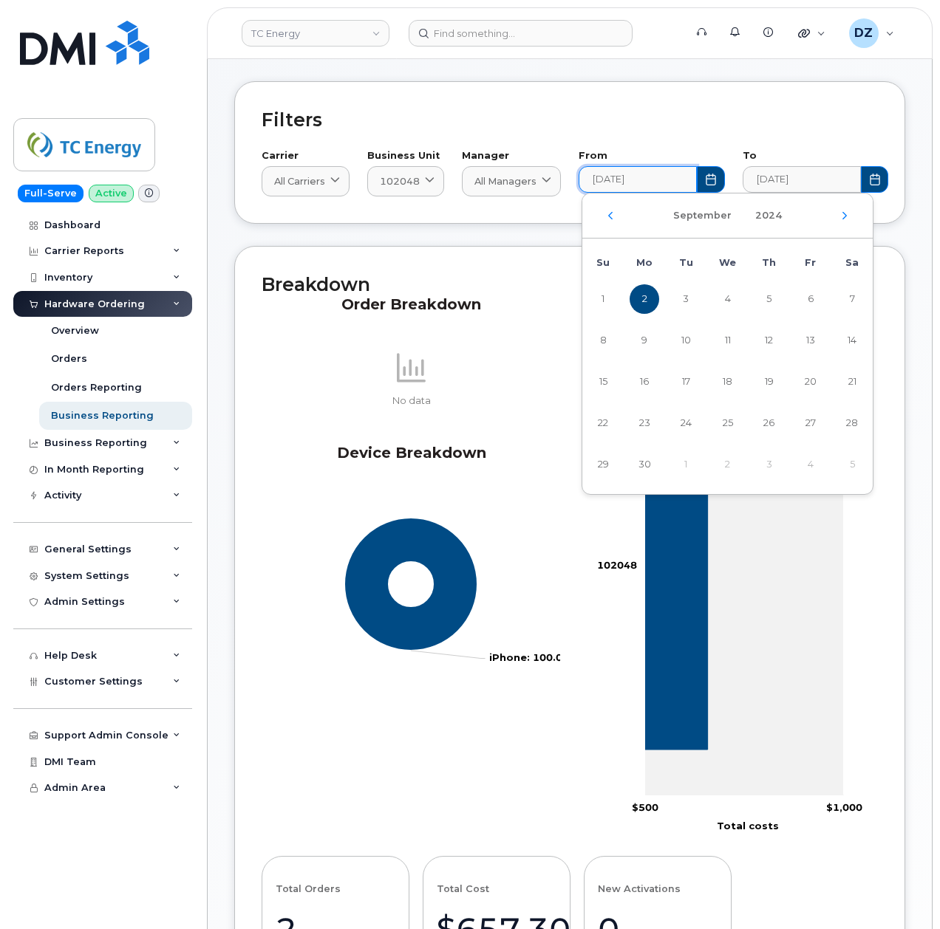
click at [845, 219] on div "September 2024" at bounding box center [727, 216] width 290 height 45
click at [850, 214] on div "September 2024" at bounding box center [727, 216] width 290 height 45
click at [848, 214] on icon "Next Month" at bounding box center [844, 216] width 9 height 12
click at [726, 300] on span "2" at bounding box center [728, 299] width 30 height 30
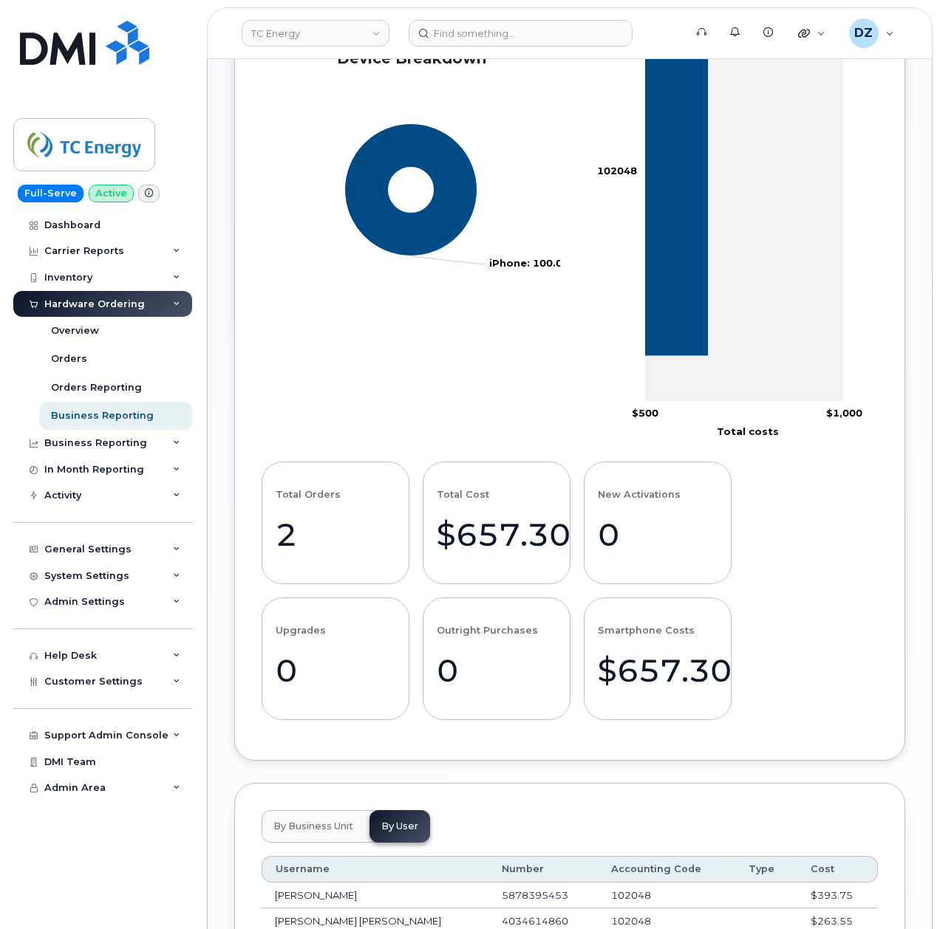
scroll to position [574, 0]
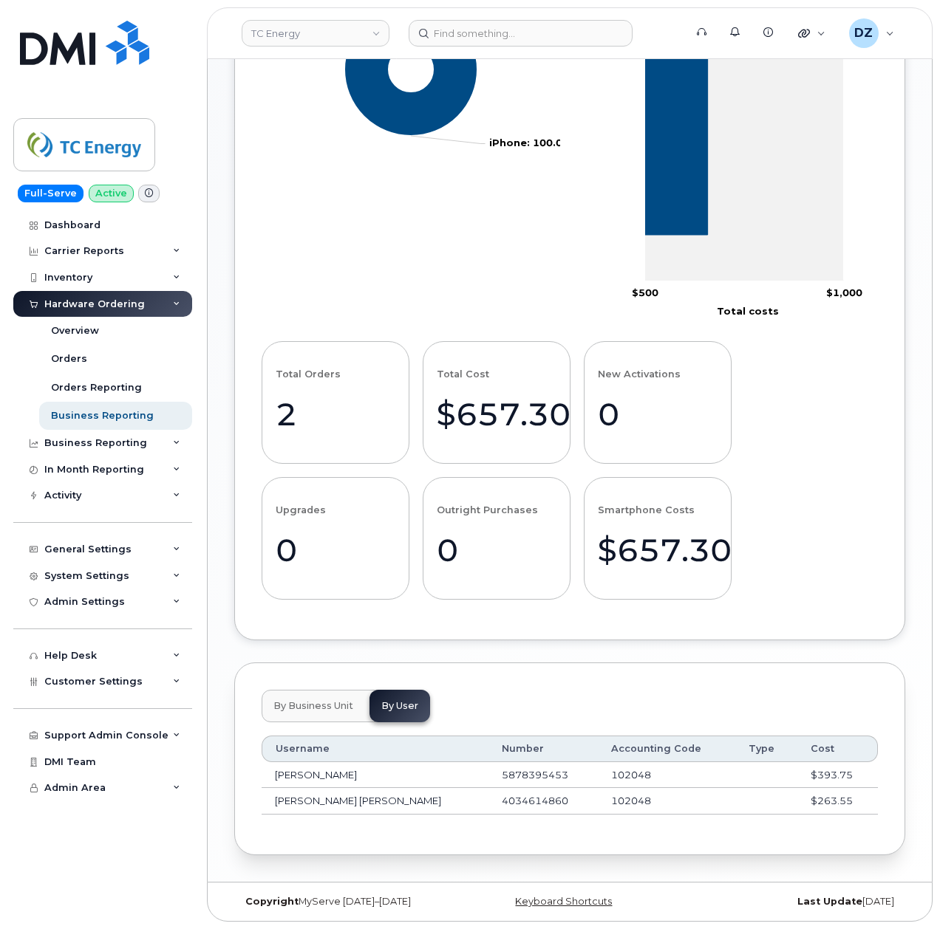
click at [335, 702] on span "By Business Unit" at bounding box center [313, 706] width 80 height 12
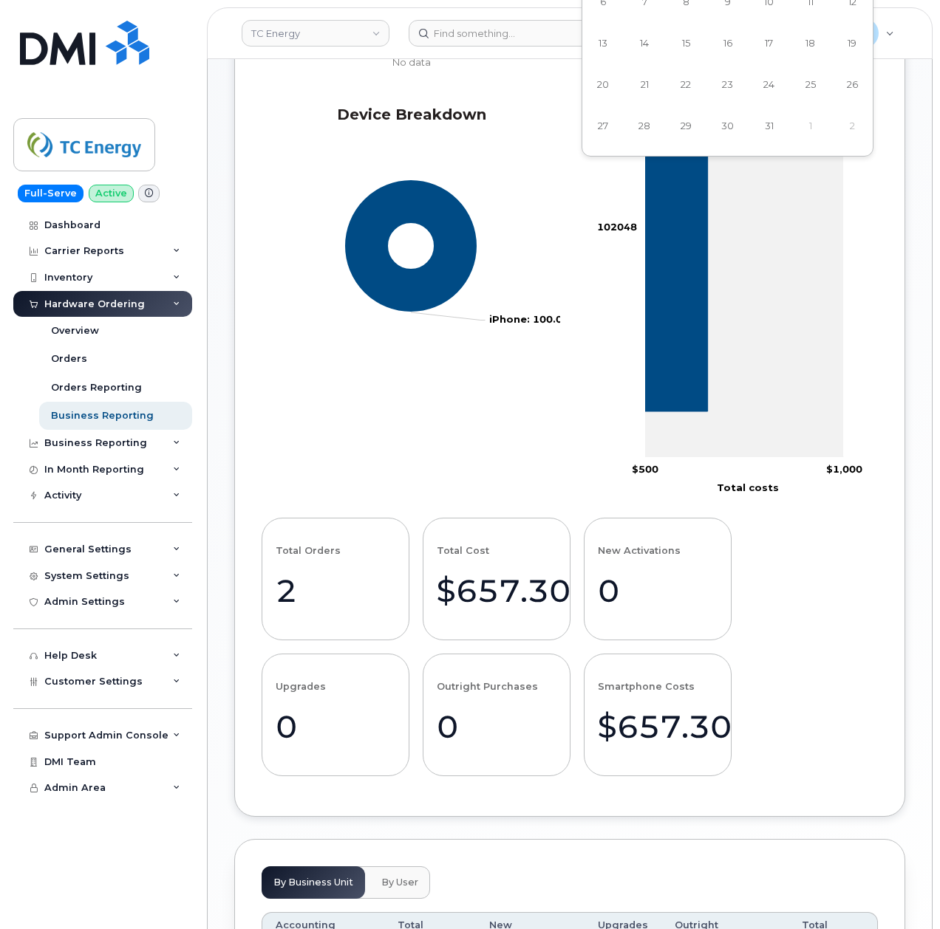
scroll to position [55, 0]
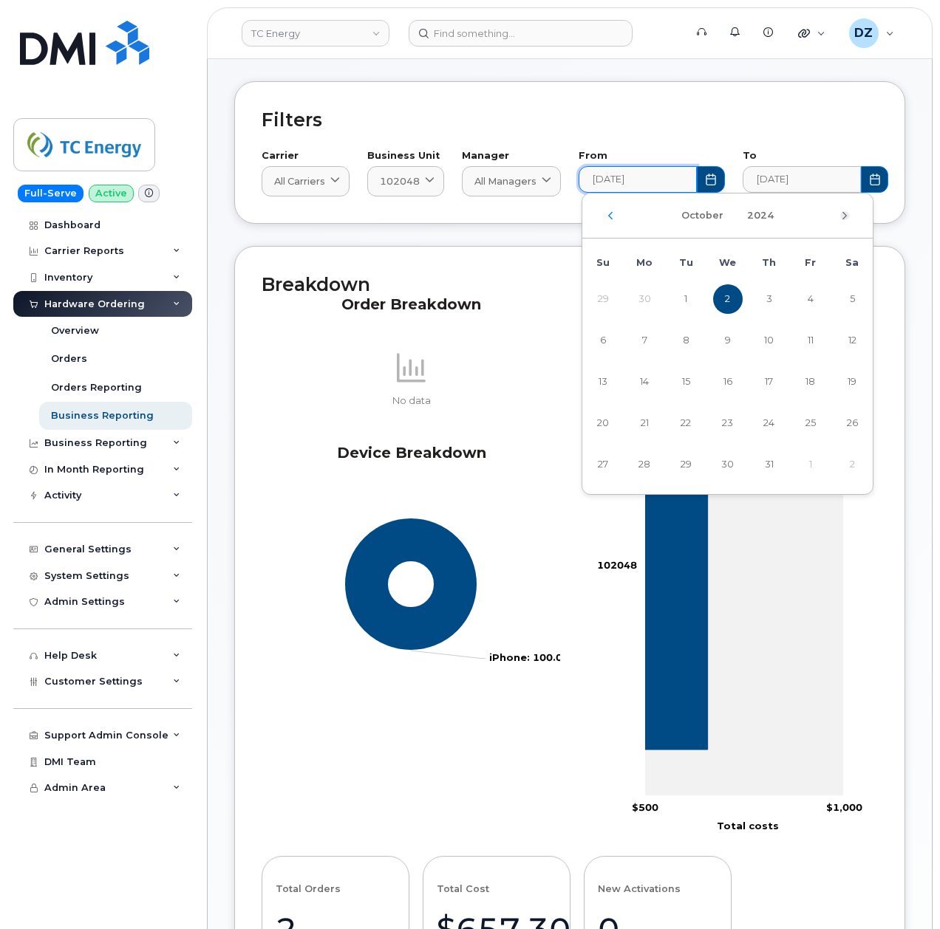
click at [842, 216] on icon "Next Month" at bounding box center [844, 216] width 9 height 12
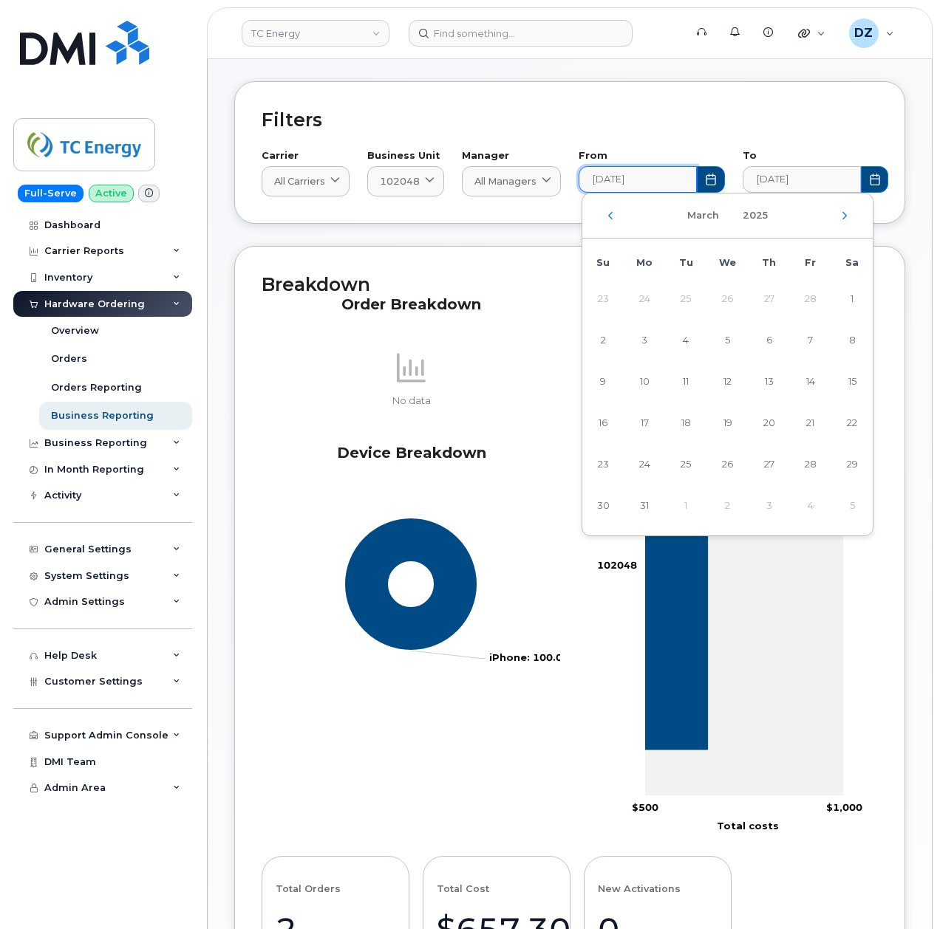
click at [842, 216] on icon "Next Month" at bounding box center [844, 216] width 9 height 12
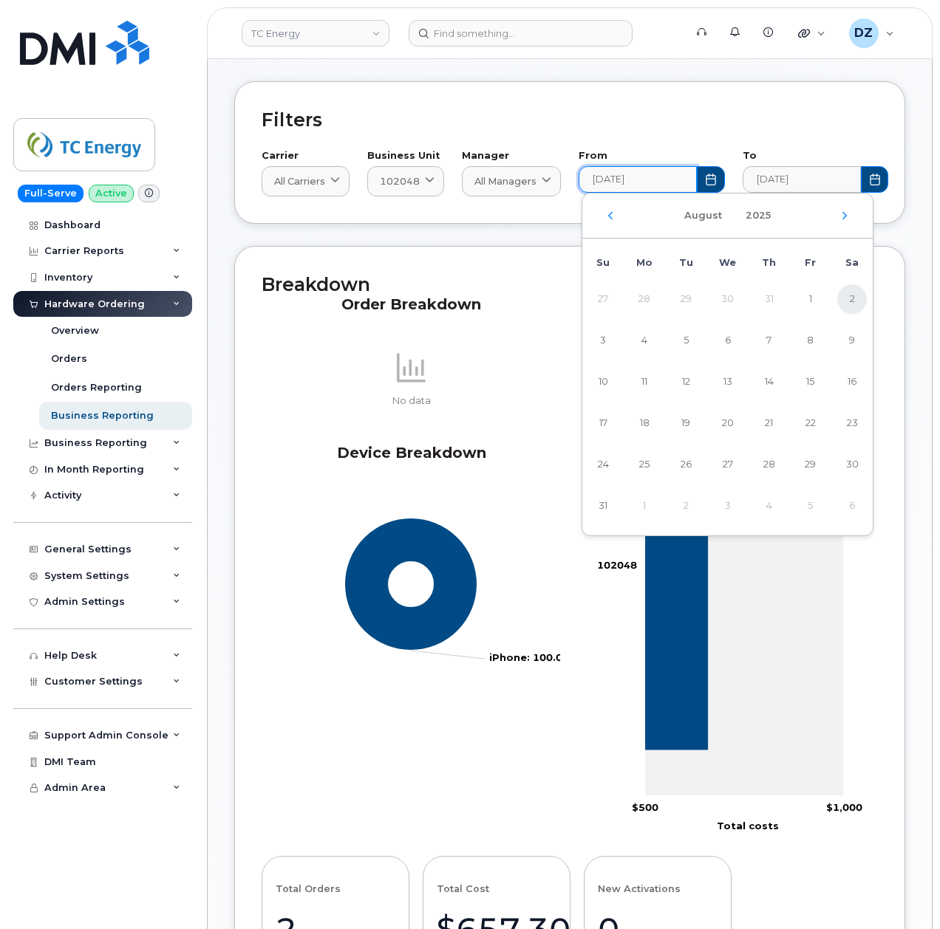
click at [845, 294] on span "2" at bounding box center [852, 299] width 30 height 30
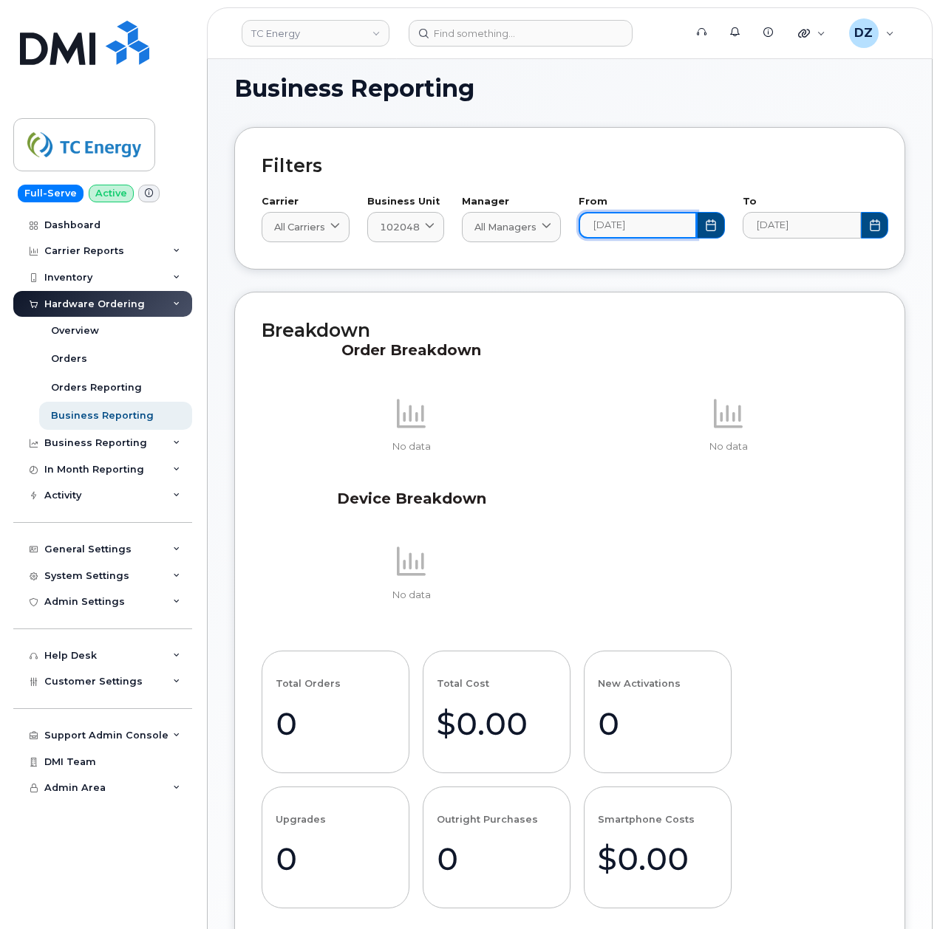
scroll to position [0, 0]
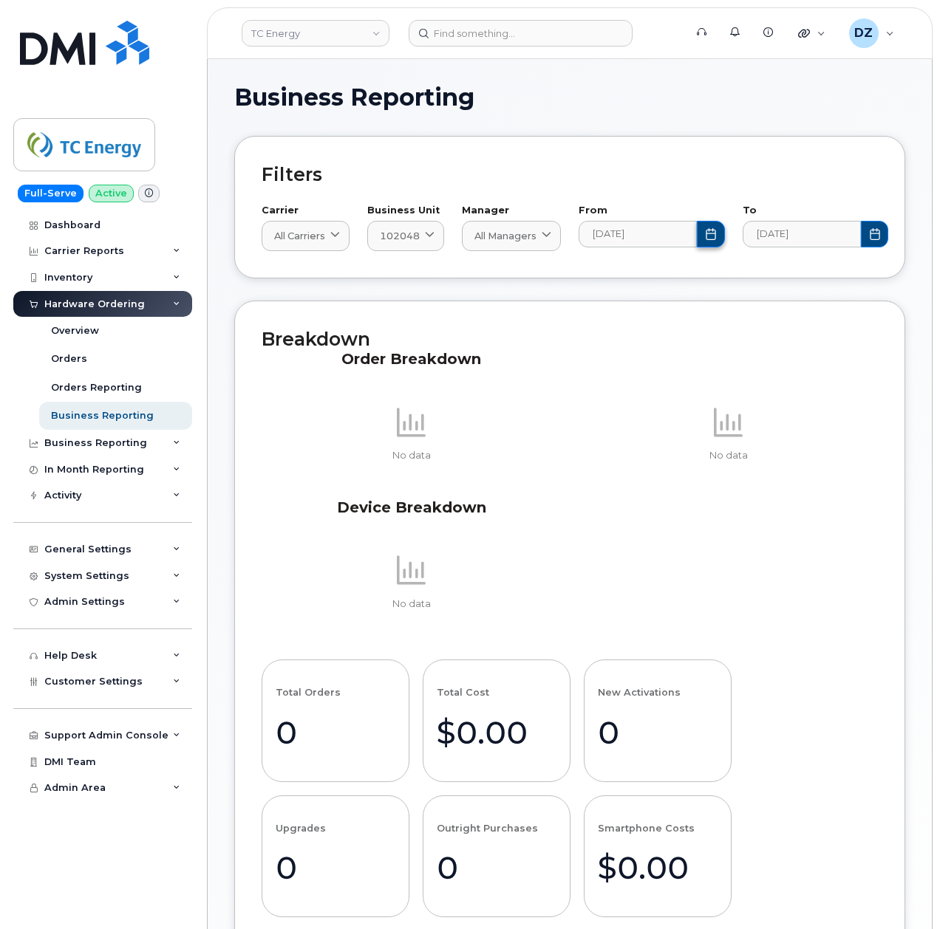
click at [708, 239] on icon "Choose Date" at bounding box center [711, 234] width 12 height 12
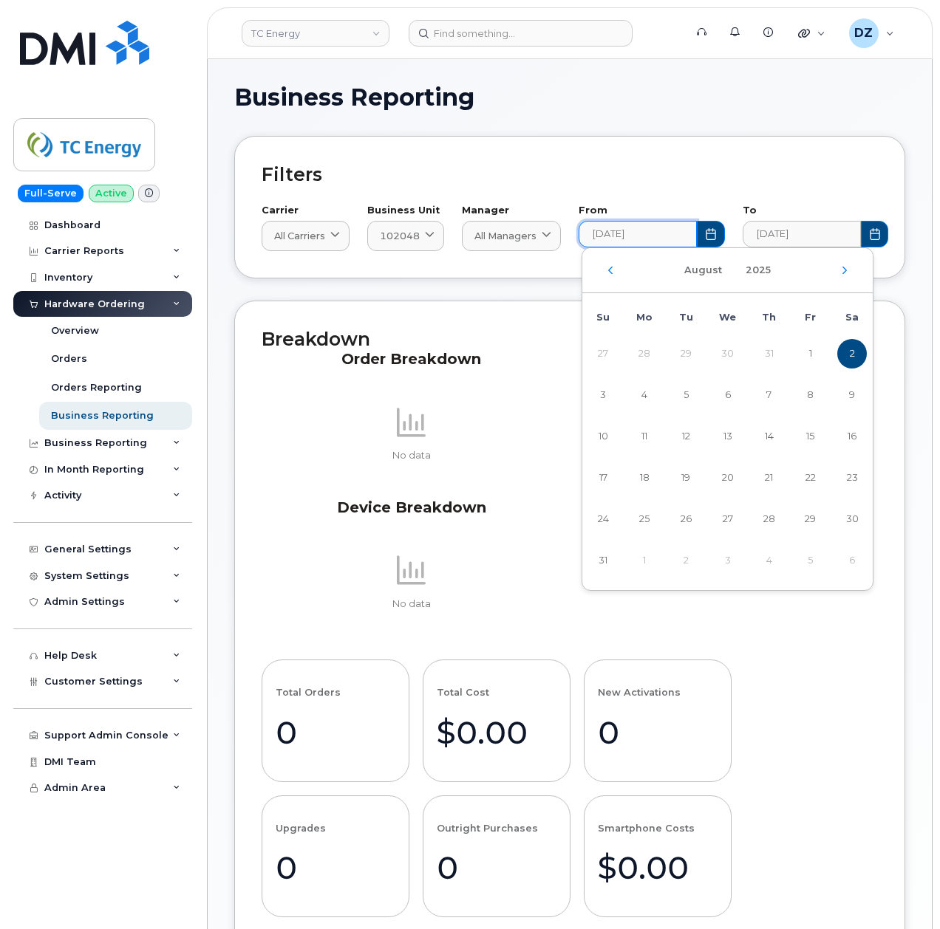
click at [604, 276] on div "August 2025" at bounding box center [727, 270] width 290 height 45
click at [606, 275] on div "August 2025" at bounding box center [727, 270] width 290 height 45
click at [612, 270] on icon "Previous Month" at bounding box center [610, 271] width 9 height 12
click at [720, 355] on span "2" at bounding box center [728, 354] width 30 height 30
type input "2025-07-02"
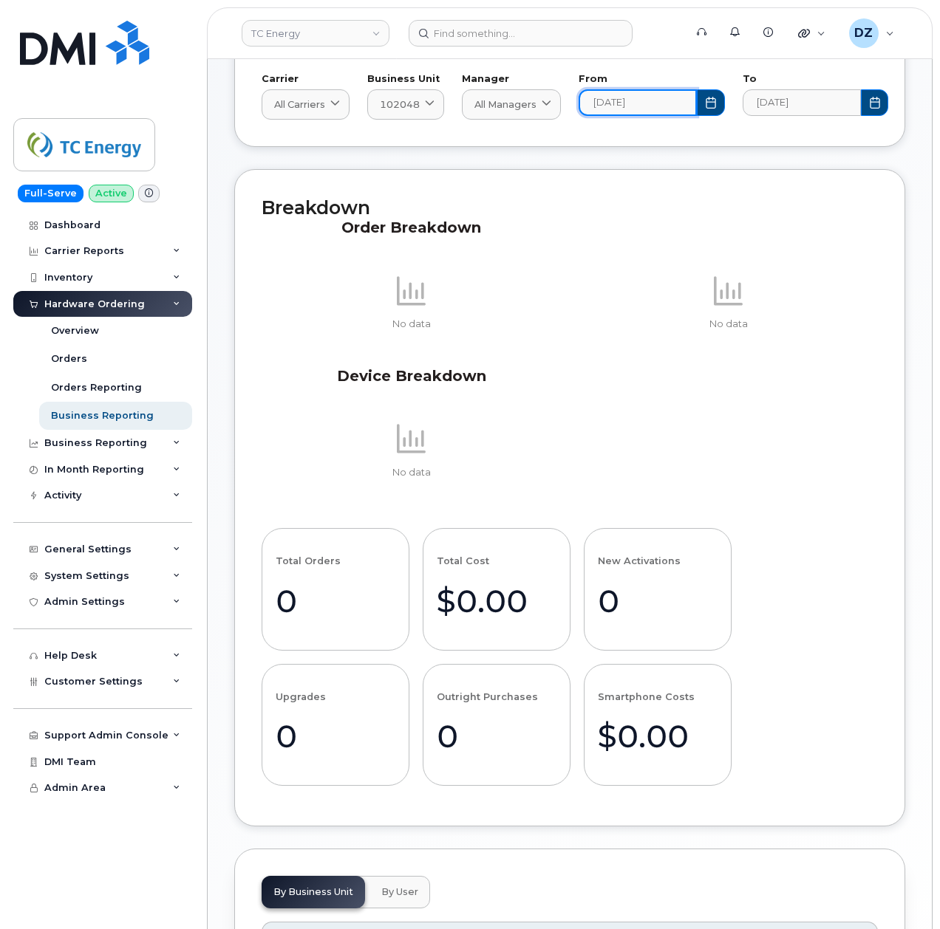
scroll to position [270, 0]
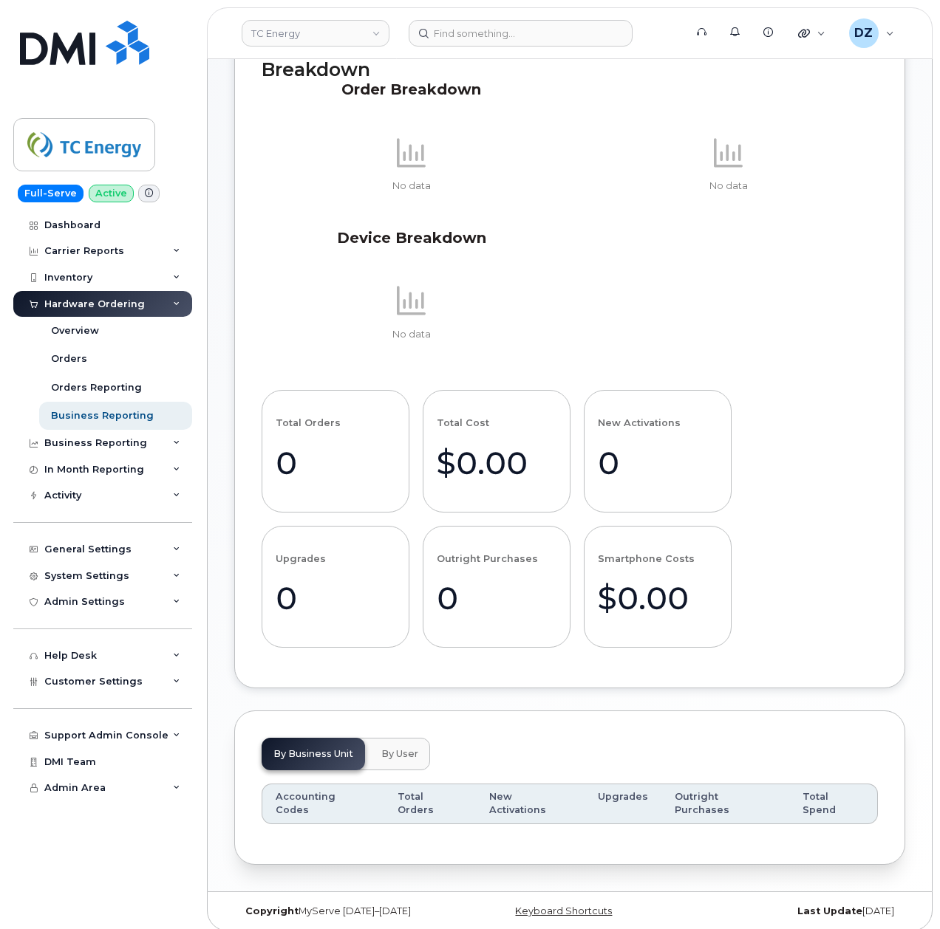
click at [394, 758] on span "By User" at bounding box center [399, 754] width 37 height 12
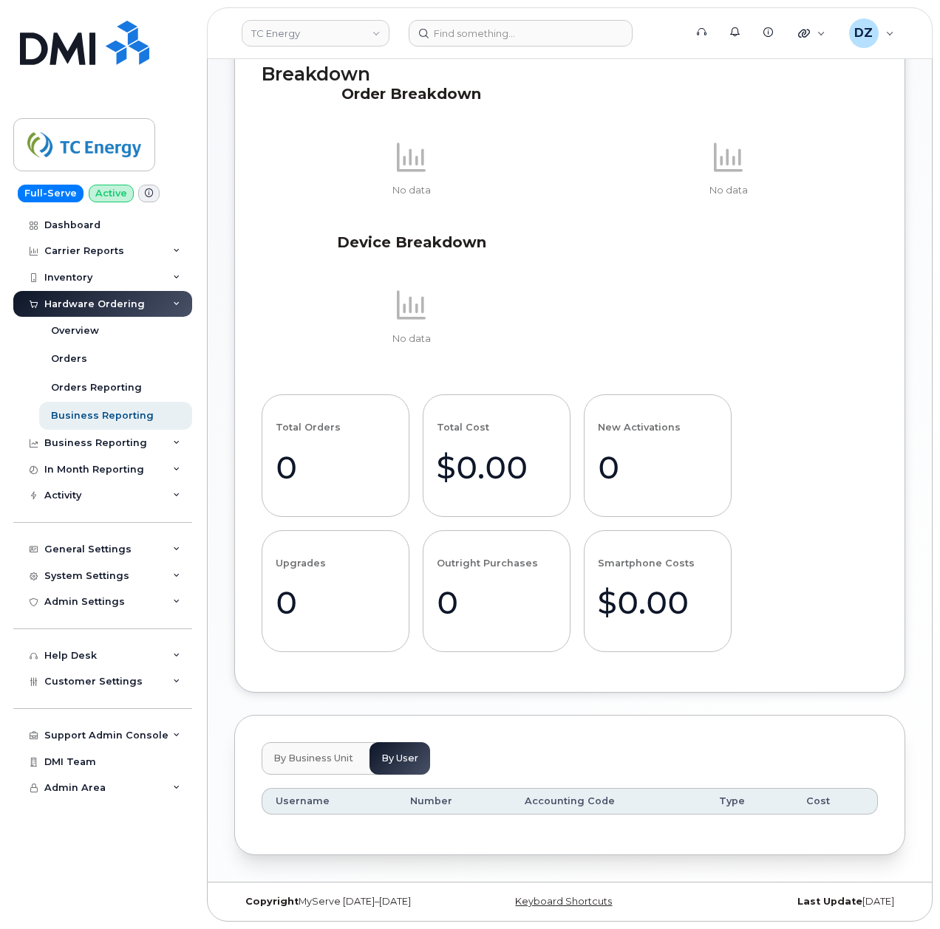
scroll to position [0, 0]
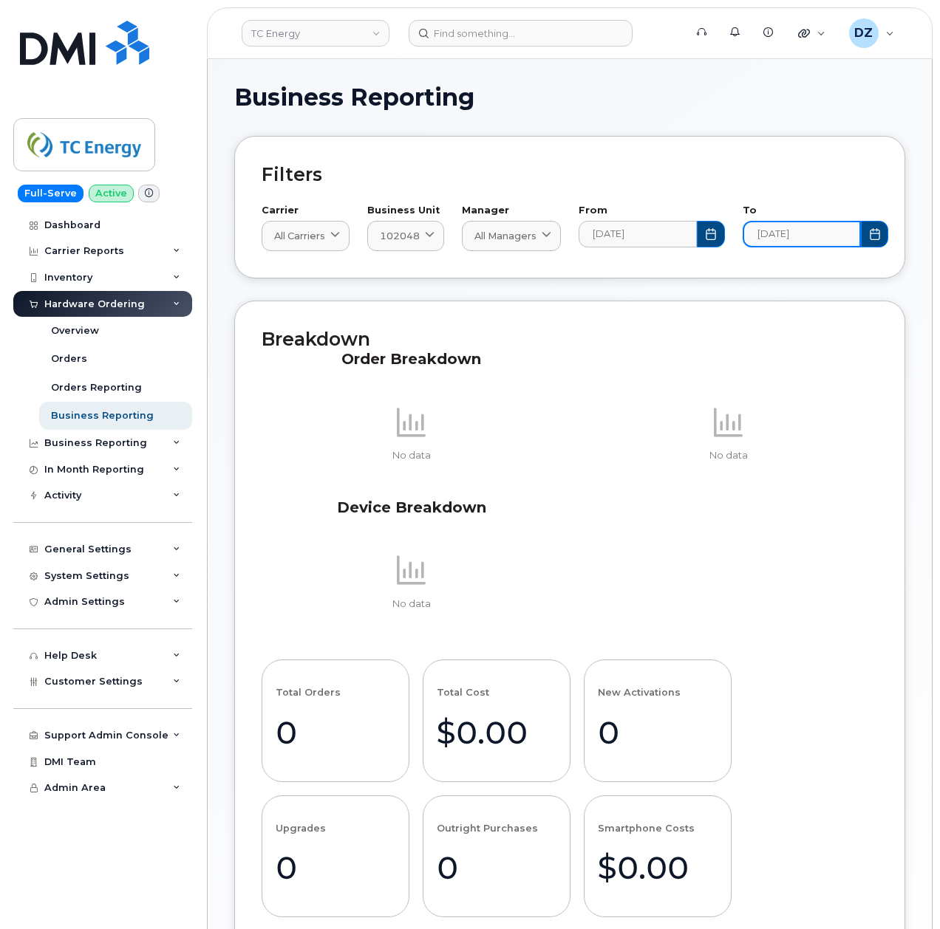
click at [849, 240] on input "2025-10-02" at bounding box center [802, 234] width 118 height 27
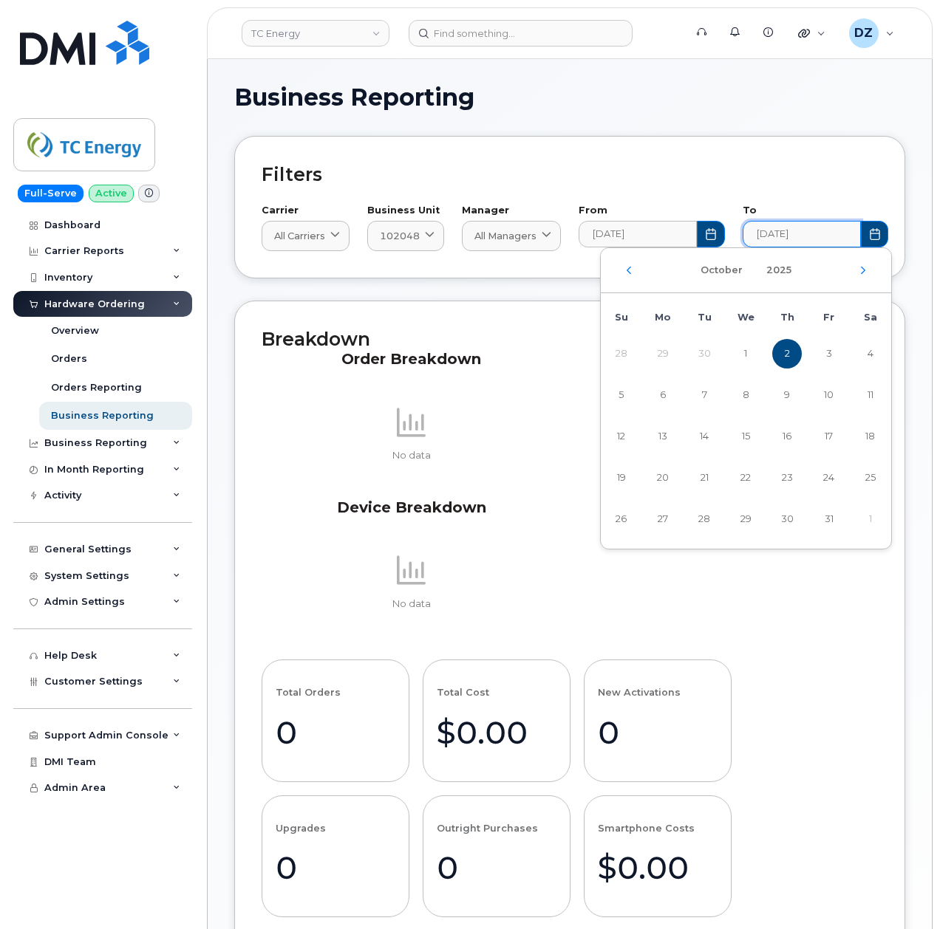
click at [779, 148] on div "Filters Carrier All carriers All carriers Bell Rogers AT&T Wireless Verizon Wir…" at bounding box center [569, 207] width 671 height 143
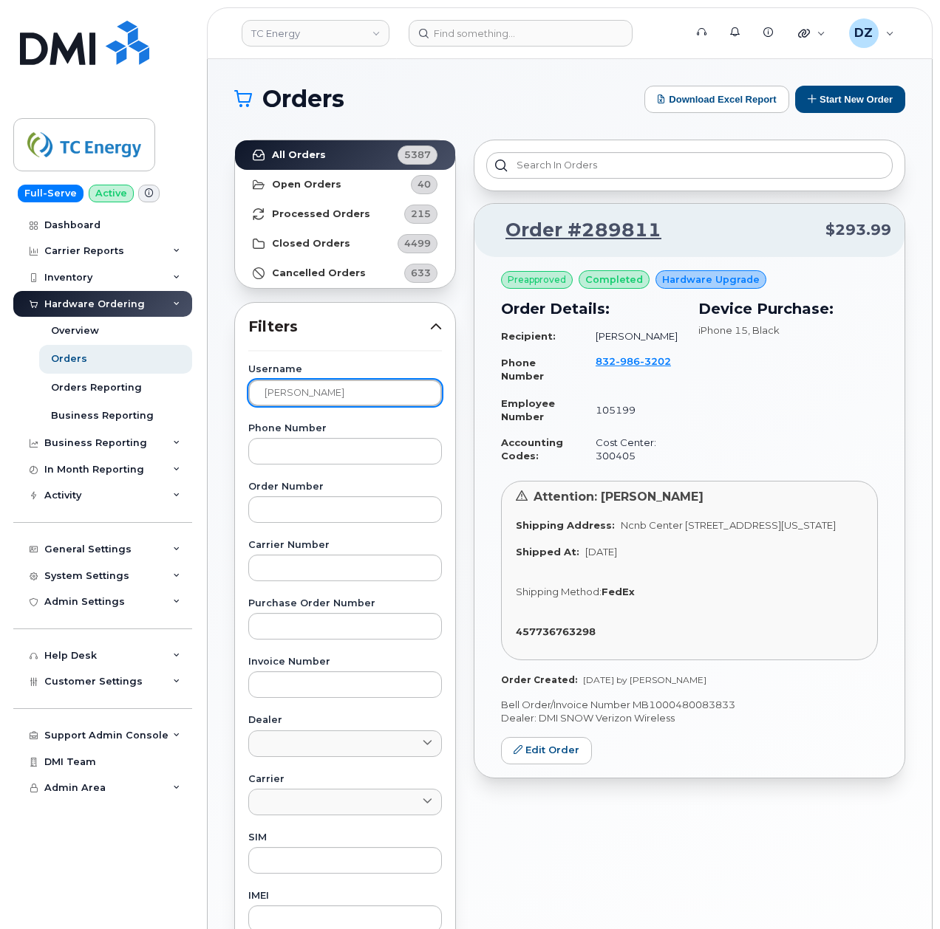
click at [369, 406] on input "[PERSON_NAME]" at bounding box center [345, 393] width 194 height 27
click at [369, 406] on input "Diana Garcia" at bounding box center [345, 393] width 194 height 27
click at [349, 154] on link "All Orders 5387" at bounding box center [345, 155] width 220 height 30
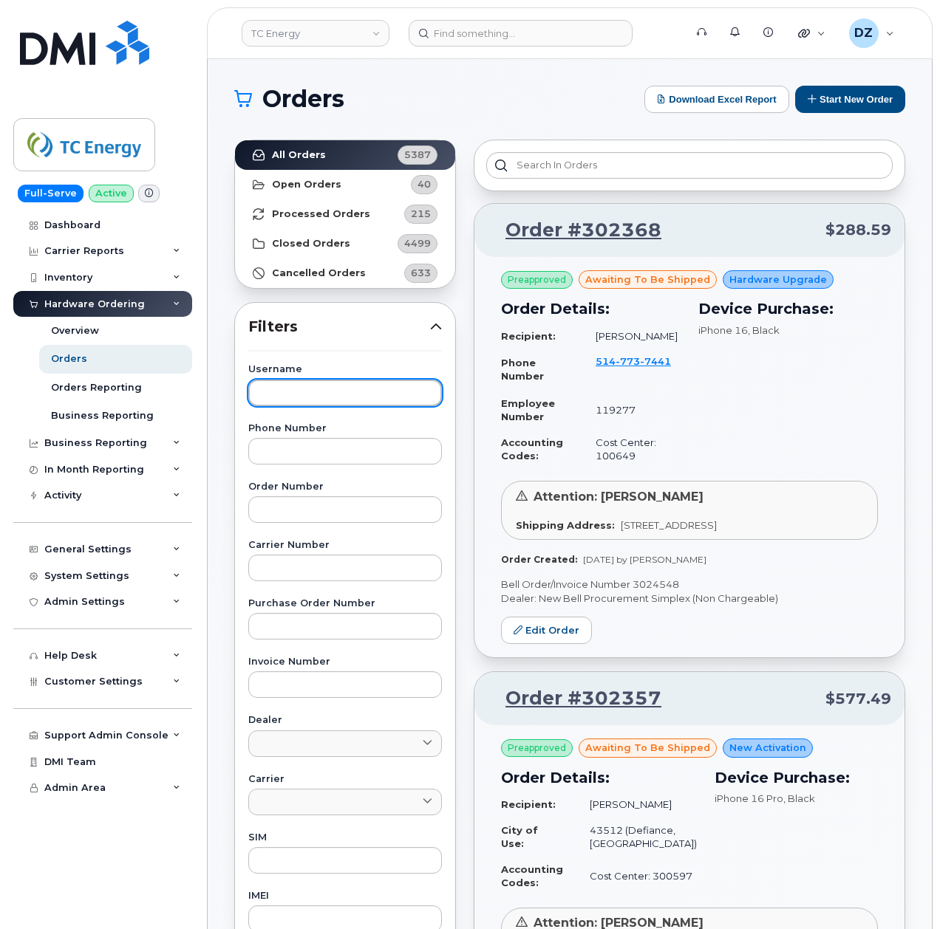
drag, startPoint x: 302, startPoint y: 387, endPoint x: 305, endPoint y: 376, distance: 11.5
click at [302, 387] on input "text" at bounding box center [345, 393] width 194 height 27
paste input "Jesse Matheny"
type input "Jesse Matheny"
click at [325, 157] on link "All Orders 5387" at bounding box center [345, 155] width 220 height 30
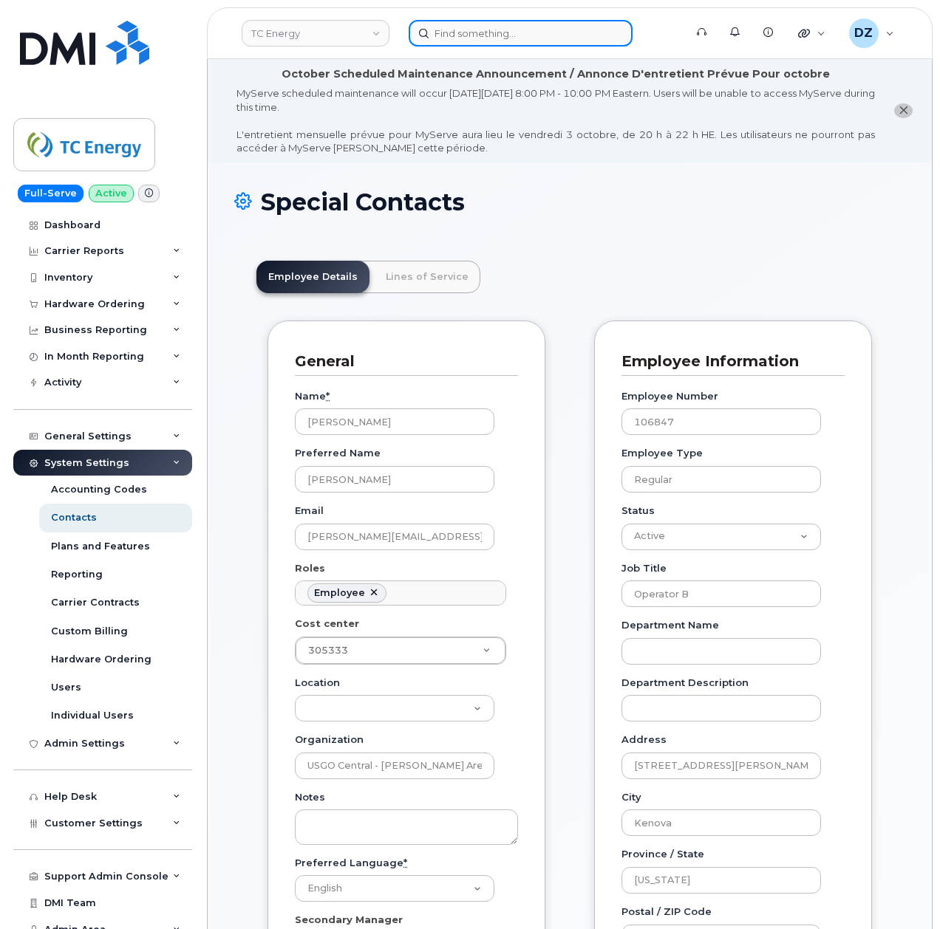
scroll to position [43, 0]
click at [480, 30] on input at bounding box center [521, 33] width 224 height 27
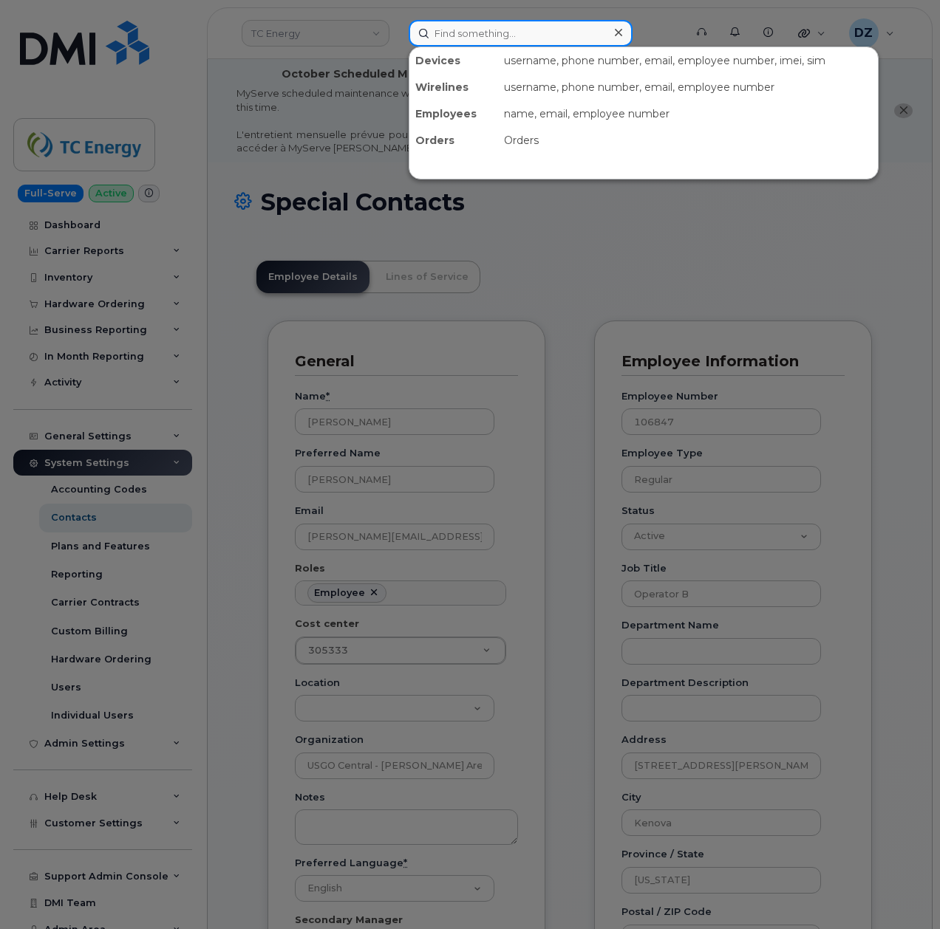
paste input "[PERSON_NAME]"
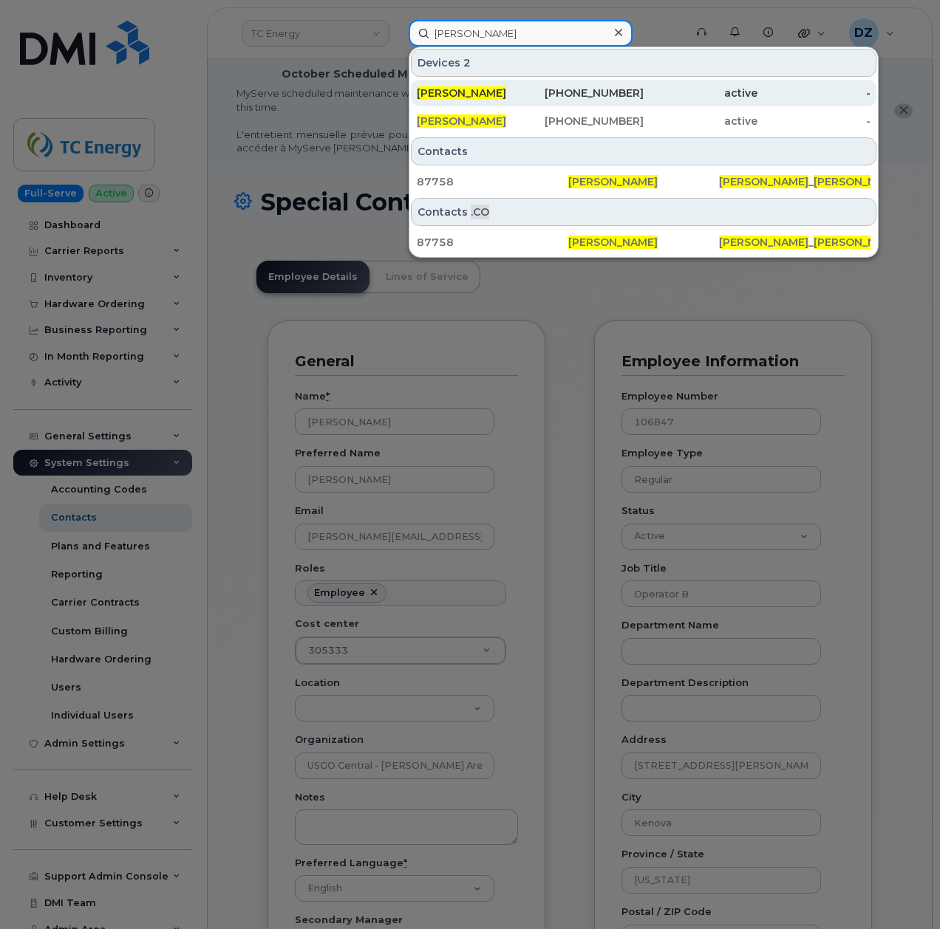
type input "[PERSON_NAME]"
click at [510, 92] on div "[PERSON_NAME]" at bounding box center [474, 93] width 114 height 15
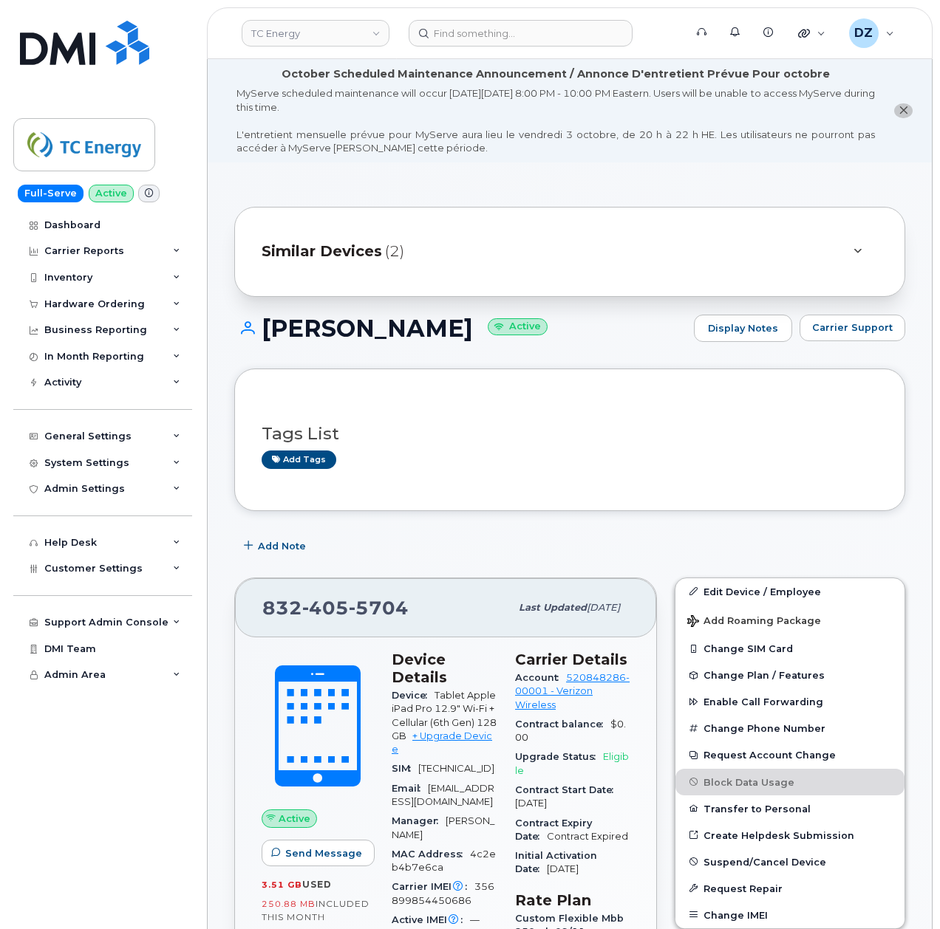
click at [575, 234] on div "Similar Devices (2)" at bounding box center [549, 251] width 575 height 35
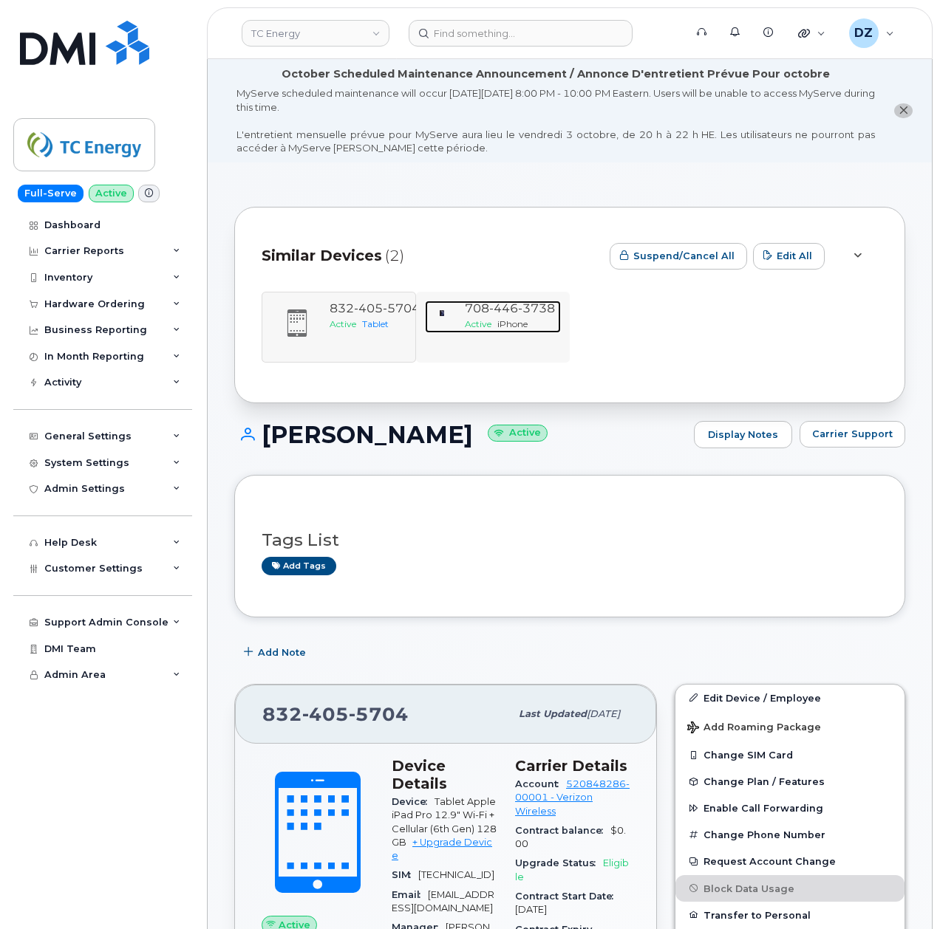
click at [506, 324] on span "iPhone" at bounding box center [512, 323] width 30 height 11
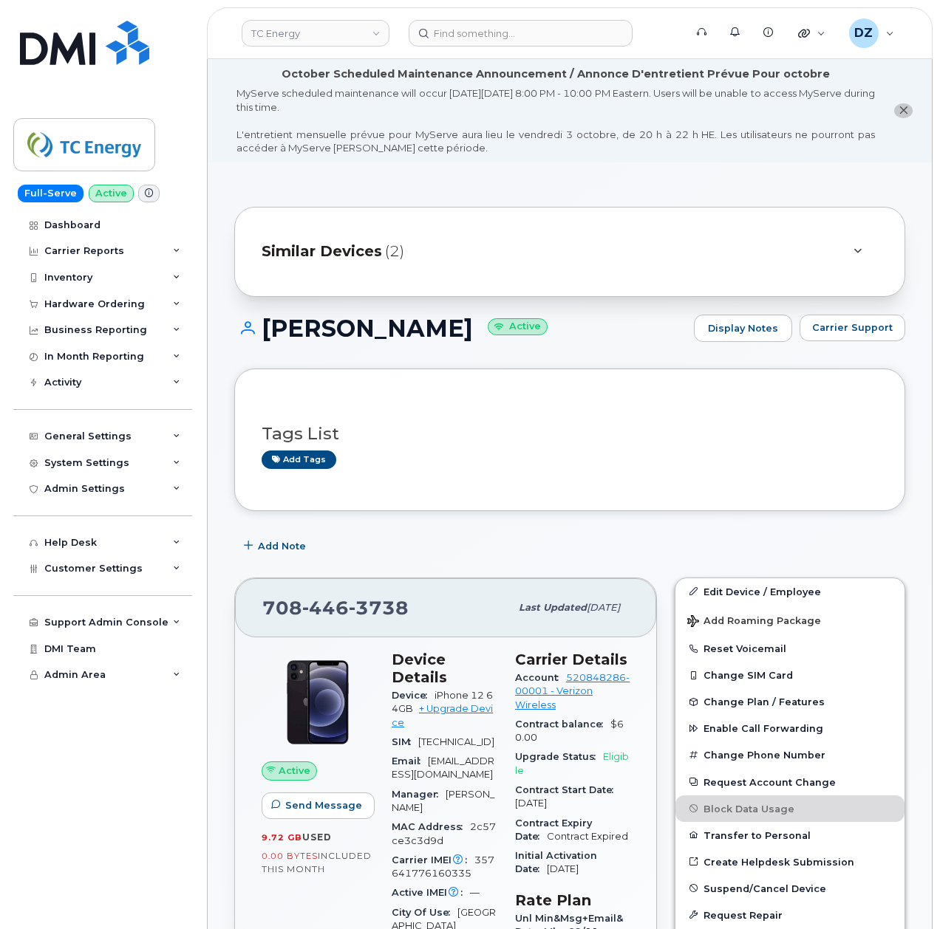
click at [335, 601] on span "446" at bounding box center [325, 608] width 47 height 22
copy span "[PHONE_NUMBER]"
